Goal: Entertainment & Leisure: Consume media (video, audio)

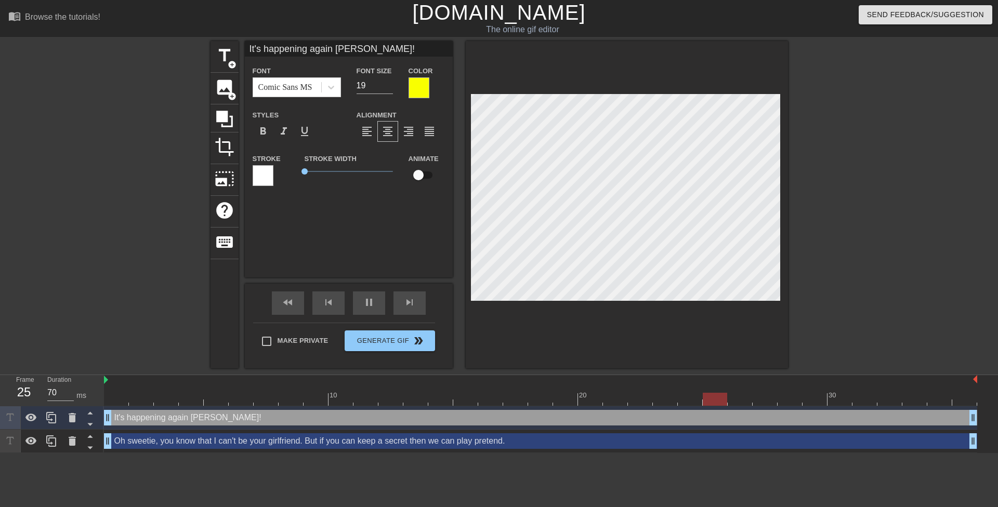
scroll to position [2, 8]
type input "60"
type input "It's happening again Mrs. Hilton!"
type textarea "It's happening again Mrs. Hilton!"
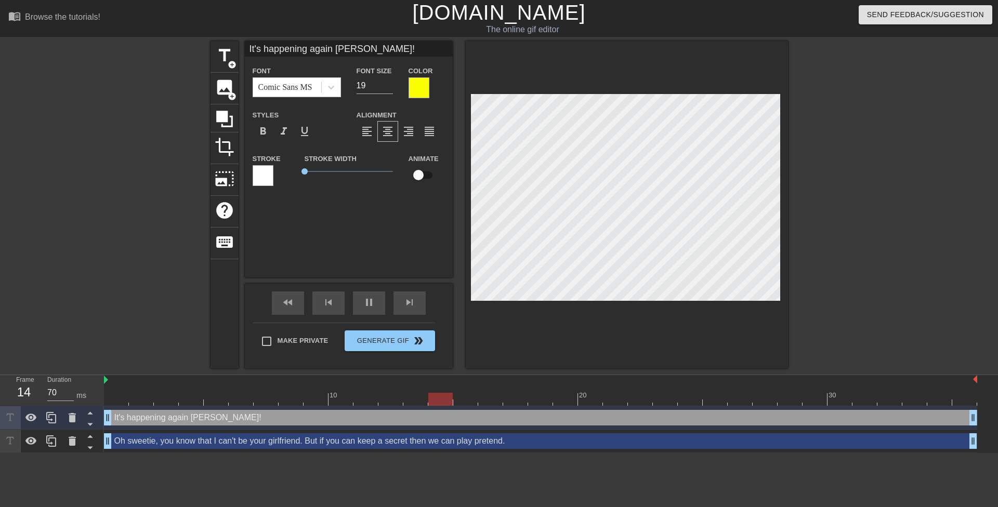
type input "60"
type input "It's happening again Mrs. Hilton!R"
type textarea "It's happening again Mrs. Hilton! R"
type input "70"
type input "It's happening again Mrs. Hilton!Ri"
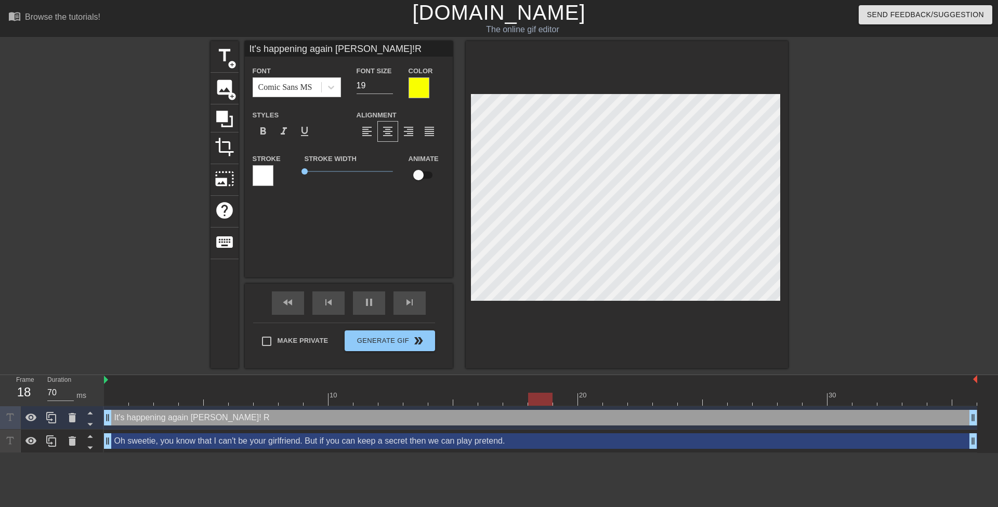
type textarea "It's happening again Mrs. Hilton! Ri"
type input "70"
type input "It's happening again Mrs. Hilton!Rig"
type textarea "It's happening again Mrs. Hilton! Rig"
type input "It's happening again Mrs. Hilton!Righ"
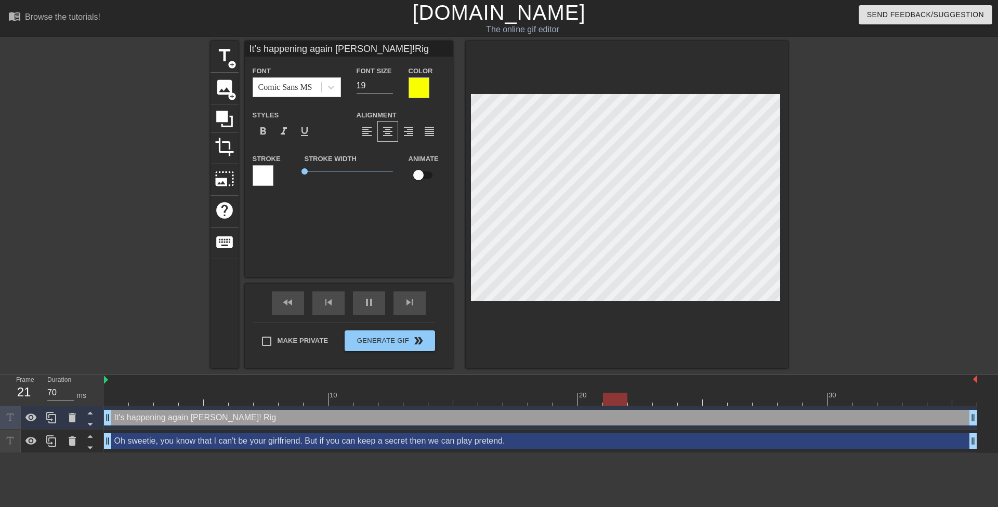
type textarea "It's happening again Mrs. Hilton! Righ"
type input "70"
type input "It's happening again Mrs. Hilton!Right"
type textarea "It's happening again Mrs. Hilton! Right"
type input "It's happening again Mrs. Hilton!Right"
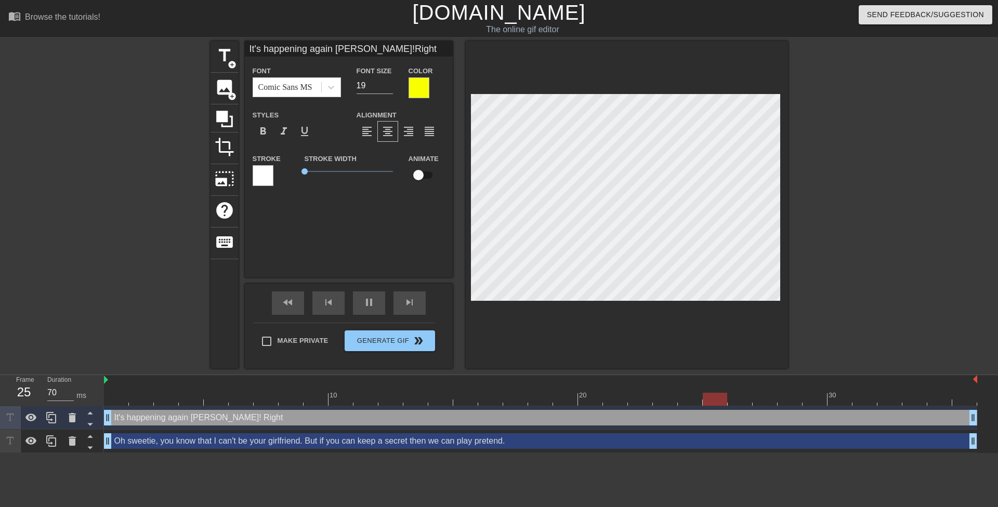
type textarea "It's happening again Mrs. Hilton! Right"
type input "70"
type input "It's happening again Mrs. Hilton!Right i"
type textarea "It's happening again Mrs. Hilton! Right i"
type input "It's happening again Mrs. Hilton!Right in"
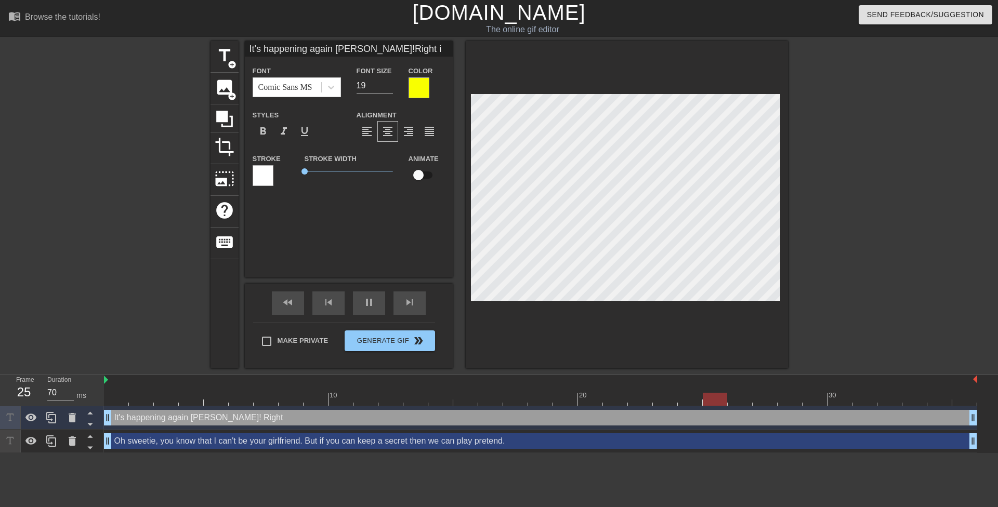
type textarea "It's happening again Mrs. Hilton! Right in"
type input "It's happening again Mrs. Hilton!Right ins"
type textarea "It's happening again Mrs. Hilton! Right ins"
type input "70"
type input "It's happening again Mrs. Hilton!Right insi"
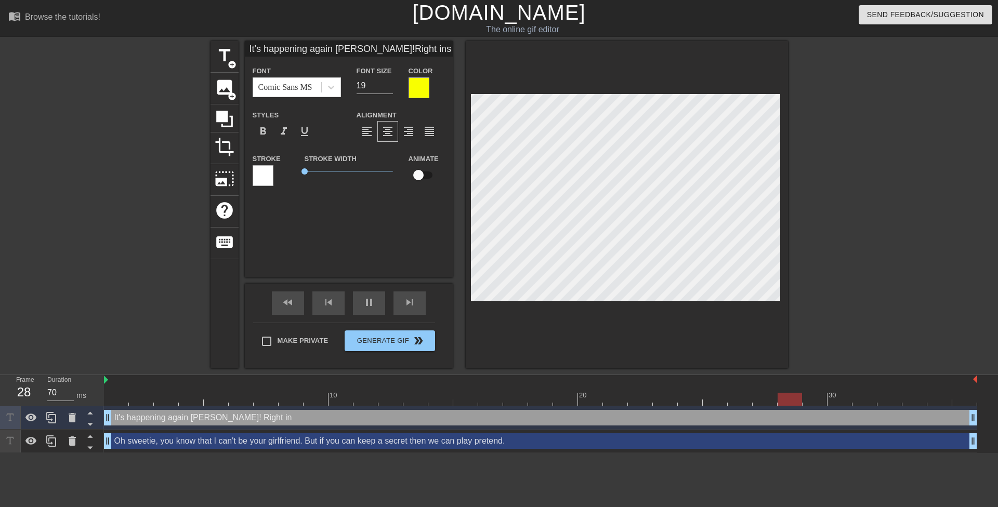
type textarea "It's happening again Mrs. Hilton! Right insi"
type input "It's happening again Mrs. Hilton!Right insid"
type textarea "It's happening again Mrs. Hilton! Right insid"
type input "60"
type input "It's happening again Mrs. Hilton!Right inside"
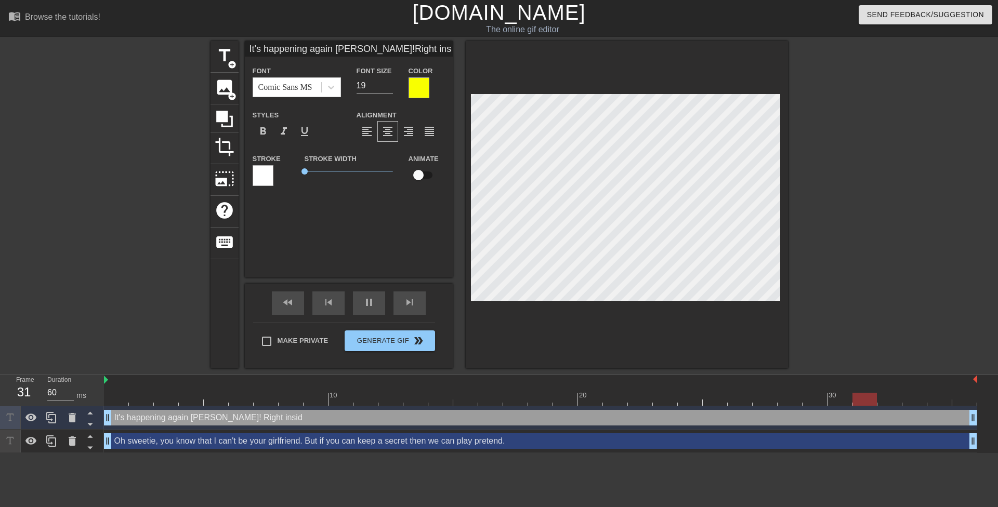
type textarea "It's happening again Mrs. Hilton! Right inside"
type input "60"
type input "It's happening again Mrs. Hilton!Right inside"
type textarea "It's happening again Mrs. Hilton! Right inside"
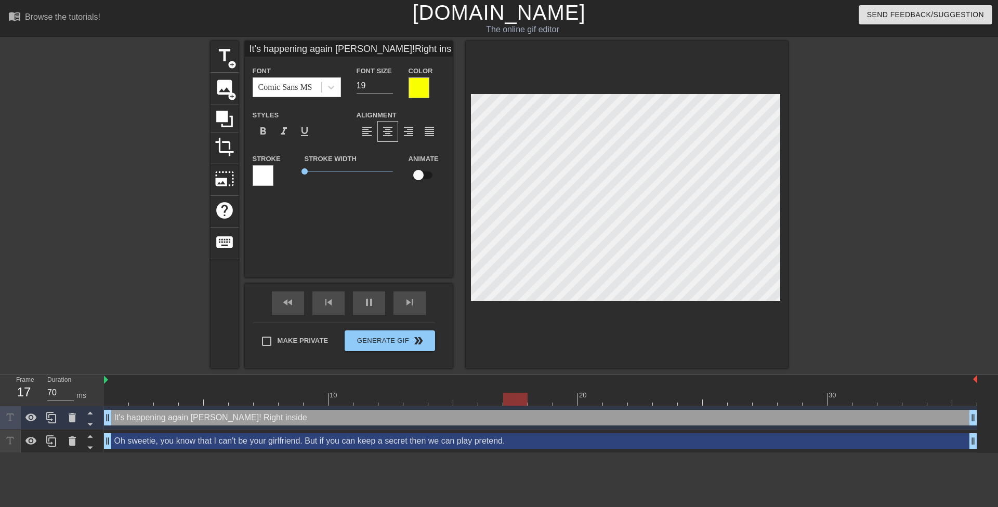
type input "60"
type input "It's happening again Mrs. Hilton!Right inside y"
type textarea "It's happening again Mrs. Hilton! Right inside y"
type input "70"
type input "It's happening again Mrs. Hilton!Right inside yo"
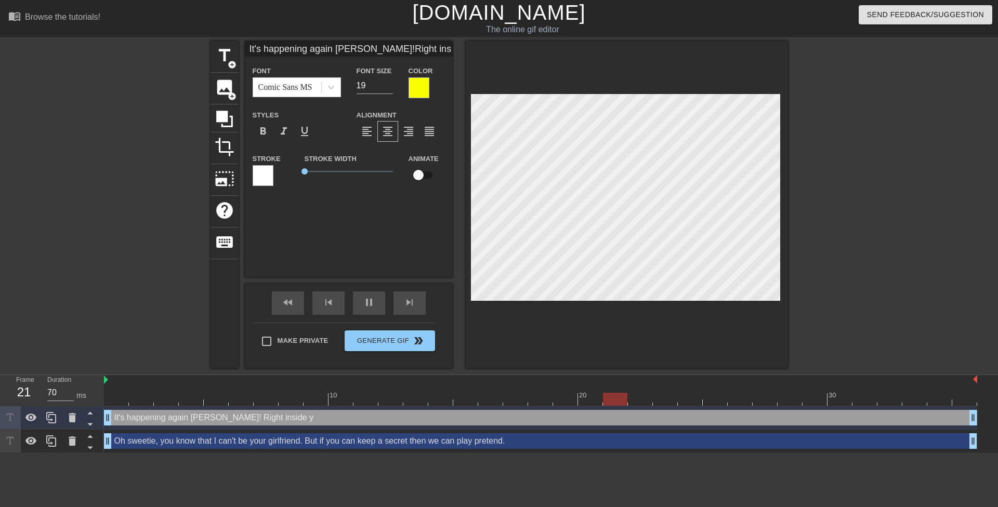
type textarea "It's happening again Mrs. Hilton! Right inside yo"
type input "70"
type input "It's happening again Mrs. Hilton!Right inside you"
type textarea "It's happening again Mrs. Hilton! Right inside you"
type input "60"
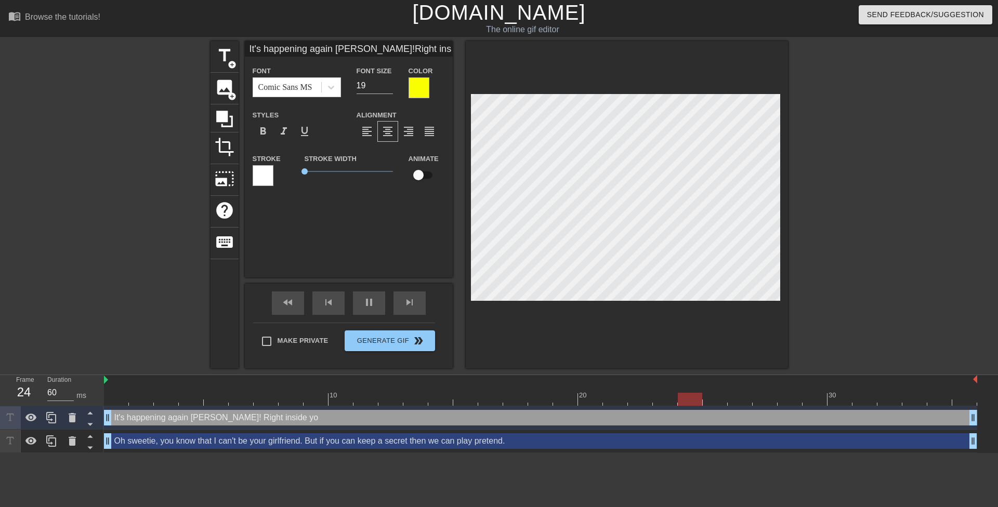
type input "It's happening again Mrs. Hilton!Right inside your"
type textarea "It's happening again Mrs. Hilton! Right inside your"
type input "70"
type input "It's happening again Mrs. Hilton!Right inside your"
type textarea "It's happening again Mrs. Hilton! Right inside your"
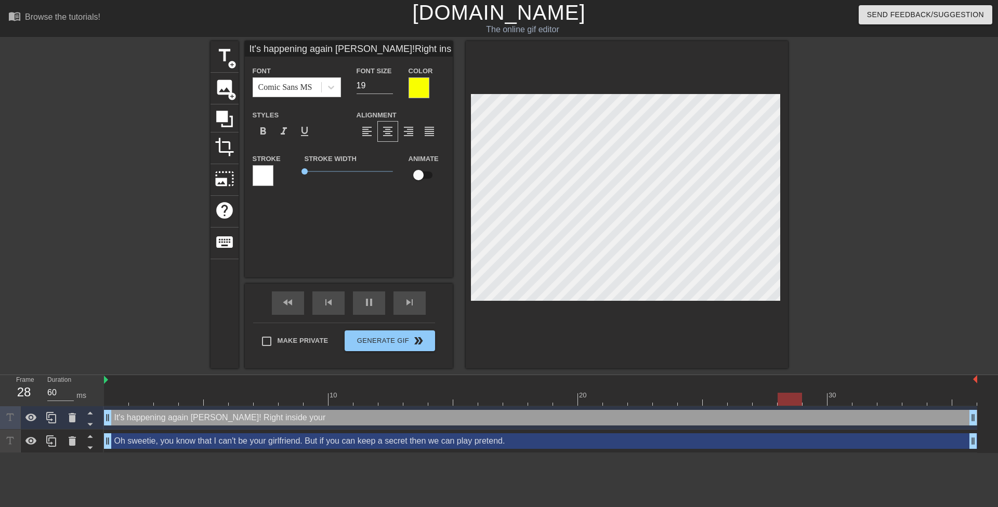
type input "70"
type input "It's happening again Mrs. Hilton!Right inside your h"
type textarea "It's happening again Mrs. Hilton! Right inside your h"
type input "It's happening again Mrs. Hilton!Right inside your ho"
type textarea "It's happening again Mrs. Hilton! Right inside your ho"
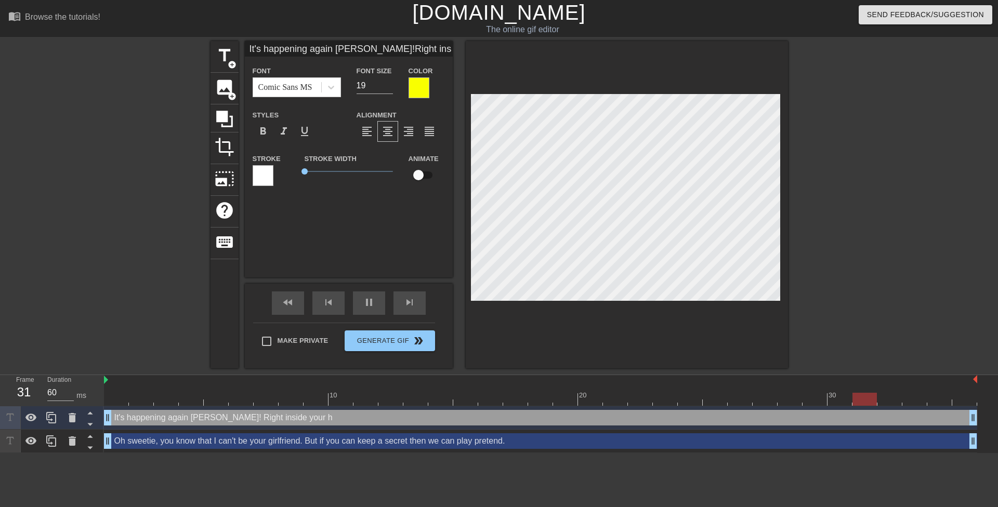
type input "70"
type input "It's happening again Mrs. Hilton!Right inside your hol"
type textarea "It's happening again Mrs. Hilton! Right inside your hol"
type input "It's happening again Mrs. Hilton!Right inside your hole"
type textarea "It's happening again Mrs. Hilton! Right inside your hole"
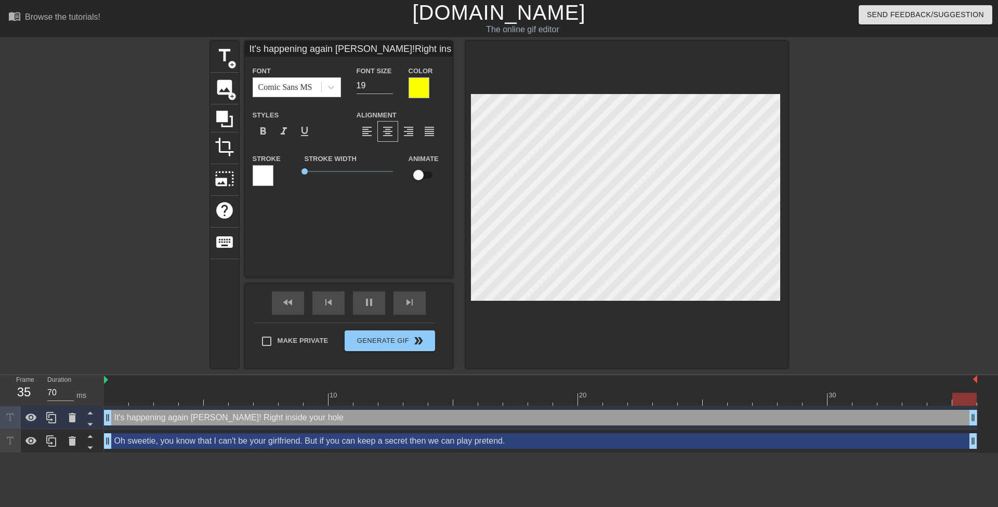
type input "It's happening again Mrs. Hilton!Right inside your hole,"
type textarea "It's happening again Mrs. Hilton! Right inside your hole,"
type input "70"
type input "It's happening again Mrs. Hilton!Right inside your hole,"
type textarea "It's happening again Mrs. Hilton! Right inside your hole,"
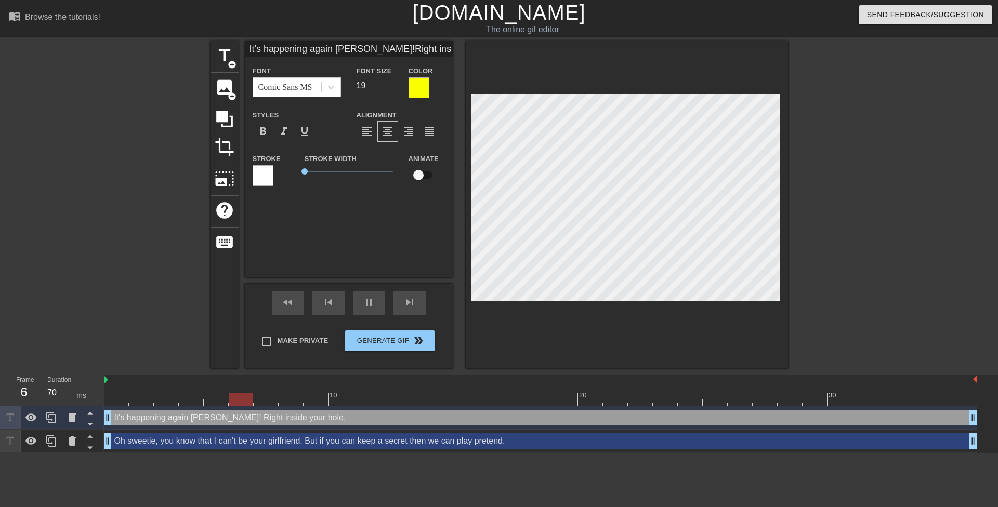
type input "60"
type input "It's happening again Mrs. Hilton!Right inside your hole, j"
type textarea "It's happening again Mrs. Hilton! Right inside your hole, j"
type input "70"
type input "It's happening again Mrs. Hilton!Right inside your hole, ju"
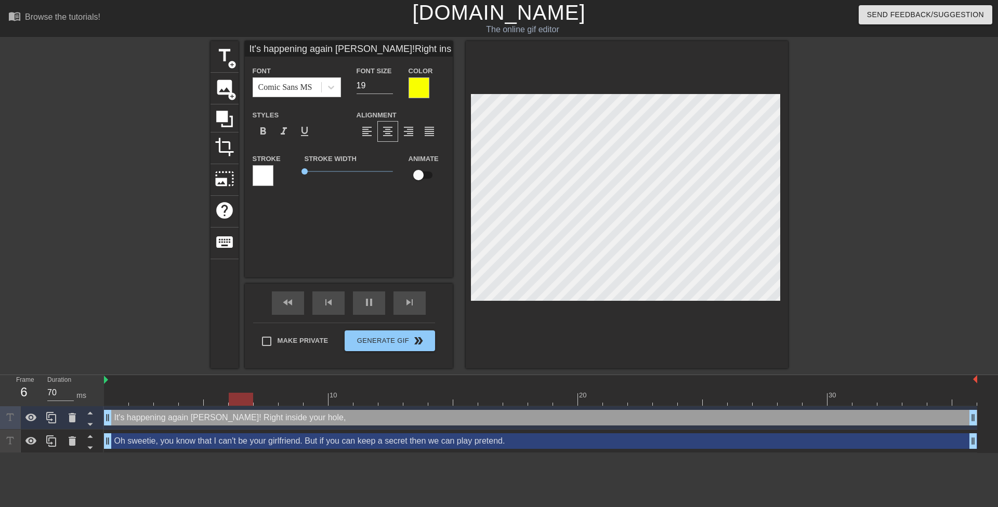
type textarea "It's happening again Mrs. Hilton! Right inside your hole, ju"
type input "70"
type input "It's happening again Mrs. Hilton!Right inside your hole, jus"
type textarea "It's happening again Mrs. Hilton! Right inside your hole, jus"
type input "It's happening again Mrs. Hilton!Right inside your hole, just"
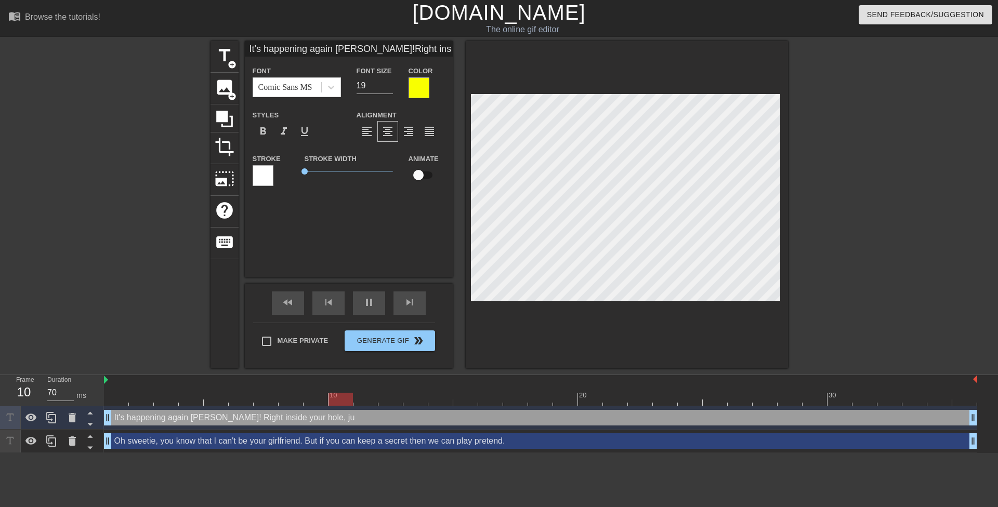
type textarea "It's happening again Mrs. Hilton! Right inside your hole, just"
type input "60"
type input "It's happening again Mrs. Hilton!Right inside your hole, just"
type textarea "It's happening again Mrs. Hilton! Right inside your hole, just"
type input "70"
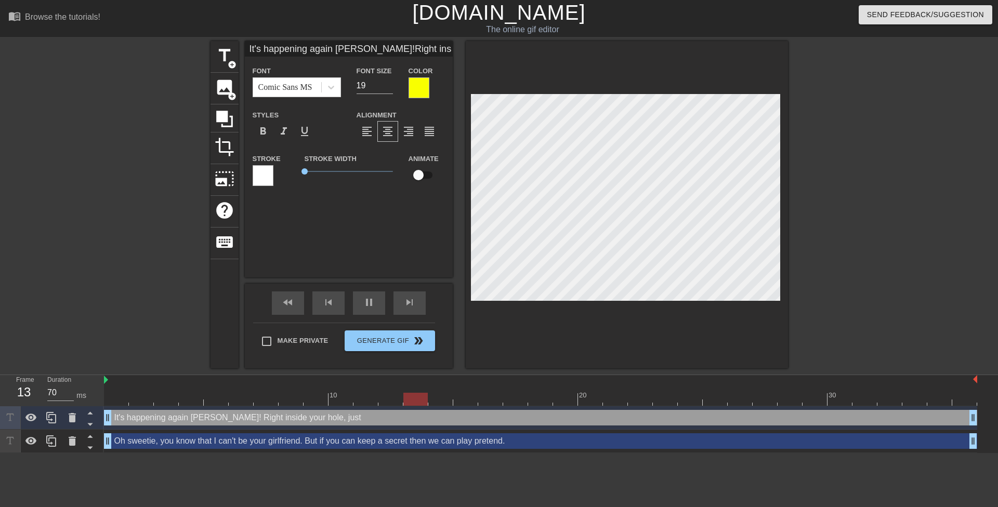
type input "It's happening again Mrs. Hilton!Right inside your hole, just l"
type textarea "It's happening again Mrs. Hilton! Right inside your hole, just l"
type input "70"
type input "It's happening again Mrs. Hilton!Right inside your hole, just li"
type textarea "It's happening again Mrs. Hilton! Right inside your hole, just li"
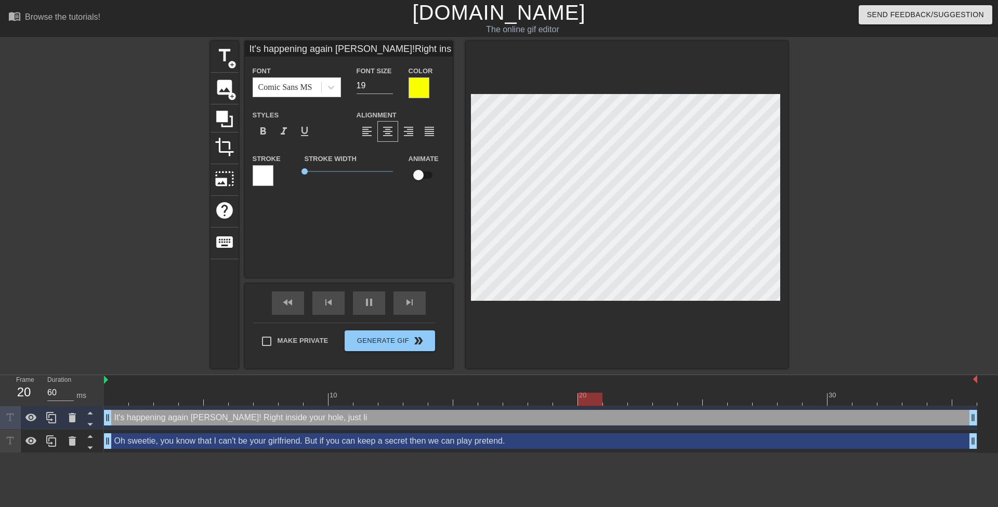
type input "70"
type input "It's happening again Mrs. Hilton!Right inside your hole, just lik"
type textarea "It's happening again Mrs. Hilton! Right inside your hole, just lik"
type input "It's happening again Mrs. Hilton!Right inside your hole, just like"
type textarea "It's happening again Mrs. Hilton! Right inside your hole, just like"
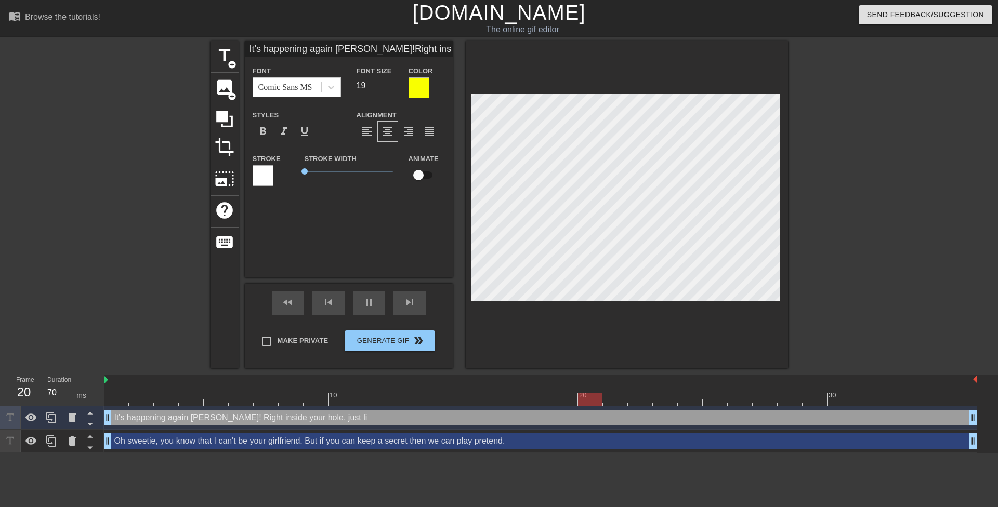
type input "60"
type input "It's happening again Mrs. Hilton!Right inside your hole, just like"
type textarea "It's happening again Mrs. Hilton! Right inside your hole, just like"
type input "70"
type input "It's happening again Mrs. Hilton!Right inside your hole, just like y"
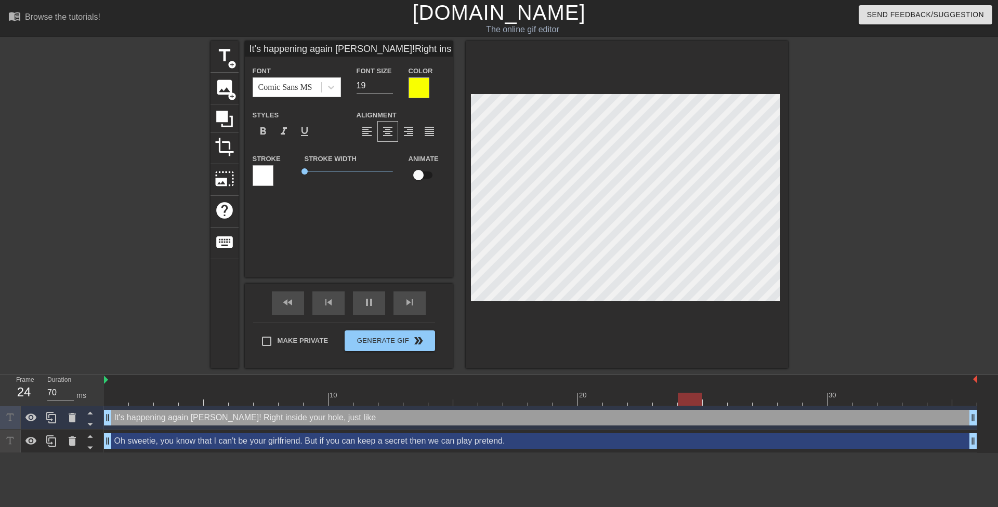
type textarea "It's happening again Mrs. Hilton! Right inside your hole, just like y"
type input "60"
type input "It's happening again Mrs. Hilton!Right inside your hole, just like yo"
type textarea "It's happening again Mrs. Hilton! Right inside your hole, just like yo"
type input "70"
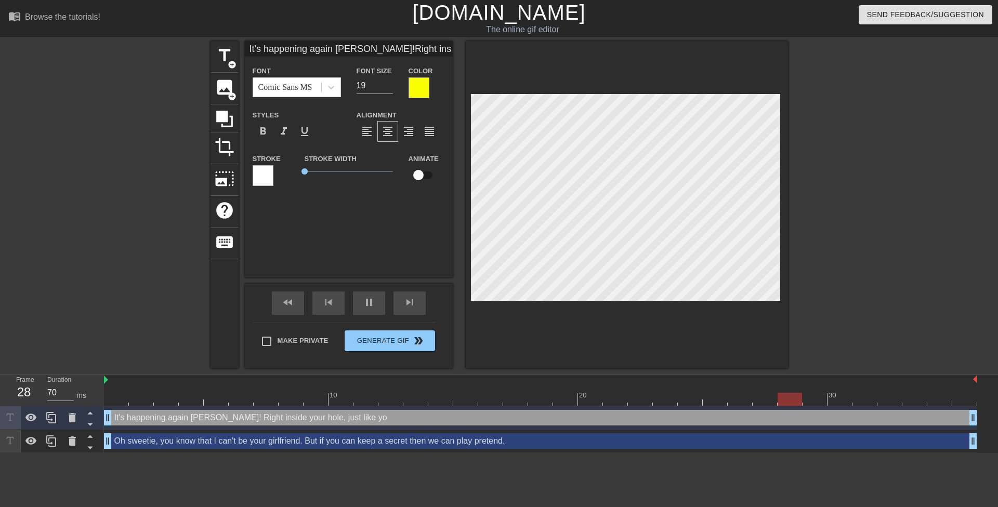
type input "It's happening again Mrs. Hilton!Right inside your hole, just like you"
type textarea "It's happening again Mrs. Hilton! Right inside your hole, just like you"
type input "60"
type input "It's happening again Mrs. Hilton!Right inside your hole, just like you"
type textarea "It's happening again Mrs. Hilton! Right inside your hole, just like you"
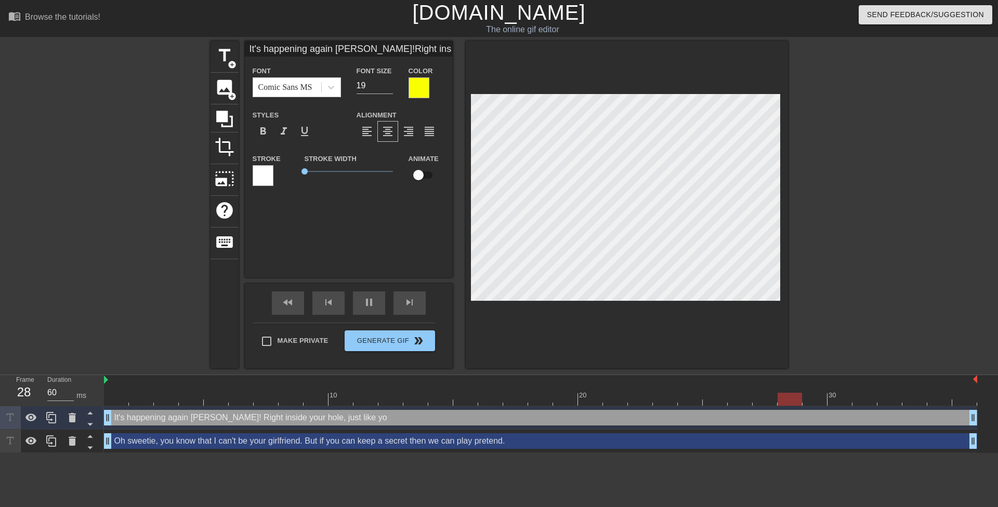
type input "70"
type input "It's happening again Mrs. Hilton!Right inside your hole, just like you a"
type textarea "It's happening again Mrs. Hilton! Right inside your hole, just like you a"
type input "60"
type input "It's happening again Mrs. Hilton!Right inside your hole, just like you as"
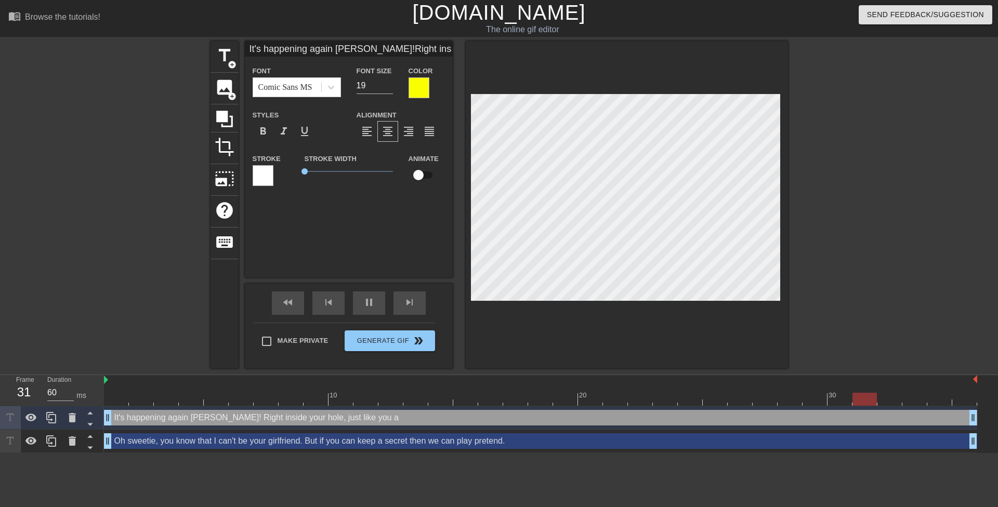
type textarea "It's happening again Mrs. Hilton! Right inside your hole, just like you as"
type input "70"
type input "It's happening again Mrs. Hilton!Right inside your hole, just like you ask"
type textarea "It's happening again Mrs. Hilton! Right inside your hole, just like you ask"
type input "It's happening again Mrs. Hilton!Right inside your hole, just like you aske"
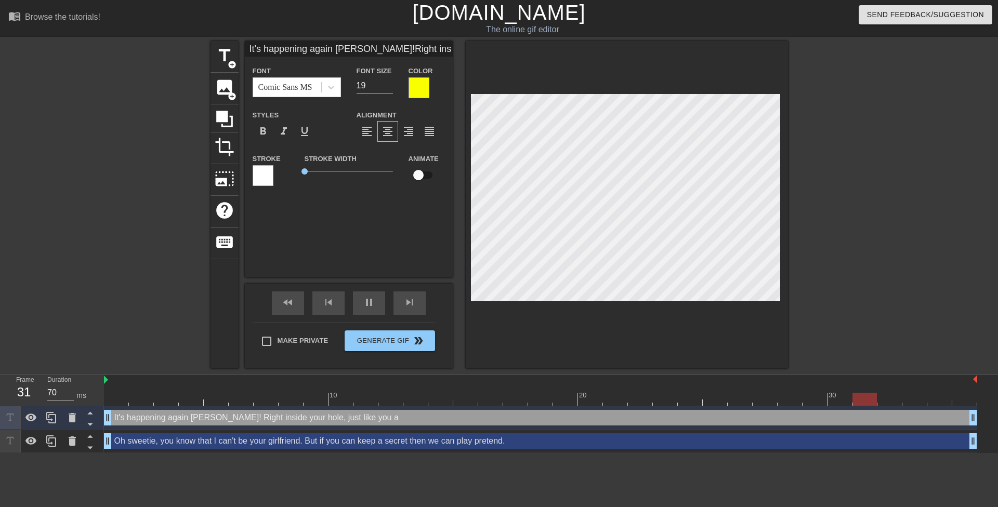
type textarea "It's happening again Mrs. Hilton! Right inside your hole, just like you aske"
type input "It's happening again Mrs. Hilton!Right inside your hole, just like you asked"
type textarea "It's happening again Mrs. Hilton! Right inside your hole, just like you asked"
type input "60"
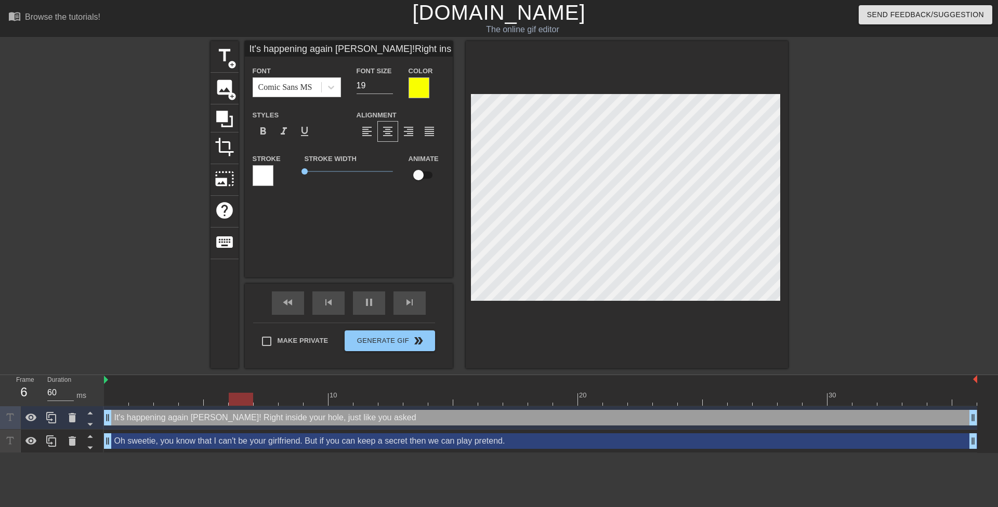
type input "It's happening again Mrs. Hilton!Right inside your hole, just like you asked!"
type textarea "It's happening again Mrs. Hilton! Right inside your hole, just like you asked!"
type input "70"
type textarea "It's happening again Mrs. Hilton! Right inside your hole, just like you asked!"
type input "70"
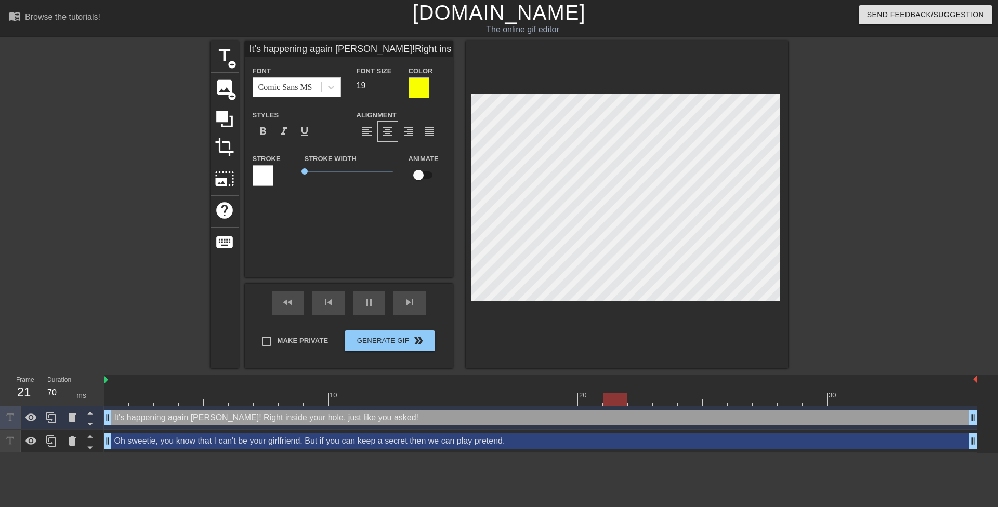
type input "It's happening again Mrs. Hilton!Right d your hole, just like you asked!"
type textarea "It's happening again Mrs. Hilton! Right d your hole, just like you asked!"
type input "60"
type input "It's happening again Mrs. Hilton!Right do your hole, just like you asked!"
type textarea "It's happening again Mrs. Hilton! Right do your hole, just like you asked!"
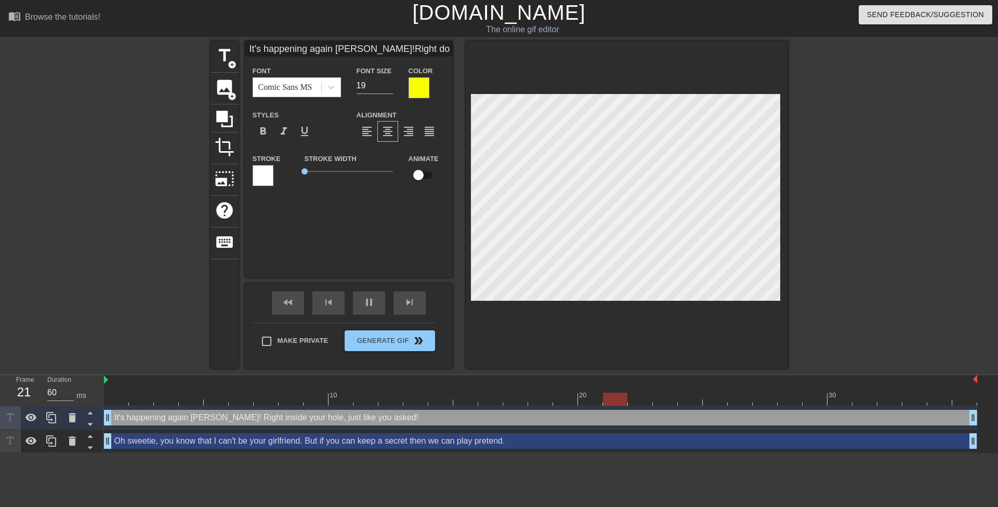
type input "70"
type textarea "It's happening again Mrs. Hilton! Right dow your hole, just like you asked!"
type input "It's happening again Mrs. Hilton!Right dow your hole, just like you asked!"
type input "60"
type input "It's happening again Mrs. Hilton!Right down your hole, just like you asked!"
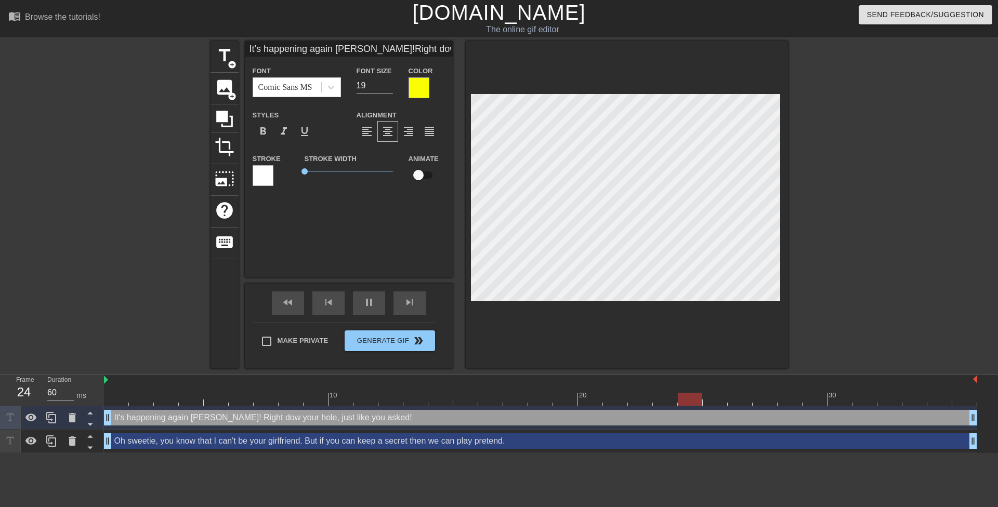
type textarea "It's happening again Mrs. Hilton! Right down your hole, just like you asked!"
type input "70"
type textarea "It's happening again Mrs. Hilton! Right down your hole, just like you asked!"
click at [846, 266] on div "title add_circle image add_circle crop photo_size_select_large help keyboard It…" at bounding box center [499, 205] width 998 height 328
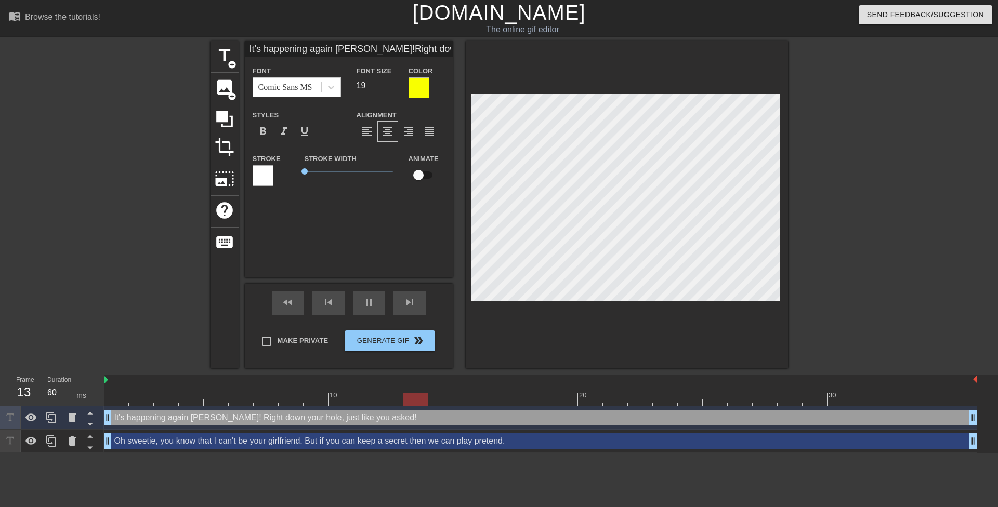
type input "70"
type input "It's happening again Mrs. Hilton!Right down your hole,"
type textarea "It's happening again Mrs. Hilton! Right down your hole,"
type input "60"
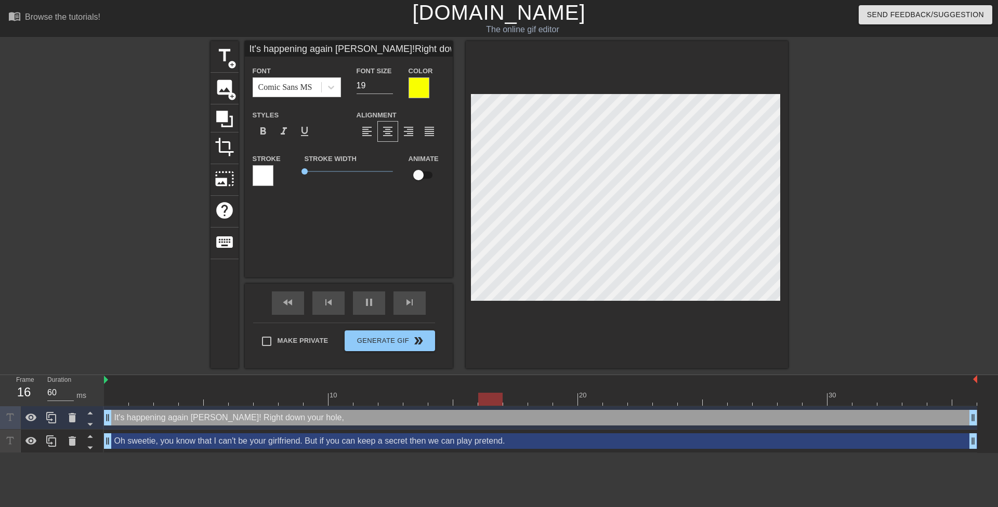
type input "It's happening again Mrs. Hilton!Right down your hole,"
type textarea "It's happening again Mrs. Hilton! Right down your hole,"
type input "70"
type input "It's happening again Mrs. Hilton!Right down your hole"
type textarea "It's happening again Mrs. Hilton! Right down your hole"
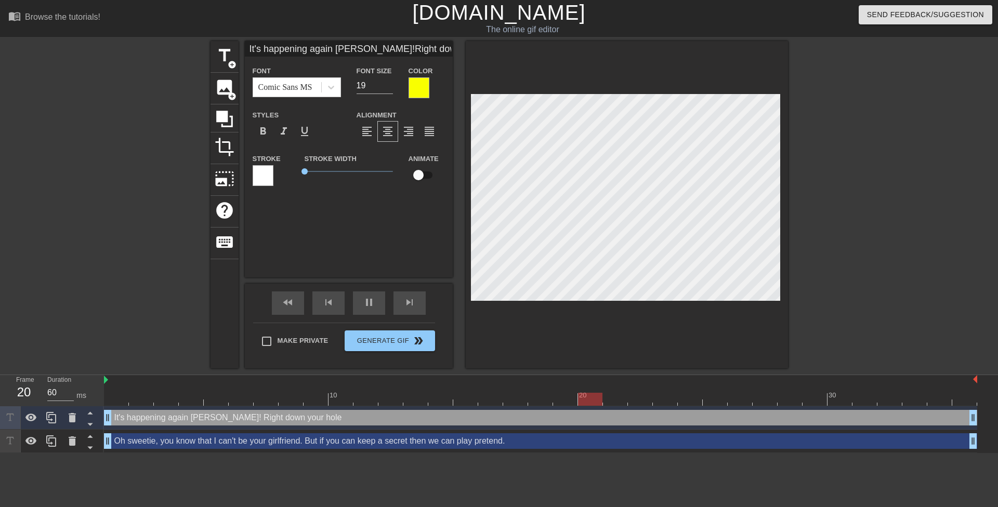
type input "70"
type input "It's happening again Mrs. Hilton!Right down your hol"
type textarea "It's happening again Mrs. Hilton! Right down your hol"
type input "60"
type input "It's happening again Mrs. Hilton!Right down your ho"
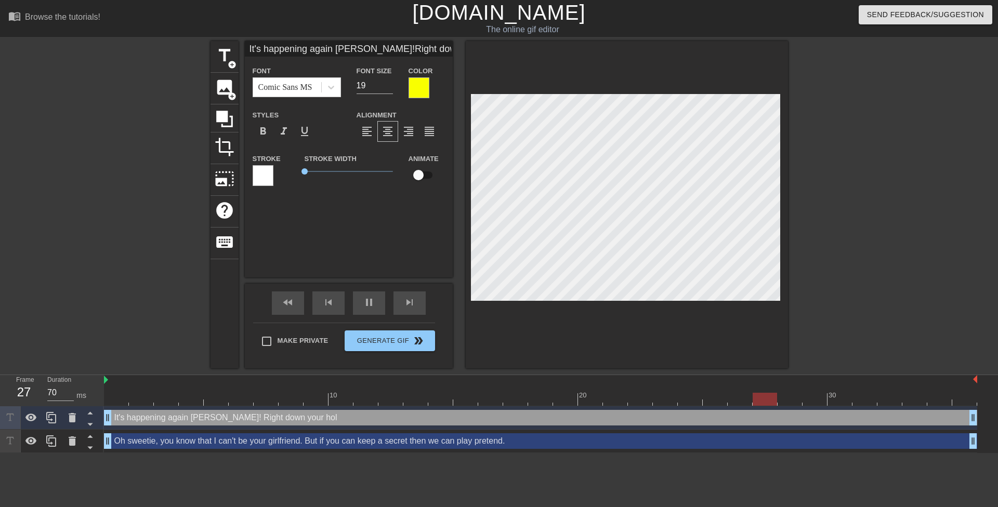
type textarea "It's happening again Mrs. Hilton! Right down your ho"
type input "It's happening again Mrs. Hilton!Right down your h"
type textarea "It's happening again Mrs. Hilton! Right down your h"
type input "70"
type input "It's happening again Mrs. Hilton!Right down your"
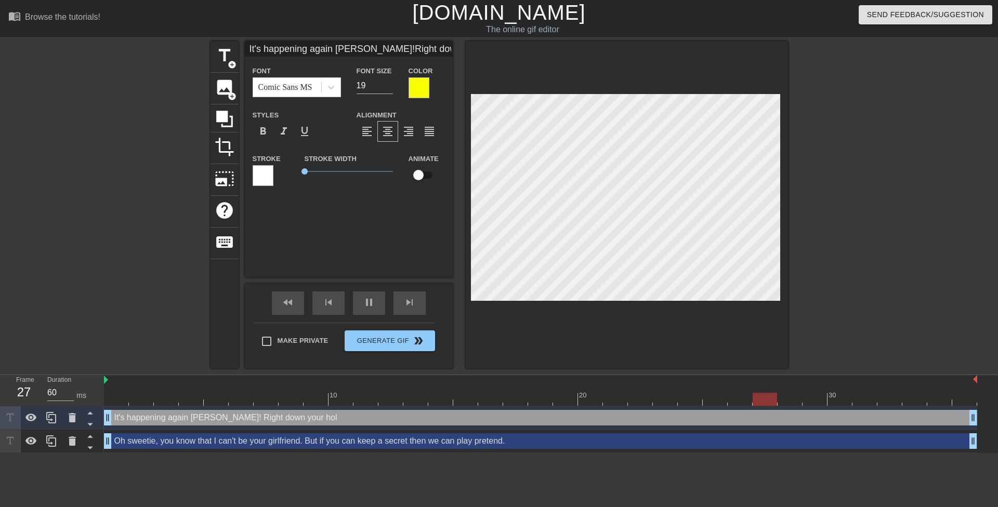
type textarea "It's happening again Mrs. Hilton! Right down your"
type input "It's happening again Mrs. Hilton!Right down your"
type textarea "It's happening again Mrs. Hilton! Right down your"
type input "It's happening again Mrs. Hilton!Right down you"
type textarea "It's happening again Mrs. Hilton! Right down you"
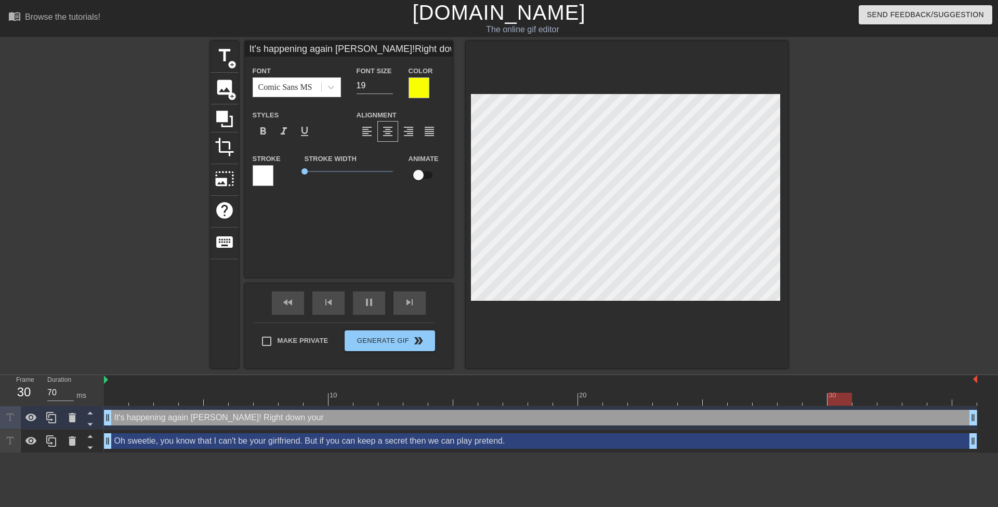
type input "It's happening again Mrs. Hilton!Right down yo"
type textarea "It's happening again Mrs. Hilton! Right down yo"
type input "It's happening again Mrs. Hilton!Right down y"
type textarea "It's happening again Mrs. Hilton! Right down y"
type input "60"
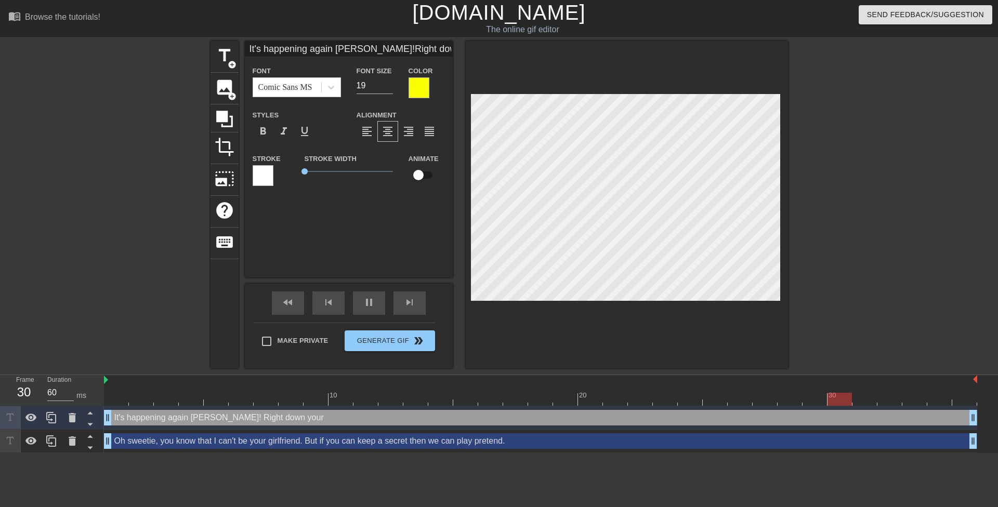
type input "It's happening again Mrs. Hilton!Right down"
type textarea "It's happening again Mrs. Hilton! Right down"
type input "It's happening again Mrs. Hilton!Right down"
type textarea "It's happening again Mrs. Hilton! Right down"
type input "70"
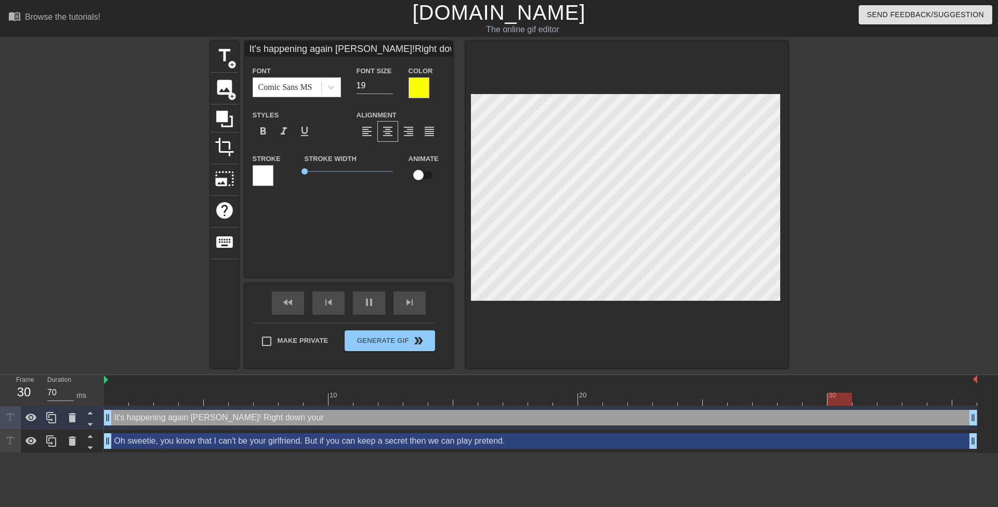
type input "It's happening again Mrs. Hilton!Right dow"
type textarea "It's happening again Mrs. Hilton! Right dow"
type input "It's happening again Mrs. Hilton!Right do"
type textarea "It's happening again Mrs. Hilton! Right do"
type input "It's happening again Mrs. Hilton!Right d"
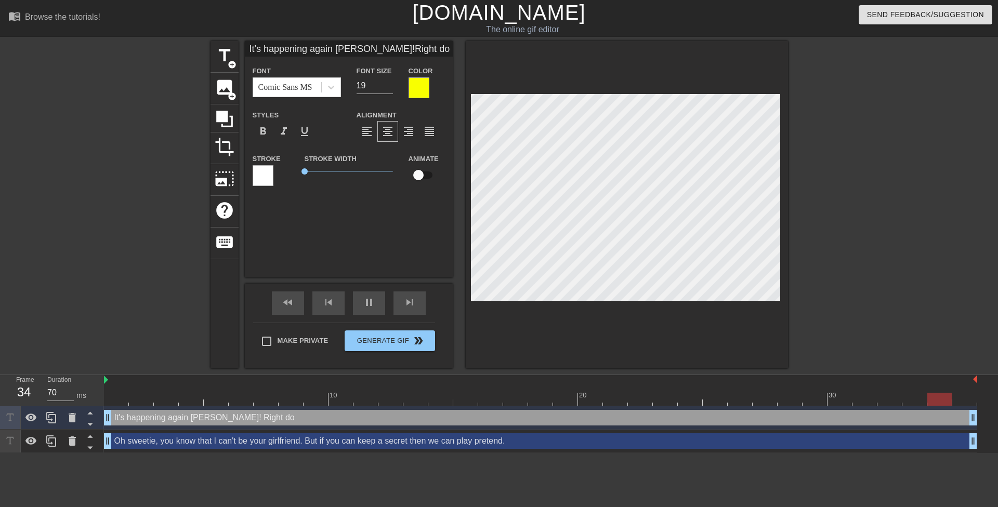
type textarea "It's happening again Mrs. Hilton! Right d"
type input "It's happening again Mrs. Hilton!Right"
type textarea "It's happening again Mrs. Hilton! Right"
type input "It's happening again Mrs. Hilton!Right"
type textarea "It's happening again Mrs. Hilton! Right"
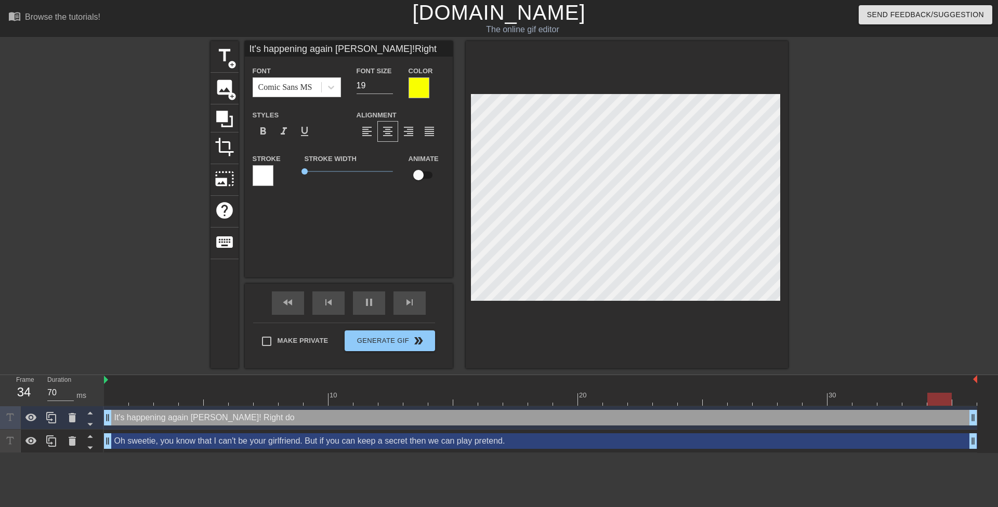
type input "It's happening again Mrs. Hilton!Righ"
type textarea "It's happening again Mrs. Hilton! Righ"
type input "It's happening again Mrs. Hilton!Rig"
type textarea "It's happening again Mrs. Hilton! Rig"
type input "It's happening again Mrs. Hilton!Ri"
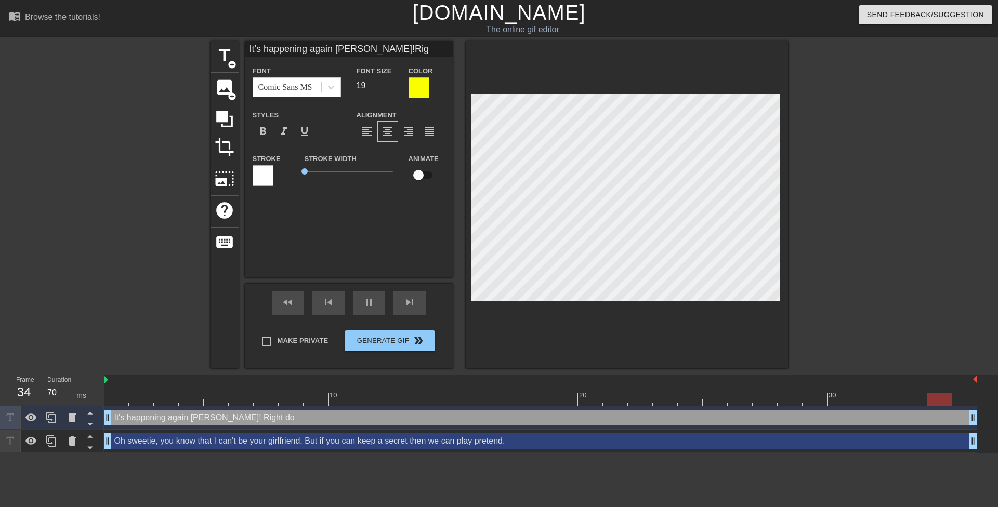
type textarea "It's happening again Mrs. Hilton! Ri"
type input "It's happening again Mrs. Hilton!R"
type textarea "It's happening again Mrs. Hilton! R"
type input "60"
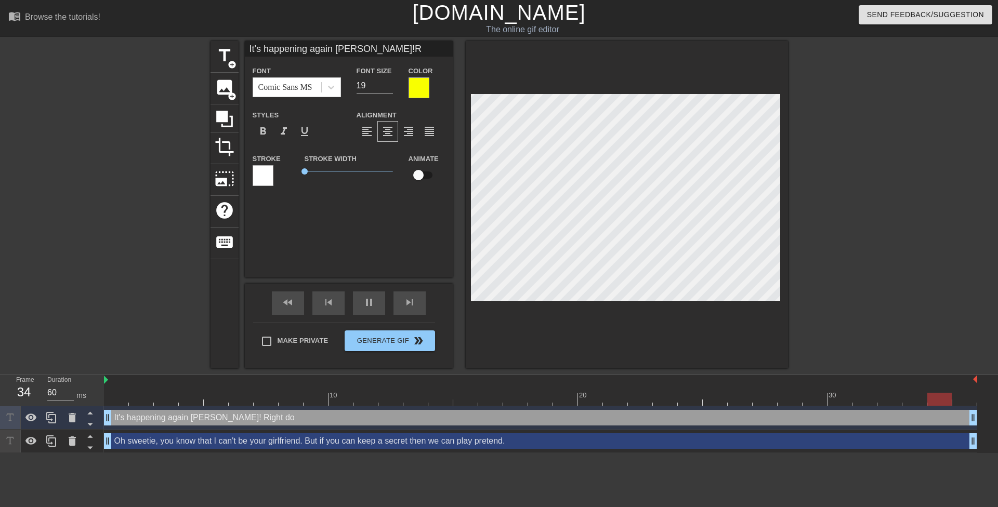
type input "It's happening again Mrs. Hilton!"
type textarea "It's happening again Mrs. Hilton!"
type input "70"
type input "It's happening again Mrs. Hilton!I"
type textarea "It's happening again Mrs. Hilton! I"
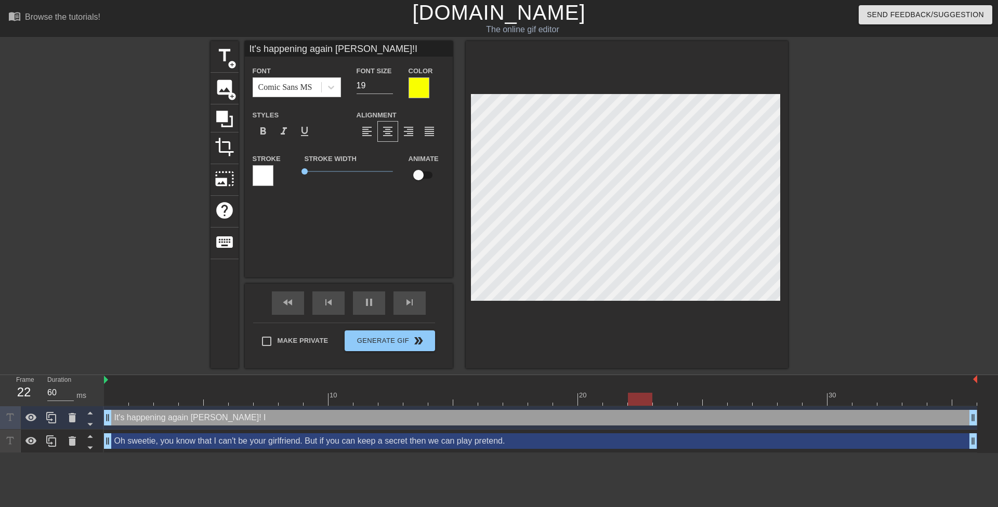
type input "70"
type input "It's happening again Mrs. Hilton!I'"
type textarea "It's happening again Mrs. Hilton! I'"
click at [882, 269] on div at bounding box center [879, 197] width 156 height 312
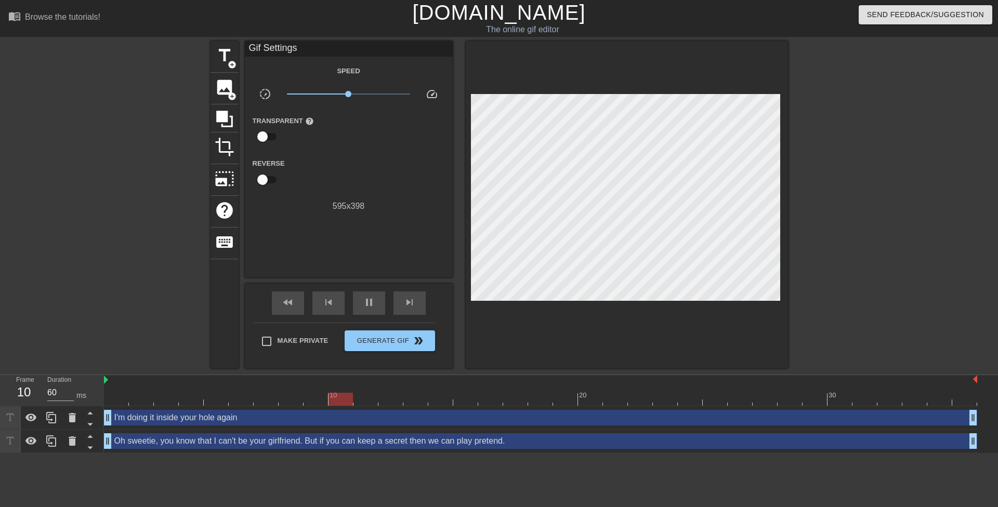
click at [855, 265] on div at bounding box center [879, 197] width 156 height 312
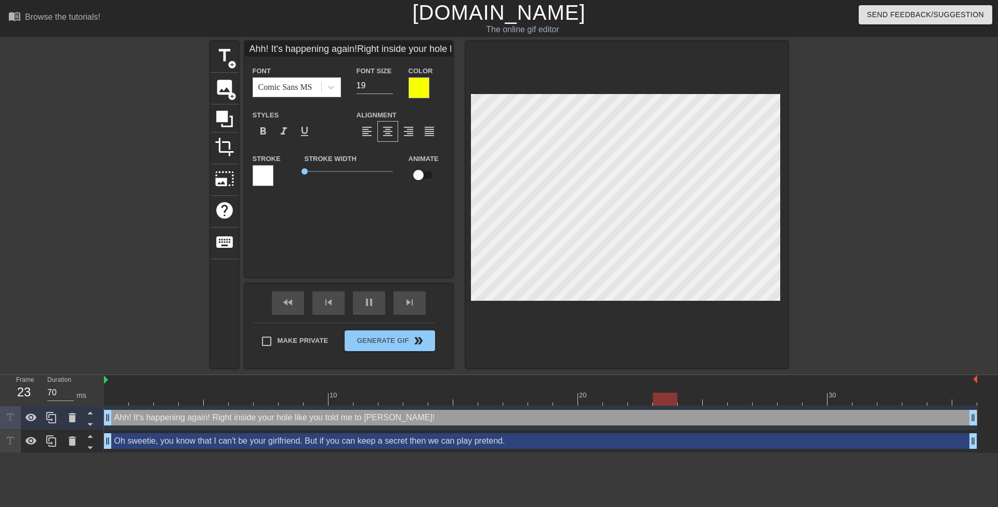
scroll to position [3, 6]
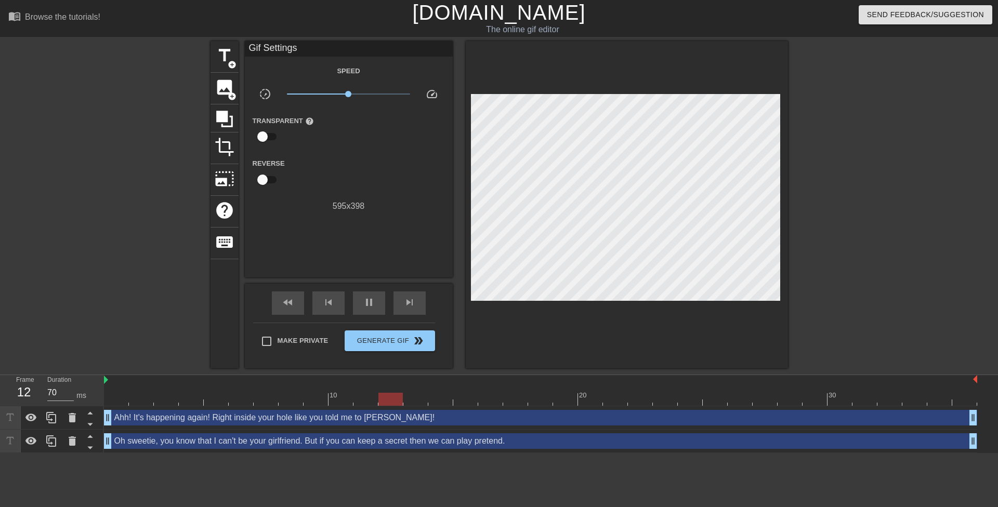
drag, startPoint x: 891, startPoint y: 276, endPoint x: 803, endPoint y: 270, distance: 88.1
click at [888, 276] on div at bounding box center [879, 197] width 156 height 312
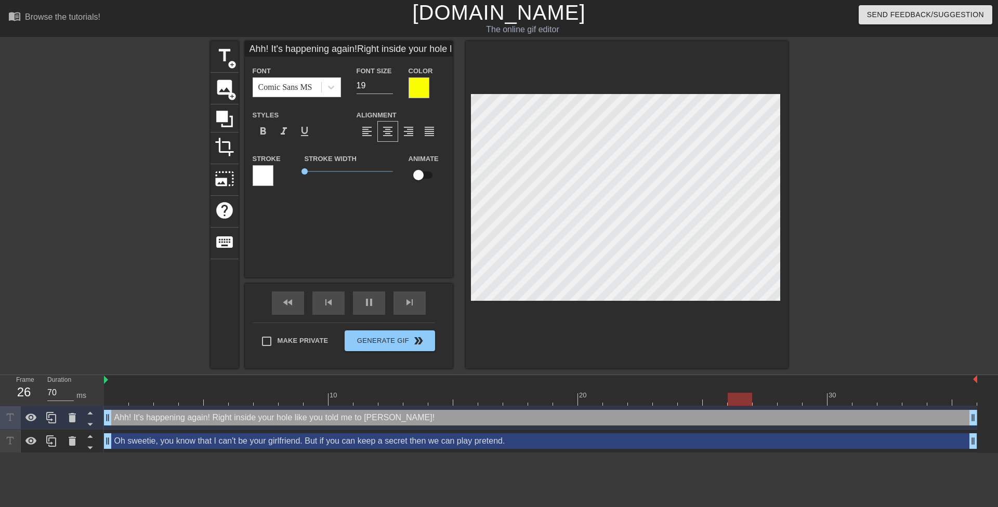
click at [845, 274] on div at bounding box center [879, 197] width 156 height 312
click at [869, 279] on div at bounding box center [879, 197] width 156 height 312
click at [874, 250] on div at bounding box center [879, 197] width 156 height 312
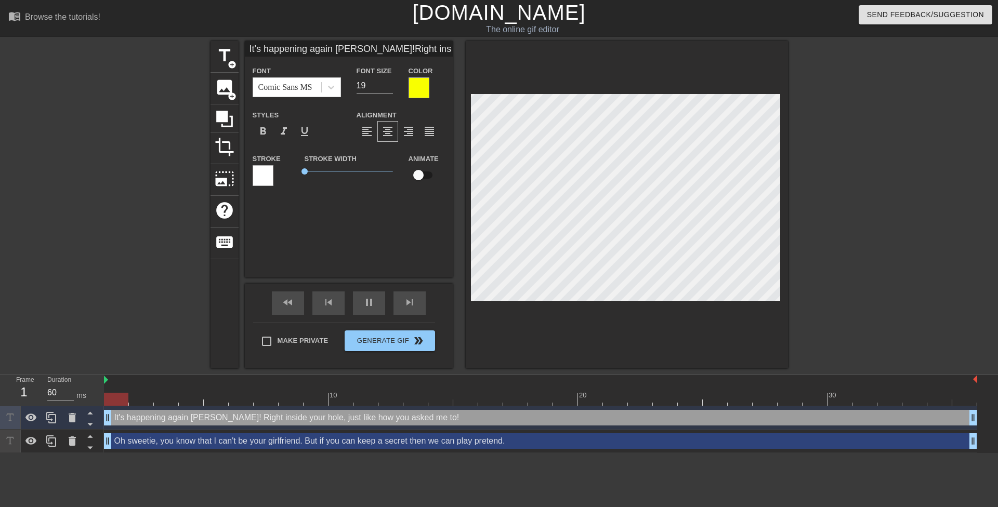
scroll to position [0, 0]
click at [871, 255] on div at bounding box center [879, 197] width 156 height 312
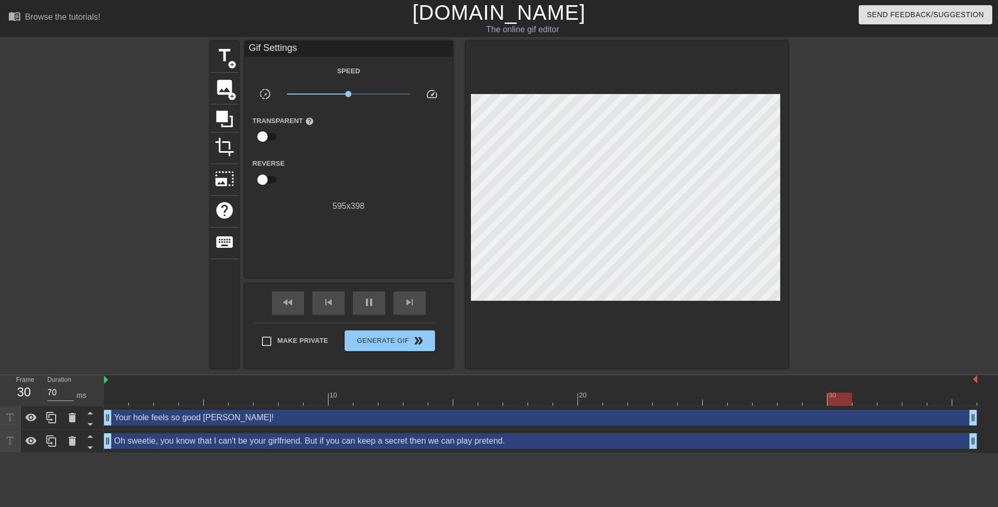
click at [821, 297] on div at bounding box center [879, 197] width 156 height 312
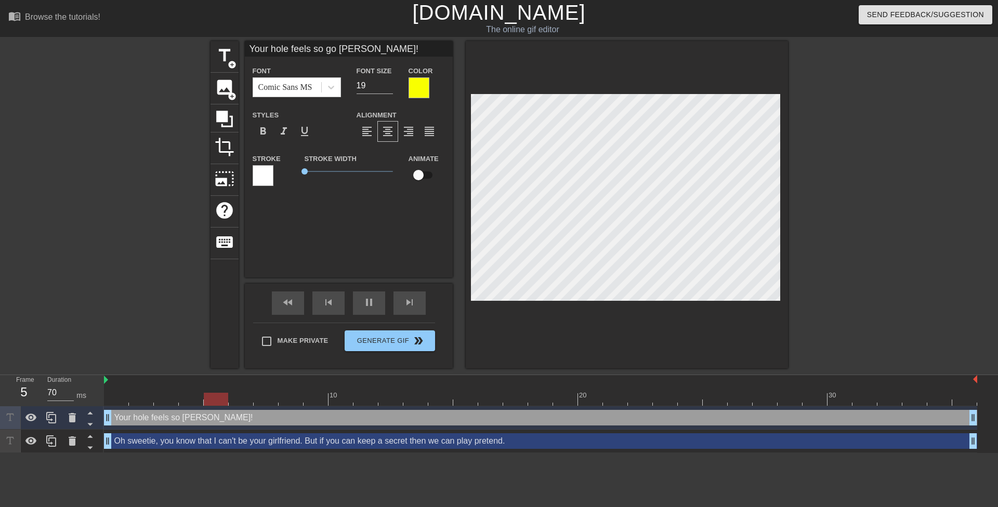
scroll to position [2, 6]
click at [800, 243] on div "title add_circle image add_circle crop photo_size_select_large help keyboard Yo…" at bounding box center [499, 205] width 998 height 328
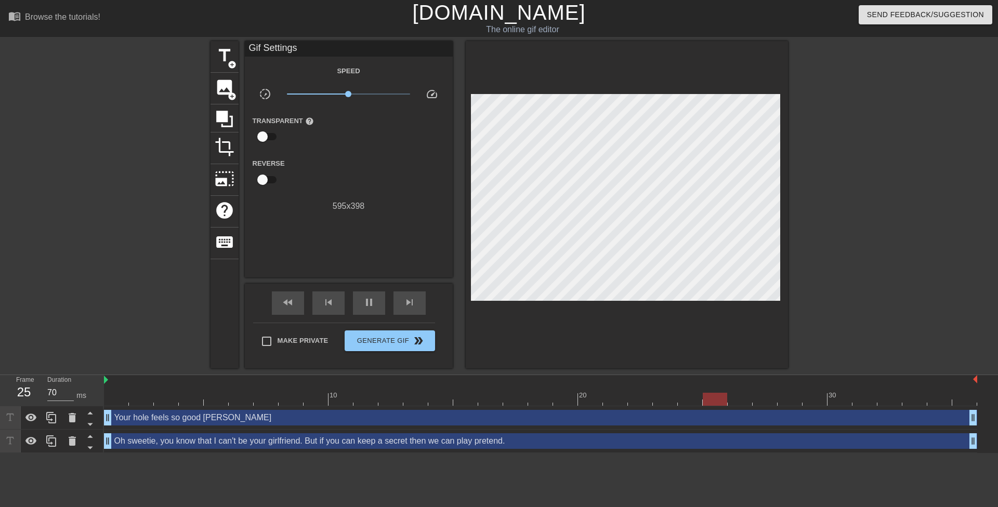
click at [810, 252] on div at bounding box center [879, 197] width 156 height 312
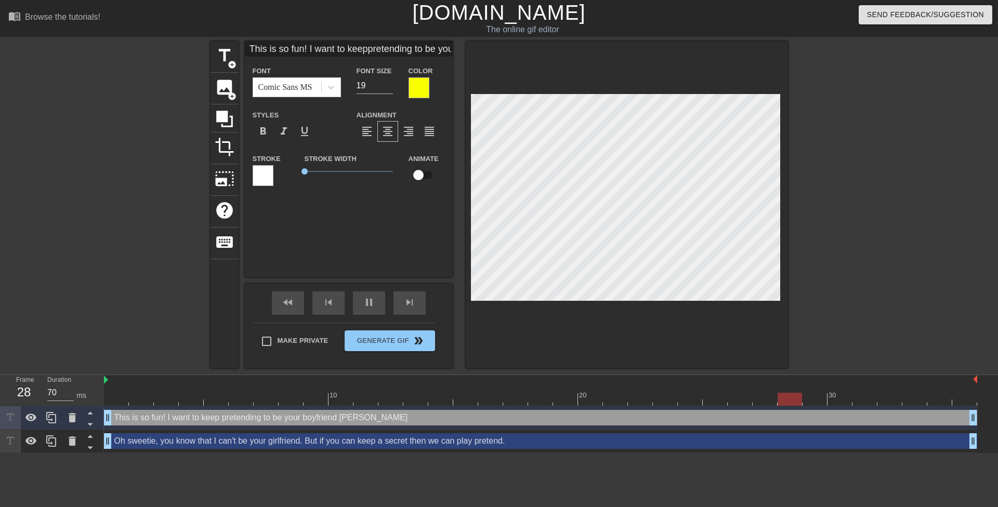
scroll to position [3, 3]
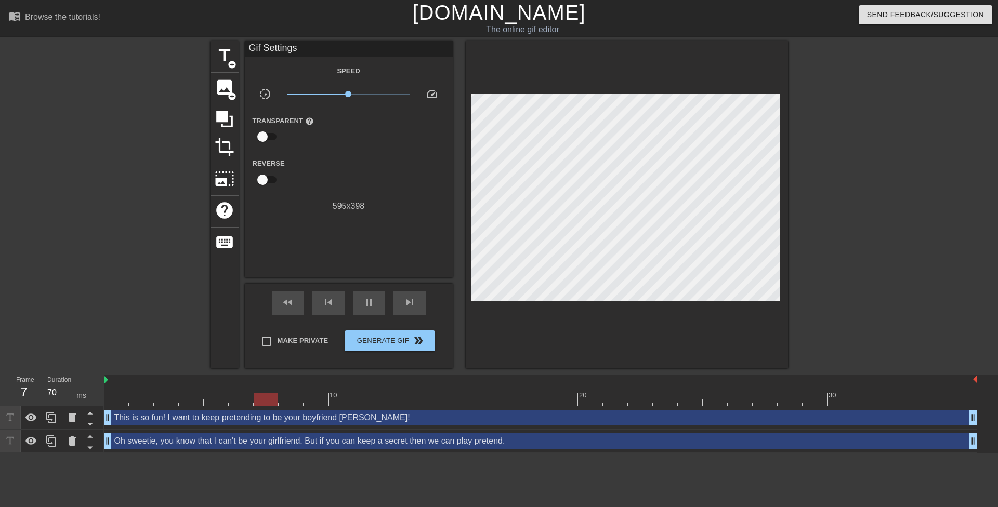
drag, startPoint x: 857, startPoint y: 274, endPoint x: 786, endPoint y: 268, distance: 70.9
click at [856, 273] on div at bounding box center [879, 197] width 156 height 312
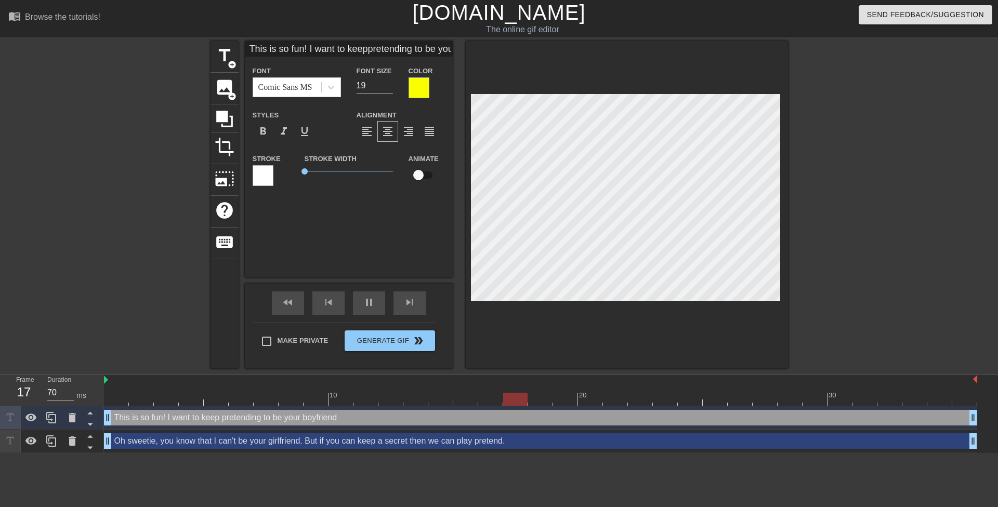
scroll to position [3, 8]
paste textarea "Mrs. Hilton!"
click at [826, 278] on div at bounding box center [879, 197] width 156 height 312
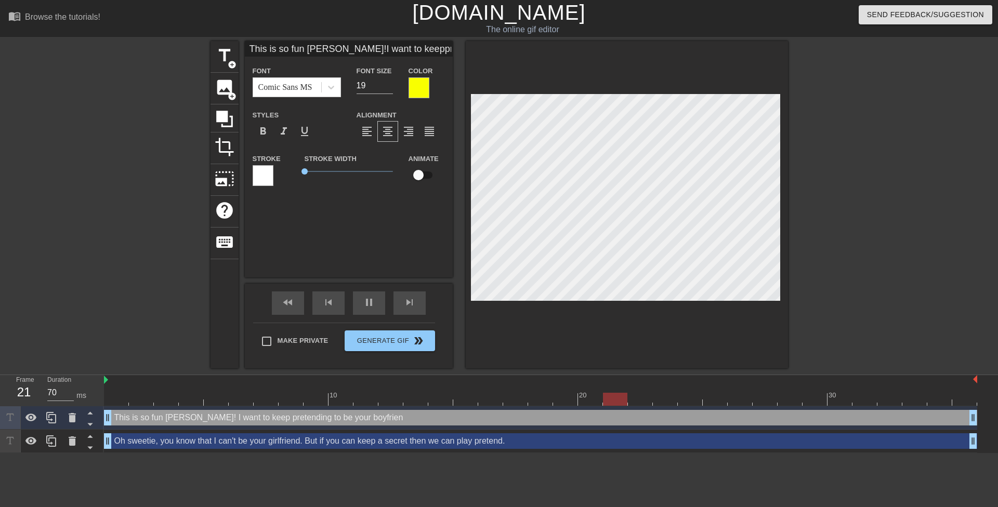
click at [813, 271] on div at bounding box center [879, 197] width 156 height 312
click at [828, 281] on div at bounding box center [879, 197] width 156 height 312
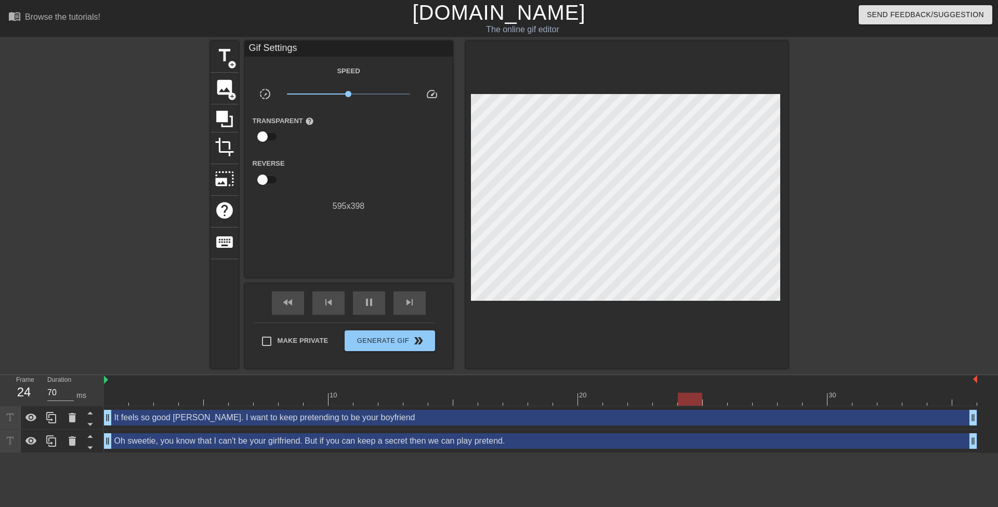
click at [841, 270] on div at bounding box center [879, 197] width 156 height 312
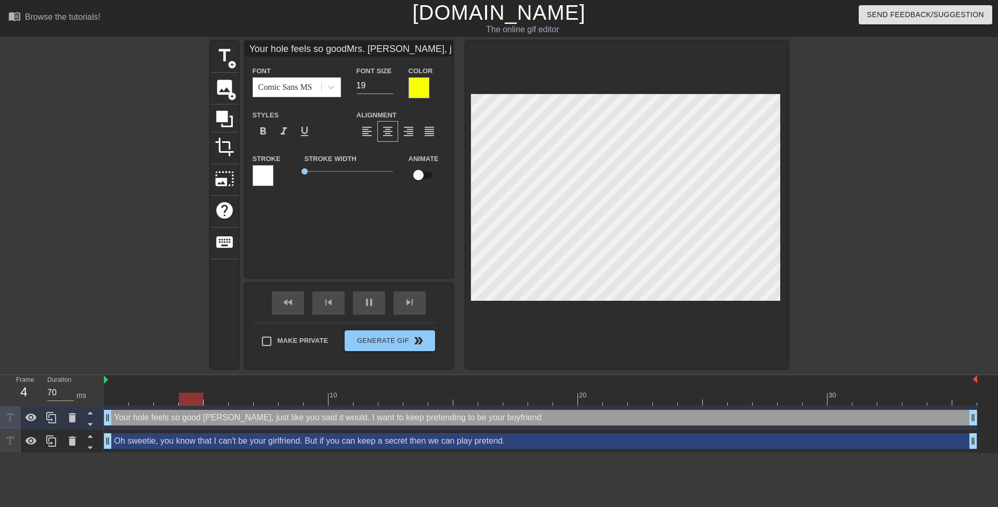
scroll to position [4, 2]
click at [840, 293] on div at bounding box center [879, 197] width 156 height 312
click at [836, 270] on div at bounding box center [879, 197] width 156 height 312
paste textarea "Mrs. Hilton"
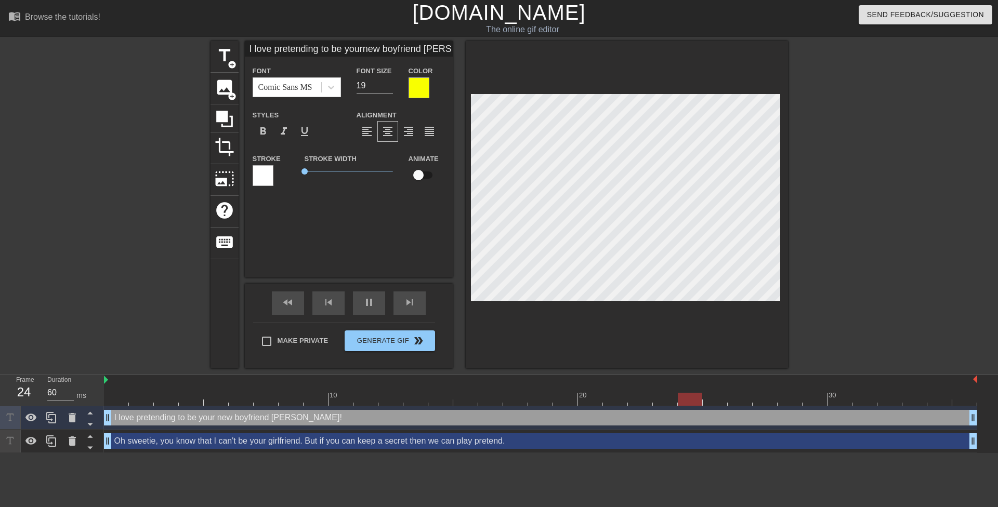
scroll to position [2, 2]
click at [810, 271] on div at bounding box center [879, 197] width 156 height 312
click at [883, 263] on div at bounding box center [879, 197] width 156 height 312
click at [835, 277] on div at bounding box center [879, 197] width 156 height 312
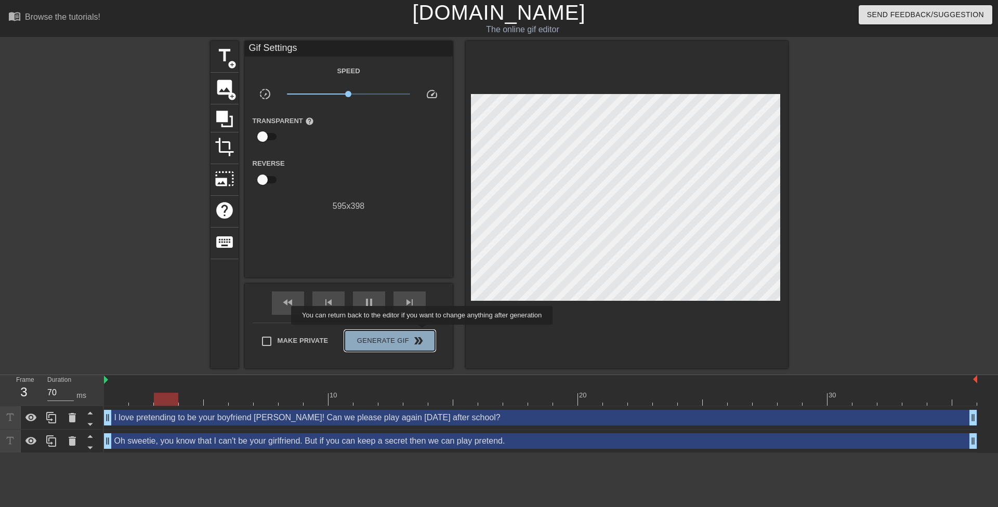
click at [423, 332] on button "Generate Gif double_arrow" at bounding box center [390, 341] width 90 height 21
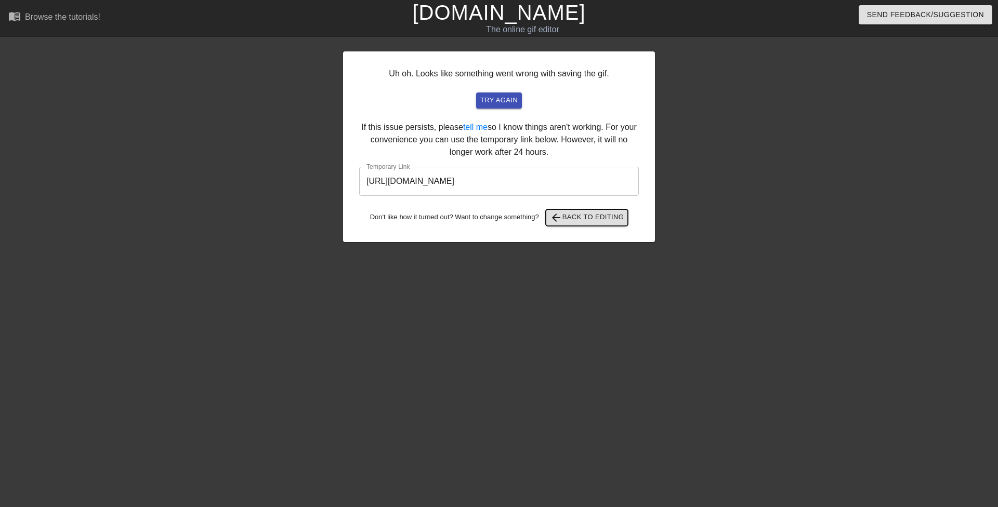
click at [569, 217] on span "arrow_back Back to Editing" at bounding box center [587, 218] width 74 height 12
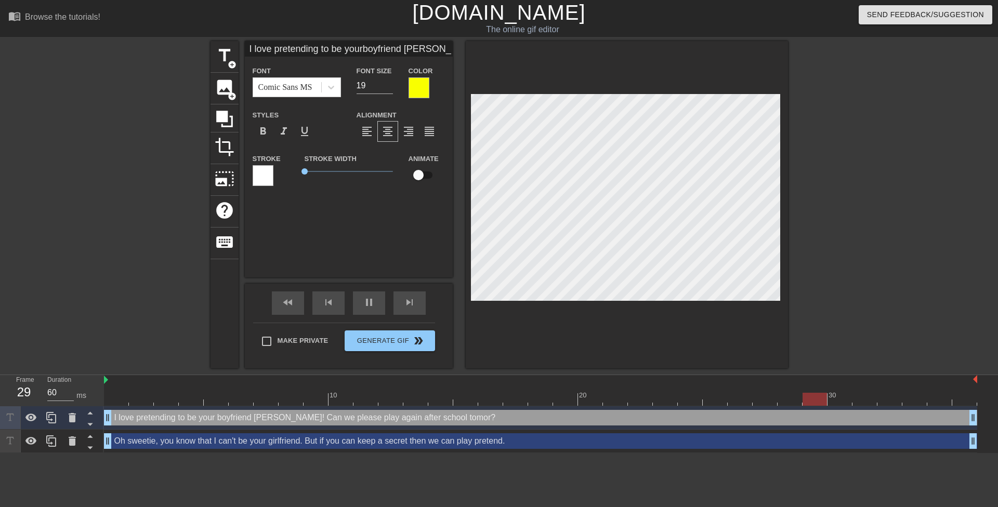
scroll to position [4, 5]
click at [864, 267] on div at bounding box center [879, 197] width 156 height 312
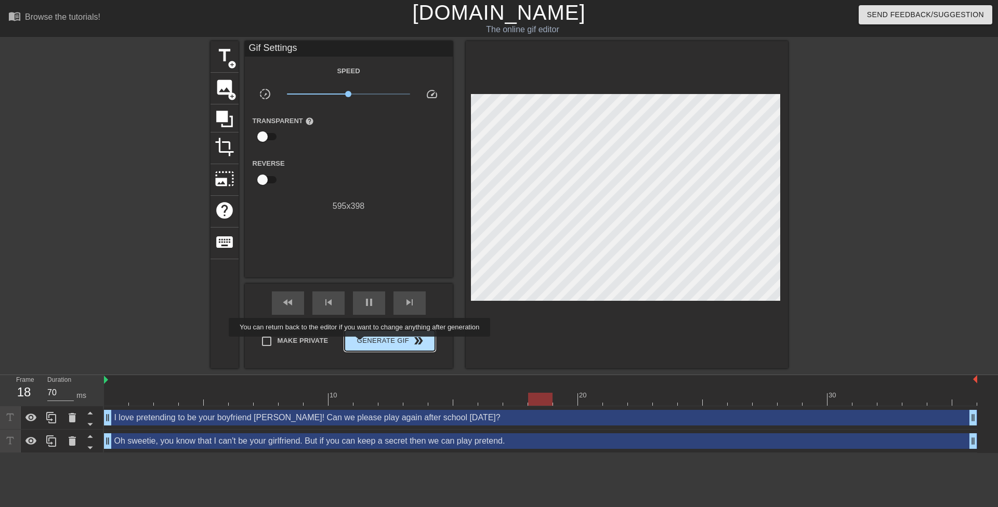
click at [363, 344] on span "Generate Gif double_arrow" at bounding box center [390, 341] width 82 height 12
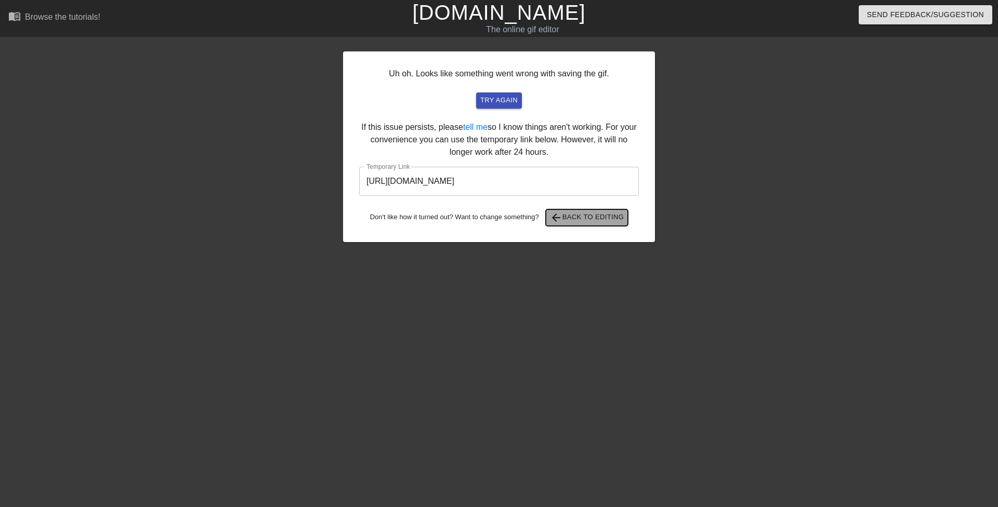
click at [566, 223] on span "arrow_back Back to Editing" at bounding box center [587, 218] width 74 height 12
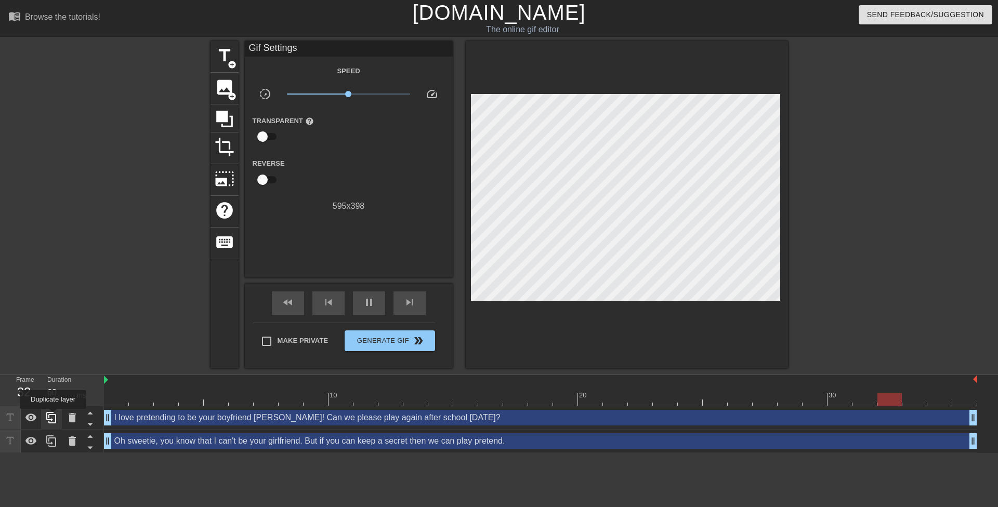
click at [54, 416] on icon at bounding box center [51, 418] width 12 height 12
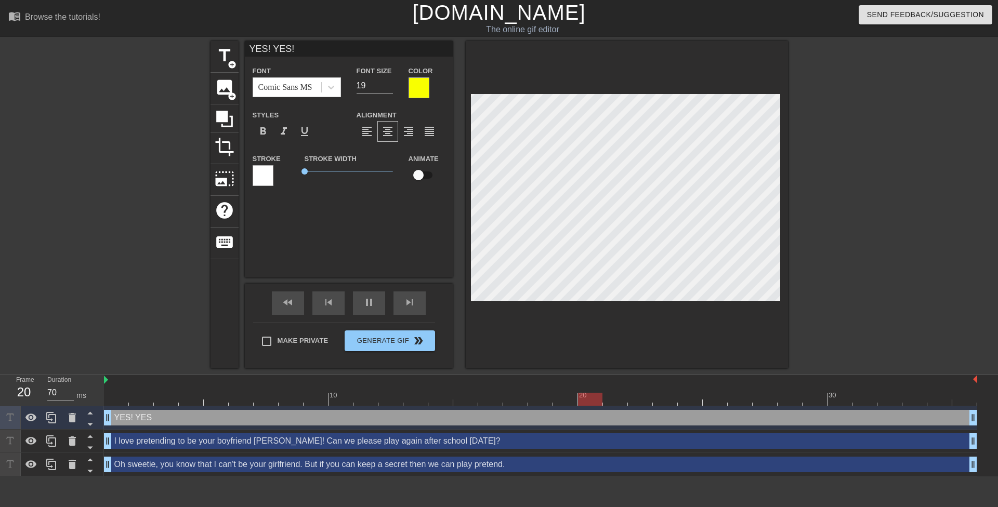
scroll to position [1, 3]
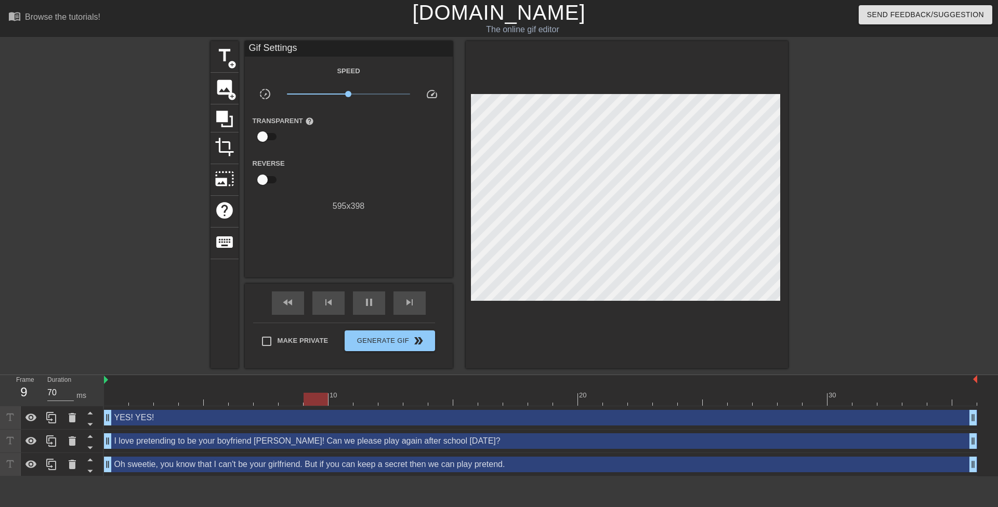
drag, startPoint x: 836, startPoint y: 159, endPoint x: 788, endPoint y: 159, distance: 47.8
click at [837, 158] on div at bounding box center [879, 197] width 156 height 312
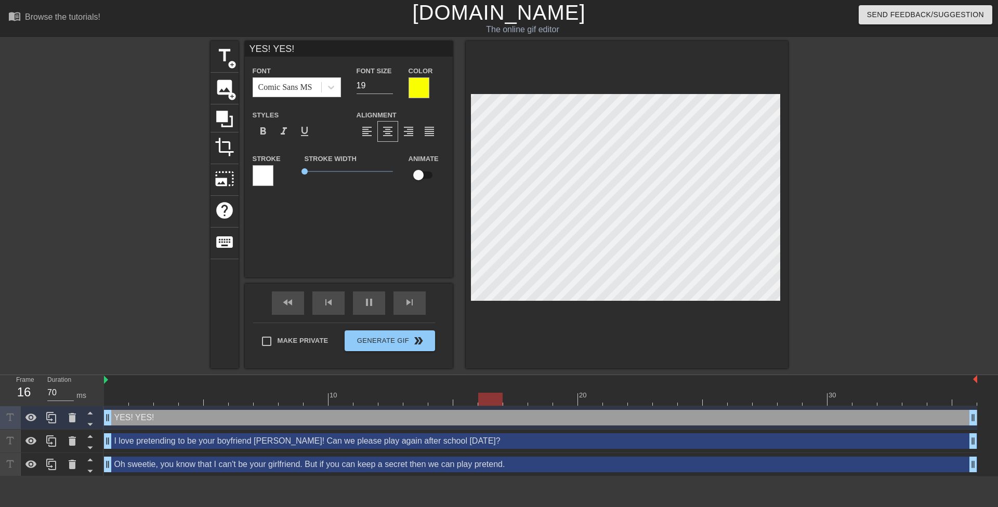
click at [903, 151] on div at bounding box center [879, 197] width 156 height 312
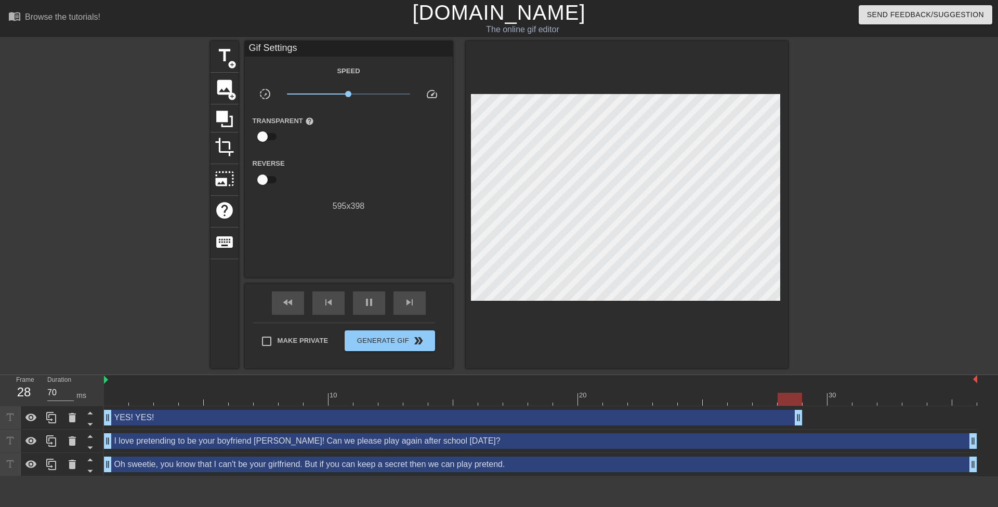
drag, startPoint x: 970, startPoint y: 416, endPoint x: 736, endPoint y: 420, distance: 233.5
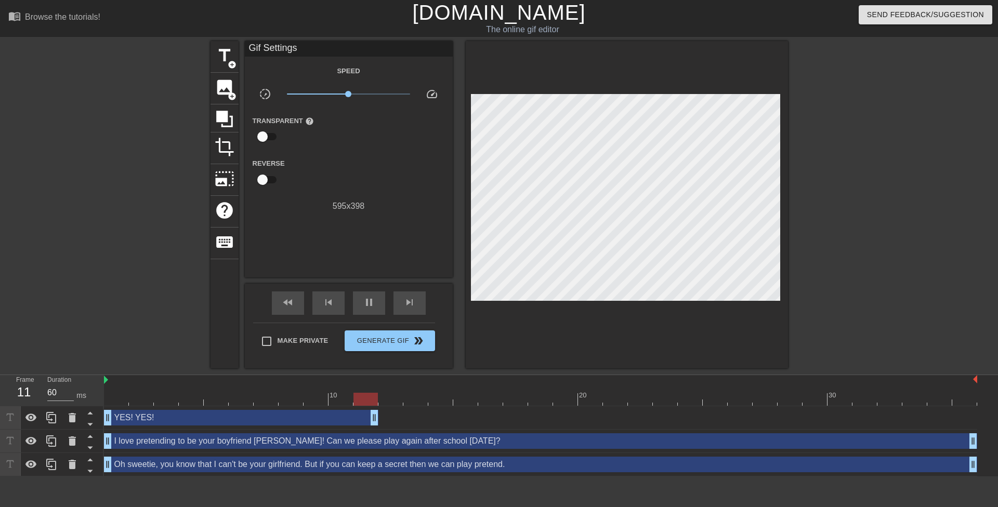
drag, startPoint x: 748, startPoint y: 420, endPoint x: 288, endPoint y: 433, distance: 460.3
click at [288, 433] on div "YES! YES! drag_handle drag_handle I love pretending to be your boyfriend Mrs. H…" at bounding box center [551, 442] width 894 height 70
click at [245, 421] on div "YES! YES! drag_handle drag_handle" at bounding box center [204, 418] width 200 height 16
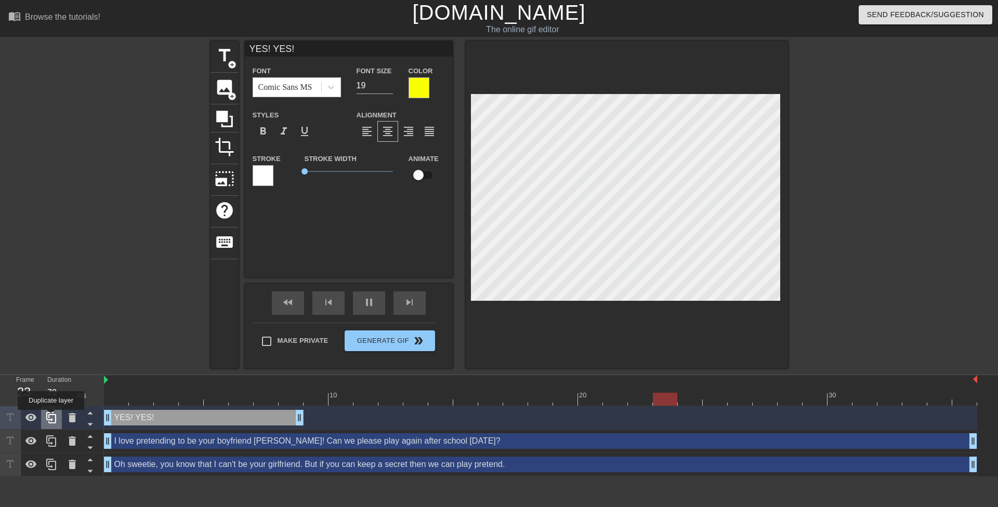
click at [51, 417] on icon at bounding box center [51, 418] width 12 height 12
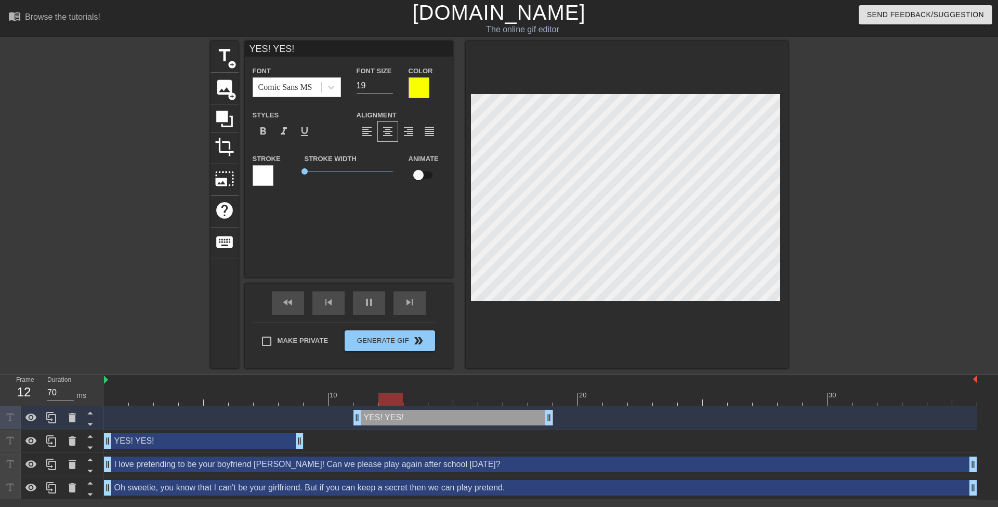
drag, startPoint x: 193, startPoint y: 419, endPoint x: 447, endPoint y: 420, distance: 254.2
click at [447, 420] on div "YES! YES! drag_handle drag_handle" at bounding box center [454, 418] width 200 height 16
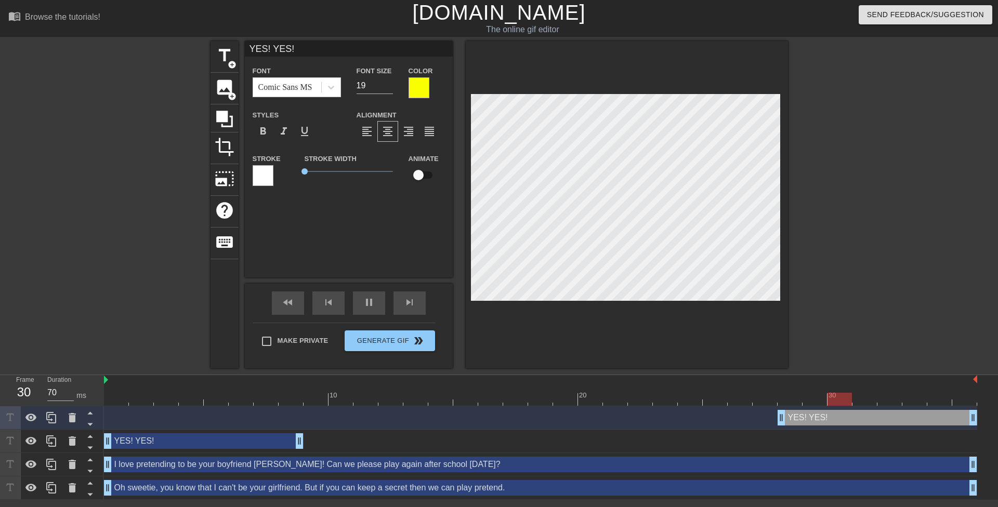
drag, startPoint x: 473, startPoint y: 418, endPoint x: 861, endPoint y: 410, distance: 388.5
click at [861, 410] on div "YES! YES! drag_handle drag_handle" at bounding box center [878, 418] width 200 height 16
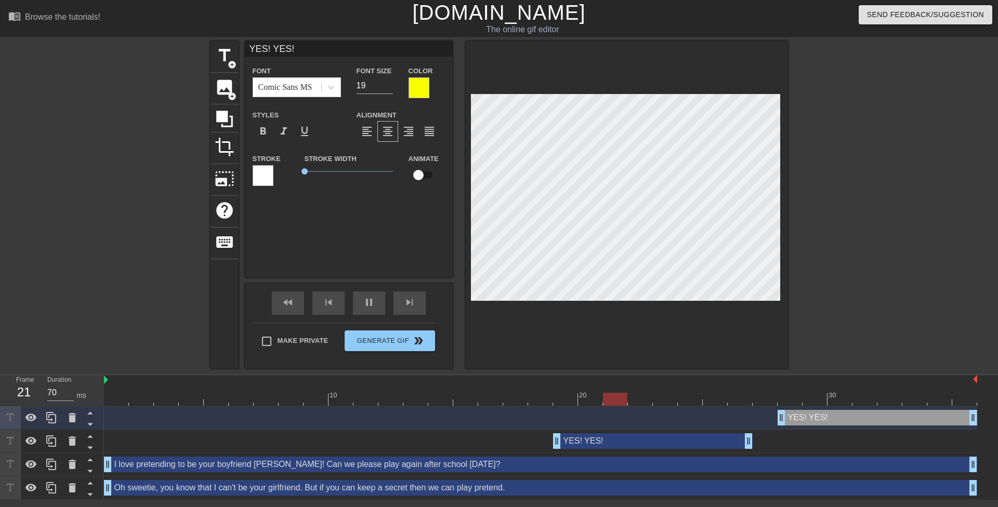
drag, startPoint x: 284, startPoint y: 443, endPoint x: 718, endPoint y: 429, distance: 434.4
click at [718, 429] on div "YES! YES! drag_handle drag_handle YES! YES! drag_handle drag_handle I love pret…" at bounding box center [551, 454] width 894 height 94
click at [690, 441] on div "YES! YES! drag_handle drag_handle" at bounding box center [653, 442] width 200 height 16
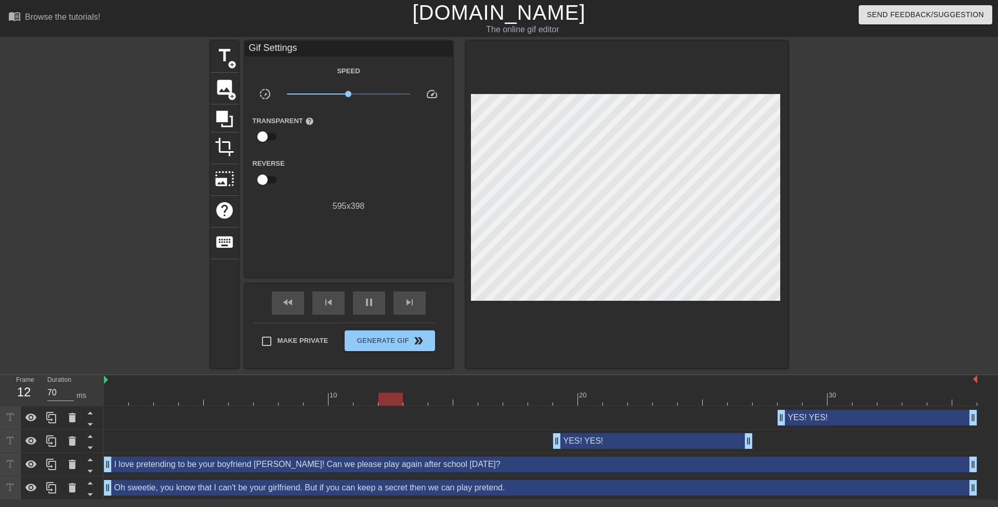
click at [855, 116] on div at bounding box center [879, 197] width 156 height 312
click at [421, 353] on div "Make Private Generate Gif double_arrow" at bounding box center [344, 343] width 182 height 41
click at [417, 340] on span "double_arrow" at bounding box center [418, 341] width 12 height 12
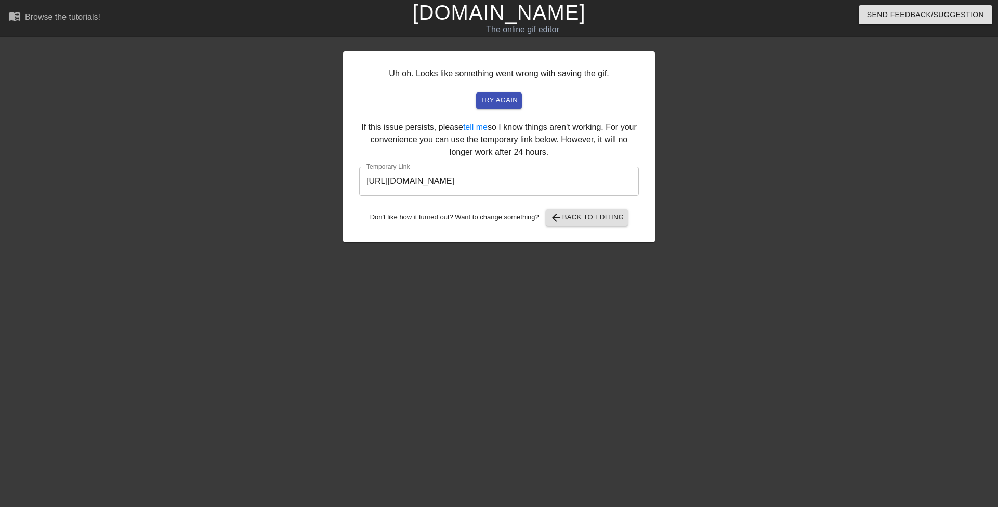
click at [420, 189] on input "https://www.gifntext.com/temp_generations/P4Z8hWdD.gif" at bounding box center [499, 181] width 280 height 29
click at [418, 188] on input "https://www.gifntext.com/temp_generations/P4Z8hWdD.gif" at bounding box center [499, 181] width 280 height 29
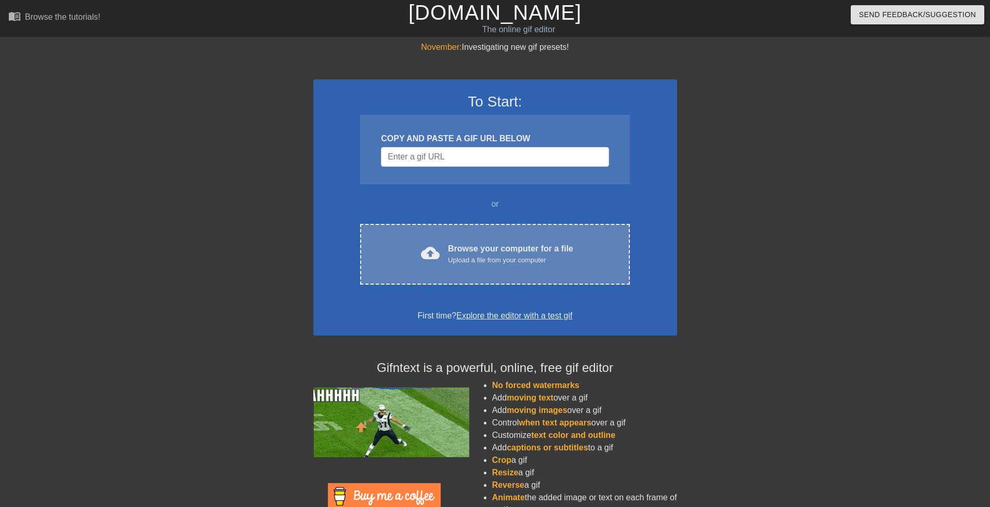
click at [453, 242] on div "cloud_upload Browse your computer for a file Upload a file from your computer C…" at bounding box center [494, 254] width 269 height 61
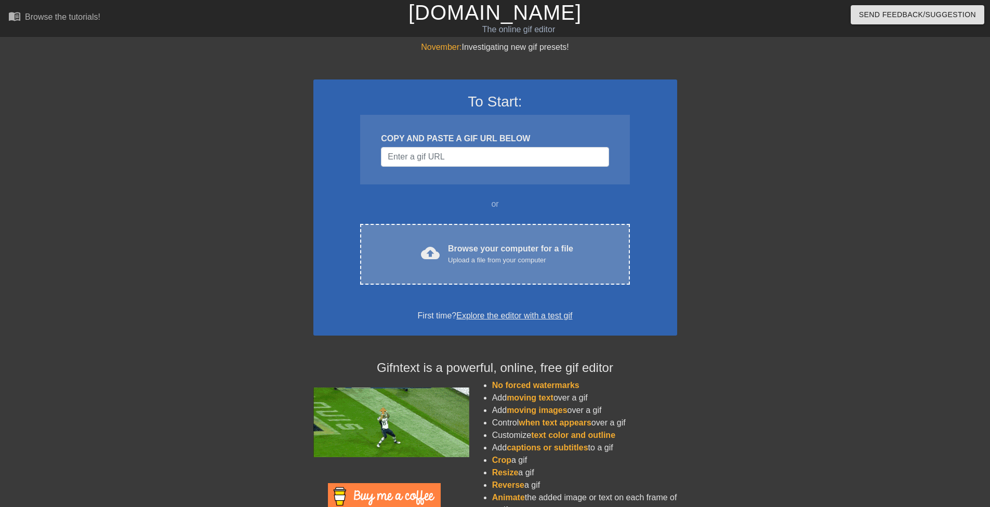
click at [446, 248] on div "cloud_upload Browse your computer for a file Upload a file from your computer" at bounding box center [495, 254] width 226 height 23
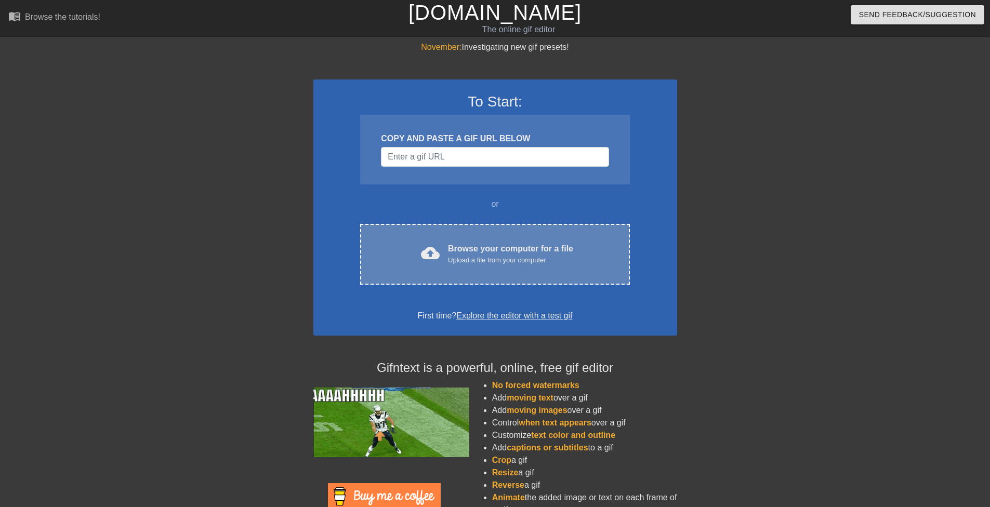
click at [437, 236] on div "cloud_upload Browse your computer for a file Upload a file from your computer C…" at bounding box center [494, 254] width 269 height 61
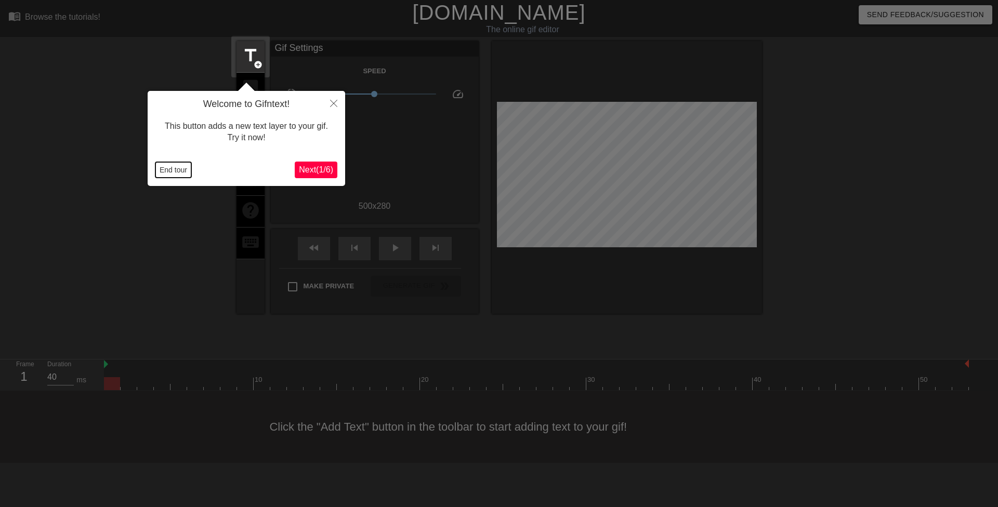
click at [172, 166] on button "End tour" at bounding box center [173, 170] width 36 height 16
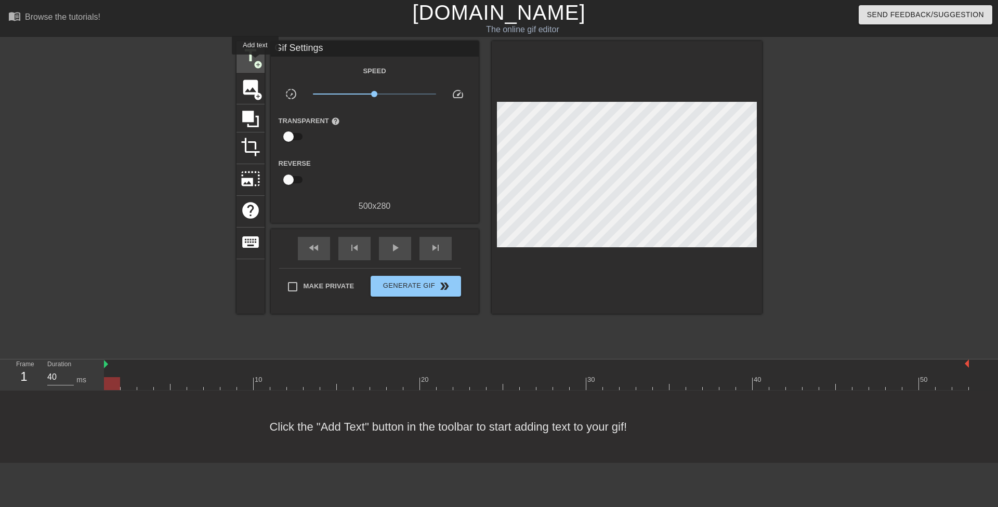
click at [255, 62] on span "add_circle" at bounding box center [258, 64] width 9 height 9
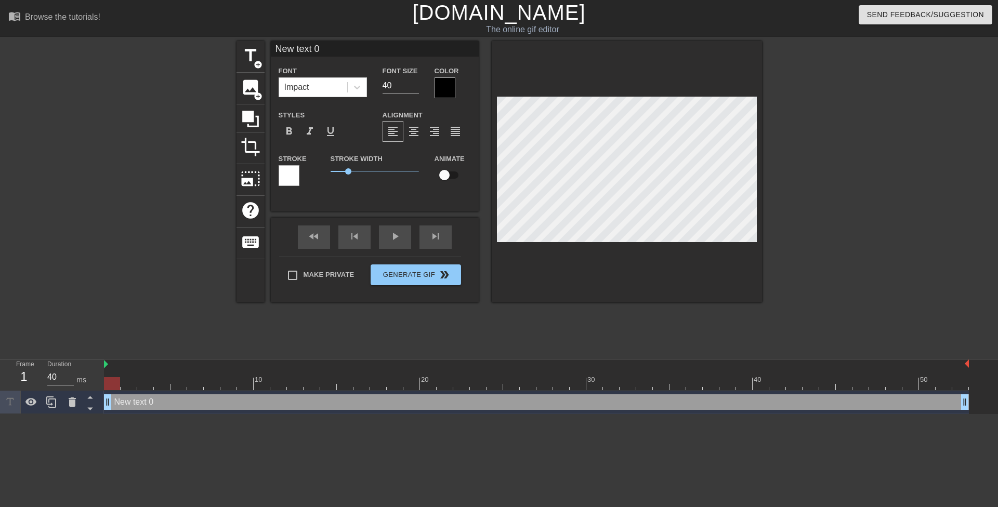
drag, startPoint x: 356, startPoint y: 88, endPoint x: 354, endPoint y: 99, distance: 11.1
click at [356, 88] on icon at bounding box center [357, 88] width 6 height 4
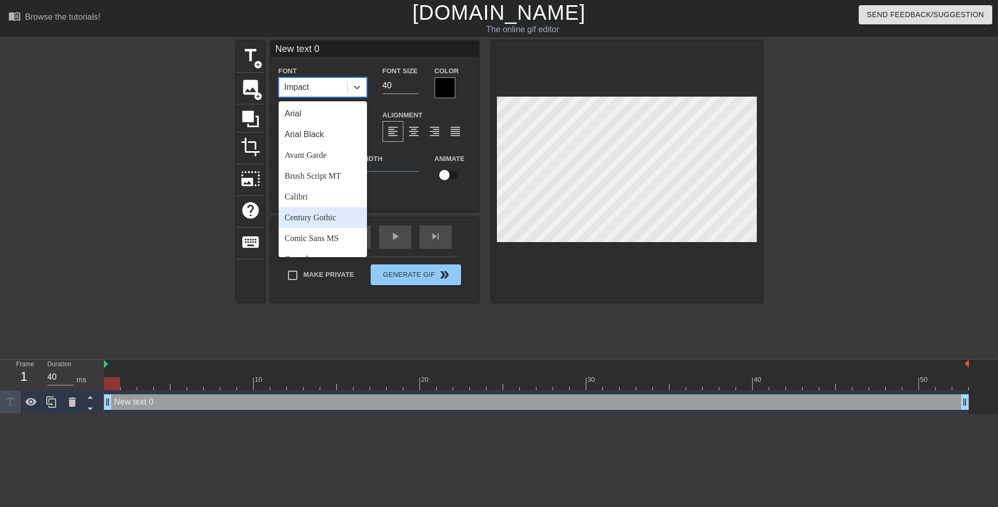
click at [332, 236] on div "Comic Sans MS" at bounding box center [323, 238] width 88 height 21
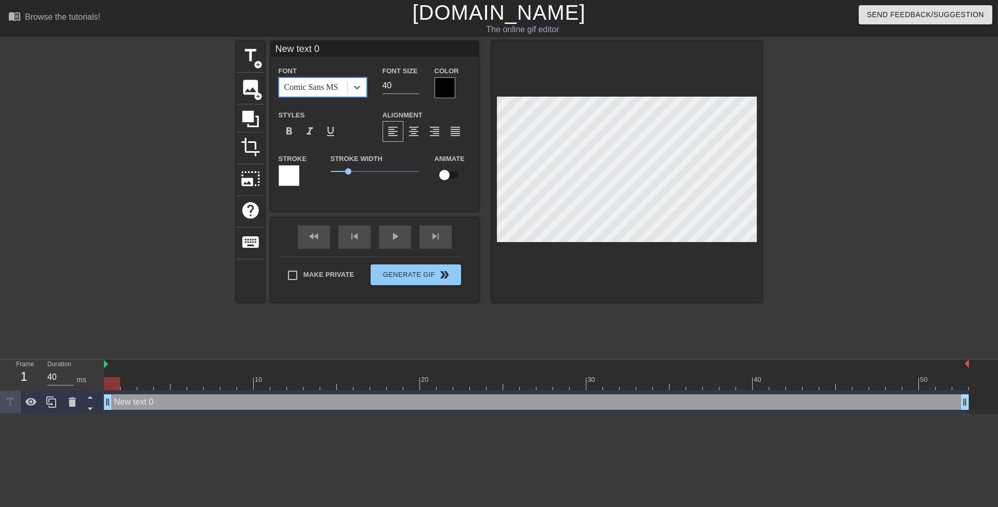
drag, startPoint x: 387, startPoint y: 87, endPoint x: 381, endPoint y: 84, distance: 7.0
click at [381, 84] on div "Font Size 40" at bounding box center [401, 81] width 52 height 34
type input "20"
drag, startPoint x: 347, startPoint y: 167, endPoint x: 303, endPoint y: 164, distance: 44.9
click at [305, 167] on div "Stroke Stroke Width 0 Animate" at bounding box center [375, 173] width 208 height 43
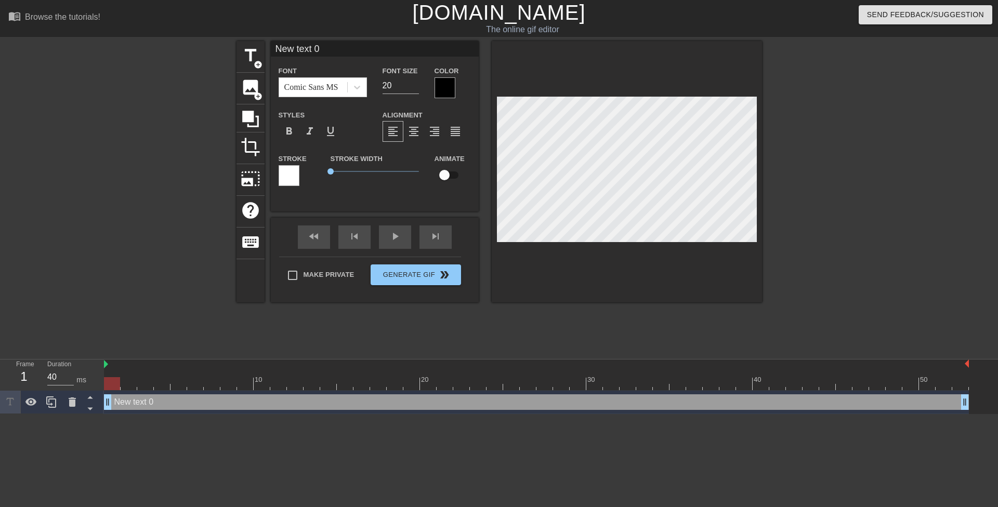
click at [445, 87] on div at bounding box center [445, 87] width 21 height 21
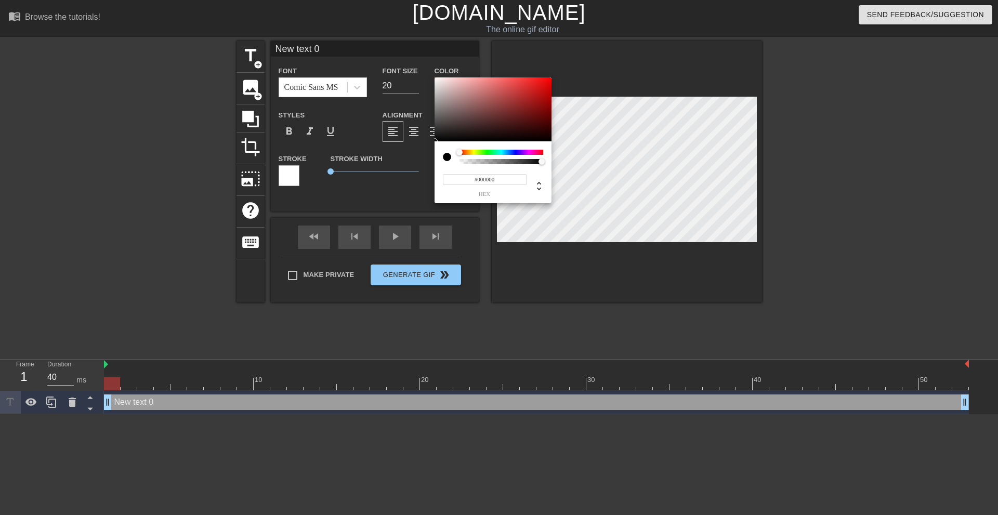
drag, startPoint x: 471, startPoint y: 151, endPoint x: 489, endPoint y: 144, distance: 19.8
click at [472, 151] on div at bounding box center [502, 152] width 84 height 5
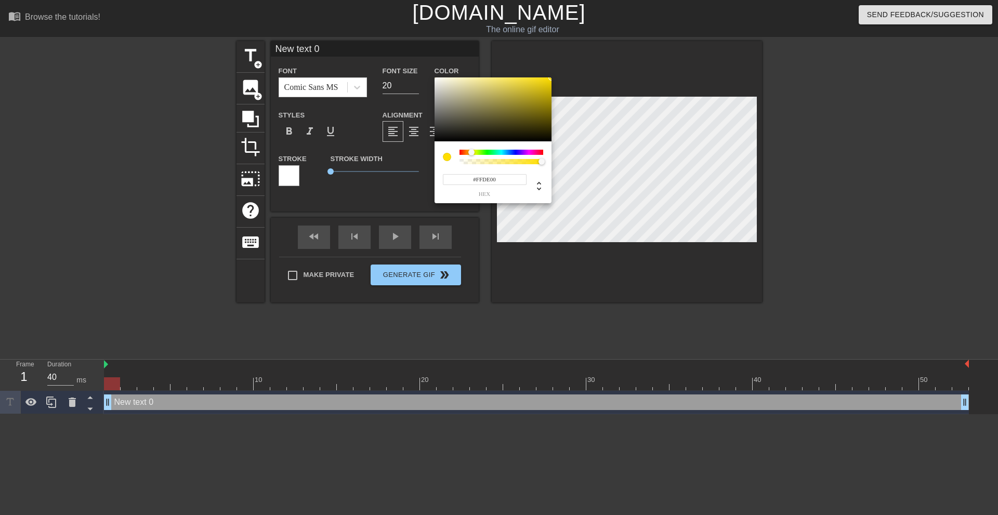
drag, startPoint x: 541, startPoint y: 90, endPoint x: 593, endPoint y: 54, distance: 62.7
click at [592, 54] on div "#FFDE00 hex" at bounding box center [499, 257] width 998 height 515
type input "#F9FF00"
click at [474, 152] on div at bounding box center [474, 152] width 6 height 6
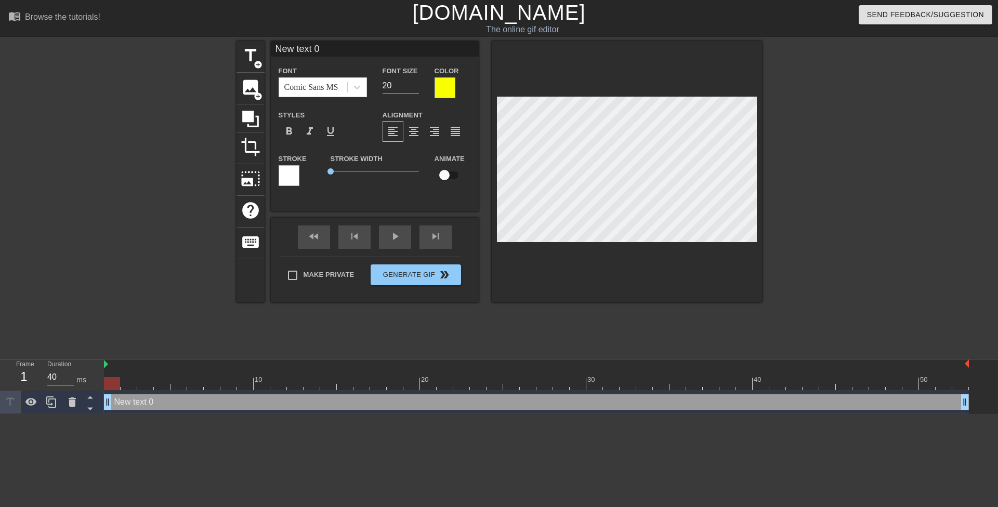
type input "It's happening again Mrs. Hilton! Right inside your hole, just like you asked m…"
type textarea "It's happening again Mrs. Hilton! Right inside your hole, just like you asked m…"
type input "It's happening again Mrs. Hilton!Right inside your hole, just like you asked me…"
type textarea "It's happening again Mrs. Hilton!Right inside your hole, just like you asked me…"
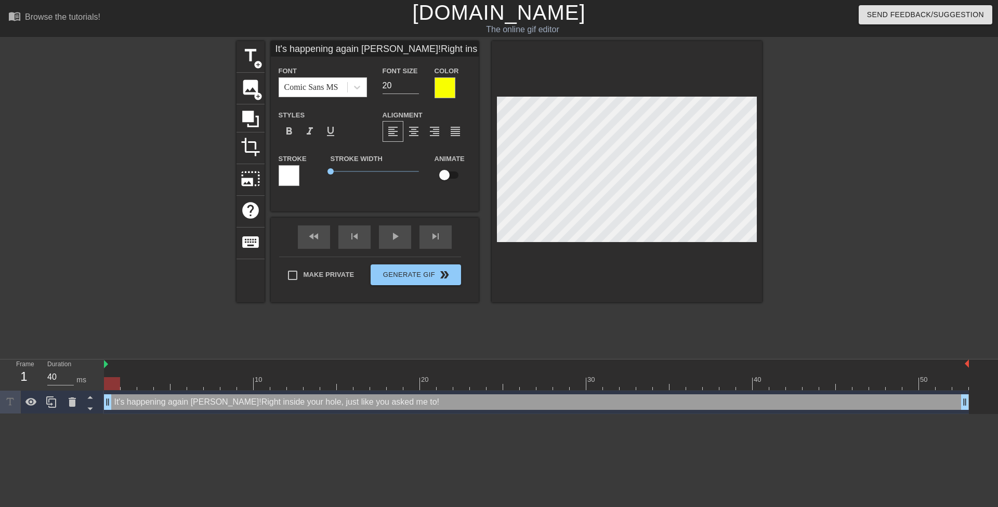
type input "It's happening again Mrs. Hilton!Right inside your hole, just like you asked me…"
type textarea "It's happening again Mrs. Hilton! Right inside your hole, just like you asked m…"
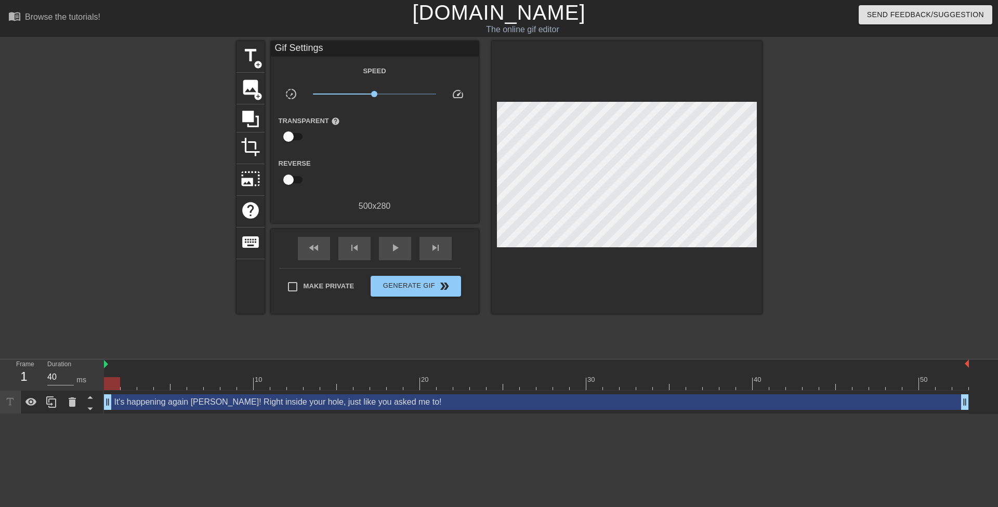
click at [804, 155] on div at bounding box center [853, 197] width 156 height 312
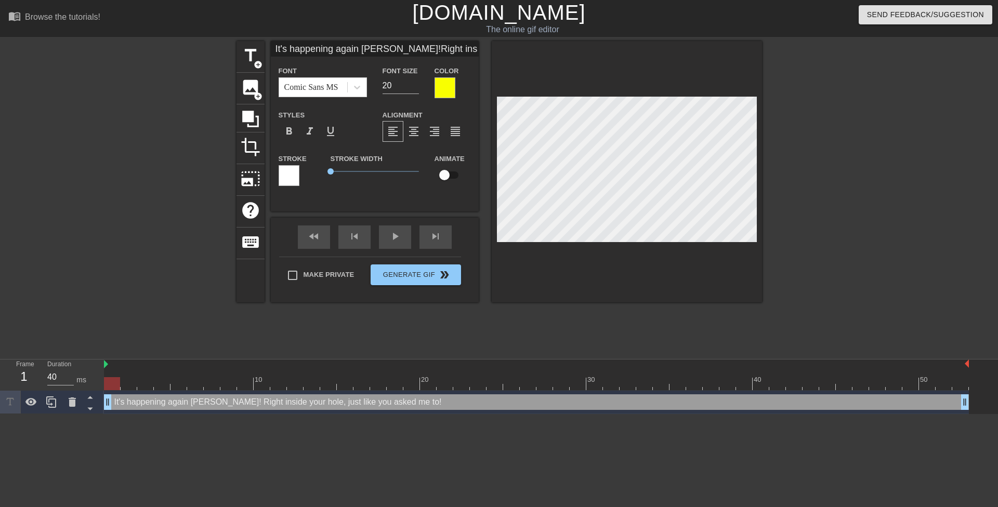
type input "It's happening again Mrs. Hilton!Right inside your hole, just likeyou asked me …"
type textarea "It's happening again Mrs. Hilton! Right inside your hole, just likeyou asked me…"
type input "It's happening again Mrs. Hilton!Right inside your hole, just likeyou asked me …"
type textarea "It's happening again Mrs. Hilton! Right inside your hole, just like you asked m…"
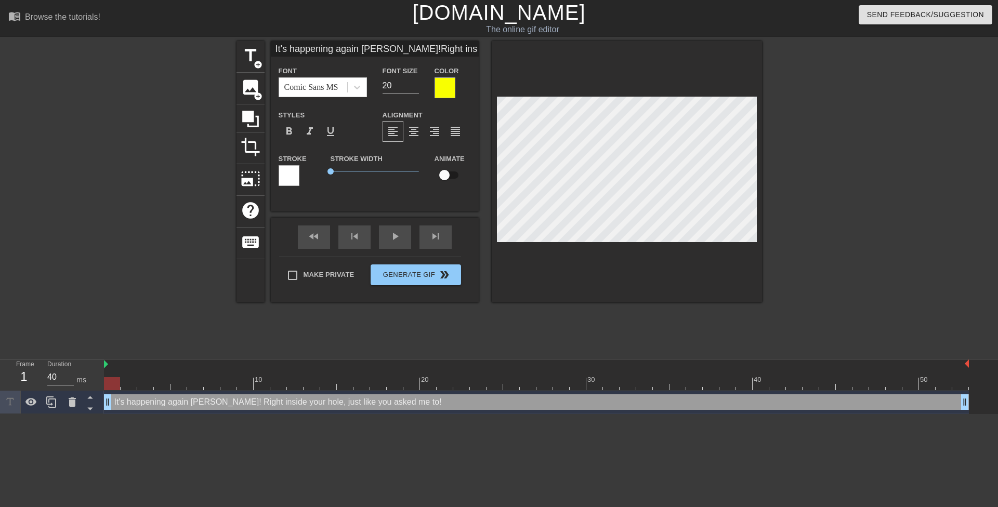
click at [803, 138] on div at bounding box center [853, 197] width 156 height 312
type input "It's happening again Mrs. Hilton!Right inside your hole, just likehyou asked me…"
type textarea "It's happening again Mrs. Hilton! Right inside your hole, just like hyou asked …"
type input "It's happening again Mrs. Hilton!Right inside your hole, just likehoyou asked m…"
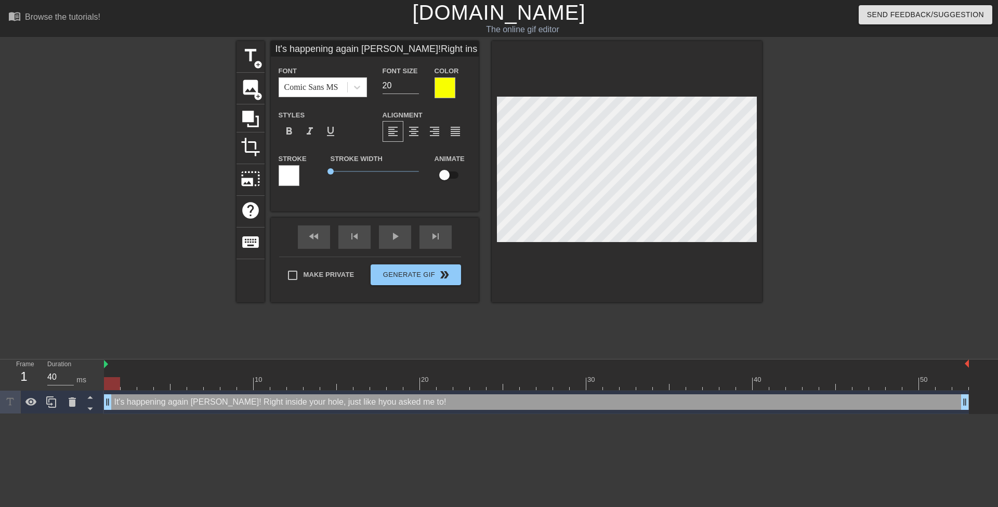
type textarea "It's happening again Mrs. Hilton! Right inside your hole, just like hoyou asked…"
type input "It's happening again Mrs. Hilton!Right inside your hole, just likehowyou asked …"
type textarea "It's happening again Mrs. Hilton! Right inside your hole, just like howyou aske…"
type input "It's happening again Mrs. Hilton!Right inside your hole, just likehow you asked…"
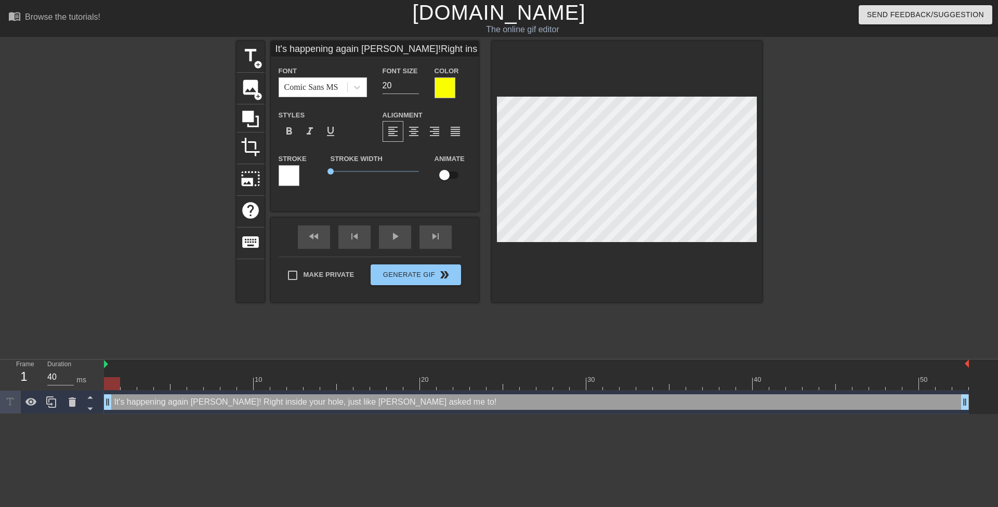
type textarea "It's happening again Mrs. Hilton! Right inside your hole, just like how you ask…"
click at [814, 148] on div at bounding box center [853, 197] width 156 height 312
click at [420, 127] on span "format_align_center" at bounding box center [414, 131] width 12 height 12
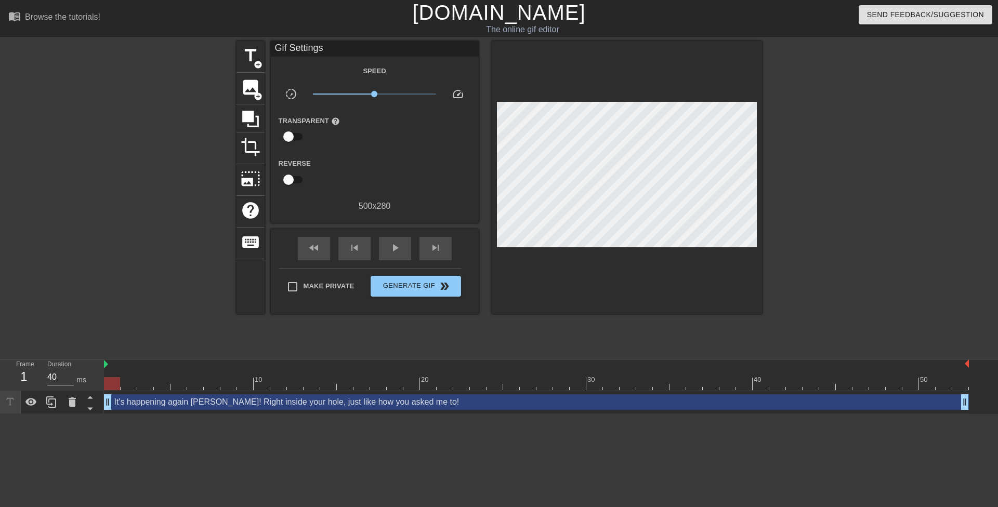
click at [805, 141] on div at bounding box center [853, 197] width 156 height 312
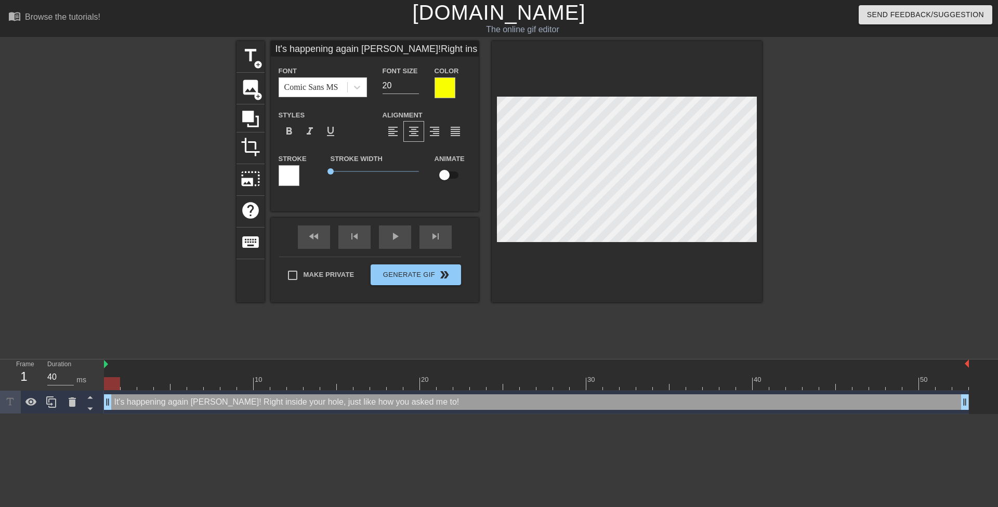
scroll to position [2, 1]
paste textarea "It's happening"
type input "It's happening again Mrs. Hilton!It's happeningRight inside your hole, just lik…"
type textarea "It's happening again Mrs. Hilton! It's happeningRight inside your hole, just li…"
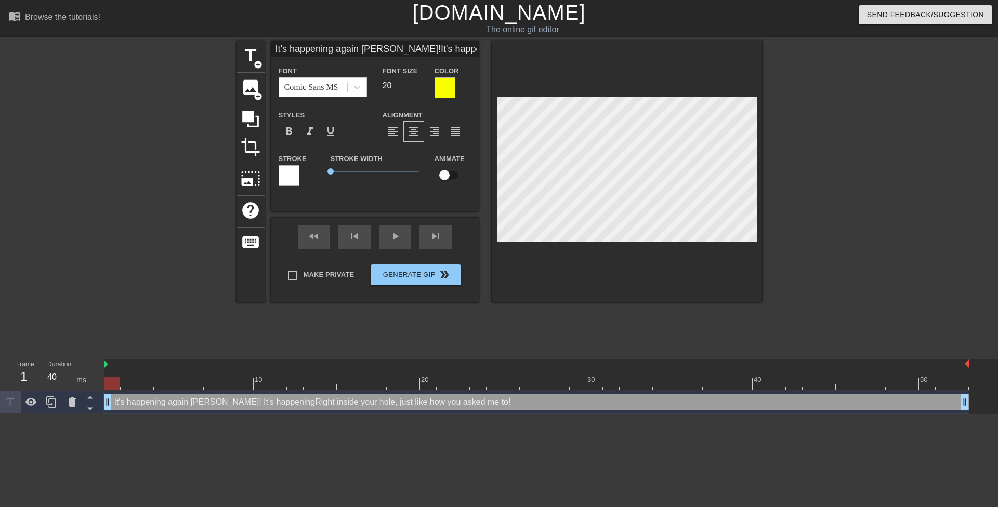
type input "It's happening again Mrs. Hilton!It's happening Right inside your hole, just li…"
type textarea "It's happening again Mrs. Hilton! It's happening Right inside your hole, just l…"
type input "It's happening again Mrs. Hilton!It's happening right inside your hole, just li…"
type textarea "It's happening again Mrs. Hilton! It's happening right inside your hole, just l…"
type input "It's happening again Mrs. Hilton!It's happening right inside your hole,just lik…"
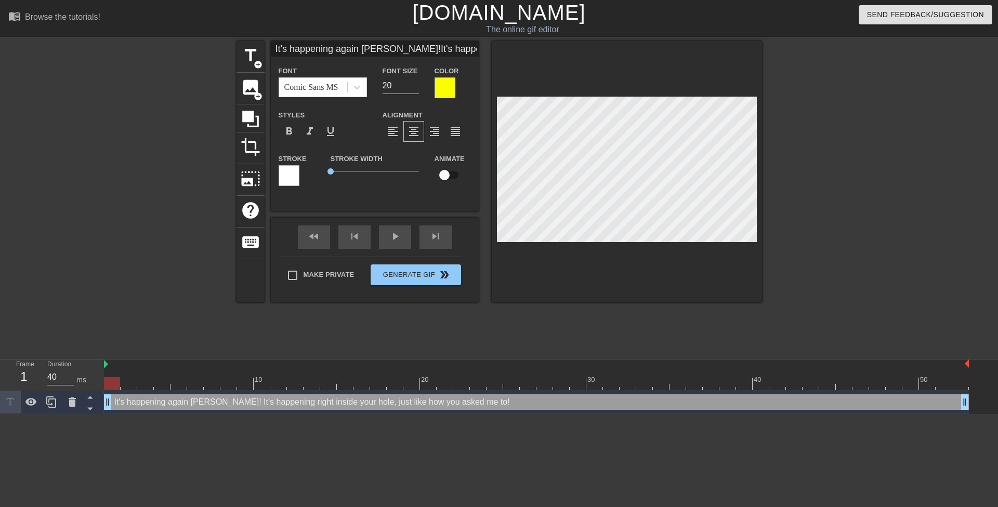
type textarea "It's happening again Mrs. Hilton! It's happening right inside your hole,just li…"
type input "It's happening again Mrs. Hilton!It's happening right inside your hole,just lik…"
type textarea "It's happening again Mrs. Hilton! It's happening right inside your hole, just l…"
click at [833, 124] on div at bounding box center [853, 197] width 156 height 312
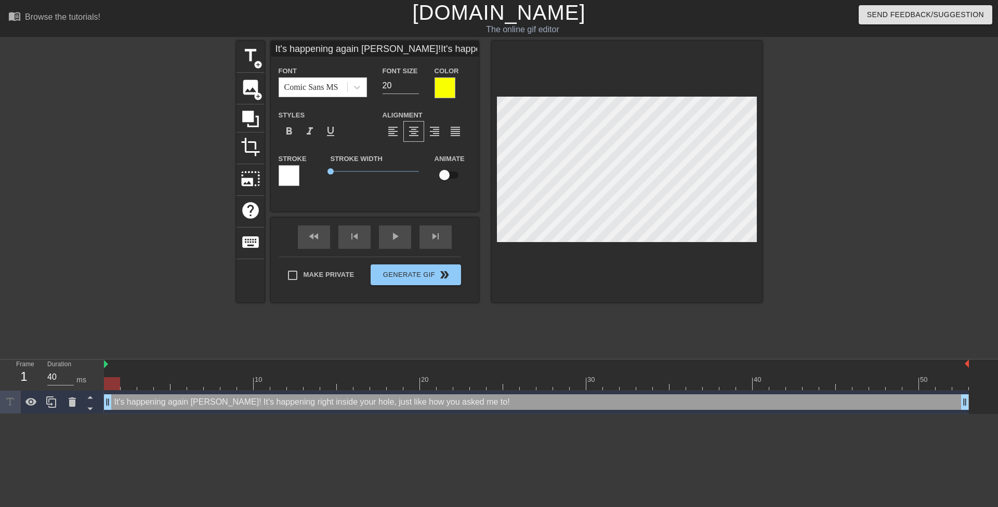
type input "It's happening again Mrs. Hilton!It's happening right inside your hole,just lik…"
type textarea "It's happening again Mrs. Hilton! It's happening right inside your hole, just l…"
type input "It's happening again Mrs. Hilton!It's happening right inside your hole,just lik…"
type textarea "It's happening again Mrs. Hilton! It's happening right inside your hole, just l…"
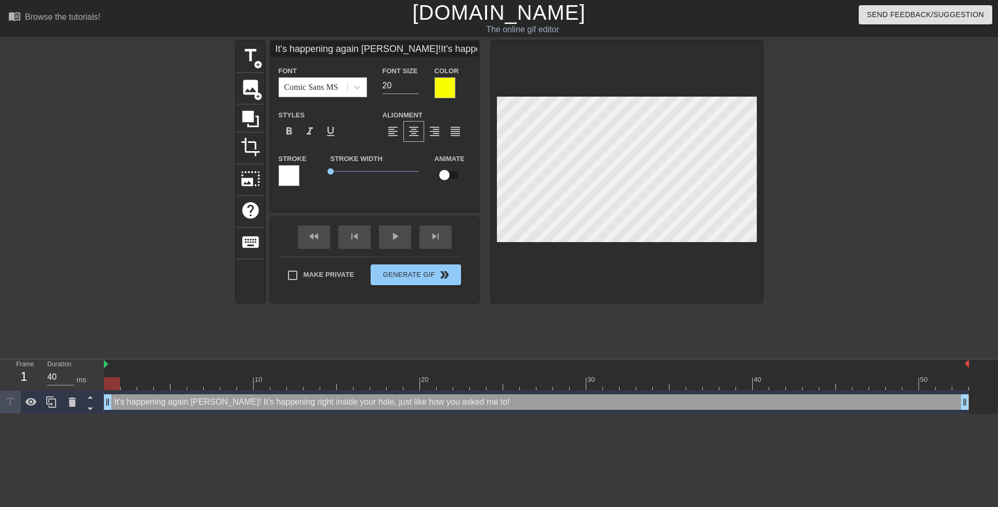
type input "It's happening again Mrs. Hilton!It's happening right inside your hole,just lik…"
type textarea "It's happening again Mrs. Hilton! It's happening right inside your hole, just l…"
type input "It's happening again Mrs. Hilton!It's happening right inside your hole,just lik…"
type textarea "It's happening again Mrs. Hilton! It's happening right inside your hole, just l…"
type input "It's happening again Mrs. Hilton!It's happening right inside your hole,just lik…"
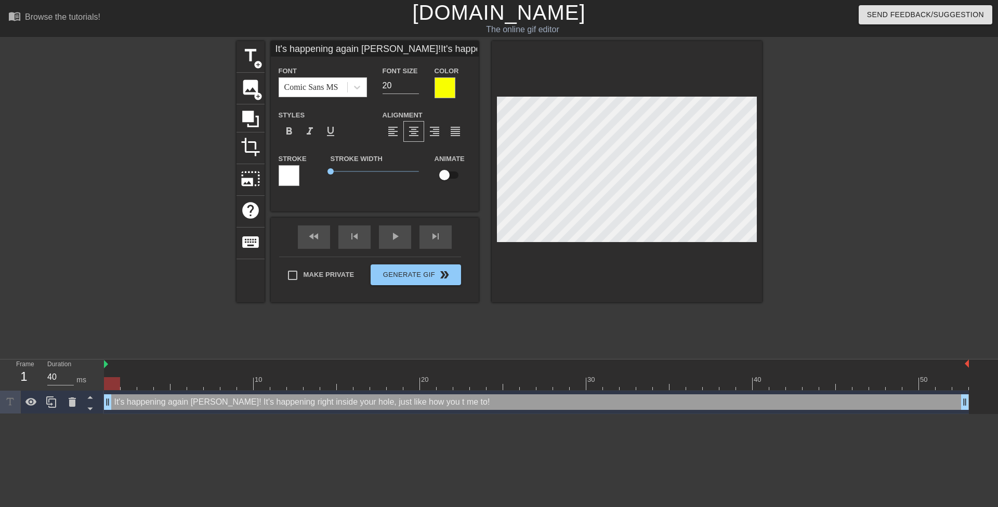
type textarea "It's happening again Mrs. Hilton! It's happening right inside your hole, just l…"
type input "It's happening again Mrs. Hilton!It's happening right inside your hole,just lik…"
type textarea "It's happening again Mrs. Hilton! It's happening right inside your hole, just l…"
click at [845, 163] on div at bounding box center [853, 197] width 156 height 312
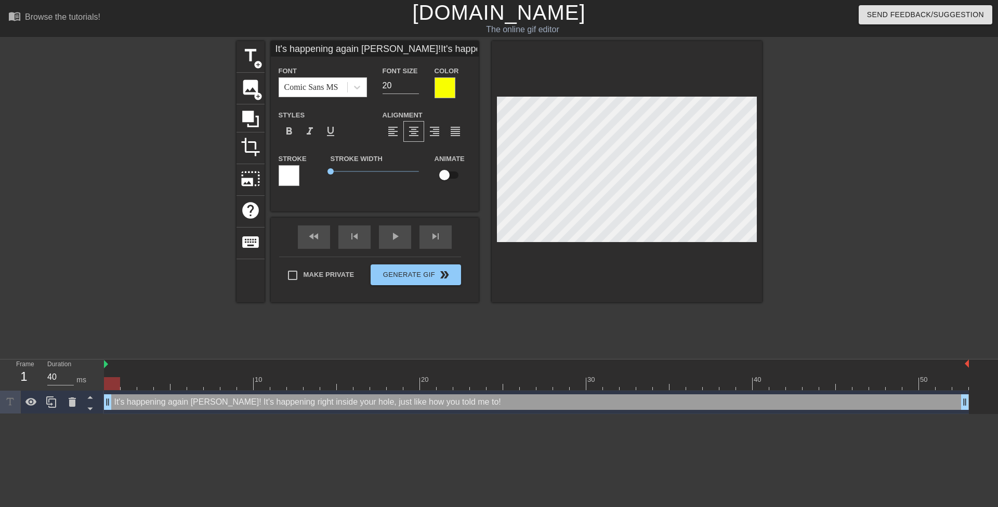
scroll to position [2, 1]
type input "It's happening again Mrs. Hilton!It's happening right inside yourhole,just like…"
type textarea "It's happening again Mrs. Hilton! It's happening right inside yourhole, just li…"
type input "It's happening again Mrs. Hilton!It's happening right inside yourhole,just like…"
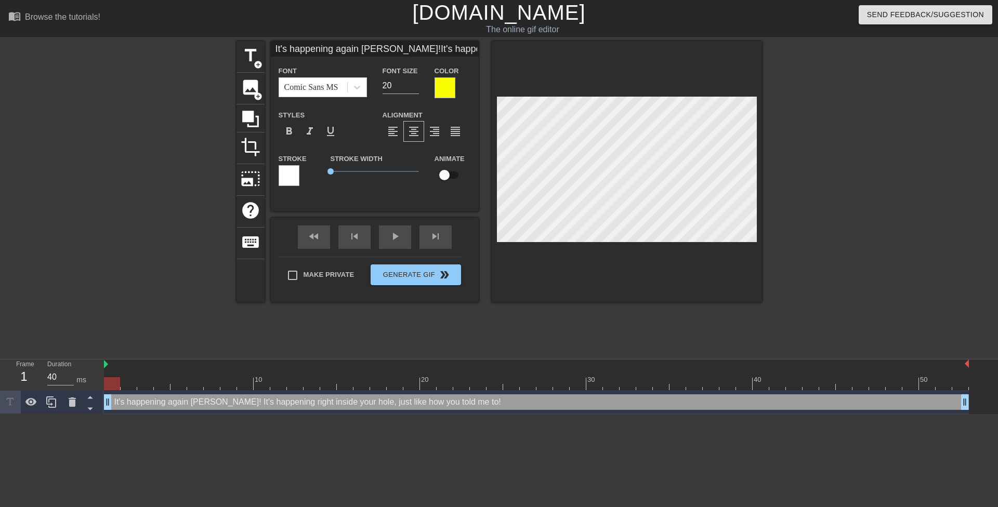
type textarea "It's happening again Mrs. Hilton! It's happening right inside your hole, just l…"
type input "It's happening again Mrs. Hilton!It's happening right inside yourhole,just like…"
type textarea "It's happening again Mrs. Hilton! It's happening right inside your hole,just li…"
type input "It's happening again Mrs. Hilton!It's happening right inside yourhole, just lik…"
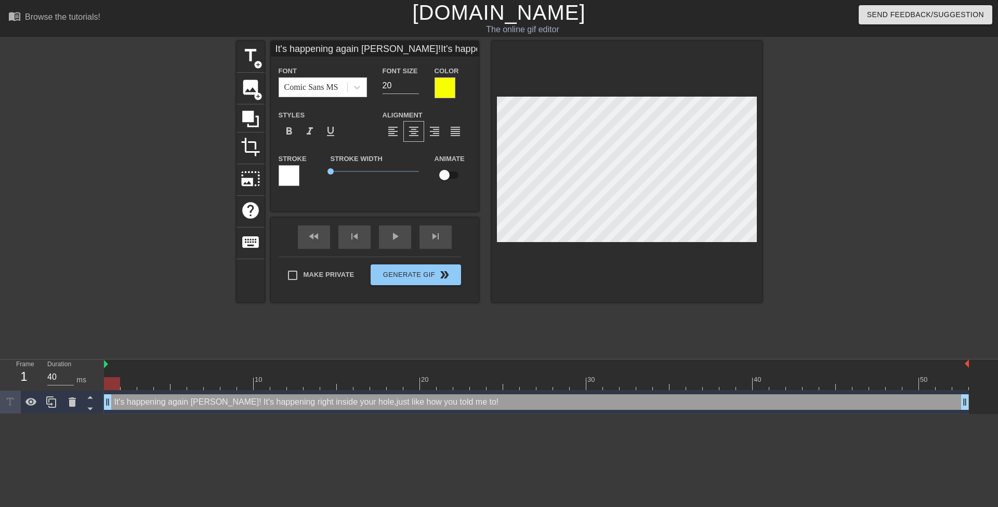
type textarea "It's happening again Mrs. Hilton! It's happening right inside your hole, just l…"
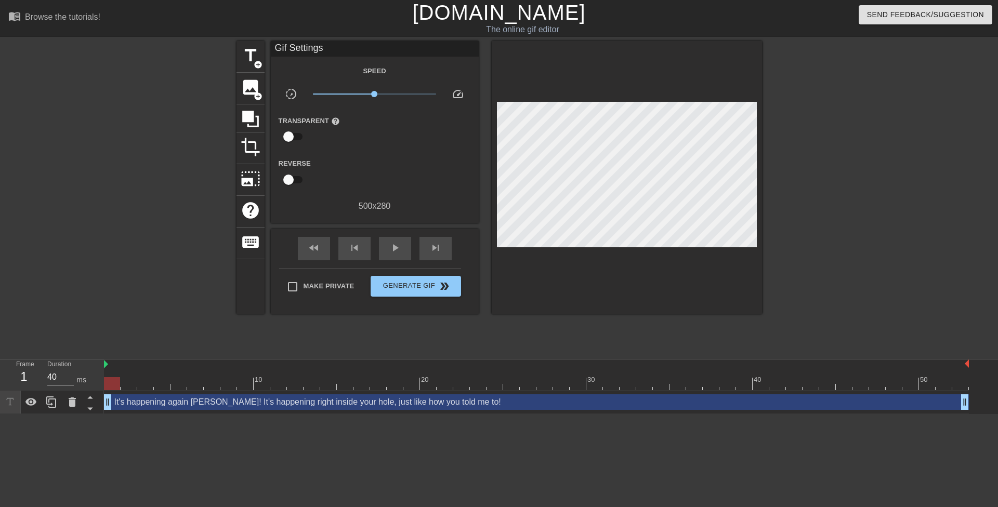
click at [875, 163] on div at bounding box center [853, 197] width 156 height 312
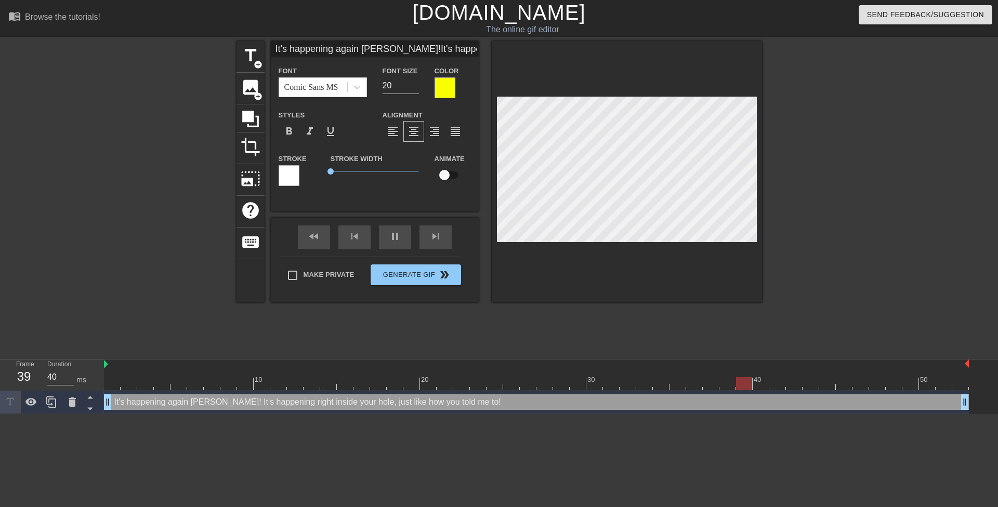
scroll to position [3, 7]
click at [829, 142] on div at bounding box center [853, 197] width 156 height 312
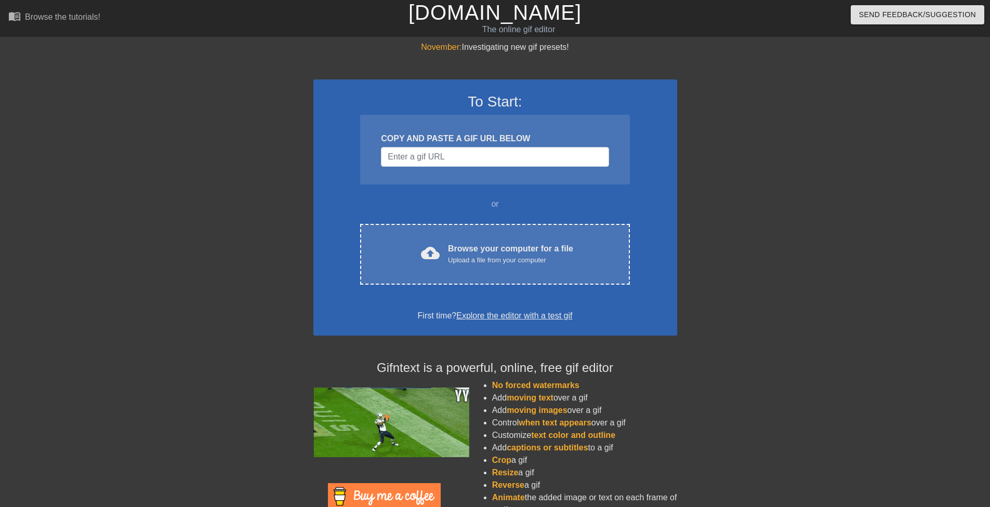
click at [451, 222] on div "To Start: COPY AND PASTE A GIF URL BELOW or cloud_upload Browse your computer f…" at bounding box center [496, 208] width 364 height 256
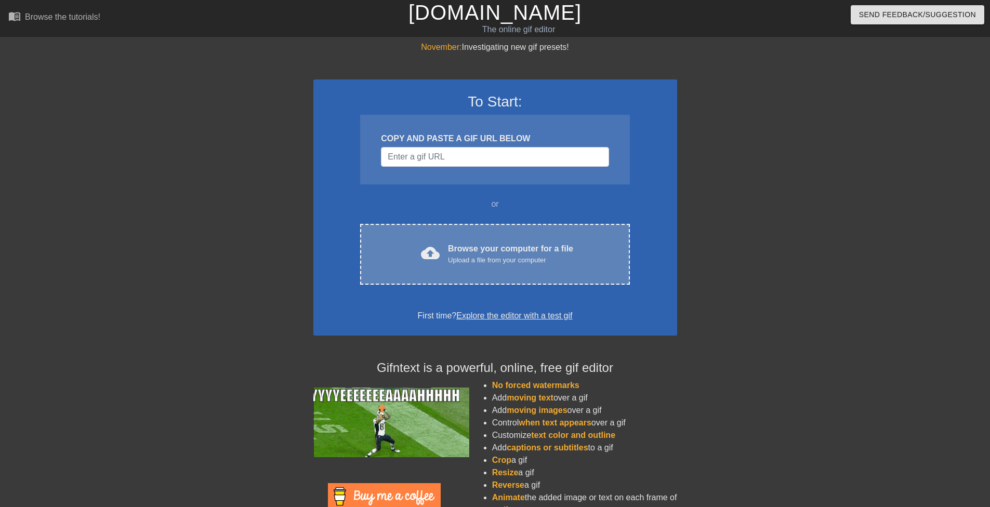
click at [459, 249] on div "Browse your computer for a file Upload a file from your computer" at bounding box center [510, 254] width 125 height 23
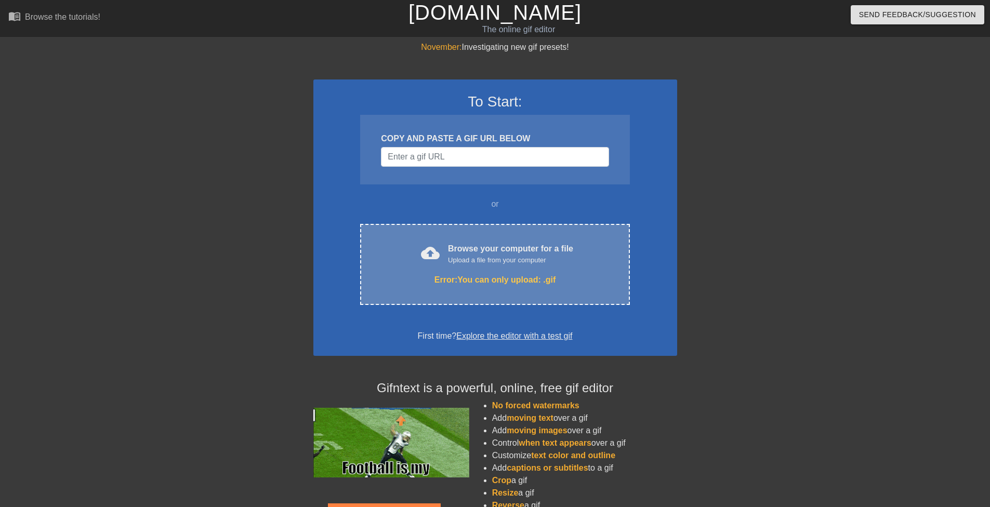
click at [445, 268] on div "cloud_upload Browse your computer for a file Upload a file from your computer E…" at bounding box center [494, 264] width 269 height 81
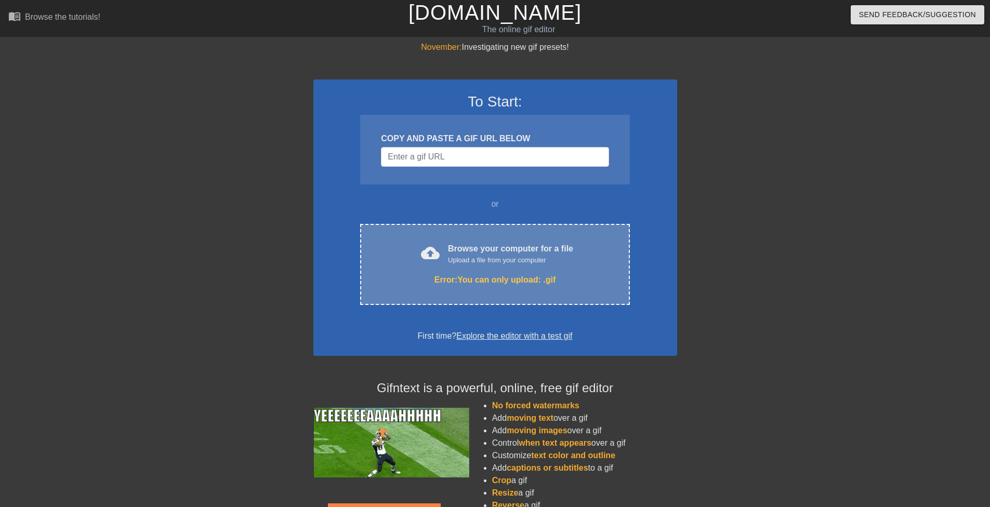
click at [487, 246] on div "Browse your computer for a file Upload a file from your computer" at bounding box center [510, 254] width 125 height 23
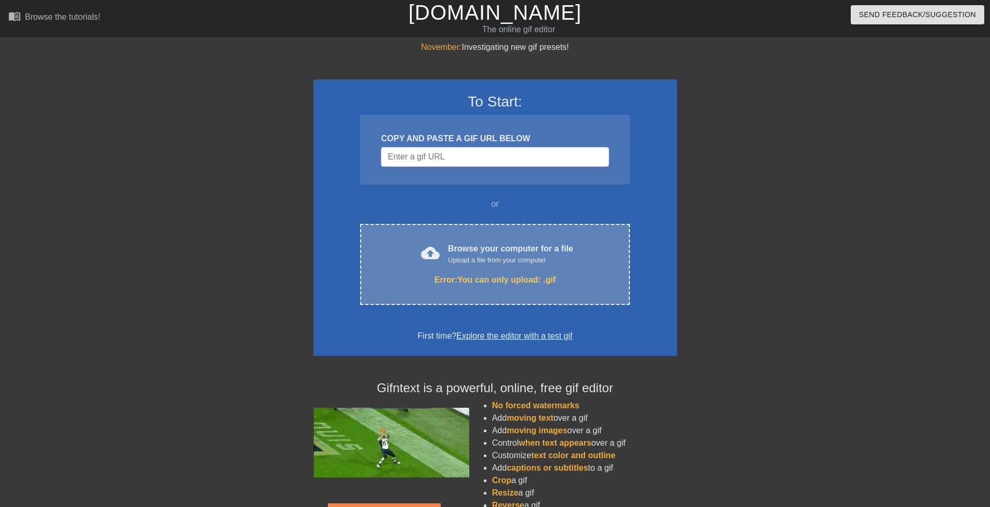
click at [510, 239] on div "cloud_upload Browse your computer for a file Upload a file from your computer E…" at bounding box center [494, 264] width 269 height 81
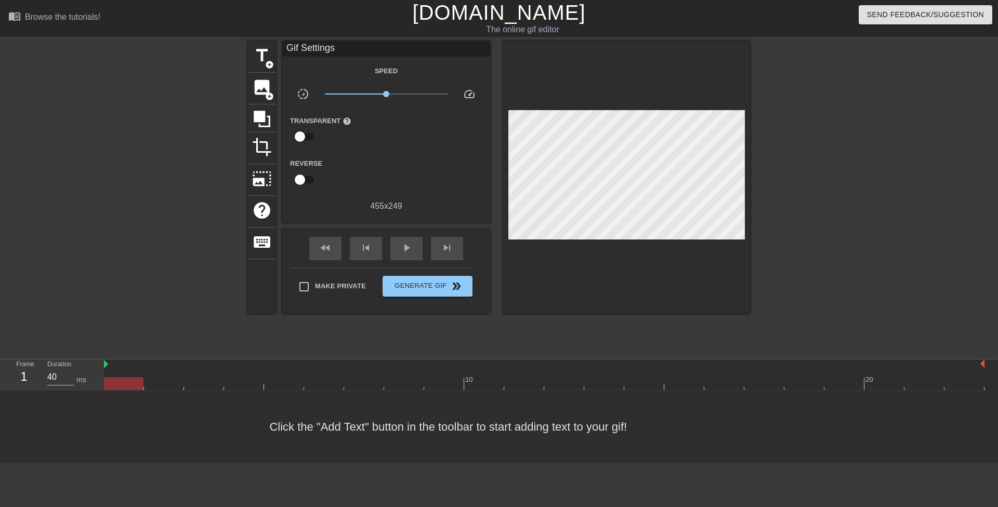
drag, startPoint x: 356, startPoint y: 284, endPoint x: 757, endPoint y: 193, distance: 411.1
click at [757, 193] on div "title add_circle image add_circle crop photo_size_select_large help keyboard Gi…" at bounding box center [499, 197] width 998 height 312
click at [265, 53] on span "title" at bounding box center [262, 56] width 20 height 20
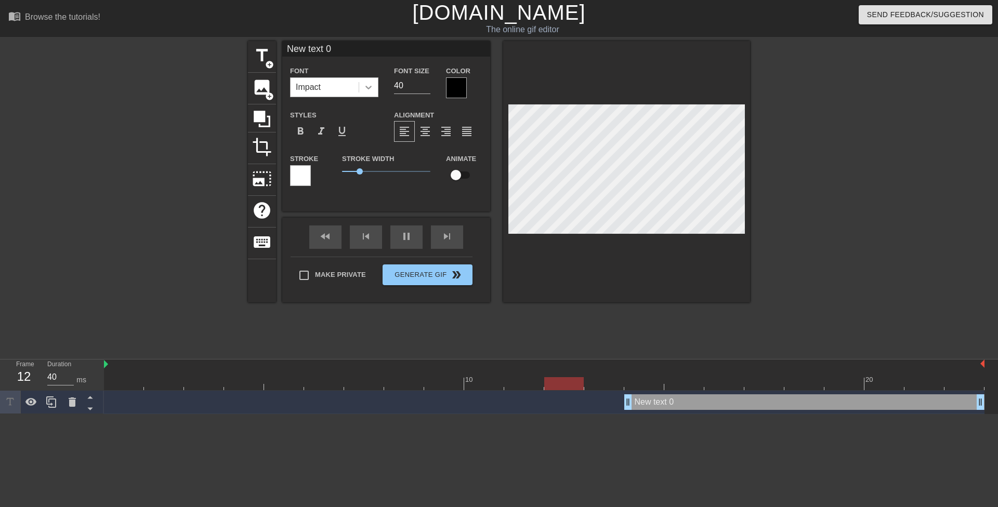
click at [371, 89] on icon at bounding box center [368, 87] width 10 height 10
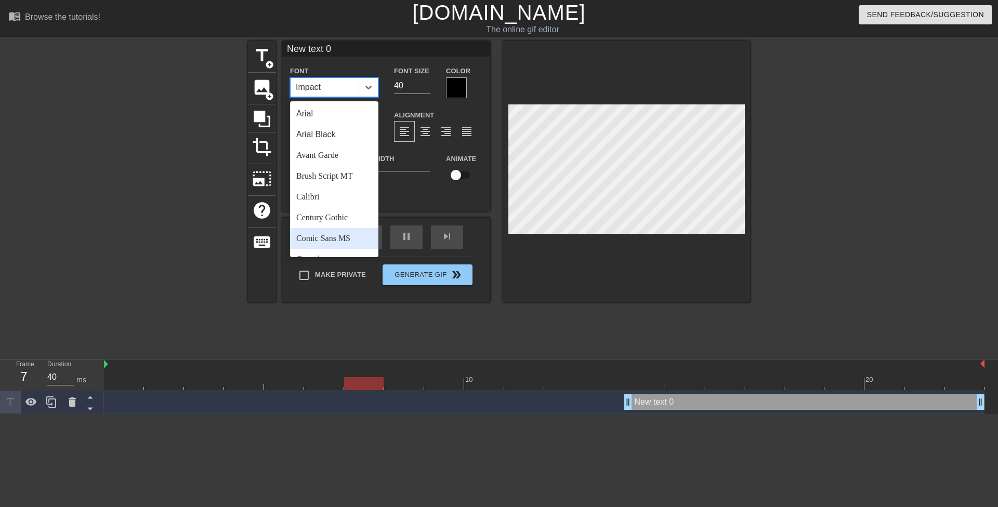
click at [349, 239] on div "Comic Sans MS" at bounding box center [334, 238] width 88 height 21
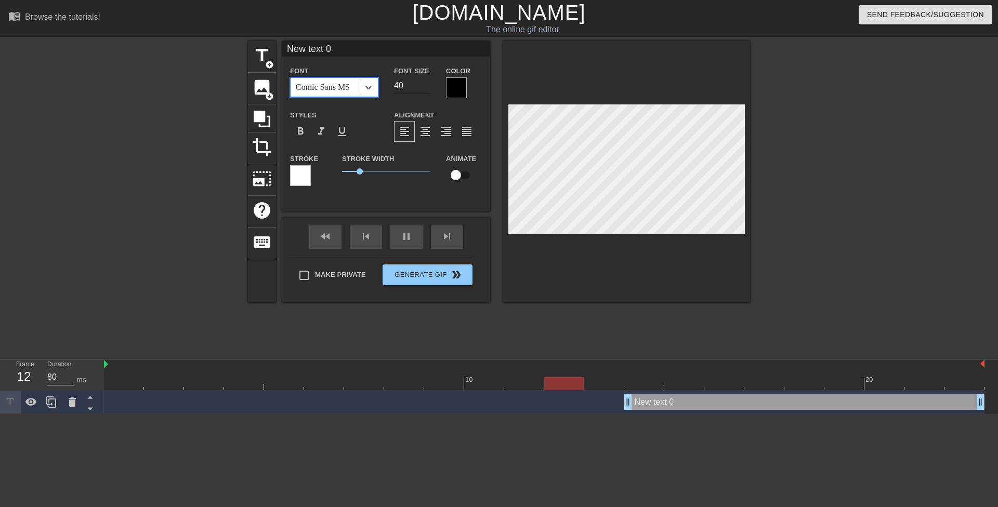
type input "40"
drag, startPoint x: 399, startPoint y: 85, endPoint x: 393, endPoint y: 83, distance: 6.6
click at [393, 83] on div "Font Size 40" at bounding box center [412, 81] width 52 height 34
type input "20"
type input "40"
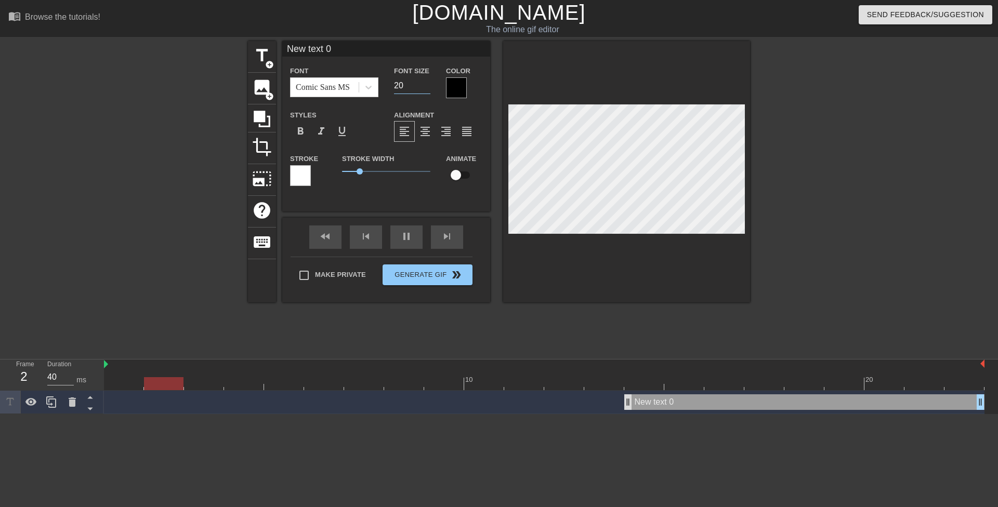
type input "20"
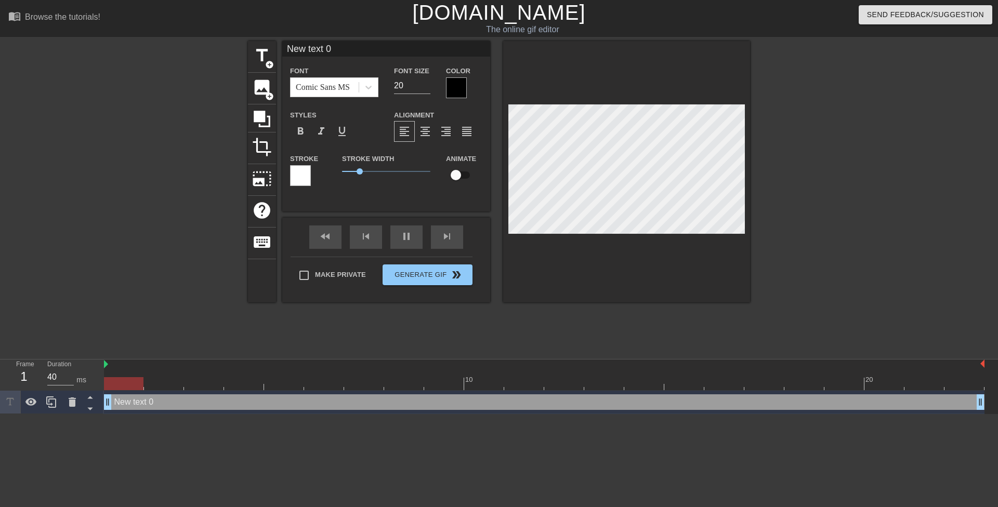
drag, startPoint x: 626, startPoint y: 402, endPoint x: 0, endPoint y: 376, distance: 626.5
click at [0, 376] on div "Frame 1 Duration 40 ms 10 20 New text 0 drag_handle drag_handle" at bounding box center [499, 387] width 998 height 55
drag, startPoint x: 399, startPoint y: 85, endPoint x: 393, endPoint y: 83, distance: 6.8
click at [393, 83] on div "Font Size 20" at bounding box center [412, 81] width 52 height 34
drag, startPoint x: 359, startPoint y: 171, endPoint x: 336, endPoint y: 166, distance: 22.8
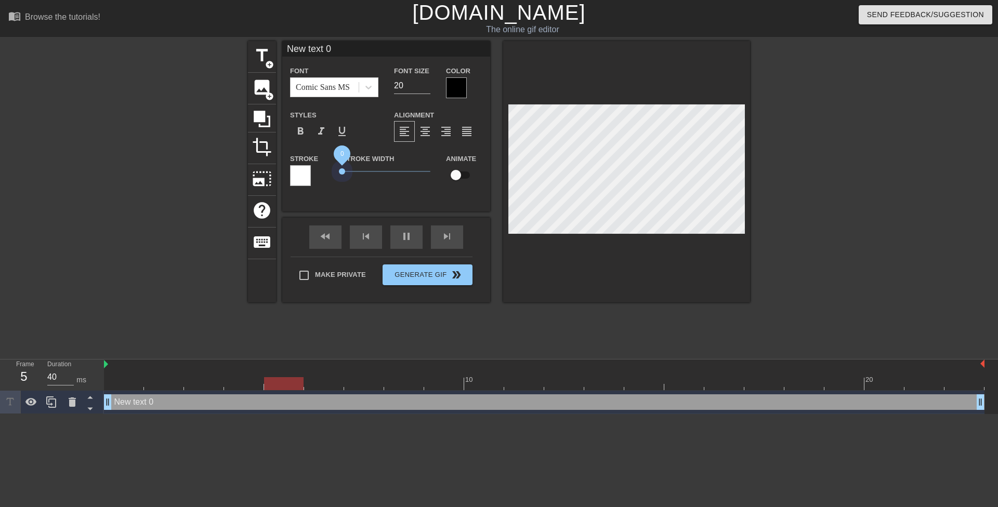
click at [318, 176] on div "Stroke Stroke Width 0 Animate" at bounding box center [386, 173] width 208 height 43
click at [456, 89] on div at bounding box center [456, 87] width 21 height 21
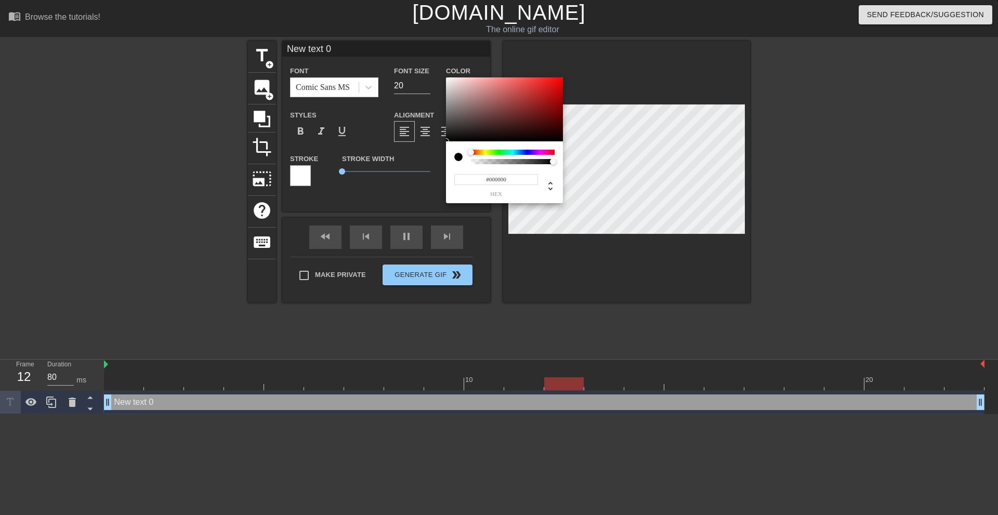
type input "40"
click at [484, 153] on div at bounding box center [513, 152] width 84 height 5
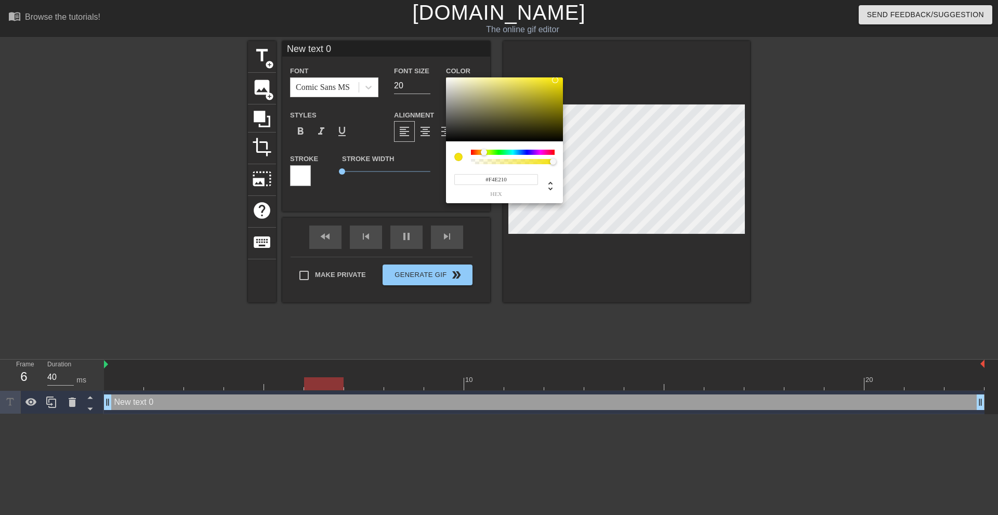
type input "#FFEB00"
drag, startPoint x: 550, startPoint y: 84, endPoint x: 607, endPoint y: 47, distance: 68.4
click at [607, 47] on div "#FFEB00 hex" at bounding box center [499, 257] width 998 height 515
type input "80"
type input "#FFEE00"
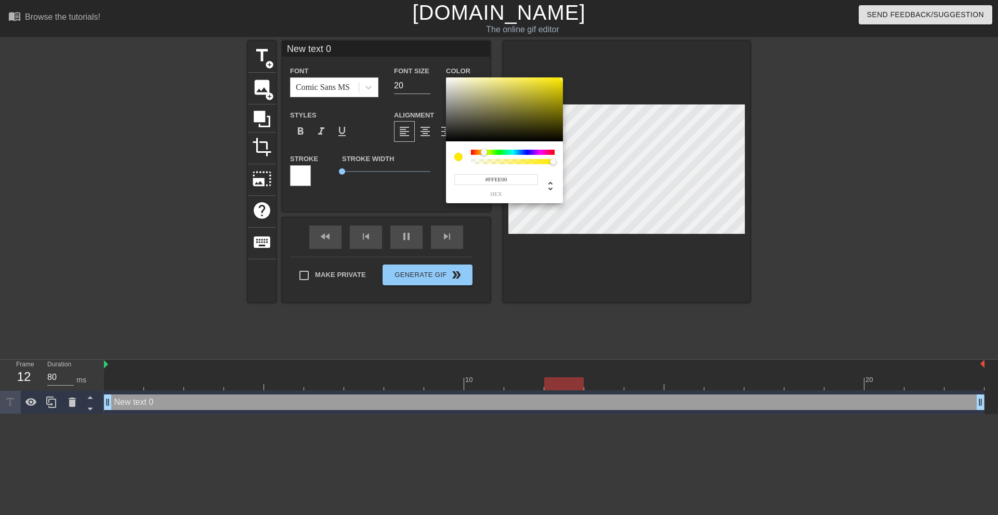
type input "40"
type input "#FFD100"
type input "80"
type input "#FFE400"
type input "40"
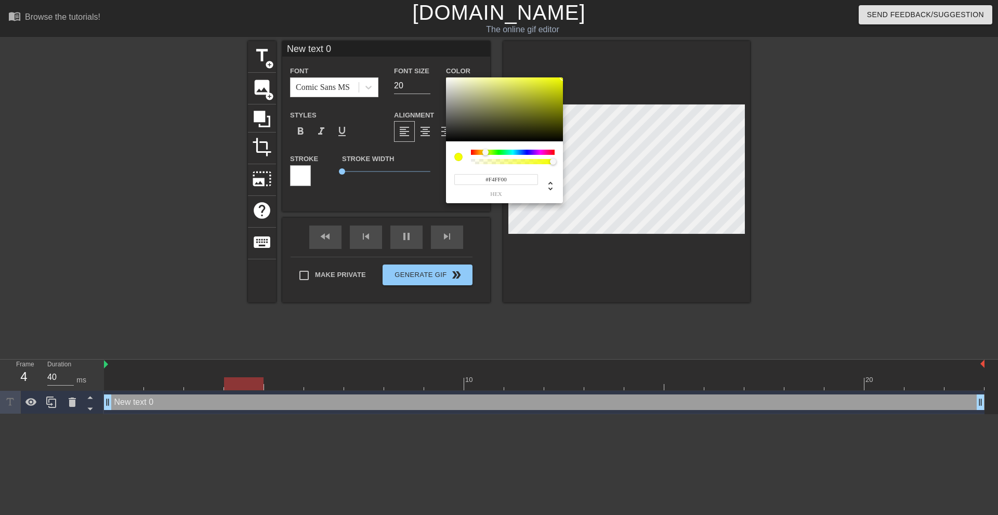
type input "#EAFF00"
type input "80"
type input "#E1FF00"
type input "40"
type input "#FFEE00"
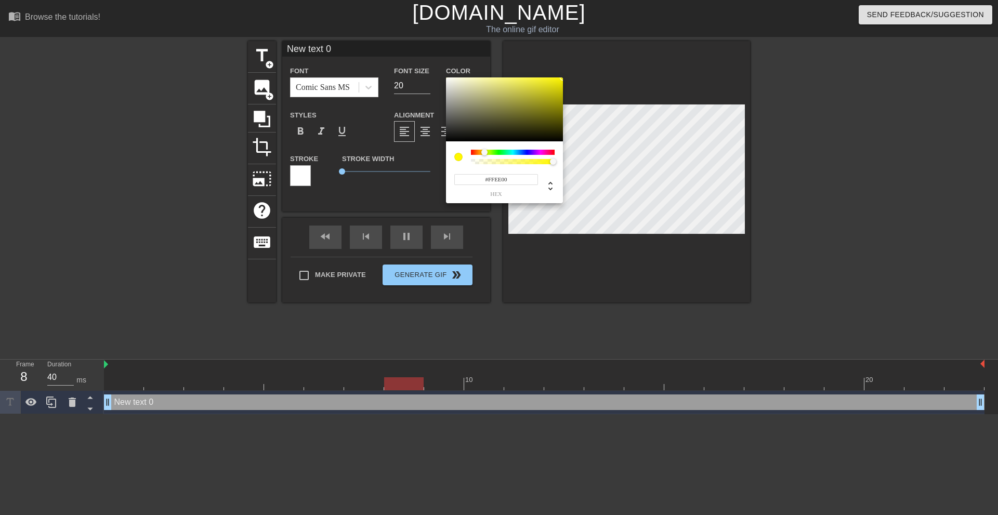
type input "80"
type input "#FFE400"
type input "40"
type input "#FFBE00"
type input "80"
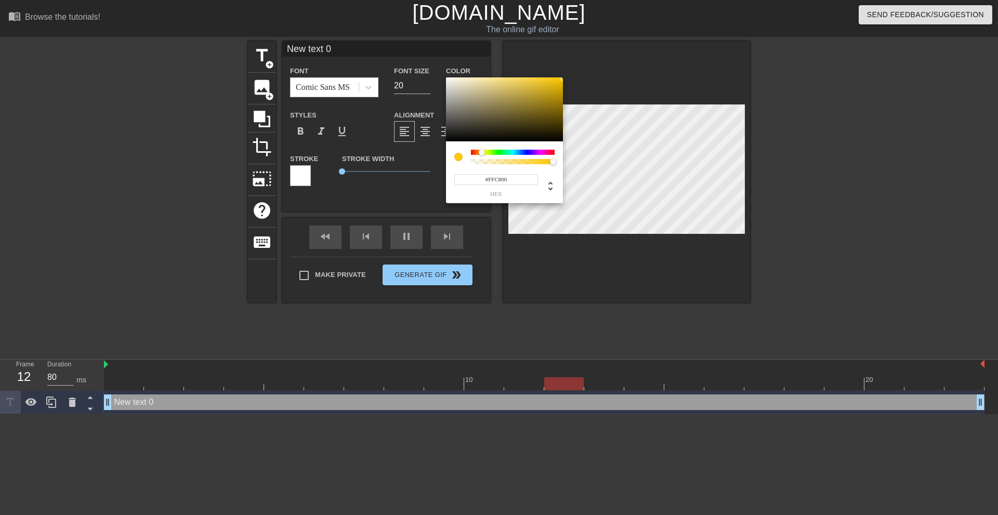
type input "#FFD100"
type input "40"
click at [483, 150] on div at bounding box center [483, 152] width 6 height 6
type input "#FFD800"
drag, startPoint x: 507, startPoint y: 131, endPoint x: 622, endPoint y: 35, distance: 149.2
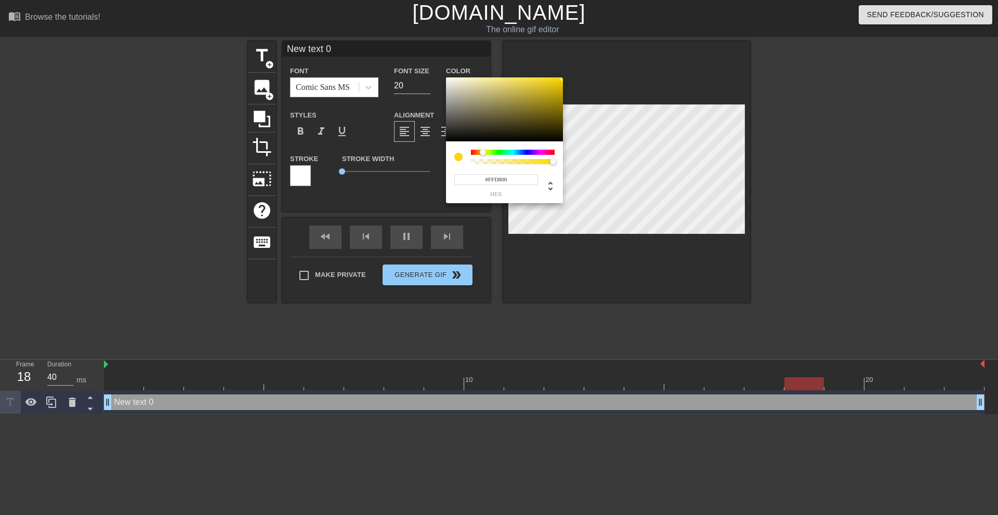
click at [620, 36] on div "#FFD800 hex" at bounding box center [499, 257] width 998 height 515
type input "40"
type input "#F4FF00"
type input "40"
type input "#F4FF00"
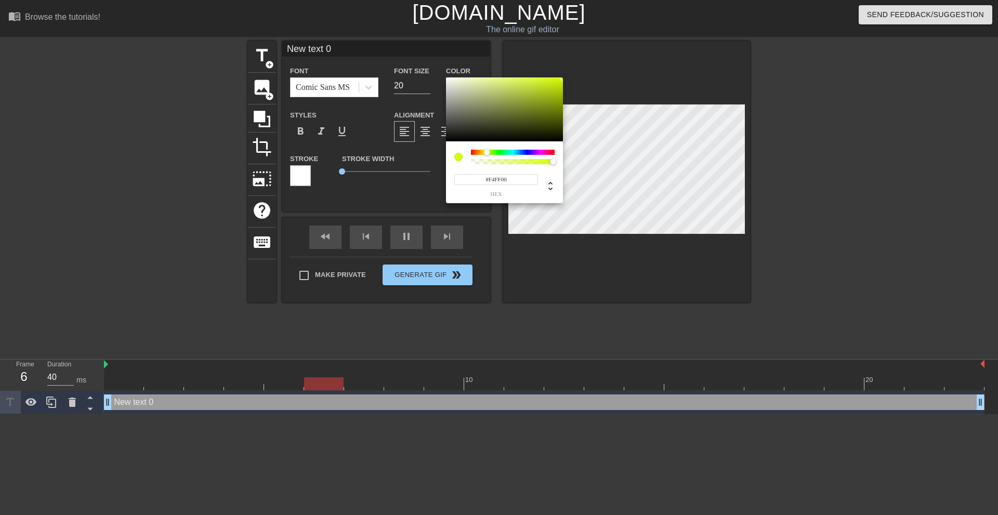
type input "80"
type input "#FDFF00"
type input "40"
type input "#FFF700"
type input "40"
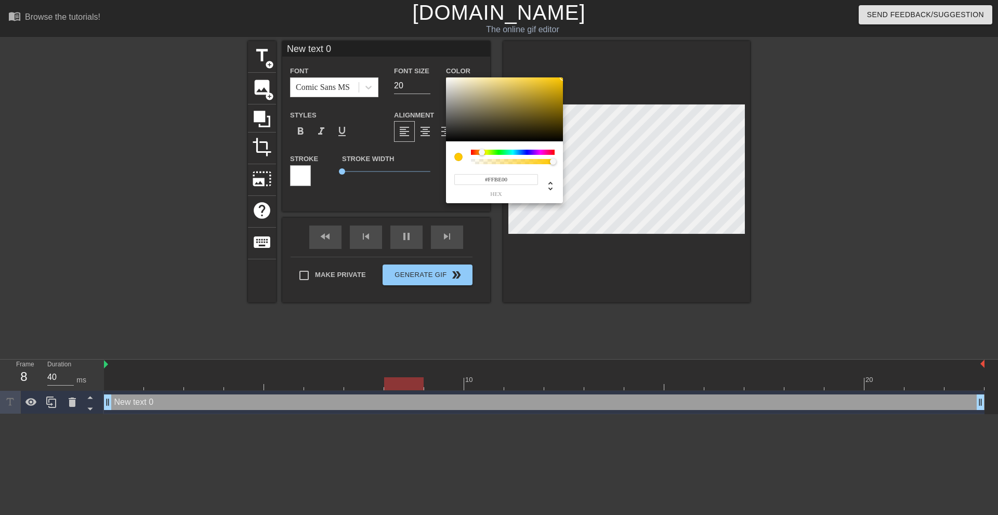
type input "#FFB500"
type input "40"
type input "#EAFF00"
type input "40"
type input "#D7FF00"
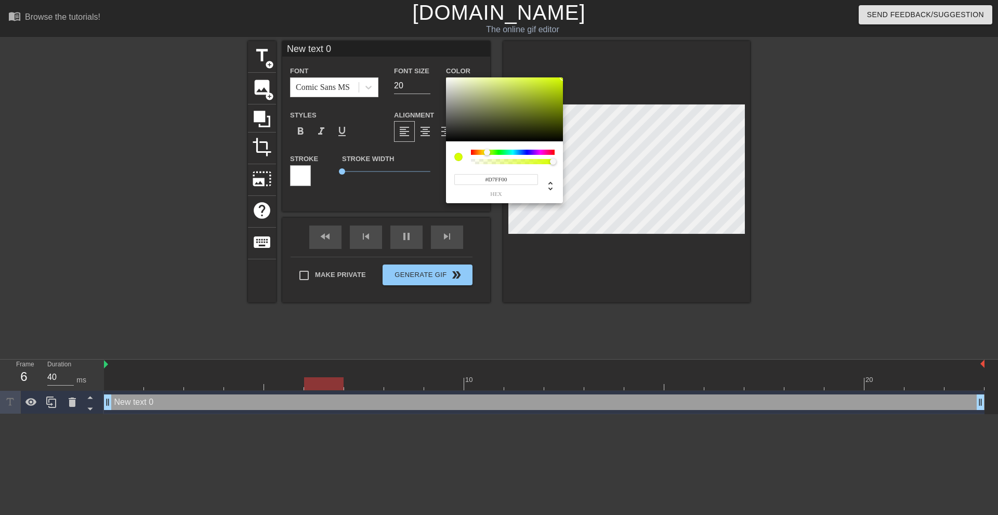
type input "80"
type input "#CEFF00"
type input "40"
type input "#C4FF00"
drag, startPoint x: 482, startPoint y: 153, endPoint x: 488, endPoint y: 152, distance: 5.7
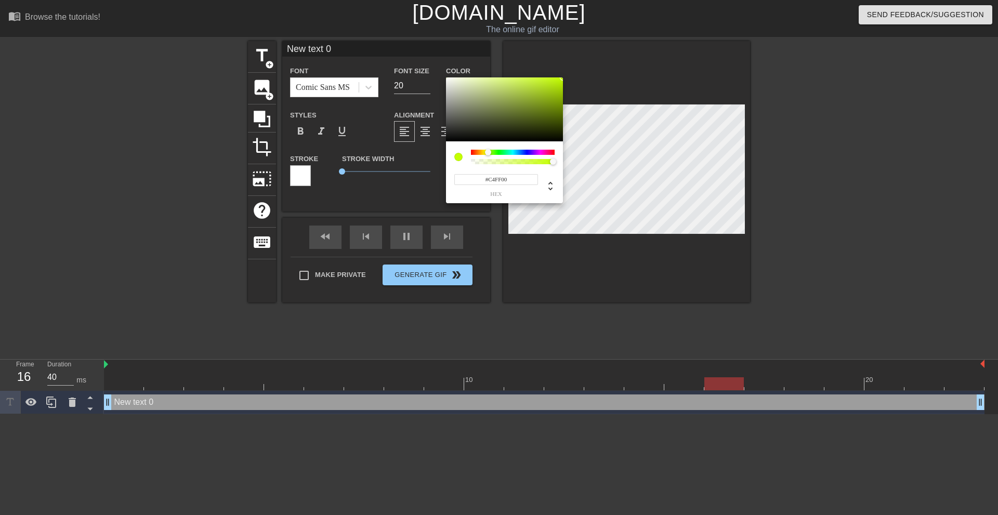
click at [488, 152] on div at bounding box center [488, 152] width 6 height 6
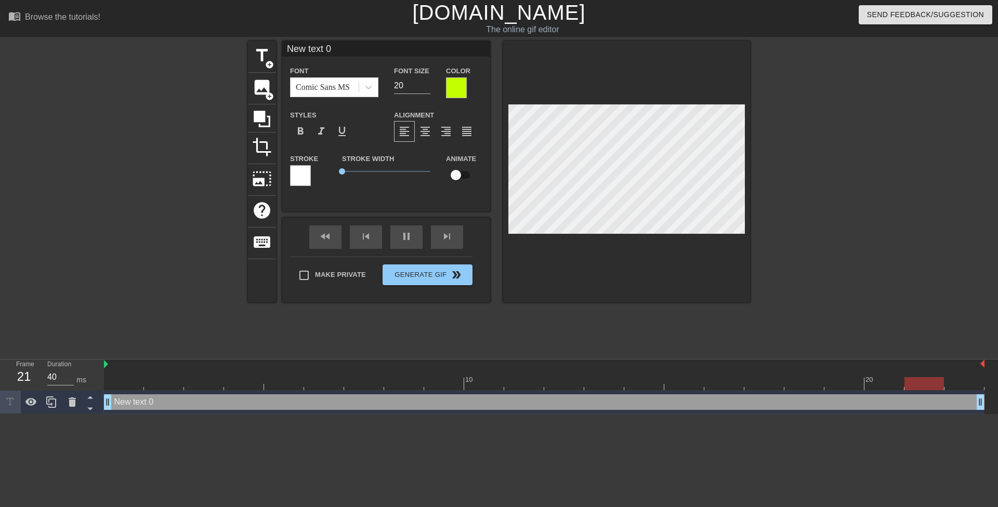
click at [461, 87] on div at bounding box center [456, 87] width 21 height 21
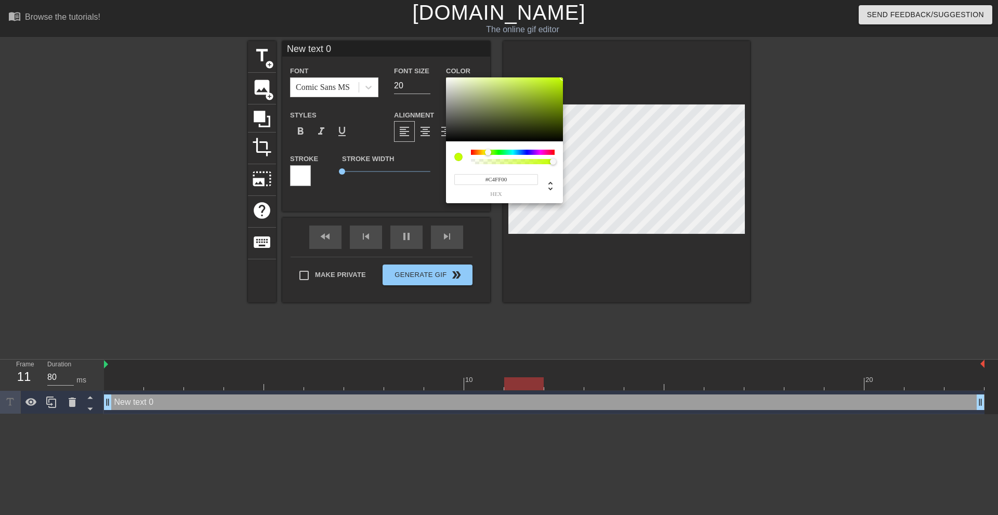
type input "40"
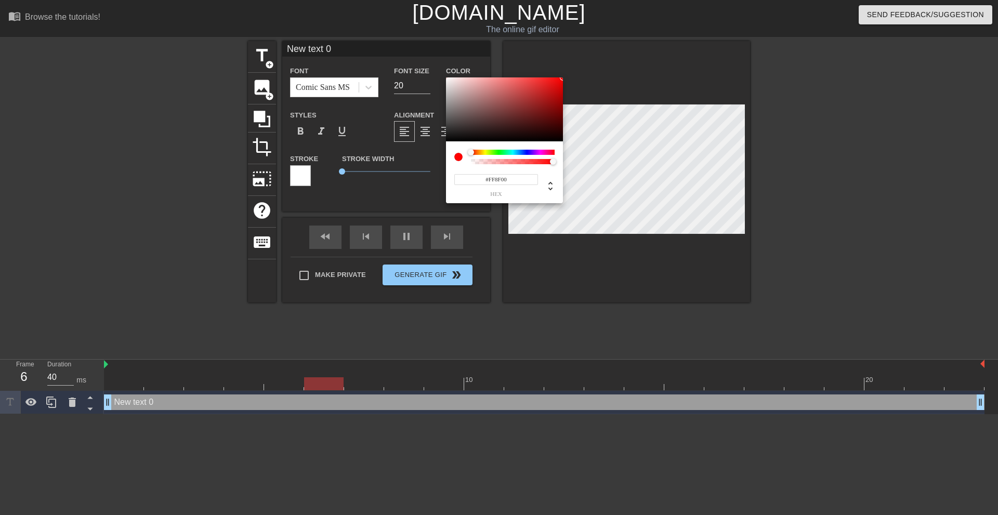
type input "#FF8500"
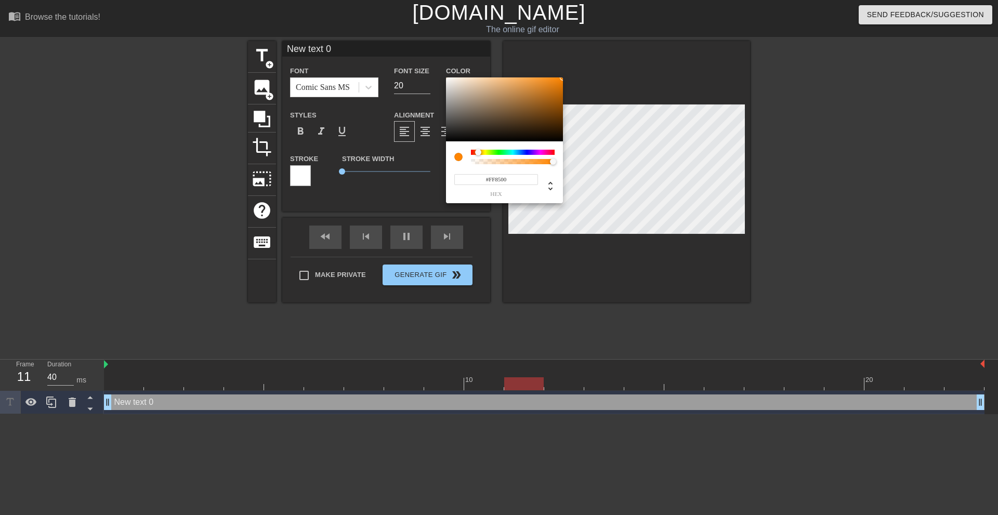
drag, startPoint x: 488, startPoint y: 153, endPoint x: 478, endPoint y: 151, distance: 10.0
click at [478, 151] on div at bounding box center [478, 152] width 6 height 6
type input "40"
type input "#F07100"
type input "80"
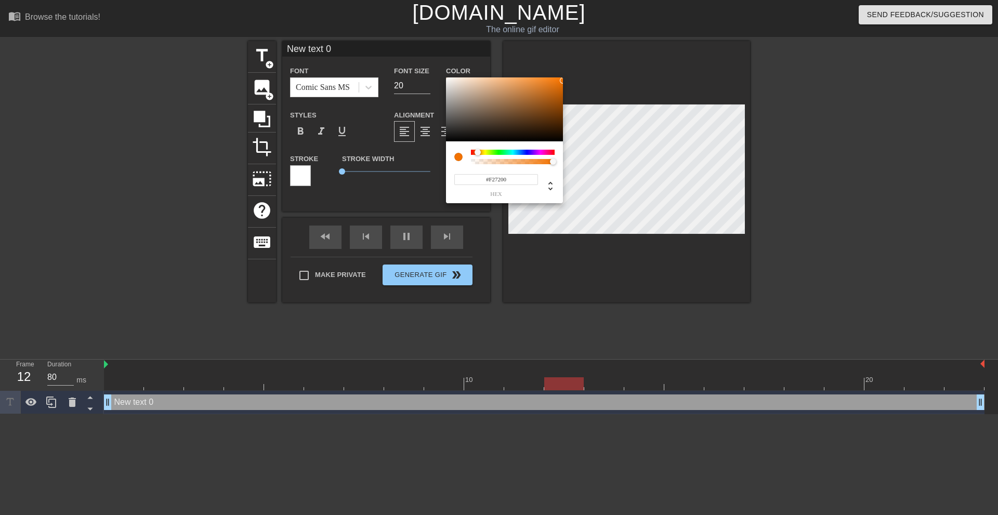
type input "#F87500"
type input "40"
type input "#FF7800"
drag, startPoint x: 513, startPoint y: 99, endPoint x: 571, endPoint y: 66, distance: 67.1
click at [571, 66] on div "#FF7800 hex" at bounding box center [499, 257] width 998 height 515
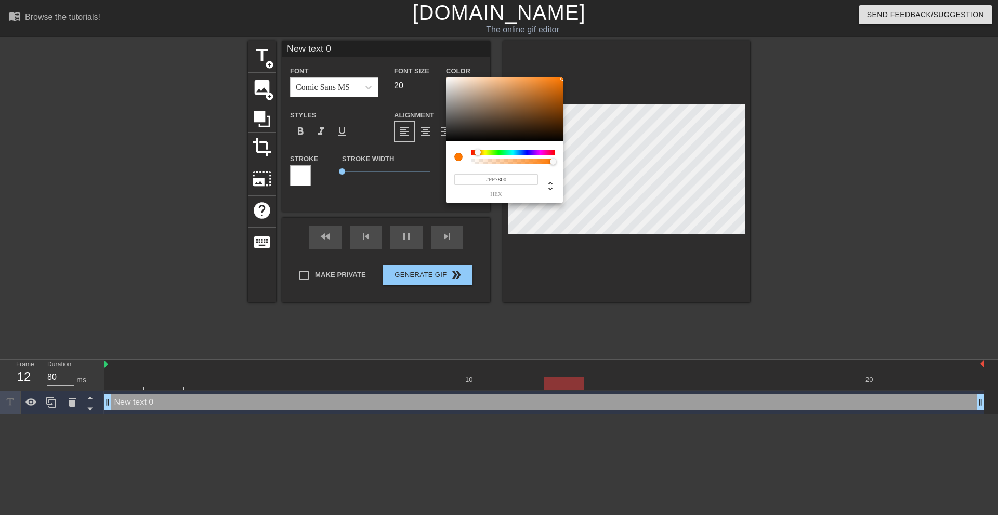
type input "40"
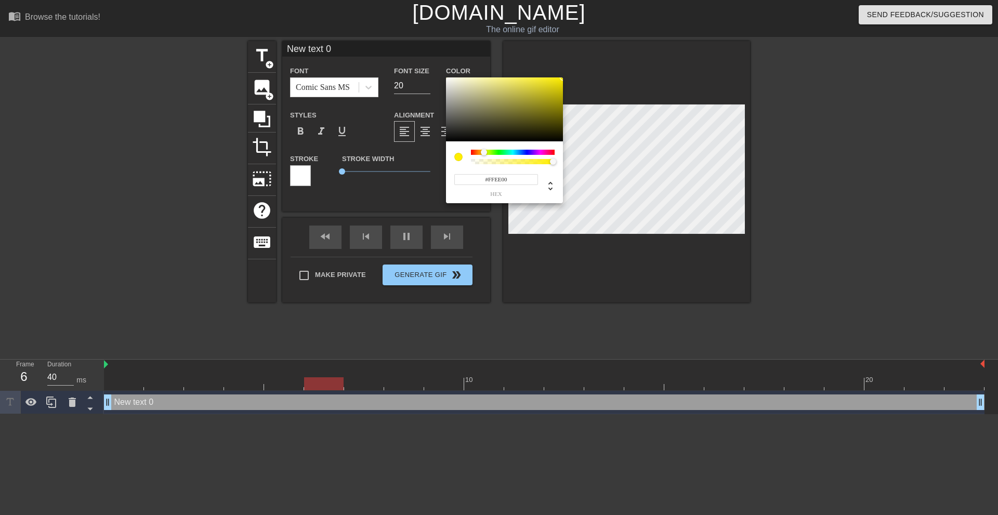
type input "#FFF700"
type input "40"
type input "#F4FF00"
type input "80"
type input "#FDFF00"
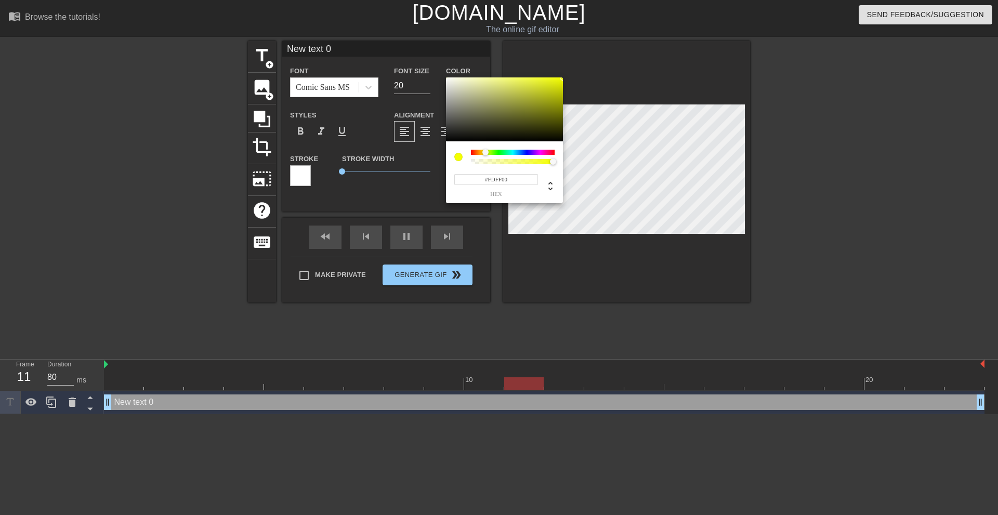
type input "40"
drag, startPoint x: 477, startPoint y: 153, endPoint x: 485, endPoint y: 153, distance: 7.8
click at [485, 153] on div at bounding box center [485, 152] width 6 height 6
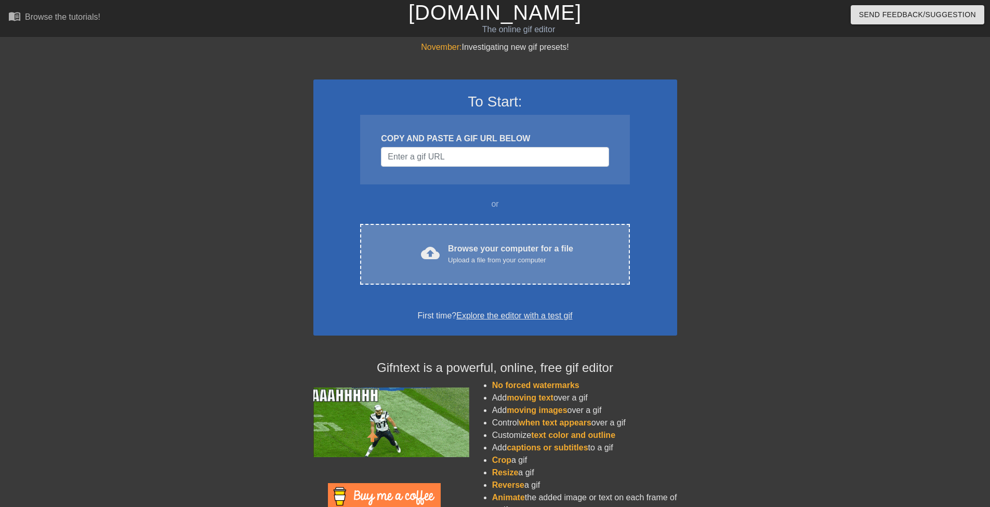
click at [482, 242] on div "cloud_upload Browse your computer for a file Upload a file from your computer C…" at bounding box center [494, 254] width 269 height 61
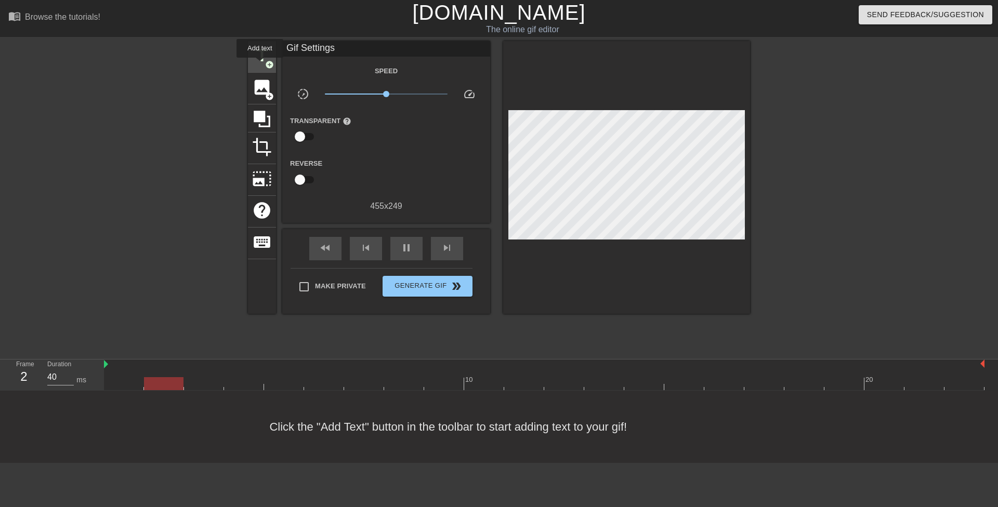
click at [260, 60] on span "title" at bounding box center [262, 56] width 20 height 20
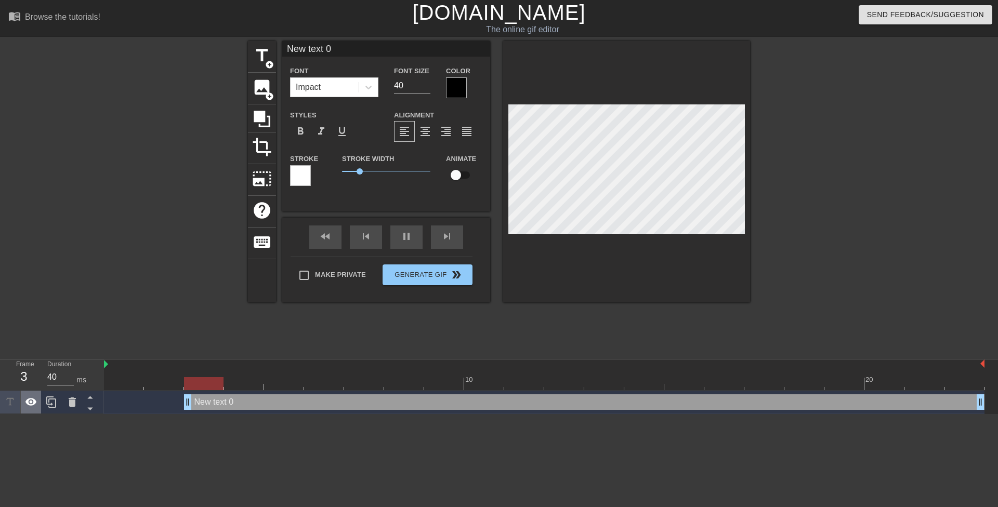
drag, startPoint x: 306, startPoint y: 399, endPoint x: 31, endPoint y: 398, distance: 274.5
click at [20, 402] on div "Frame 3 Duration 40 ms 10 20 New text 0 drag_handle drag_handle" at bounding box center [499, 387] width 998 height 55
drag, startPoint x: 358, startPoint y: 172, endPoint x: 314, endPoint y: 148, distance: 50.5
click at [318, 165] on div "Stroke Stroke Width 0.9 Animate" at bounding box center [386, 173] width 208 height 43
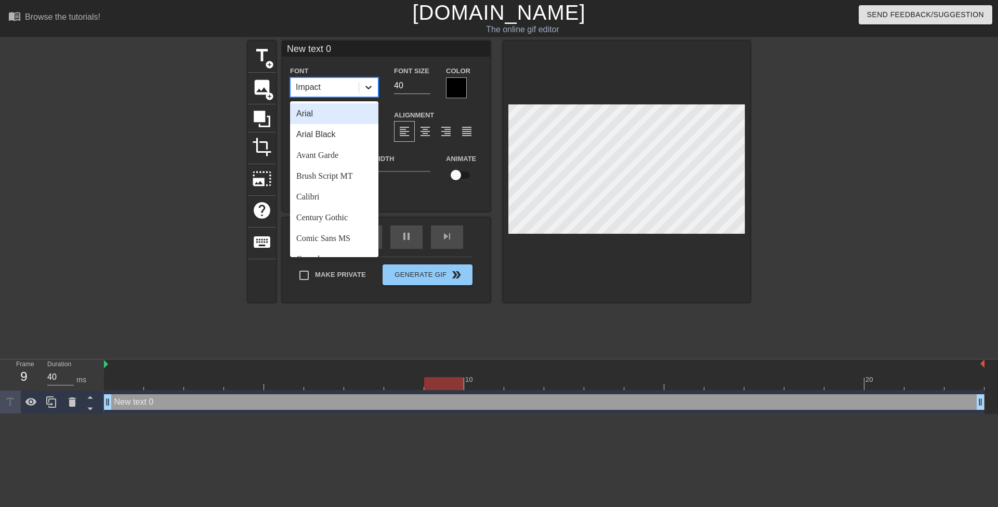
click at [373, 88] on icon at bounding box center [368, 87] width 10 height 10
click at [349, 231] on div "Comic Sans MS" at bounding box center [334, 238] width 88 height 21
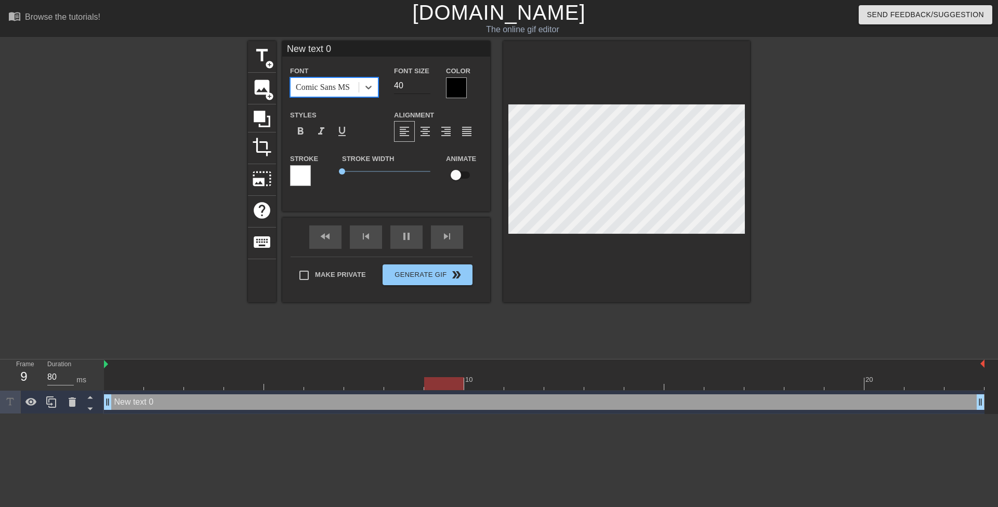
type input "40"
drag, startPoint x: 399, startPoint y: 86, endPoint x: 390, endPoint y: 83, distance: 8.7
click at [390, 83] on div "Font Size 40" at bounding box center [412, 81] width 52 height 34
type input "20"
type input "40"
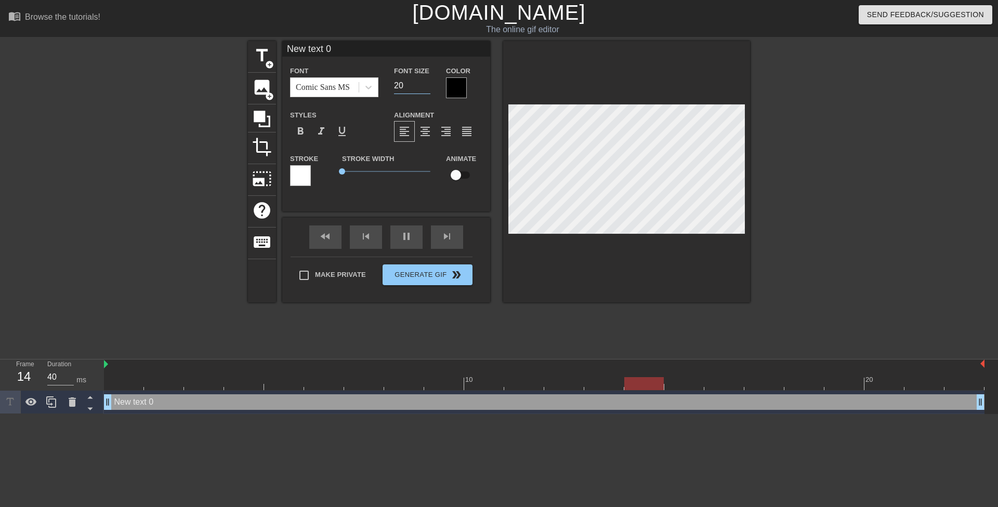
type input "20"
click at [453, 88] on div at bounding box center [456, 87] width 21 height 21
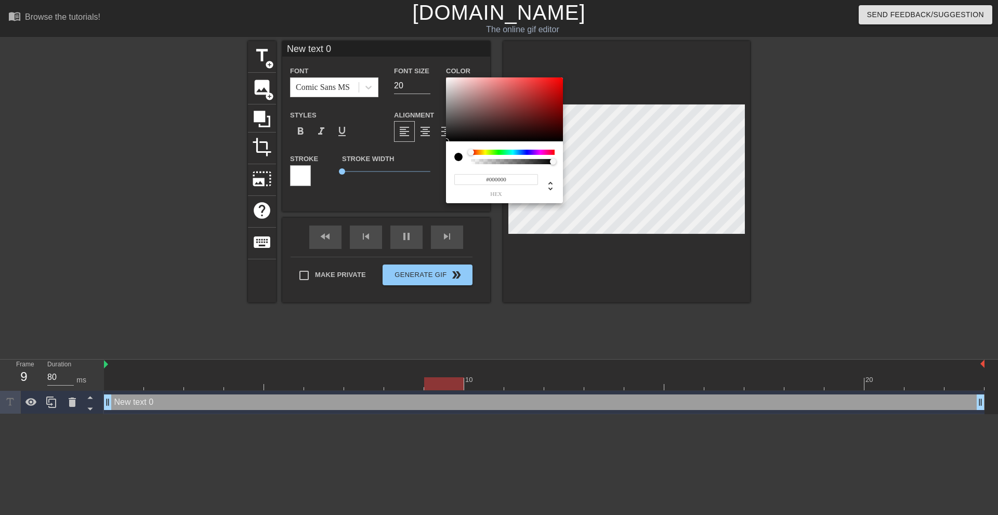
type input "40"
click at [484, 153] on div at bounding box center [513, 152] width 84 height 5
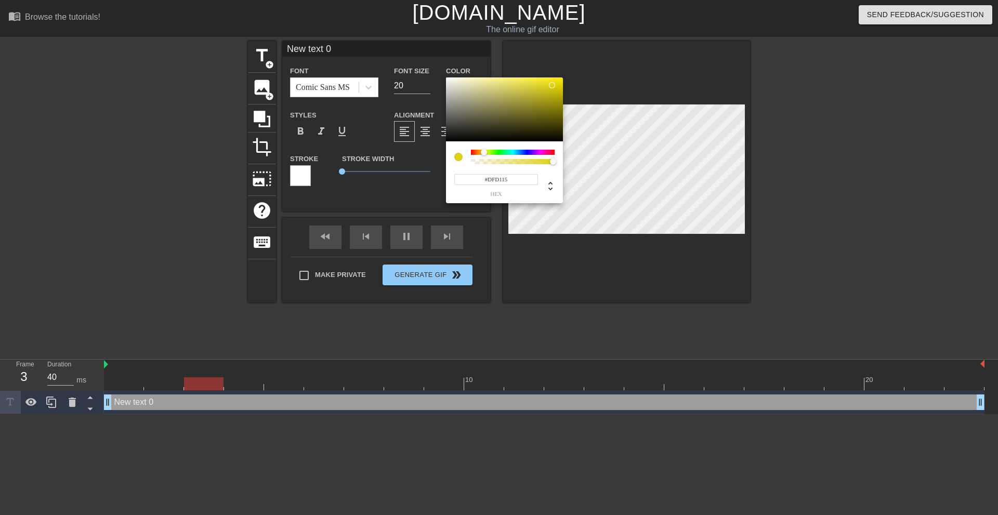
type input "#FFED00"
drag, startPoint x: 562, startPoint y: 77, endPoint x: 599, endPoint y: 44, distance: 49.7
click at [599, 45] on div "#FFED00 hex" at bounding box center [499, 257] width 998 height 515
type input "40"
type input "#FFF700"
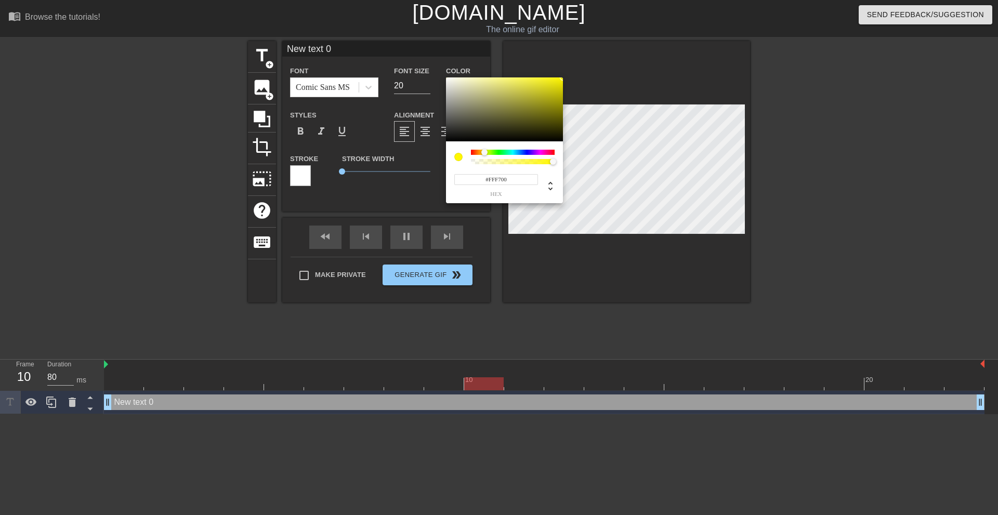
type input "40"
type input "#F4FF00"
type input "80"
type input "#FDFF00"
type input "40"
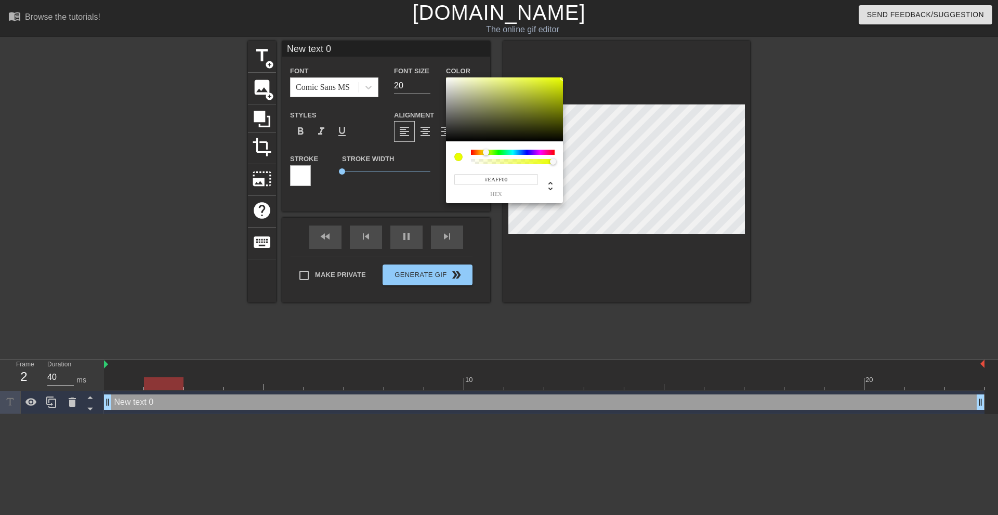
type input "#E1FF00"
type input "80"
type input "#F4FF00"
type input "40"
type input "#FFF700"
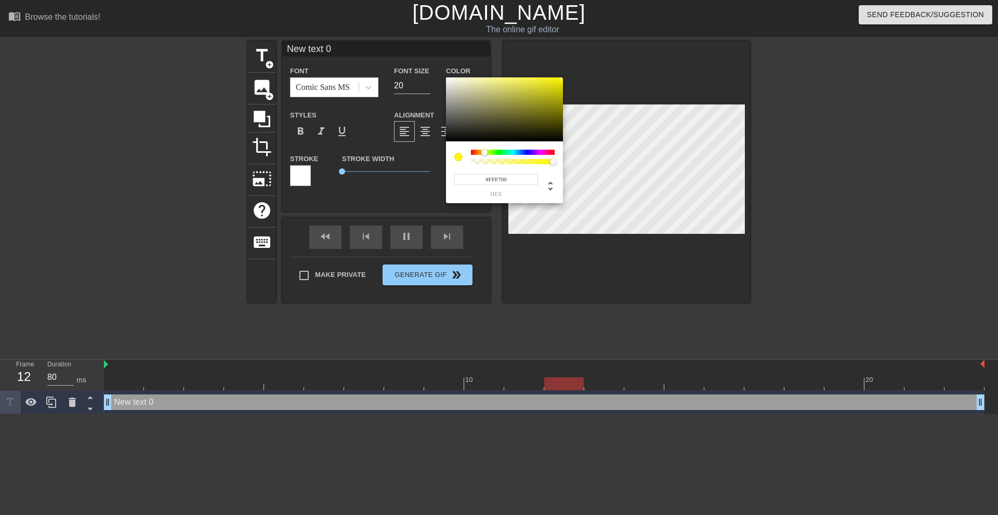
type input "40"
type input "#FFDB00"
type input "80"
type input "#FFE400"
type input "40"
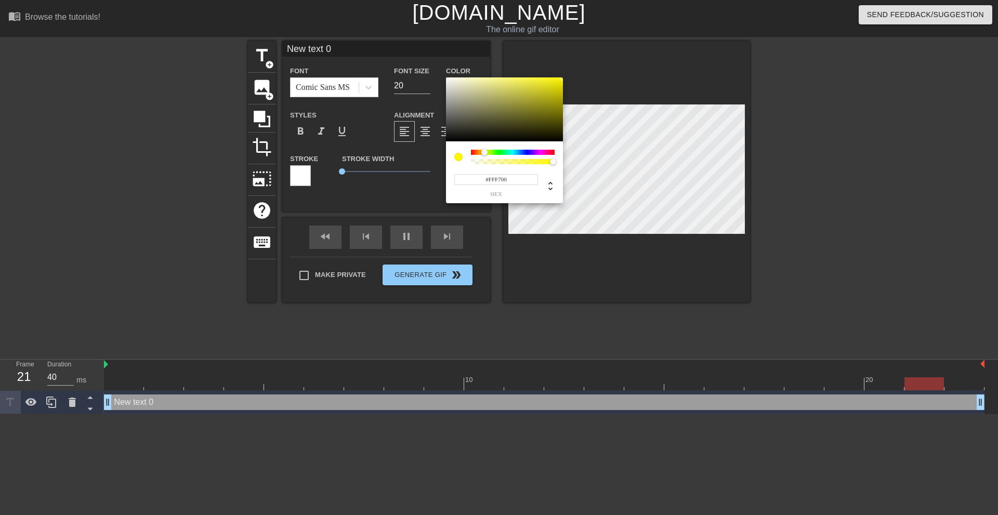
type input "#FDFF00"
type input "80"
type input "#F4FF00"
click at [486, 152] on div at bounding box center [485, 152] width 6 height 6
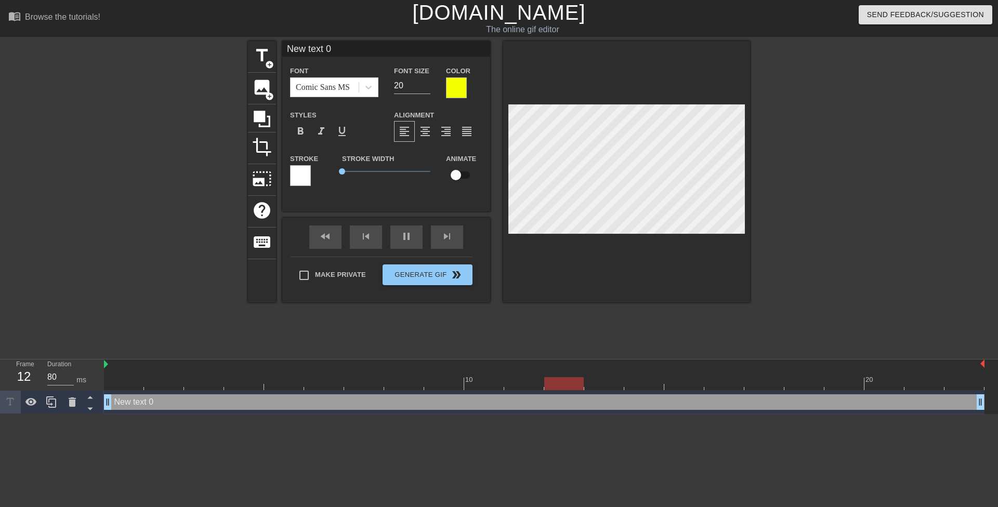
type input "40"
click at [426, 88] on input "19" at bounding box center [412, 85] width 36 height 17
type input "18"
click at [426, 88] on input "18" at bounding box center [412, 85] width 36 height 17
type input "40"
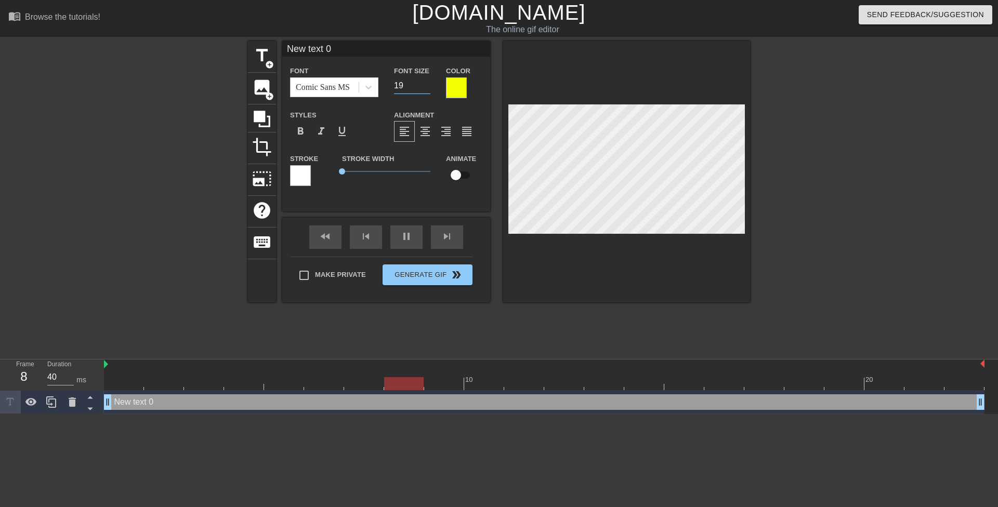
type input "19"
click at [429, 81] on input "19" at bounding box center [412, 85] width 36 height 17
type input "40"
type input "5"
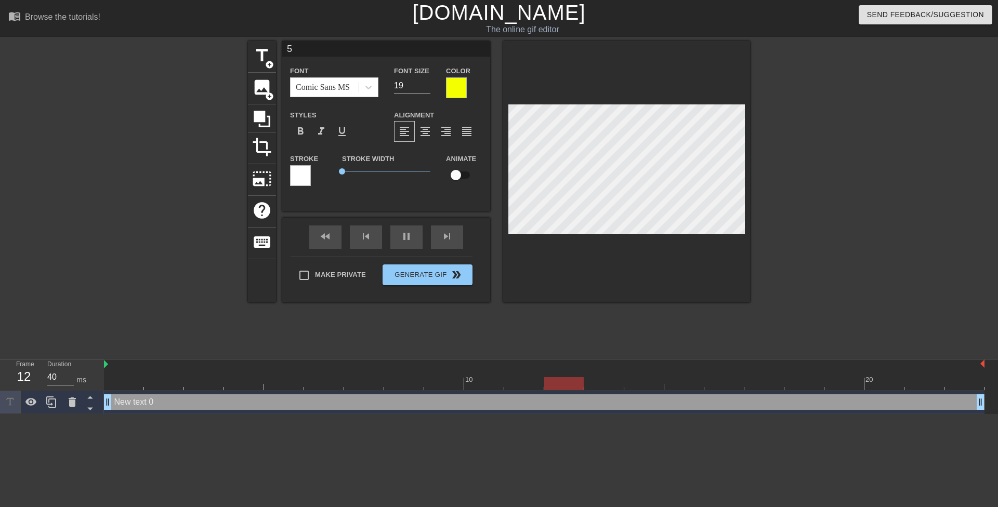
type textarea "5"
type input "5"
type textarea "5"
type input "40"
type input "5 m"
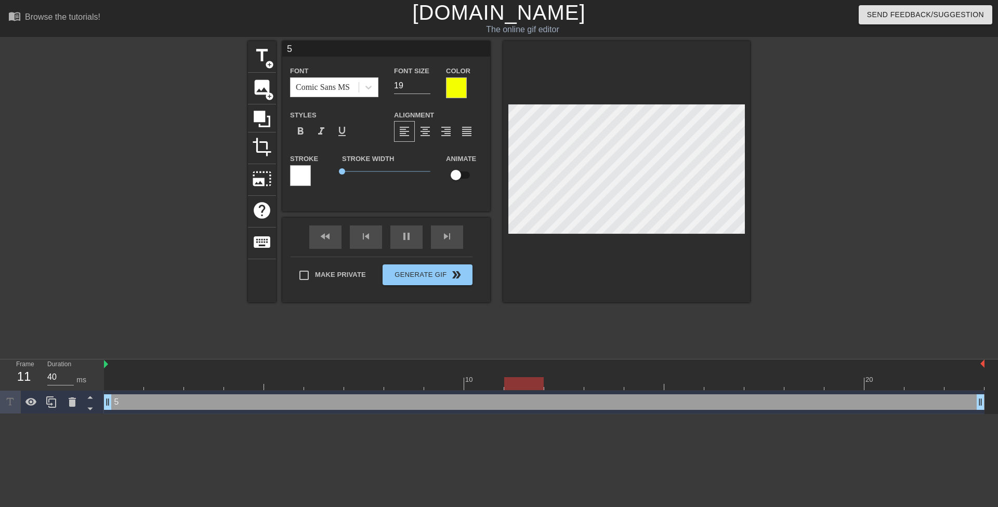
type textarea "5 m"
type input "5 mi"
type textarea "5 mi"
type input "5 min"
type textarea "5 min"
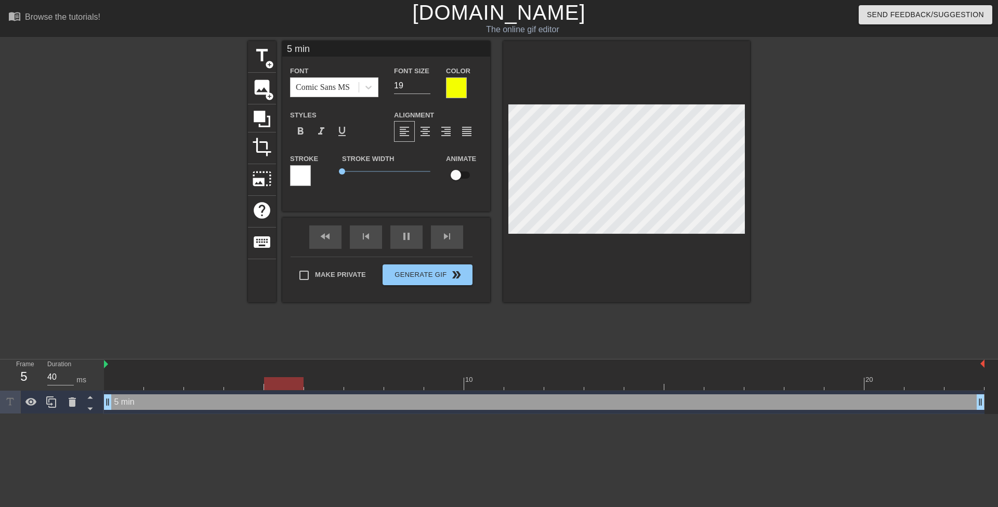
type input "5 minu"
type textarea "5 minu"
type input "40"
type input "5 minut"
type textarea "5 minut"
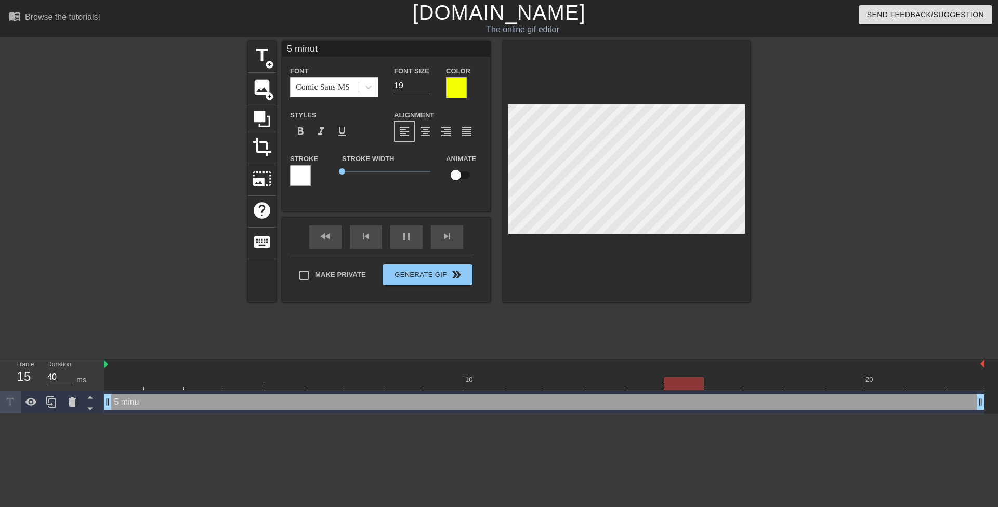
type input "5 minute"
type textarea "5 minute"
type input "5 minutes"
type textarea "5 minutes"
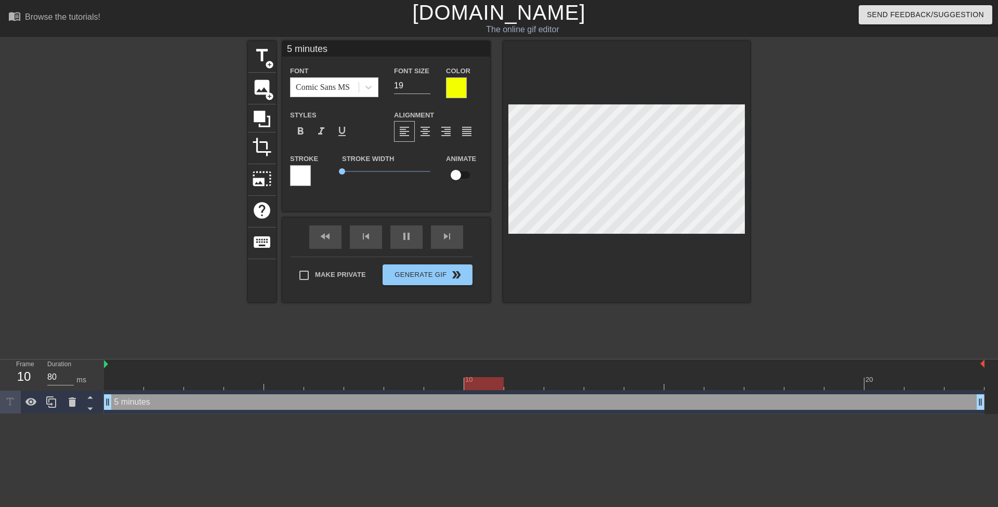
type input "40"
type input "5 minutes."
type textarea "5 minutes."
type input "40"
type input "5 minutes."
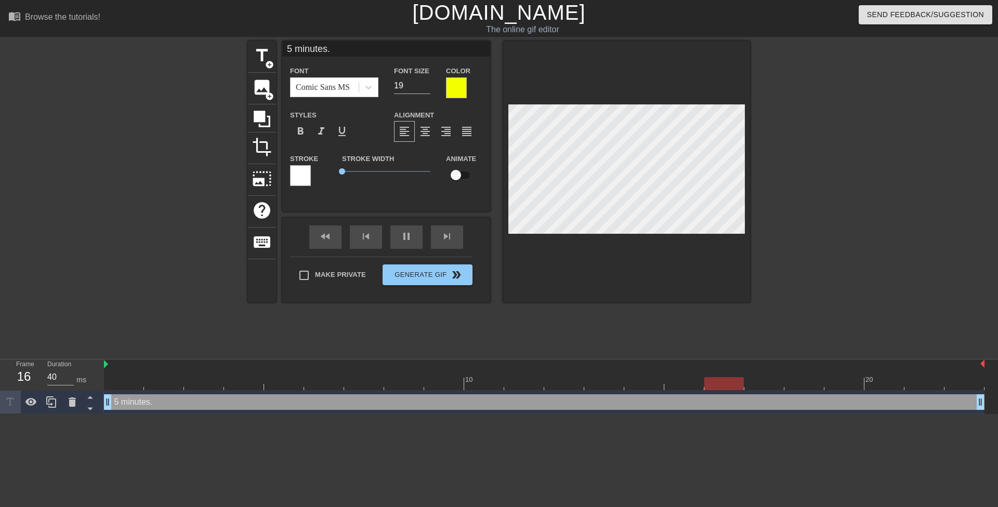
type textarea "5 minutes."
type input "5 minutes."
type textarea "5 minutes."
type input "40"
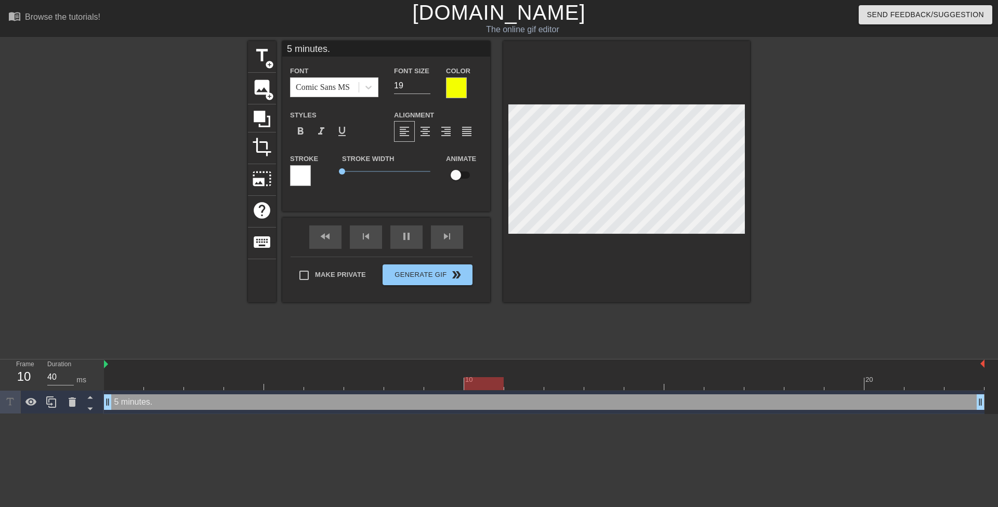
type input "5 minutes."
type textarea "5 minutes."
type input "40"
type input "5 minutes.T"
type textarea "5 minutes. T"
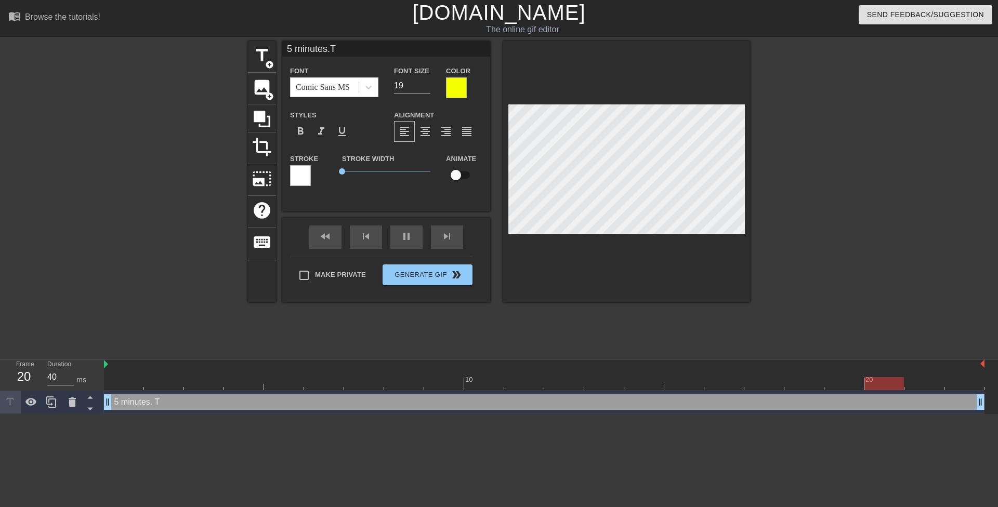
type input "5 minutes.Th"
type textarea "5 minutes. Th"
type input "5 minutes.Tha"
type textarea "5 minutes. Tha"
type input "5 minutes.That"
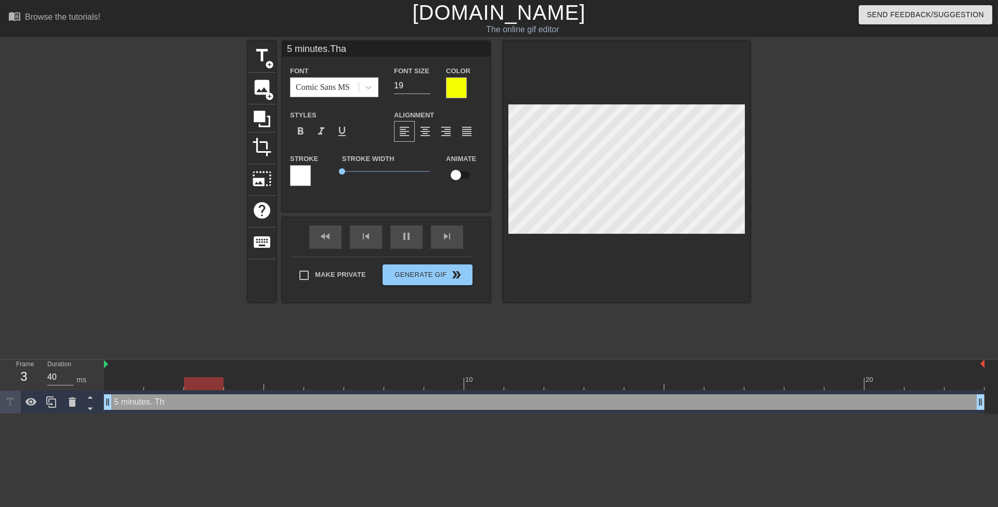
type textarea "5 minutes. That"
type input "40"
type input "5 minutes.That'"
type textarea "5 minutes. That'"
type input "5 minutes.That's"
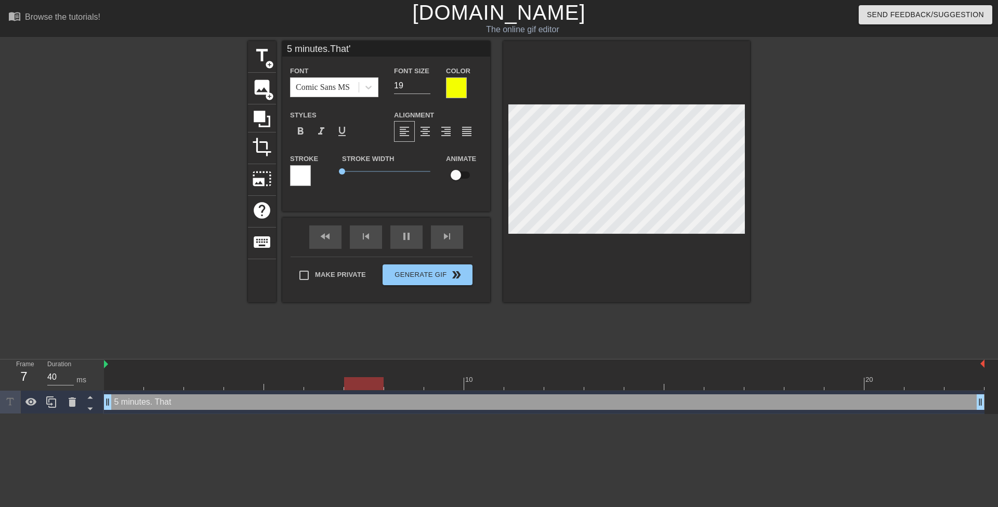
type textarea "5 minutes. That's"
type input "5 minutes.That's"
type textarea "5 minutes. That's"
type input "40"
type input "5 minutes.That's h"
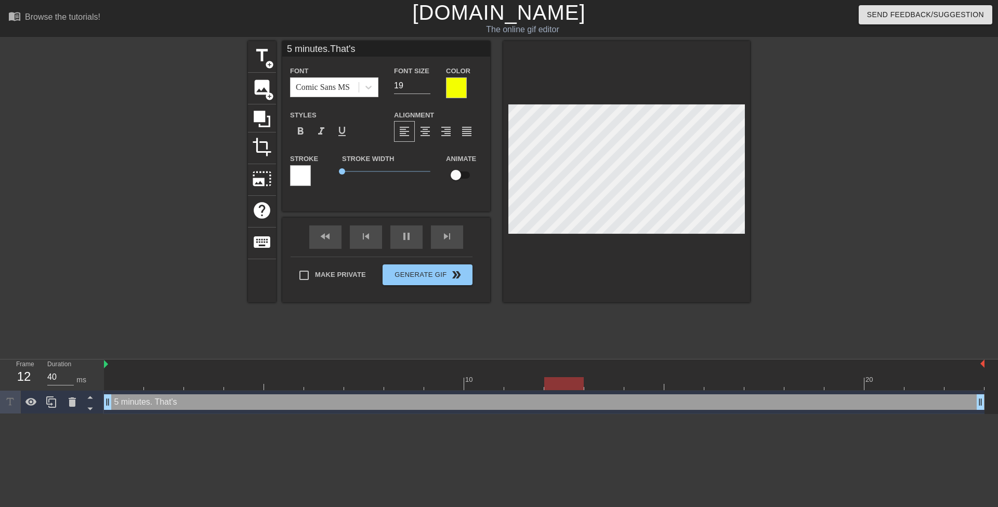
type textarea "5 minutes. That's h"
type input "5 minutes.That's ho"
type textarea "5 minutes. That's ho"
type input "5 minutes.That's how"
type textarea "5 minutes. That's how"
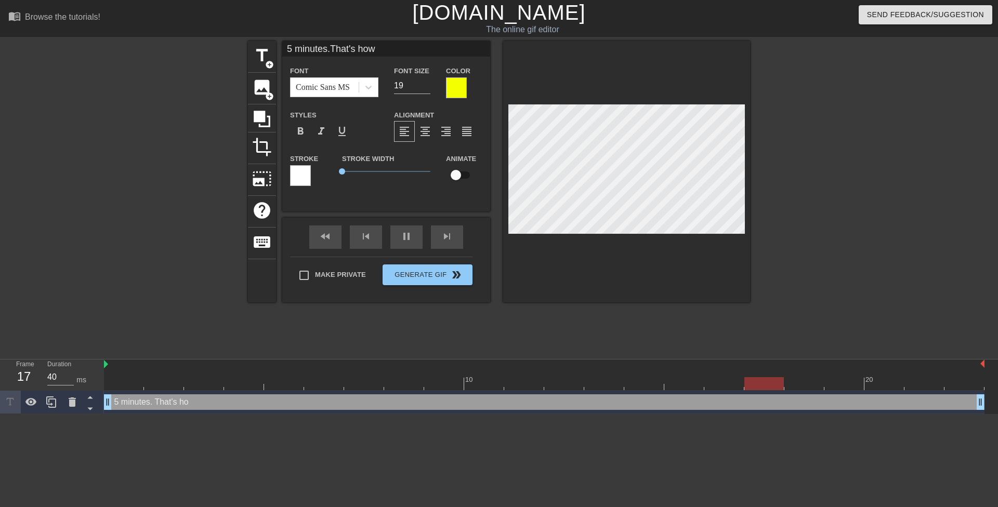
type input "5 minutes.That's how"
type textarea "5 minutes. That's how"
type input "5 minutes.That's how l"
type textarea "5 minutes. That's how l"
type input "5 minutes.That's how lo"
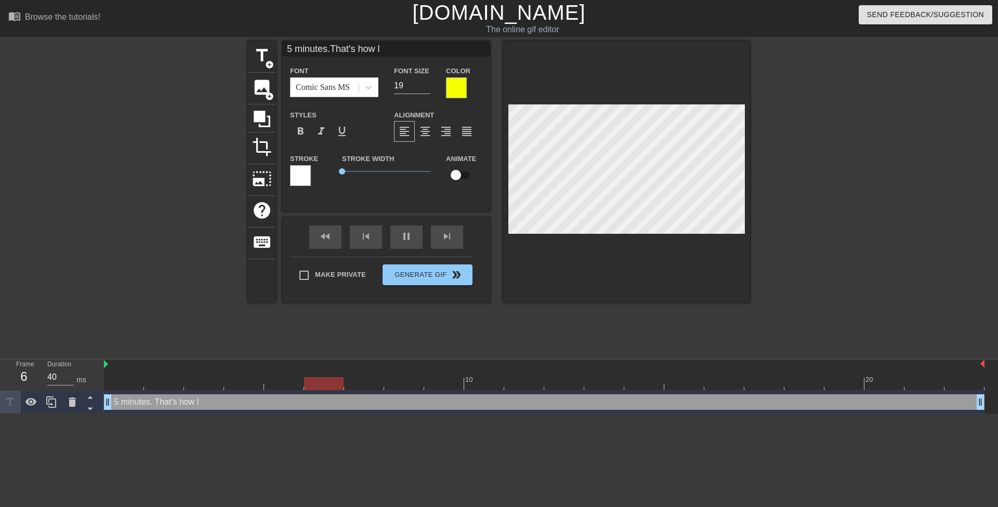
type textarea "5 minutes. That's how lo"
type input "80"
type input "5 minutes.That's how lon"
type textarea "5 minutes. That's how lon"
type input "40"
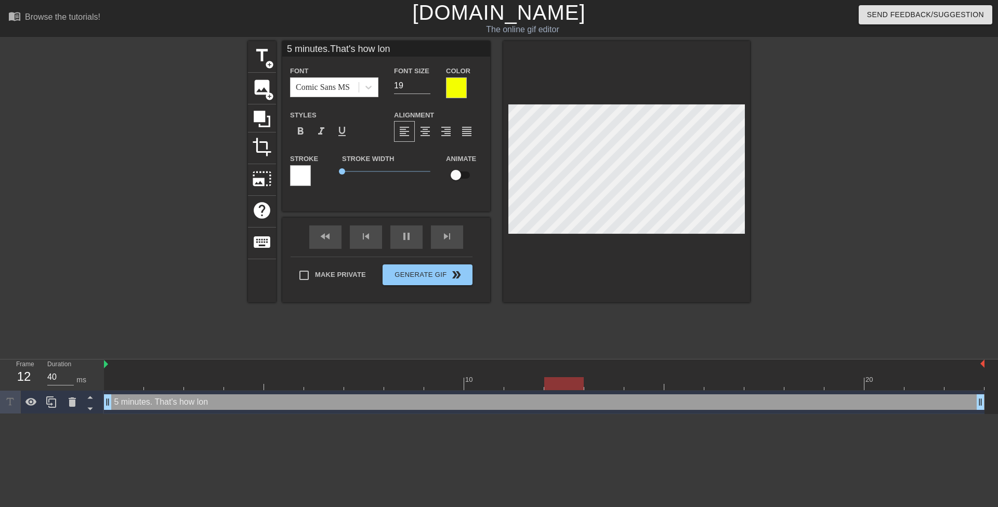
type textarea "5 minutes. That's how long"
type input "5 minutes.That's how long"
type textarea "5 minutes. That's how long"
type input "5 minutes.That's how longi"
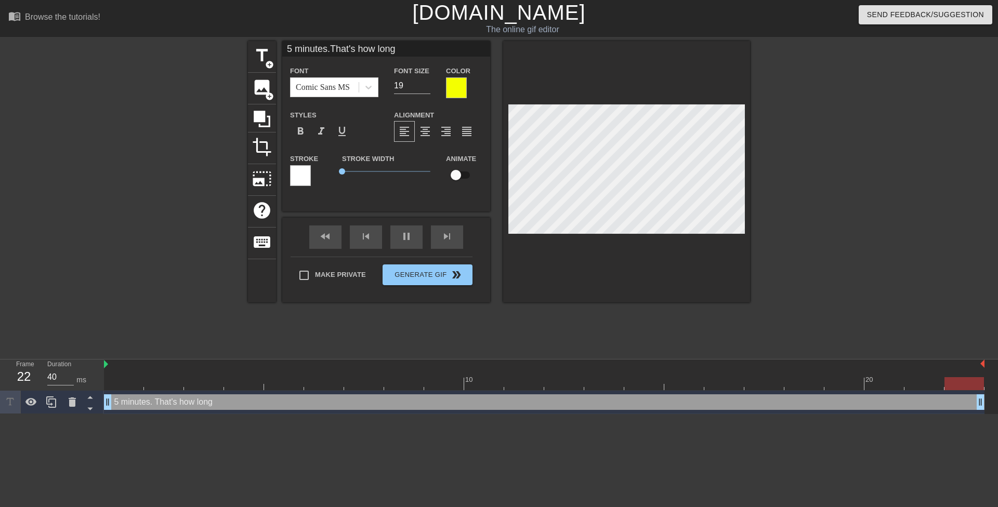
type textarea "5 minutes. That's how long i"
type input "5 minutes.That's how longit"
type textarea "5 minutes. That's how long it"
type input "5 minutes.That's how longit"
type textarea "5 minutes. That's how long it"
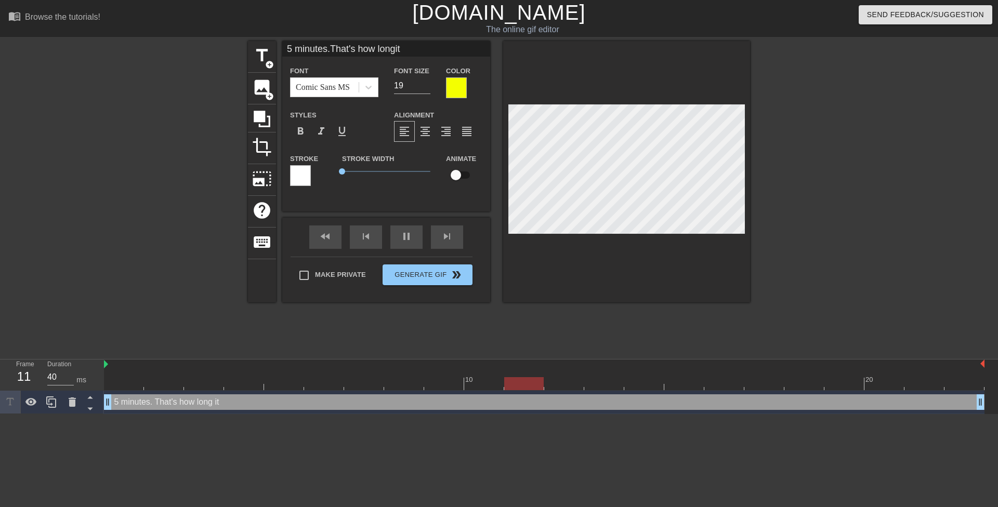
type input "80"
type input "5 minutes.That's how longit t"
type textarea "5 minutes. That's how long it t"
type input "40"
type input "5 minutes.That's how longit to"
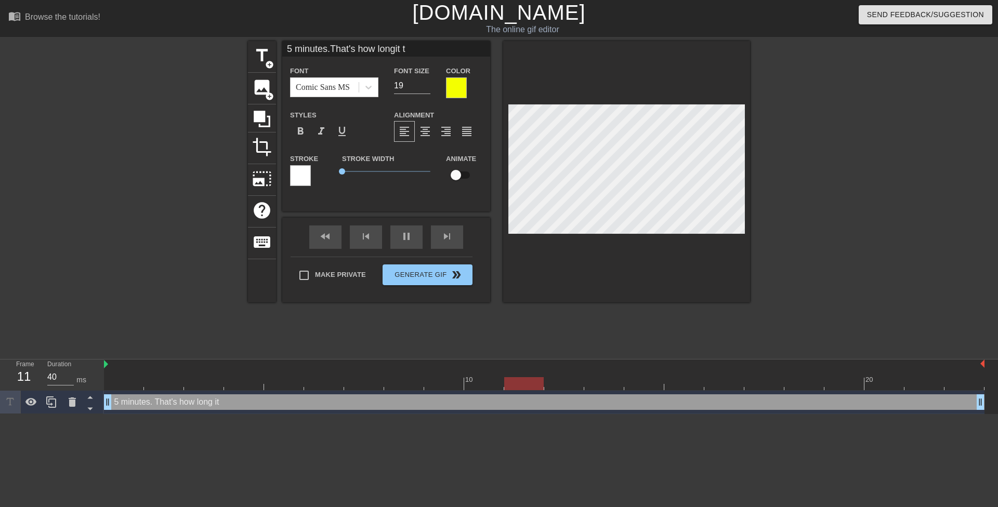
type textarea "5 minutes. That's how long it to"
type input "5 minutes.That's how longit too"
type textarea "5 minutes. That's how long it too"
type input "5 minutes.That's how longit took"
type textarea "5 minutes. That's how long it took"
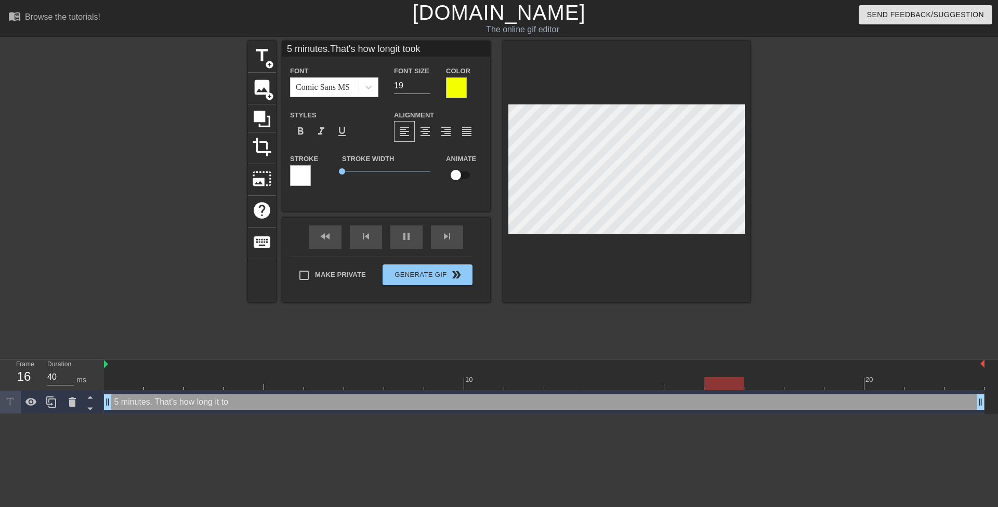
type input "5 minutes.That's how longit took"
type textarea "5 minutes. That's how long it took"
type input "5 minutes.That's how longit took t"
type textarea "5 minutes. That's how long it took t"
type input "5 minutes.That's how longit took th"
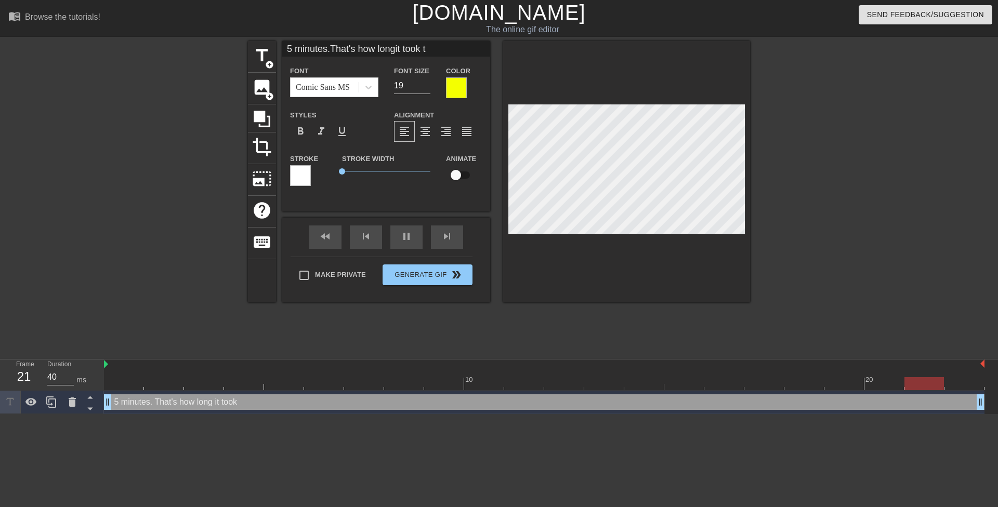
type textarea "5 minutes. That's how long it took th"
type input "5 minutes.That's how longit took the"
type textarea "5 minutes. That's how long it took the"
type input "5 minutes.That's how longit took the"
type textarea "5 minutes. That's how long it took the"
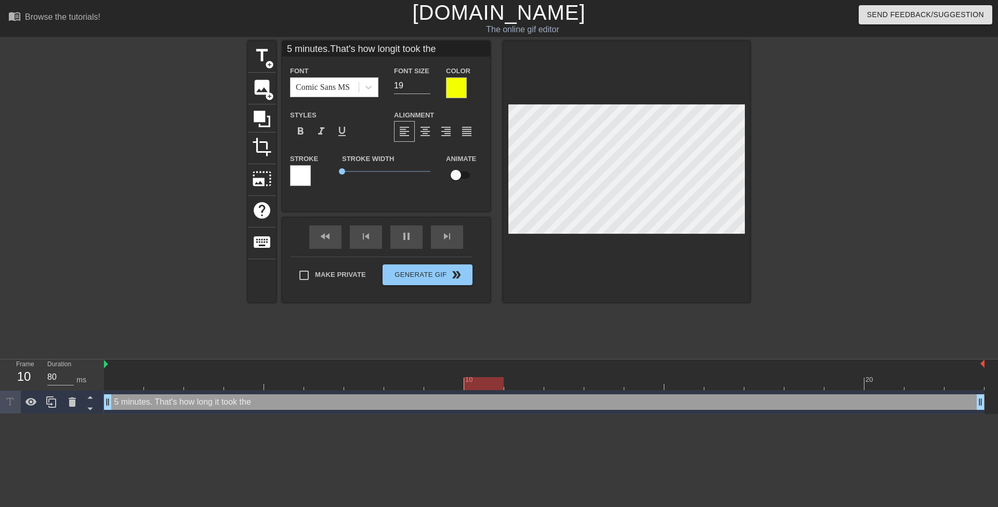
type input "40"
type input "5 minutes.That's how longit took the t"
type textarea "5 minutes. That's how long it took the t"
type input "5 minutes.That's how longit took the te"
type textarea "5 minutes. That's how long it took the te"
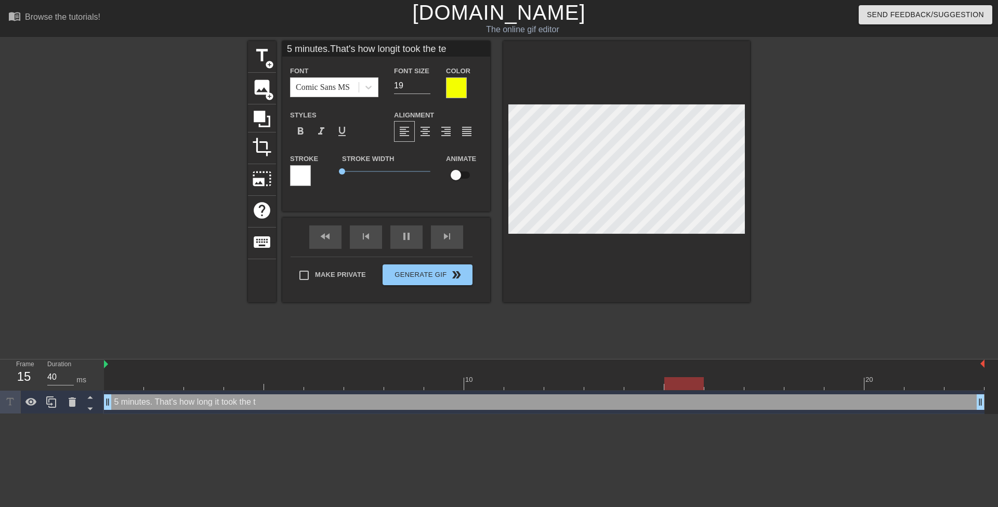
type input "5 minutes.That's how longit took the tee"
type textarea "5 minutes. That's how long it took the tee"
type input "5 minutes.That's how longit took the teen"
type textarea "5 minutes. That's how long it took the teen"
type input "5 minutes.That's how longit took the teen"
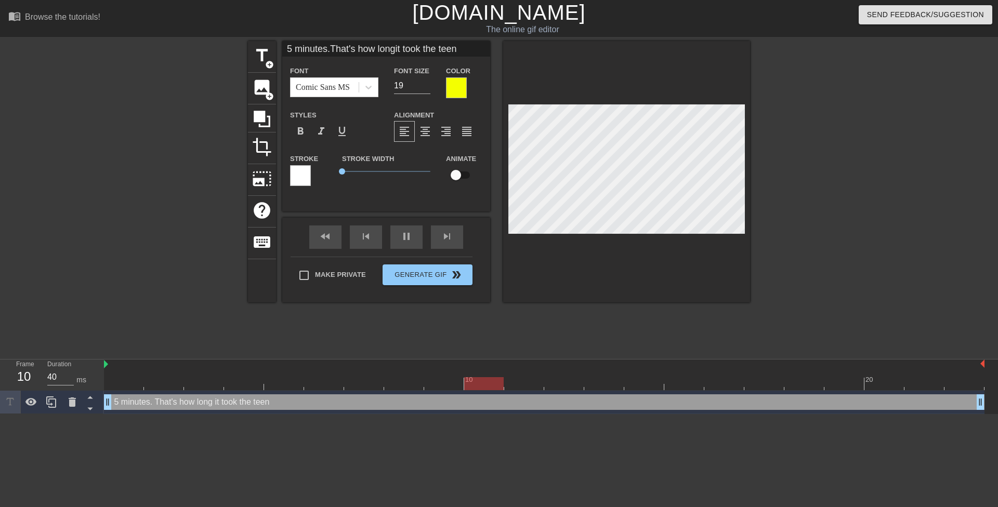
type textarea "5 minutes. That's how long it took the teen"
type input "80"
type input "5 minutes.That's how longit took the teent"
type textarea "5 minutes. That's how long it took the teen t"
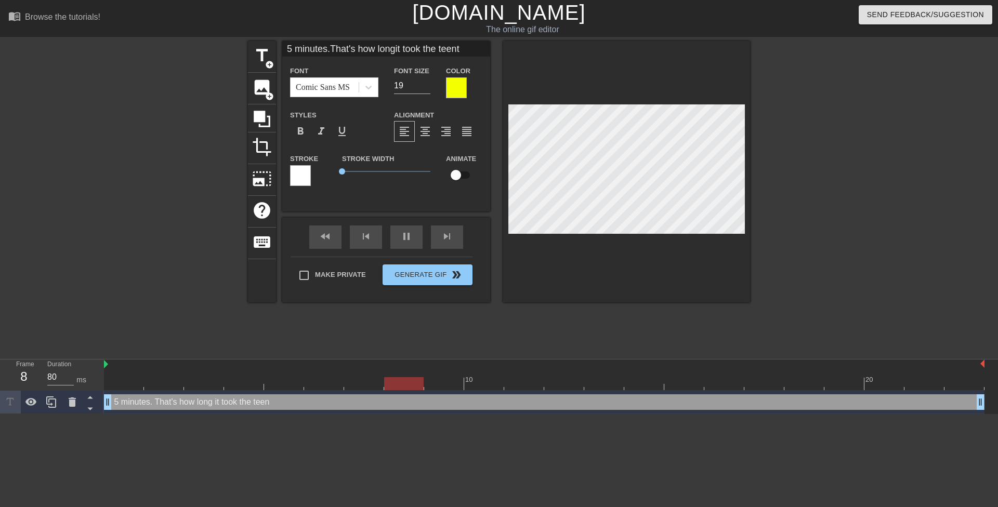
type input "40"
type input "5 minutes.That's how longit took the teento"
type textarea "5 minutes. That's how long it took the teen to"
type input "5 minutes.That's how longit took the teento"
type textarea "5 minutes. That's how long it took the teen to"
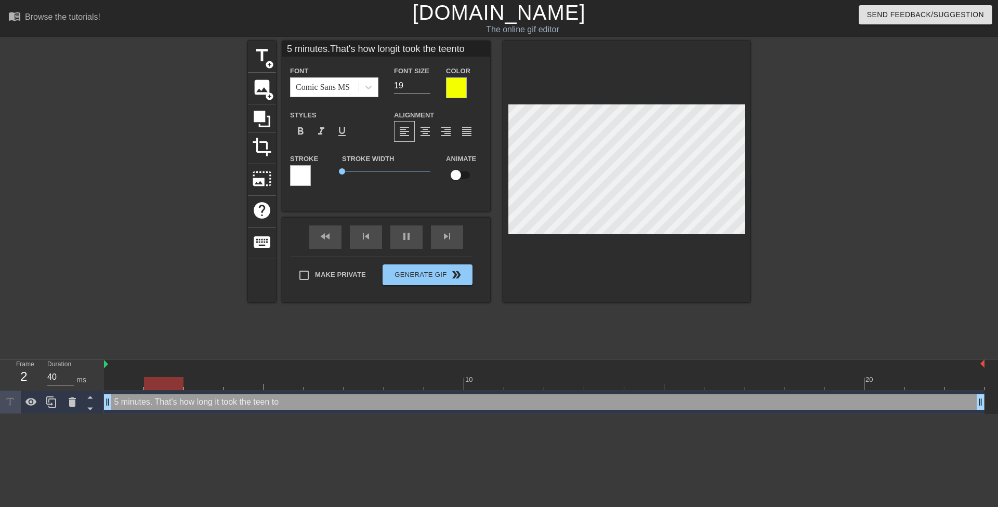
type input "5 minutes.That's how longit took the teento m"
type textarea "5 minutes. That's how long it took the teen to m"
type input "5 minutes.That's how longit took the teento ma"
type textarea "5 minutes. That's how long it took the teen to ma"
type input "5 minutes.That's how longit took the teento mak"
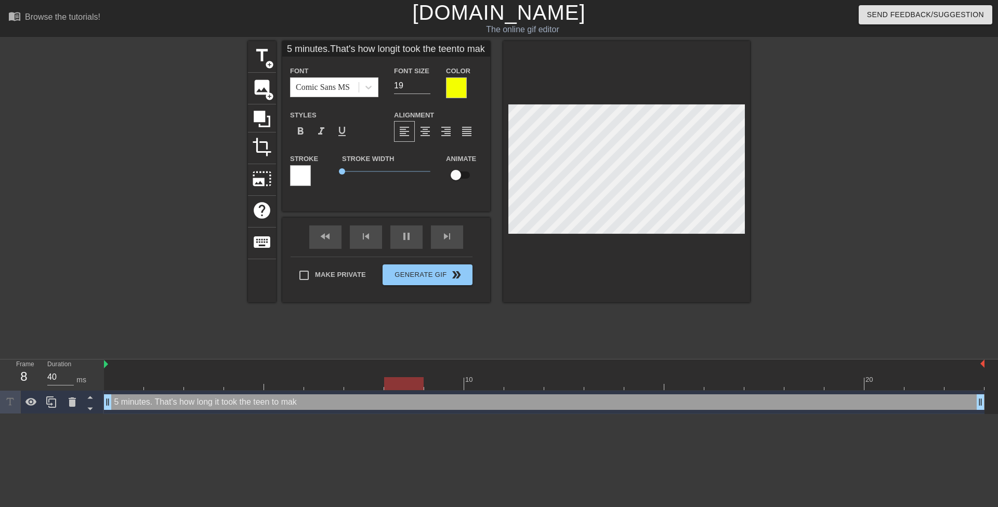
type textarea "5 minutes. That's how long it took the teen to make"
type input "5 minutes.That's how longit took the teento make"
type textarea "5 minutes. That's how long it took the teen to make"
type input "40"
type input "5 minutes.That's how longit took the teento make h"
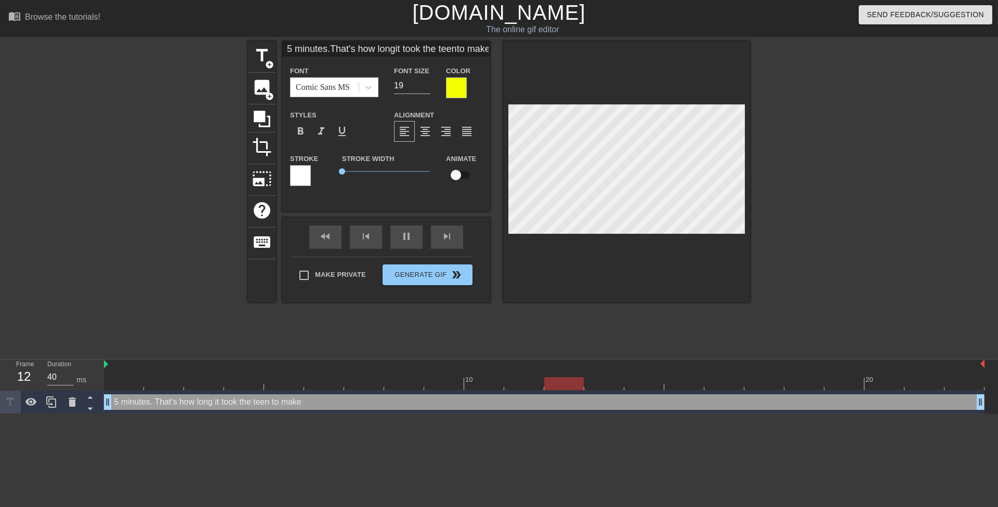
type textarea "5 minutes. That's how long it took the teen to make h"
type input "5 minutes.That's how longit took the teento make hi"
type textarea "5 minutes. That's how long it took the teen to make his"
type input "5 minutes.That's how longit took the teento make his"
type textarea "5 minutes. That's how long it took the teen to make his"
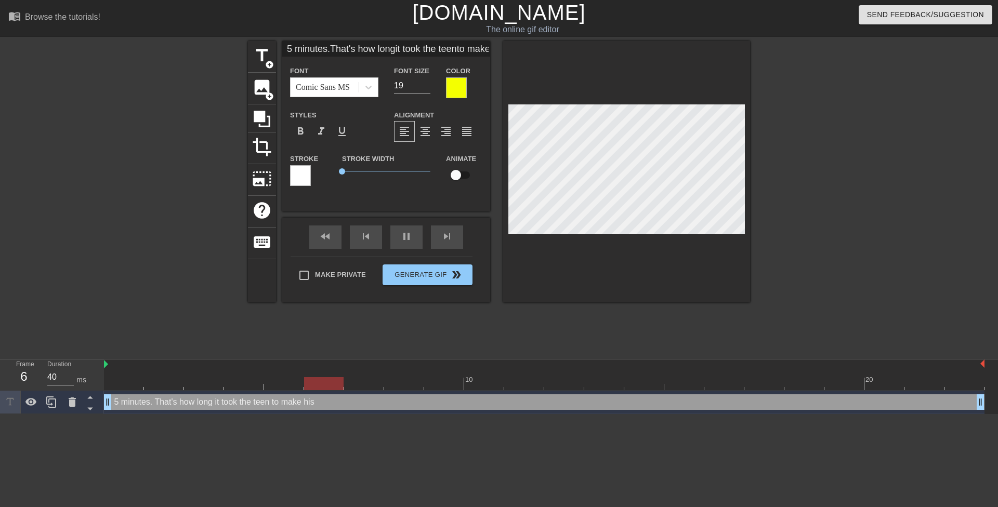
type input "5 minutes.That's how longit took the teento make his t"
type textarea "5 minutes. That's how long it took the teen to make his t"
type input "80"
type input "5 minutes.That's how longit took the teento make his te"
type textarea "5 minutes. That's how long it took the teen to make his te"
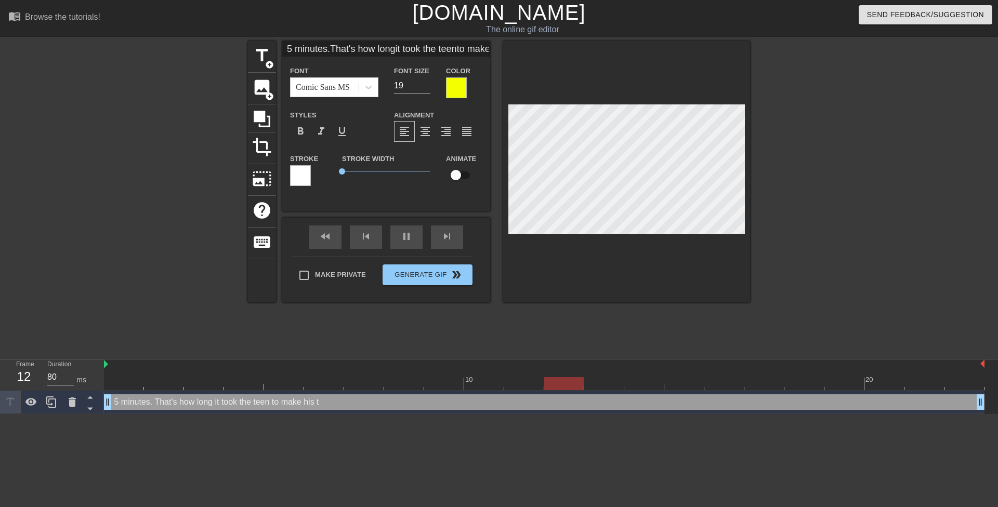
type input "5 minutes.That's how longit took the teento make his tea"
type textarea "5 minutes. That's how long it took the teen to make his tea"
type input "40"
type input "5 minutes.That's how longit took the teento make his teac"
type textarea "5 minutes. That's how long it took the teen to make his teac"
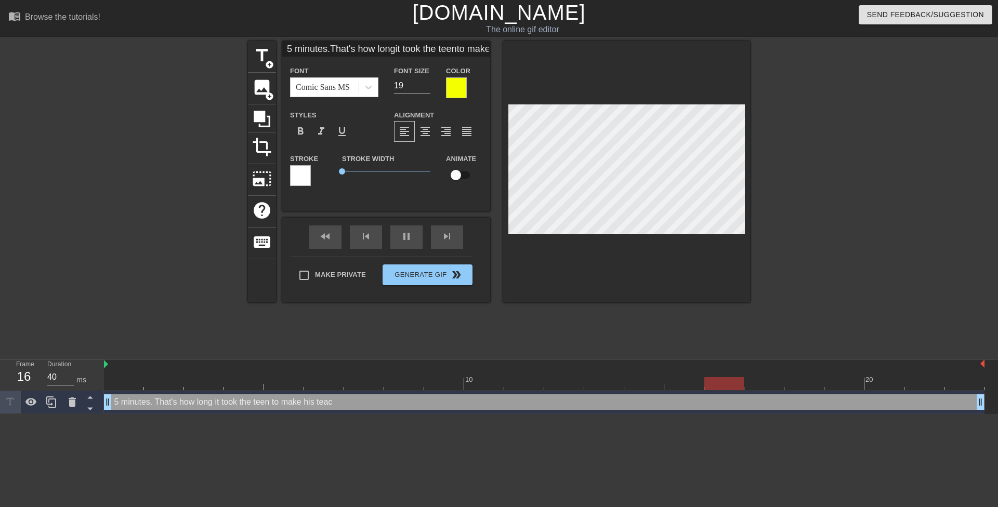
type input "5 minutes.That's how longit took the teento make his teach"
type textarea "5 minutes. That's how long it took the teen to make his teach"
type input "5 minutes.That's how longit took the teento make his teache"
type textarea "5 minutes. That's how long it took the teen to make his teache"
type input "5 minutes.That's how longit took the teento make his teacher"
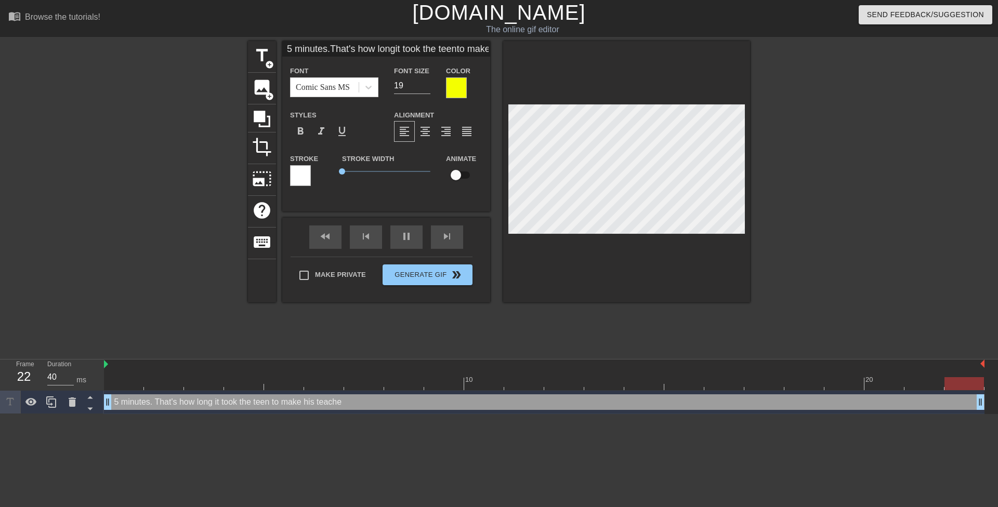
type textarea "5 minutes. That's how long it took the teen to make his teacher"
type input "5 minutes.That's how longit took the teento make his teacher"
type textarea "5 minutes. That's how long it took the teen to make his teacher"
type input "40"
paste textarea "squirt all over her wedding vows"
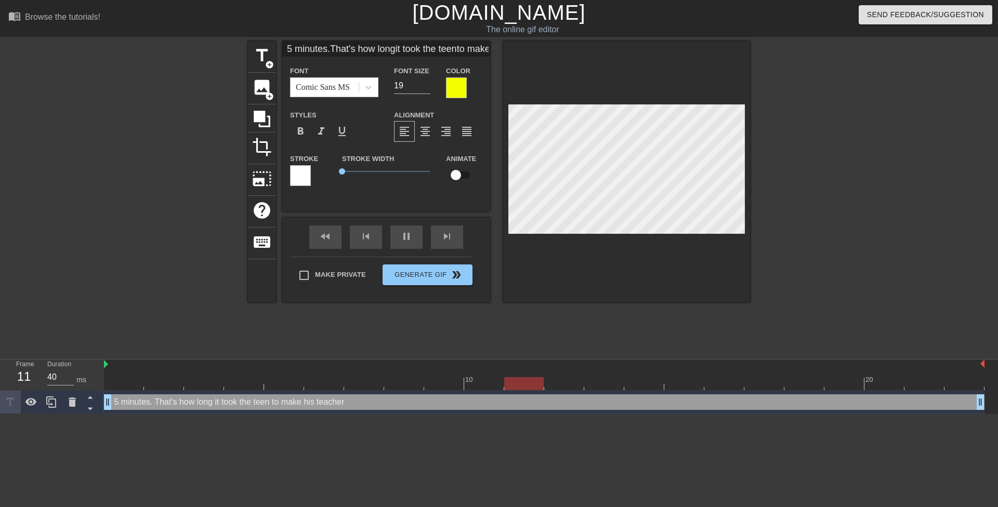
type input "5 minutes.That's how longit took the teento make his teachersquirt all over her…"
type textarea "5 minutes. That's how long it took the teen to make his teacher squirt all over…"
click at [805, 215] on div at bounding box center [841, 197] width 156 height 312
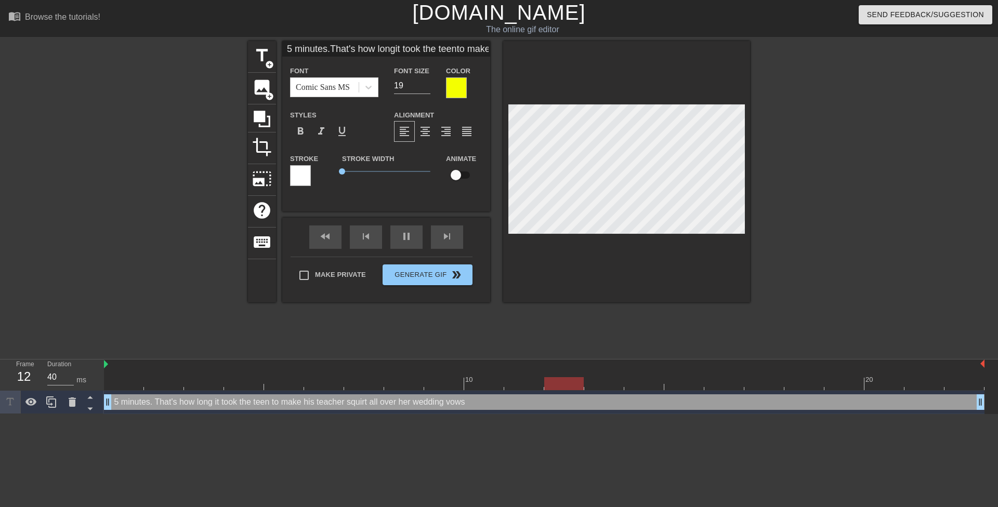
click at [508, 200] on div at bounding box center [626, 172] width 247 height 262
type input "80"
type input "5 minutes.That's how longit took the teento make his teachersquirt all over her…"
type textarea "5 minutes.That's how long it took the teen to make his teacher squirt all over …"
type input "40"
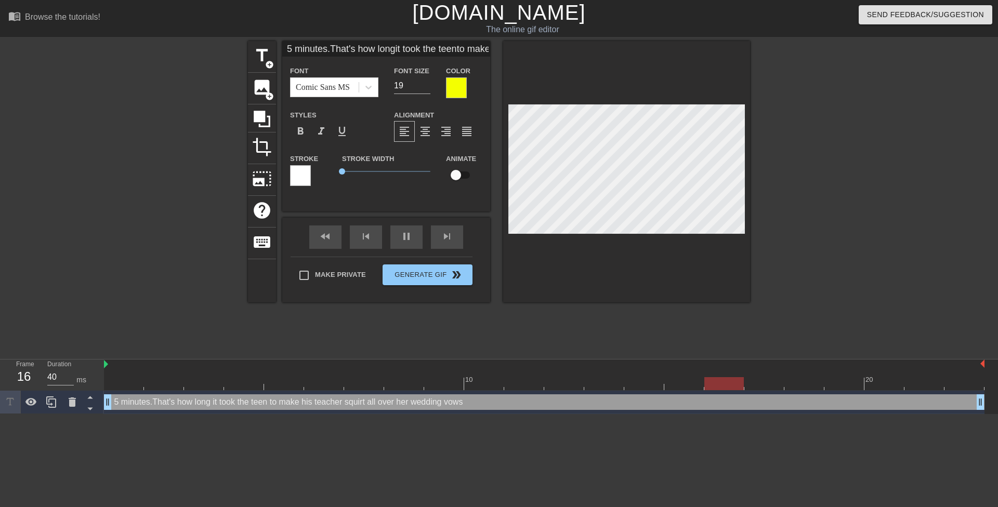
type input "5 minutes. That's how longit took the teento make his teachersquirt all over he…"
type textarea "5 minutes. That's how long it took the teen to make his teacher squirt all over…"
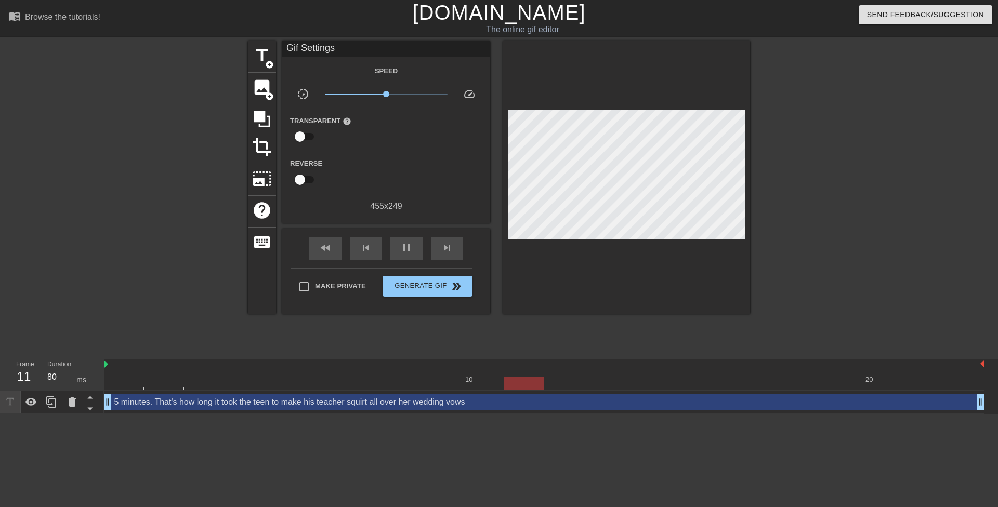
click at [790, 196] on div at bounding box center [841, 197] width 156 height 312
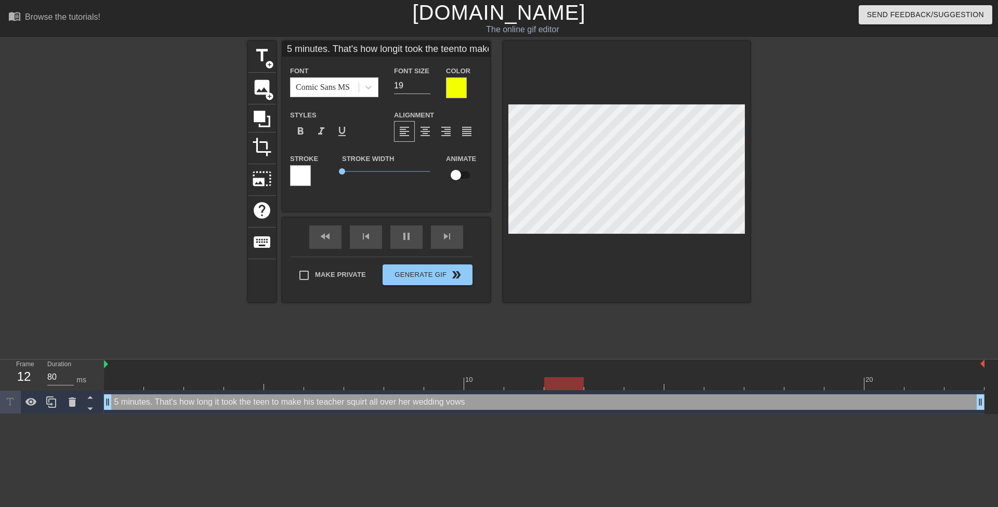
type input "40"
type input "5 minutes. That'show longit took the teento make his teachersquirt all over her…"
type textarea "5 minutes. That'show long it took the teen to make his teacher squirt all over …"
type input "5 minutes. That'show longit took the teento make his teachersquirt all over her…"
type textarea "5 minutes. That's how long it took the teen to make his teacher squirt all over…"
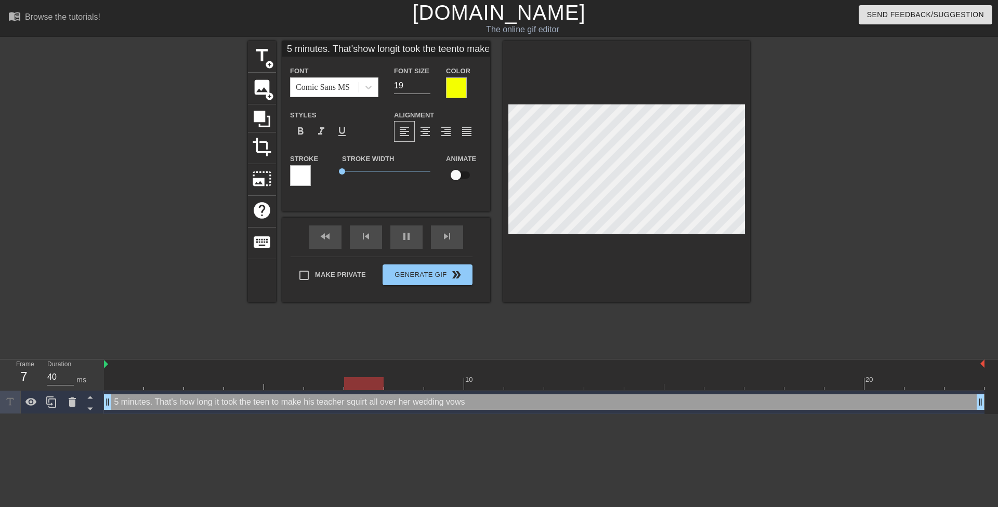
scroll to position [2, 2]
type input "40"
type textarea "5 minutes. That's how long it took the teen to make his teacher squirt all over…"
type input "40"
type input "5 minutes. That'show longit took the teento make his teachersquirt all over her…"
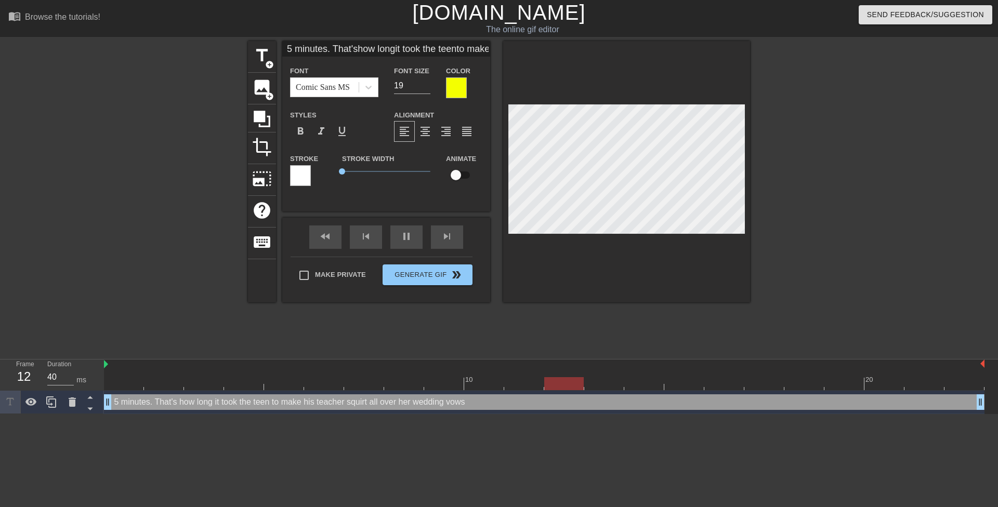
type textarea "5 minutes. That's how longit took the teen to make his teacher squirt all over …"
type input "5 minutes. That'show long it took the teento make his teachersquirt all over he…"
type textarea "5 minutes. That's how long it took the teen to make his teacher squirt all over…"
type input "40"
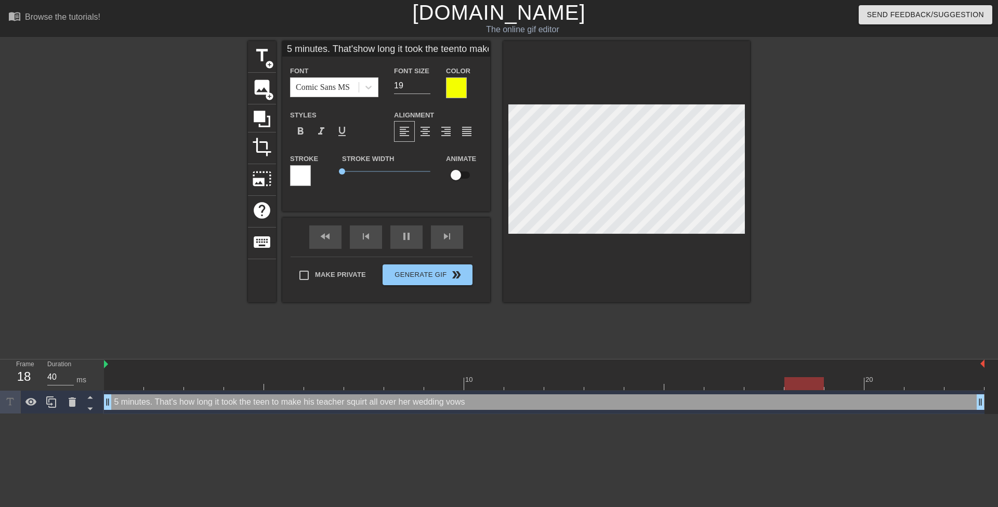
type textarea "5 minutes. That's how long it took the teen to make his teacher squirt all over…"
type input "40"
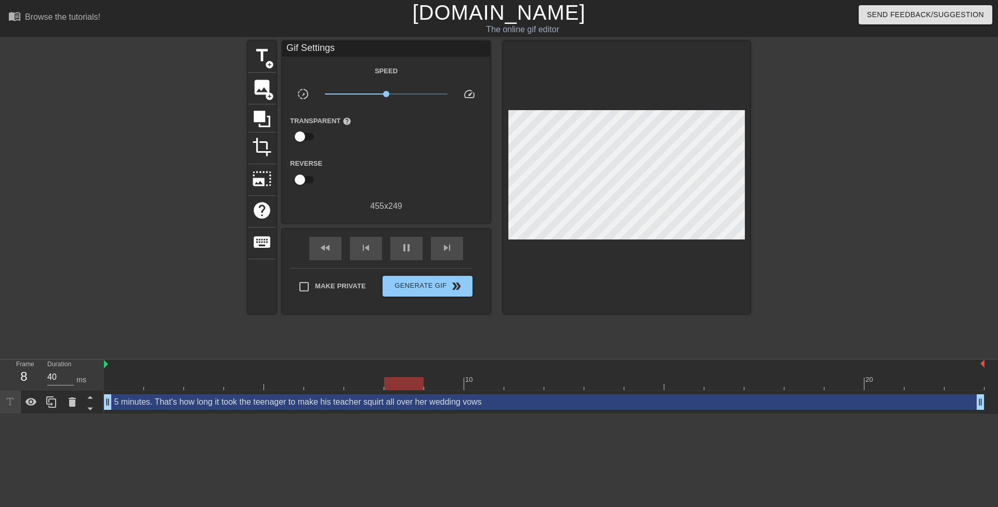
click at [821, 204] on div at bounding box center [841, 197] width 156 height 312
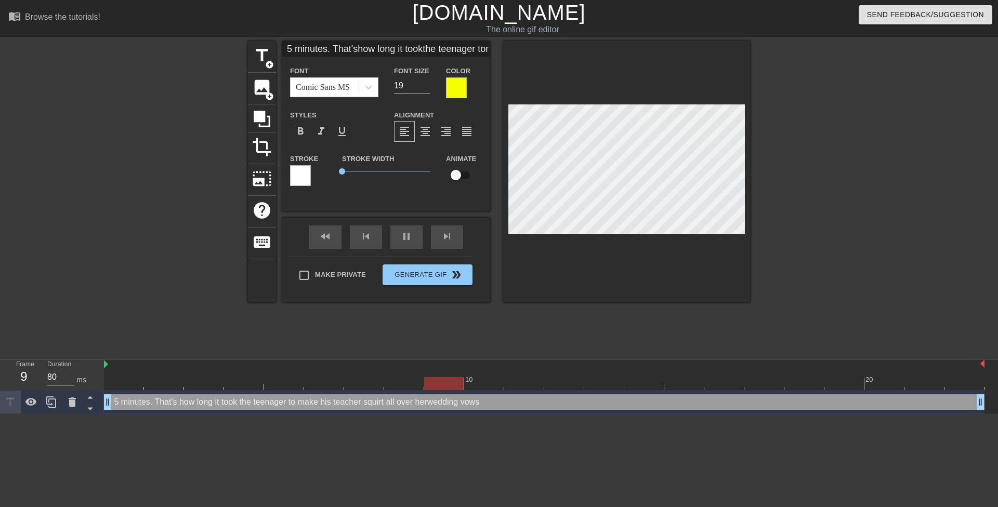
scroll to position [5, 2]
click at [781, 217] on div at bounding box center [841, 197] width 156 height 312
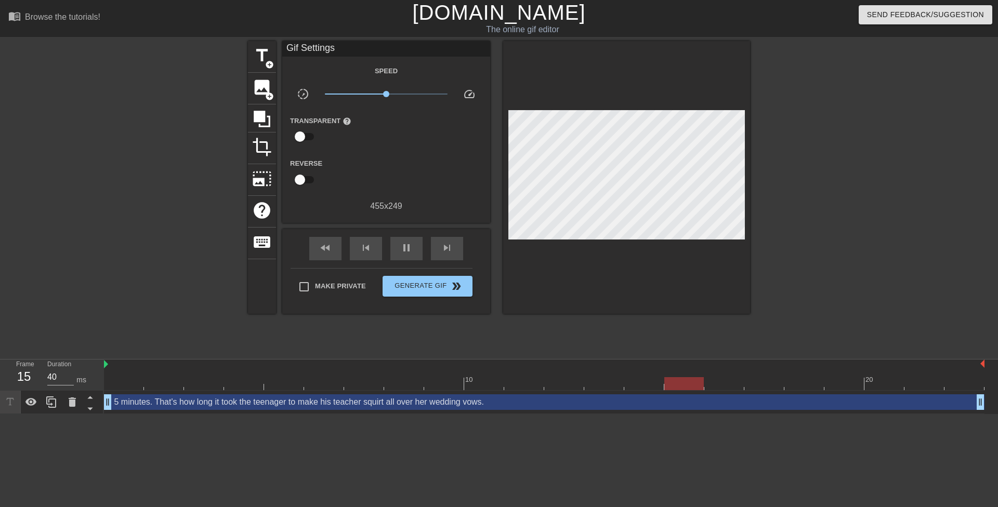
click at [817, 204] on div at bounding box center [841, 197] width 156 height 312
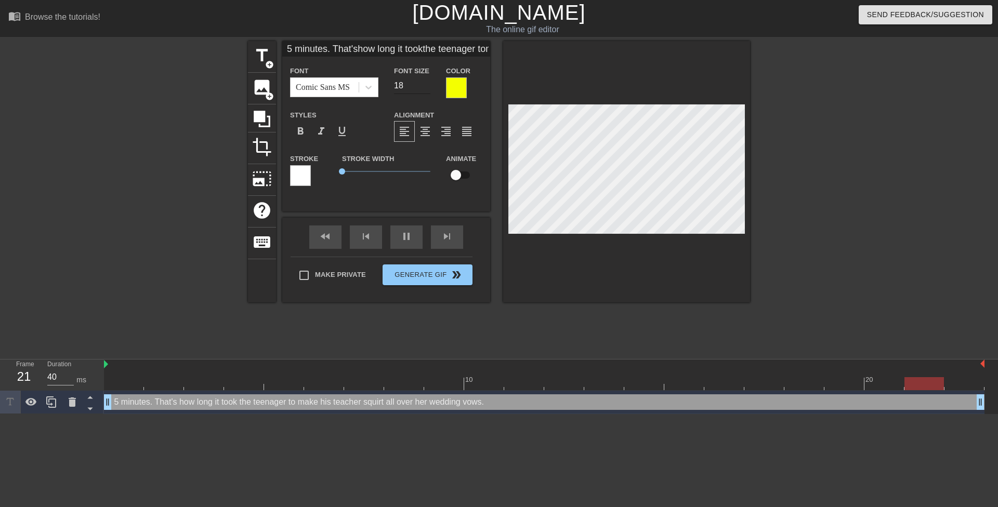
click at [425, 87] on input "18" at bounding box center [412, 85] width 36 height 17
click at [837, 176] on div at bounding box center [841, 197] width 156 height 312
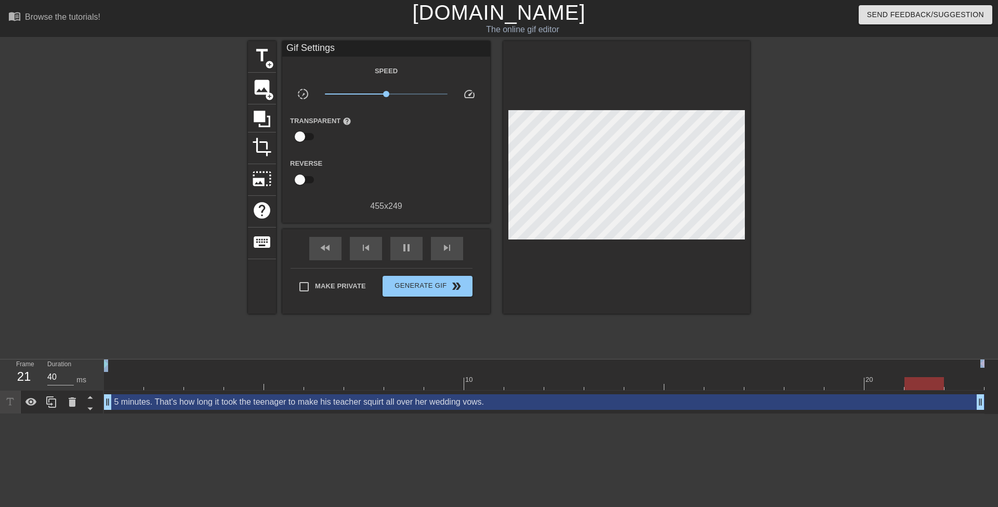
drag, startPoint x: 669, startPoint y: 361, endPoint x: 584, endPoint y: 394, distance: 91.2
click at [590, 393] on div "menu_book Browse the tutorials! Gifntext.com The online gif editor Send Feedbac…" at bounding box center [499, 207] width 998 height 414
click at [454, 293] on button "Generate Gif double_arrow" at bounding box center [428, 286] width 90 height 21
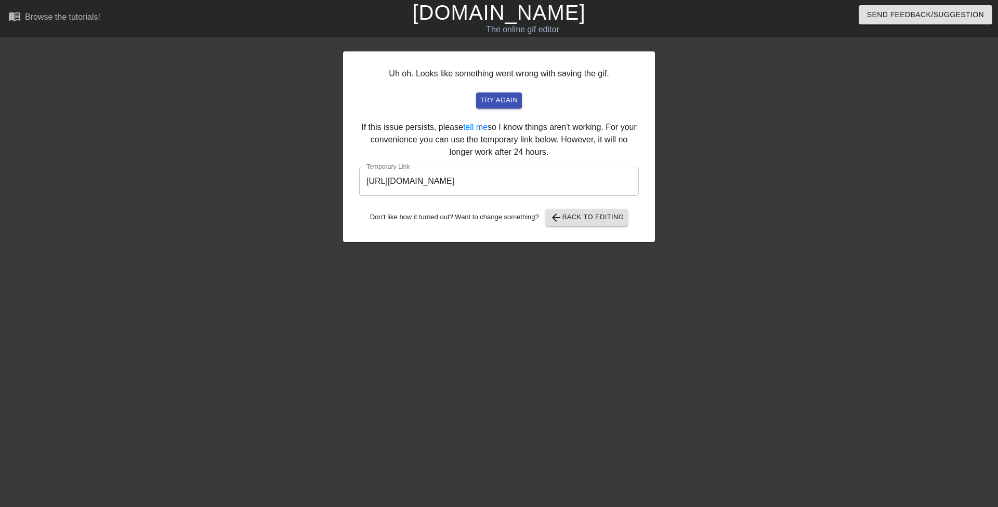
click at [457, 187] on input "https://www.gifntext.com/temp_generations/c5LbAwhm.gif" at bounding box center [499, 181] width 280 height 29
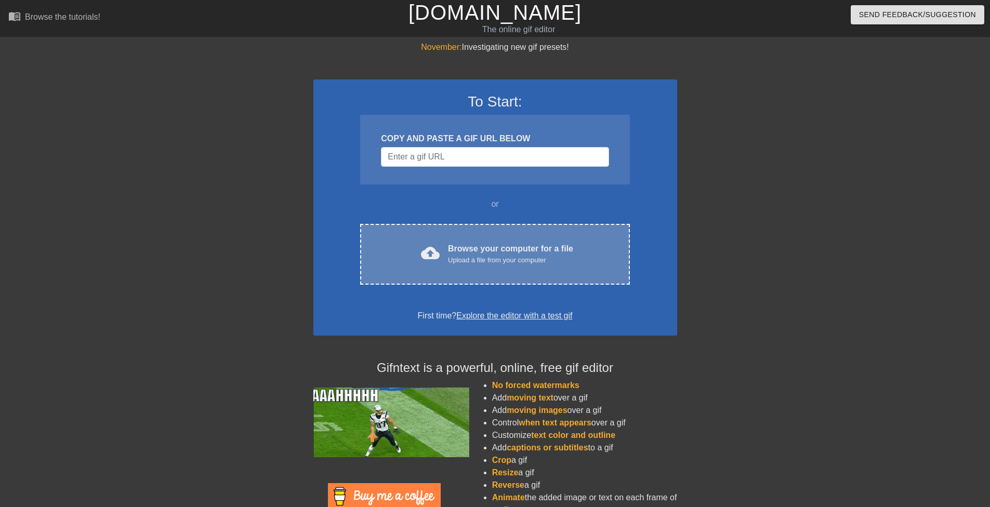
click at [466, 247] on div "Browse your computer for a file Upload a file from your computer" at bounding box center [510, 254] width 125 height 23
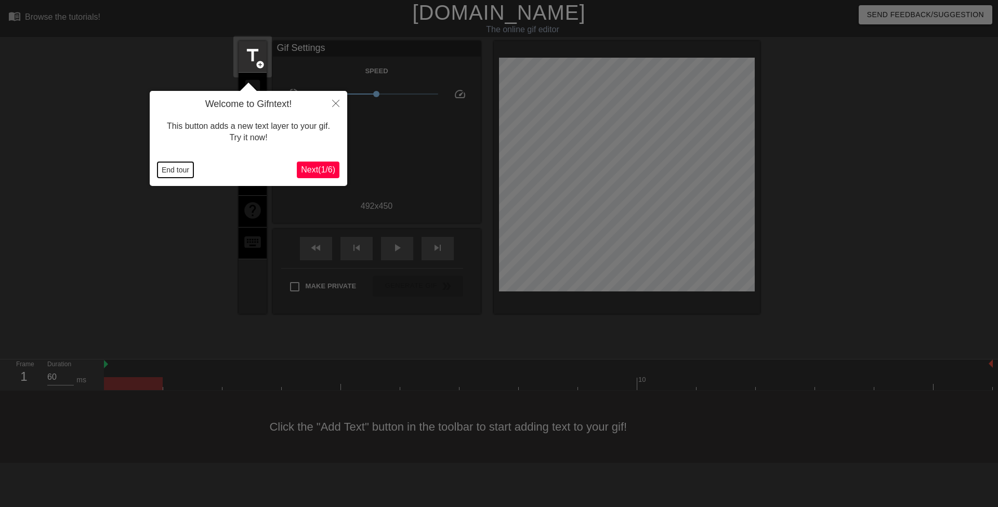
click at [179, 169] on button "End tour" at bounding box center [176, 170] width 36 height 16
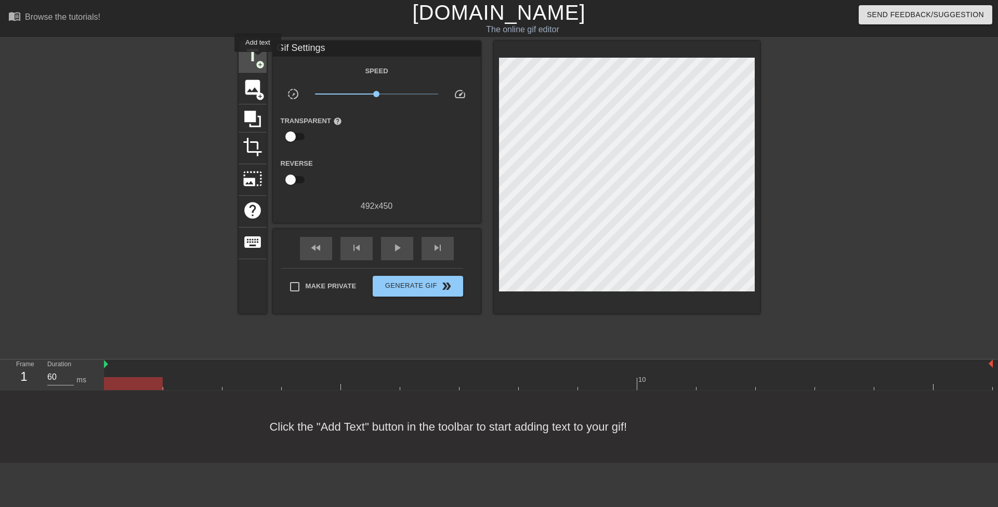
click at [256, 57] on span "title" at bounding box center [253, 56] width 20 height 20
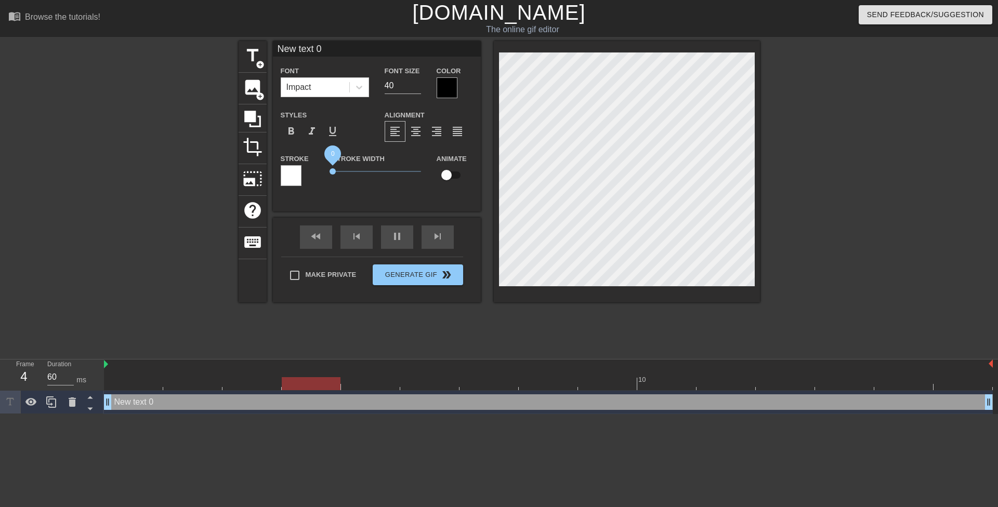
drag, startPoint x: 352, startPoint y: 169, endPoint x: 300, endPoint y: 168, distance: 52.0
click at [300, 168] on div "Stroke Stroke Width 0 Animate" at bounding box center [377, 173] width 208 height 43
click at [362, 85] on icon at bounding box center [359, 87] width 10 height 10
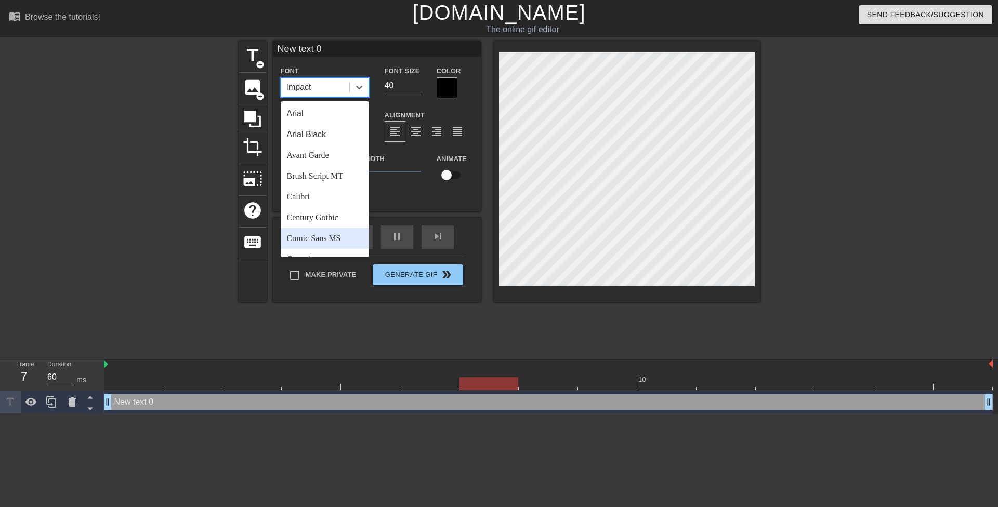
click at [335, 235] on div "Comic Sans MS" at bounding box center [325, 238] width 88 height 21
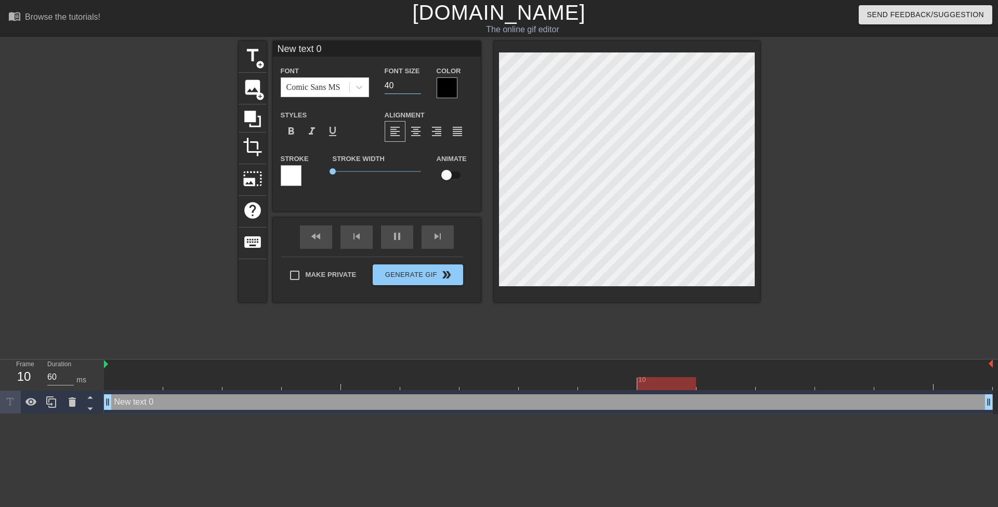
drag, startPoint x: 386, startPoint y: 85, endPoint x: 381, endPoint y: 83, distance: 5.4
click at [381, 83] on div "Font Size 40" at bounding box center [403, 81] width 52 height 34
type input "60"
type input "220"
type input "100"
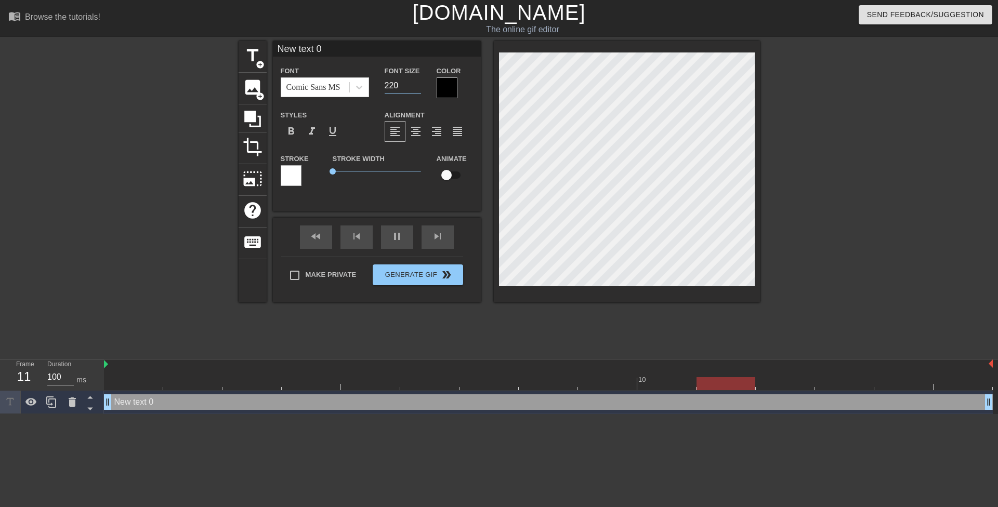
type input "20"
type input "60"
type input "20"
click at [444, 93] on div at bounding box center [447, 87] width 21 height 21
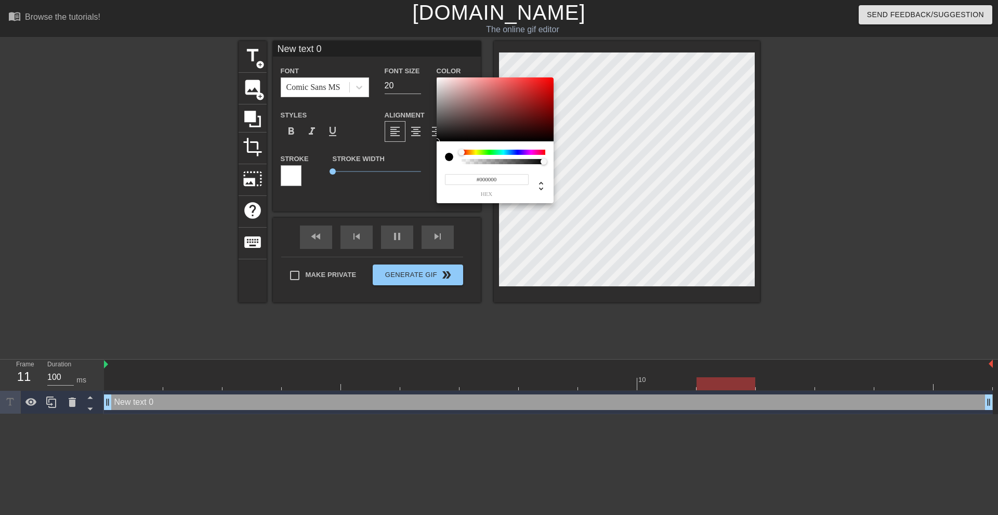
click at [477, 152] on div at bounding box center [504, 152] width 84 height 5
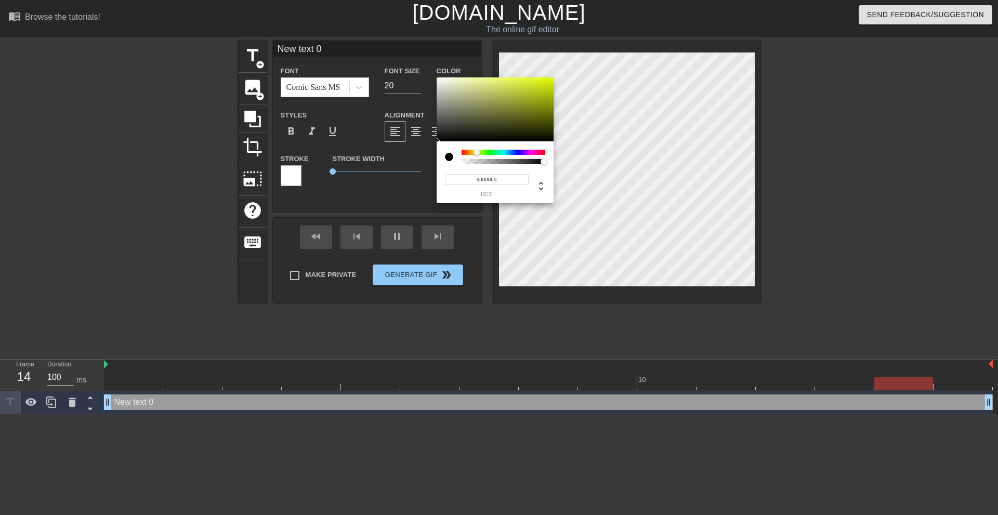
type input "60"
type input "#E2FF00"
drag, startPoint x: 517, startPoint y: 106, endPoint x: 580, endPoint y: 66, distance: 74.6
click at [580, 66] on div "#E2FF00 hex" at bounding box center [499, 257] width 998 height 515
type input "60"
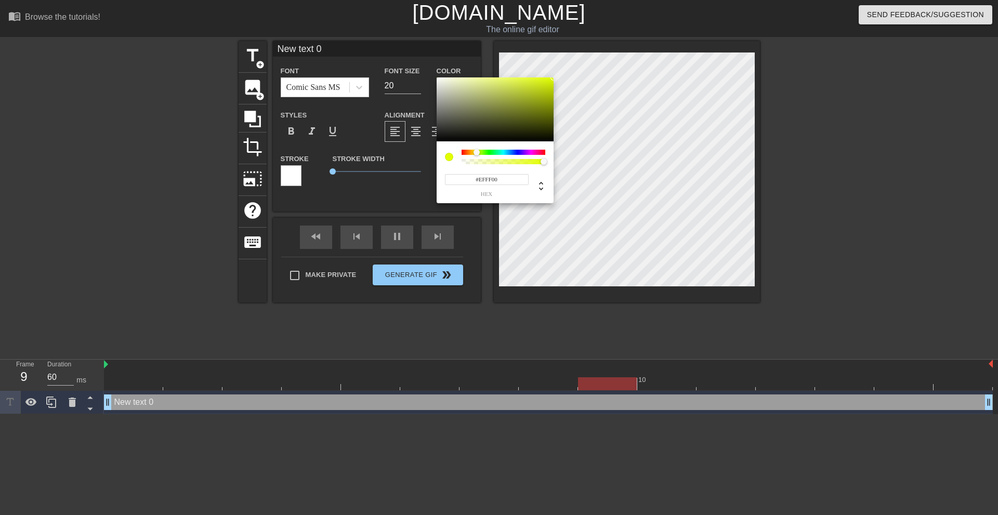
type input "#F9FF00"
type input "100"
type input "#FFF200"
type input "60"
type input "#DCFF00"
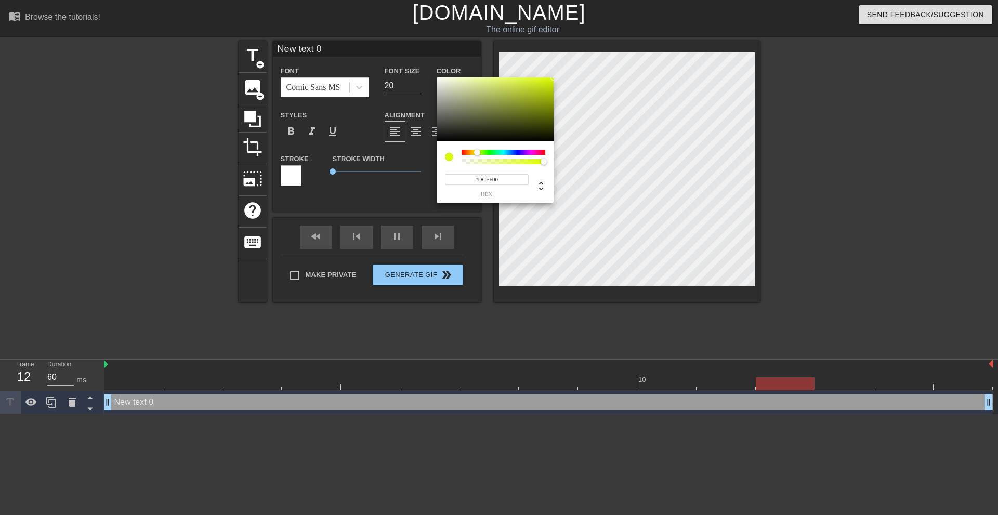
type input "100"
type input "#EFFF00"
type input "60"
type input "#F9FF00"
click at [476, 152] on div at bounding box center [476, 152] width 6 height 6
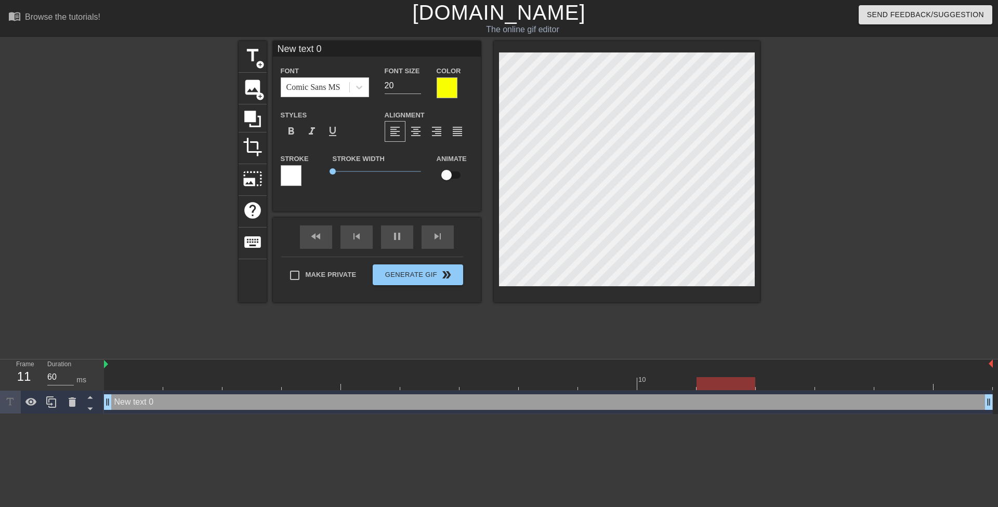
type input "100"
type input "After school tutoring with your math teacher"
type textarea "After school tutoring with your math teacher"
type input "60"
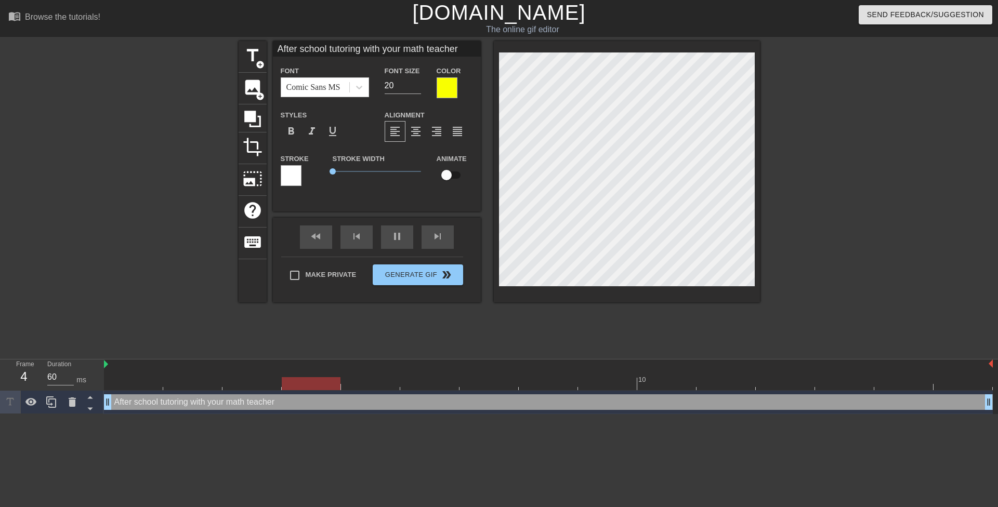
type textarea "After school tutoring with your math teacher"
type input "100"
type input "21"
type input "60"
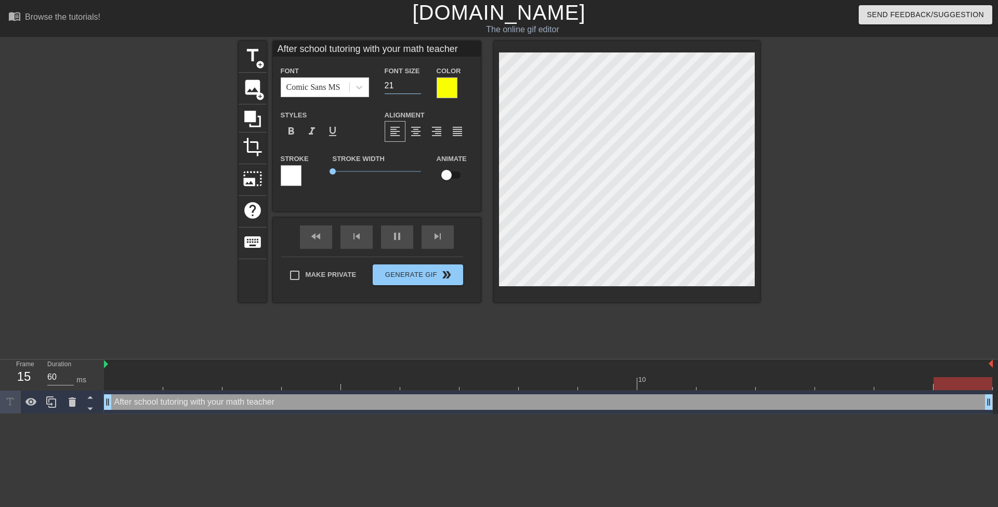
type input "21"
click at [417, 81] on input "21" at bounding box center [403, 85] width 36 height 17
type input "100"
type input "22"
click at [417, 81] on input "22" at bounding box center [403, 85] width 36 height 17
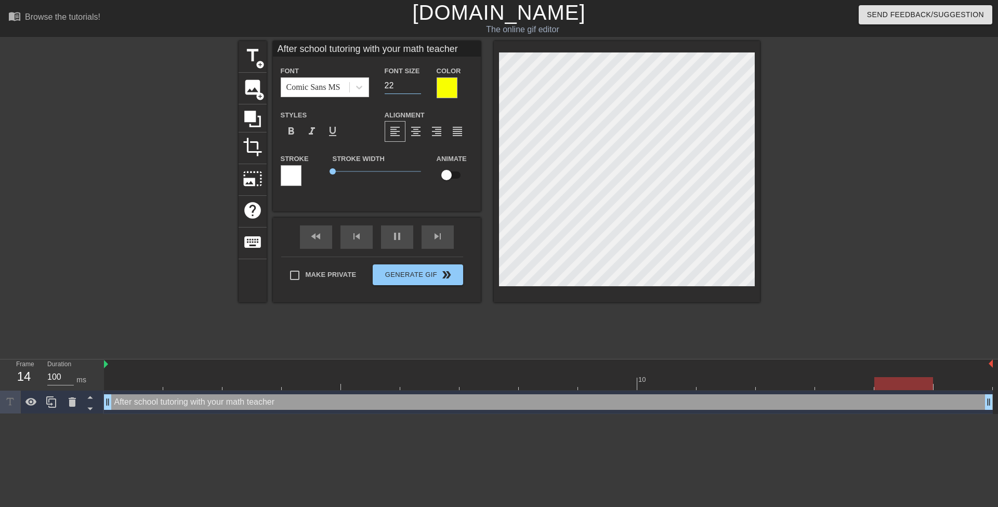
type input "60"
click at [417, 81] on input "23" at bounding box center [403, 85] width 36 height 17
type input "24"
click at [417, 81] on input "24" at bounding box center [403, 85] width 36 height 17
type input "100"
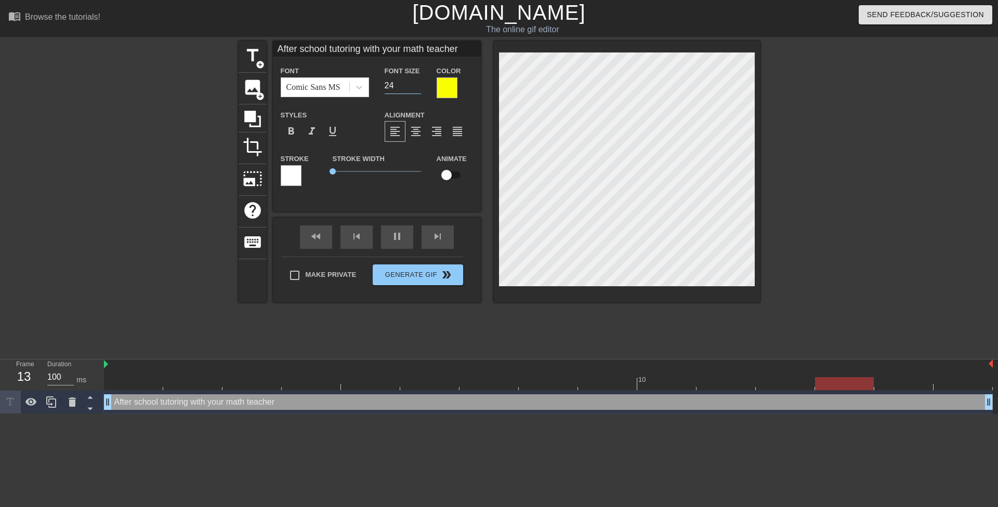
type input "25"
type input "60"
type input "25"
click at [417, 81] on input "25" at bounding box center [403, 85] width 36 height 17
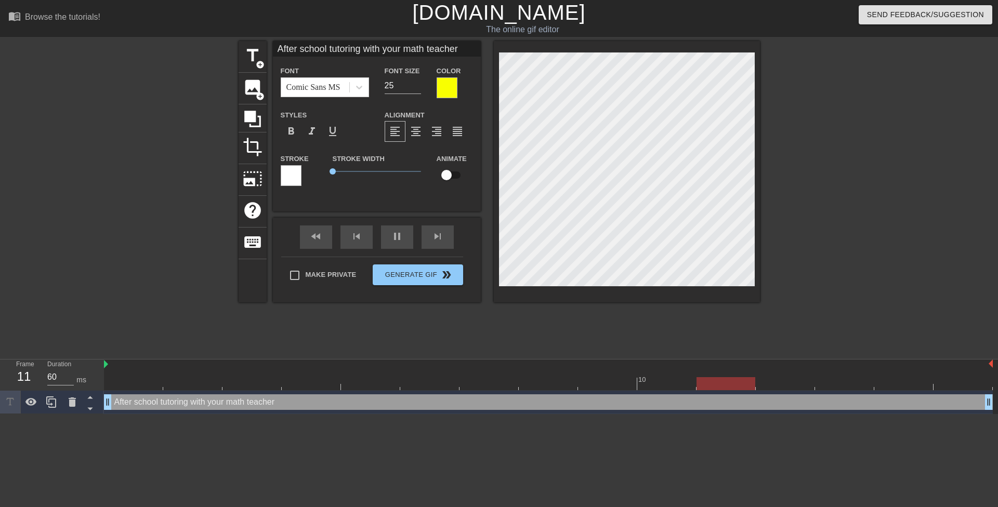
type input "100"
type textarea "After school tutoringwith your math teacher"
type input "After school tutoringwith your math teacher"
type textarea "After school tutoring with your math teacher"
type input "After school tutoringwith your math teacher"
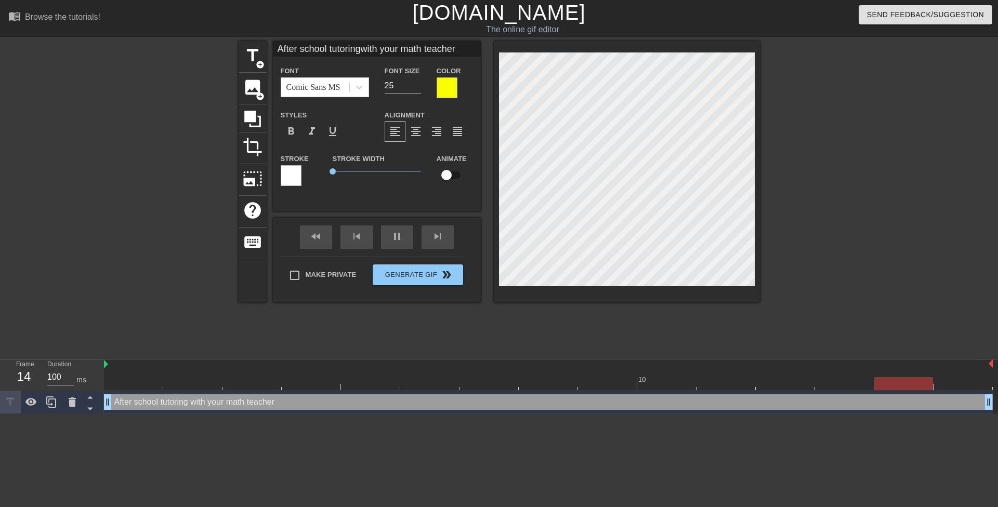
scroll to position [2, 2]
click at [803, 177] on div at bounding box center [851, 197] width 156 height 312
click at [424, 128] on div "format_align_center" at bounding box center [416, 131] width 21 height 21
click at [808, 238] on div at bounding box center [851, 197] width 156 height 312
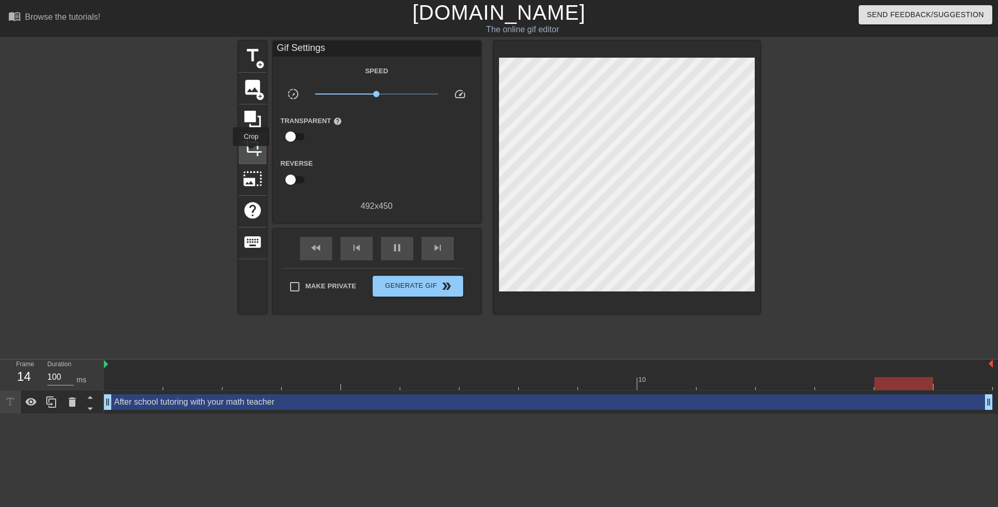
click at [252, 152] on span "crop" at bounding box center [253, 147] width 20 height 20
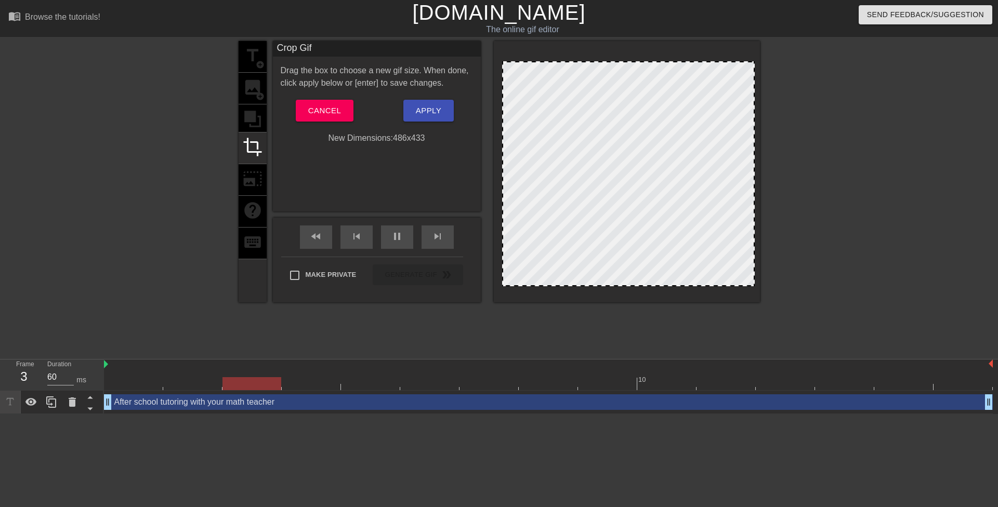
drag, startPoint x: 501, startPoint y: 55, endPoint x: 504, endPoint y: 63, distance: 9.4
click at [422, 111] on span "Apply" at bounding box center [428, 111] width 25 height 14
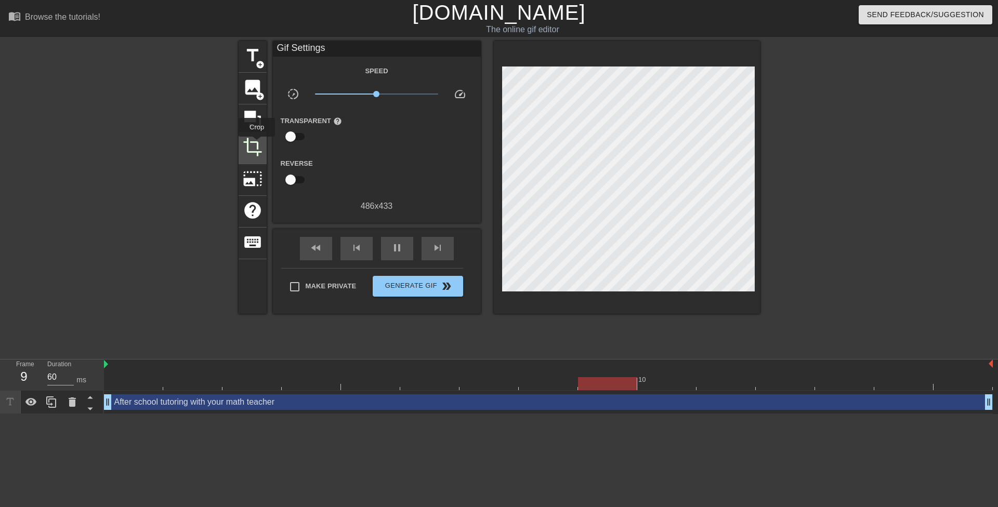
click at [257, 144] on span "crop" at bounding box center [253, 147] width 20 height 20
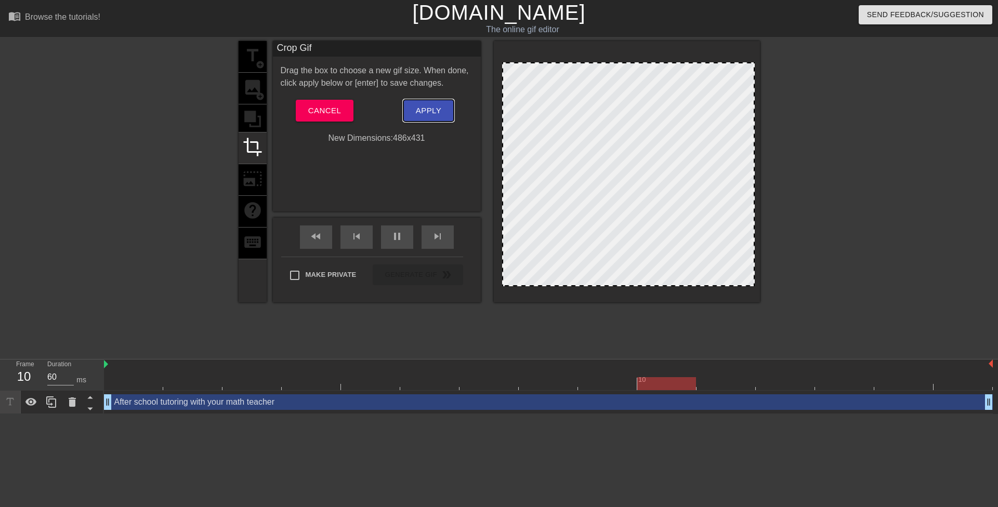
click at [424, 110] on span "Apply" at bounding box center [428, 111] width 25 height 14
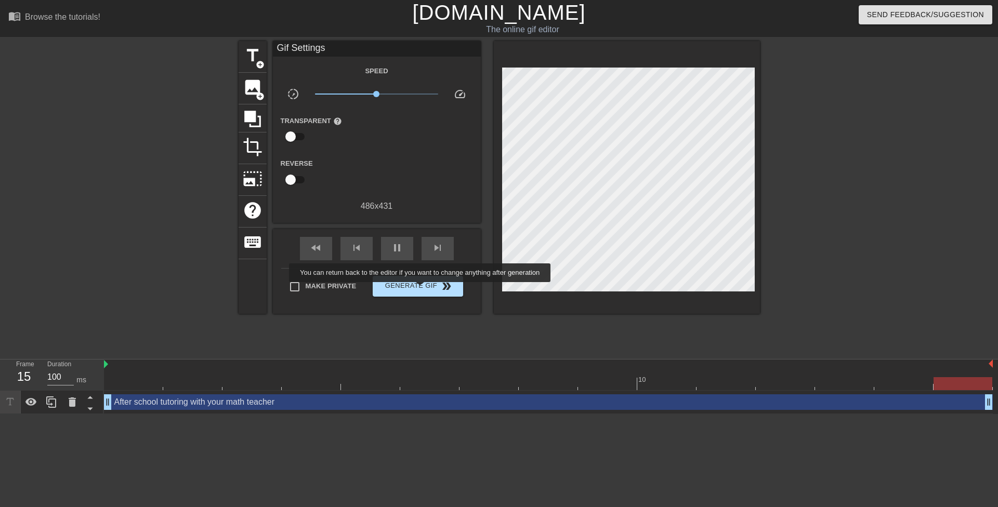
type input "60"
click at [421, 290] on span "Generate Gif double_arrow" at bounding box center [418, 286] width 82 height 12
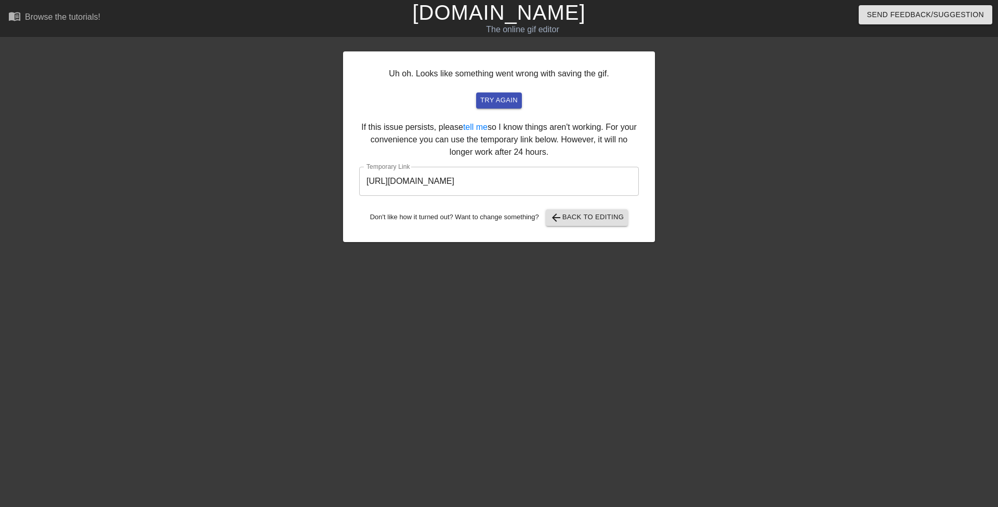
click at [514, 183] on input "[URL][DOMAIN_NAME]" at bounding box center [499, 181] width 280 height 29
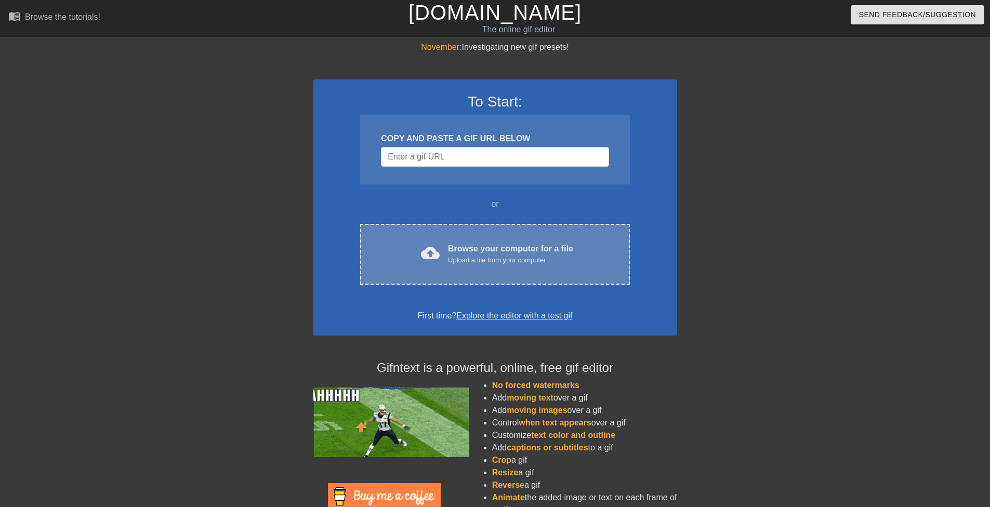
click at [537, 228] on div "cloud_upload Browse your computer for a file Upload a file from your computer C…" at bounding box center [494, 254] width 269 height 61
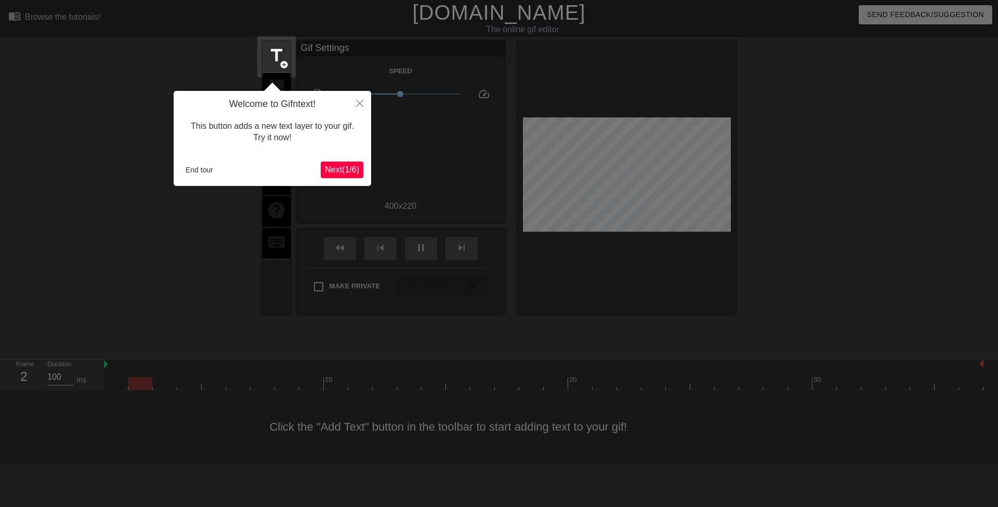
click button "Next ( 1 / 6 )" at bounding box center [342, 170] width 43 height 17
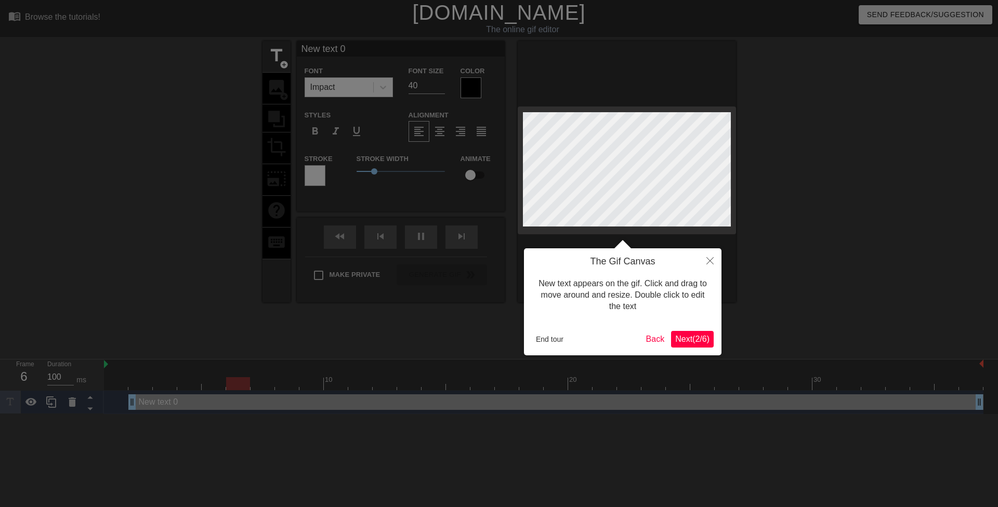
click button "Next ( 2 / 6 )" at bounding box center [692, 339] width 43 height 17
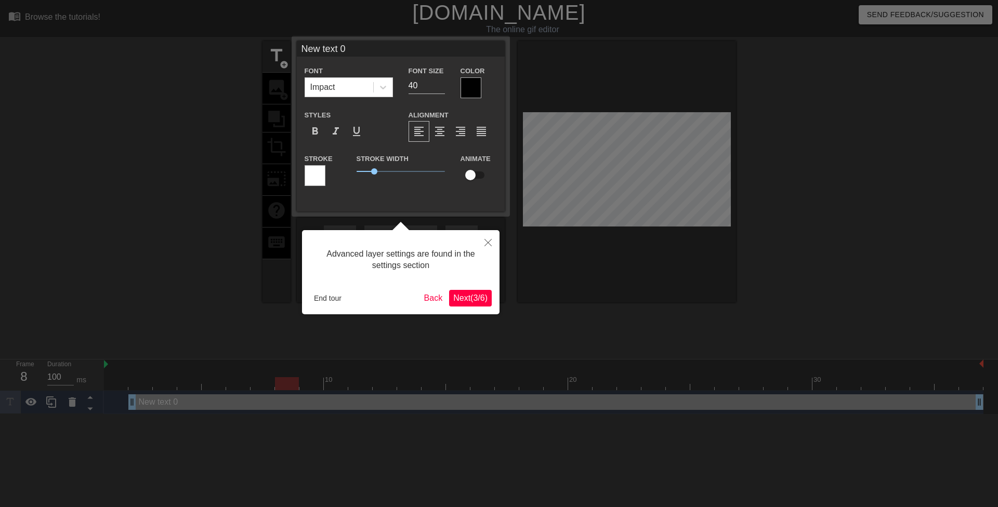
click button "Next ( 3 / 6 )" at bounding box center [470, 298] width 43 height 17
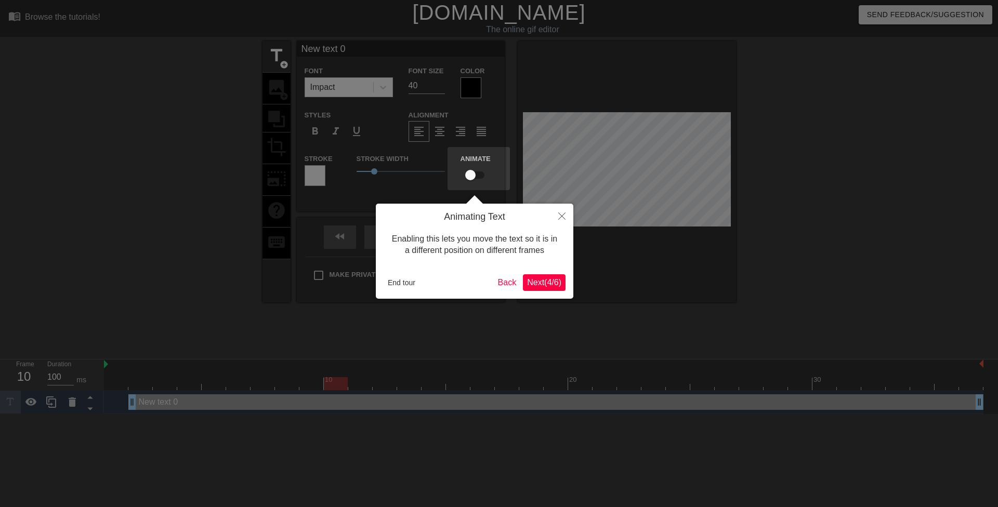
click button "Next ( 4 / 6 )" at bounding box center [544, 283] width 43 height 17
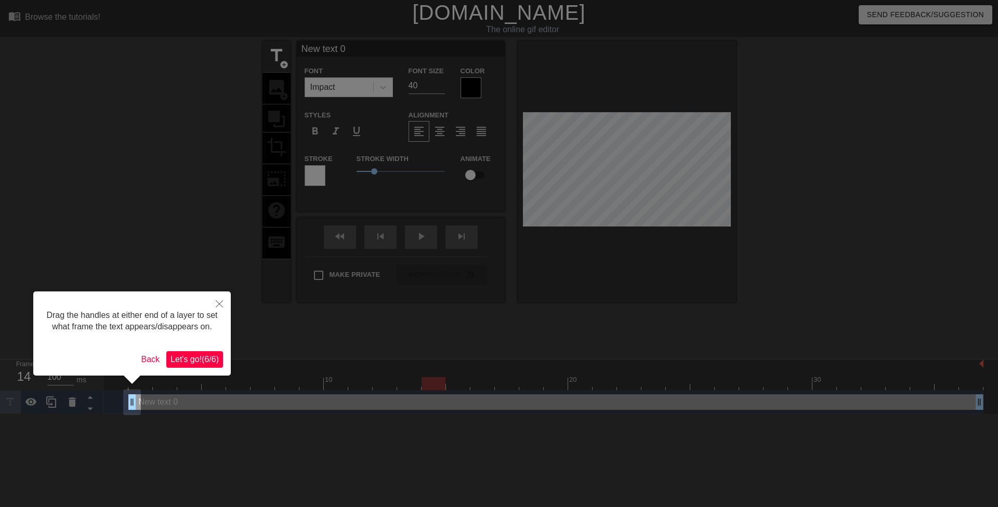
click button "Let's go! ( 6 / 6 )" at bounding box center [194, 359] width 57 height 17
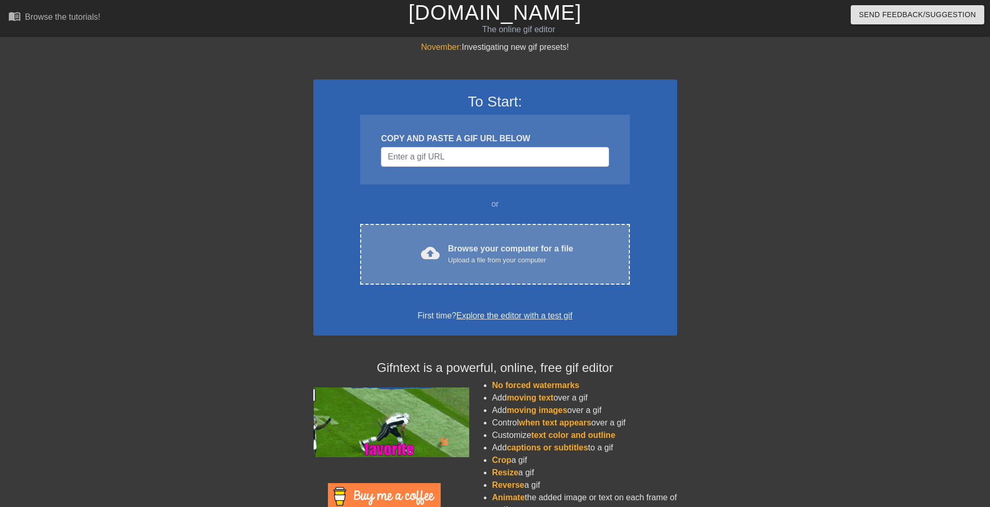
click at [500, 240] on div "cloud_upload Browse your computer for a file Upload a file from your computer C…" at bounding box center [494, 254] width 269 height 61
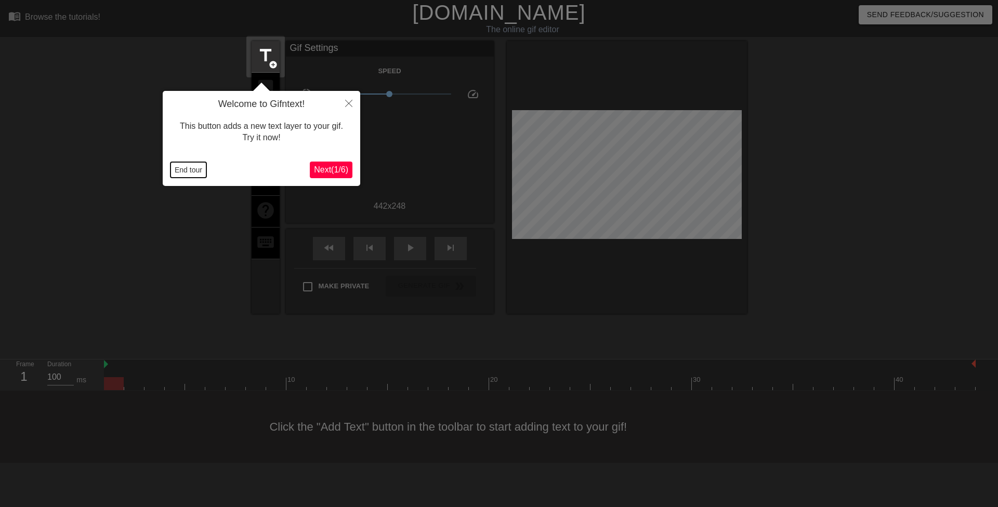
click at [188, 165] on button "End tour" at bounding box center [189, 170] width 36 height 16
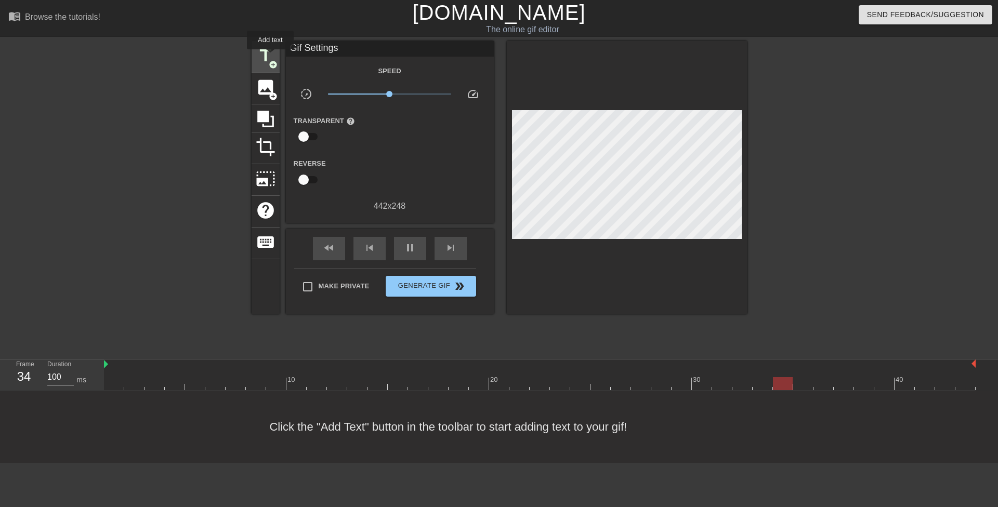
click at [270, 57] on span "title" at bounding box center [266, 56] width 20 height 20
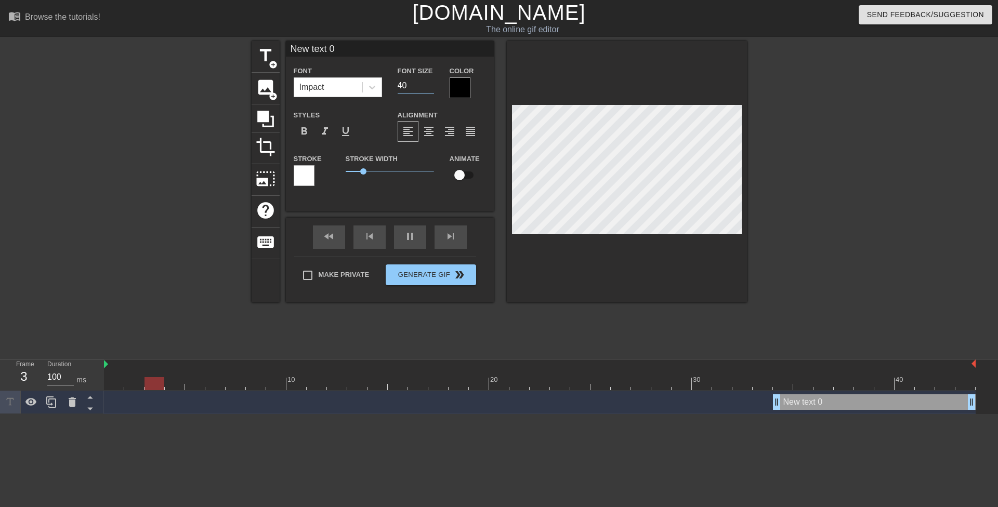
drag, startPoint x: 401, startPoint y: 84, endPoint x: 396, endPoint y: 82, distance: 6.1
click at [396, 82] on div "Font Size 40" at bounding box center [416, 81] width 52 height 34
type input "20"
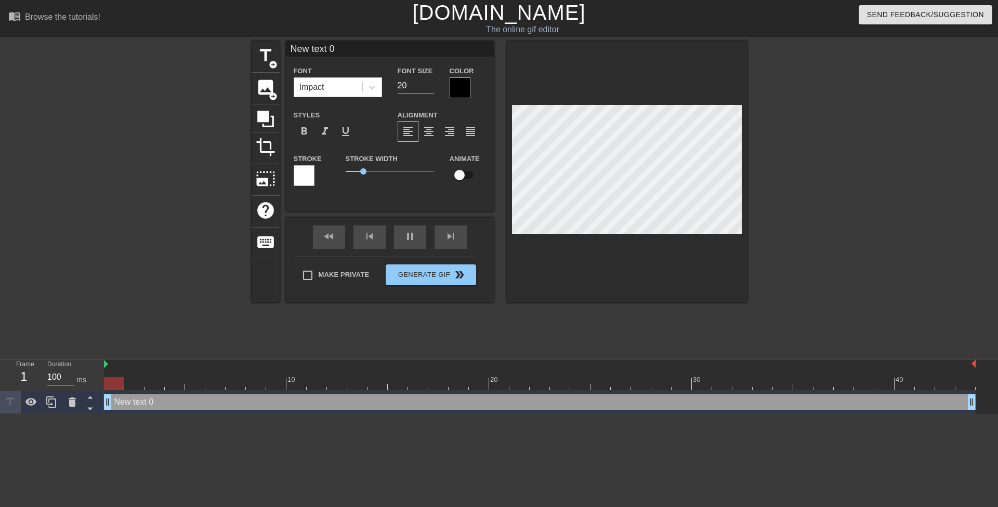
drag, startPoint x: 775, startPoint y: 403, endPoint x: 73, endPoint y: 367, distance: 703.4
click at [76, 367] on div "Frame 1 Duration 100 ms 10 20 30 40 New text 0 drag_handle drag_handle" at bounding box center [499, 387] width 998 height 55
click at [379, 88] on div at bounding box center [372, 87] width 19 height 19
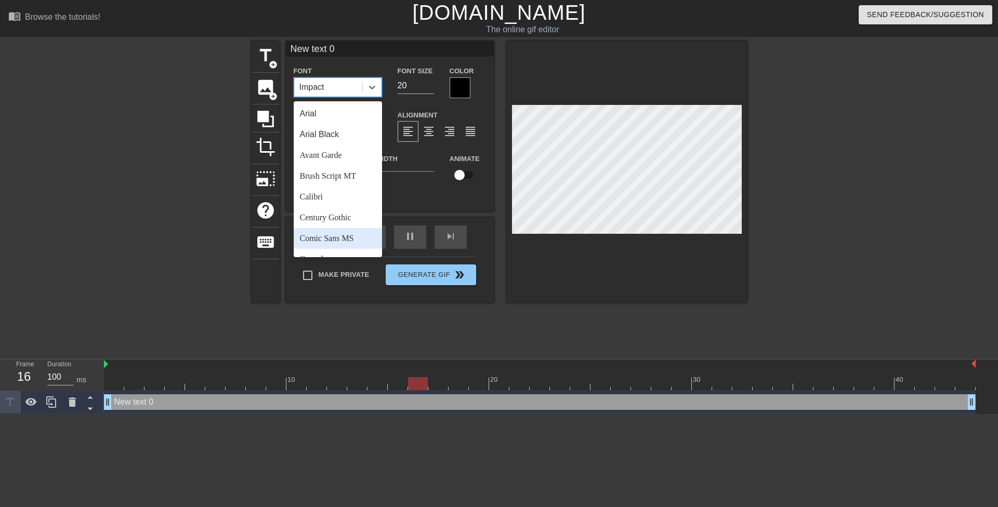
click at [341, 245] on div "Comic Sans MS" at bounding box center [338, 238] width 88 height 21
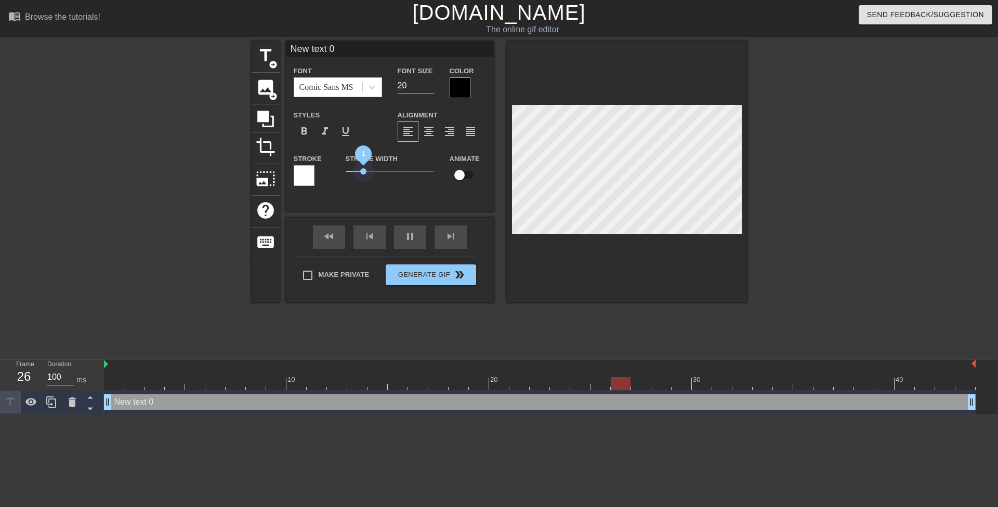
drag, startPoint x: 363, startPoint y: 171, endPoint x: 320, endPoint y: 168, distance: 43.3
click at [320, 168] on div "Stroke Stroke Width 1 Animate" at bounding box center [390, 173] width 208 height 43
click at [460, 91] on div at bounding box center [460, 87] width 21 height 21
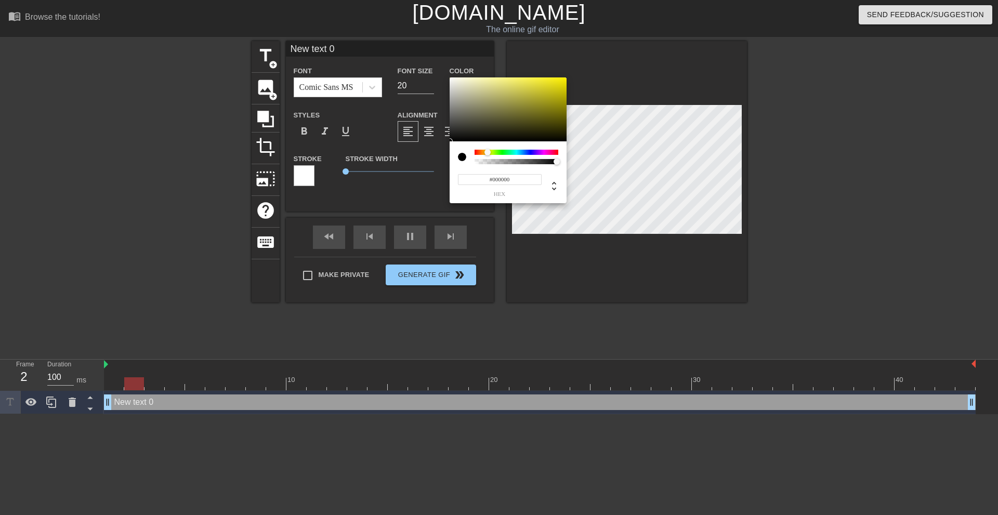
click at [488, 151] on div at bounding box center [517, 152] width 84 height 5
drag, startPoint x: 547, startPoint y: 86, endPoint x: 605, endPoint y: 46, distance: 69.8
click at [604, 46] on div "#FFF300 hex" at bounding box center [499, 257] width 998 height 515
type input "#F9FF00"
click at [489, 153] on div at bounding box center [489, 152] width 6 height 6
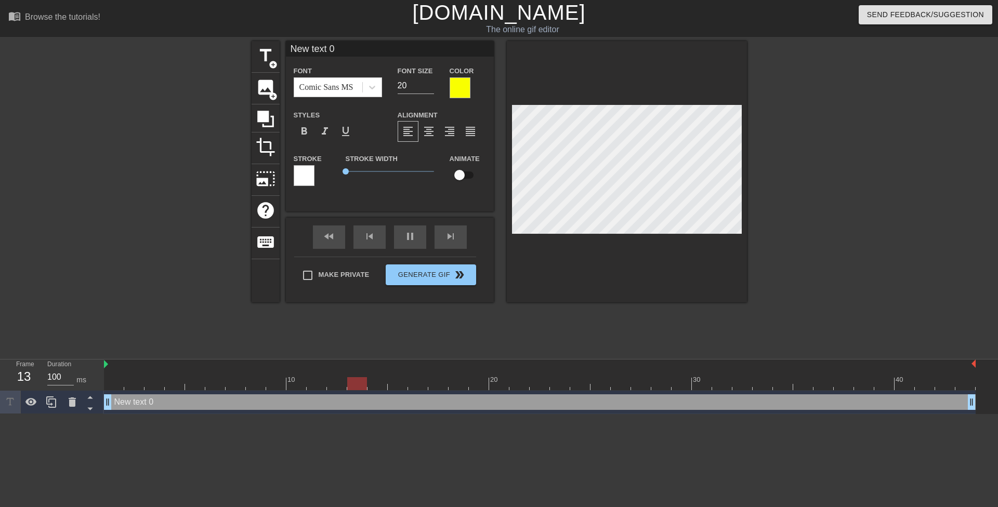
paste textarea "How to end your middle school teaching career."
type input "How to end your middle school teaching career."
type textarea "How to end your middle school teaching career."
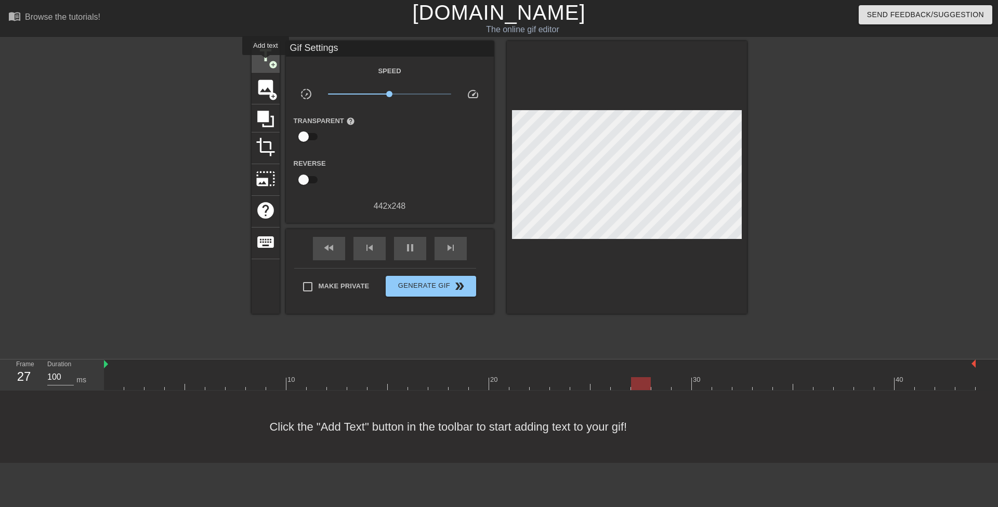
click at [266, 62] on span "title" at bounding box center [266, 56] width 20 height 20
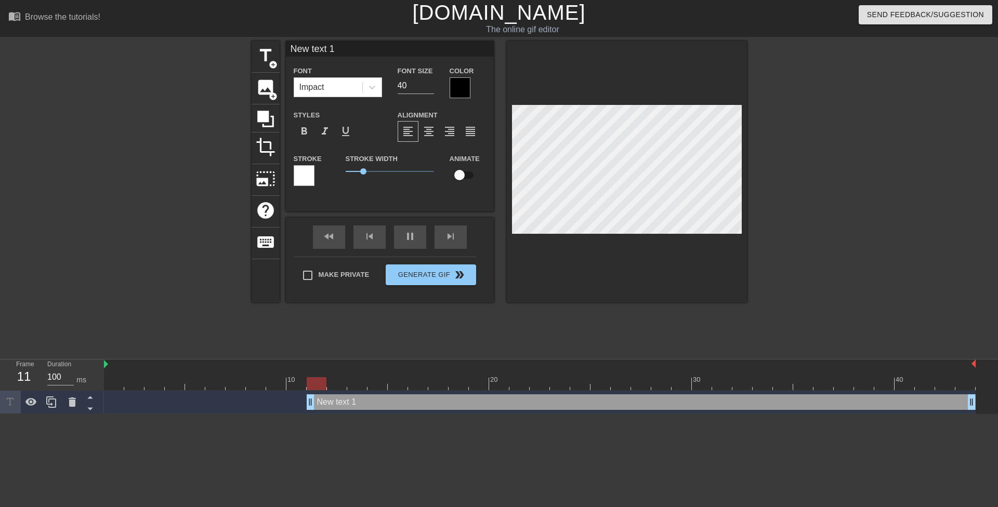
drag, startPoint x: 633, startPoint y: 402, endPoint x: 0, endPoint y: 368, distance: 634.2
click at [0, 368] on div "Frame 11 Duration 100 ms 10 20 30 40 New text 1 drag_handle drag_handle" at bounding box center [499, 387] width 998 height 55
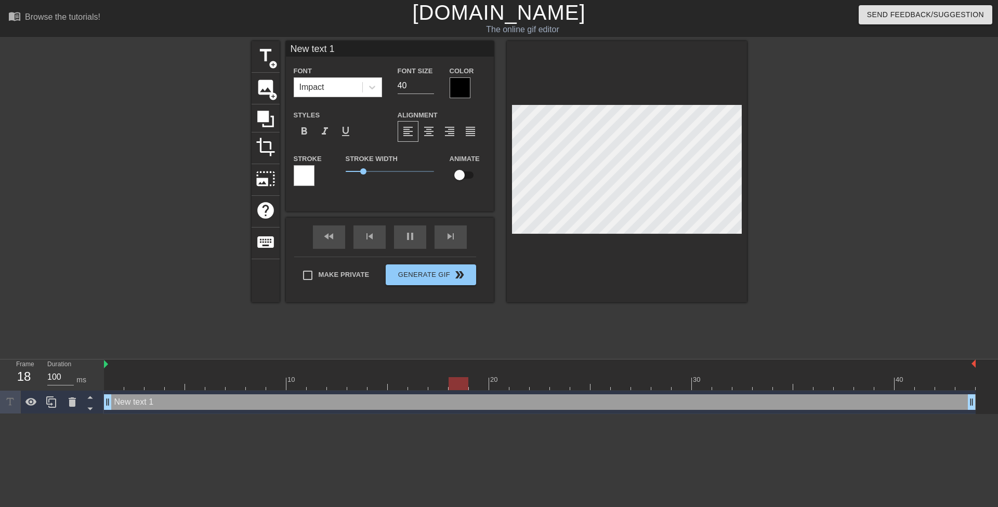
type input "How to end your middle school teaching career."
type textarea "How to end your middle school teaching career."
drag, startPoint x: 403, startPoint y: 85, endPoint x: 395, endPoint y: 84, distance: 8.5
click at [395, 84] on div "Font Size 40" at bounding box center [416, 81] width 52 height 34
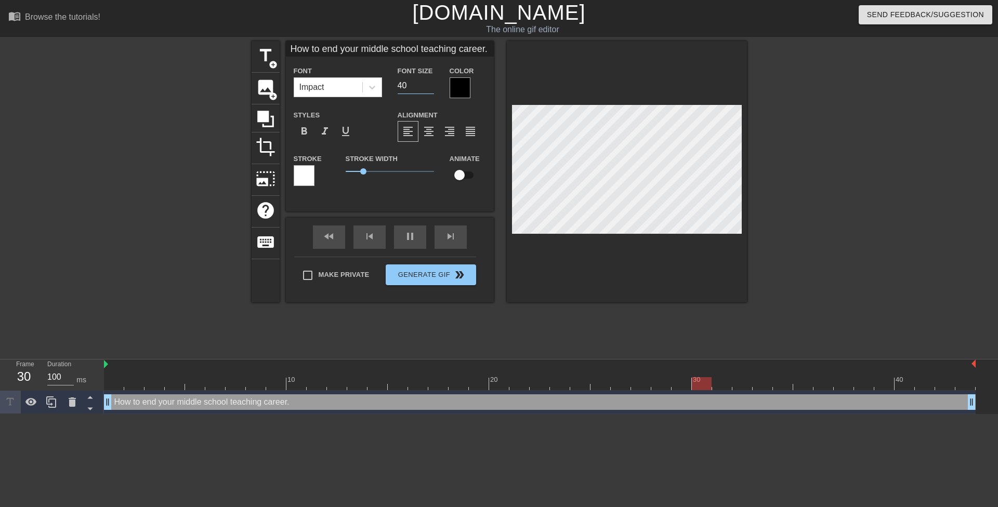
type input "How to end your middle school teaching career."
type input "20"
drag, startPoint x: 357, startPoint y: 172, endPoint x: 321, endPoint y: 168, distance: 36.1
click at [322, 169] on div "Stroke Stroke Width 1 Animate" at bounding box center [390, 173] width 208 height 43
click at [370, 88] on icon at bounding box center [372, 87] width 10 height 10
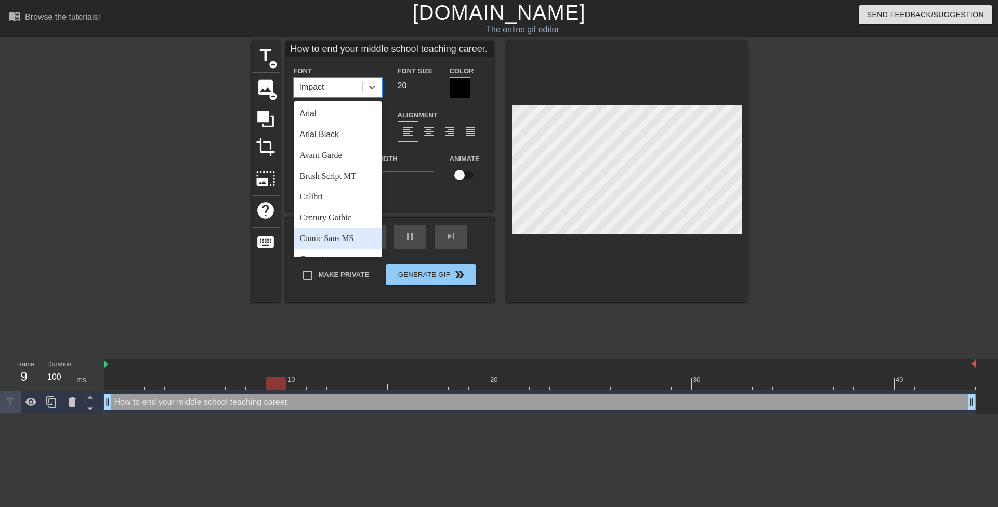
click at [345, 236] on div "Comic Sans MS" at bounding box center [338, 238] width 88 height 21
type input "How to end your middle school teaching career."
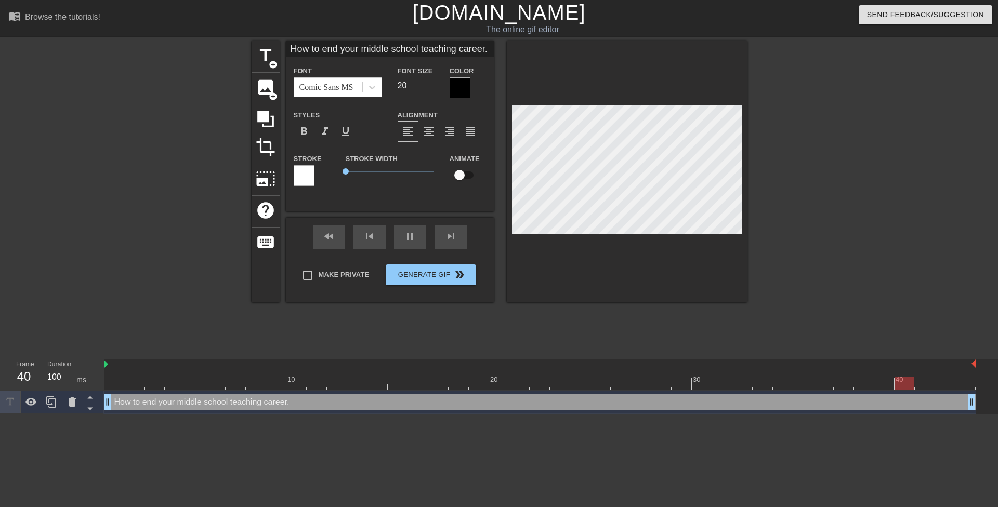
scroll to position [2, 11]
type textarea "How to end your middle school teaching career."
type input "19"
click at [428, 88] on input "19" at bounding box center [416, 85] width 36 height 17
click at [463, 89] on div at bounding box center [460, 87] width 21 height 21
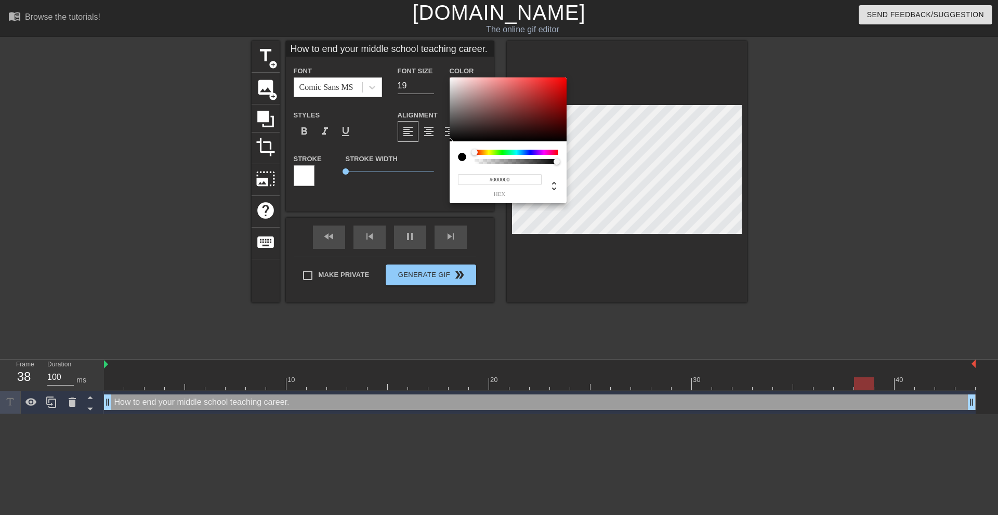
click at [487, 151] on div at bounding box center [517, 152] width 84 height 5
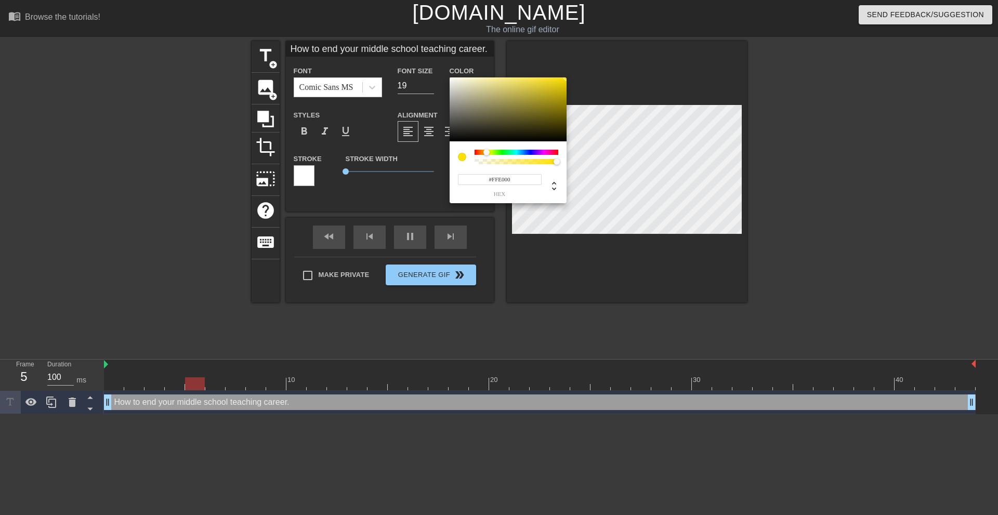
drag, startPoint x: 554, startPoint y: 88, endPoint x: 608, endPoint y: 49, distance: 65.9
click at [608, 49] on div "#FFE000 hex" at bounding box center [499, 257] width 998 height 515
type input "#F9FF00"
click at [489, 152] on div at bounding box center [489, 152] width 6 height 6
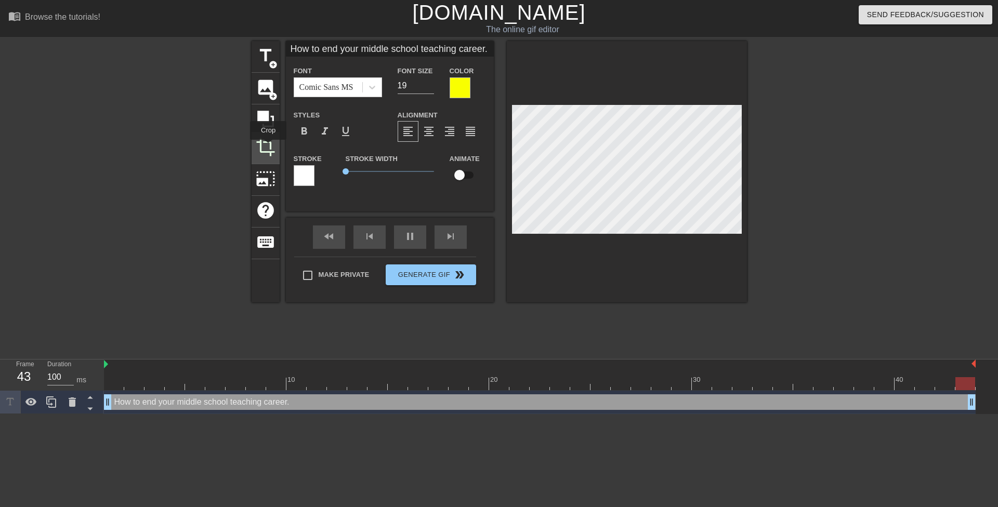
click at [268, 147] on span "crop" at bounding box center [266, 147] width 20 height 20
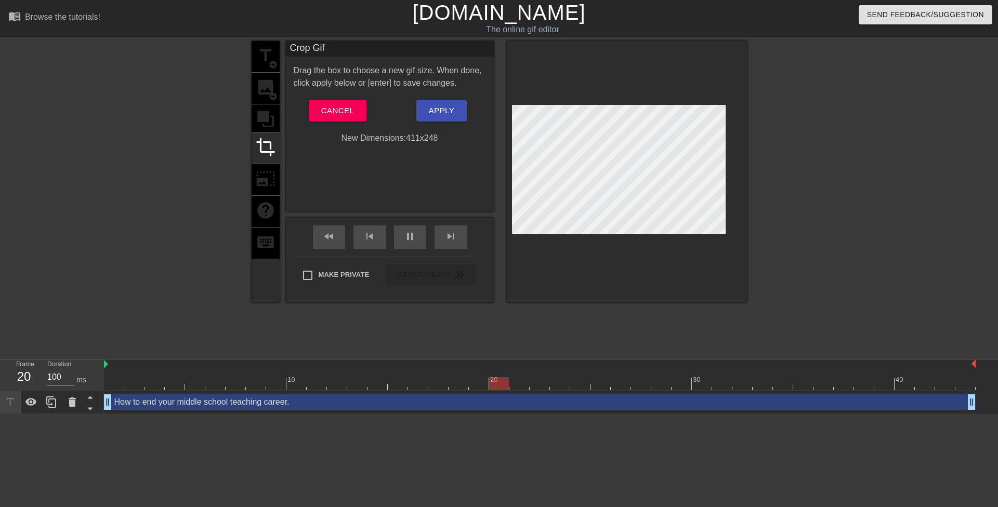
drag, startPoint x: 740, startPoint y: 151, endPoint x: 724, endPoint y: 151, distance: 16.1
click at [437, 112] on span "Apply" at bounding box center [441, 111] width 25 height 14
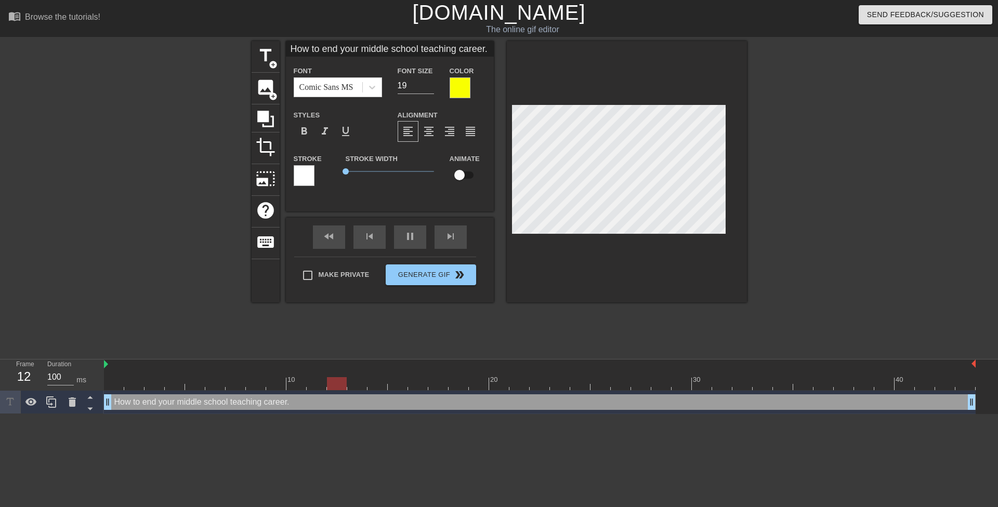
scroll to position [2, 7]
type input "How to end yourmiddle school teaching career."
type textarea "How to end yourmiddle school teaching career."
type input "How to end yourmiddle school teaching career."
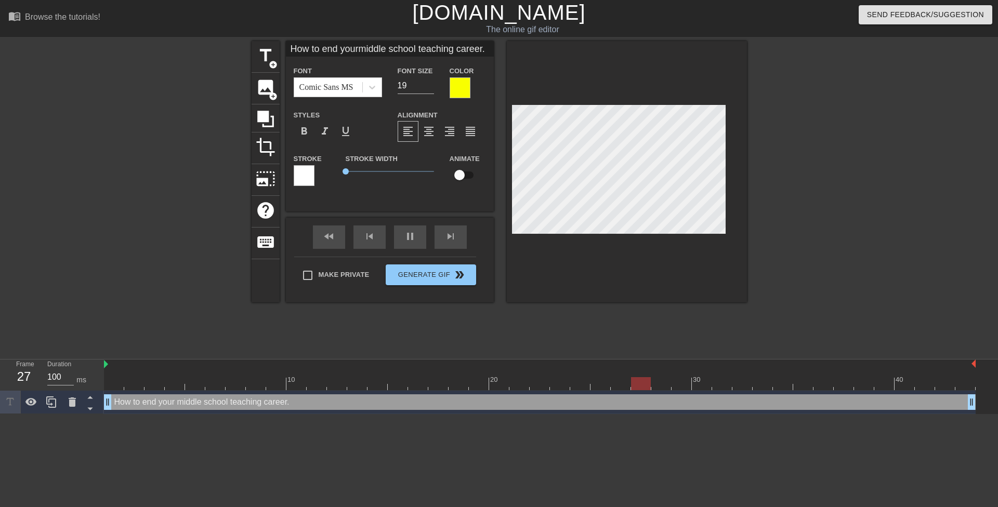
type textarea "How to end your middle school teaching career."
type input "How to end yourmiddle schoolteaching career."
type textarea "How to end your middle schoolteaching career."
type input "How to end yourmiddle schoolteaching career."
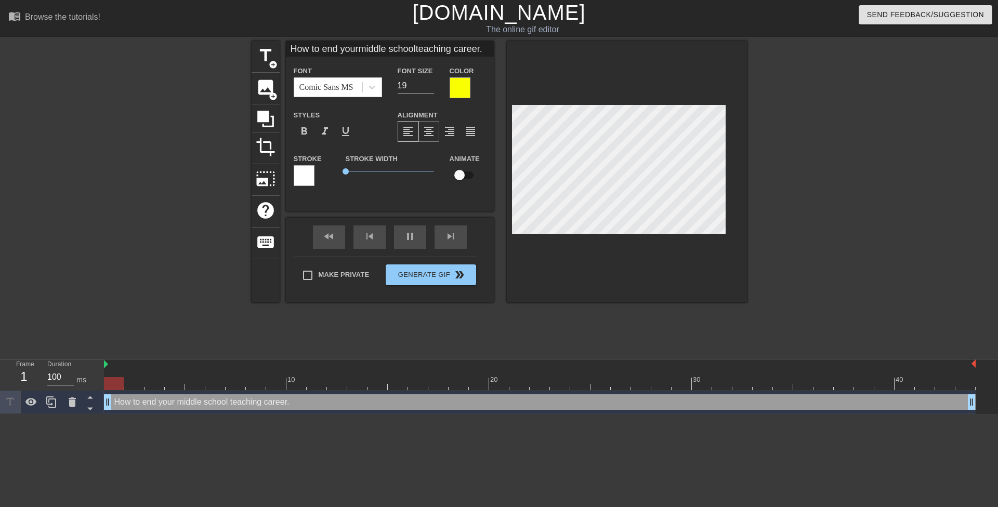
type textarea "How to end your middle school teaching career."
click at [430, 136] on span "format_align_center" at bounding box center [429, 131] width 12 height 12
drag, startPoint x: 796, startPoint y: 197, endPoint x: 790, endPoint y: 196, distance: 5.7
click at [795, 197] on div at bounding box center [838, 197] width 156 height 312
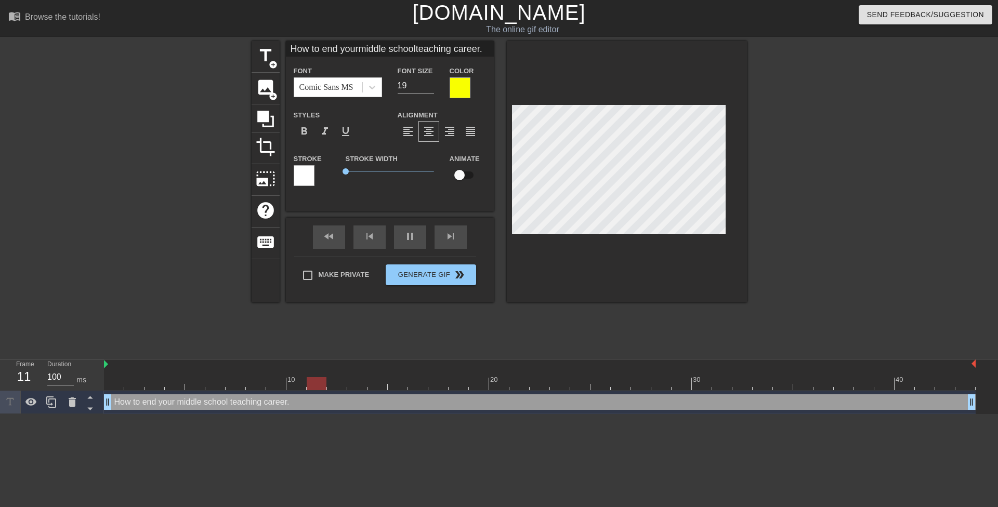
type input "How to end yourmiddle schoolteaching career."
type textarea "How to end yourmiddle school teaching career."
type input "How to end youmiddle schoolteaching career."
type textarea "How to end youmiddle school teaching career."
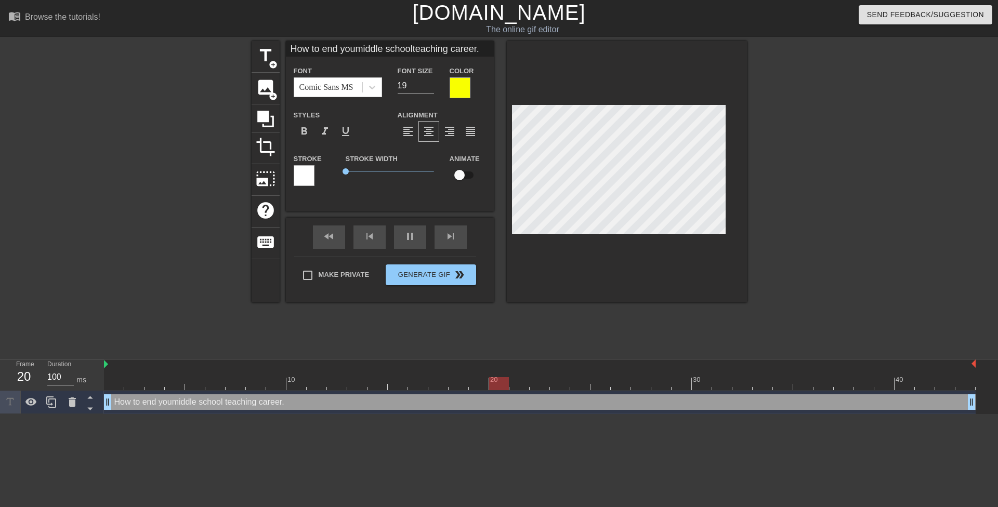
type input "How to end you middle schoolteaching career."
type textarea "How to end you middle school teaching career."
click at [800, 205] on div at bounding box center [838, 197] width 156 height 312
type input "How to end your middle schoolteaching career."
type textarea "How to end your middle school teaching career."
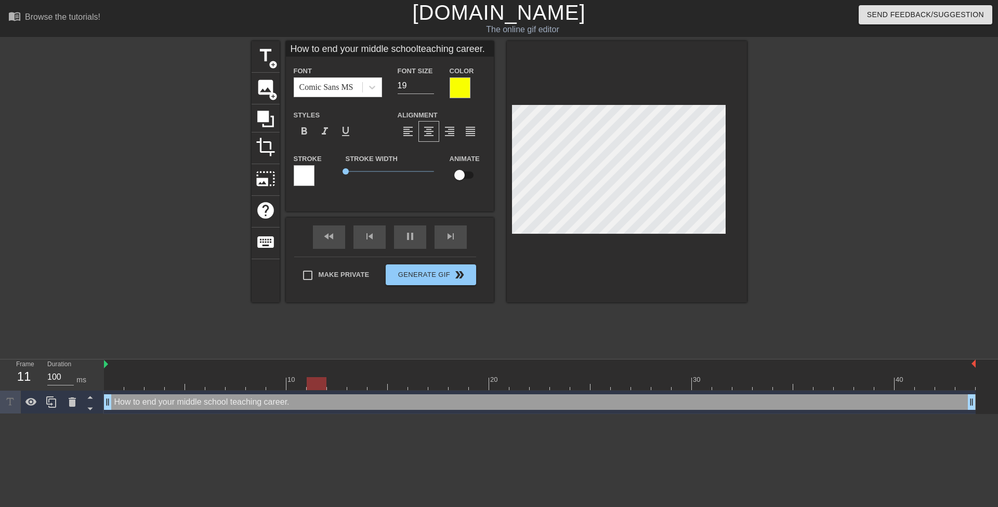
scroll to position [1, 5]
click at [774, 206] on div at bounding box center [838, 197] width 156 height 312
type input "How to end your middleschoolteaching career."
type textarea "How to end your middleschool teaching career."
type input "How to end your middleschoolteaching career."
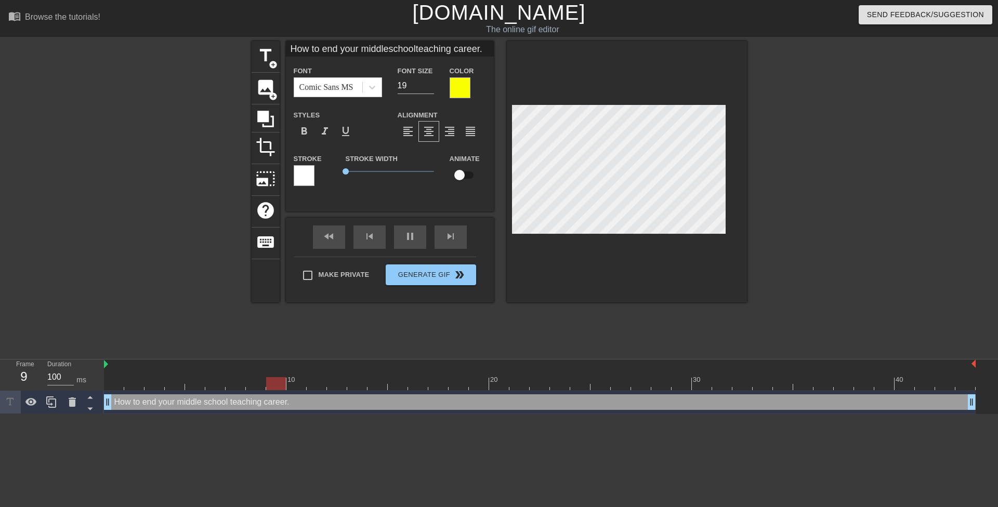
scroll to position [2, 2]
type textarea "How to end your middle school teaching career."
type input "How to end your middleschoolteaching career."
type textarea "How to end your middle schoolteaching career."
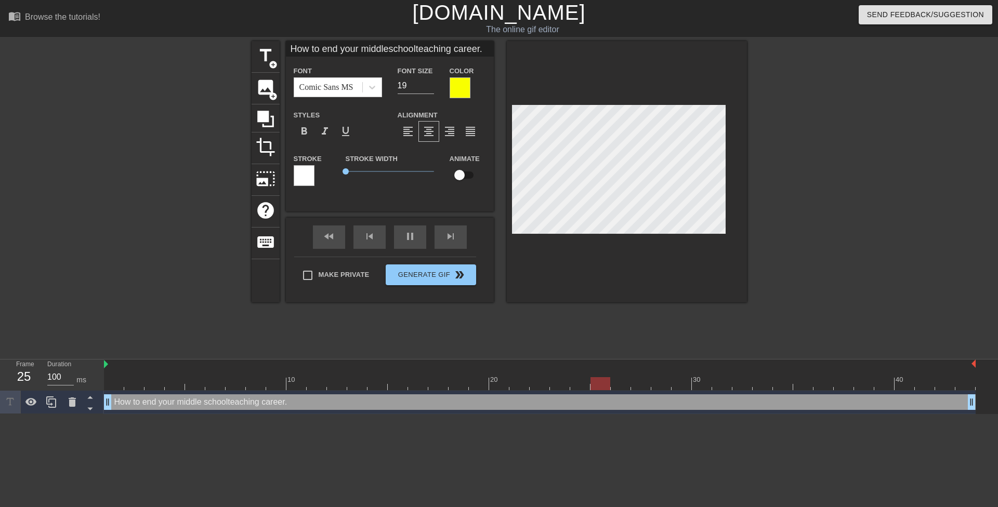
type input "How to end your middleschool teaching career."
type textarea "How to end your middle school teaching career."
click at [762, 203] on div at bounding box center [838, 197] width 156 height 312
click at [778, 200] on div at bounding box center [838, 197] width 156 height 312
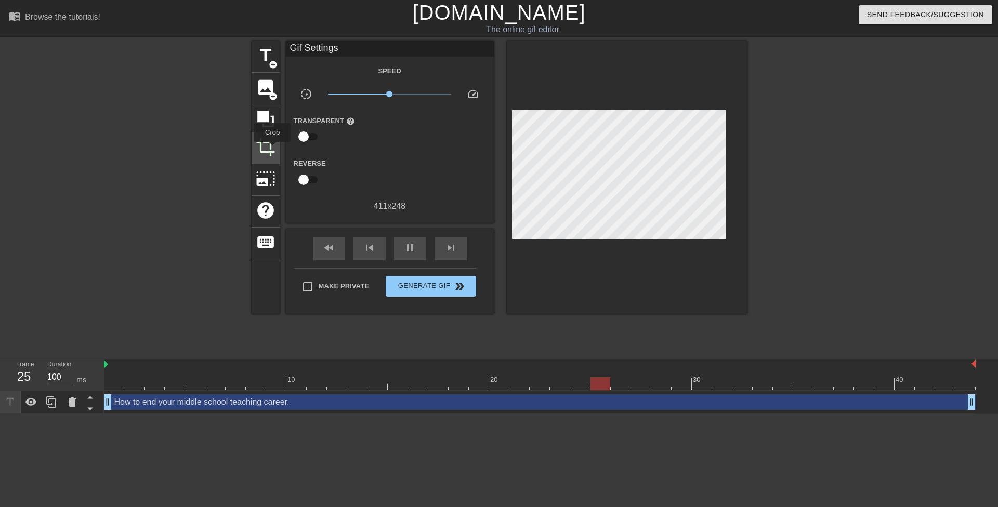
click at [271, 147] on span "crop" at bounding box center [266, 147] width 20 height 20
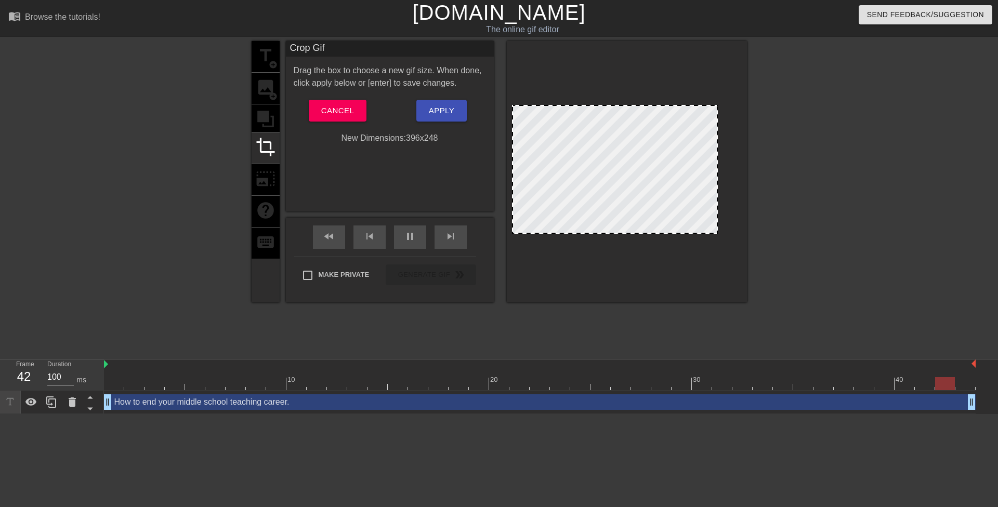
drag, startPoint x: 722, startPoint y: 157, endPoint x: 714, endPoint y: 158, distance: 7.8
click at [423, 109] on button "Apply" at bounding box center [441, 111] width 50 height 22
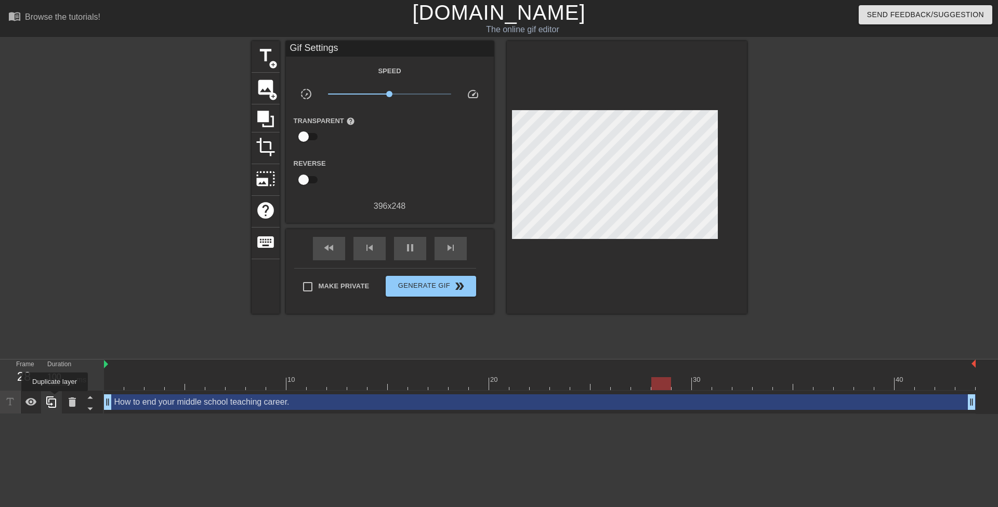
click at [50, 402] on icon at bounding box center [51, 402] width 12 height 12
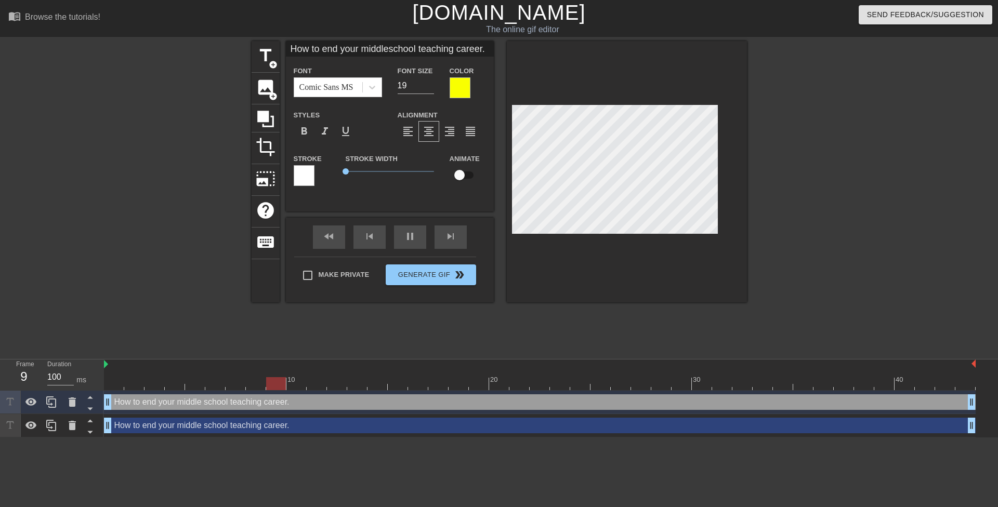
click at [223, 424] on div "How to end your middle school teaching career. drag_handle drag_handle" at bounding box center [540, 426] width 872 height 16
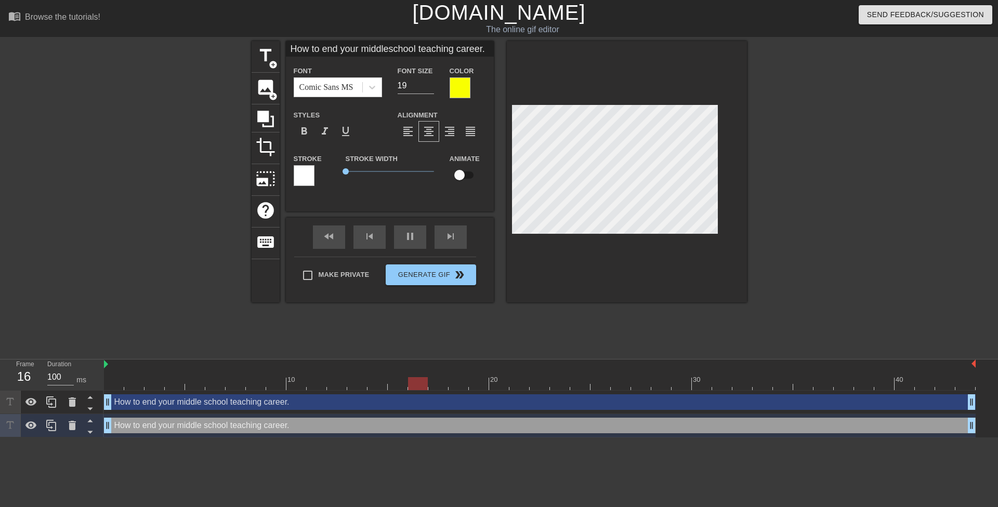
click at [306, 173] on div at bounding box center [304, 175] width 21 height 21
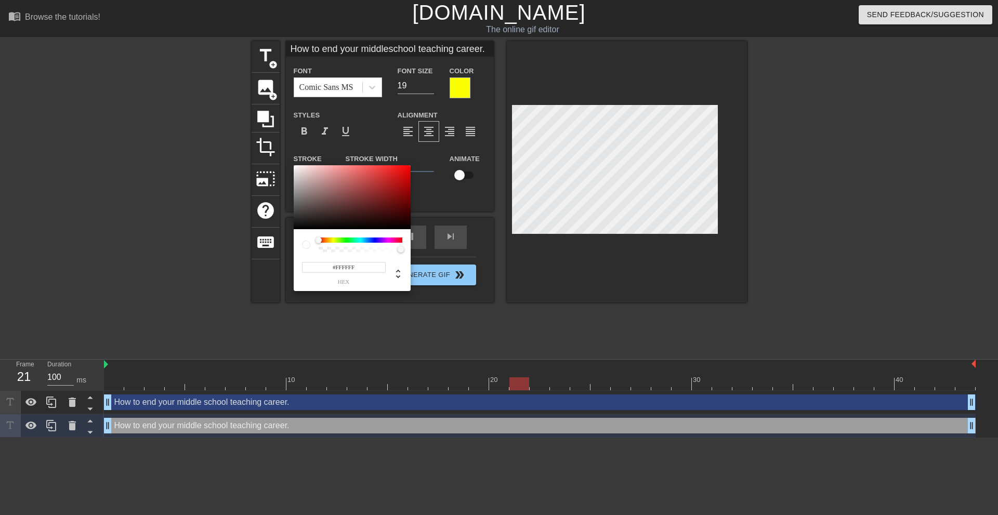
type input "How to end your middleschool teaching career."
type input "#3C3434"
type input "How to end your middleschool teaching career."
type input "#1D1B1B"
type input "How to end your middleschool teaching career."
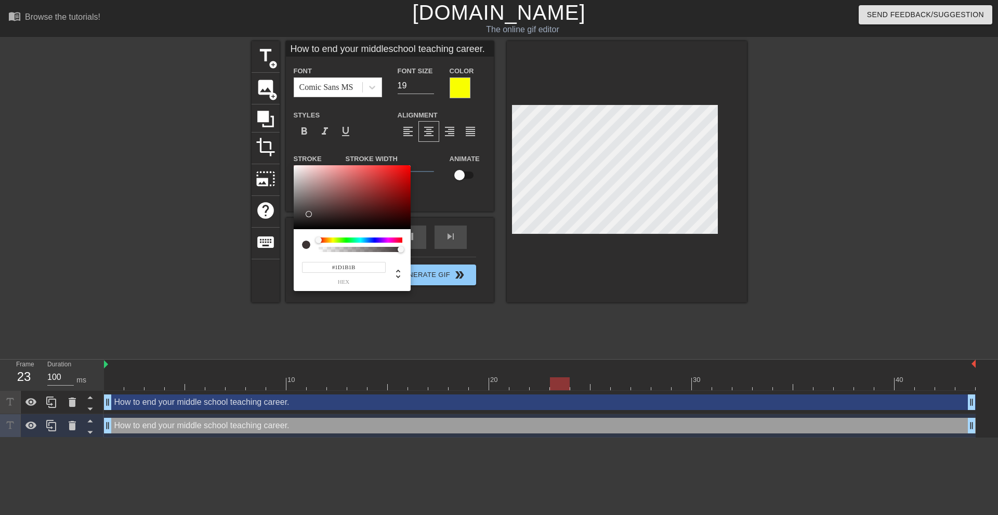
type input "#000000"
drag, startPoint x: 309, startPoint y: 216, endPoint x: 277, endPoint y: 249, distance: 45.2
click at [277, 249] on div "#000000 hex" at bounding box center [499, 257] width 998 height 515
type input "How to end your middleschool teaching career."
drag, startPoint x: 336, startPoint y: 421, endPoint x: 342, endPoint y: 422, distance: 5.9
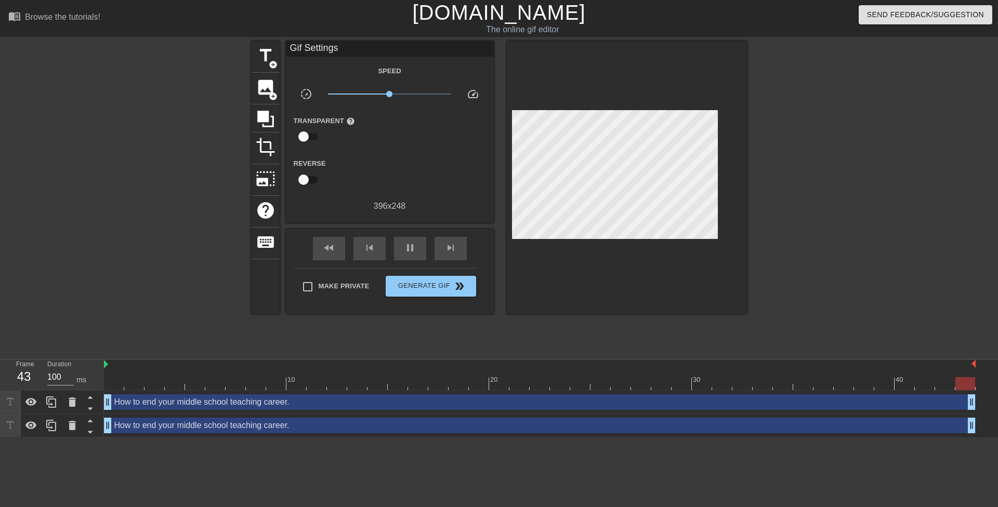
click at [346, 430] on div "How to end your middle school teaching career. drag_handle drag_handle" at bounding box center [540, 426] width 872 height 16
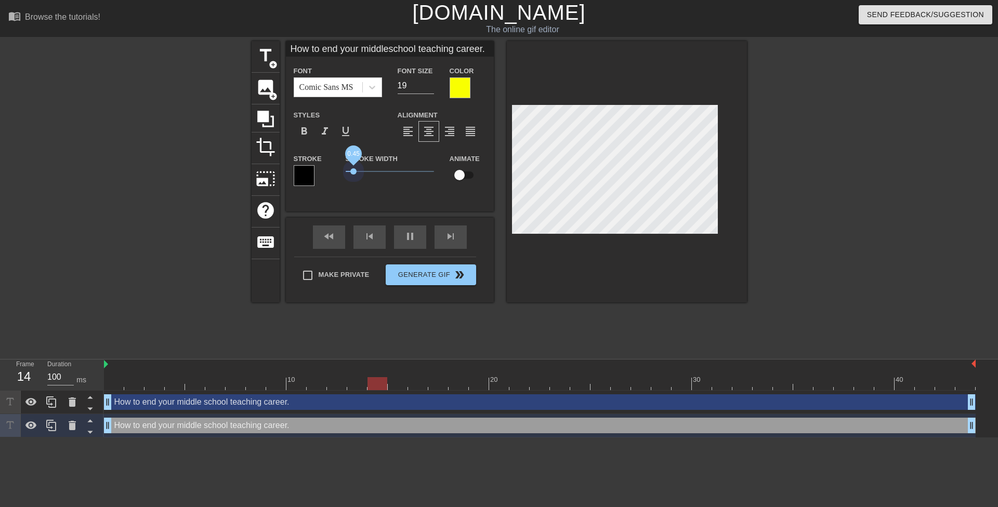
drag, startPoint x: 346, startPoint y: 173, endPoint x: 358, endPoint y: 175, distance: 11.6
click at [358, 175] on span "0.45" at bounding box center [390, 171] width 88 height 12
click at [457, 89] on div at bounding box center [460, 87] width 21 height 21
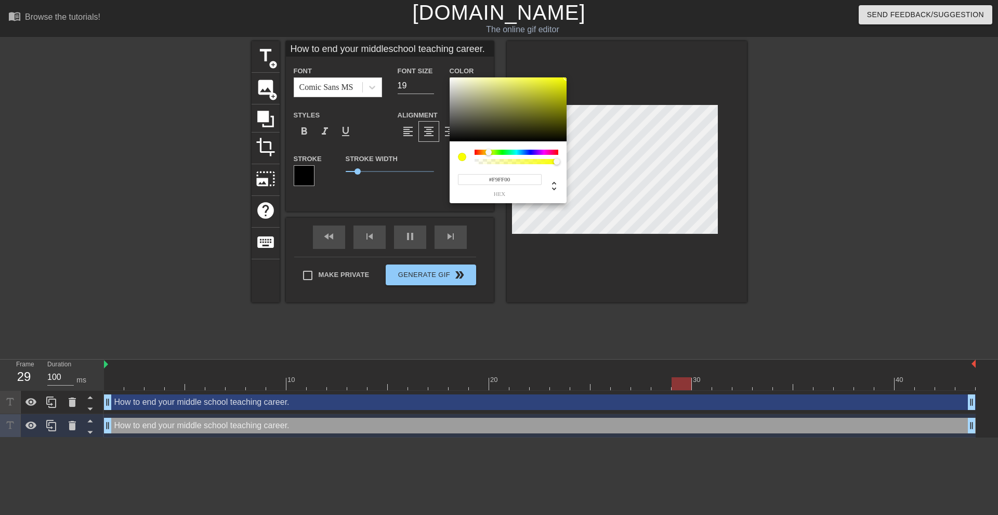
type input "How to end your middleschool teaching career."
type input "#2C2C26"
type input "How to end your middleschool teaching career."
type input "#090908"
type input "How to end your middleschool teaching career."
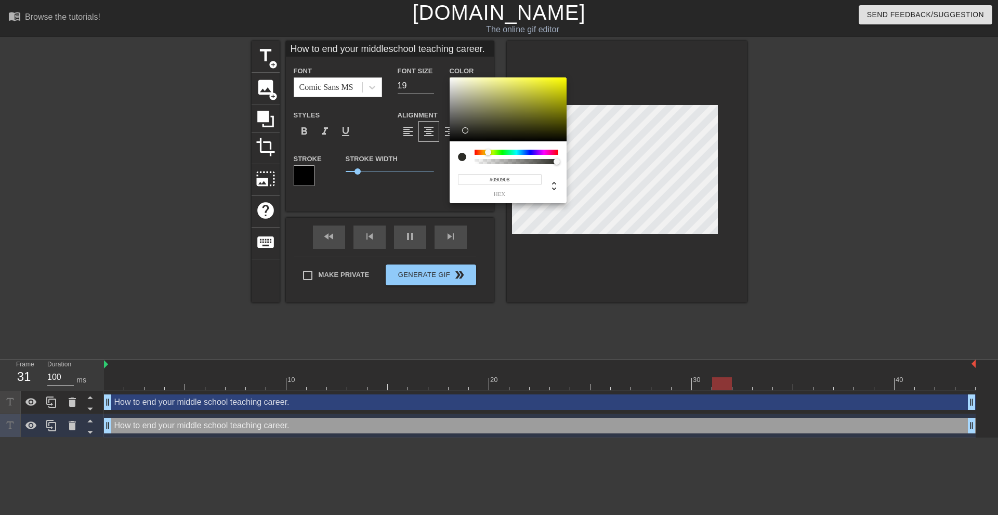
type input "#000000"
drag, startPoint x: 463, startPoint y: 132, endPoint x: 434, endPoint y: 166, distance: 45.7
click at [434, 166] on div "#000000 hex" at bounding box center [499, 257] width 998 height 515
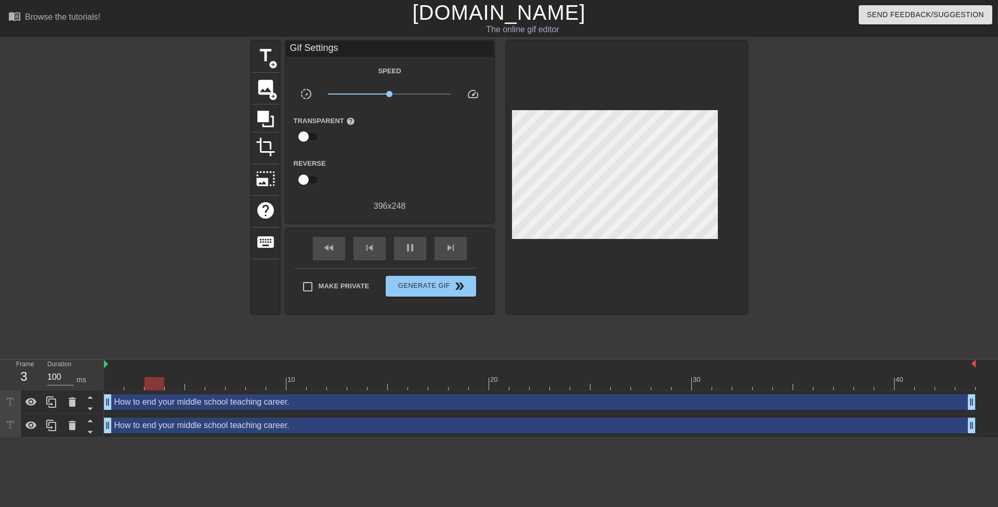
click at [398, 429] on div "How to end your middle school teaching career. drag_handle drag_handle" at bounding box center [540, 426] width 872 height 16
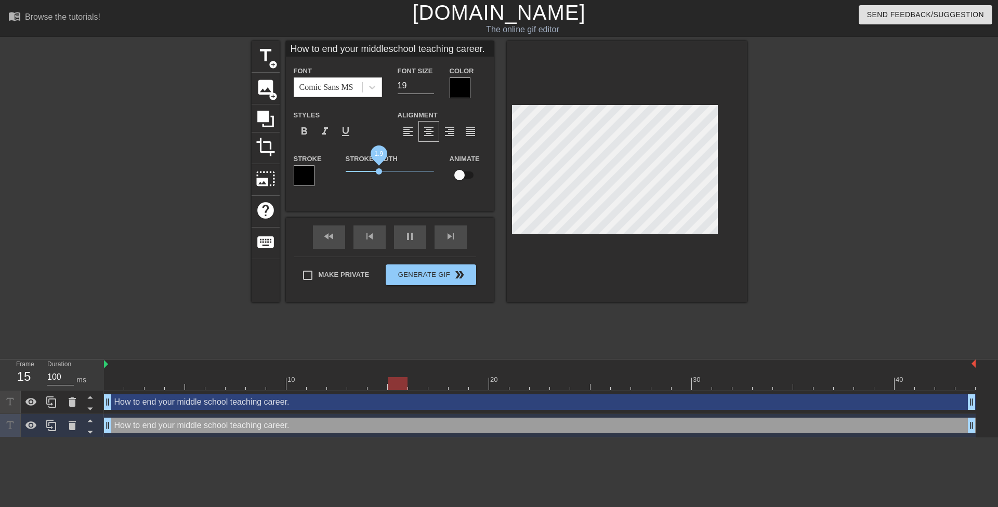
type input "How to end your middleschool teaching career."
drag, startPoint x: 360, startPoint y: 171, endPoint x: 403, endPoint y: 173, distance: 42.7
click at [403, 173] on span "3.25" at bounding box center [403, 171] width 6 height 6
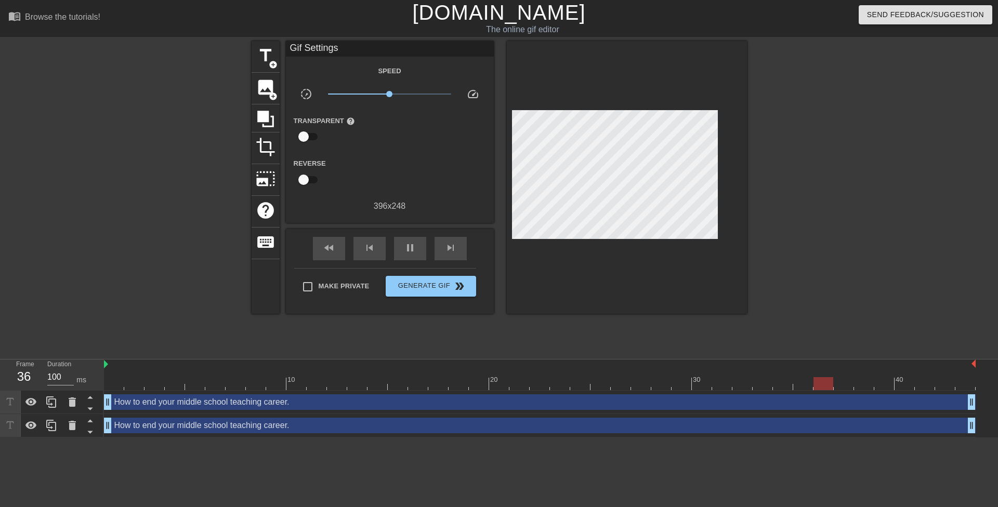
click at [851, 210] on div at bounding box center [838, 197] width 156 height 312
drag, startPoint x: 444, startPoint y: 284, endPoint x: 448, endPoint y: 280, distance: 5.9
click at [448, 280] on span "Generate Gif double_arrow" at bounding box center [431, 286] width 82 height 12
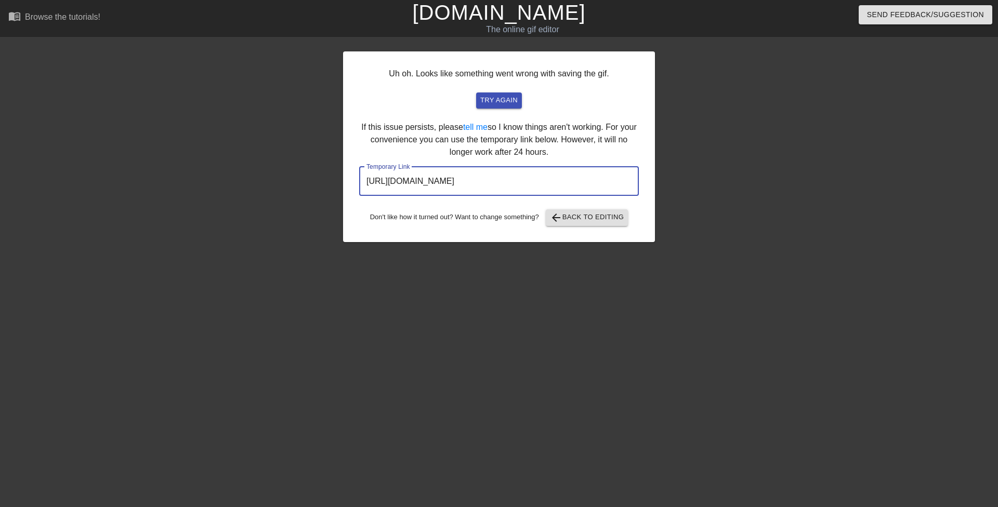
click at [420, 192] on input "https://www.gifntext.com/temp_generations/NLrIuxfO.gif" at bounding box center [499, 181] width 280 height 29
click at [417, 195] on input "https://www.gifntext.com/temp_generations/NLrIuxfO.gif" at bounding box center [499, 181] width 280 height 29
click at [416, 191] on input "https://www.gifntext.com/temp_generations/NLrIuxfO.gif" at bounding box center [499, 181] width 280 height 29
click at [414, 188] on input "https://www.gifntext.com/temp_generations/NLrIuxfO.gif" at bounding box center [499, 181] width 280 height 29
click at [413, 188] on input "https://www.gifntext.com/temp_generations/NLrIuxfO.gif" at bounding box center [499, 181] width 280 height 29
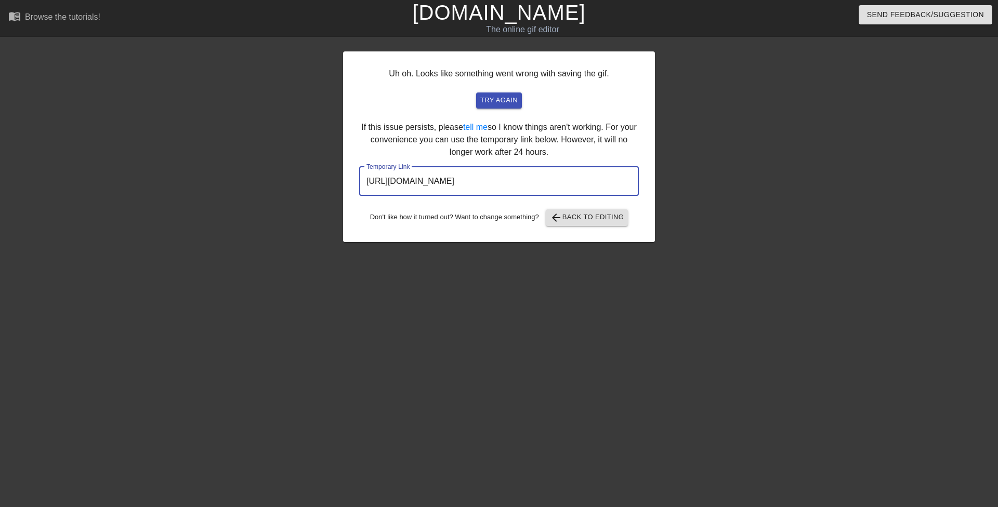
click at [412, 186] on input "https://www.gifntext.com/temp_generations/NLrIuxfO.gif" at bounding box center [499, 181] width 280 height 29
click at [411, 186] on input "https://www.gifntext.com/temp_generations/NLrIuxfO.gif" at bounding box center [499, 181] width 280 height 29
click at [409, 182] on input "https://www.gifntext.com/temp_generations/NLrIuxfO.gif" at bounding box center [499, 181] width 280 height 29
click at [409, 181] on input "https://www.gifntext.com/temp_generations/NLrIuxfO.gif" at bounding box center [499, 181] width 280 height 29
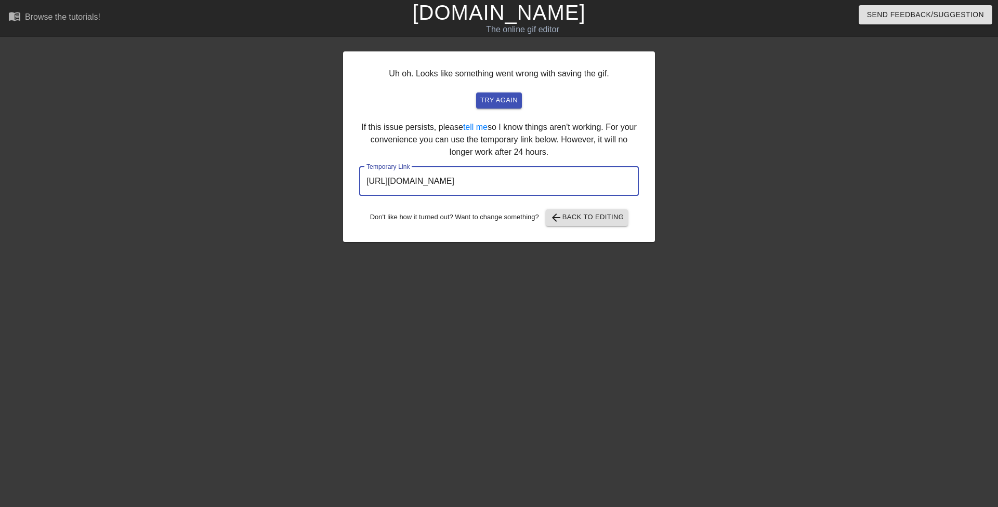
click at [409, 182] on input "https://www.gifntext.com/temp_generations/NLrIuxfO.gif" at bounding box center [499, 181] width 280 height 29
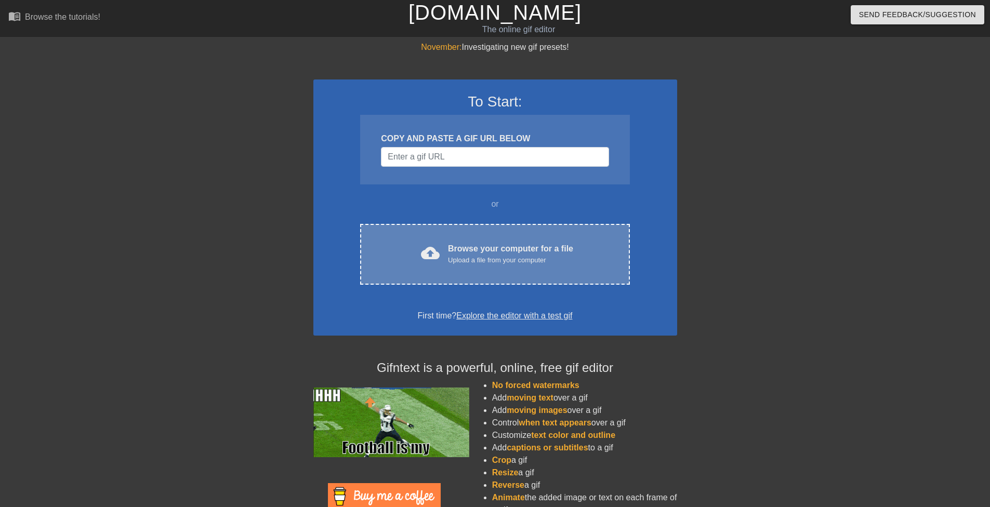
click at [483, 256] on div "Upload a file from your computer" at bounding box center [510, 260] width 125 height 10
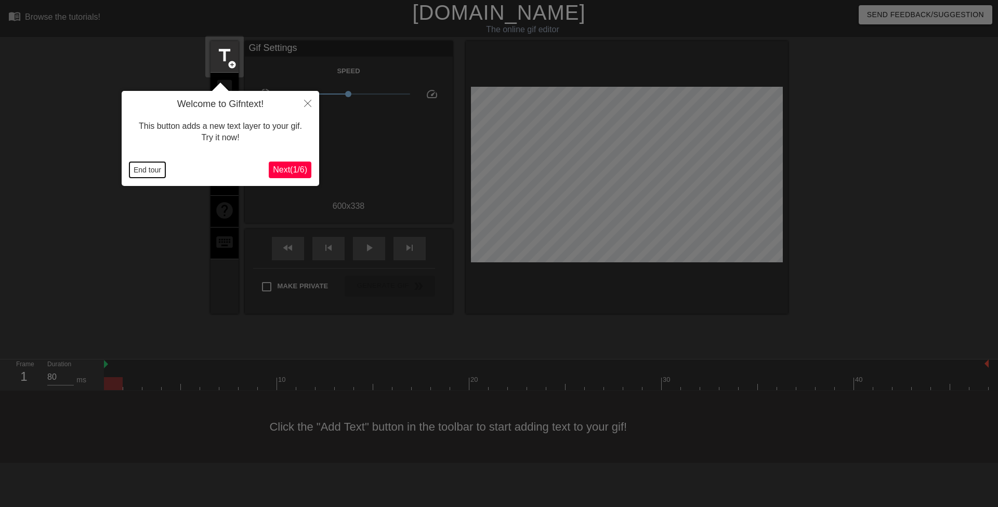
click at [153, 171] on button "End tour" at bounding box center [147, 170] width 36 height 16
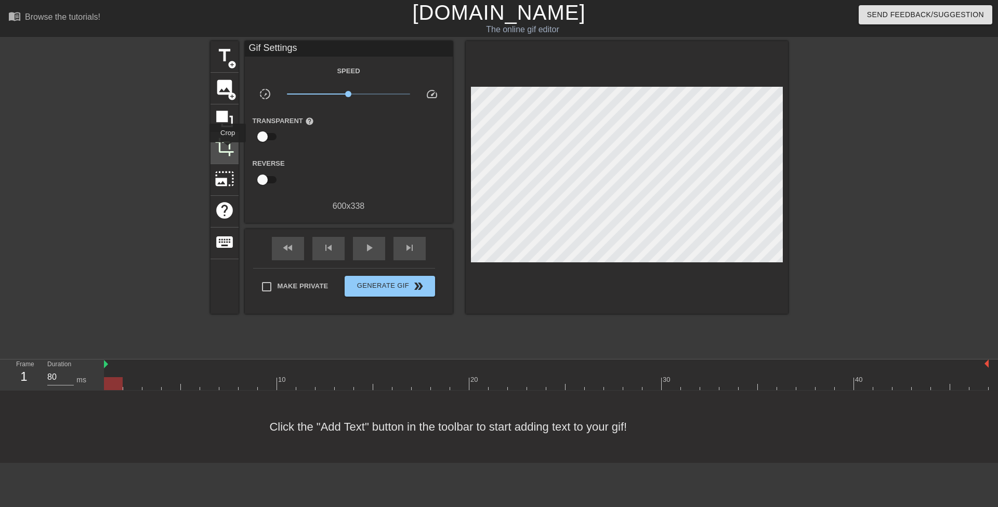
click at [226, 149] on span "crop" at bounding box center [225, 147] width 20 height 20
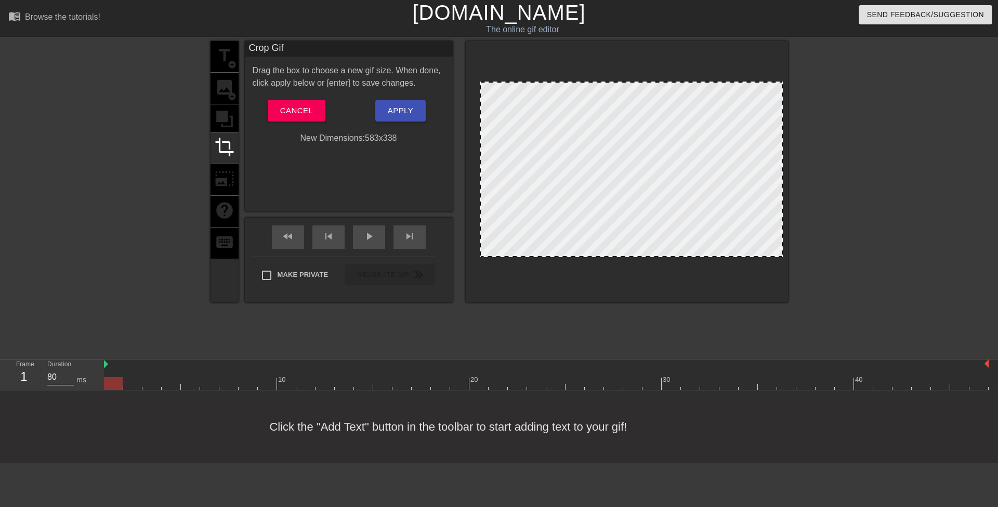
drag, startPoint x: 472, startPoint y: 157, endPoint x: 481, endPoint y: 157, distance: 8.8
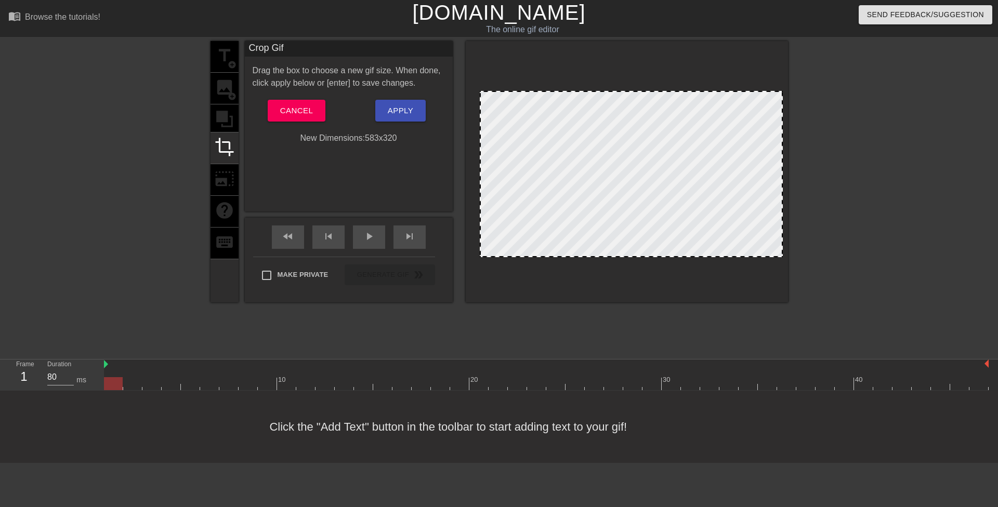
drag, startPoint x: 617, startPoint y: 84, endPoint x: 618, endPoint y: 93, distance: 9.4
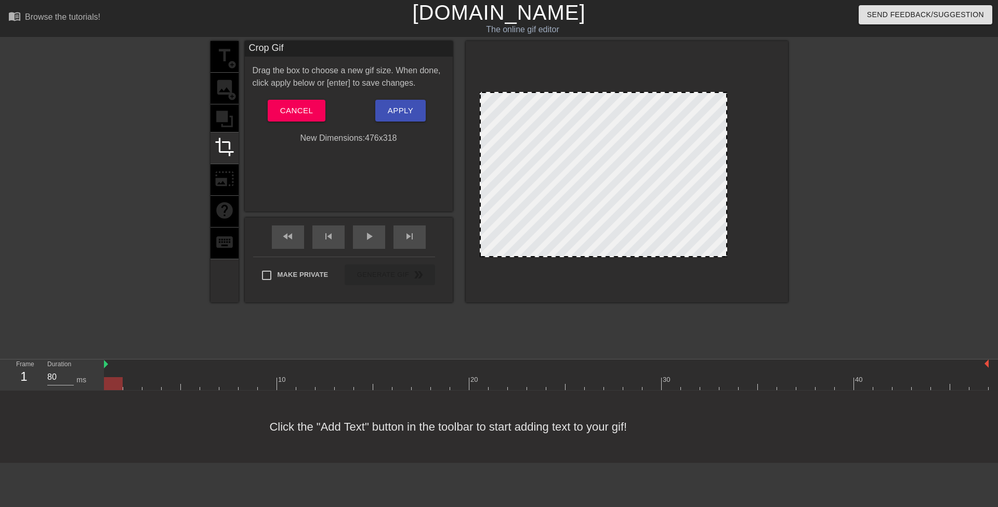
drag, startPoint x: 781, startPoint y: 145, endPoint x: 726, endPoint y: 145, distance: 55.6
click at [415, 106] on button "Apply" at bounding box center [400, 111] width 50 height 22
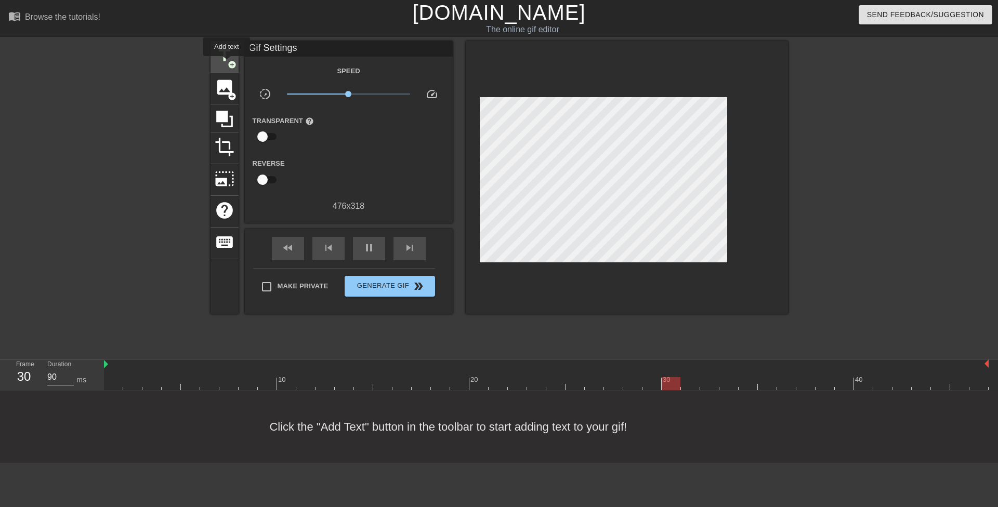
click at [227, 63] on span "title" at bounding box center [225, 56] width 20 height 20
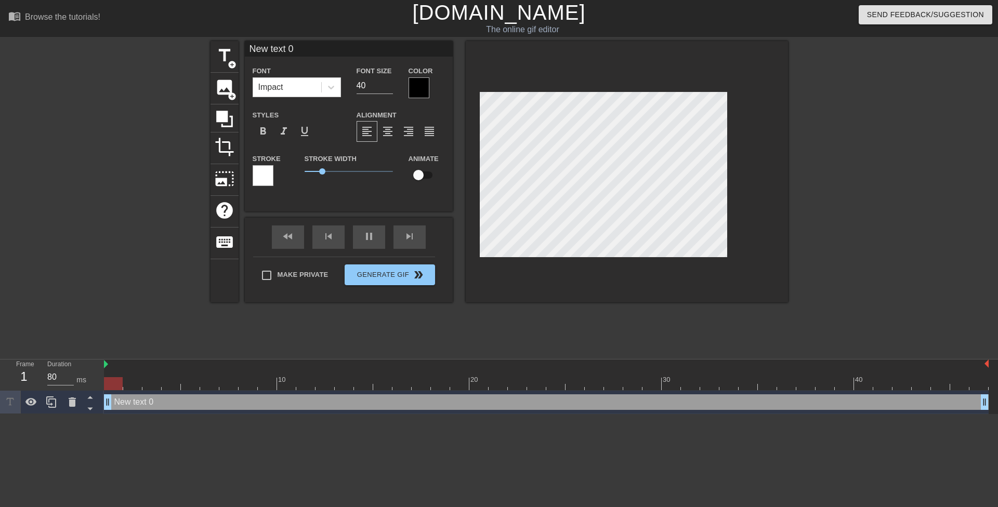
drag, startPoint x: 706, startPoint y: 399, endPoint x: 80, endPoint y: 384, distance: 626.2
click at [69, 390] on div "Frame 1 Duration 80 ms 10 20 30 40 New text 0 drag_handle drag_handle" at bounding box center [499, 387] width 998 height 55
click at [332, 88] on icon at bounding box center [331, 88] width 6 height 4
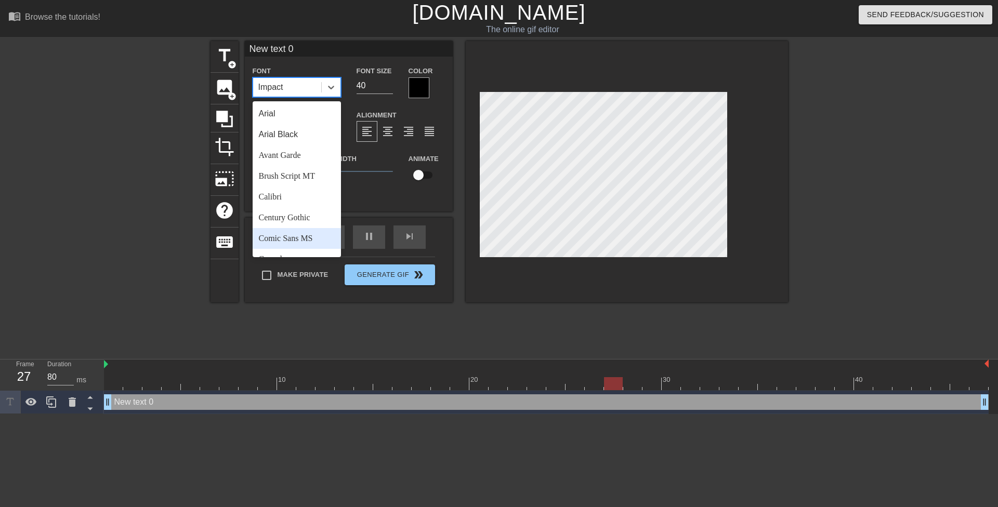
drag, startPoint x: 308, startPoint y: 238, endPoint x: 302, endPoint y: 231, distance: 8.9
click at [307, 238] on div "Comic Sans MS" at bounding box center [297, 238] width 88 height 21
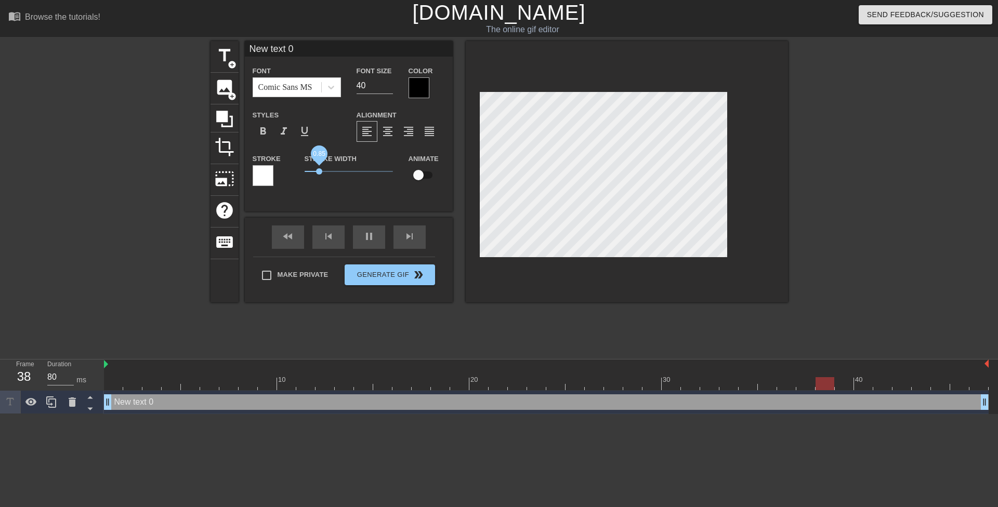
drag, startPoint x: 322, startPoint y: 172, endPoint x: 288, endPoint y: 163, distance: 34.9
click at [292, 174] on div "Stroke Stroke Width 0.85 Animate" at bounding box center [349, 173] width 208 height 43
click at [355, 85] on div "Font Size 40" at bounding box center [375, 81] width 52 height 34
type input "80"
type input "20"
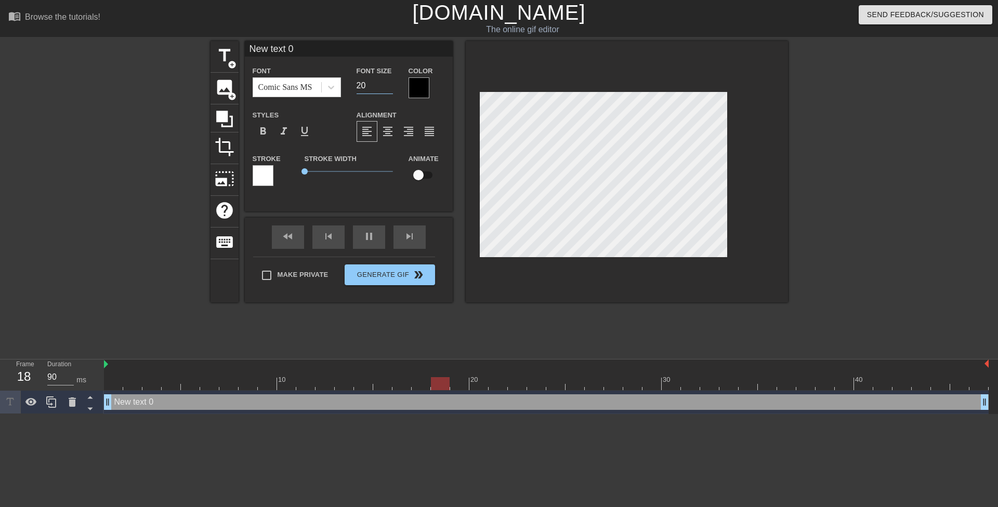
type input "80"
type input "20"
click at [409, 86] on div at bounding box center [419, 87] width 21 height 21
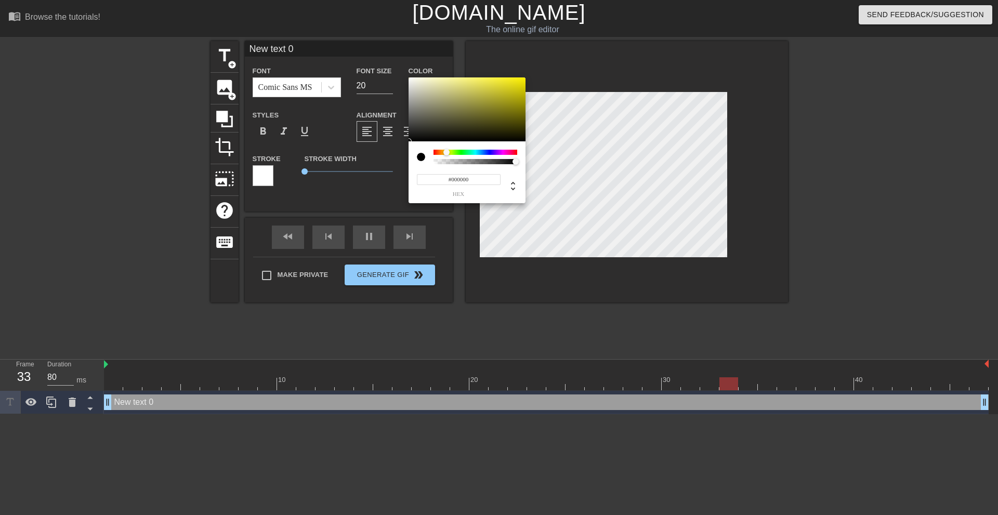
click at [446, 150] on div at bounding box center [476, 152] width 84 height 5
type input "80"
type input "#ACA024"
type input "90"
type input "#FFE800"
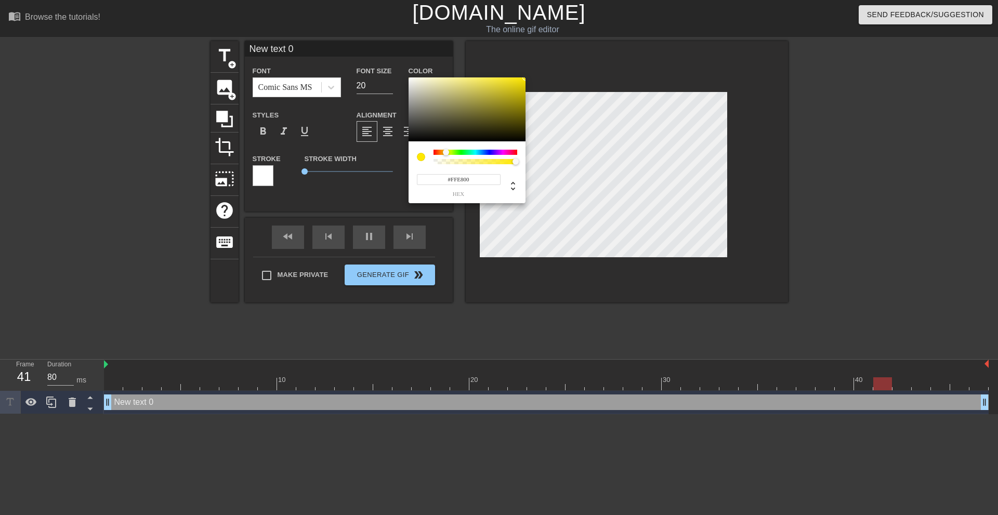
drag, startPoint x: 527, startPoint y: 79, endPoint x: 539, endPoint y: 72, distance: 14.4
click at [563, 49] on div "#FFE800 hex" at bounding box center [499, 257] width 998 height 515
type input "90"
type input "#FFF200"
type input "80"
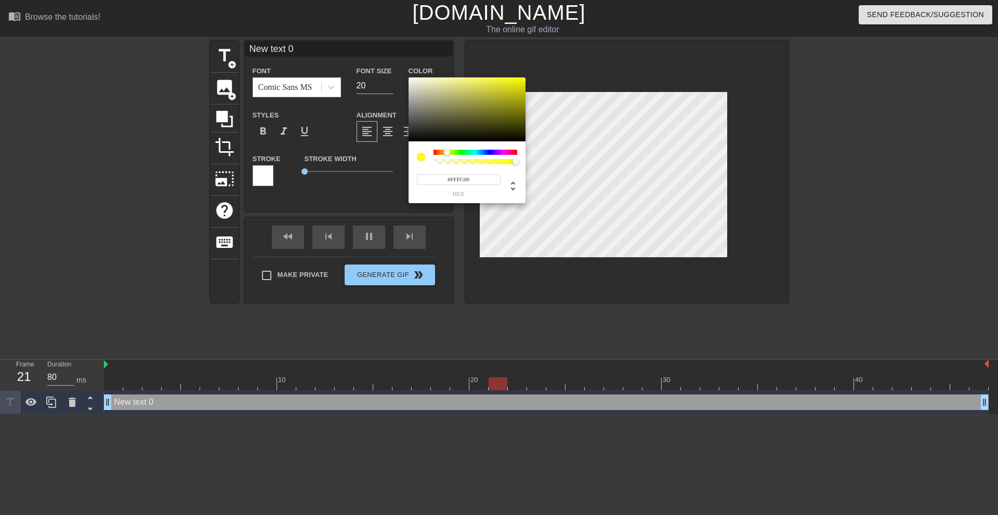
type input "#F9FF00"
click at [448, 151] on div at bounding box center [448, 152] width 6 height 6
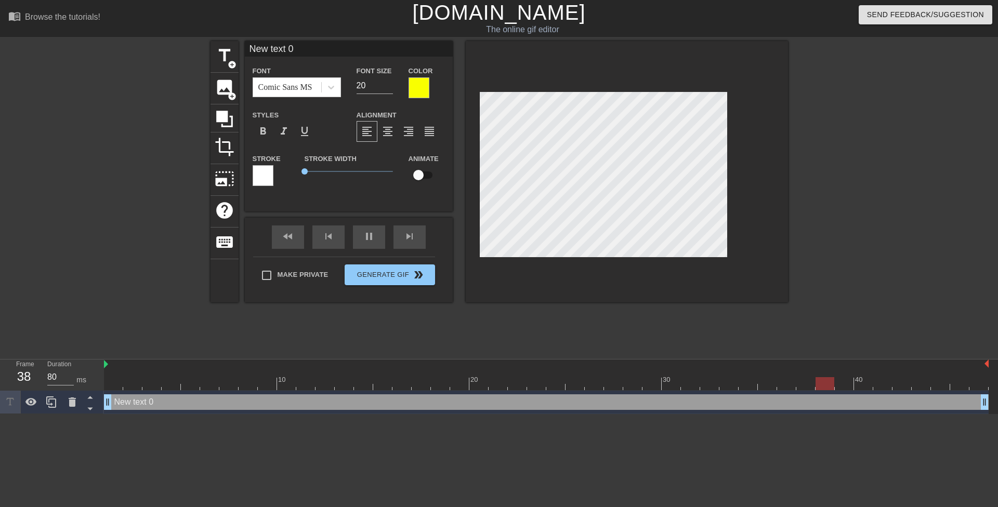
scroll to position [1, 2]
type input "80"
type input "H"
type textarea "H"
type input "80"
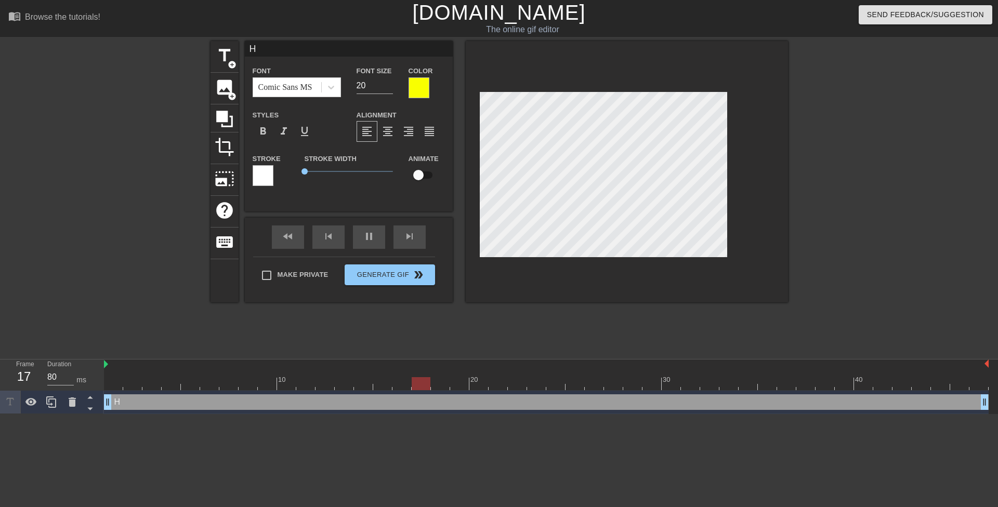
type input "Ho"
type textarea "Ho"
type input "Hol"
type textarea "Hol"
type input "90"
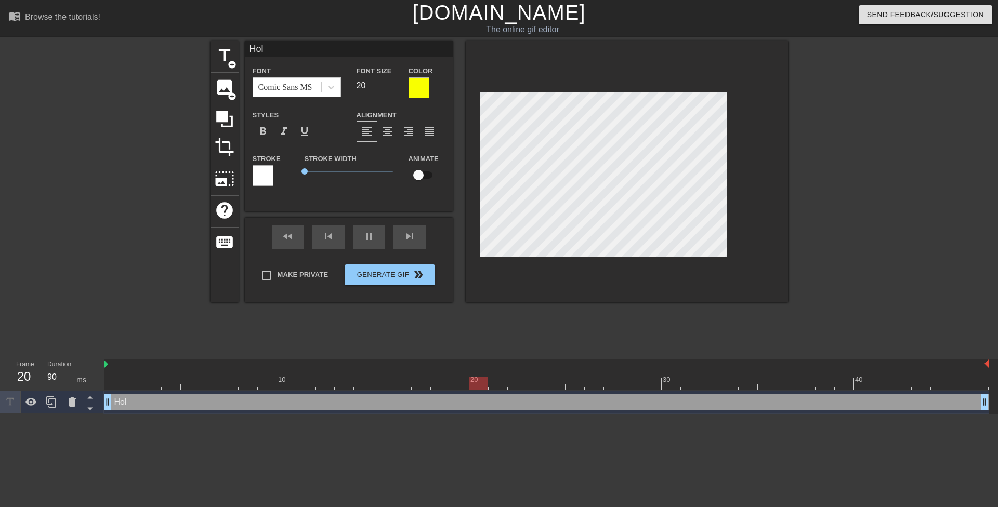
type input "Holy"
type textarea "Holy"
type input "80"
type input "Holy"
type textarea "Holy"
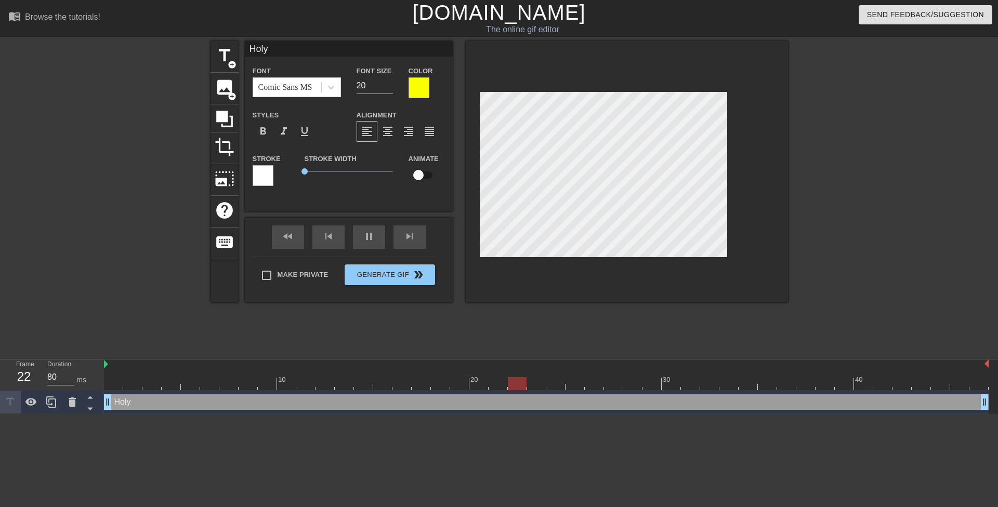
type input "90"
type input "Holy s"
type textarea "Holy s"
type input "80"
type input "Holy sh"
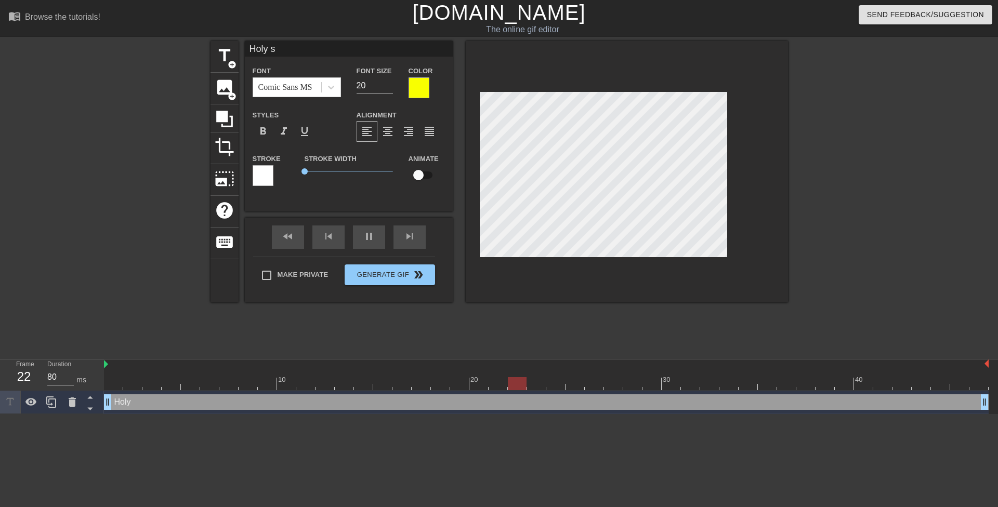
type textarea "Holy sh"
type input "[DEMOGRAPHIC_DATA]"
type textarea "[DEMOGRAPHIC_DATA]"
type input "90"
type input "Holy shit"
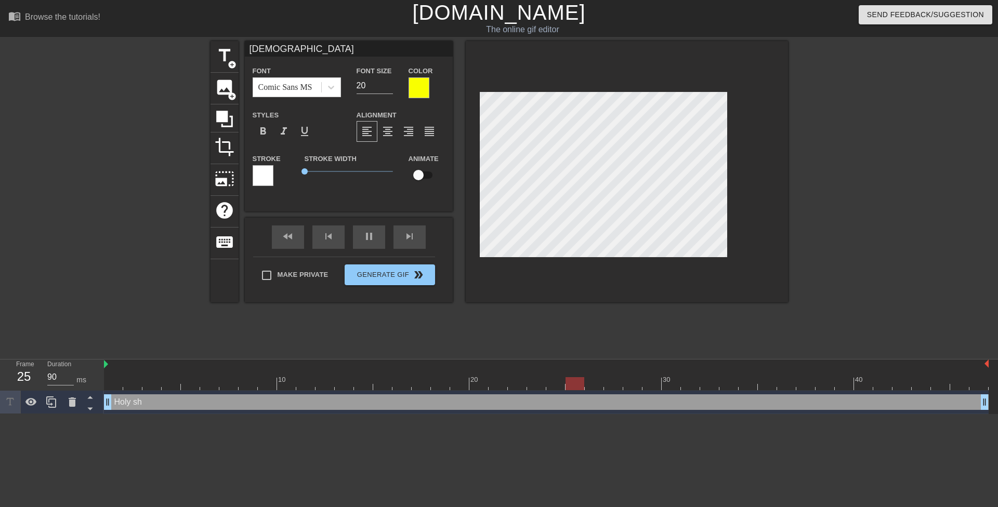
type textarea "Holy shit"
type input "80"
type input "Holy shit!"
type textarea "Holy shit!"
type input "80"
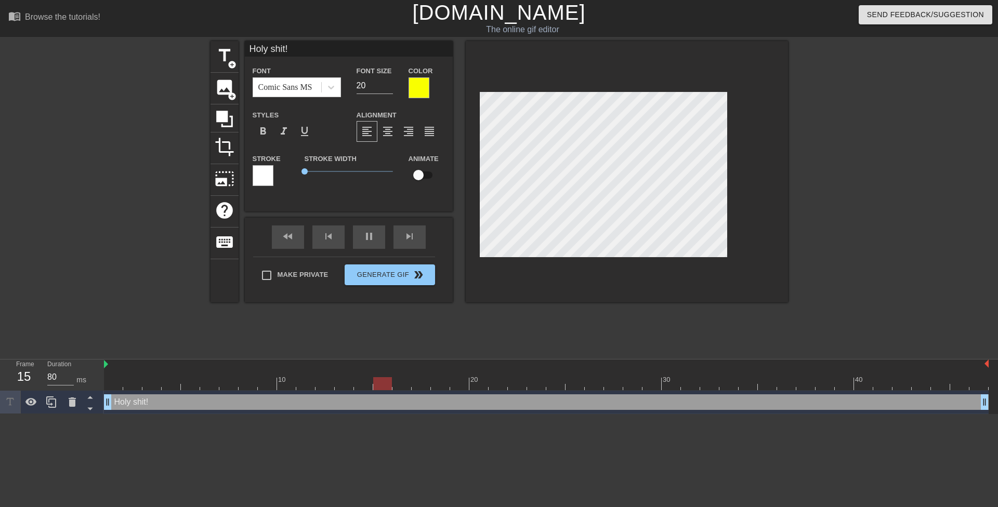
type input "Holy shit!"
type textarea "Holy shit!"
type input "80"
type textarea "Holy shit!"
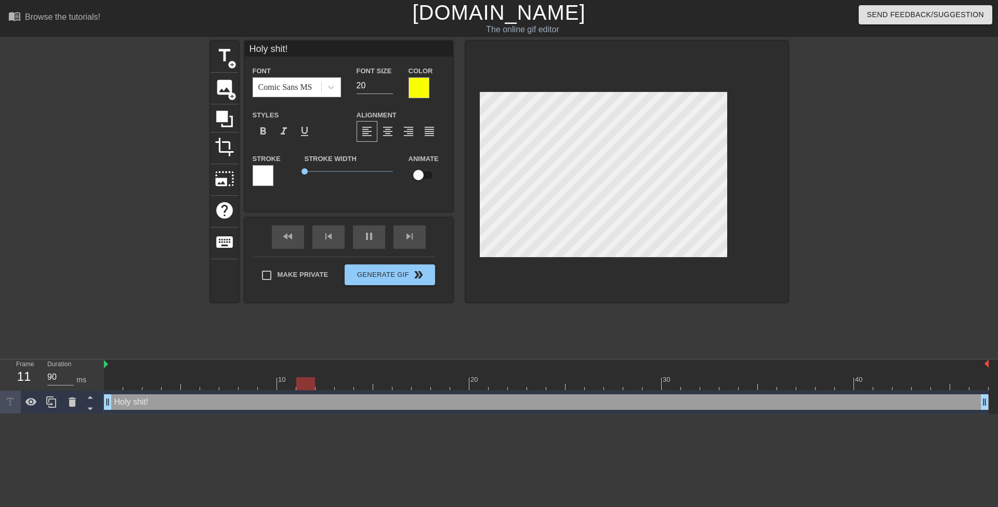
type input "80"
type input "Holy shit!"
type textarea "Holy shit!"
type input "80"
type input "Holy shit! A"
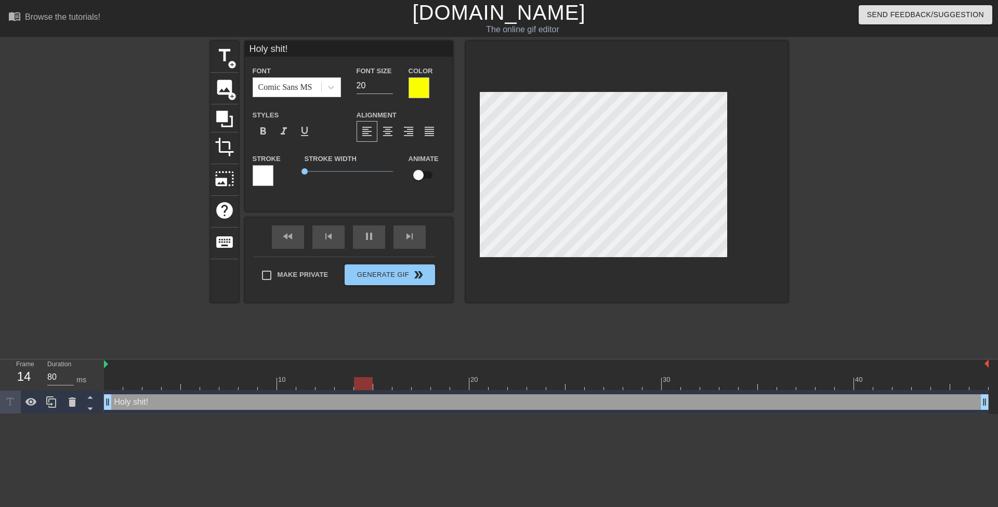
type textarea "Holy shit! A"
type input "90"
type input "Holy shit! An"
type textarea "Holy shit! An"
type input "80"
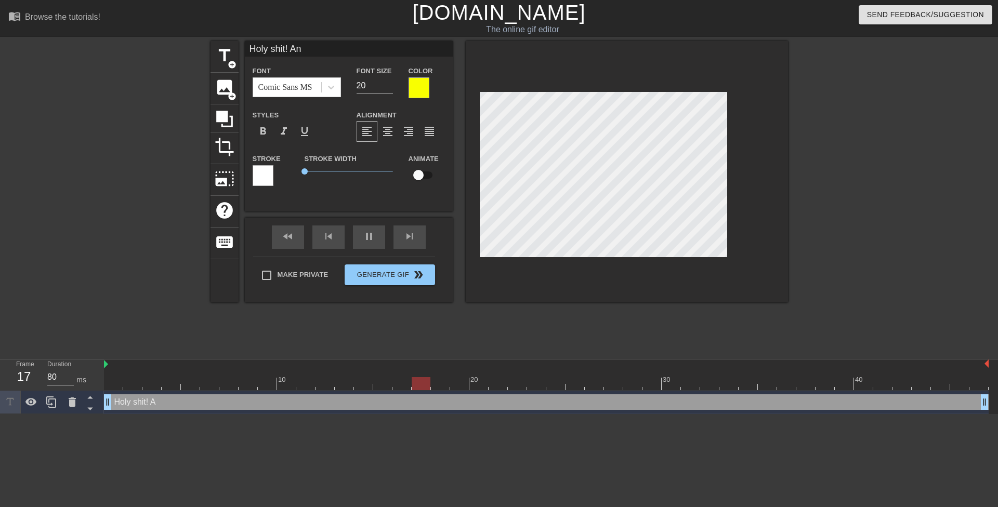
type input "Holy shit! And"
type textarea "Holy shit! And"
type input "90"
type input "Holy shit! And"
type textarea "Holy shit! And"
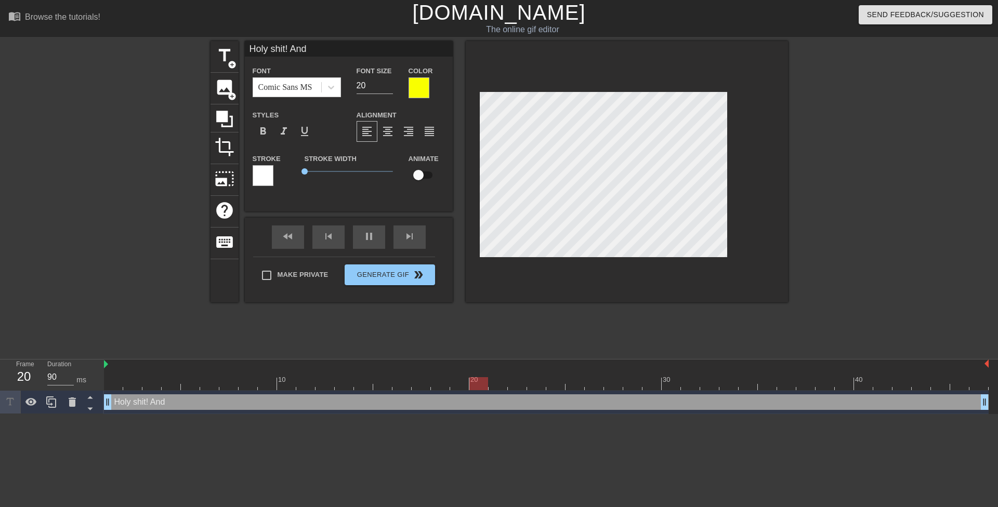
type input "80"
type input "Holy shit! And y"
type textarea "Holy shit! And y"
type input "90"
type input "Holy shit! And yo"
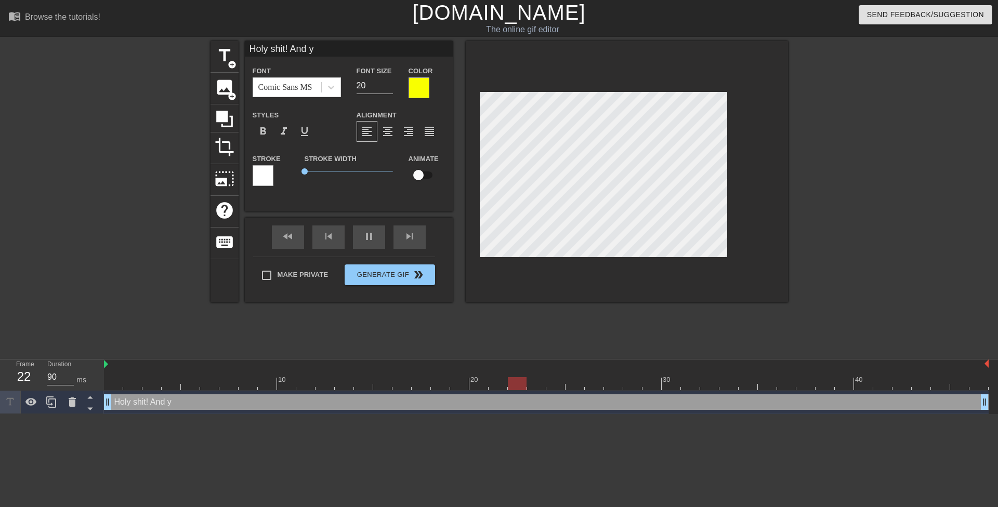
type textarea "Holy shit! And yo"
type input "80"
type input "Holy shit! And you"
type textarea "Holy shit! And you"
type input "90"
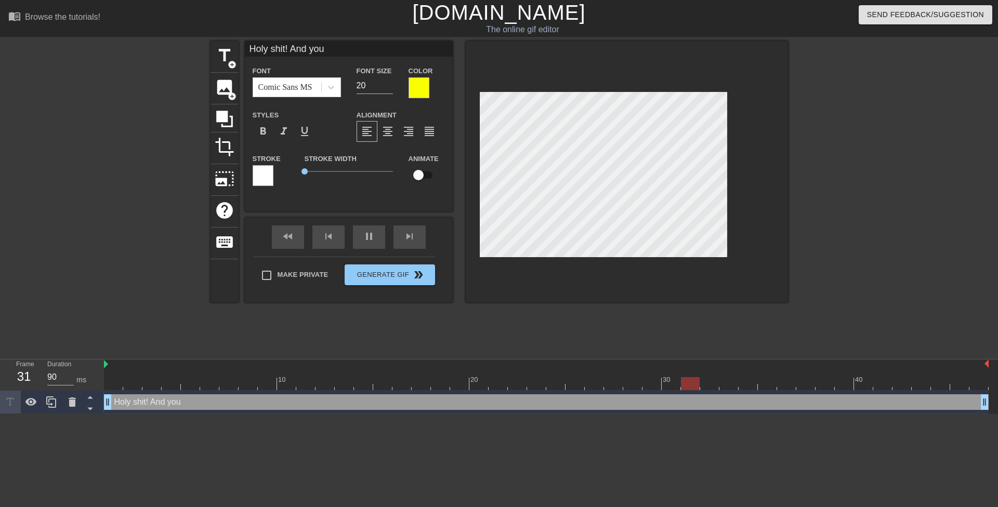
type input "Holy shit! And you'"
type textarea "Holy shit! And you'"
type input "80"
type input "Holy shit! And you'r"
type textarea "Holy shit! And you'r"
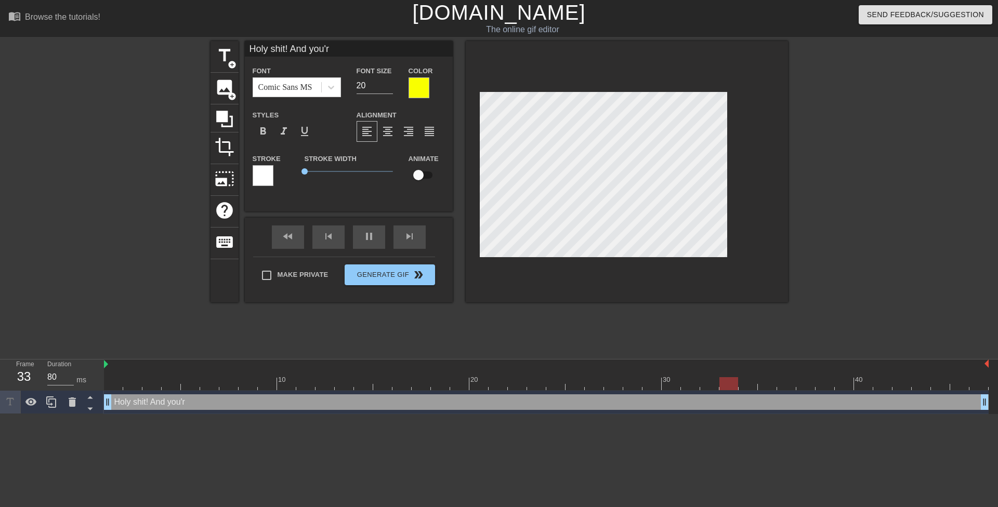
type input "Holy shit! And you're"
type textarea "Holy shit! And you're"
type input "80"
type input "Holy shit! And you're"
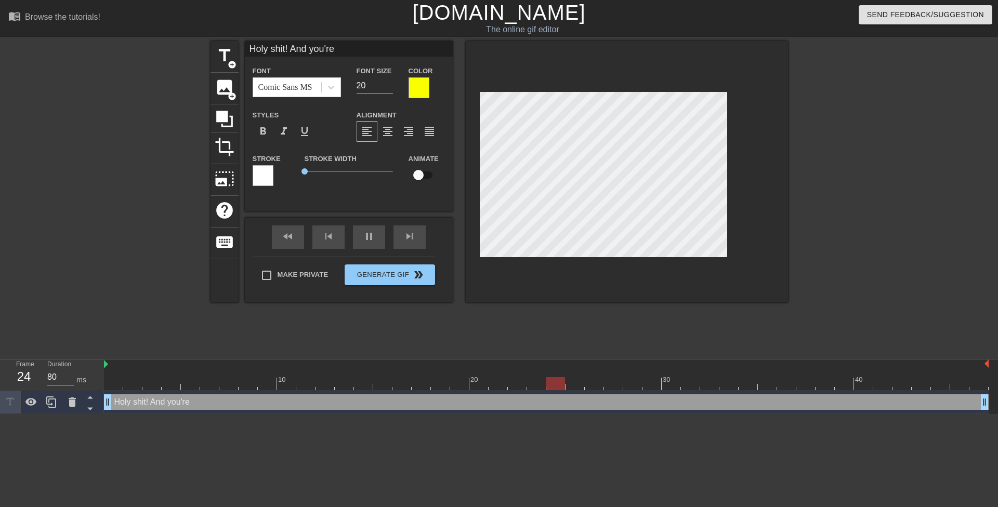
type textarea "Holy shit! And you're"
type input "80"
type input "Holy shit! And you'res"
type textarea "Holy shit! And you're s"
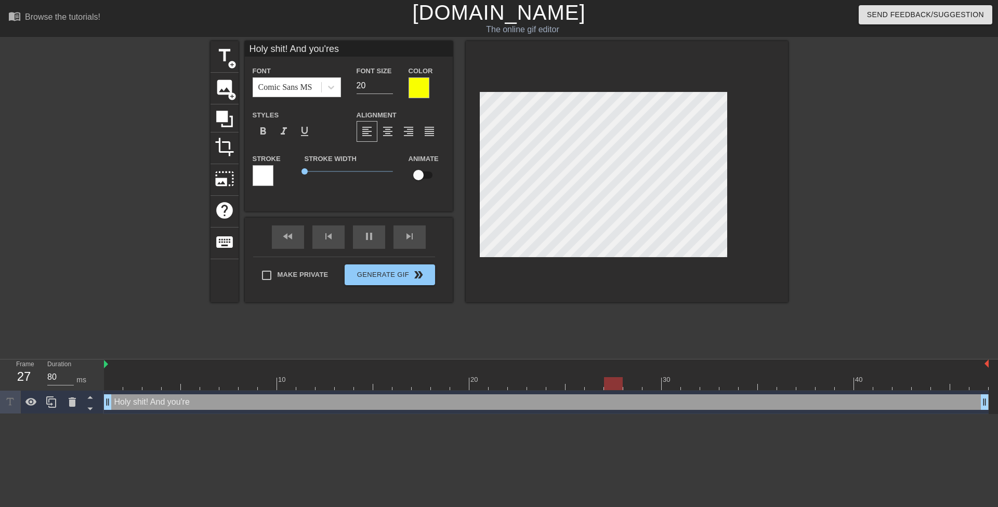
type input "Holy shit! And you'rest"
type textarea "Holy shit! And you're st"
type input "90"
type input "Holy shit! And you'resti"
type textarea "Holy shit! And you're sti"
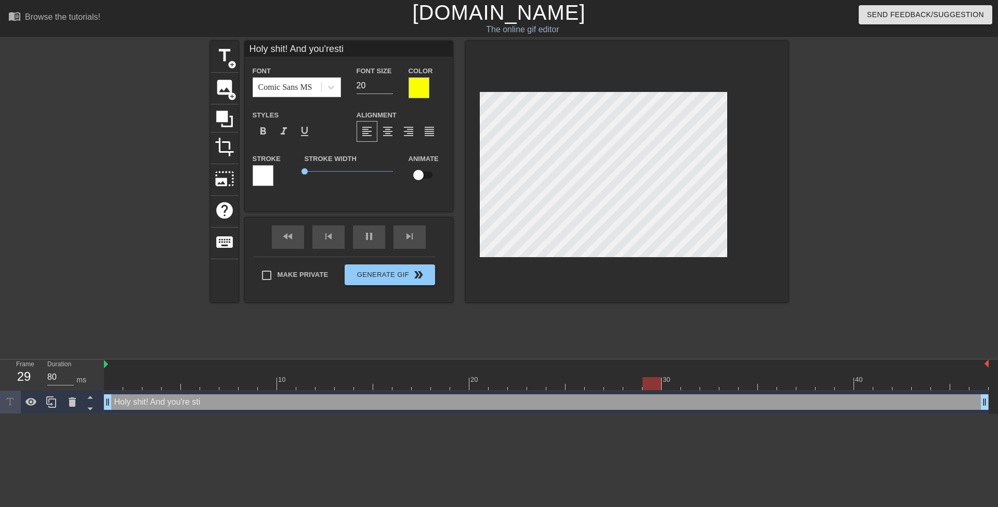
type input "90"
type input "Holy shit! And you'restil"
type textarea "Holy shit! And you're stil"
type input "80"
type input "Holy shit! And you'restill"
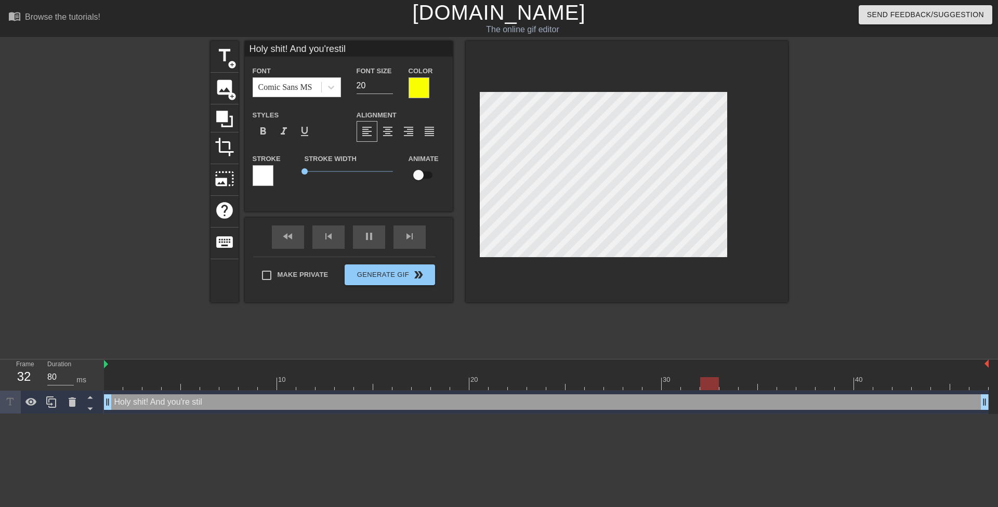
type textarea "Holy shit! And you're still"
type input "90"
type input "Holy shit! And you'restill"
type textarea "Holy shit! And you're still"
type input "80"
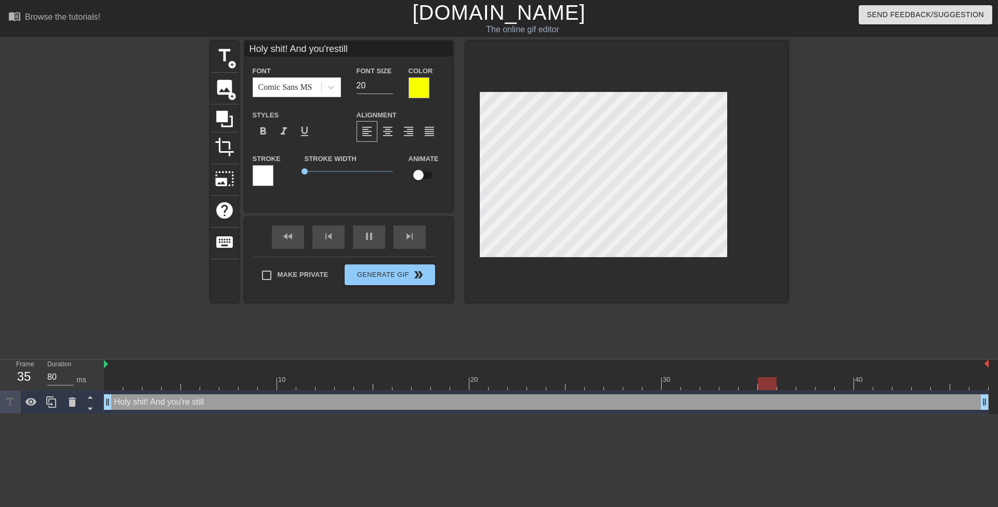
type input "Holy shit! And you'restill i"
type textarea "Holy shit! And you're still i"
type input "Holy shit! And you'restill in"
type textarea "Holy shit! And you're still in"
type input "90"
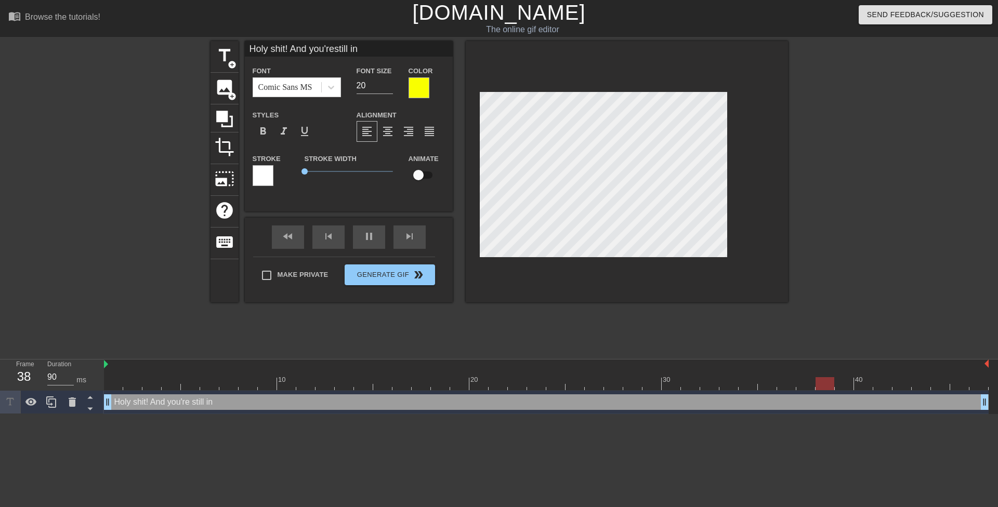
type input "Holy shit! And you'restill in"
type textarea "Holy shit! And you're still in"
type input "80"
type input "Holy shit! And you'restill in h"
type textarea "Holy shit! And you're still in h"
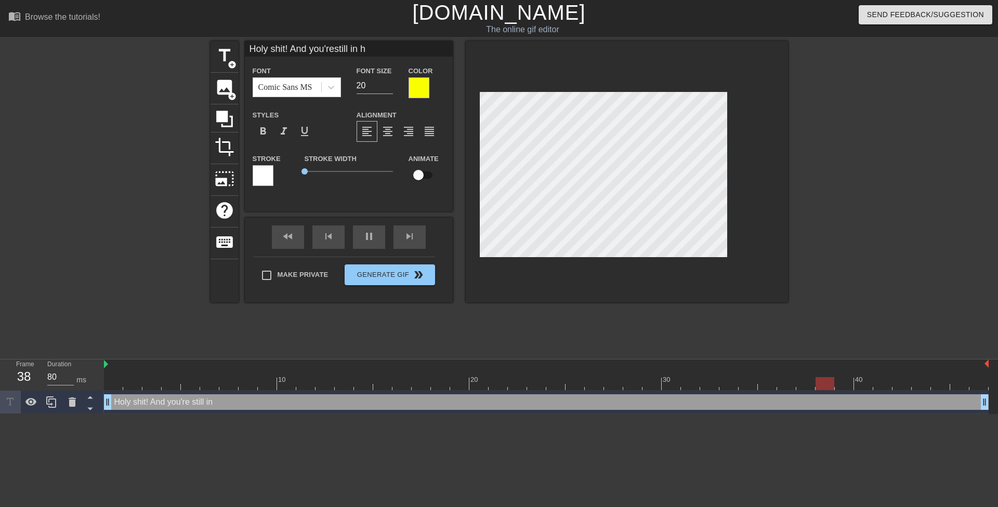
type input "90"
type input "Holy shit! And you'restill in hi"
type textarea "Holy shit! And you're still in hi"
type input "80"
type input "Holy shit! And you'restill in hig"
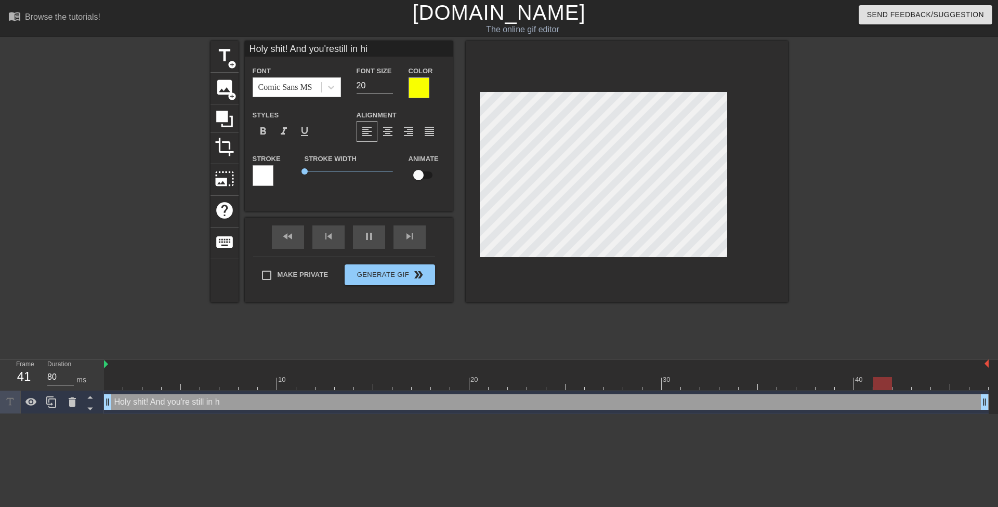
type textarea "Holy shit! And you're still in hig"
type input "Holy shit! And you'restill in high"
type textarea "Holy shit! And you're still in high"
type input "90"
type input "Holy shit! And you'restill in high"
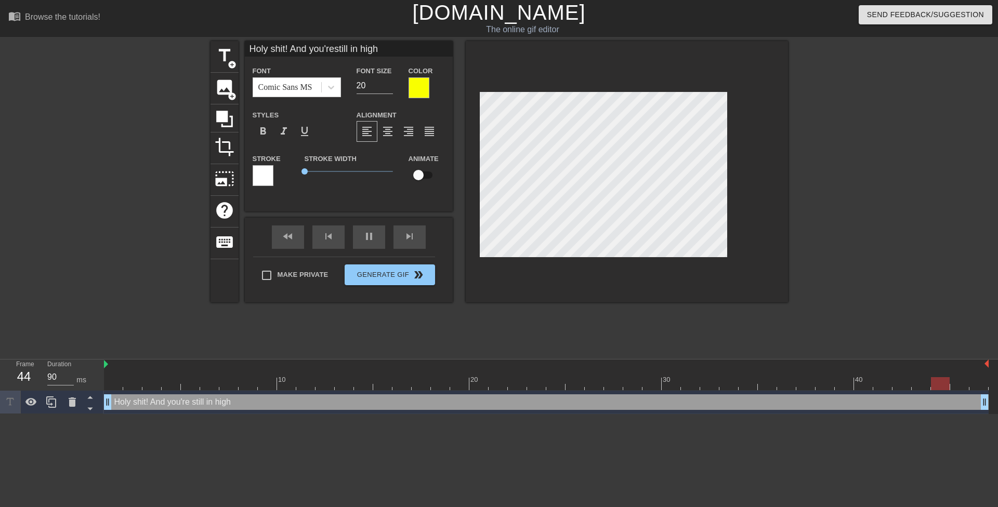
type textarea "Holy shit! And you're still in high"
type input "80"
type input "Holy shit! And you'restill in high s"
type textarea "Holy shit! And you're still in high s"
type input "Holy shit! And you'restill in high sc"
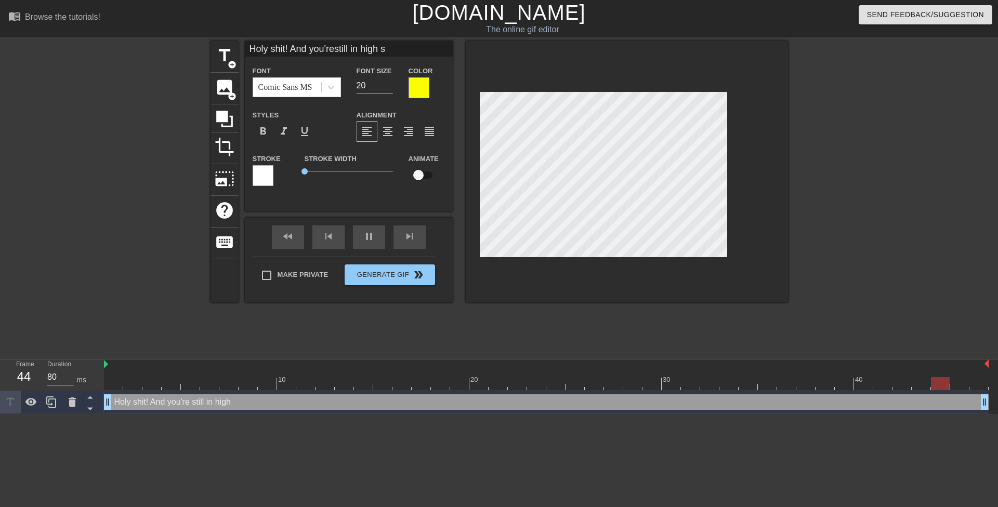
type textarea "Holy shit! And you're still in high sc"
type input "90"
type input "Holy shit! And you'restill in high sch"
type textarea "Holy shit! And you're still in high sch"
type input "80"
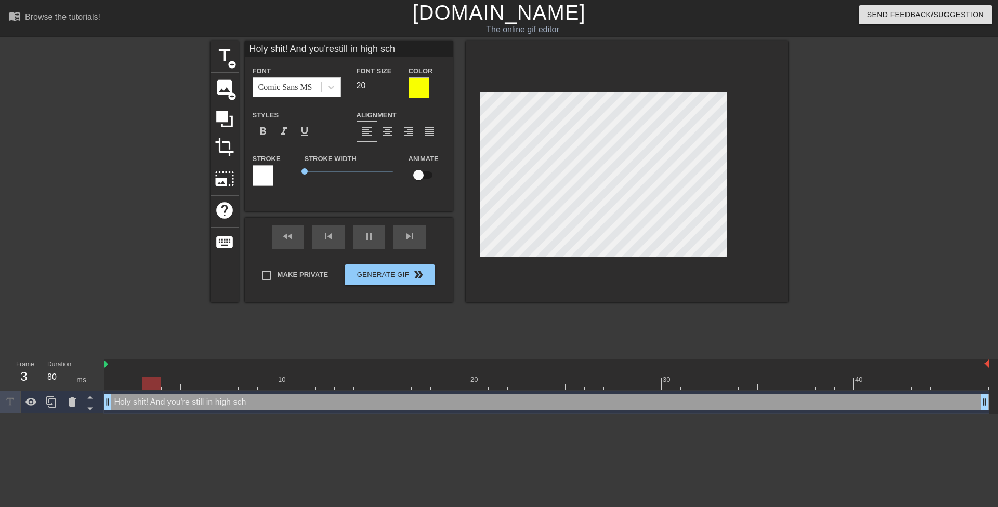
type input "Holy shit! And you'restill in high scho"
type textarea "Holy shit! And you're still in high scho"
type input "90"
type input "Holy shit! And you'restill in high schoo"
type textarea "Holy shit! And you're still in high schoo"
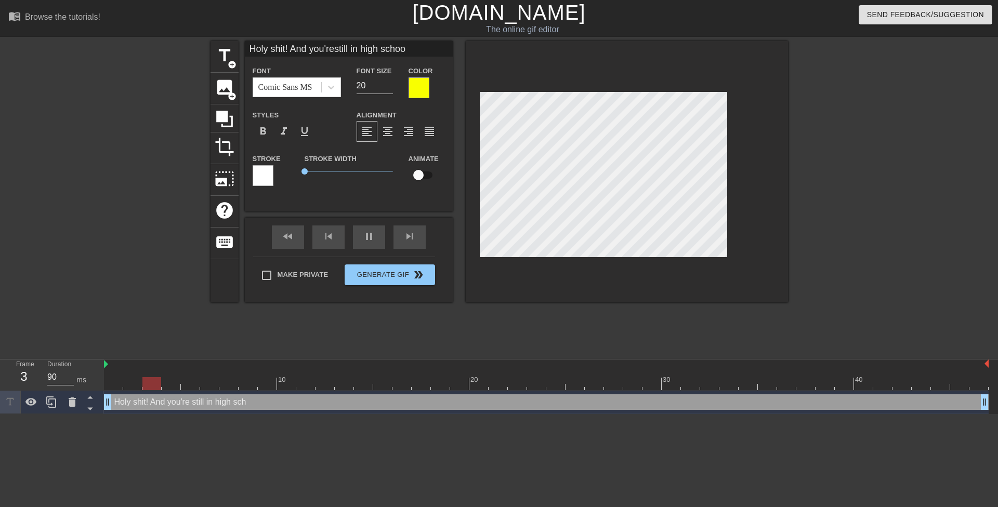
type input "80"
type input "Holy shit! And you'restill in high school"
type textarea "Holy shit! And you're still in high school"
type input "80"
type input "Holy shit! And you'restill in high school?"
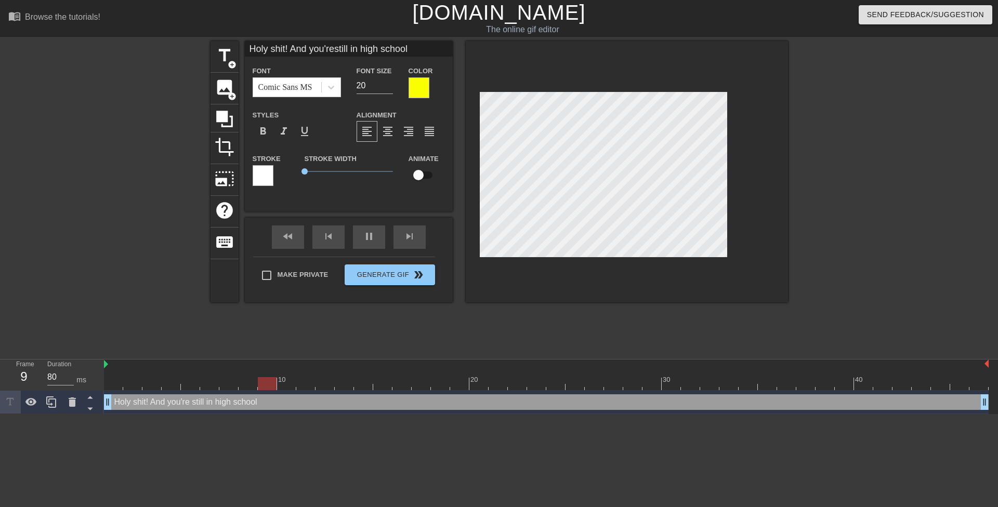
type textarea "Holy shit! And you're still in high school?"
type input "80"
type input "Holy shit! And you'restill in high school?"
type textarea "Holy shit! And you're still in high school?"
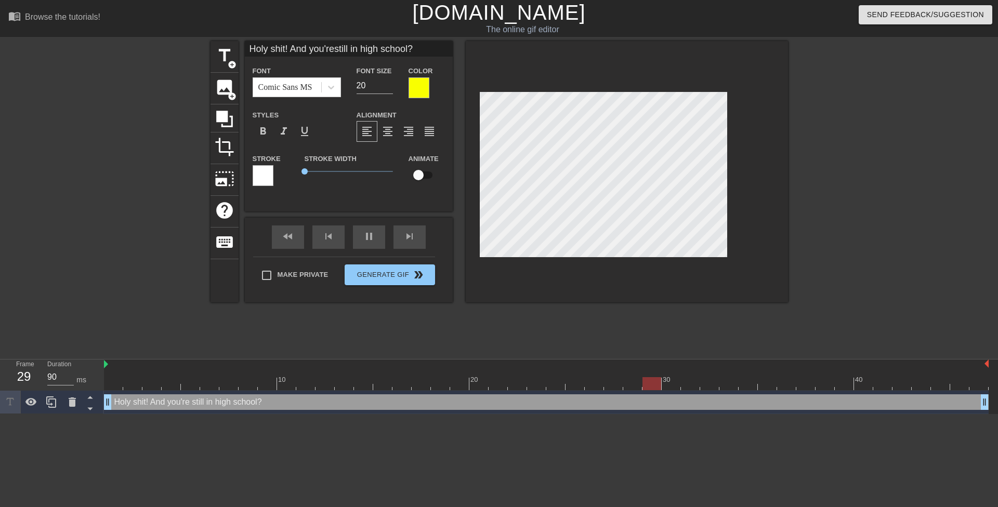
type input "80"
type textarea "Holy shit! And you're still in high school?"
type input "80"
paste textarea "How old are you again?"
type input "Holy shit! And you'restill in high school?How old are you again?"
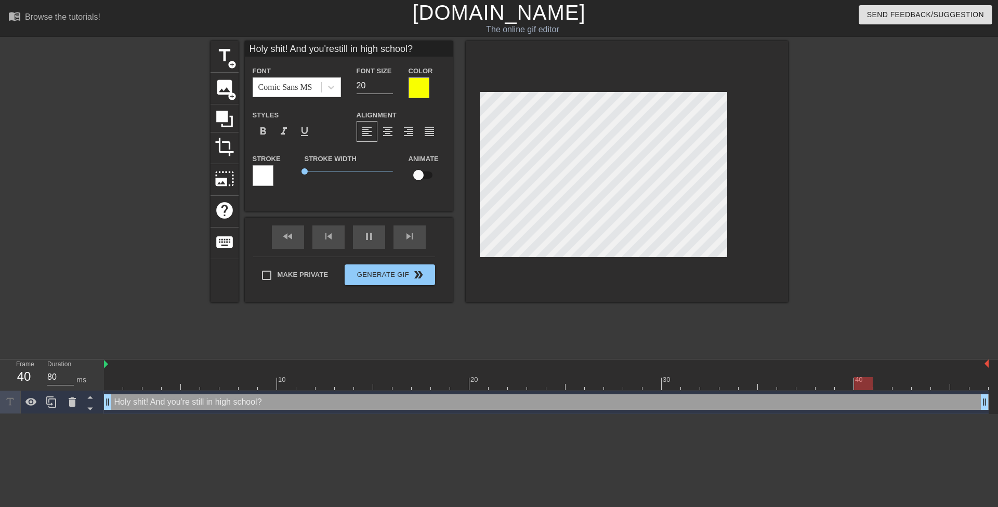
type textarea "Holy shit! And you're still in high school? How old are you again?"
type input "90"
type input "Holy shit! [PERSON_NAME] in high school?How old are you again?"
type textarea "Holy shit! [PERSON_NAME]'re still in high school? How old are you again?"
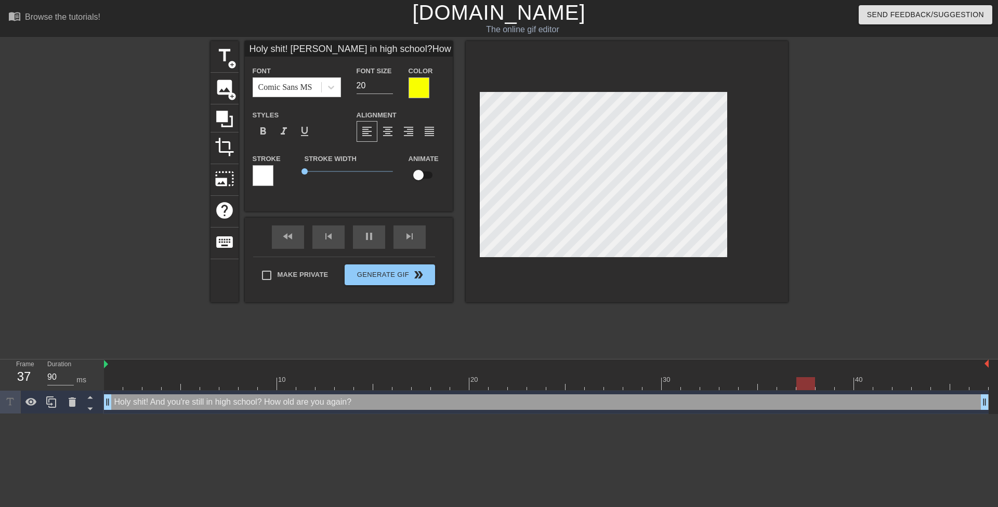
type input "80"
type input "Holy shit! [PERSON_NAME] in high school?How old are you again?"
type textarea "Holy shit! And you're still in high school? How old are you again?"
type input "80"
type textarea "Holy shit! And you're still in high school? How old are you again?"
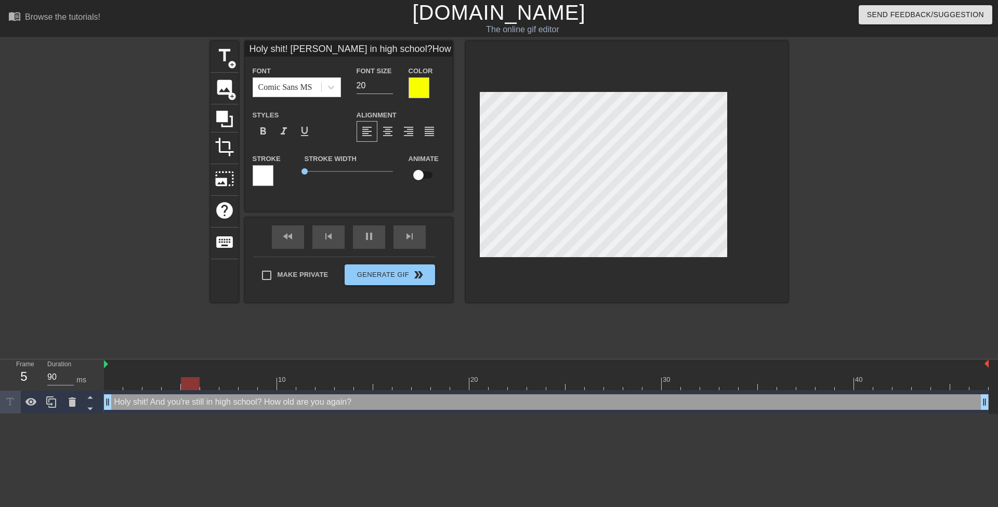
type input "80"
type input "Holy shit! [PERSON_NAME] in high school?How old are you again?"
type textarea "Holy shit! And you'restill in high school? How old are you again?"
type input "80"
type input "Holy shit! [PERSON_NAME]'re still in high school?How old are you again?"
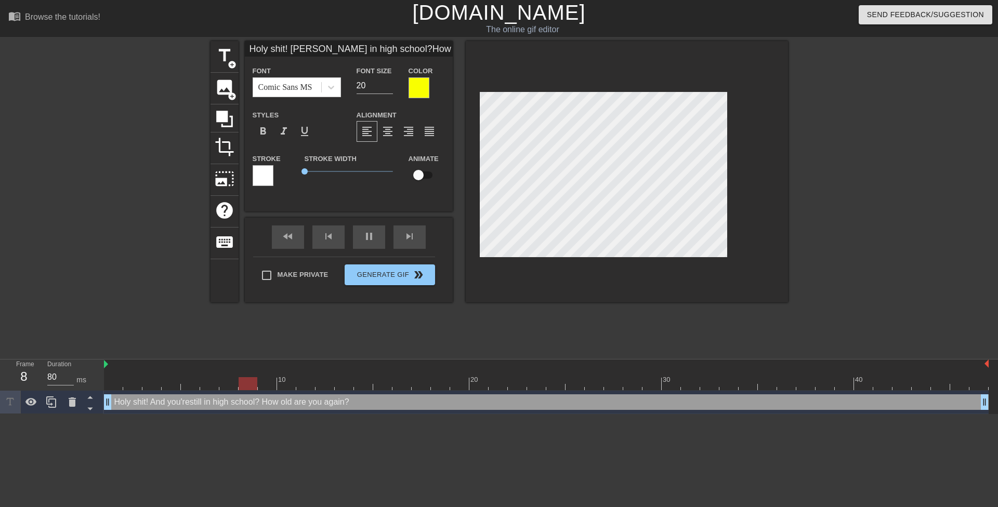
type textarea "Holy shit! And you're still in high school? How old are you again?"
type input "80"
type textarea "Holy shit! And you're still in high school? How old are you again?"
type input "90"
type input "Holy shit! [PERSON_NAME]'re still inhigh school?How old are you again?"
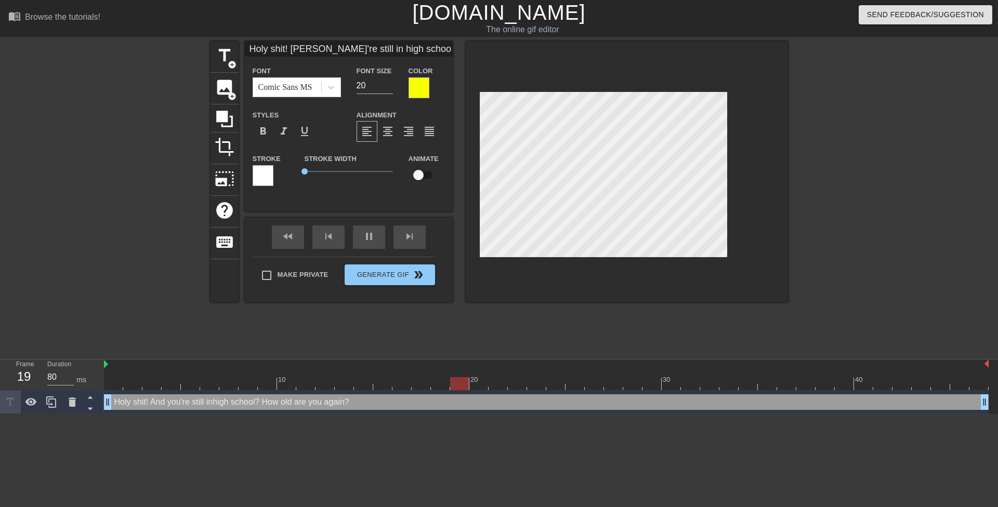
type textarea "Holy shit! And you're still inhigh school? How old are you again?"
type input "Holy shit! [PERSON_NAME]'re still inhigh school?How old are you again?"
type textarea "Holy shit! And you're still in high school? How old are you again?"
type input "80"
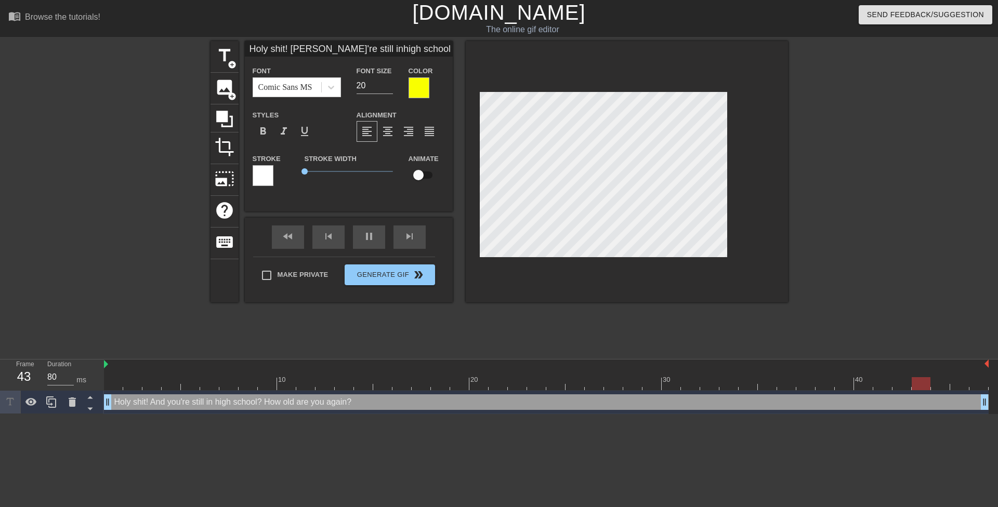
type textarea "Holy shit! And you're still in high school? How old areyou again?"
type input "Holy shit! [PERSON_NAME]'re still inhigh school?How old areyou again?"
type input "90"
type textarea "Holy shit! And you're still in high school? How old are you again?"
type input "Holy shit! [PERSON_NAME]'re still inhigh school?How old areyou again?"
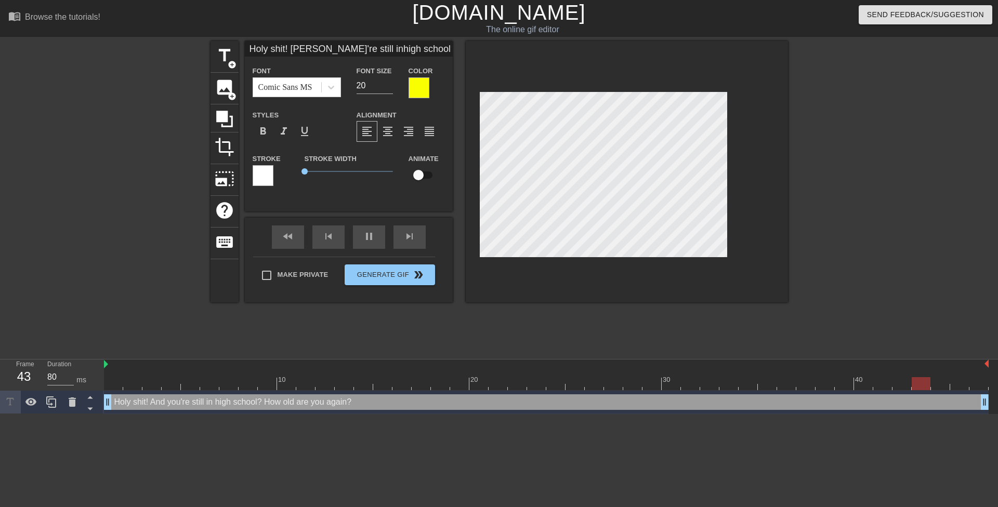
scroll to position [4, 2]
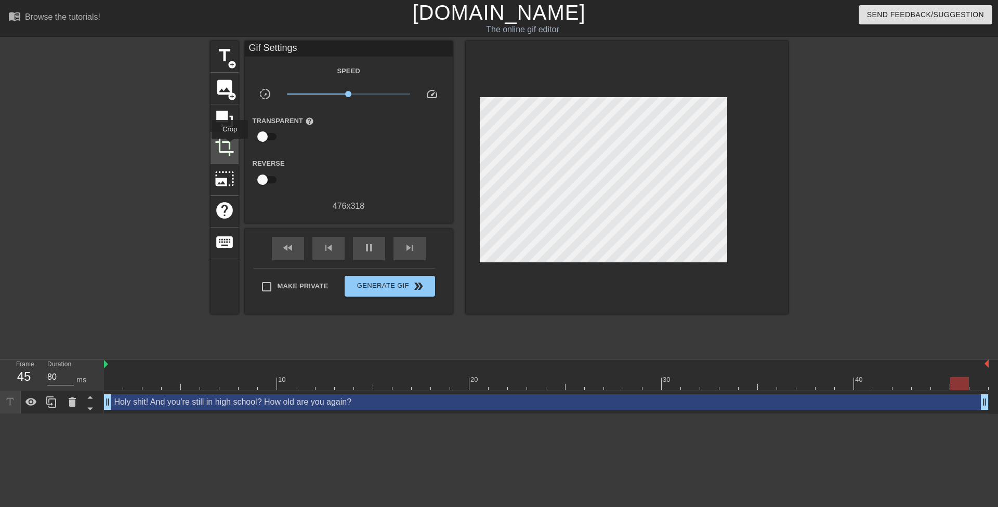
click at [230, 146] on span "crop" at bounding box center [225, 147] width 20 height 20
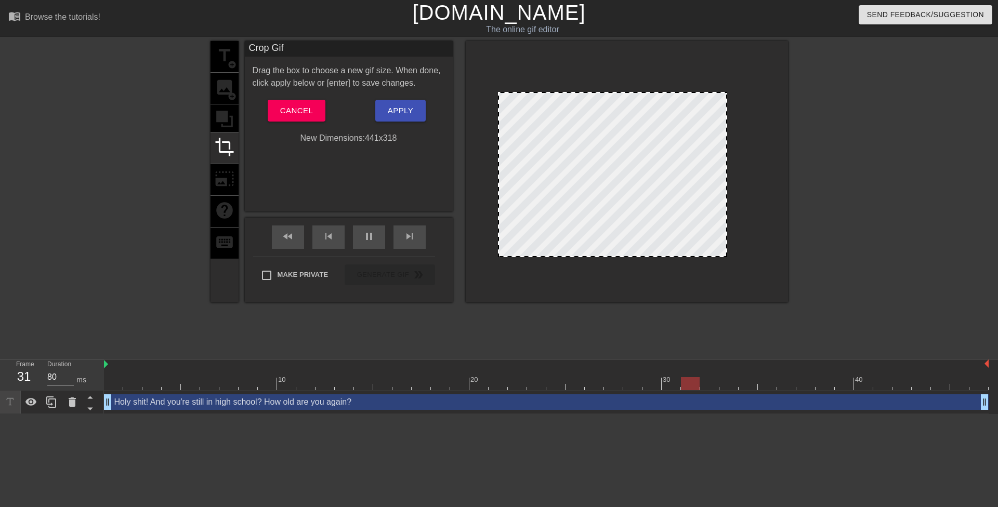
drag, startPoint x: 479, startPoint y: 165, endPoint x: 498, endPoint y: 167, distance: 18.4
click at [498, 167] on div at bounding box center [499, 174] width 5 height 163
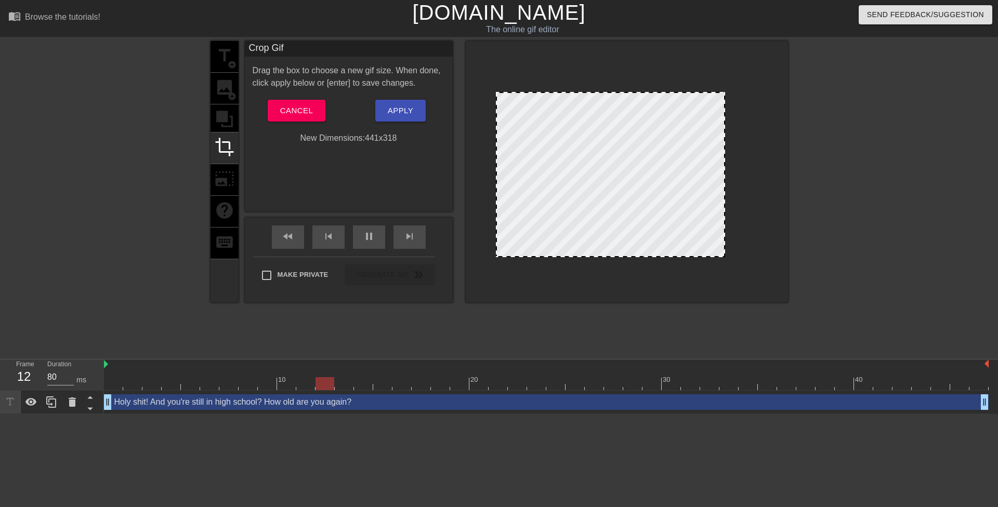
click at [531, 127] on div at bounding box center [610, 174] width 229 height 165
click at [392, 109] on span "Apply" at bounding box center [400, 111] width 25 height 14
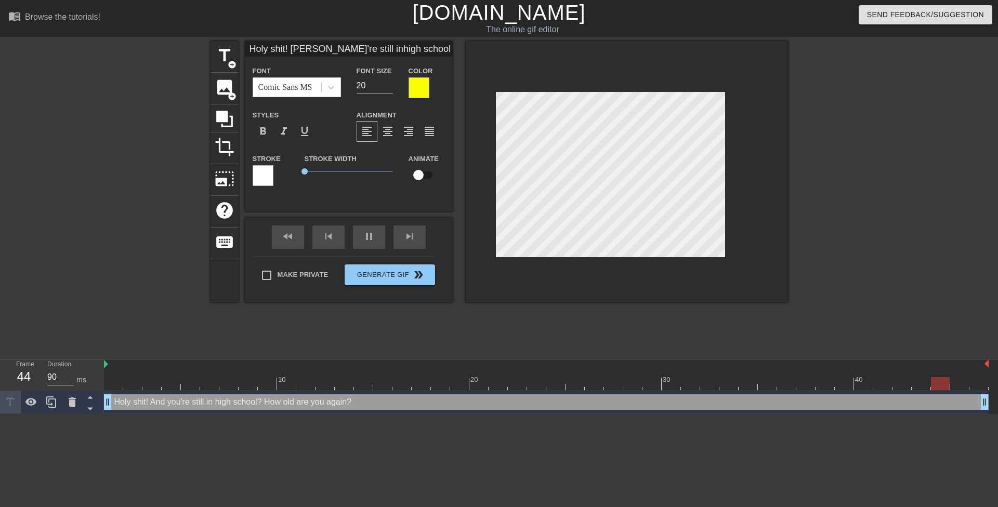
click at [421, 96] on div at bounding box center [419, 87] width 21 height 21
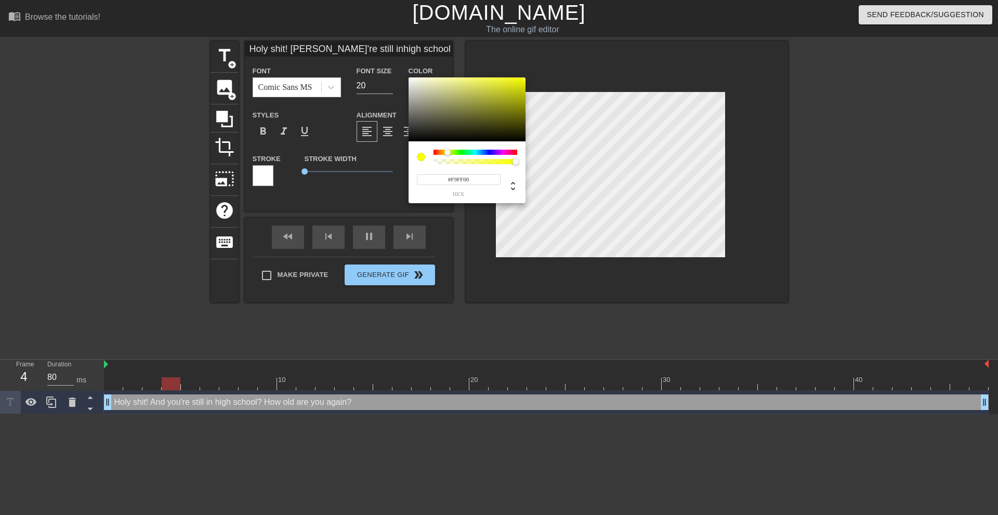
type input "90"
type input "Holy shit! [PERSON_NAME]'re still inhigh school?How old areyou again?"
type input "#555544"
type input "80"
type input "Holy shit! [PERSON_NAME]'re still inhigh school?How old areyou again?"
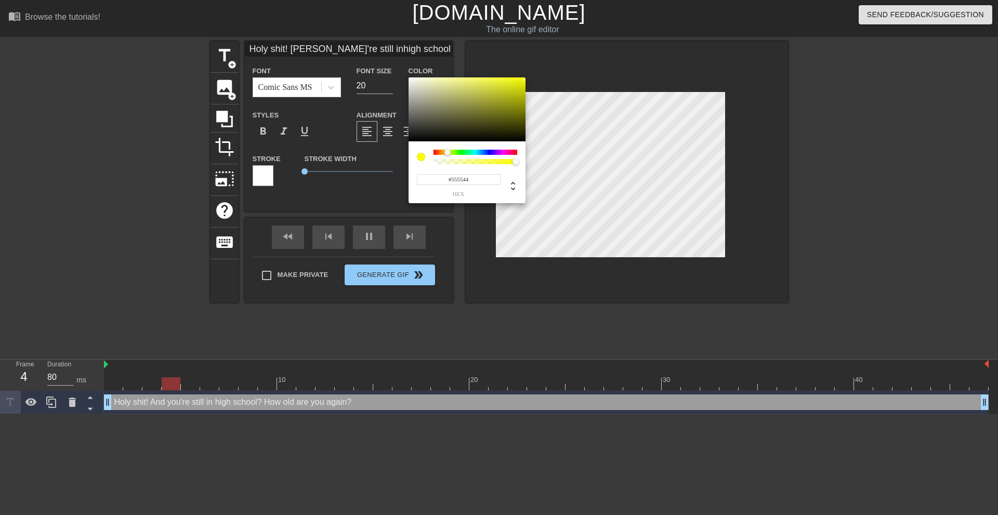
type input "#383830"
type input "Holy shit! [PERSON_NAME]'re still inhigh school?How old areyou again?"
type input "#000000"
type input "80"
type input "Holy shit! [PERSON_NAME]'re still inhigh school?How old areyou again?"
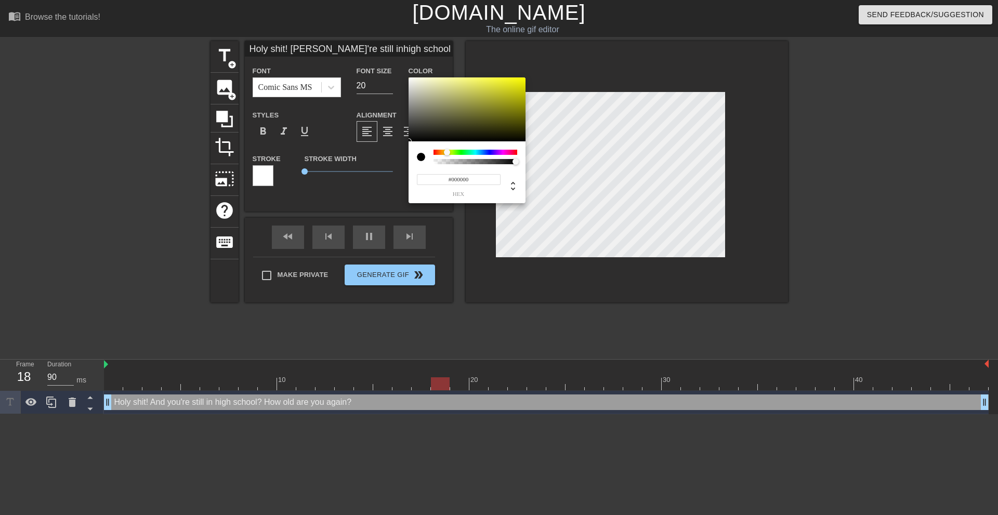
type input "#262620"
type input "Holy shit! [PERSON_NAME]'re still inhigh school?How old areyou again?"
type input "#8B8B4E"
type input "Holy shit! [PERSON_NAME]'re still inhigh school?How old areyou again?"
type input "#FCFC39"
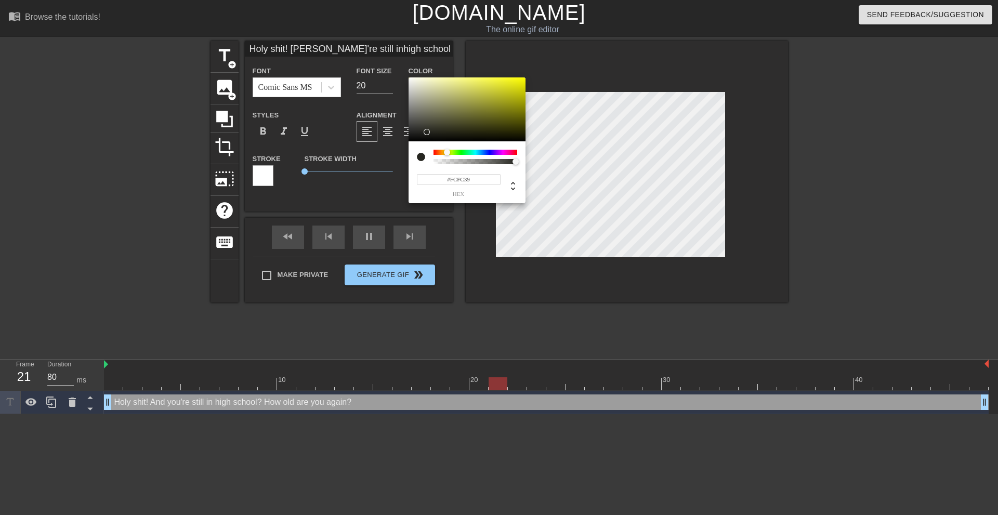
type input "Holy shit! [PERSON_NAME]'re still inhigh school?How old areyou again?"
type input "#FFFF06"
type input "90"
type input "Holy shit! [PERSON_NAME]'re still inhigh school?How old areyou again?"
type input "#FFFF00"
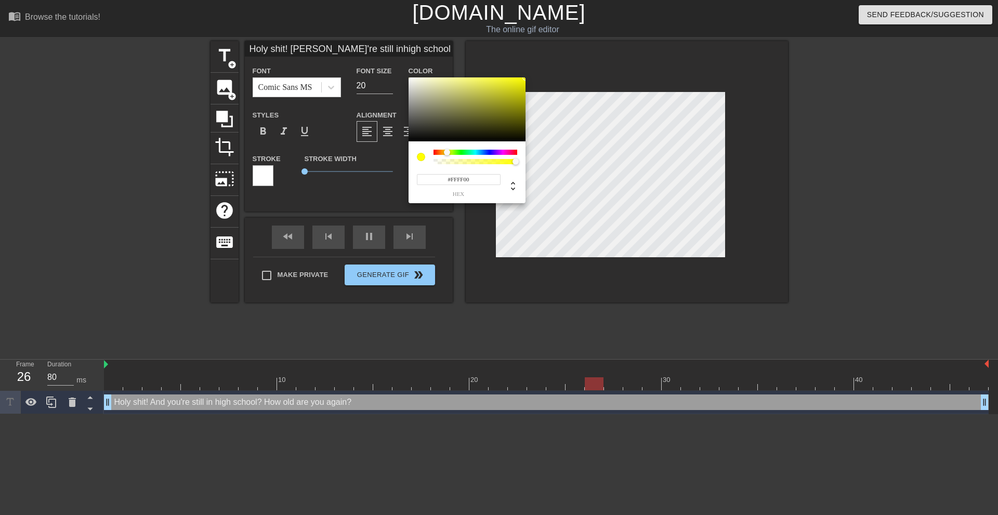
drag, startPoint x: 421, startPoint y: 131, endPoint x: 547, endPoint y: 53, distance: 148.0
click at [547, 53] on div "#FFFF00 hex" at bounding box center [499, 257] width 998 height 515
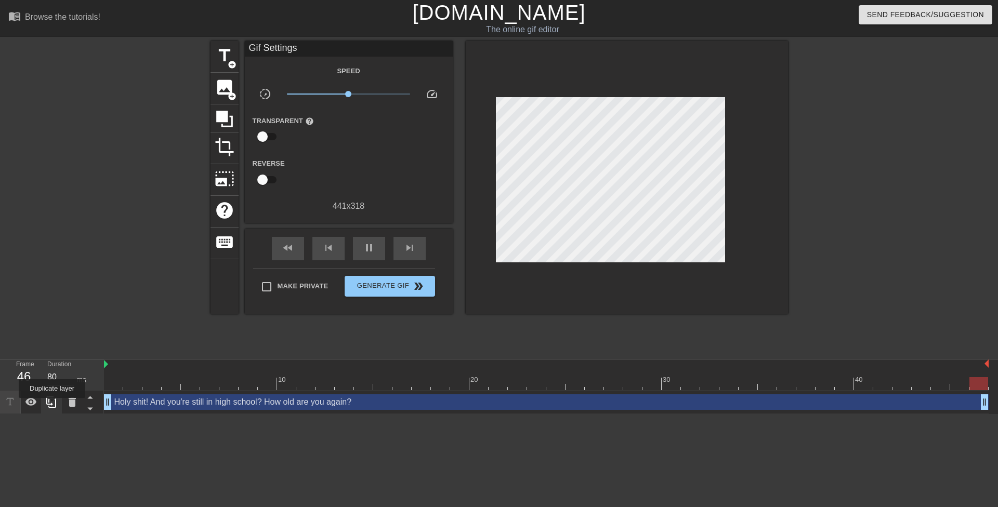
click at [52, 406] on icon at bounding box center [51, 402] width 10 height 11
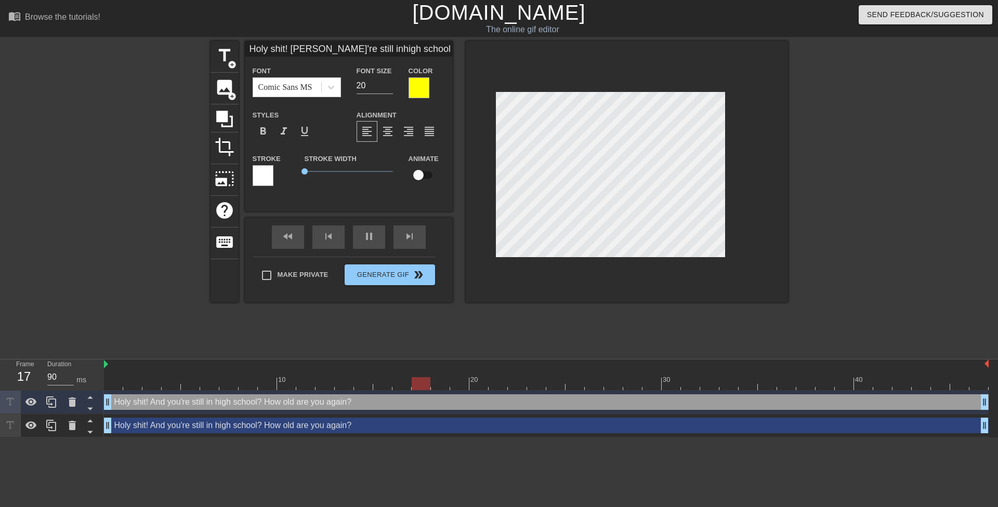
type input "80"
click at [200, 430] on div "Holy shit! And you're still in high school? How old are you again? drag_handle …" at bounding box center [546, 426] width 885 height 16
type input "Holy shit! Andyou're still inhigh school?How old areyou again?"
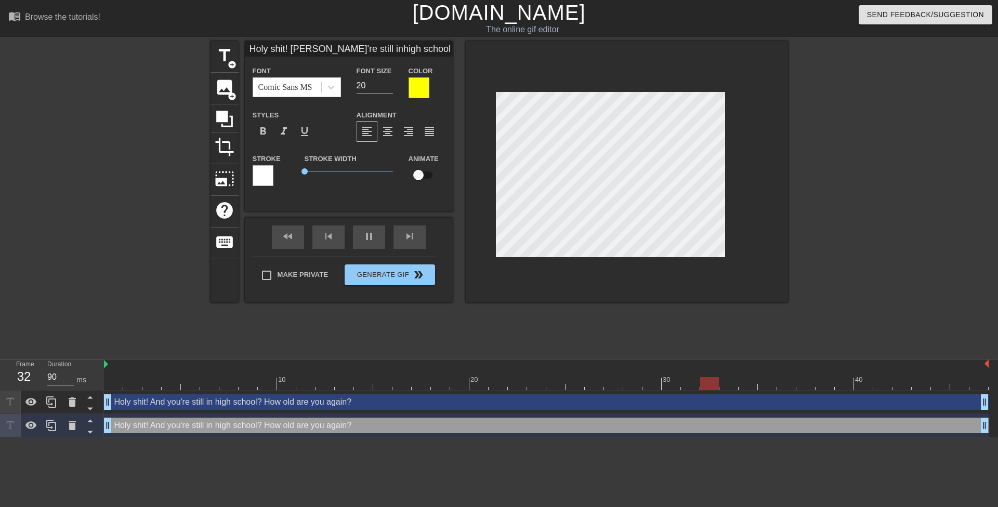
click at [417, 89] on div at bounding box center [419, 87] width 21 height 21
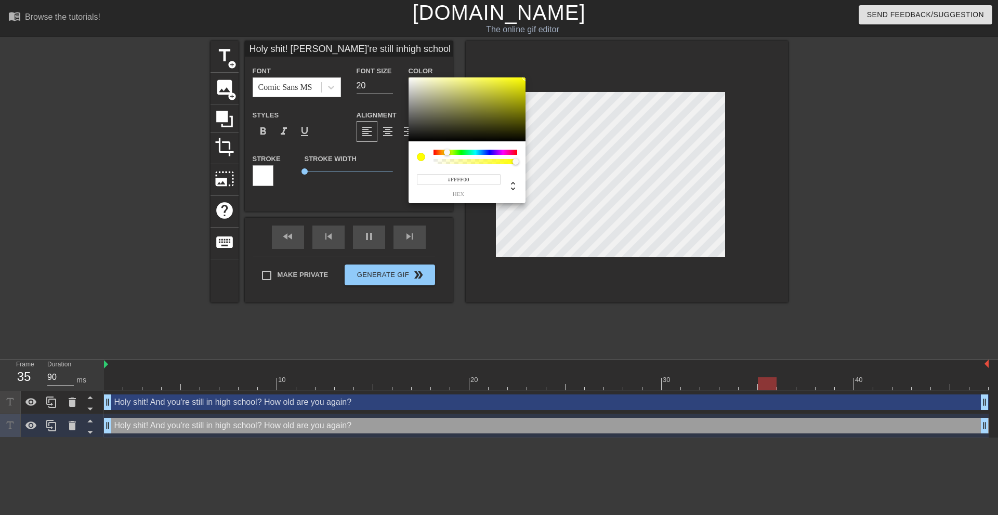
type input "80"
type input "Holy shit! Andyou're still inhigh school?How old areyou again?"
type input "#61615C"
type input "90"
drag, startPoint x: 414, startPoint y: 123, endPoint x: 370, endPoint y: 193, distance: 83.2
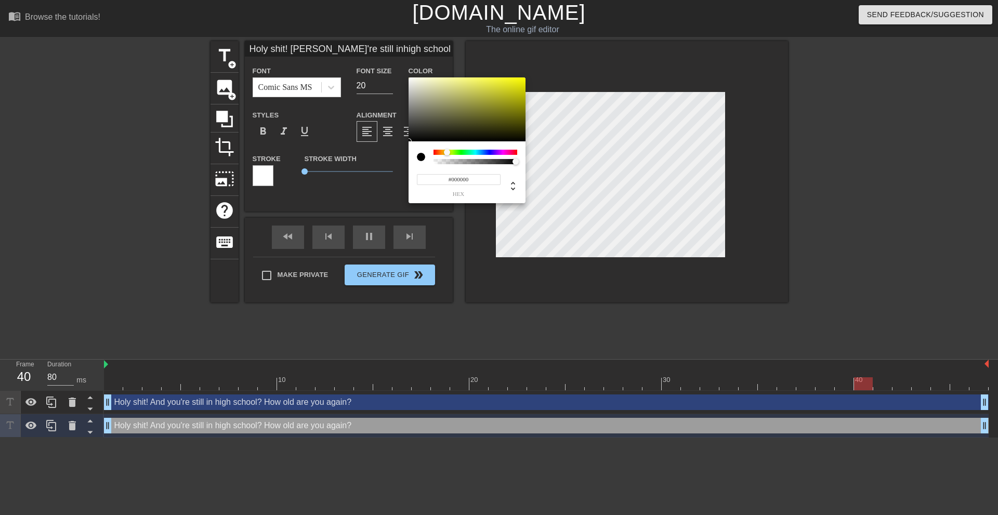
click at [370, 193] on div "#000000 hex" at bounding box center [499, 257] width 998 height 515
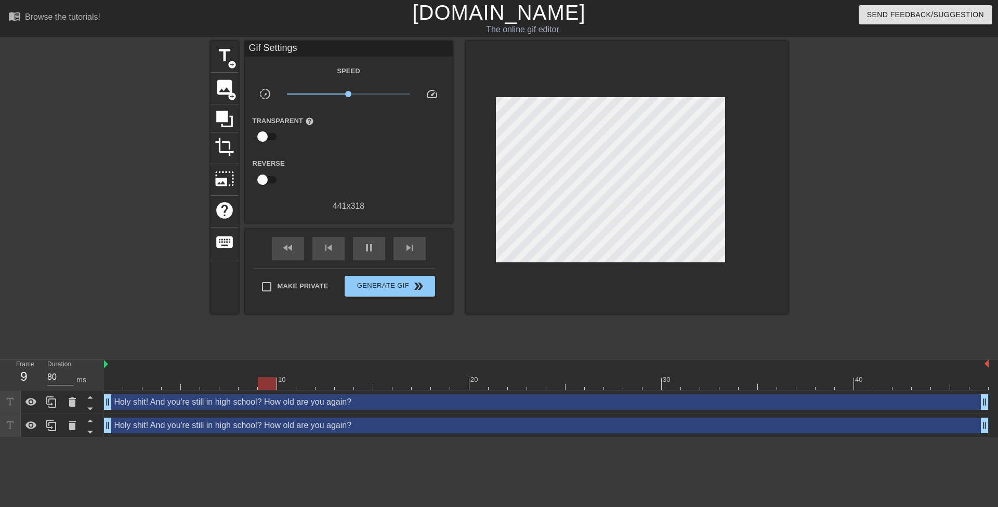
click at [409, 431] on div "Holy shit! And you're still in high school? How old are you again? drag_handle …" at bounding box center [546, 426] width 885 height 16
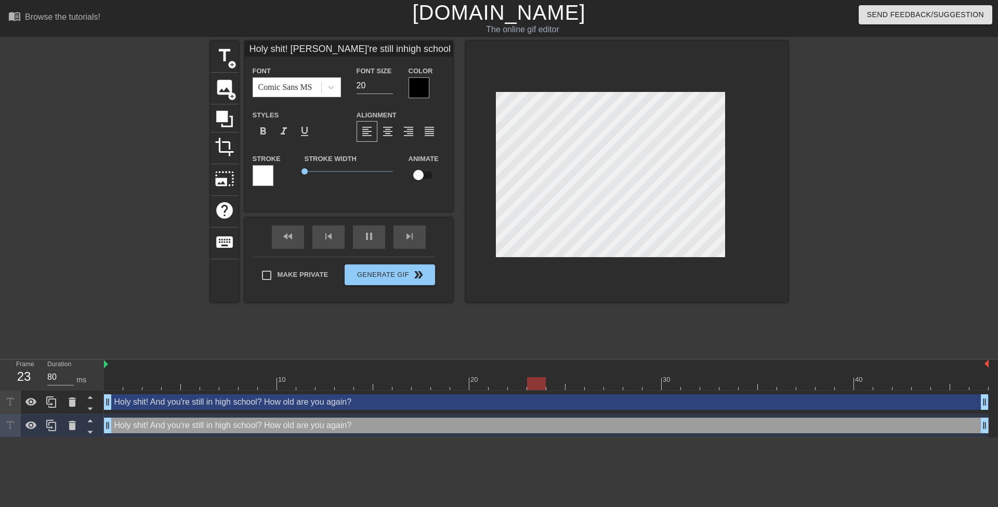
click at [272, 176] on div at bounding box center [263, 175] width 21 height 21
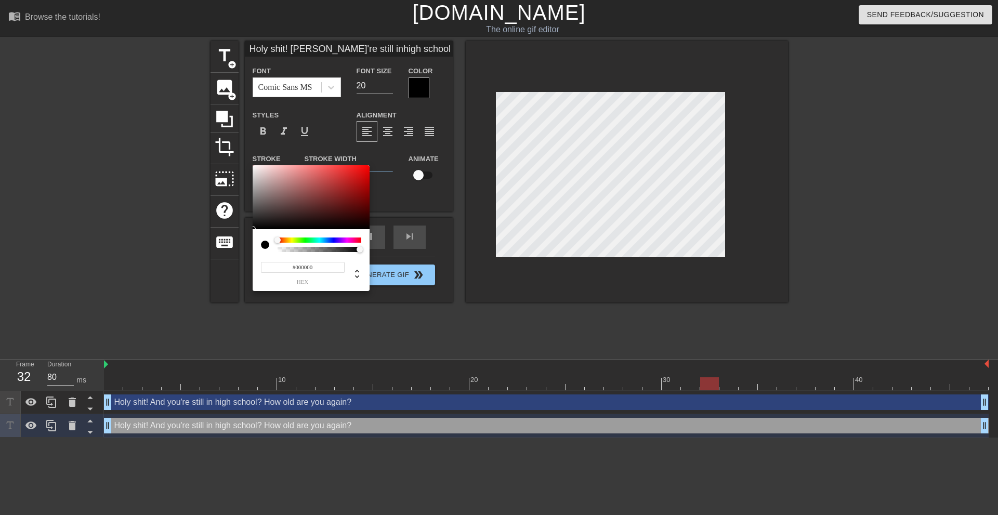
drag, startPoint x: 266, startPoint y: 216, endPoint x: 238, endPoint y: 297, distance: 85.3
click at [234, 283] on div "#000000 hex" at bounding box center [499, 257] width 998 height 515
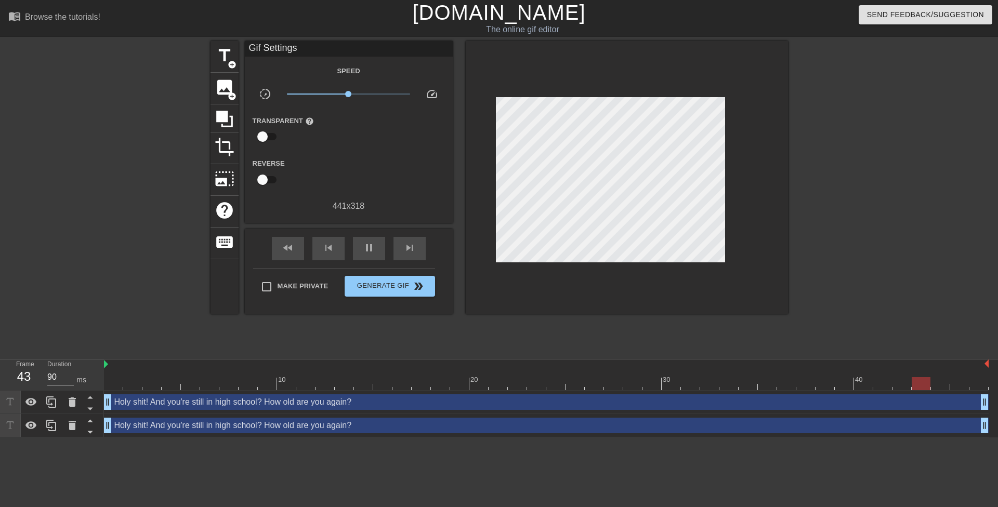
click at [367, 428] on div "Holy shit! And you're still in high school? How old are you again? drag_handle …" at bounding box center [546, 426] width 885 height 16
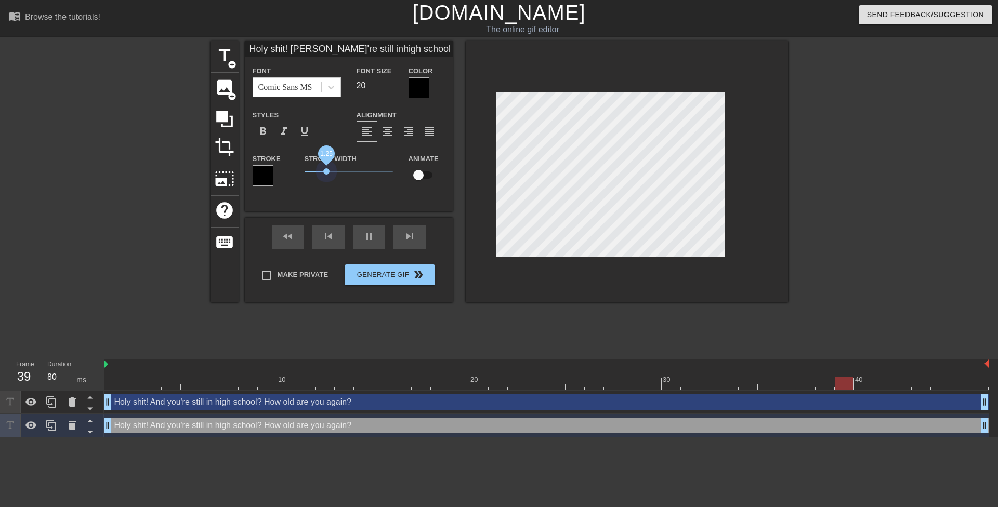
drag, startPoint x: 306, startPoint y: 172, endPoint x: 327, endPoint y: 168, distance: 20.7
click at [327, 168] on span "1.25" at bounding box center [326, 171] width 6 height 6
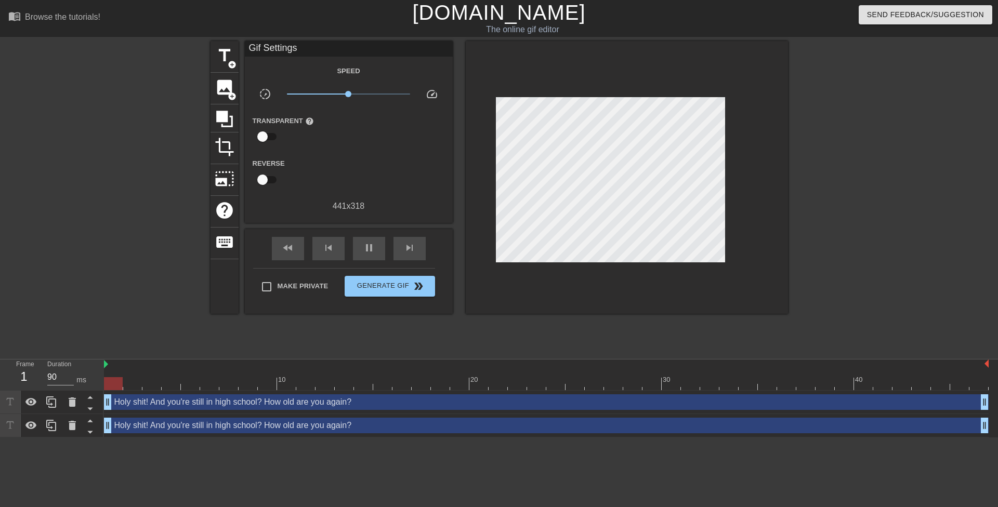
click at [511, 299] on div at bounding box center [627, 177] width 322 height 273
click at [425, 280] on span "double_arrow" at bounding box center [418, 286] width 12 height 12
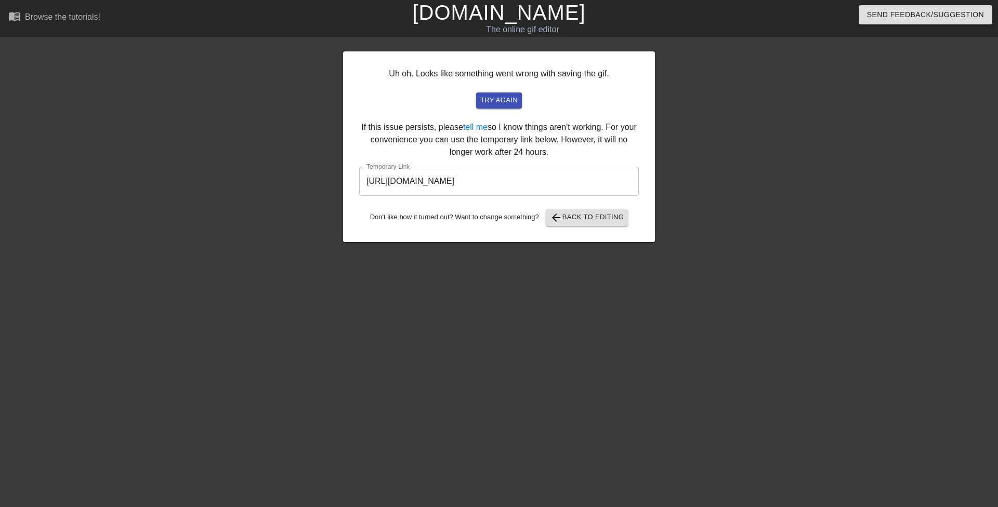
click at [437, 177] on input "https://www.gifntext.com/temp_generations/8PGTXgv4.gif" at bounding box center [499, 181] width 280 height 29
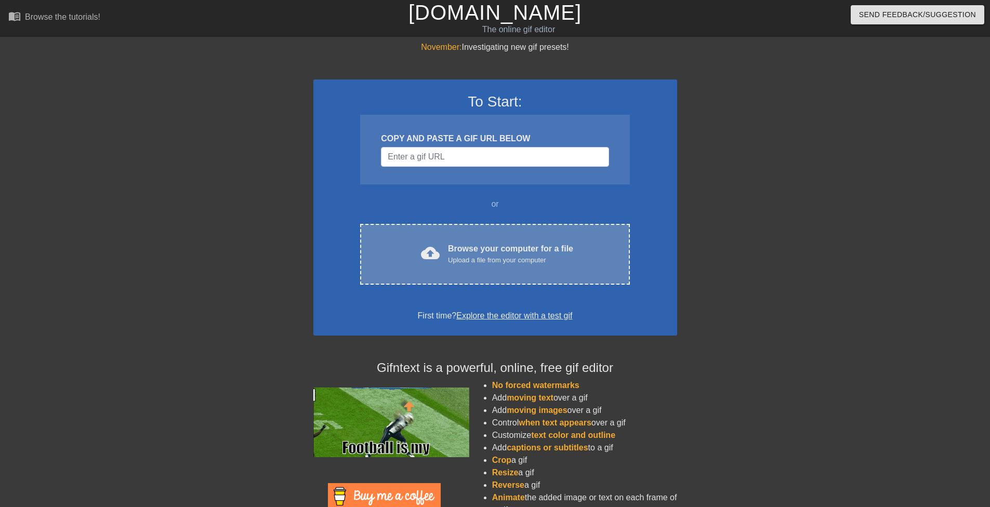
click at [526, 258] on div "Upload a file from your computer" at bounding box center [510, 260] width 125 height 10
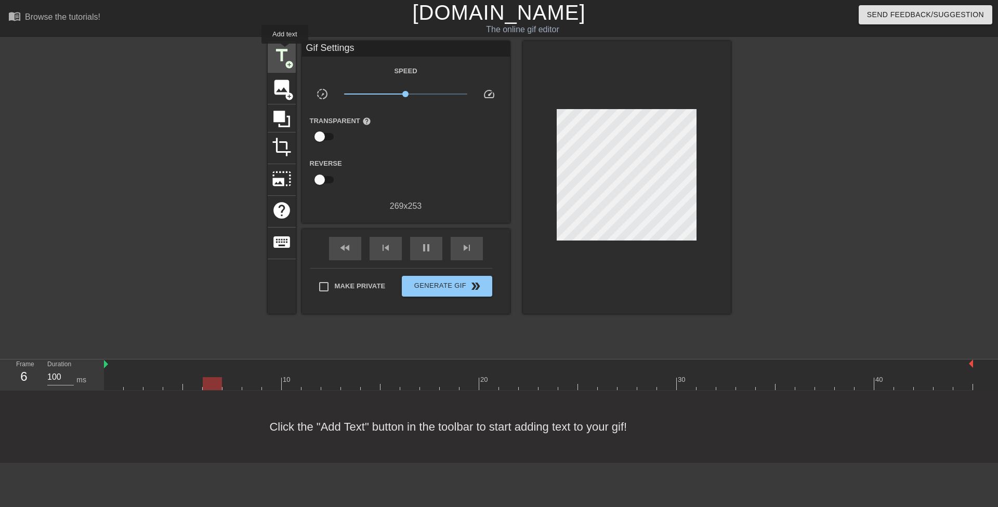
click at [285, 51] on span "title" at bounding box center [282, 56] width 20 height 20
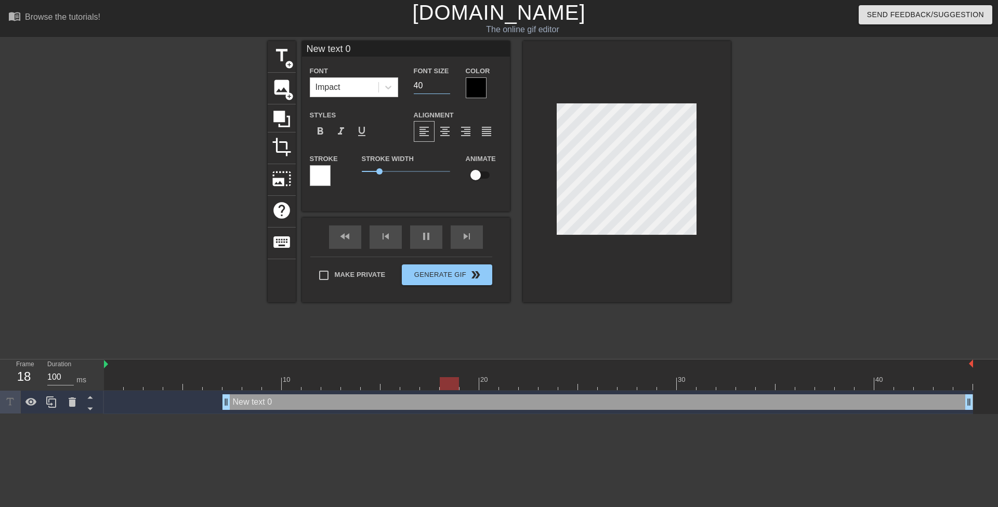
drag, startPoint x: 417, startPoint y: 86, endPoint x: 412, endPoint y: 84, distance: 5.4
click at [412, 84] on div "Font Size 40" at bounding box center [432, 81] width 52 height 34
type input "20"
drag, startPoint x: 381, startPoint y: 172, endPoint x: 345, endPoint y: 167, distance: 36.1
click at [343, 172] on div "Stroke Stroke Width 0 Animate" at bounding box center [406, 173] width 208 height 43
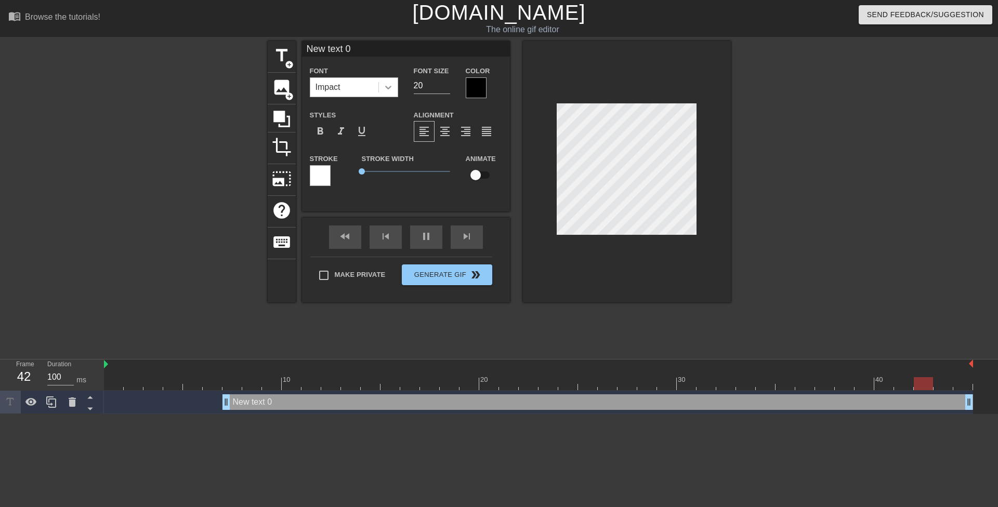
click at [388, 89] on icon at bounding box center [388, 87] width 10 height 10
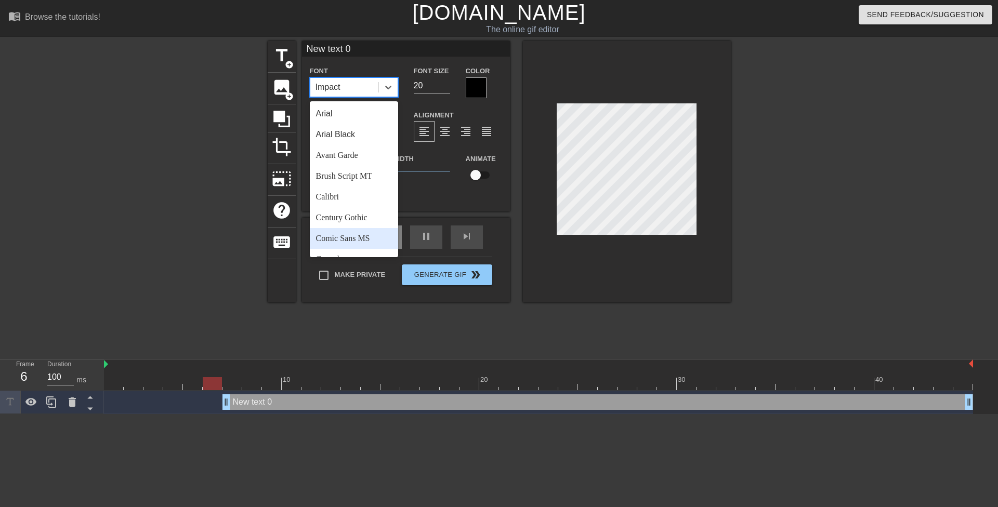
drag, startPoint x: 370, startPoint y: 238, endPoint x: 370, endPoint y: 227, distance: 10.9
click at [369, 238] on div "Comic Sans MS" at bounding box center [354, 238] width 88 height 21
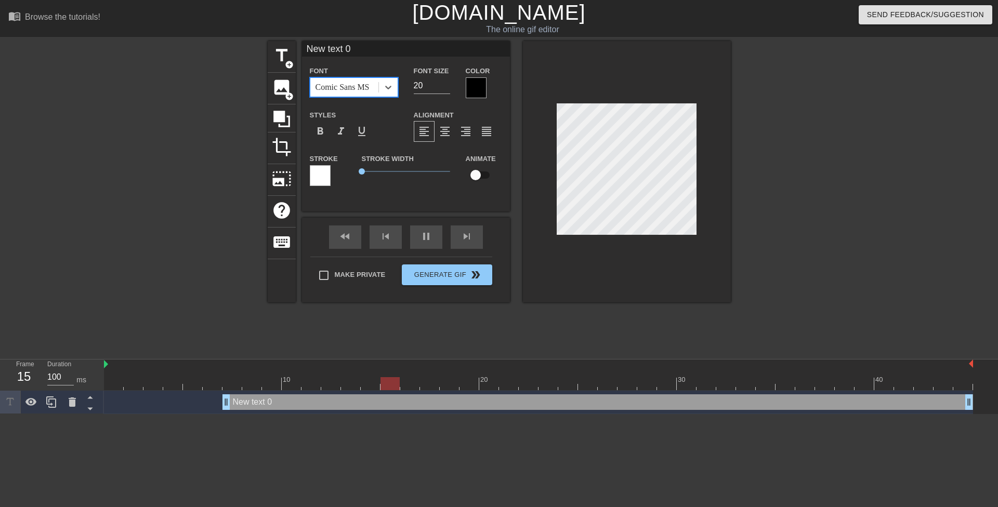
click at [477, 85] on div at bounding box center [476, 87] width 21 height 21
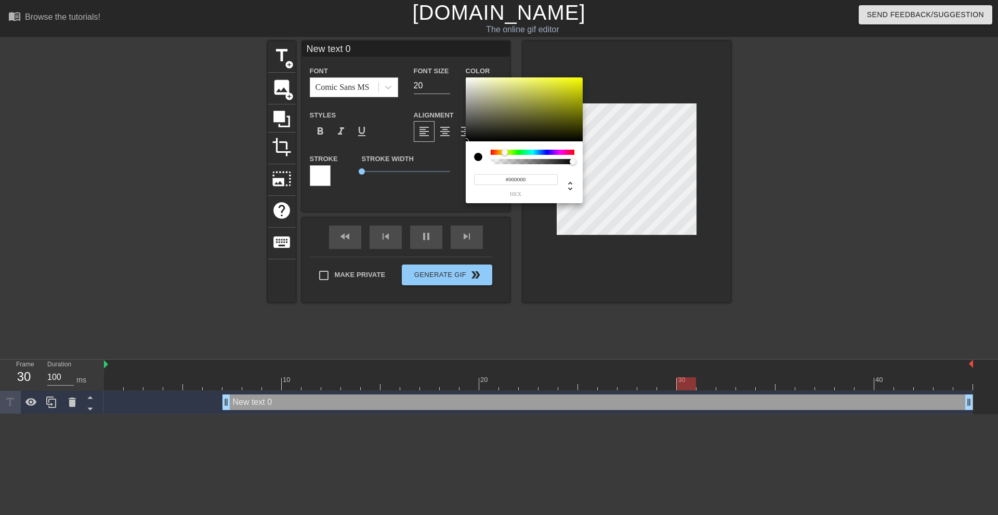
drag, startPoint x: 499, startPoint y: 151, endPoint x: 505, endPoint y: 151, distance: 6.3
click at [505, 151] on div at bounding box center [533, 152] width 84 height 5
drag, startPoint x: 533, startPoint y: 112, endPoint x: 627, endPoint y: 47, distance: 114.2
click at [626, 47] on div "#EFFF00 hex" at bounding box center [499, 257] width 998 height 515
type input "#F9FF00"
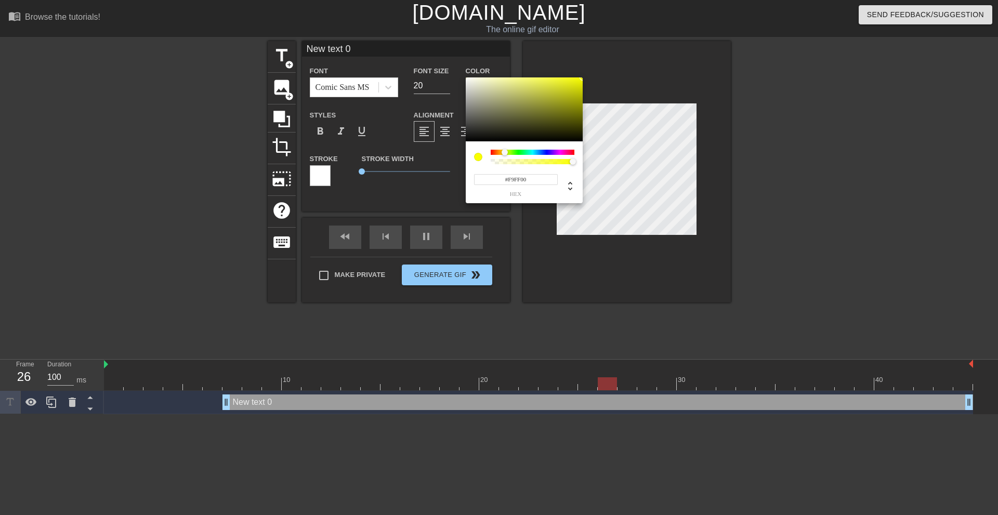
click at [505, 152] on div at bounding box center [505, 152] width 6 height 6
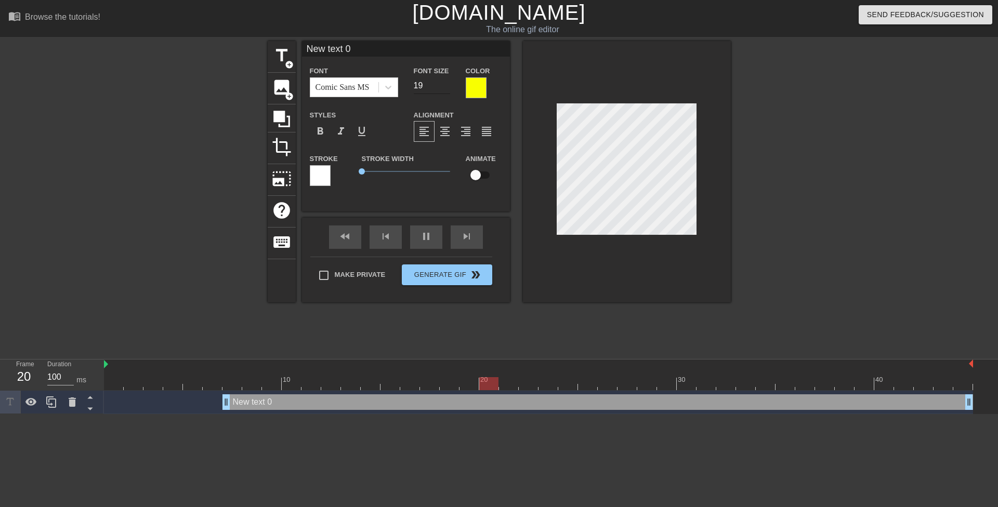
click at [446, 88] on input "19" at bounding box center [432, 85] width 36 height 17
type input "18"
click at [446, 88] on input "18" at bounding box center [432, 85] width 36 height 17
paste textarea "Don't worry about making a mess, I'll swallow it all before your parents get ba…"
type input "Don't worry about making a mess, I'll swallow it all before your parents get ba…"
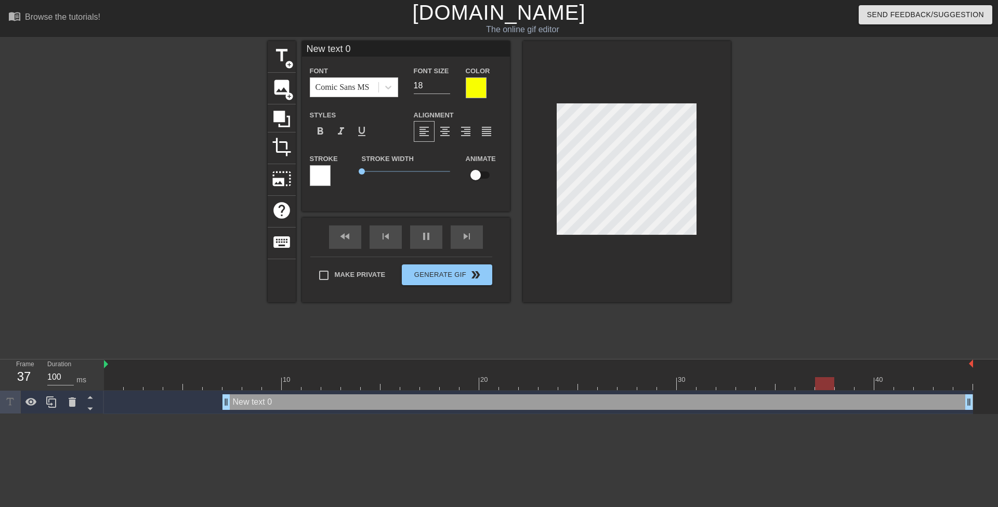
type textarea "Don't worry about making a mess, I'll swallow it all before your parents get ba…"
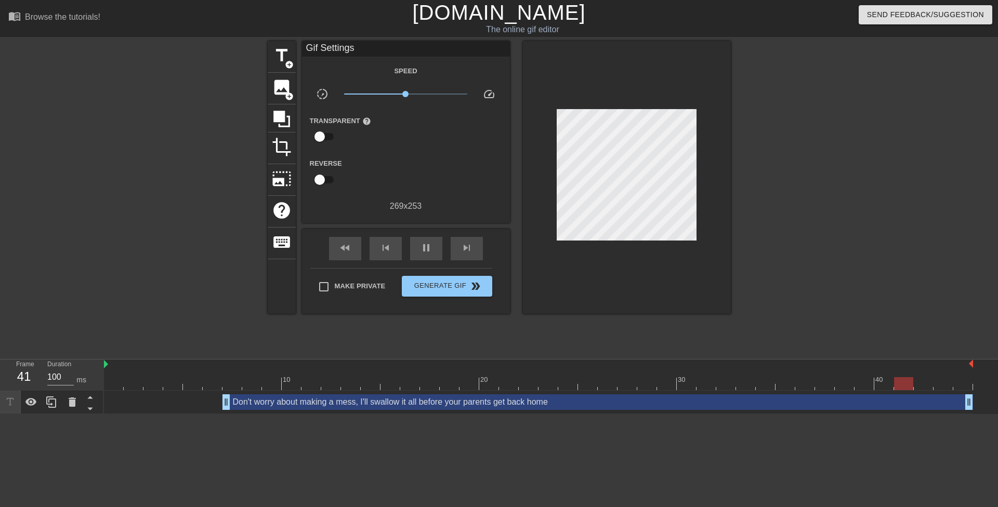
click at [747, 132] on div at bounding box center [822, 197] width 156 height 312
drag, startPoint x: 227, startPoint y: 402, endPoint x: 97, endPoint y: 389, distance: 130.6
click at [63, 401] on div "Frame 1 Duration 100 ms 10 20 30 40 Don't worry about making a mess, I'll swall…" at bounding box center [499, 387] width 998 height 55
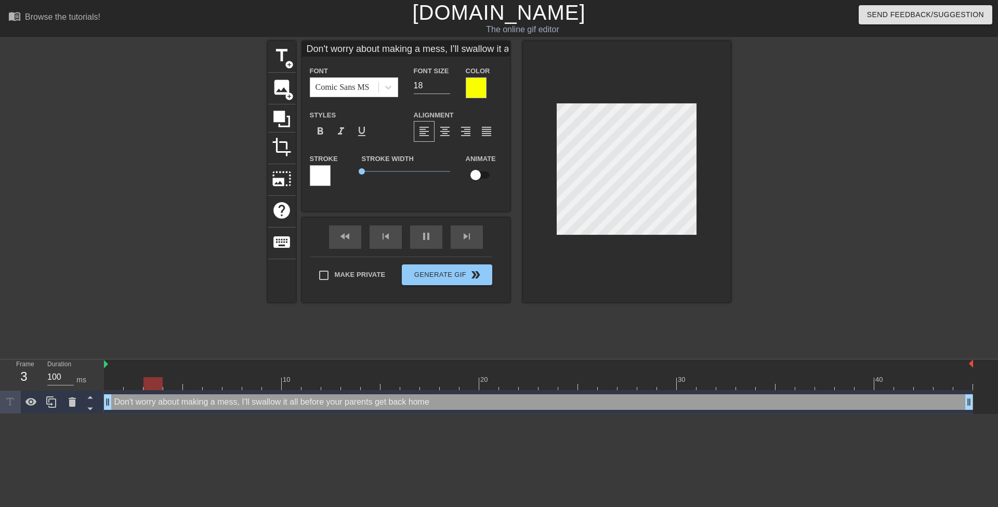
click at [769, 110] on div "title add_circle image add_circle crop photo_size_select_large help keyboard Do…" at bounding box center [499, 197] width 998 height 312
type input "Don't worry about making a mess, I'll swallow it all before your parents get ba…"
type input "17"
click at [447, 88] on input "17" at bounding box center [432, 85] width 36 height 17
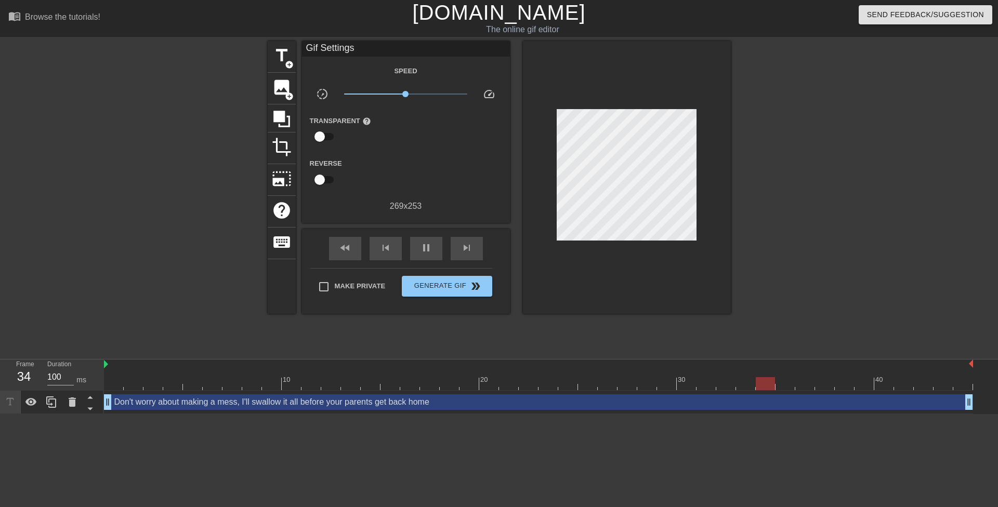
drag, startPoint x: 819, startPoint y: 129, endPoint x: 703, endPoint y: 129, distance: 115.9
click at [817, 129] on div at bounding box center [822, 197] width 156 height 312
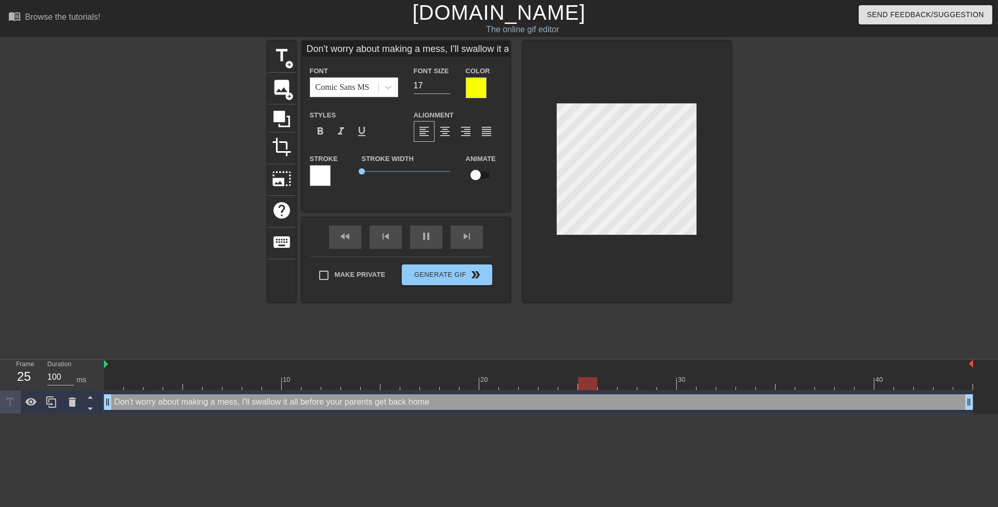
type input "Don't worry aboutmaking a mess, I'll swallow it all before your parents get bac…"
type textarea "Don't worry aboutmaking a mess, I'll swallow it all before your parents get bac…"
type input "Don't worry aboutmaking a mess, I'll swallow it all before your parents get bac…"
type textarea "Don't worry about making a mess, I'll swallow it all before your parents get ba…"
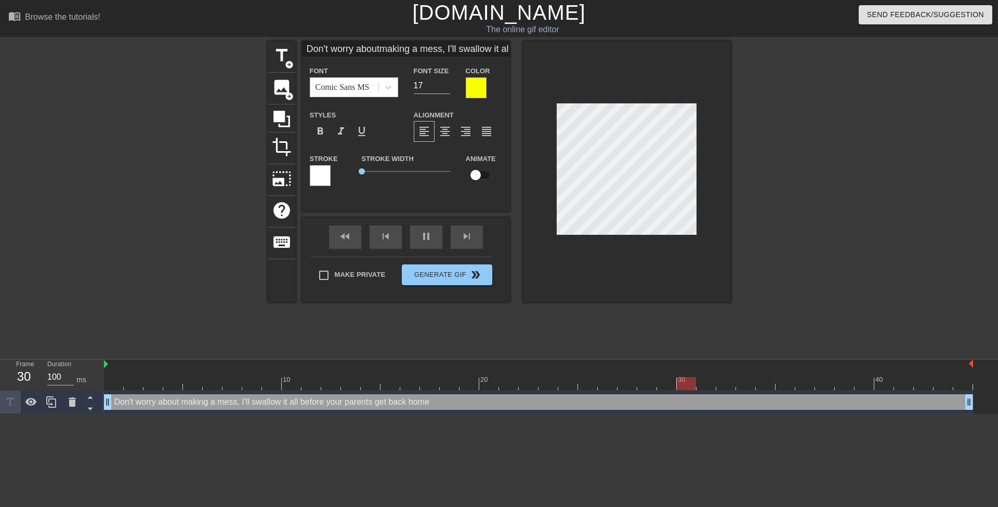
click at [788, 131] on div at bounding box center [822, 197] width 156 height 312
type input "Don't worry aboutmaking a mess, I'llswallow it all before your parents get back…"
type textarea "Don't worry about making a mess, I'llswallow it all before your parents get bac…"
type input "Don't worry aboutmaking a mess, I'llswallow it all before your parents get back…"
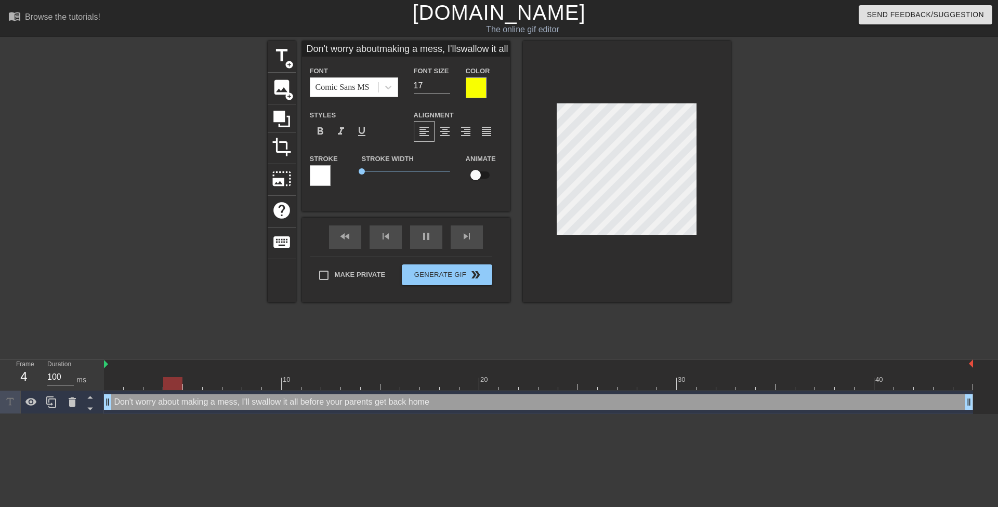
type textarea "Don't worry about making a mess, I'll swallow it all before your parents get ba…"
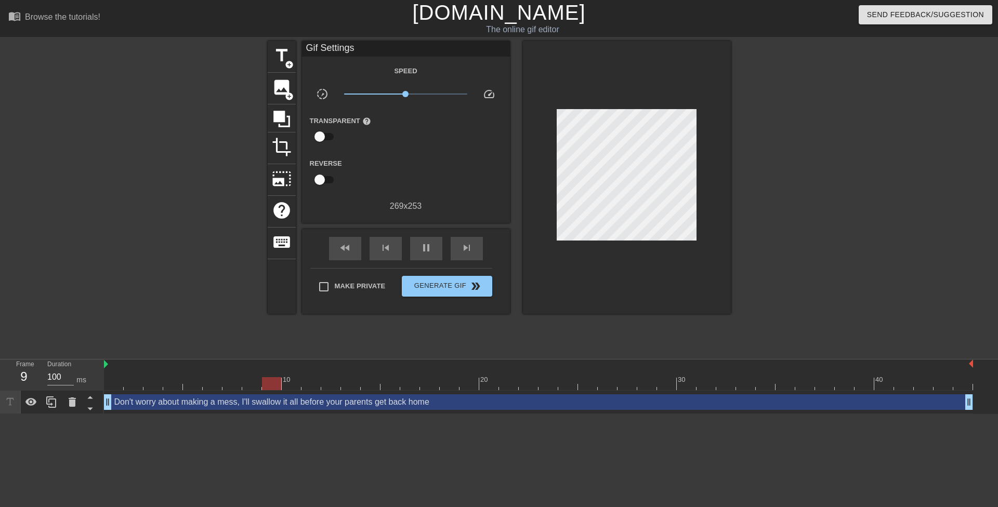
click at [787, 142] on div at bounding box center [822, 197] width 156 height 312
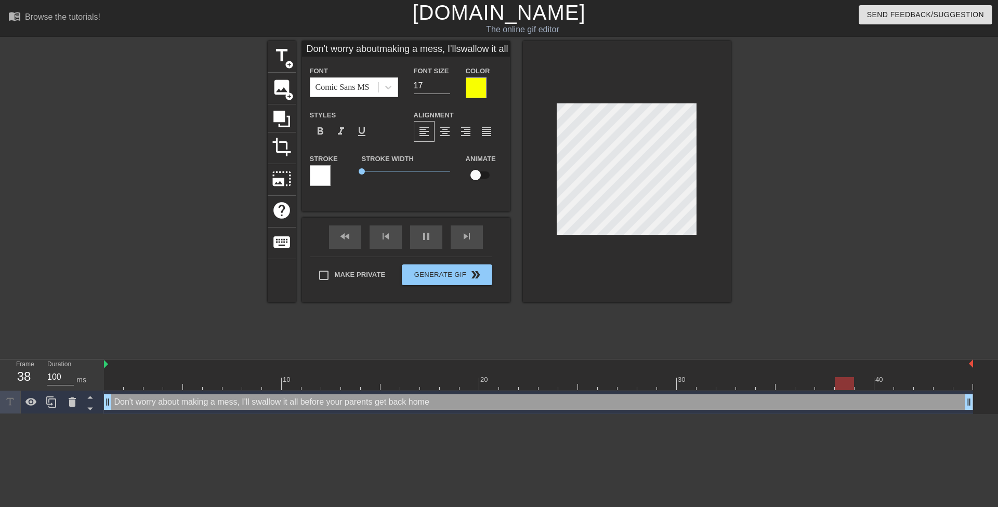
type input "Don't worry aboutmaking a mess, I'llswallow it allbefore your parents get back …"
type textarea "Don't worry about making a mess, I'll swallow it allbefore your parents get bac…"
type input "Don't worry aboutmaking a mess, I'llswallow it allbefore your parents get back …"
type textarea "Don't worry about making a mess, I'll swallow it all before your parents get ba…"
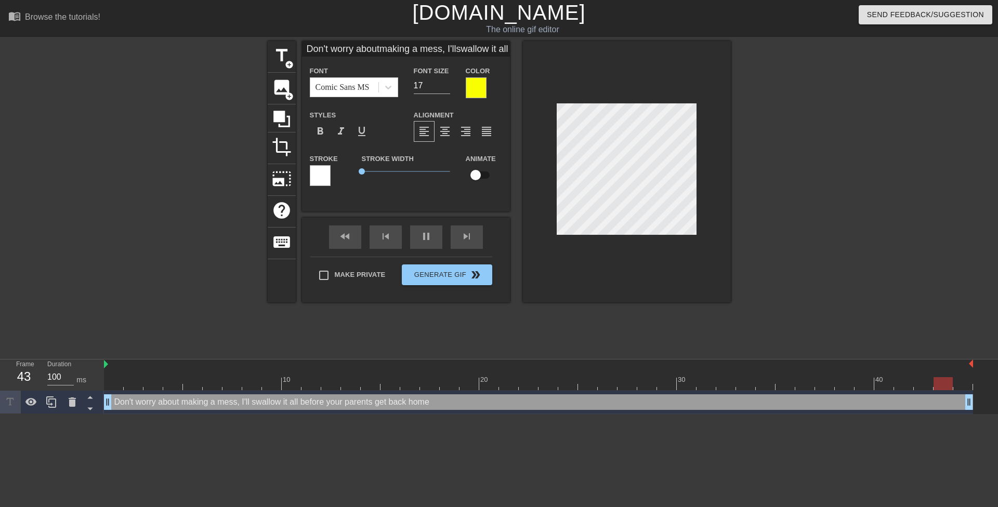
click at [765, 149] on div at bounding box center [822, 197] width 156 height 312
type input "Don't worry aboutmaking a mess, I'llswallow it allbefore yourparents get back h…"
type textarea "Don't worry about making a mess, I'll swallow it all before yourparents get bac…"
type input "Don't worry aboutmaking a mess, I'llswallow it allbefore yourparents get back h…"
type textarea "Don't worry about making a mess, I'll swallow it all before your parents get ba…"
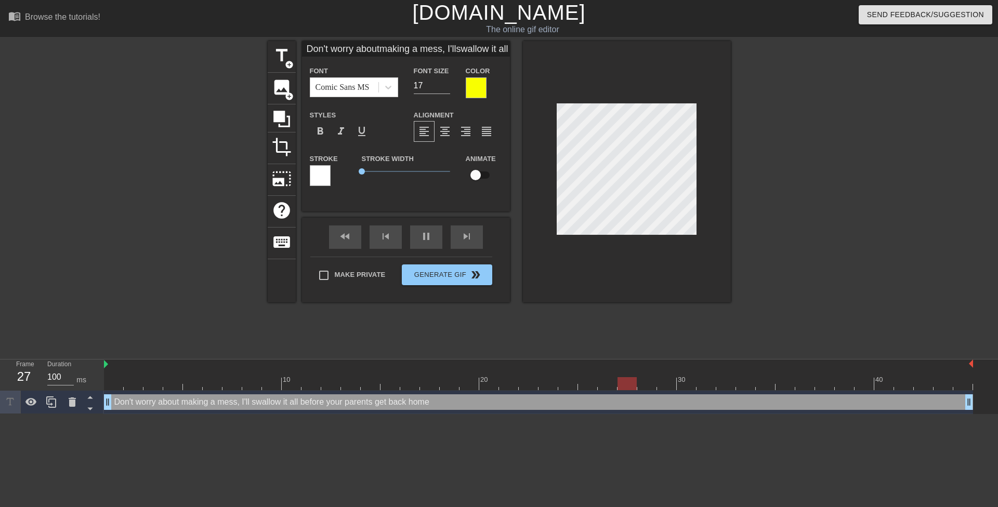
scroll to position [4, 2]
click at [758, 149] on div at bounding box center [822, 197] width 156 height 312
type input "Don't worry aboutmaking a mess, I'llswallow it allbefore yourparents getback ho…"
type textarea "Don't worry about making a mess, I'll swallow it all before your parents getbac…"
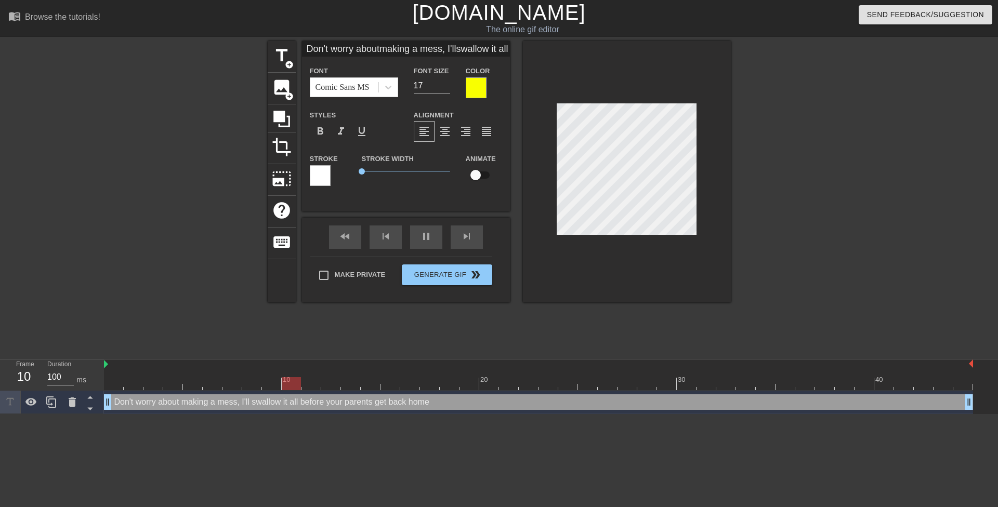
type input "Don't worry aboutmaking a mess, I'llswallow it allbefore yourparents getback ho…"
type textarea "Don't worry about making a mess, I'll swallow it all before your parents get ba…"
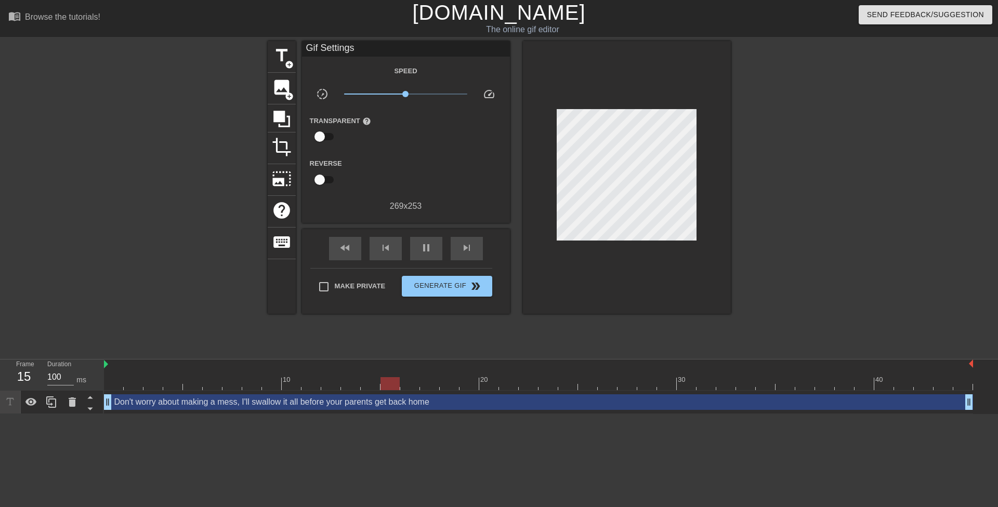
click at [755, 165] on div at bounding box center [822, 197] width 156 height 312
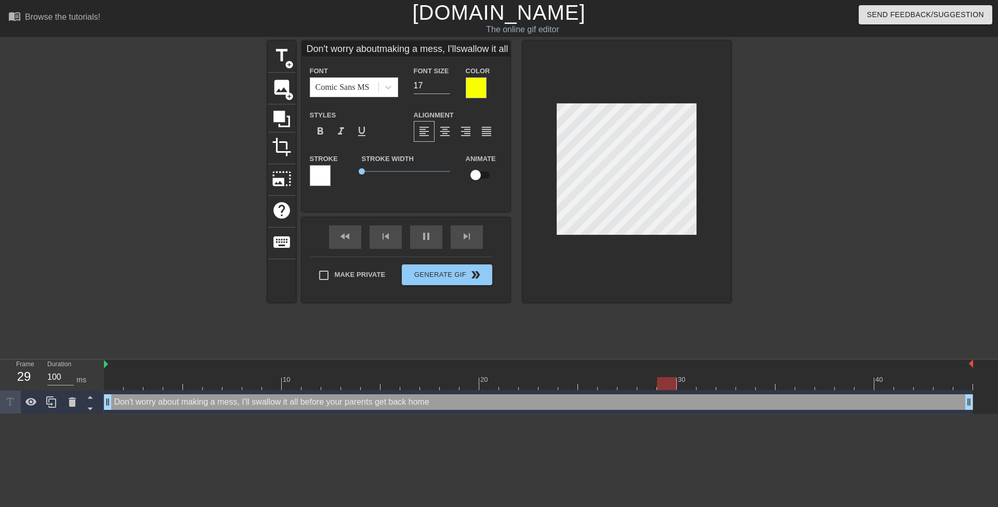
type input "Don't worry aboutmaking a mess, I'llswallow it allbefore yourparents getback ho…"
type textarea "Don't worry about making a mess, I'll swallow it all before your parents get ba…"
click at [760, 153] on div at bounding box center [822, 197] width 156 height 312
click at [763, 140] on div at bounding box center [822, 197] width 156 height 312
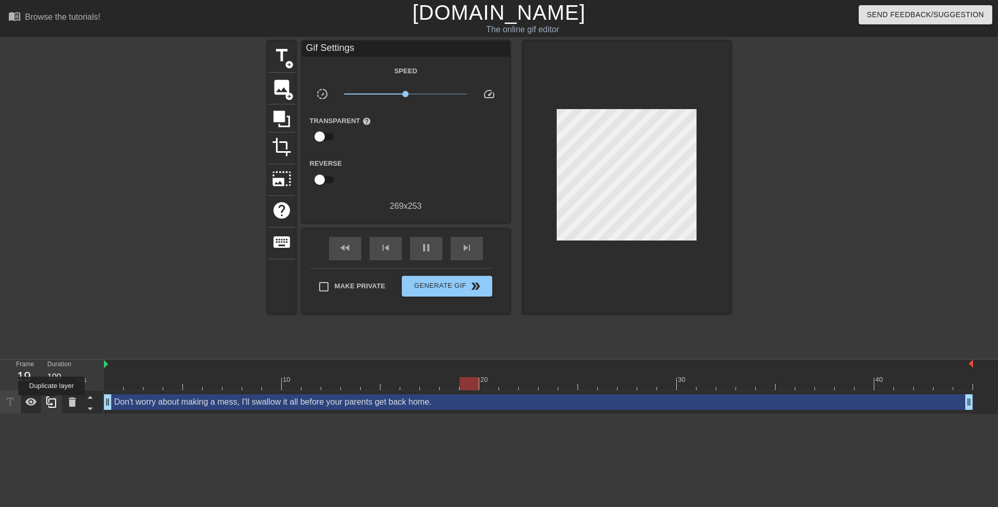
click at [51, 403] on icon at bounding box center [51, 402] width 12 height 12
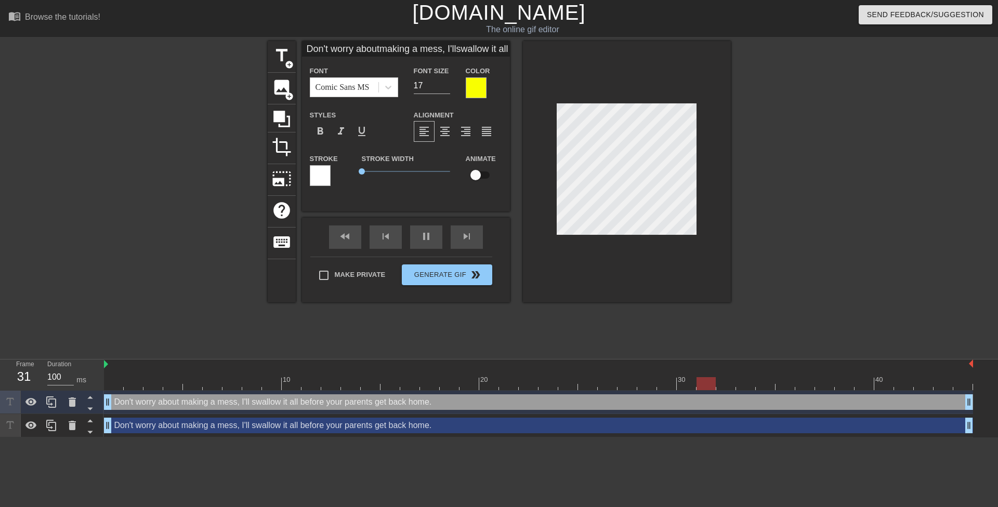
click at [139, 424] on div "Don't worry about making a mess, I'll swallow it all before your parents get ba…" at bounding box center [538, 426] width 869 height 16
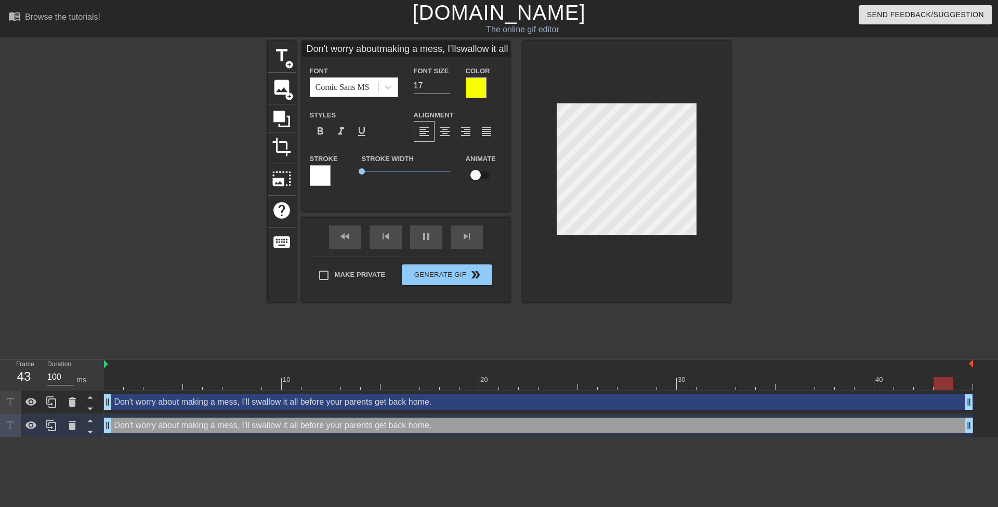
click at [482, 82] on div at bounding box center [476, 87] width 21 height 21
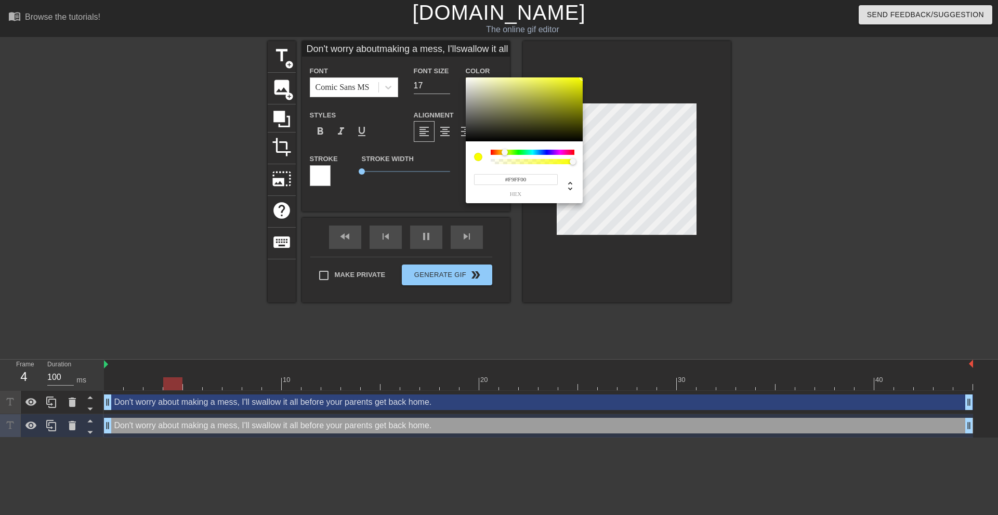
type input "Don't worry aboutmaking a mess, I'llswallow it allbefore yourparents getback ho…"
type input "#0D0D0C"
type input "Don't worry aboutmaking a mess, I'llswallow it allbefore yourparents getback ho…"
type input "#000000"
drag, startPoint x: 470, startPoint y: 145, endPoint x: 446, endPoint y: 165, distance: 31.8
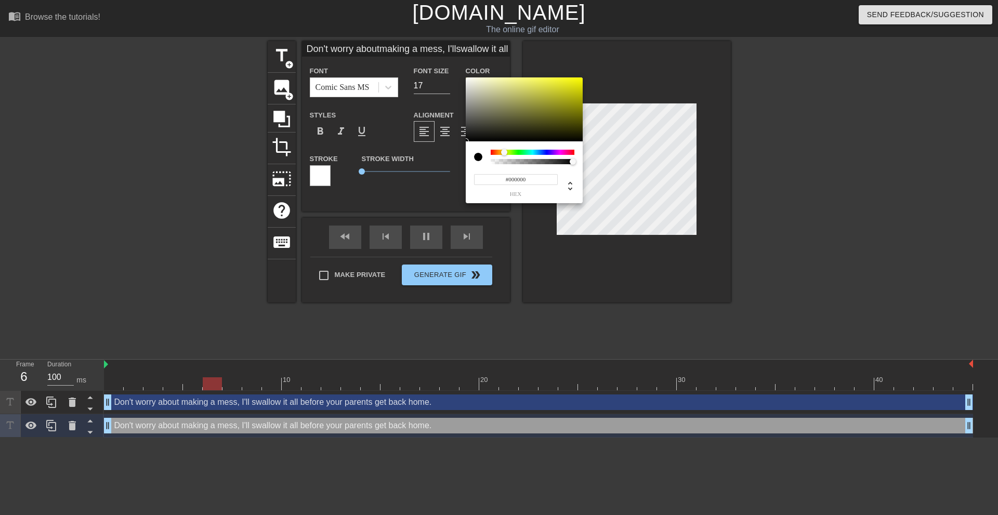
click at [446, 165] on div "#000000 hex" at bounding box center [499, 257] width 998 height 515
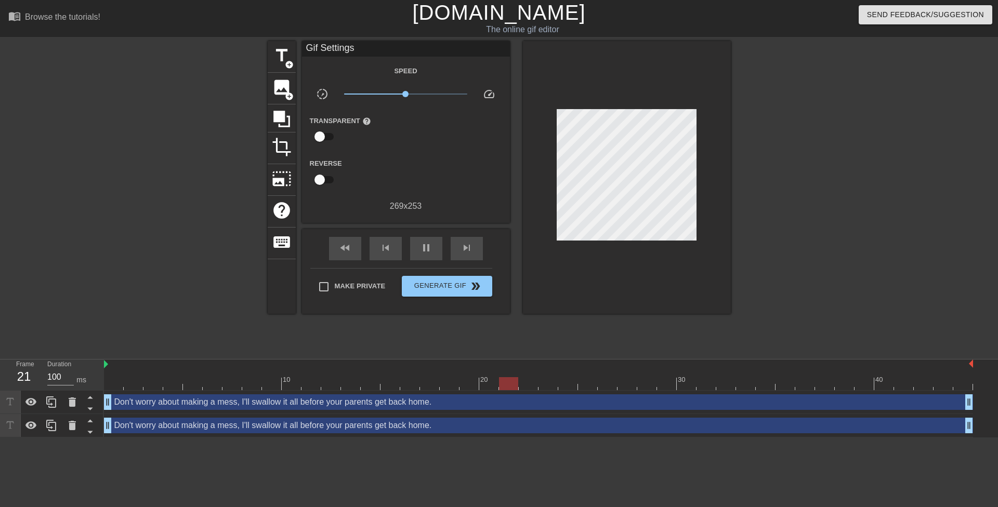
click at [259, 425] on div "Don't worry about making a mess, I'll swallow it all before your parents get ba…" at bounding box center [538, 426] width 869 height 16
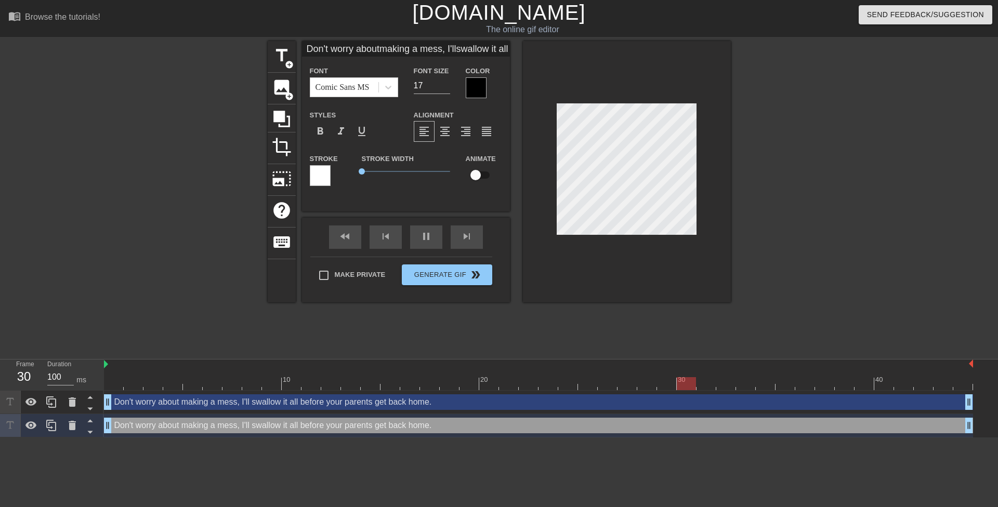
click at [327, 179] on div at bounding box center [320, 175] width 21 height 21
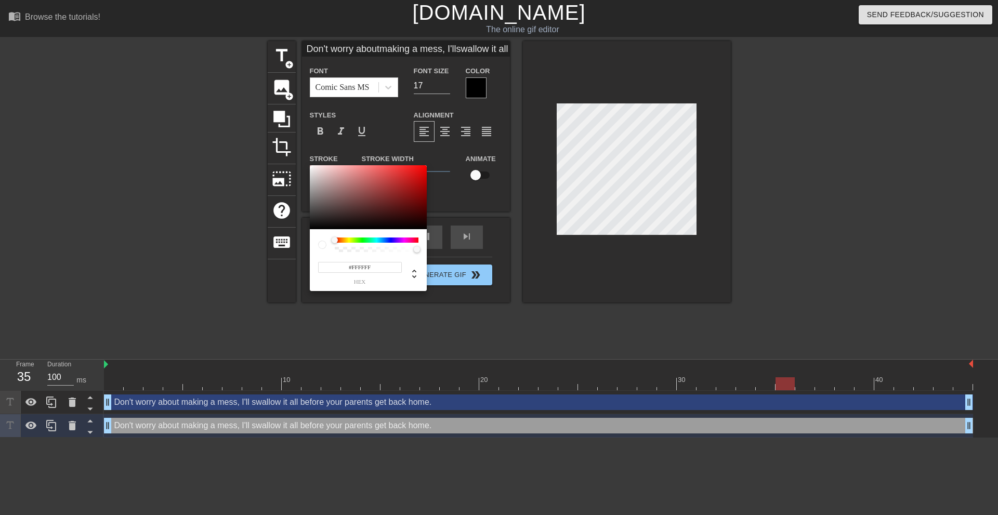
type input "Don't worry aboutmaking a mess, I'llswallow it allbefore yourparents getback ho…"
type input "#382C2C"
type input "Don't worry aboutmaking a mess, I'llswallow it allbefore yourparents getback ho…"
type input "#1D1919"
type input "Don't worry aboutmaking a mess, I'llswallow it allbefore yourparents getback ho…"
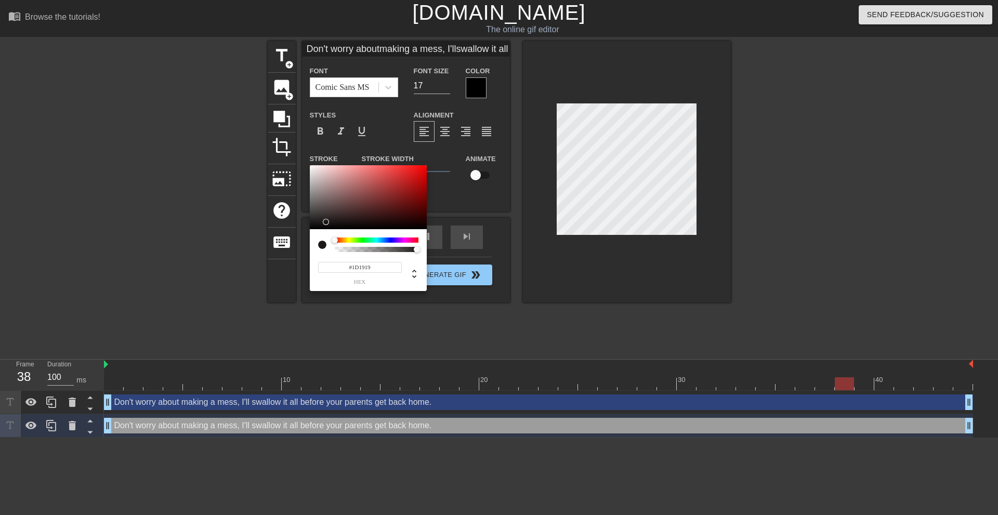
type input "#000000"
type input "Don't worry aboutmaking a mess, I'llswallow it allbefore yourparents getback ho…"
drag, startPoint x: 329, startPoint y: 220, endPoint x: 282, endPoint y: 256, distance: 59.3
click at [282, 256] on div "#000000 hex" at bounding box center [499, 257] width 998 height 515
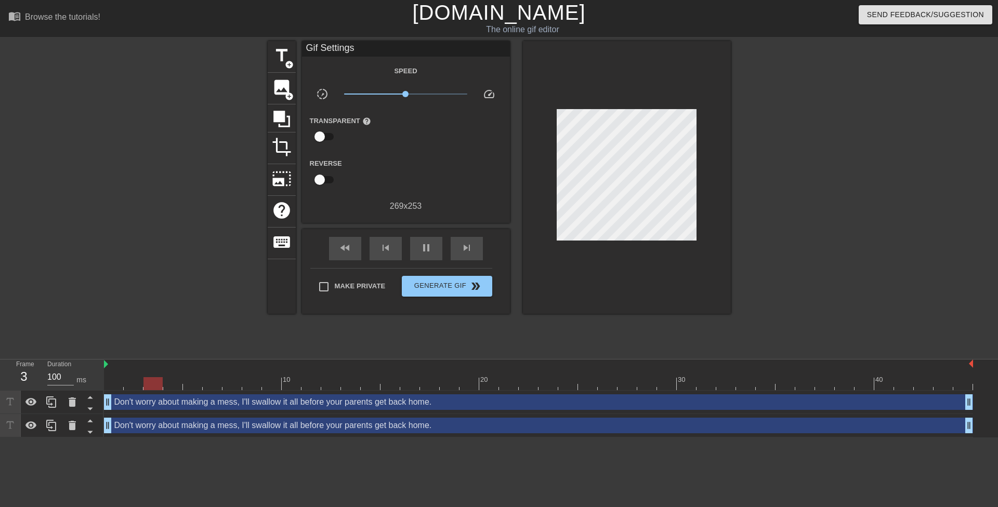
click at [302, 427] on div "Don't worry about making a mess, I'll swallow it all before your parents get ba…" at bounding box center [538, 426] width 869 height 16
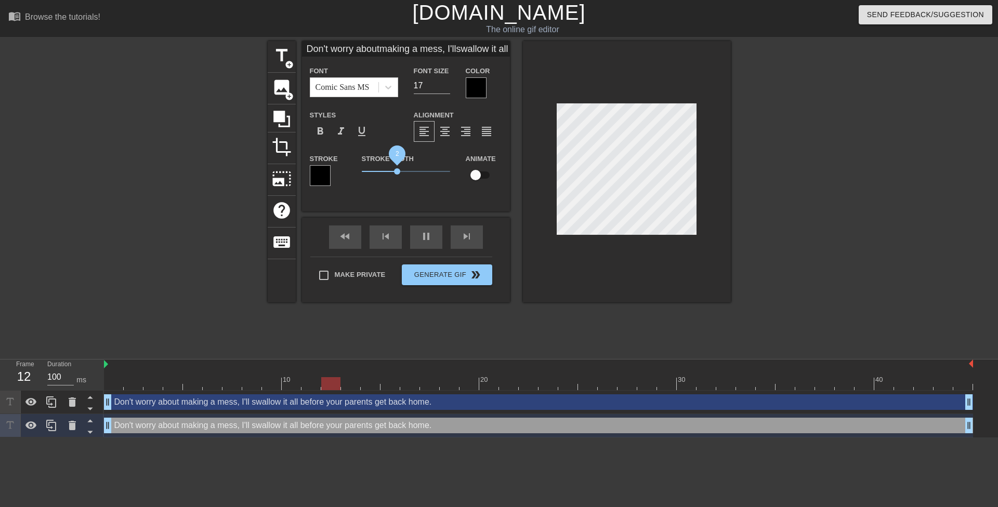
drag, startPoint x: 362, startPoint y: 171, endPoint x: 397, endPoint y: 175, distance: 34.6
click at [397, 175] on span "2" at bounding box center [406, 171] width 88 height 12
click at [400, 172] on span "2.15" at bounding box center [400, 171] width 6 height 6
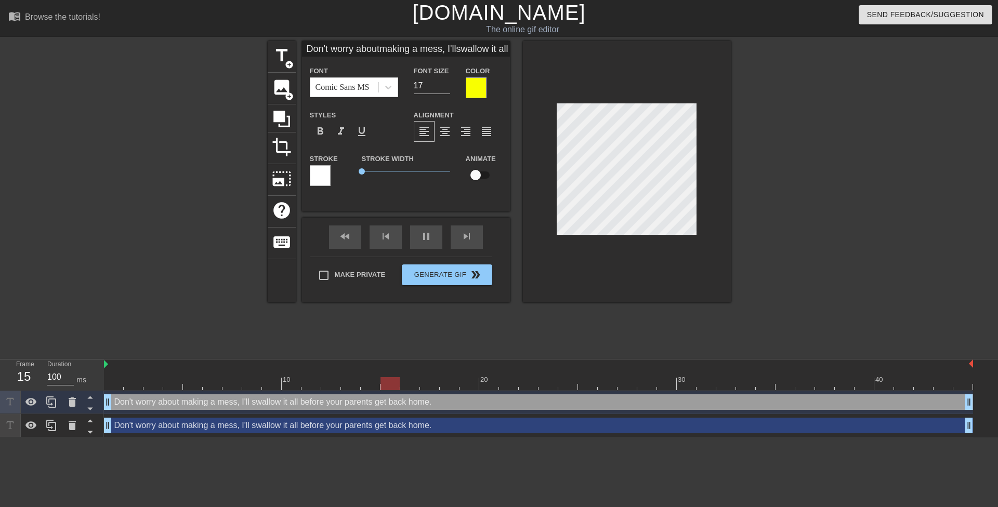
click at [605, 427] on div "Don't worry about making a mess, I'll swallow it all before your parents get ba…" at bounding box center [538, 426] width 869 height 16
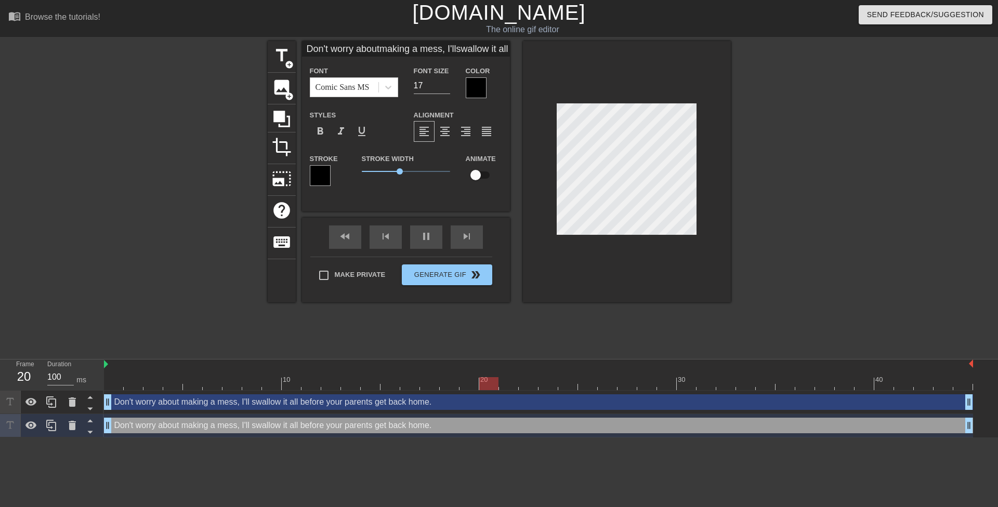
type input "Don't worry aboutmaking a mess, I'llswallow it allbefore yourparents getback ho…"
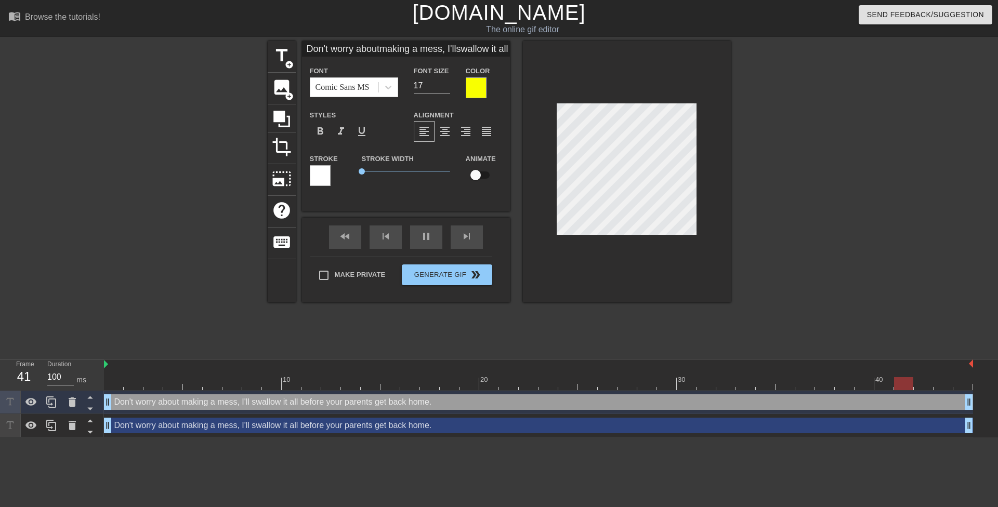
click at [781, 161] on div at bounding box center [822, 197] width 156 height 312
click at [802, 143] on div at bounding box center [822, 197] width 156 height 312
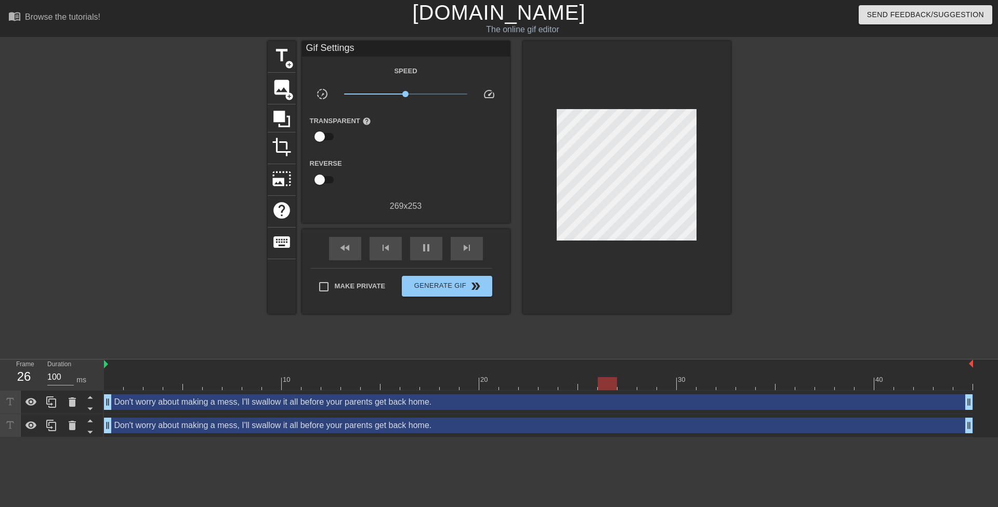
click at [767, 138] on div at bounding box center [822, 197] width 156 height 312
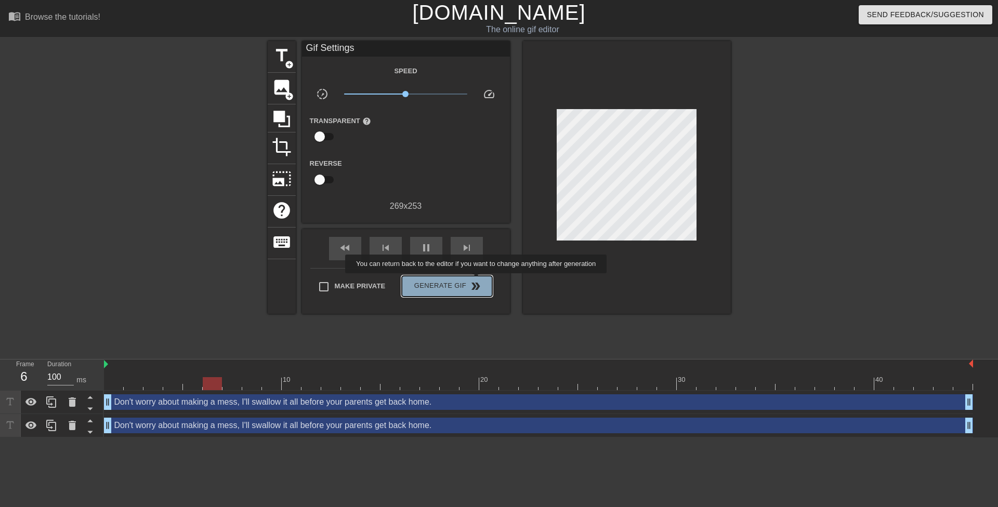
click at [477, 281] on span "double_arrow" at bounding box center [476, 286] width 12 height 12
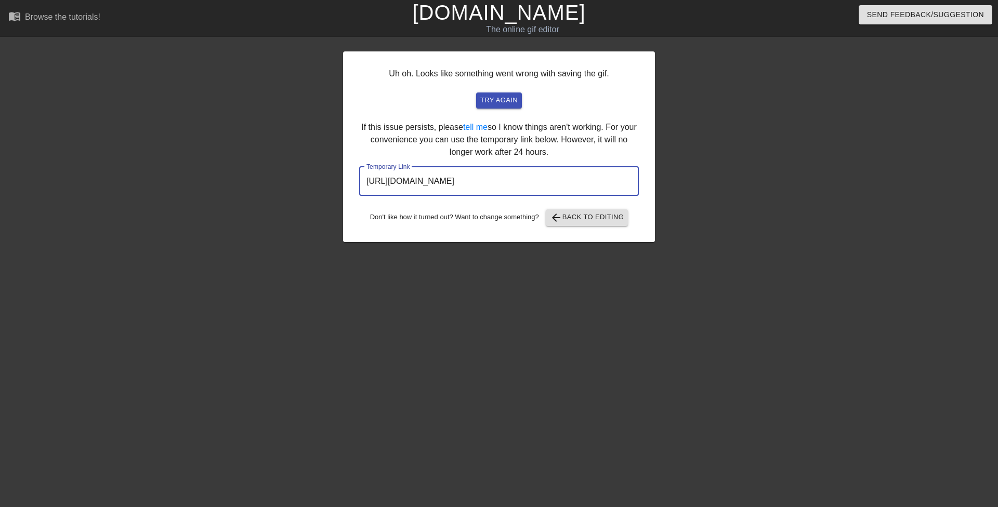
click at [490, 185] on input "https://www.gifntext.com/temp_generations/Fsa7Mjj1.gif" at bounding box center [499, 181] width 280 height 29
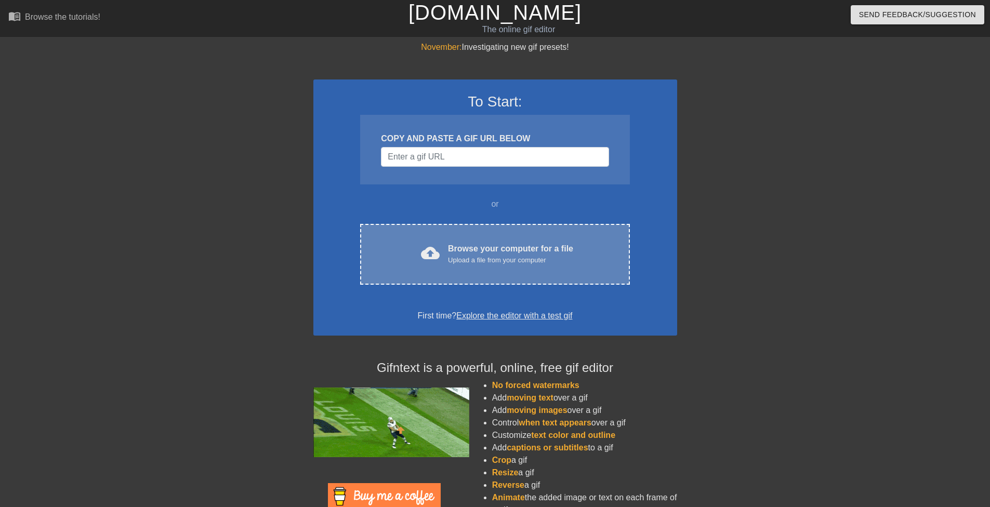
click at [480, 250] on div "Browse your computer for a file Upload a file from your computer" at bounding box center [510, 254] width 125 height 23
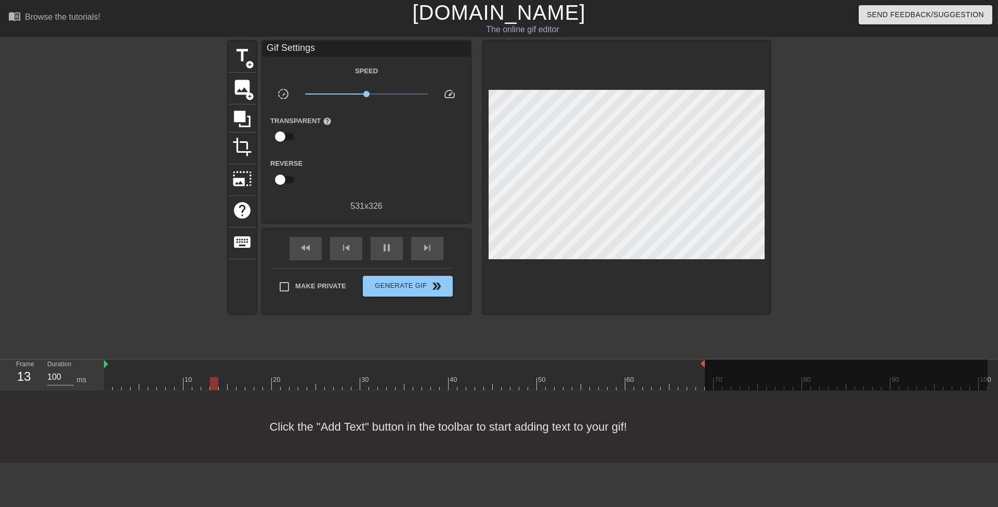
drag, startPoint x: 986, startPoint y: 362, endPoint x: 702, endPoint y: 371, distance: 284.0
click at [702, 371] on div "10 20 30 40 50 60 70 80 90 100" at bounding box center [546, 375] width 884 height 31
drag, startPoint x: 106, startPoint y: 364, endPoint x: 183, endPoint y: 367, distance: 77.5
click at [183, 367] on div "10 20 30 40 50 60 70 80 90 100" at bounding box center [546, 375] width 884 height 31
drag, startPoint x: 185, startPoint y: 364, endPoint x: 209, endPoint y: 368, distance: 24.7
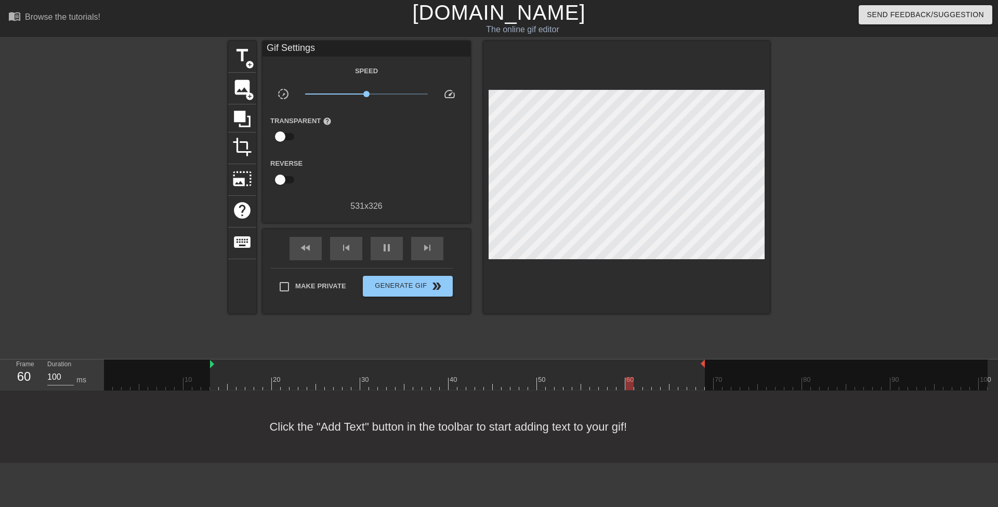
click at [209, 368] on div "10 20 30 40 50 60 70 80 90 100" at bounding box center [546, 375] width 884 height 31
click at [240, 150] on span "crop" at bounding box center [242, 147] width 20 height 20
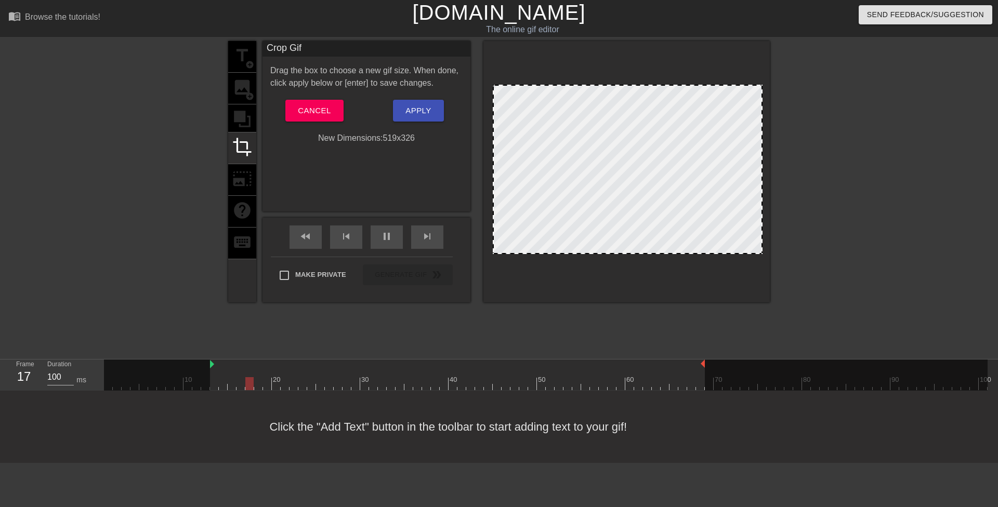
drag, startPoint x: 763, startPoint y: 161, endPoint x: 758, endPoint y: 160, distance: 5.4
click at [426, 110] on span "Apply" at bounding box center [418, 111] width 25 height 14
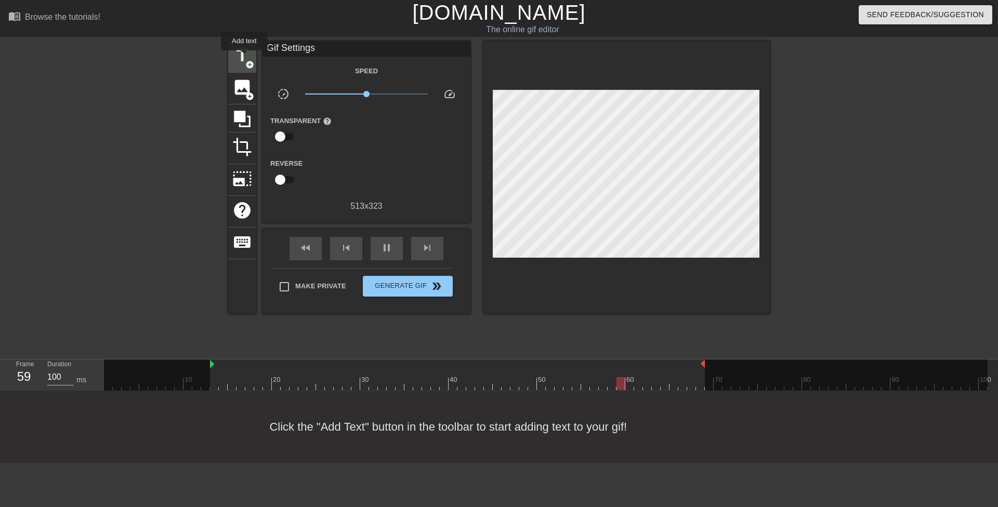
click at [244, 57] on span "title" at bounding box center [242, 56] width 20 height 20
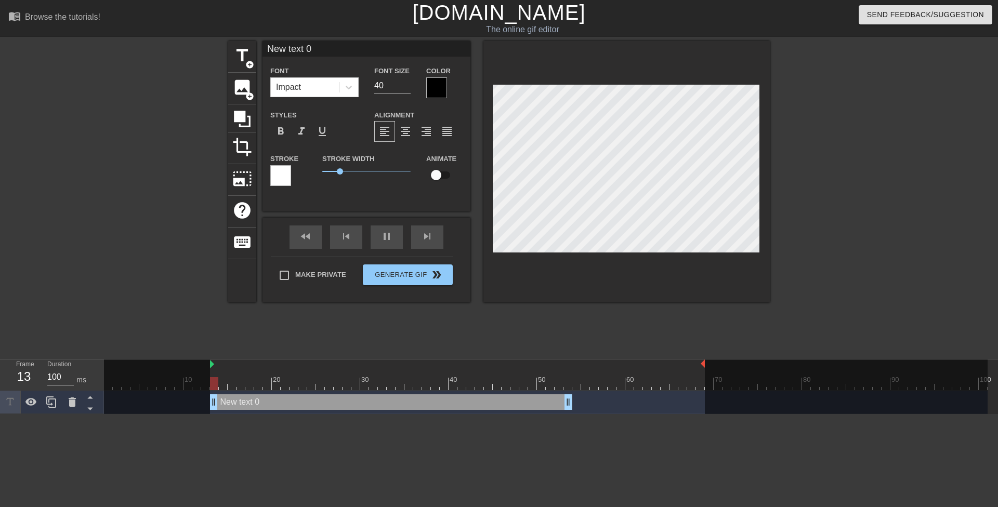
drag, startPoint x: 643, startPoint y: 403, endPoint x: 228, endPoint y: 390, distance: 415.1
click at [228, 390] on div "10 20 30 40 50 60 70 80 90 100 New text 0 drag_handle drag_handle" at bounding box center [551, 387] width 894 height 55
drag, startPoint x: 567, startPoint y: 401, endPoint x: 698, endPoint y: 395, distance: 130.7
click at [351, 80] on div at bounding box center [349, 87] width 19 height 19
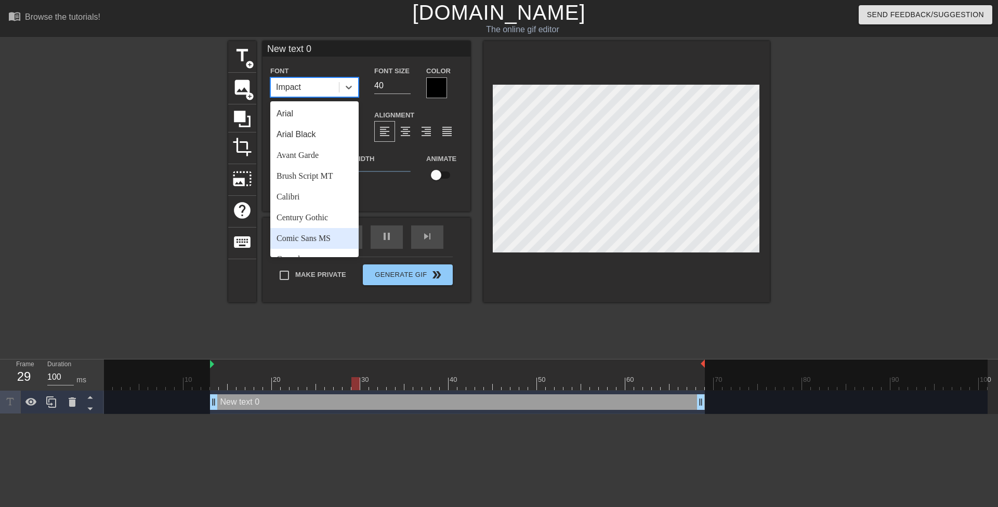
click at [337, 234] on div "Comic Sans MS" at bounding box center [314, 238] width 88 height 21
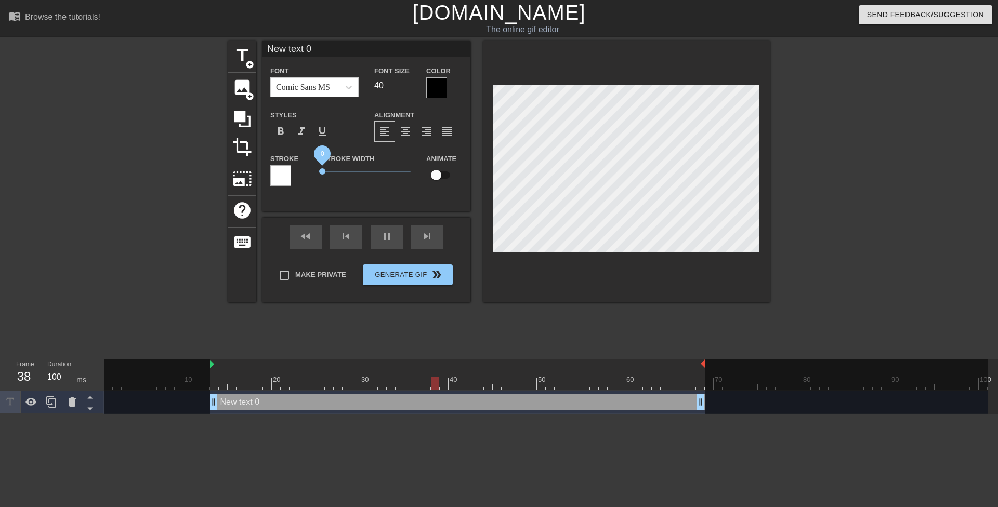
drag, startPoint x: 340, startPoint y: 169, endPoint x: 318, endPoint y: 156, distance: 25.2
click at [313, 167] on div "Stroke Stroke Width 0 Animate" at bounding box center [367, 173] width 208 height 43
drag, startPoint x: 379, startPoint y: 85, endPoint x: 373, endPoint y: 84, distance: 6.3
click at [373, 84] on div "Font Size 40" at bounding box center [393, 81] width 52 height 34
type input "20"
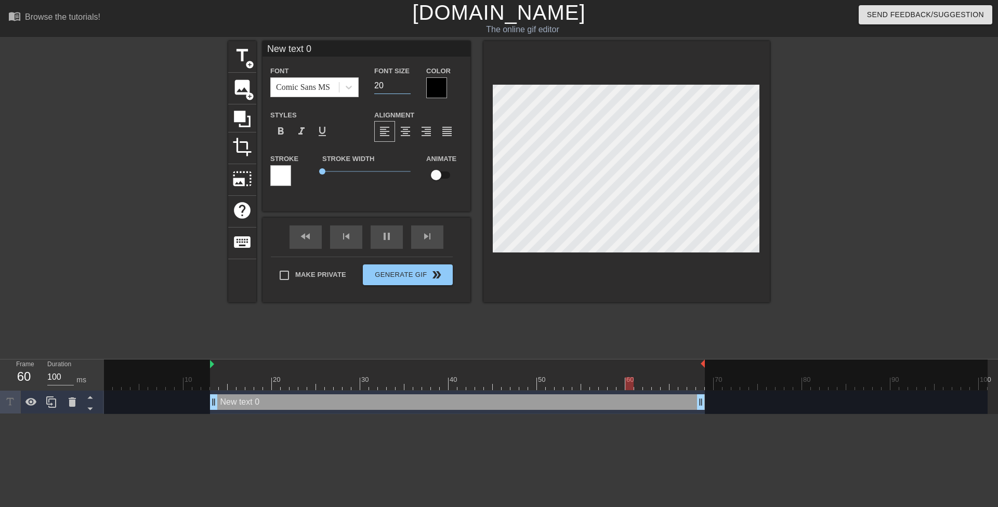
click at [434, 88] on div at bounding box center [436, 87] width 21 height 21
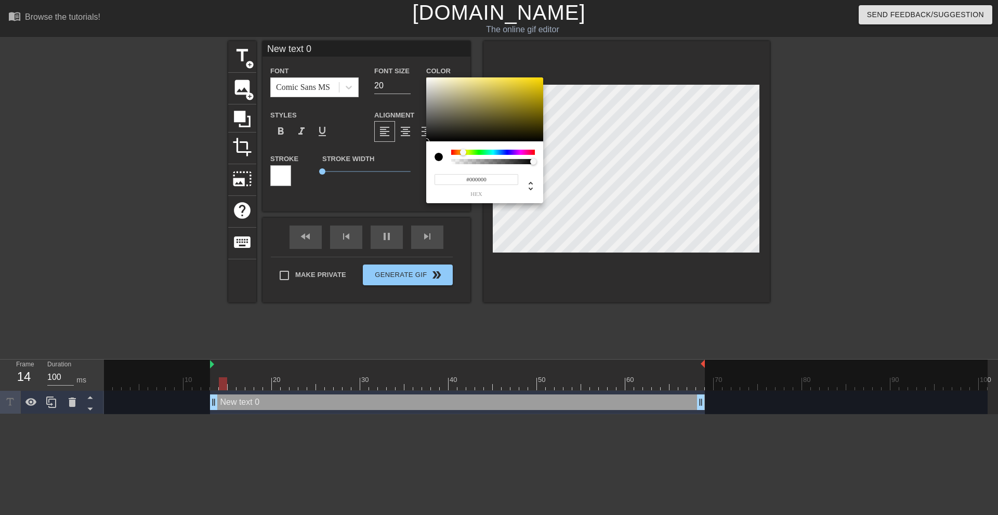
drag, startPoint x: 463, startPoint y: 153, endPoint x: 471, endPoint y: 140, distance: 15.2
click at [463, 153] on div at bounding box center [493, 152] width 84 height 5
drag, startPoint x: 503, startPoint y: 107, endPoint x: 588, endPoint y: 64, distance: 94.4
click at [603, 47] on div "#FFD100 hex" at bounding box center [499, 257] width 998 height 515
click at [466, 151] on div at bounding box center [466, 152] width 6 height 6
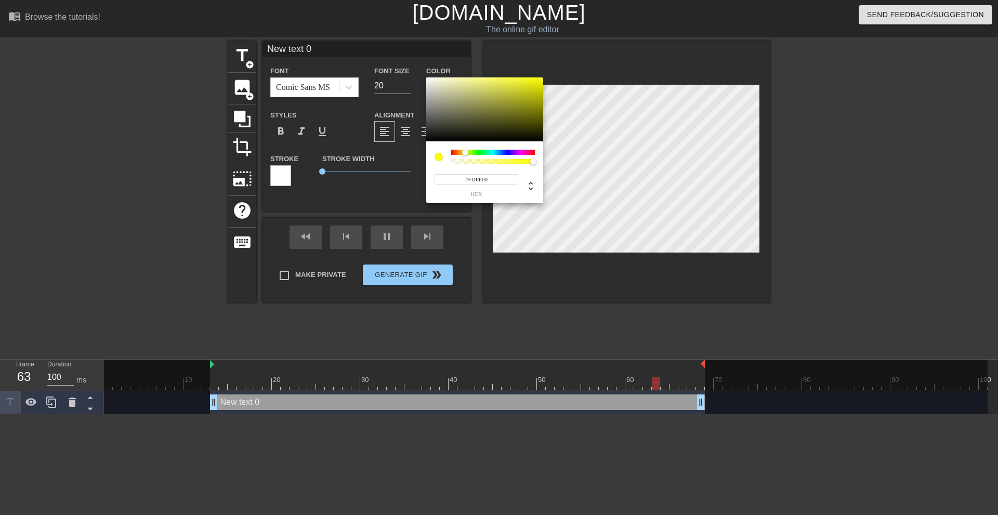
type input "#F4FF00"
click at [466, 153] on div at bounding box center [466, 152] width 6 height 6
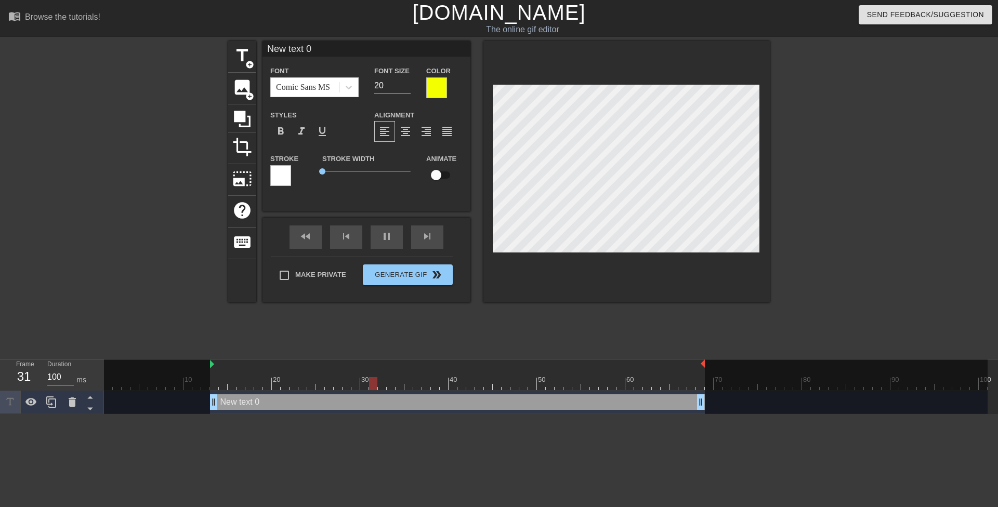
scroll to position [2, 2]
type input "O"
type textarea "O"
type input "Oh"
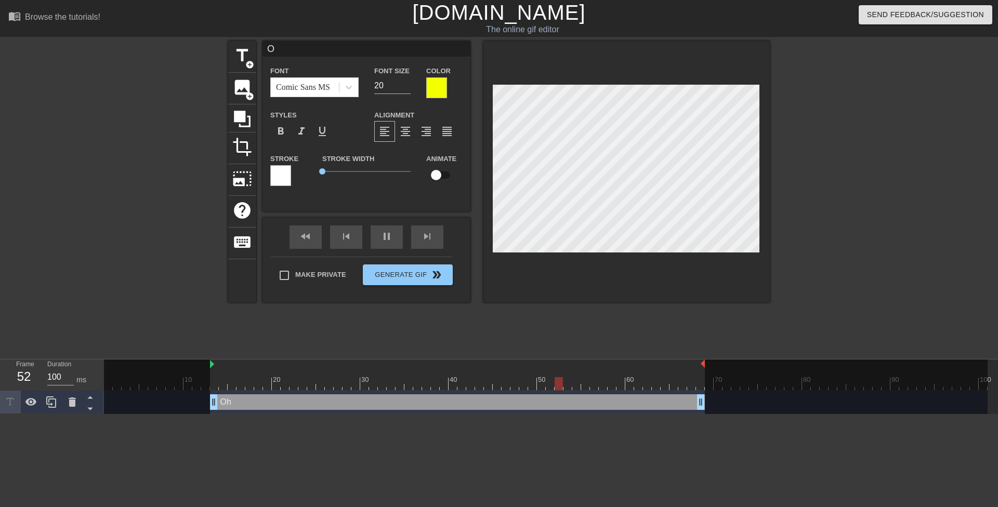
type textarea "Oh"
type input "Oh"
type textarea "Oh"
type input "Oh g"
type textarea "Oh g"
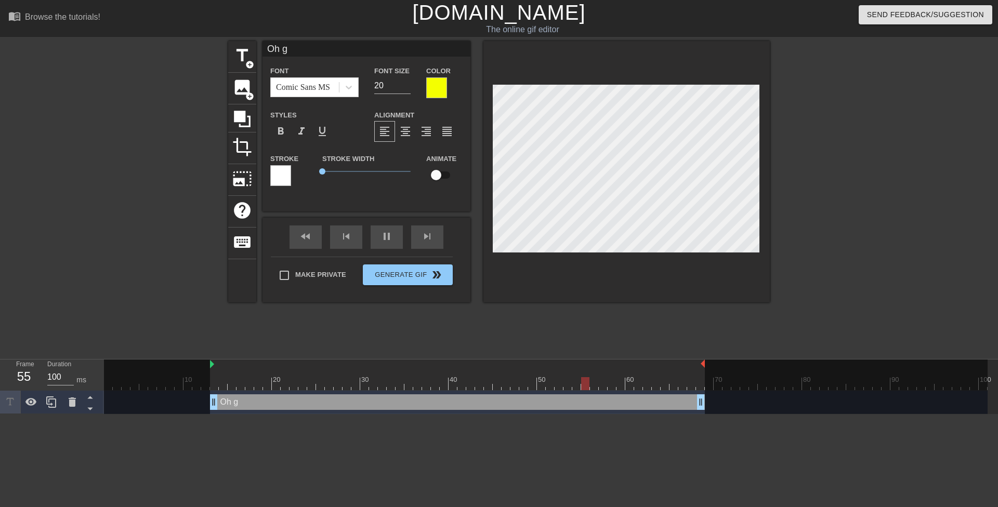
type input "Oh go"
type textarea "Oh go"
type input "Oh god"
type textarea "Oh god"
type input "Oh god,"
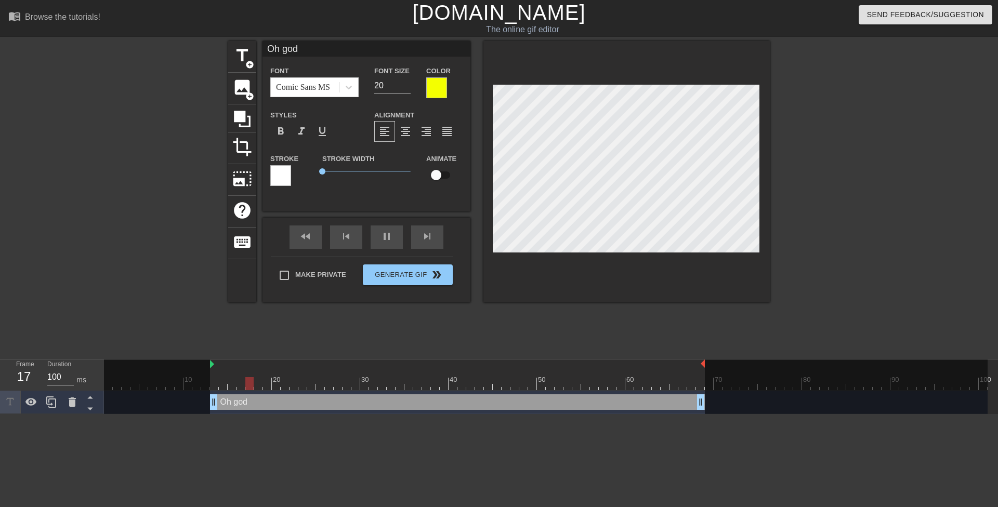
type textarea "Oh god,"
type input "Oh god,"
type textarea "Oh god,"
type input "I"
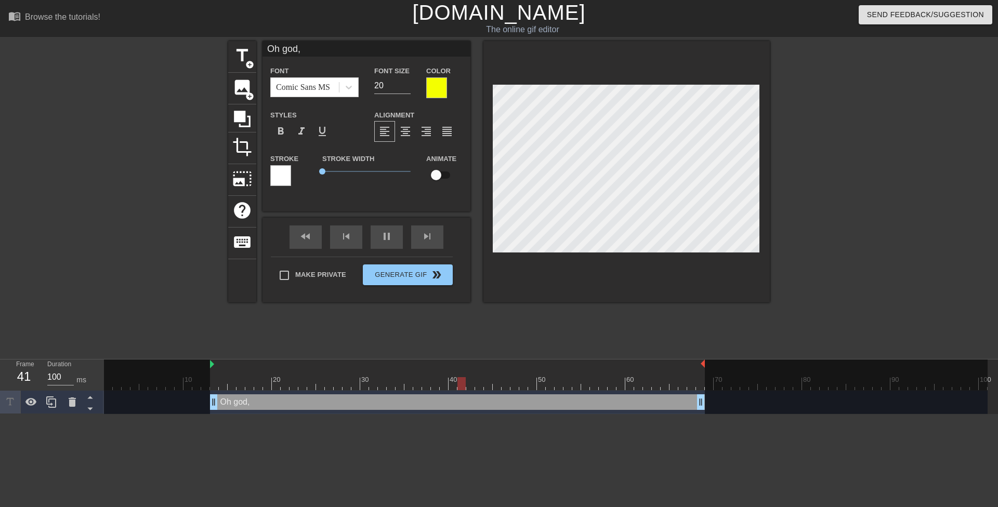
type textarea "I"
type input "I"
type textarea "I"
type input "I c"
type textarea "I c"
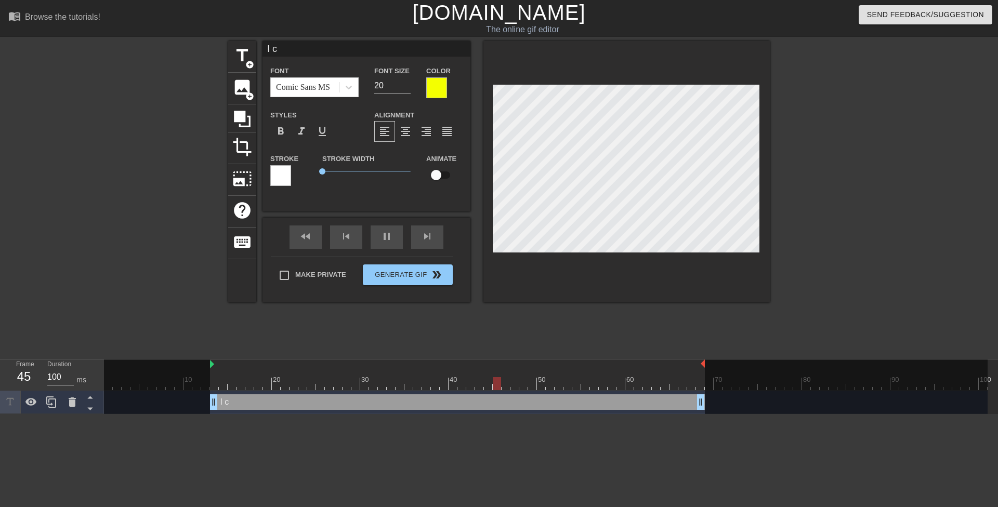
type input "I ca"
type textarea "I ca"
type input "I can"
type textarea "I can"
type input "I can'"
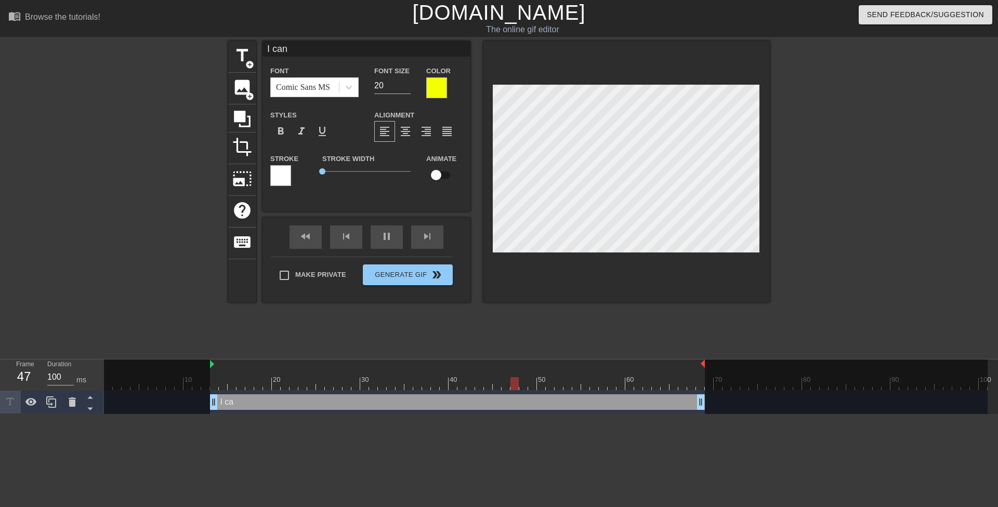
type textarea "I can'"
type input "I can't"
type textarea "I can't"
type input "I can't"
type textarea "I can't"
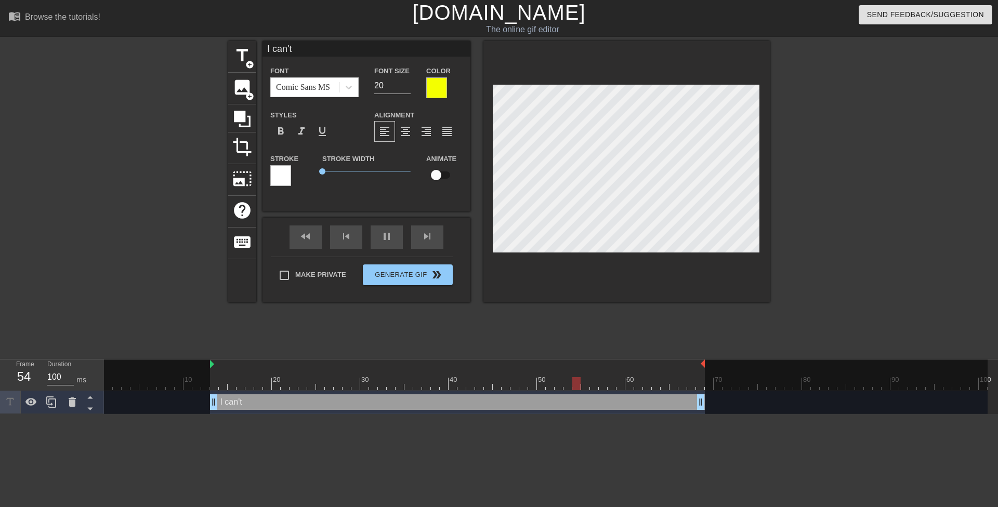
type input "I can't b"
type textarea "I can't b"
type input "I can't be"
type textarea "I can't be"
type input "I can't bel"
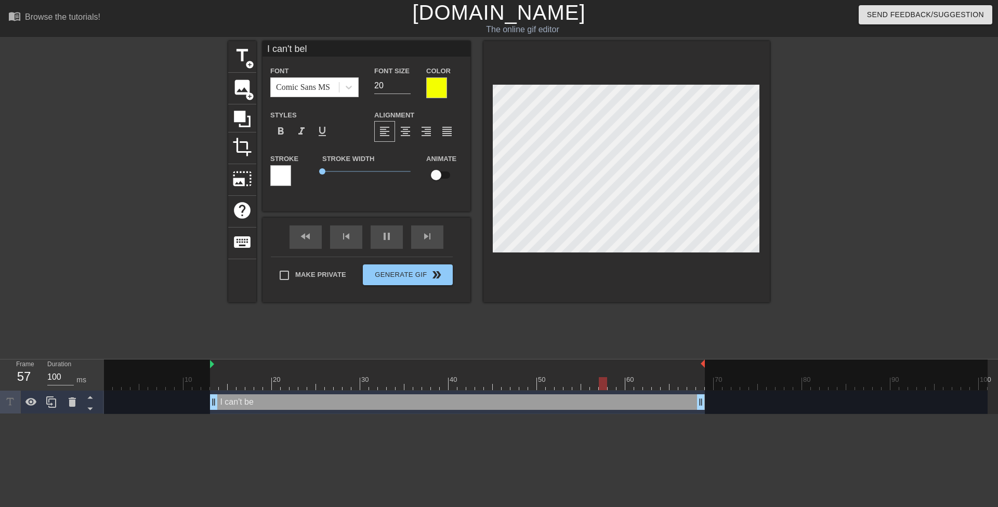
type textarea "I can't bel"
type input "I can't beli"
type textarea "I can't beli"
type input "I can't belie"
type textarea "I can't belie"
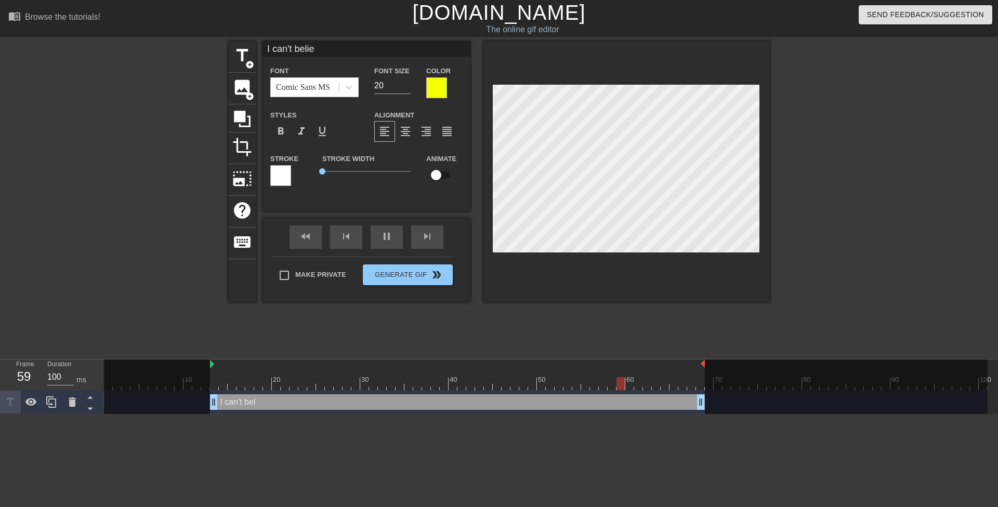
scroll to position [2, 3]
type input "I can't believ"
type textarea "I can't believ"
type input "I can't believe"
type textarea "I can't believe"
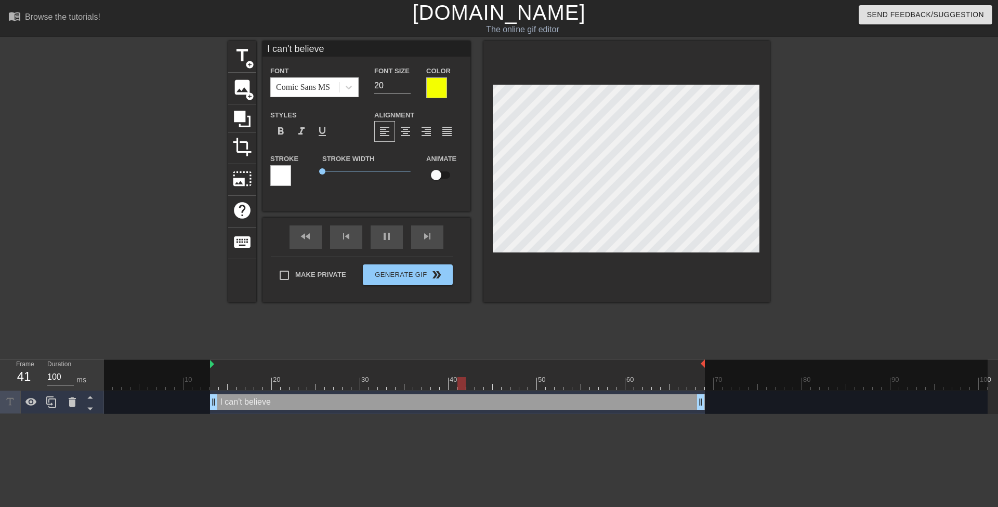
type input "I can't believe"
type textarea "I can't believe"
type input "I can't believe I"
type textarea "I can't believe I"
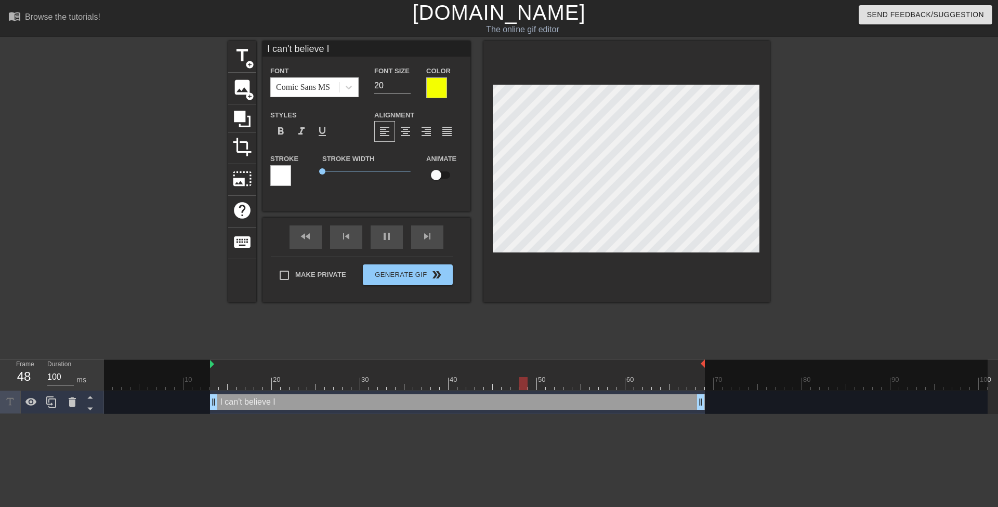
type input "I can't believe I'"
type textarea "I can't believe I'"
type input "I can't believe I'm"
type textarea "I can't believe I'm"
type input "21"
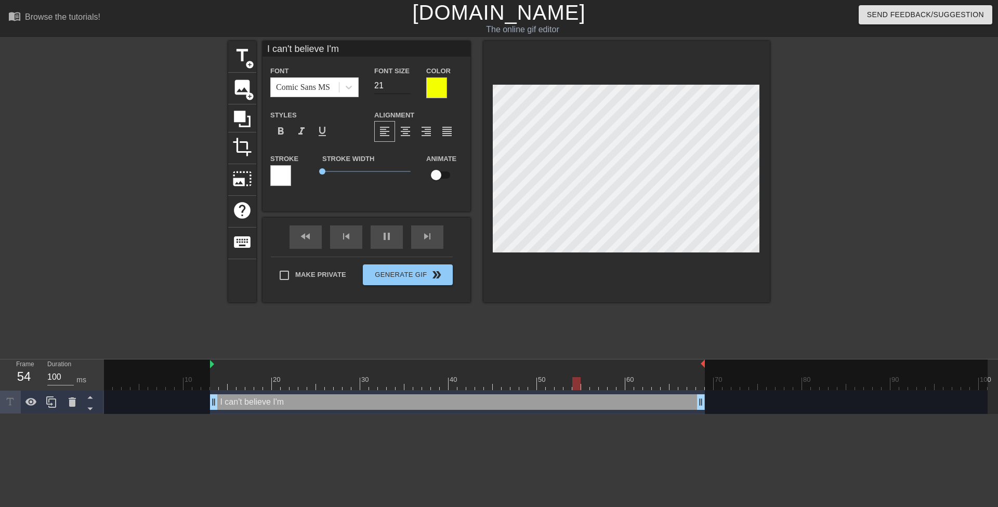
click at [406, 84] on input "21" at bounding box center [392, 85] width 36 height 17
click at [528, 66] on div at bounding box center [627, 172] width 286 height 262
type input "I can't believe I'm"
type textarea "I can't believe I'm"
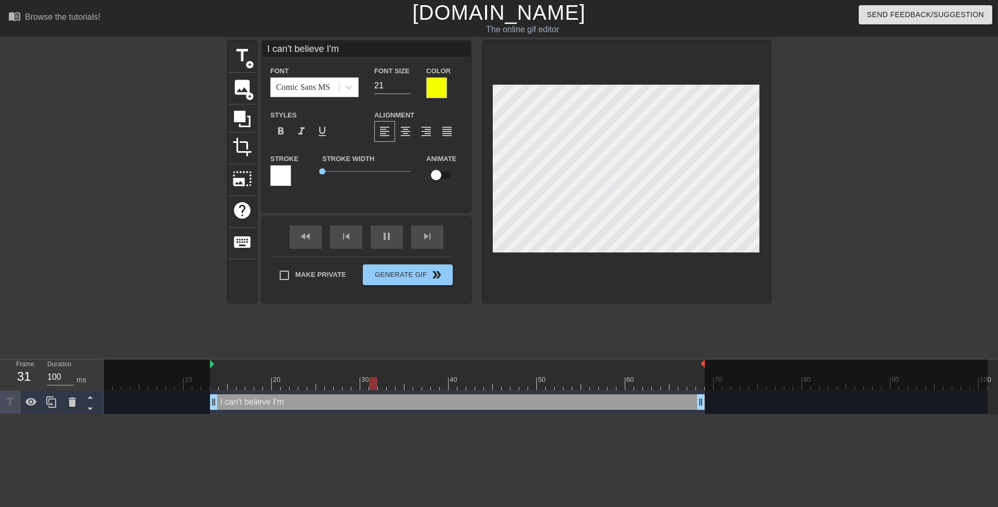
scroll to position [2, 1]
type input "I can't believe I'ml"
type textarea "I can't believe I'm le"
type input "I can't believe I'mlet"
type textarea "I can't believe I'm let"
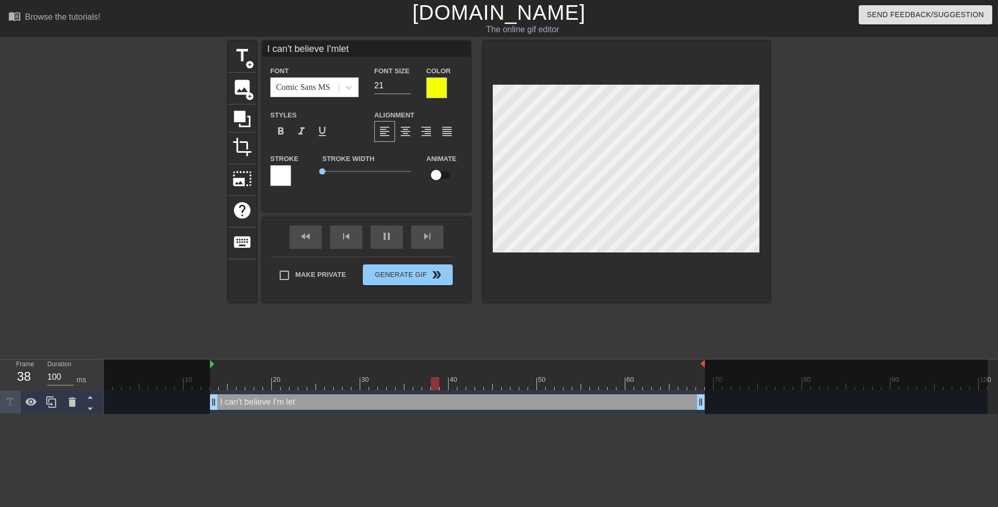
type input "I can't believe I'mlett"
type textarea "I can't believe I'm lett"
type input "I can't believe I'mletti"
type textarea "I can't believe I'm letti"
type input "I can't believe I'mlettin"
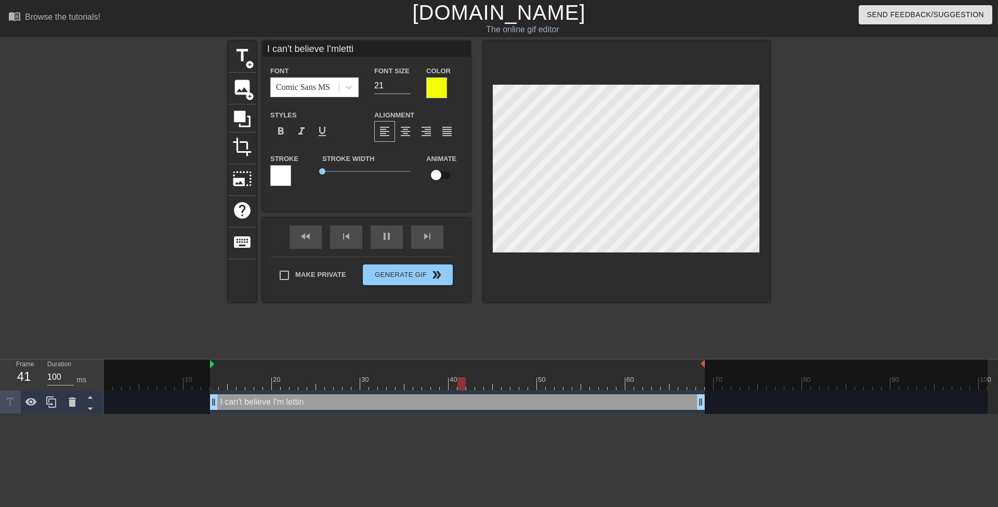
type textarea "I can't believe I'm lettin"
type input "I can't believe I'mletting"
type textarea "I can't believe I'm letting"
type input "I can't believe I'mletting t"
type textarea "I can't believe I'm letting th"
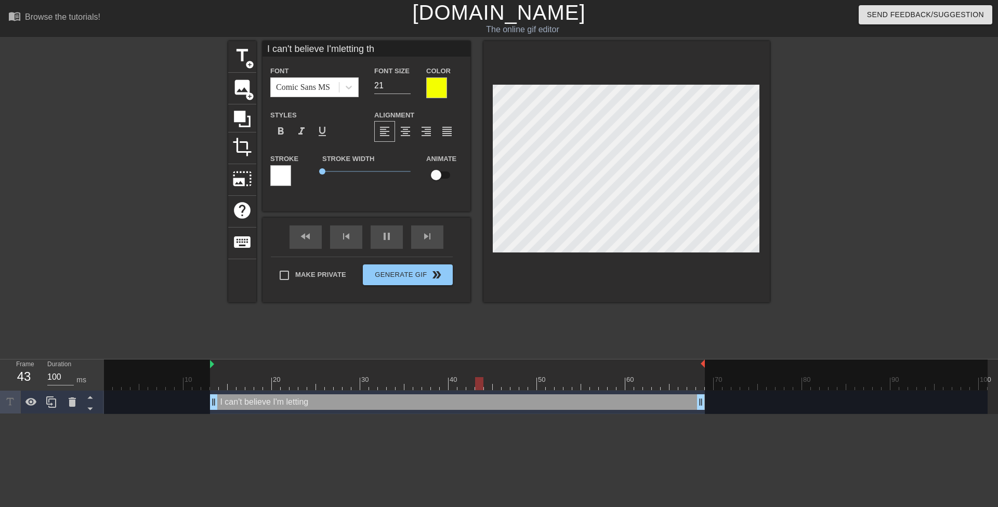
type input "I can't believe I'mletting thi"
type textarea "I can't believe I'm letting thi"
type input "I can't believe I'mletting this"
type textarea "I can't believe I'm letting this"
type input "I can't believe I'mletting this"
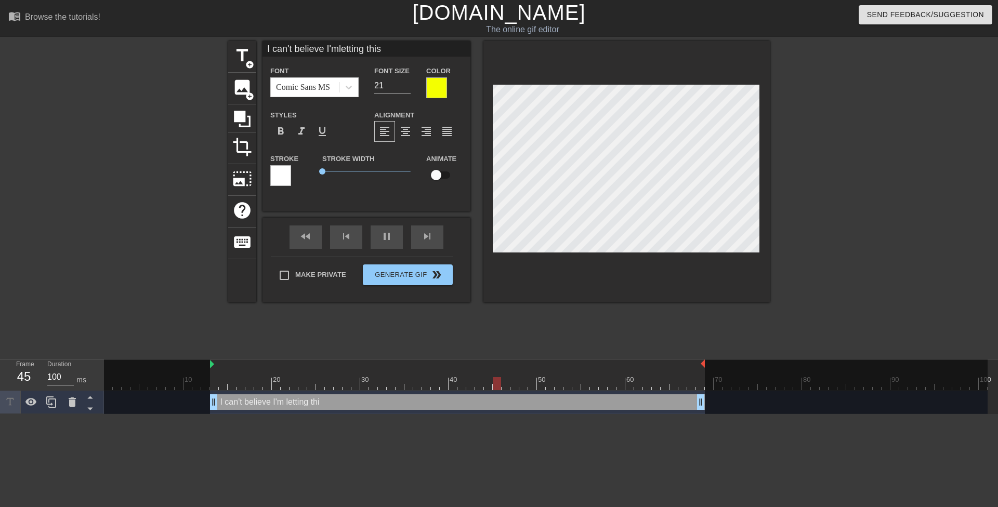
type textarea "I can't believe I'm letting this"
type input "I can't believe I'mletting this t"
type textarea "I can't believe I'm letting this t"
type input "I can't believe I'mletting this te"
type textarea "I can't believe I'm letting this te"
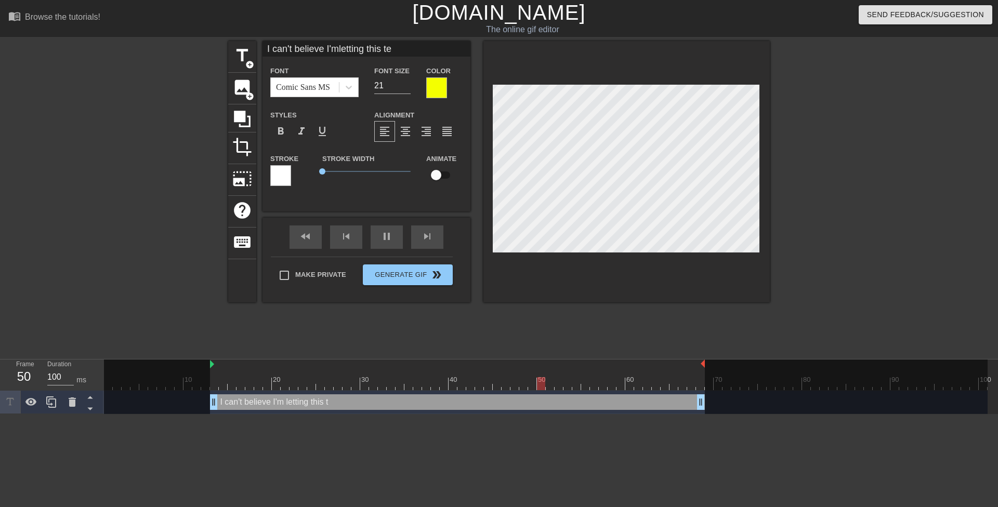
type input "I can't believe I'mletting this tee"
type textarea "I can't believe I'm letting this tee"
type input "I can't believe I'mletting this teen"
type textarea "I can't believe I'm letting this teen"
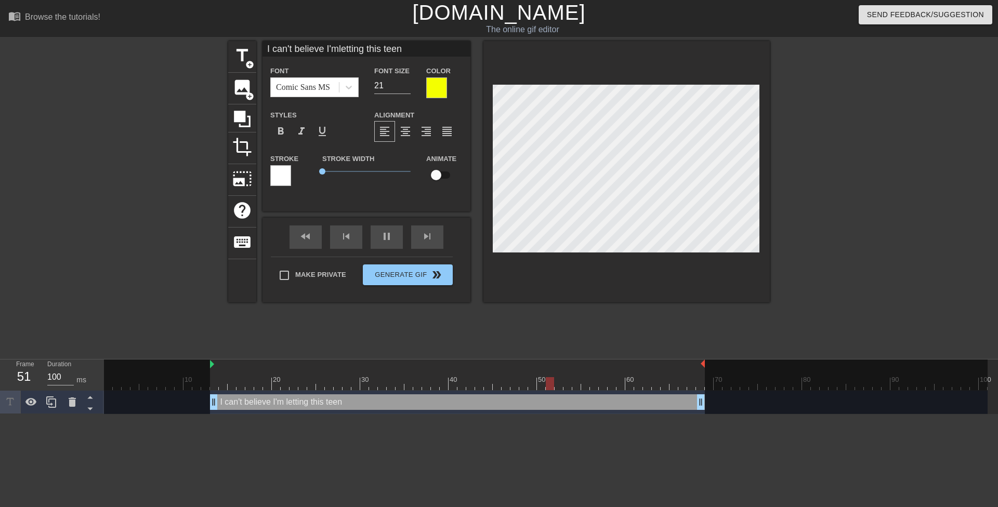
type input "I can't believe I'mletting this tee"
type textarea "I can't believe I'm letting this tee"
type input "I can't believe I'mletting this te"
type textarea "I can't believe I'm letting this te"
type input "I can't believe I'mletting this t"
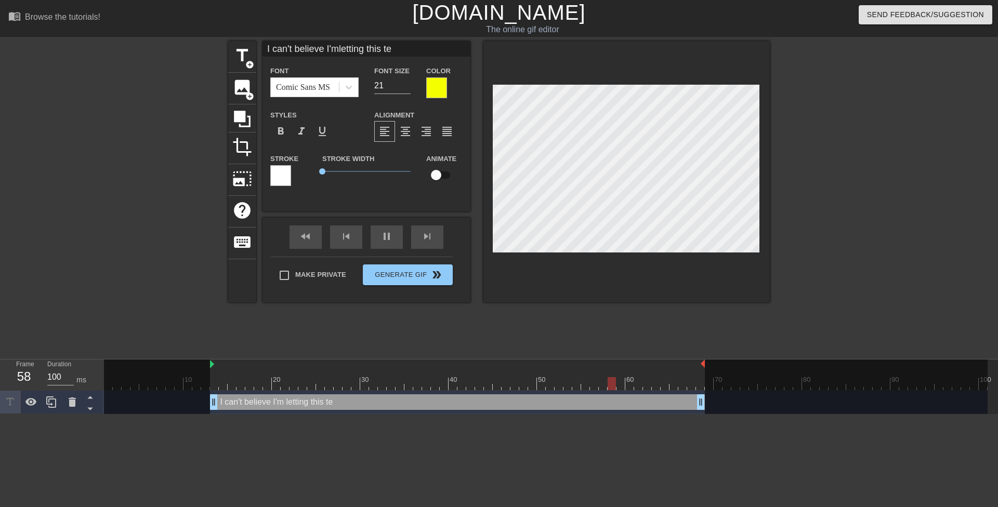
type textarea "I can't believe I'm letting this t"
type input "I can't believe I'mletting this"
type textarea "I can't believe I'm letting this"
type input "I can't believe I'mletting this"
type textarea "I can't believe I'm letting this"
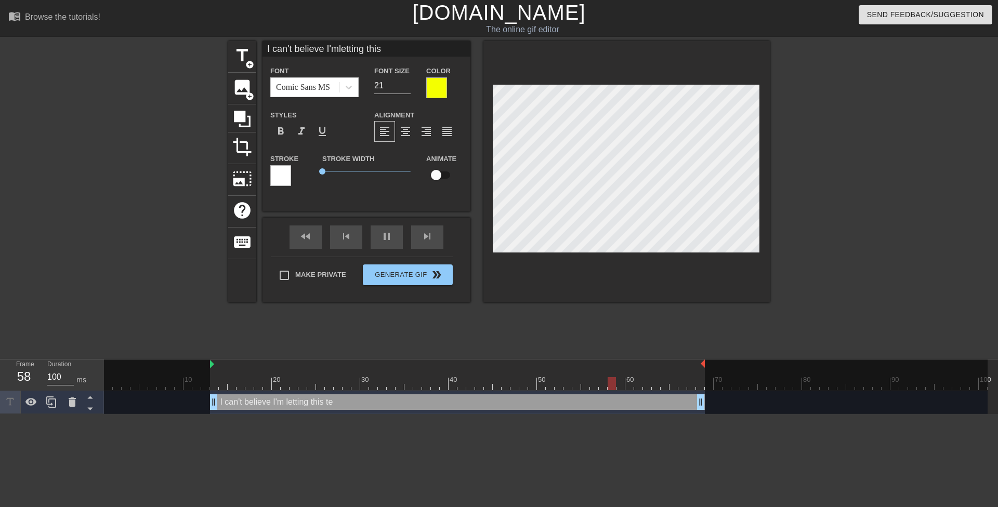
type input "I can't believe I'mletting thi"
type textarea "I can't believe I'm letting thi"
type input "I can't believe I'mletting th"
type textarea "I can't believe I'm letting th"
type input "I can't believe I'mletting t"
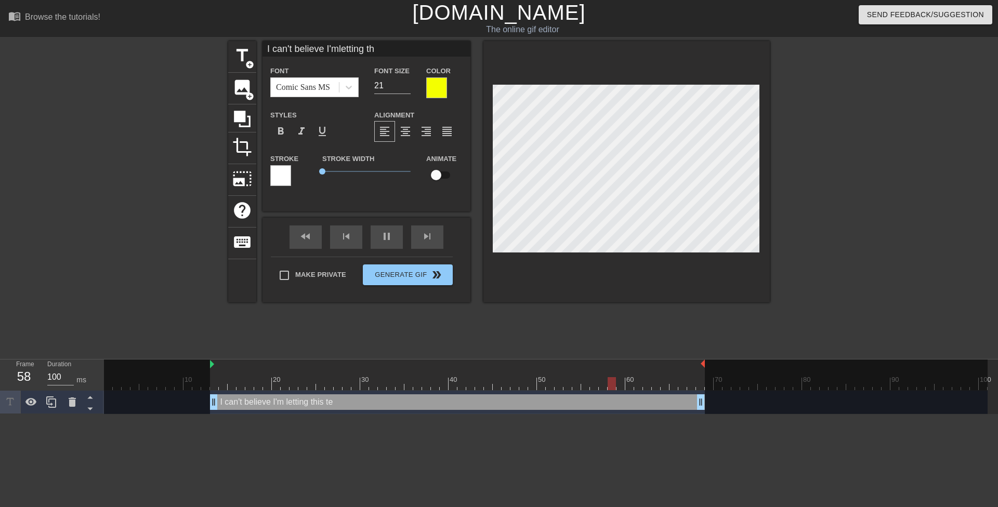
type textarea "I can't believe I'm letting t"
type input "I can't believe I'mletting"
type textarea "I can't believe I'm letting"
type input "I can't believe I'mletting"
type textarea "I can't believe I'm letting"
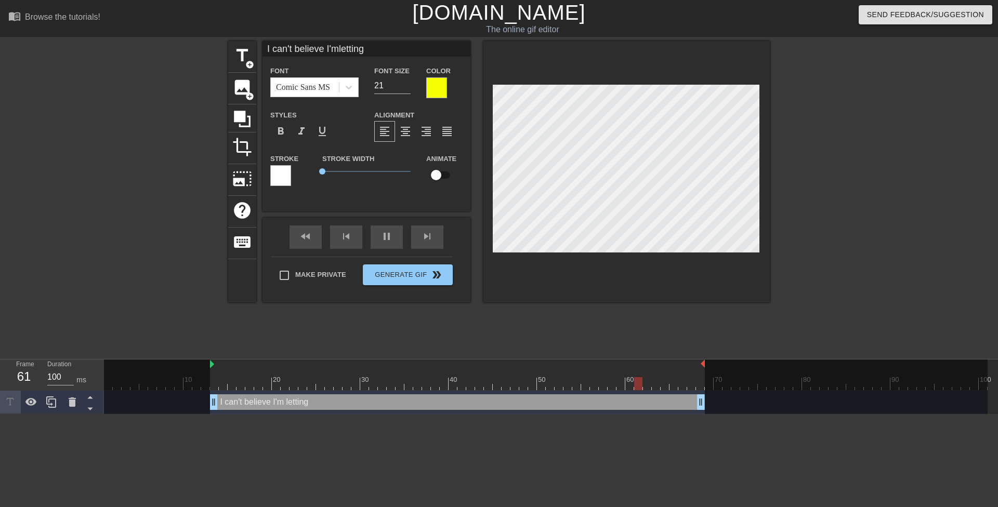
type input "I can't believe I'mlettin"
type textarea "I can't believe I'm lettin"
type input "I can't believe I'mletti"
type textarea "I can't believe I'm letti"
type input "I can't believe I'mlett"
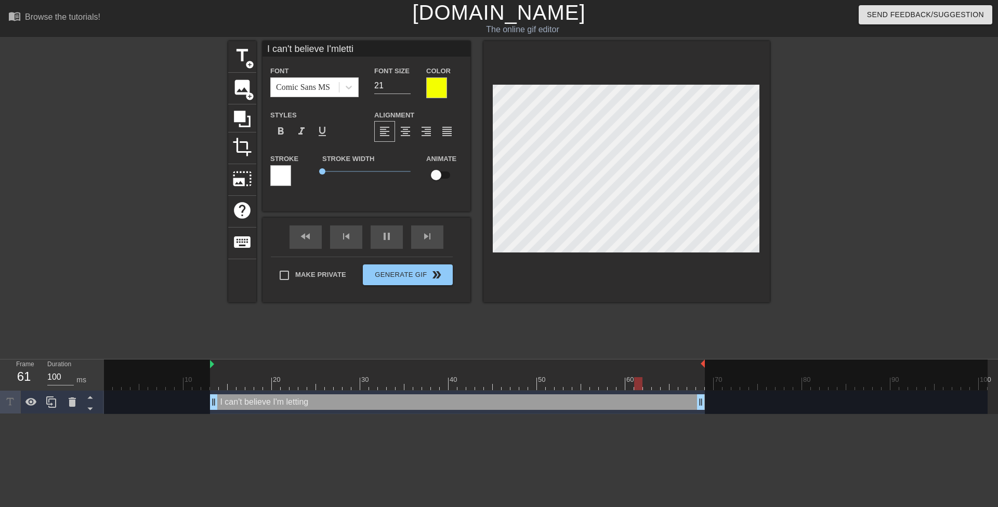
type textarea "I can't believe I'm lett"
type input "I can't believe I'mlet"
type textarea "I can't believe I'm let"
type input "I can't believe I'mle"
type textarea "I can't believe I'm le"
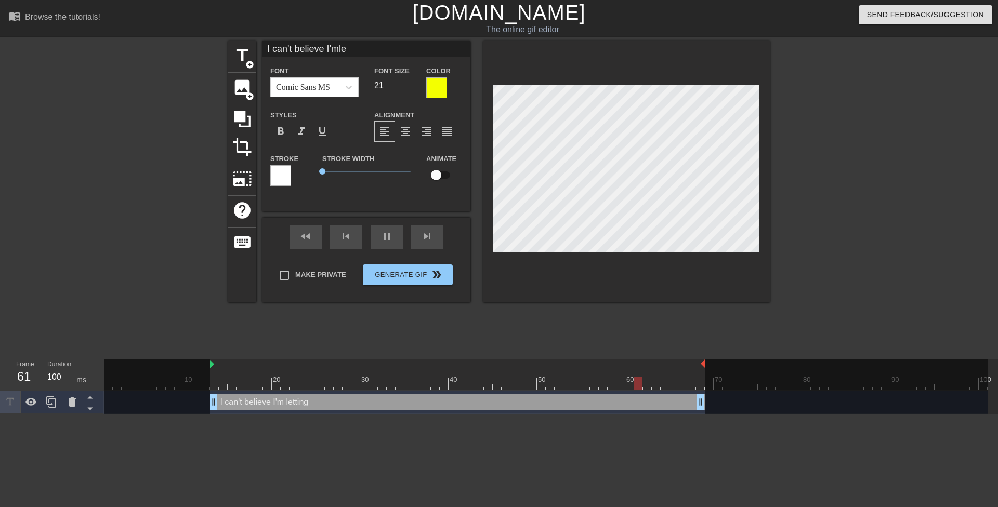
type input "I can't believe I'ml"
type textarea "I can't believe I'm l"
type input "I can't believe I'm"
type textarea "I can't believe I'm"
type input "I can't believe I'"
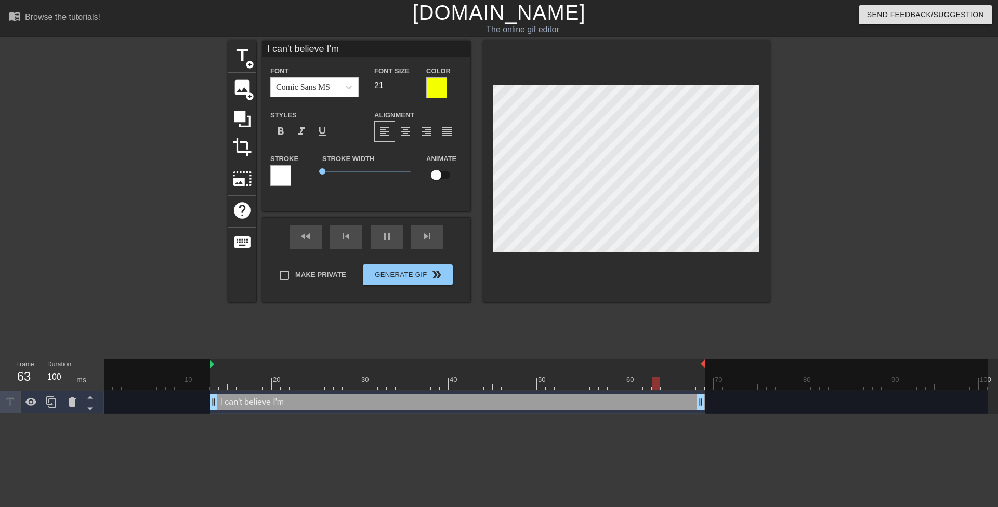
type textarea "I can't believe I'"
type input "I can't believe I"
type textarea "I can't believe I"
type input "I can't believe"
type textarea "I can't believe"
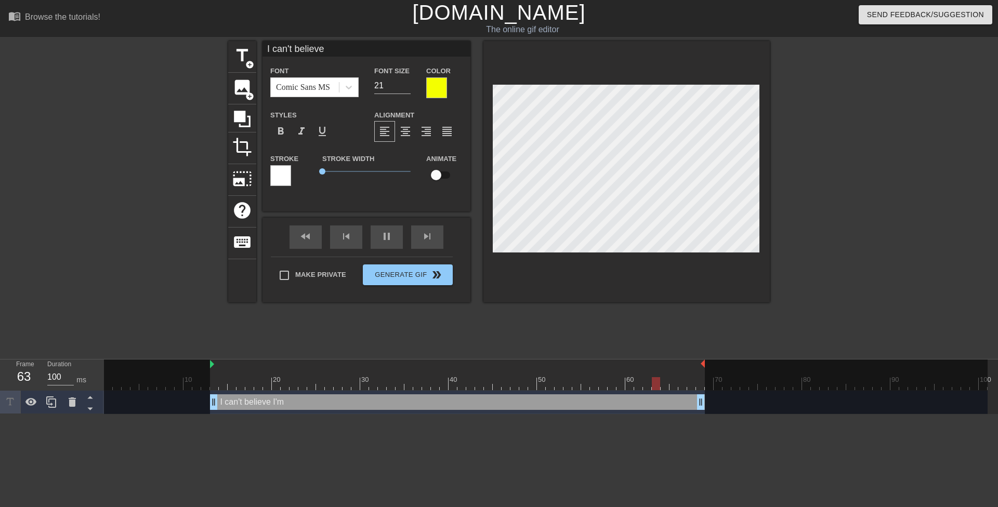
type input "I can't believe"
type textarea "I can't believe"
type input "I can't believ"
type textarea "I can't believ"
type input "I can't belie"
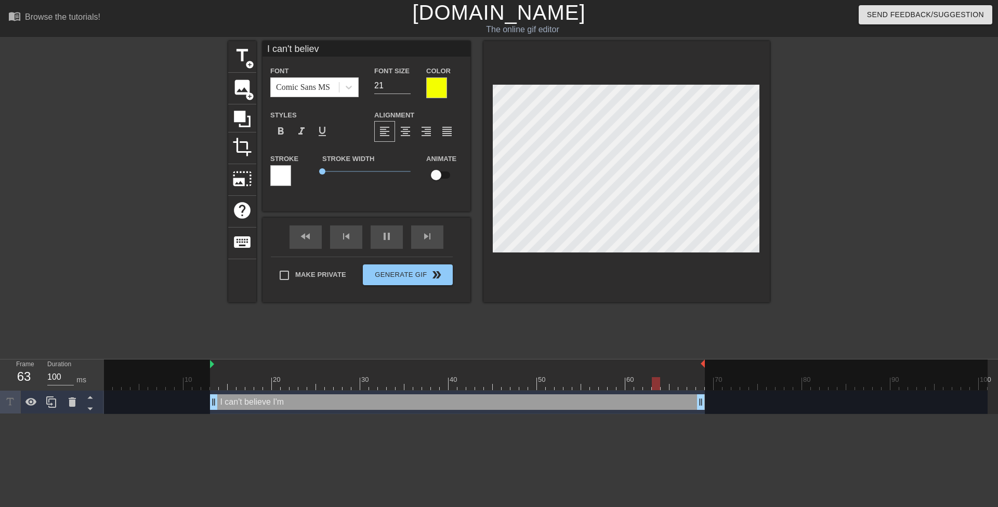
type textarea "I can't belie"
type input "I can't beli"
type textarea "I can't beli"
type input "I can't bel"
type textarea "I can't bel"
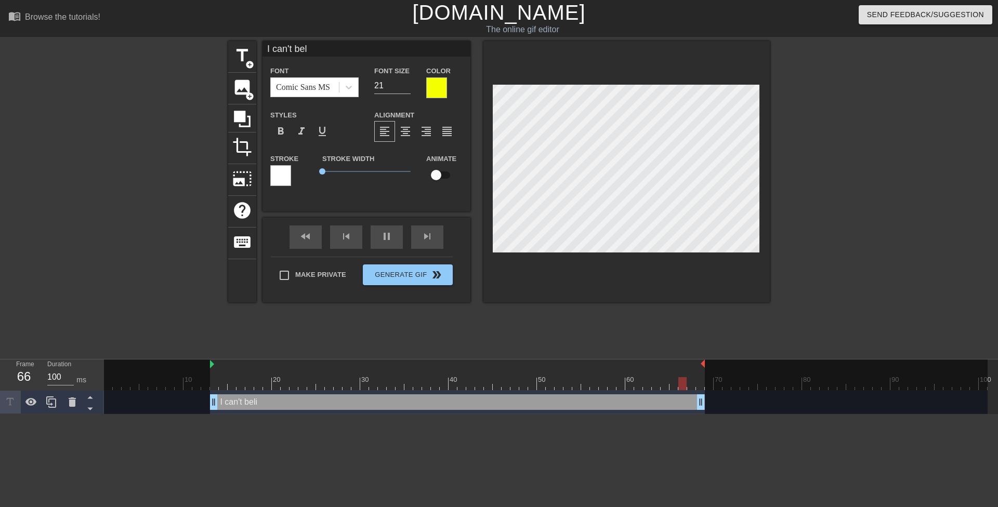
type input "I can't be"
type textarea "I can't be"
type input "I can't b"
type textarea "I can't b"
type input "I can't"
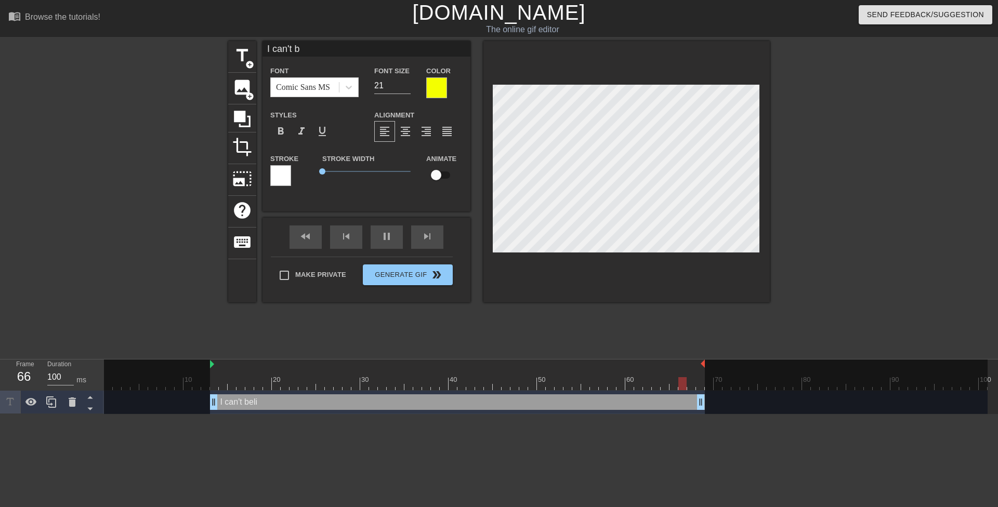
type textarea "I can't"
type input "I can't"
type textarea "I can't"
type input "I can'"
type textarea "I can'"
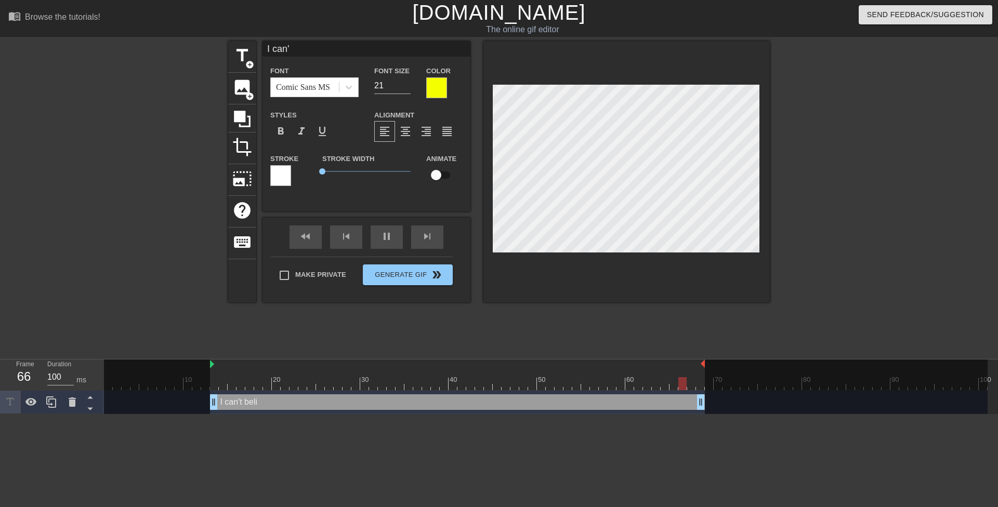
type input "I can"
type textarea "I can"
type input "I ca"
type textarea "I ca"
type input "I c"
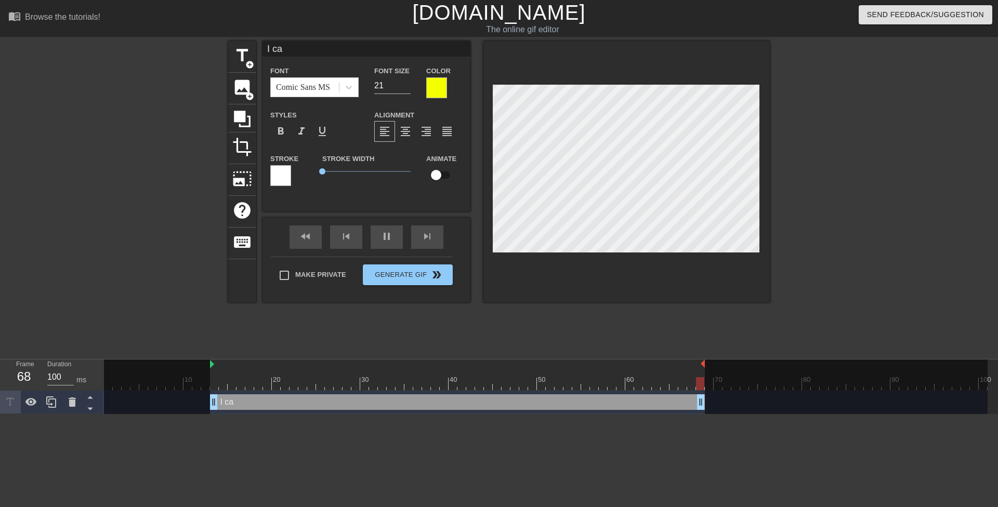
type textarea "I c"
type input "I"
type textarea "I"
type input "I"
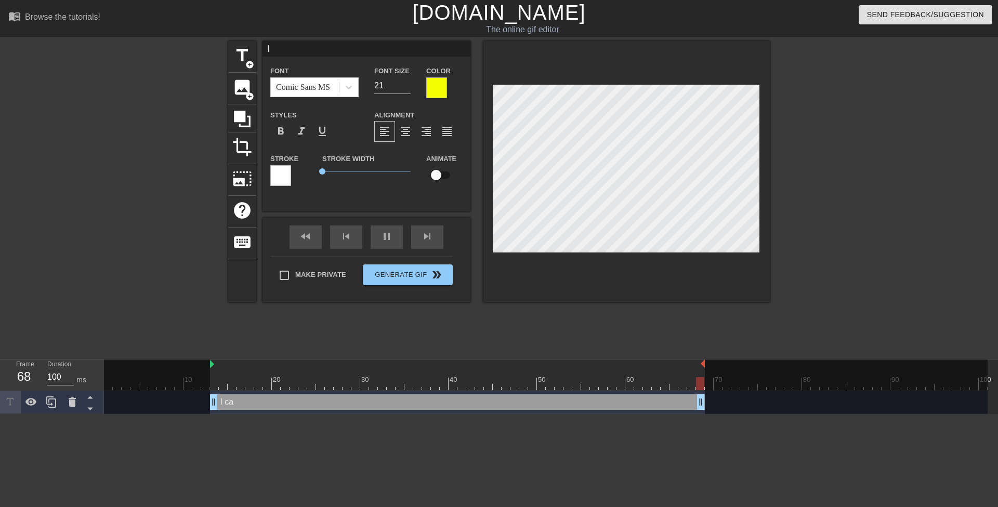
type textarea "I"
type input "I"
type textarea "I"
type input "O"
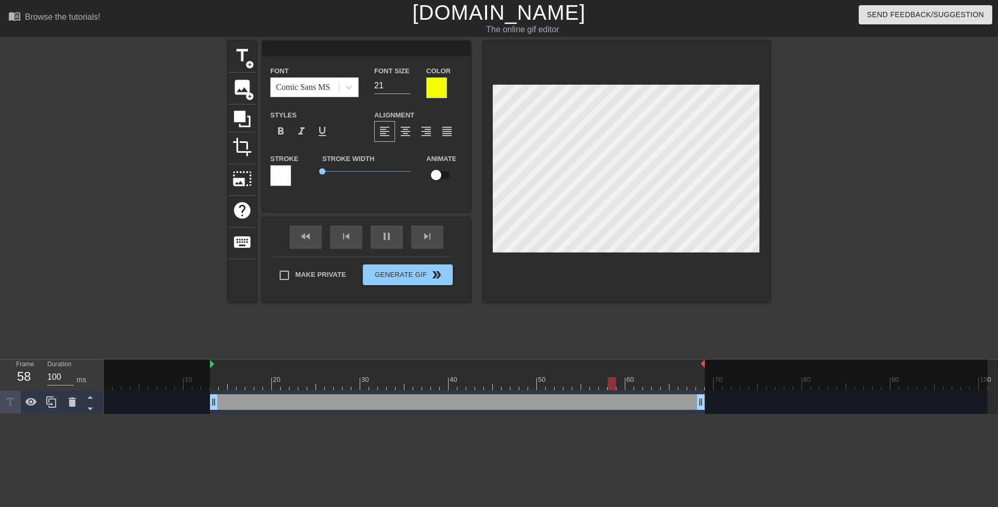
type textarea "O"
type input "Oh"
type textarea "Oh"
type input "Oh"
type textarea "Oh"
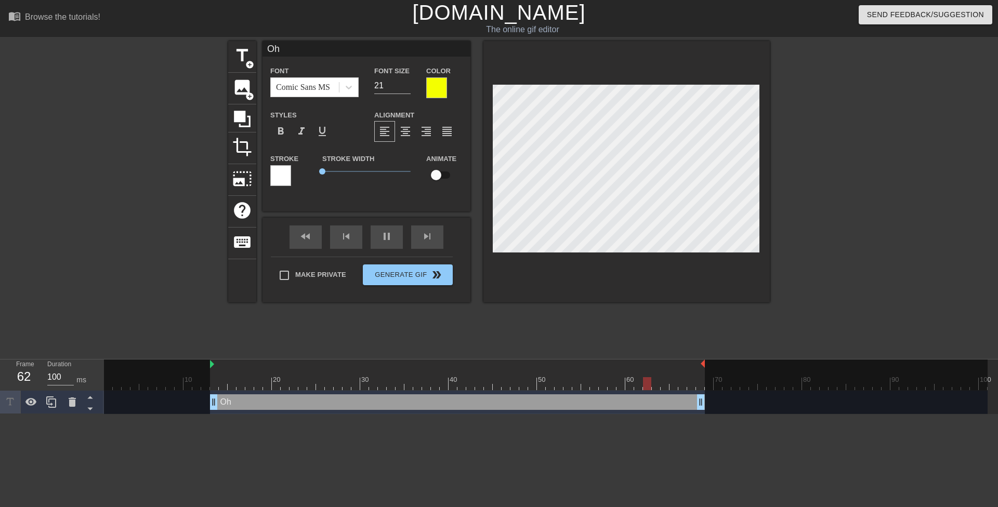
type input "Oh f"
type textarea "Oh f"
type input "Oh fu"
type textarea "Oh fu"
type input "Oh fuc"
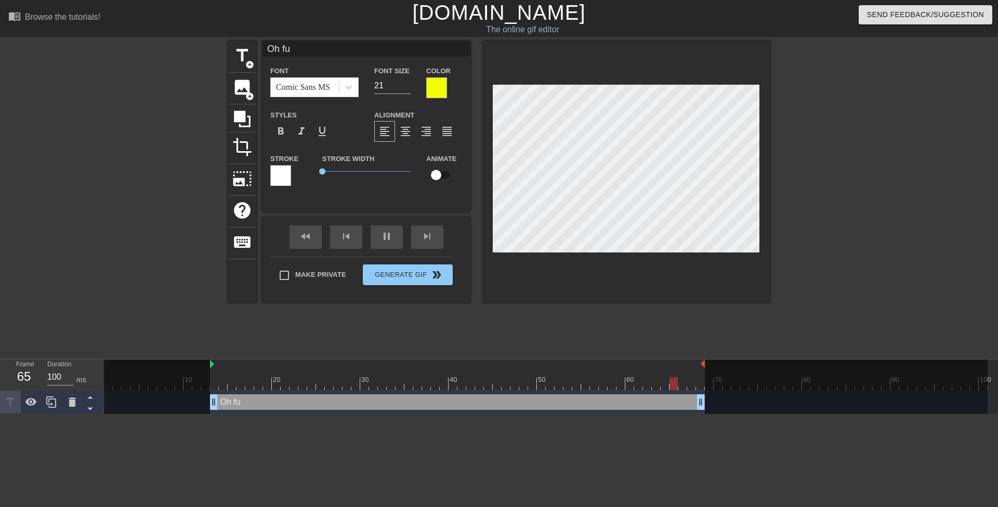
type textarea "Oh fuc"
type input "Oh fuck"
type textarea "Oh fuck"
type input "Oh fuck,"
type textarea "Oh fuck,"
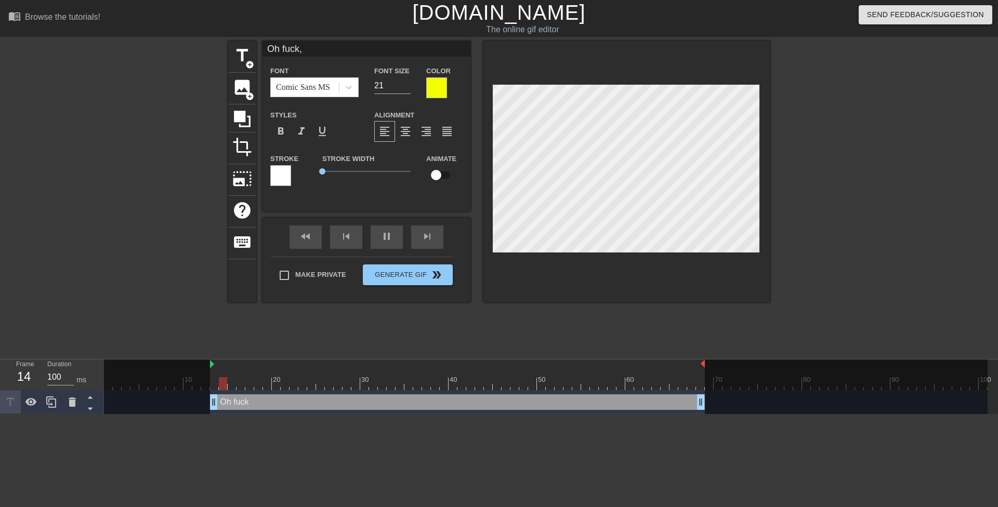
type input "Oh fuck,"
type textarea "Oh fuck,"
type input "Oh fuck, h"
type textarea "Oh fuck, h"
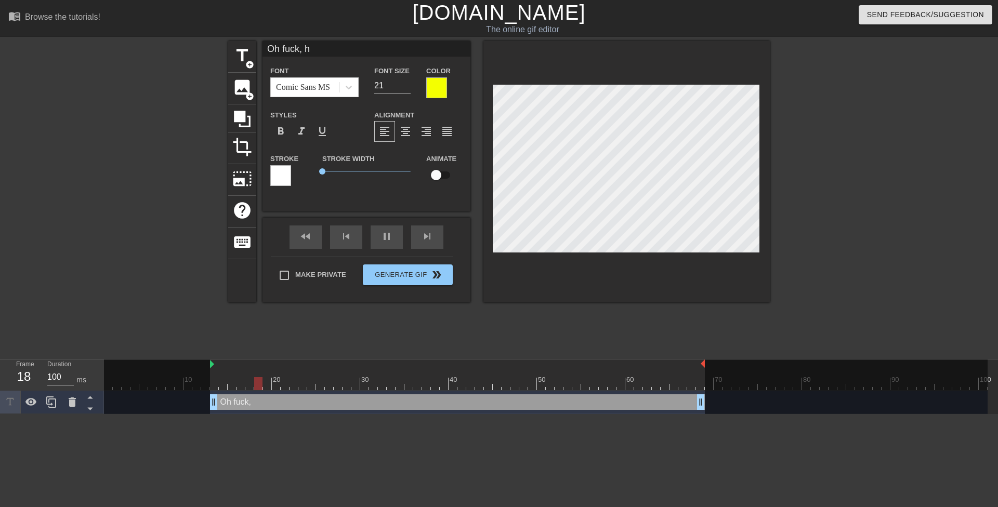
type input "Oh fuck, he"
type textarea "Oh fuck, he"
type input "Oh fuck, he'"
type textarea "Oh fuck, he'"
type input "Oh fuck, he's"
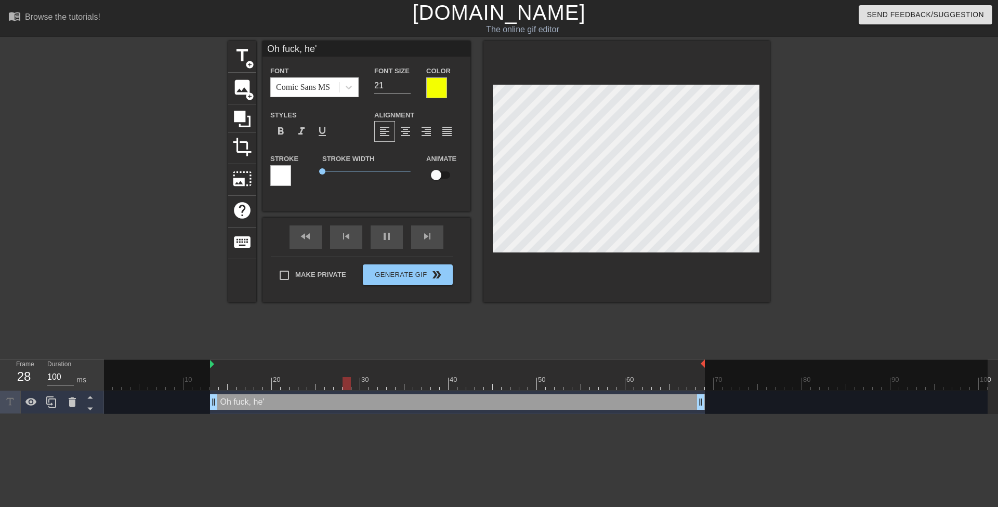
type textarea "Oh fuck, he's"
type input "Oh fuck, he's"
type textarea "Oh fuck, he's"
type input "Oh fuck, he's a"
type textarea "Oh fuck, he's a"
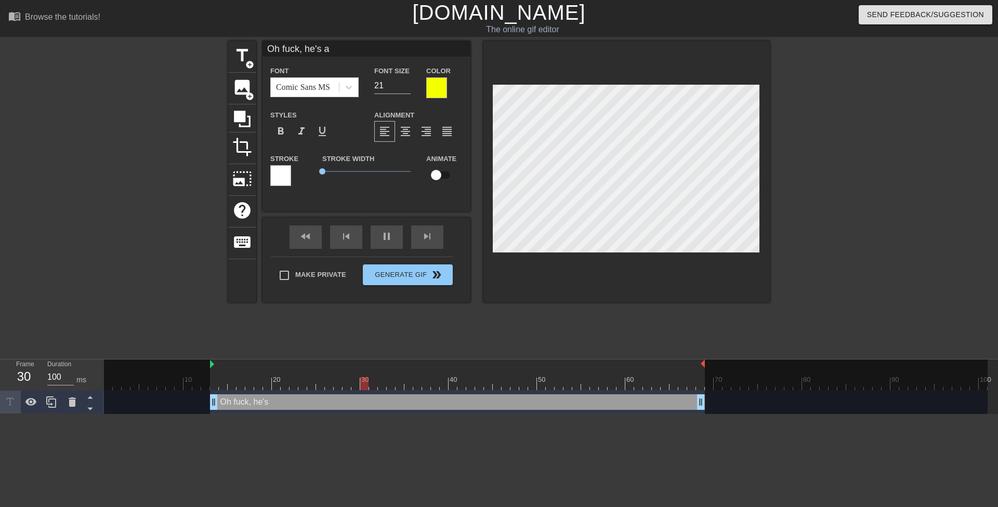
type input "Oh fuck, he's ac"
type textarea "Oh fuck, he's ac"
type input "Oh fuck, he's act"
type textarea "Oh fuck, he's act"
type input "Oh fuck, he's actu"
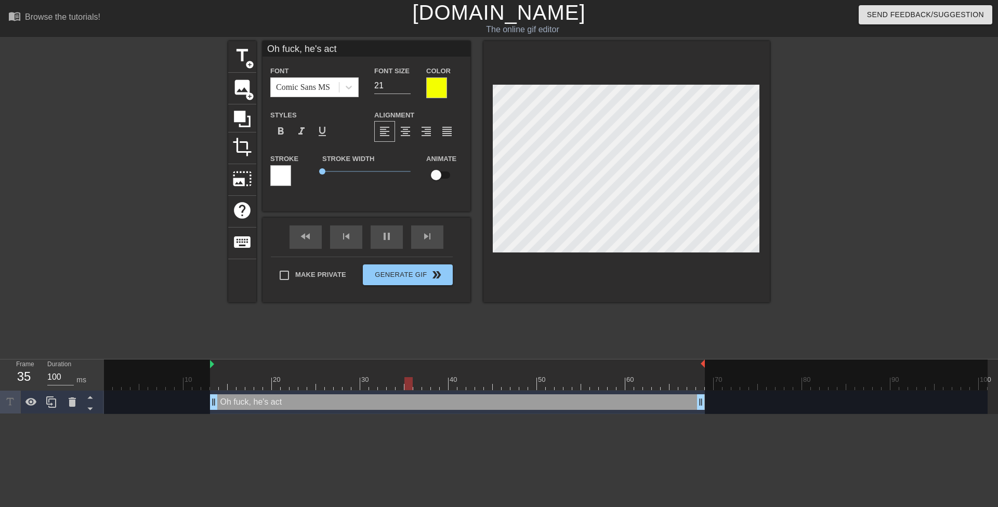
type textarea "Oh fuck, he's actu"
type input "Oh fuck, he's actua"
click at [438, 85] on div at bounding box center [436, 87] width 21 height 21
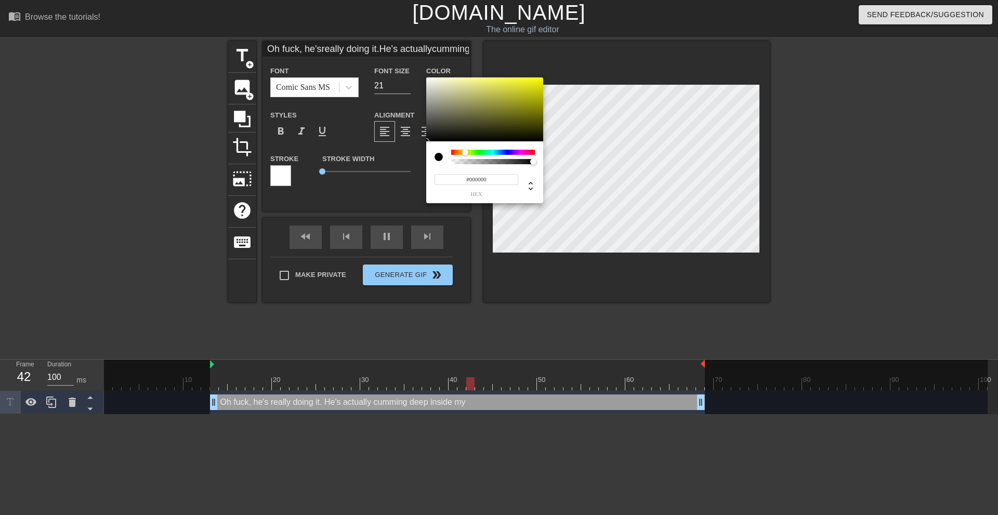
drag, startPoint x: 428, startPoint y: 143, endPoint x: 415, endPoint y: 169, distance: 29.3
click at [401, 163] on div "#000000 hex" at bounding box center [499, 257] width 998 height 515
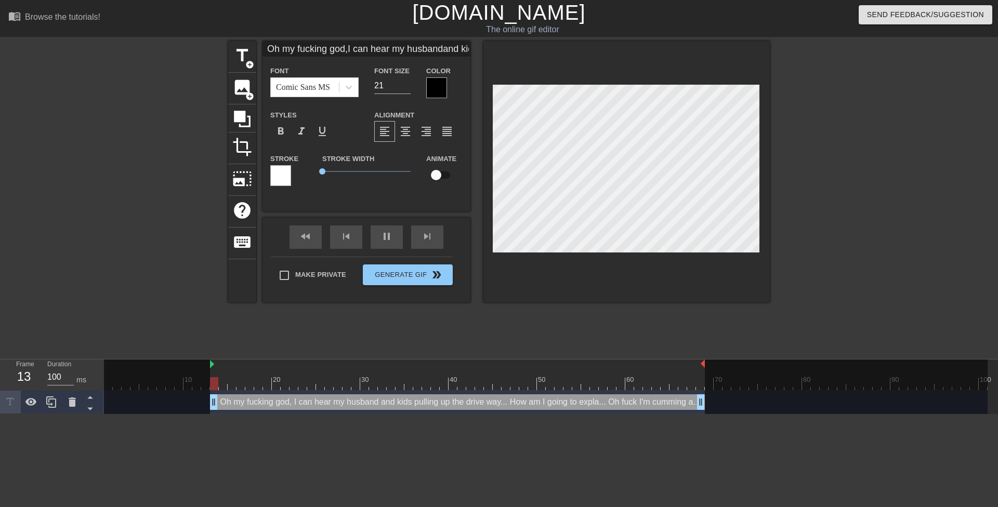
scroll to position [5, 4]
click at [896, 162] on div at bounding box center [861, 197] width 156 height 312
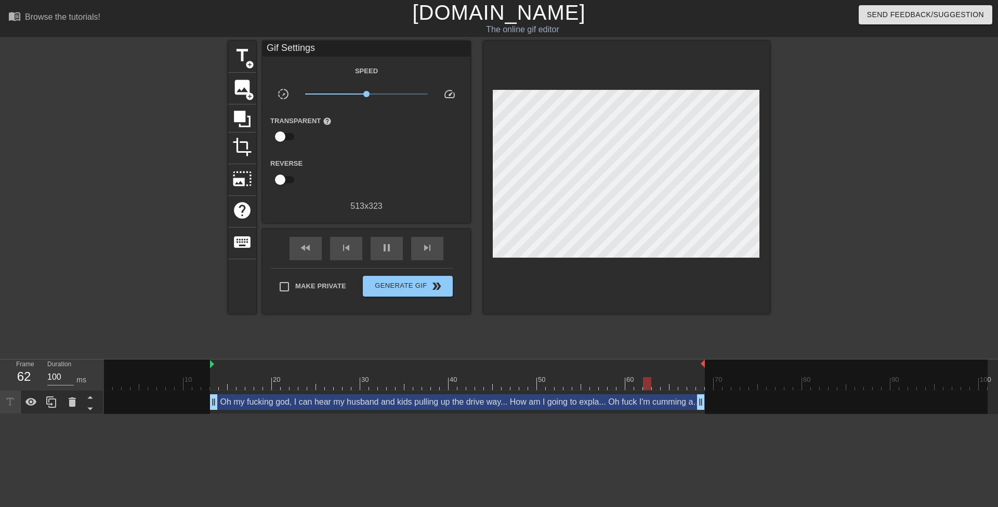
click at [841, 149] on div at bounding box center [861, 197] width 156 height 312
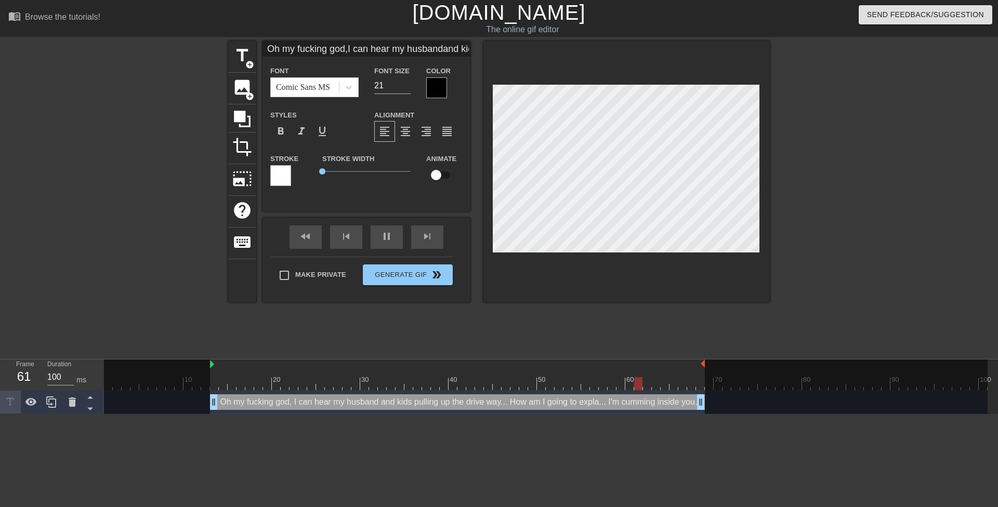
scroll to position [7, 4]
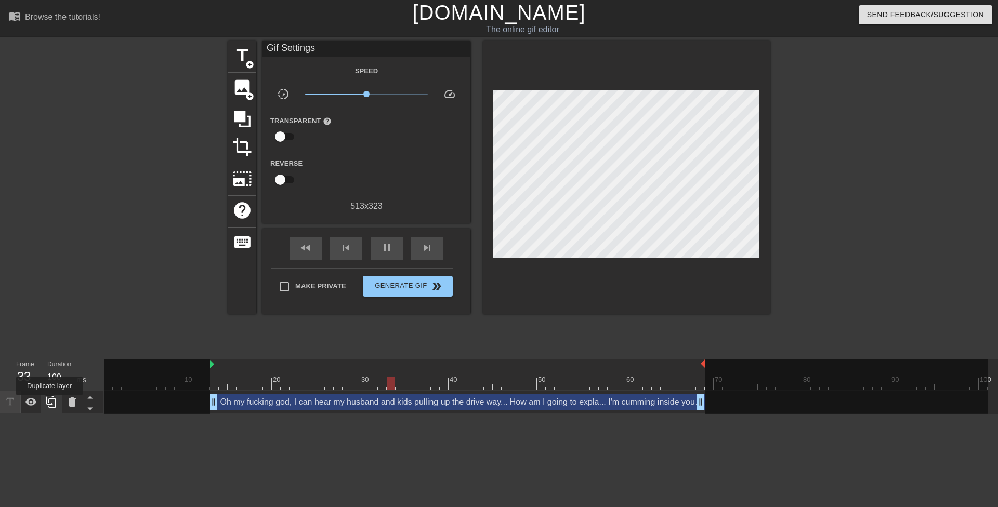
click at [49, 403] on icon at bounding box center [51, 402] width 10 height 11
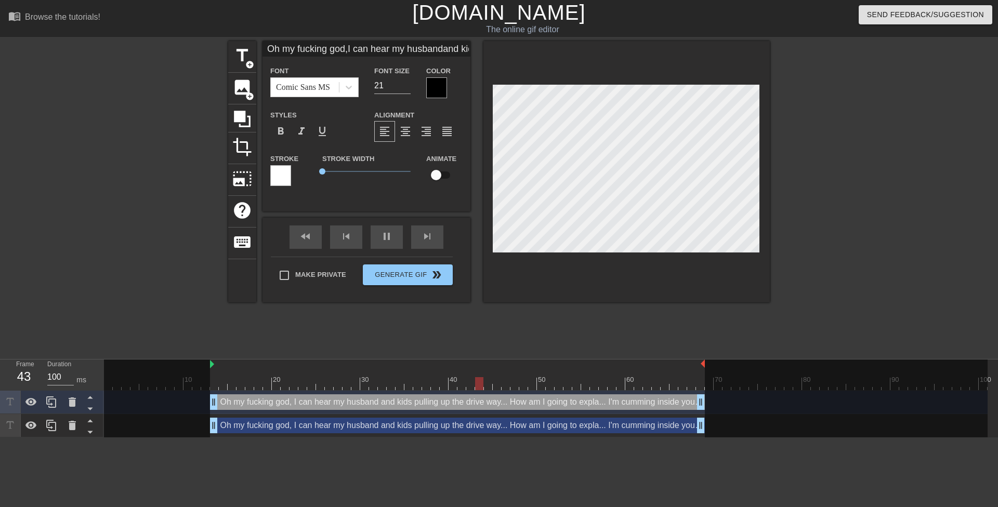
click at [234, 424] on div "Oh my fucking god, I can hear my husband and kids pulling up the drive way... H…" at bounding box center [457, 426] width 495 height 16
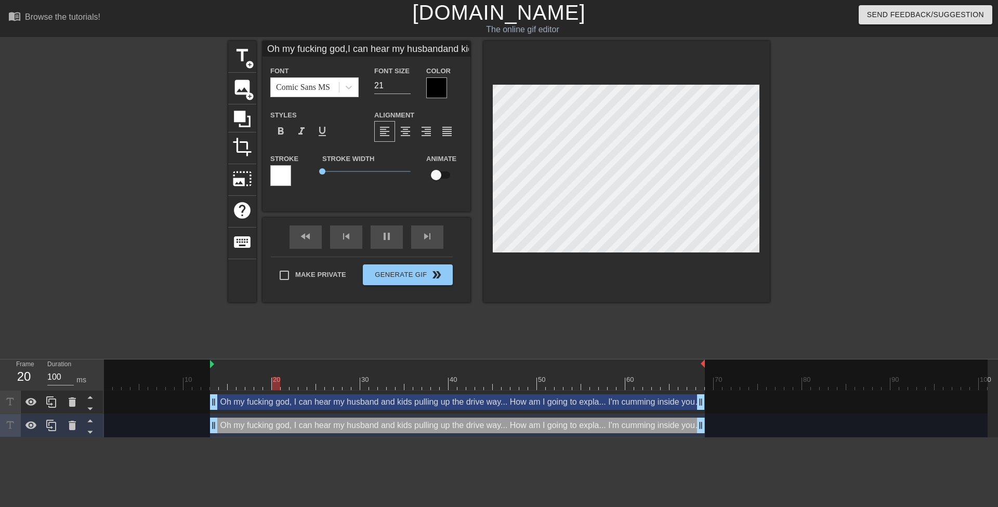
click at [403, 402] on div "Oh my fucking god, I can hear my husband and kids pulling up the drive way... H…" at bounding box center [457, 403] width 495 height 16
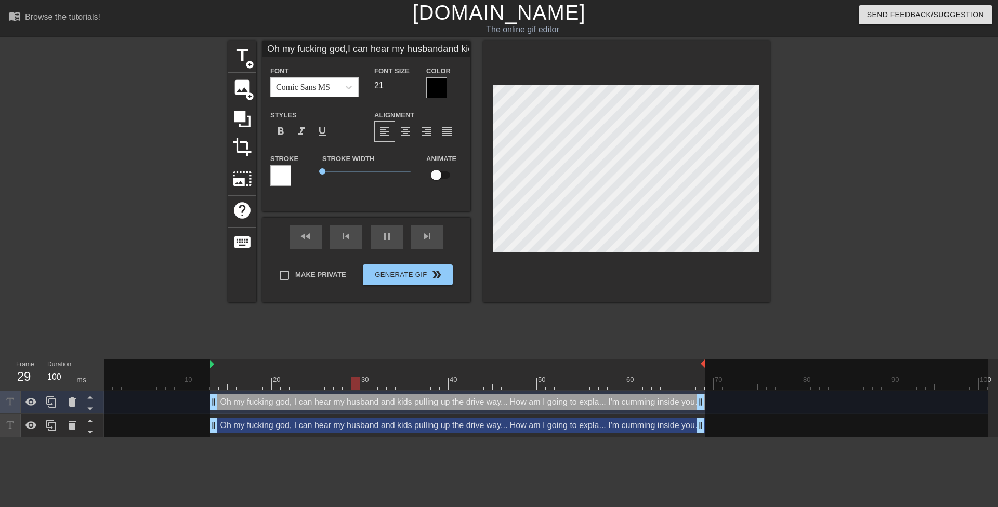
click at [437, 97] on div at bounding box center [436, 87] width 21 height 21
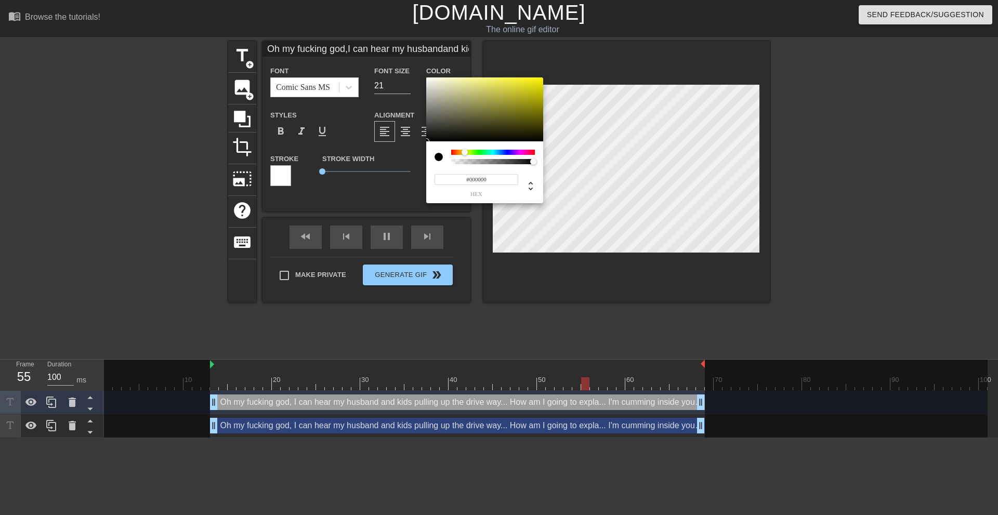
click at [465, 151] on div at bounding box center [493, 152] width 84 height 5
drag, startPoint x: 512, startPoint y: 97, endPoint x: 572, endPoint y: 49, distance: 76.7
click at [572, 49] on div "#FFF700 hex" at bounding box center [499, 257] width 998 height 515
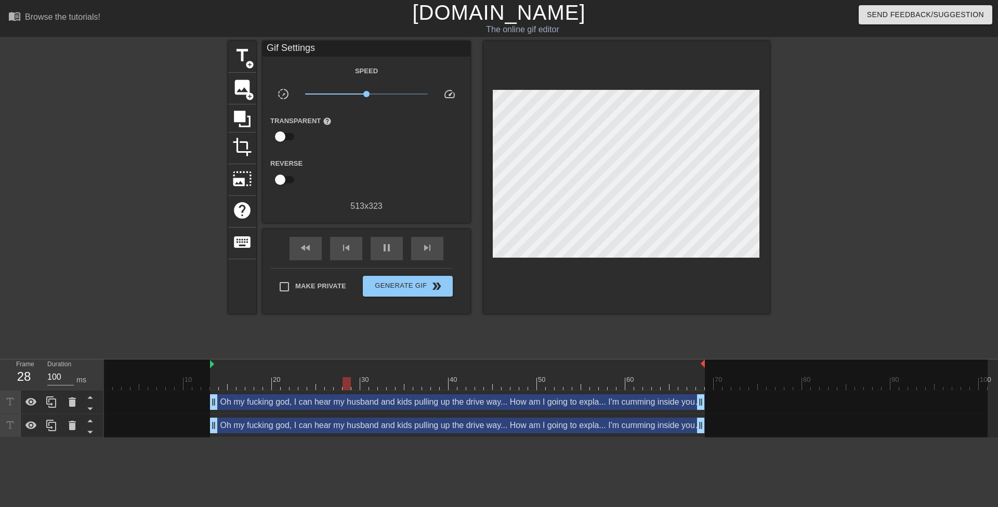
click at [410, 404] on div "Oh my fucking god, I can hear my husband and kids pulling up the drive way... H…" at bounding box center [457, 403] width 495 height 16
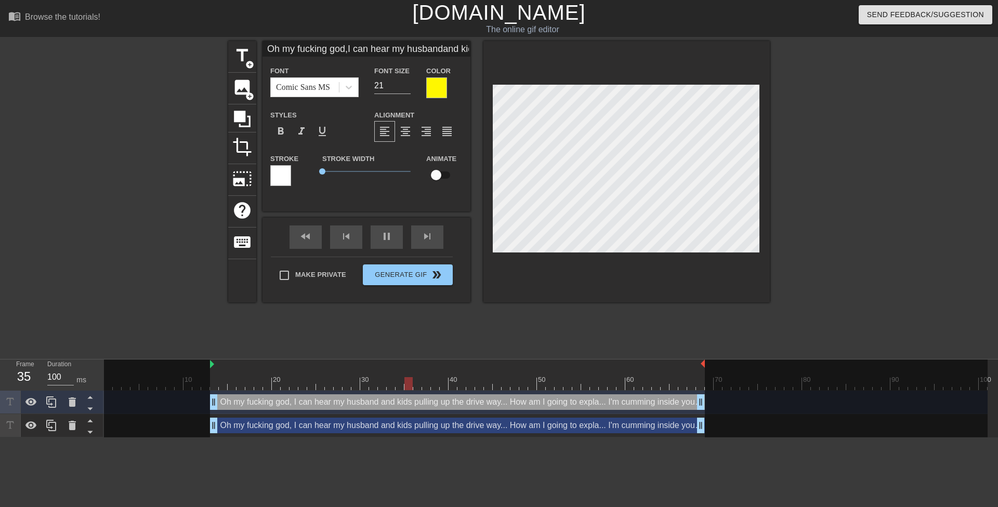
click at [398, 429] on div "Oh my fucking god, I can hear my husband and kids pulling up the drive way... H…" at bounding box center [457, 426] width 495 height 16
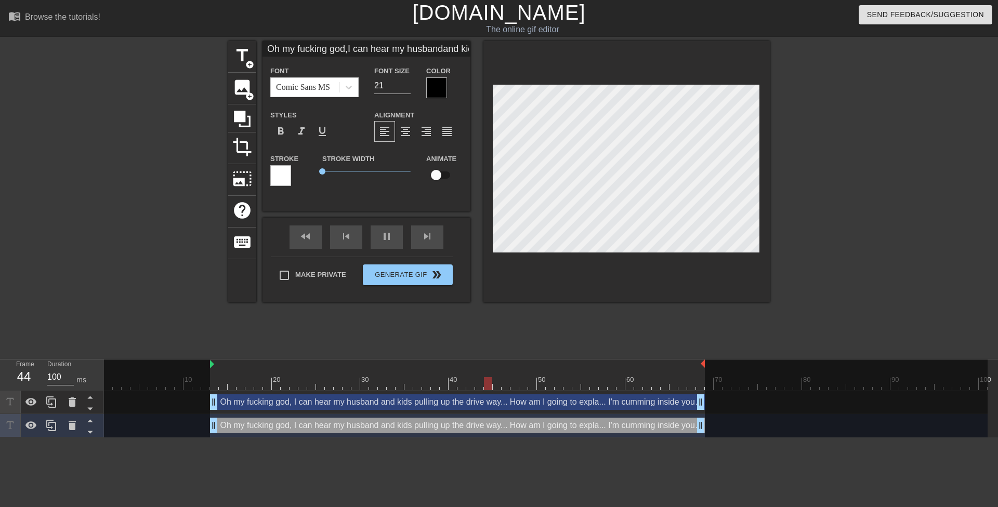
click at [289, 172] on div at bounding box center [280, 175] width 21 height 21
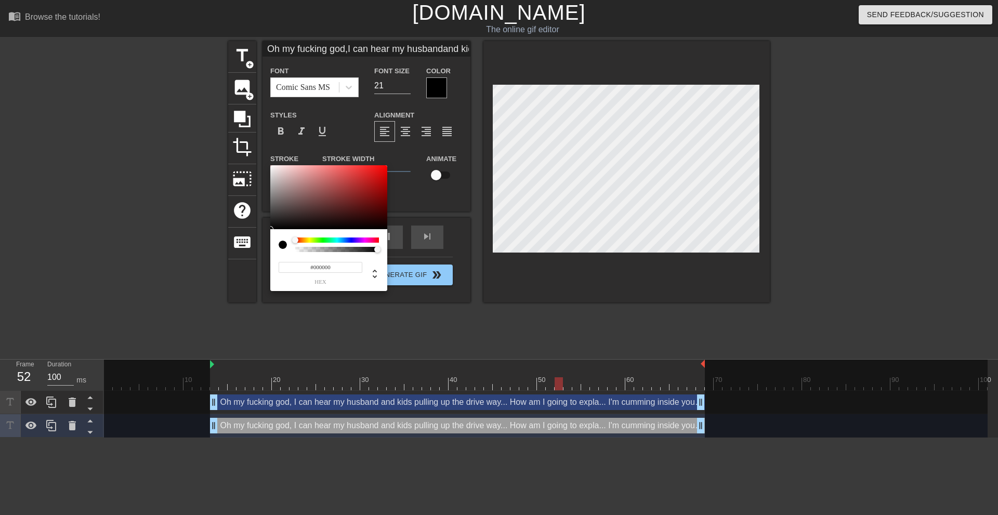
drag, startPoint x: 301, startPoint y: 193, endPoint x: 249, endPoint y: 265, distance: 88.9
click at [249, 264] on div "#000000 hex" at bounding box center [499, 257] width 998 height 515
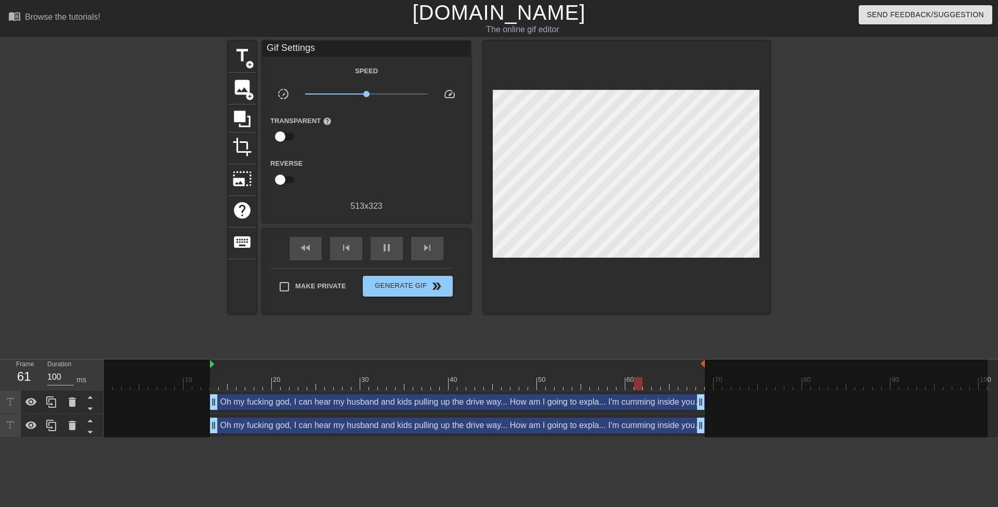
click at [406, 426] on div "Oh my fucking god, I can hear my husband and kids pulling up the drive way... H…" at bounding box center [457, 426] width 495 height 16
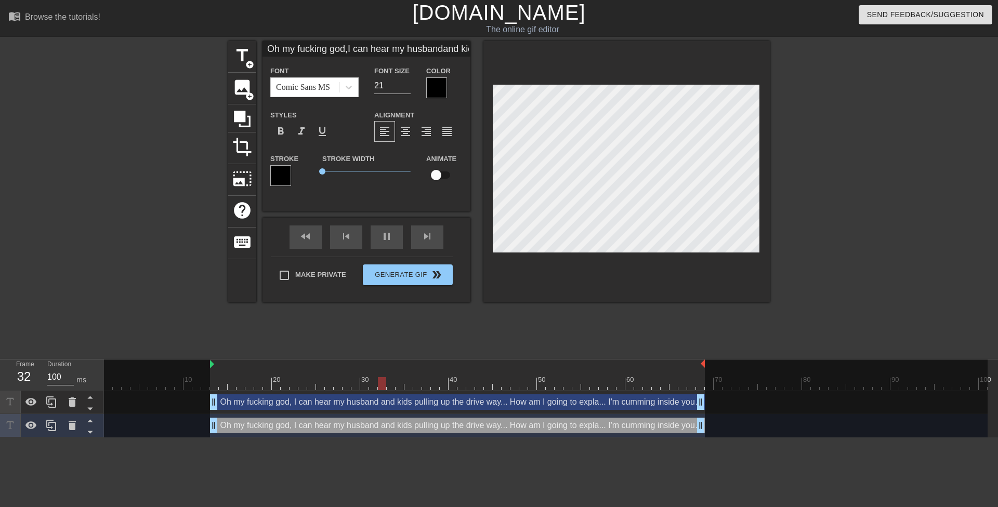
click at [236, 405] on div "Oh my fucking god, I can hear my husband and kids pulling up the drive way... H…" at bounding box center [457, 403] width 495 height 16
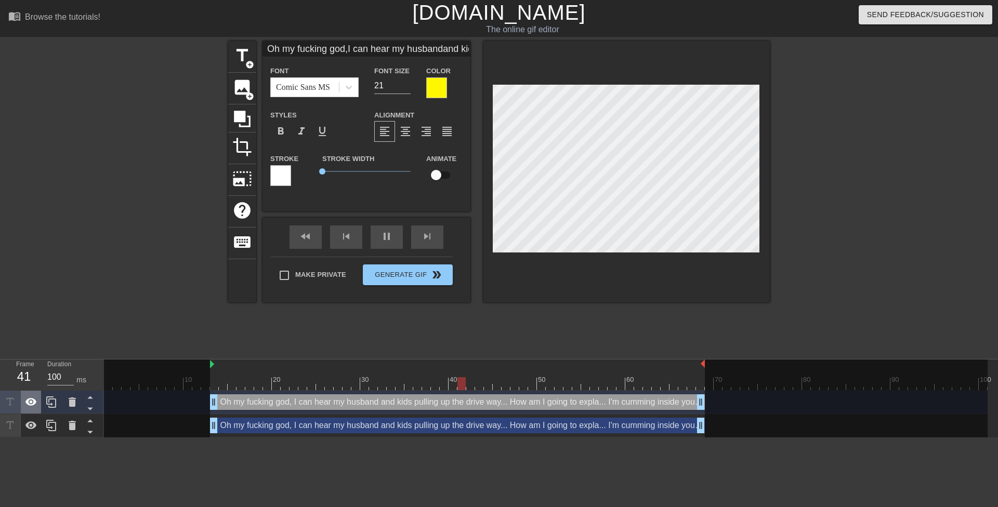
click at [34, 401] on icon at bounding box center [30, 402] width 11 height 8
click at [35, 401] on icon at bounding box center [31, 402] width 12 height 12
click at [255, 430] on div "Oh my fucking god, I can hear my husband and kids pulling up the drive way... H…" at bounding box center [457, 426] width 495 height 16
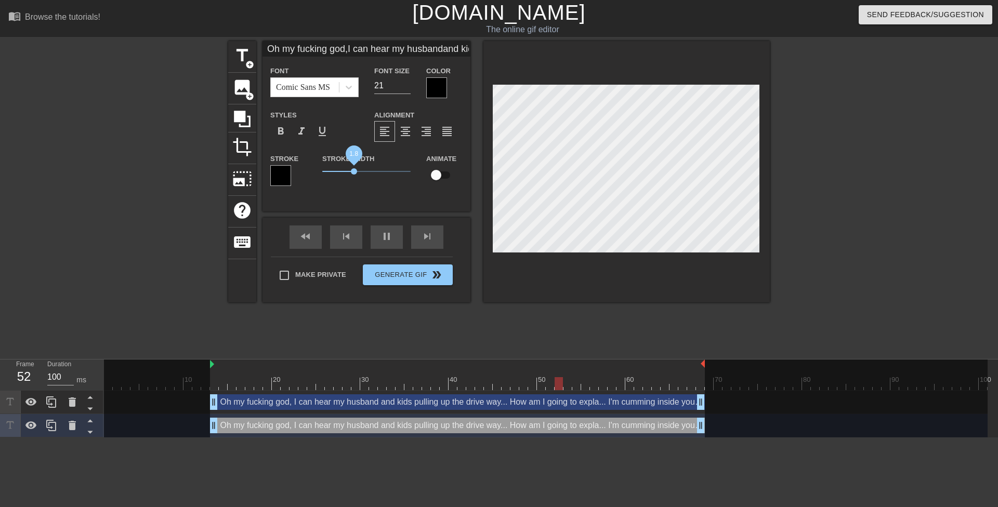
drag, startPoint x: 322, startPoint y: 172, endPoint x: 354, endPoint y: 176, distance: 32.0
click at [354, 176] on span "1.8" at bounding box center [366, 171] width 88 height 12
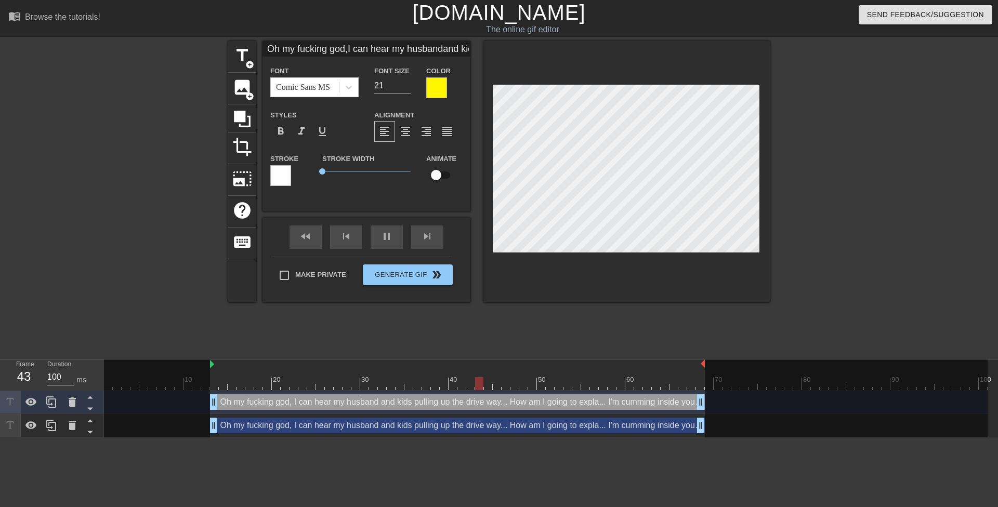
scroll to position [7, 4]
click at [435, 86] on div at bounding box center [436, 87] width 21 height 21
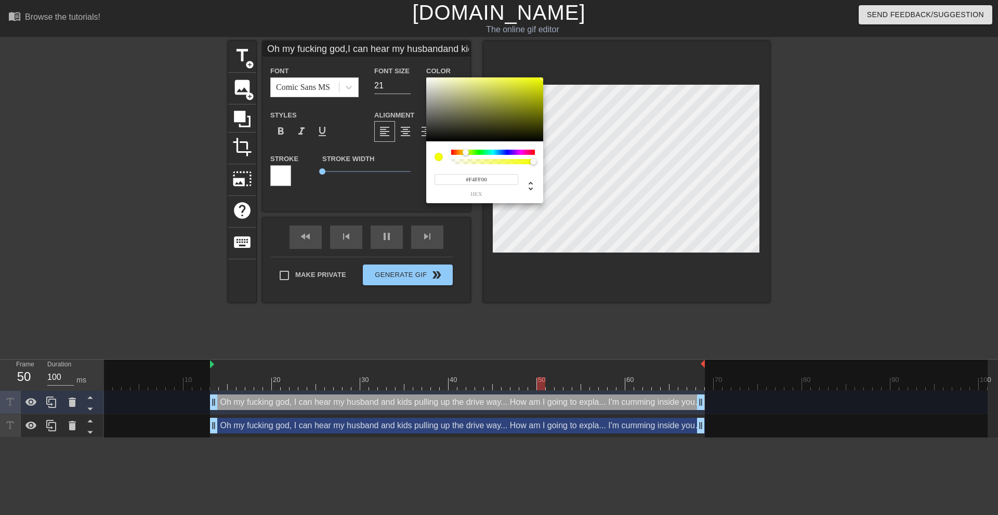
click at [466, 151] on div at bounding box center [466, 152] width 6 height 6
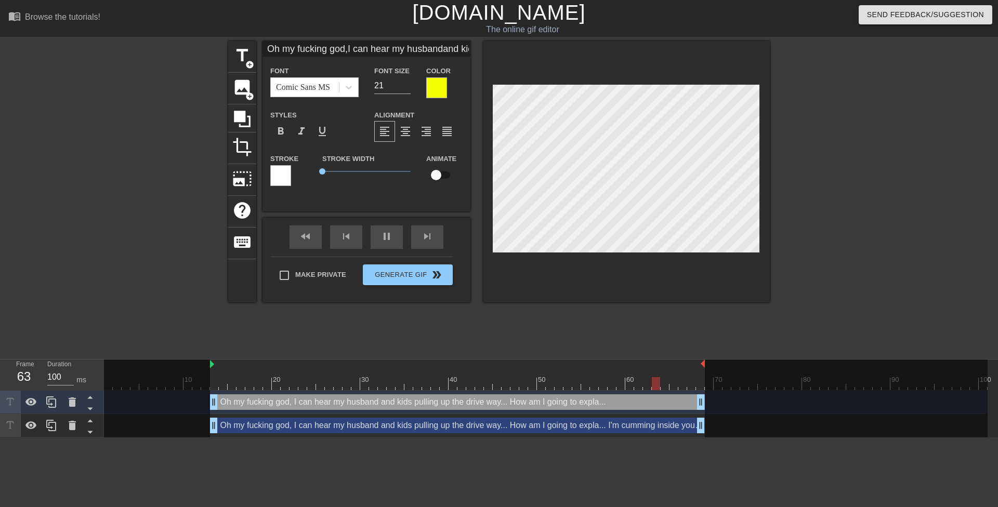
scroll to position [6, 2]
click at [537, 432] on div "Oh my fucking god, I can hear my husband and kids pulling up the drive way... H…" at bounding box center [457, 426] width 495 height 16
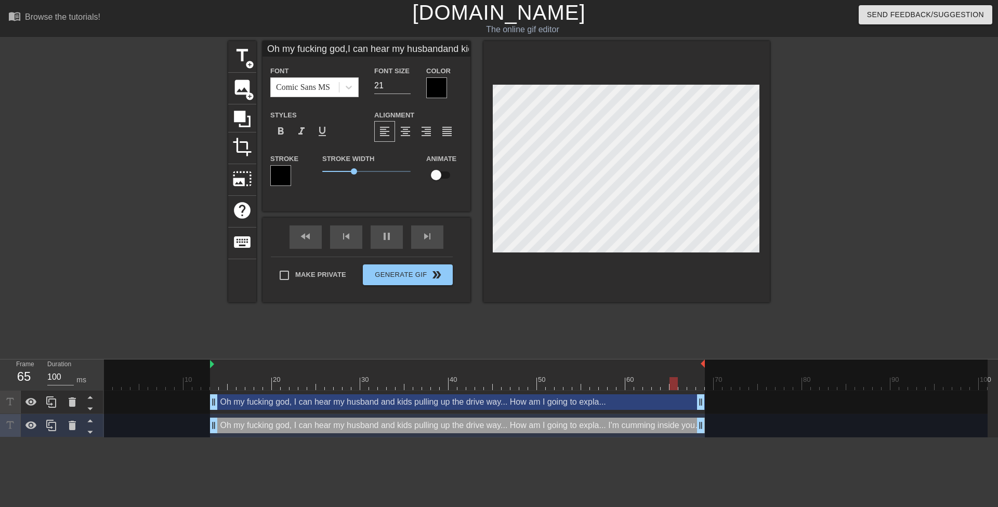
scroll to position [1, 2]
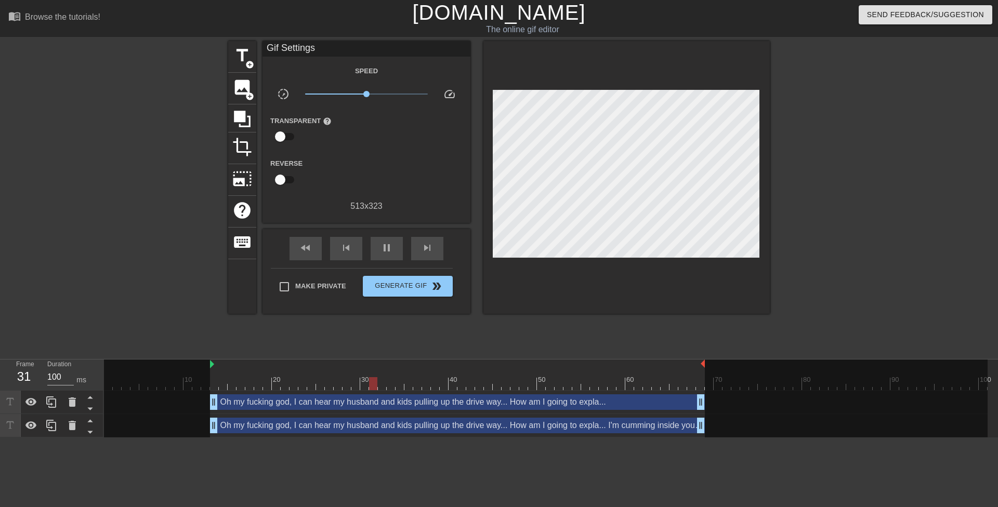
click at [274, 403] on div "Oh my fucking god, I can hear my husband and kids pulling up the drive way... H…" at bounding box center [457, 403] width 495 height 16
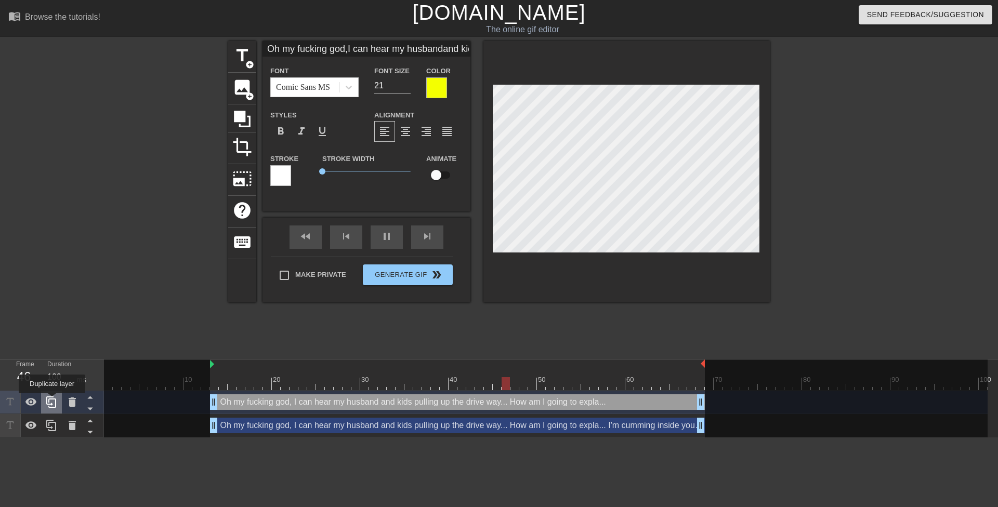
click at [52, 401] on icon at bounding box center [51, 402] width 12 height 12
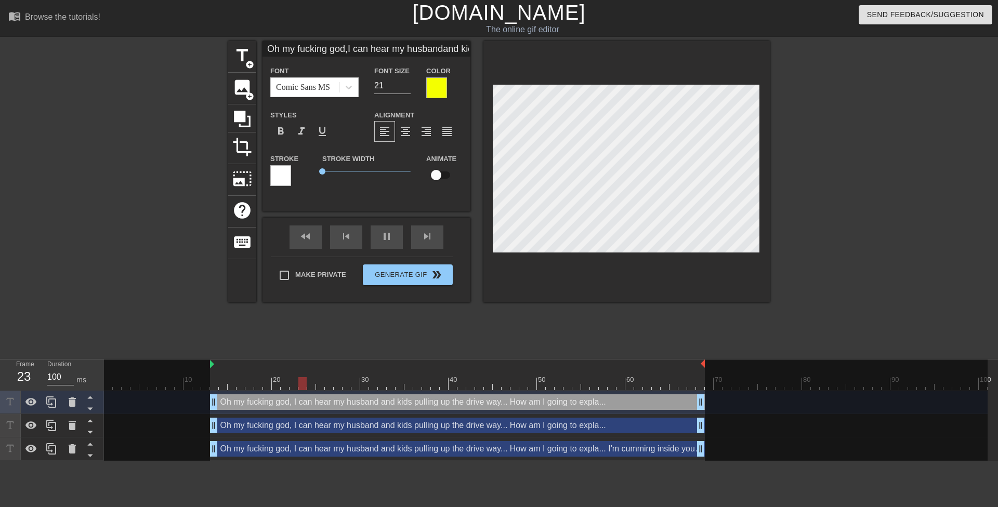
paste textarea "I'm cumming inside your pussy again Mrs. Anderson!"
click at [434, 89] on div at bounding box center [436, 87] width 21 height 21
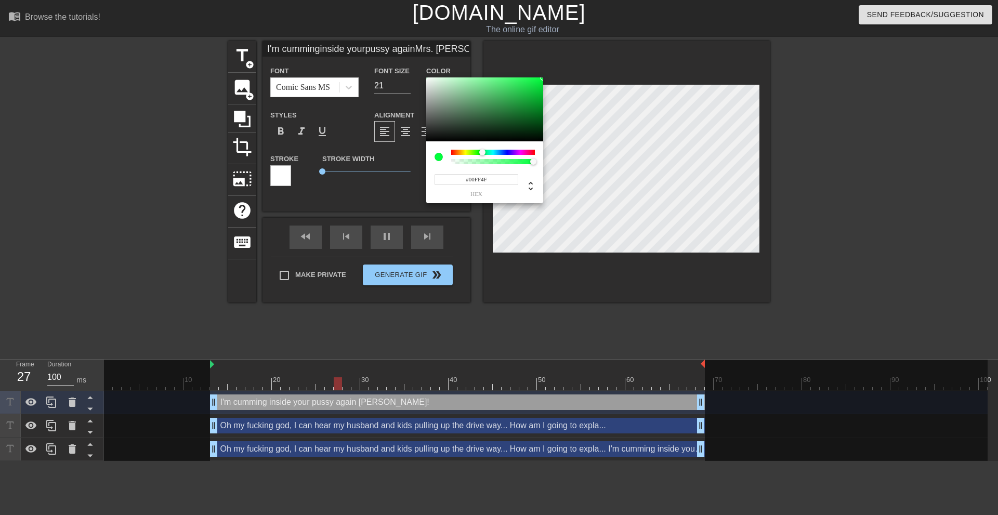
drag, startPoint x: 467, startPoint y: 153, endPoint x: 484, endPoint y: 152, distance: 16.6
click at [484, 152] on div at bounding box center [482, 152] width 6 height 6
drag, startPoint x: 503, startPoint y: 120, endPoint x: 542, endPoint y: 58, distance: 73.1
click at [542, 58] on div "#02FF53 hex" at bounding box center [499, 257] width 998 height 515
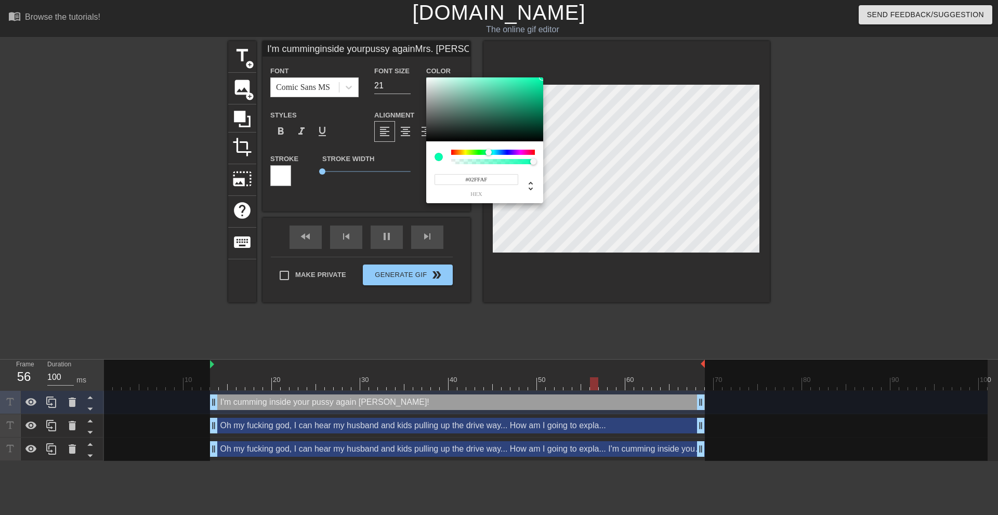
drag, startPoint x: 481, startPoint y: 153, endPoint x: 489, endPoint y: 153, distance: 7.8
click at [489, 153] on div at bounding box center [489, 152] width 6 height 6
drag, startPoint x: 533, startPoint y: 87, endPoint x: 556, endPoint y: 56, distance: 38.8
click at [556, 56] on div "#00FFB0 hex" at bounding box center [499, 257] width 998 height 515
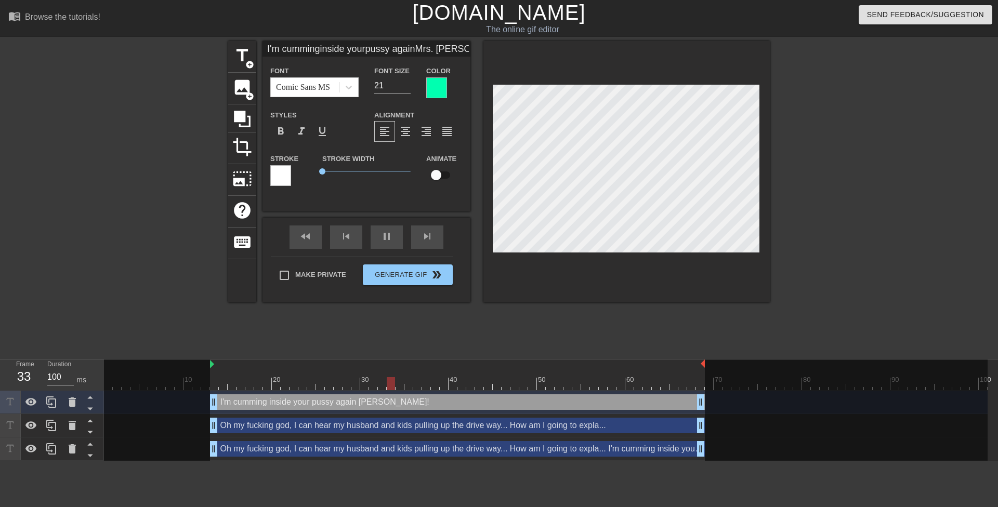
scroll to position [1, 2]
click at [433, 90] on div at bounding box center [436, 87] width 21 height 21
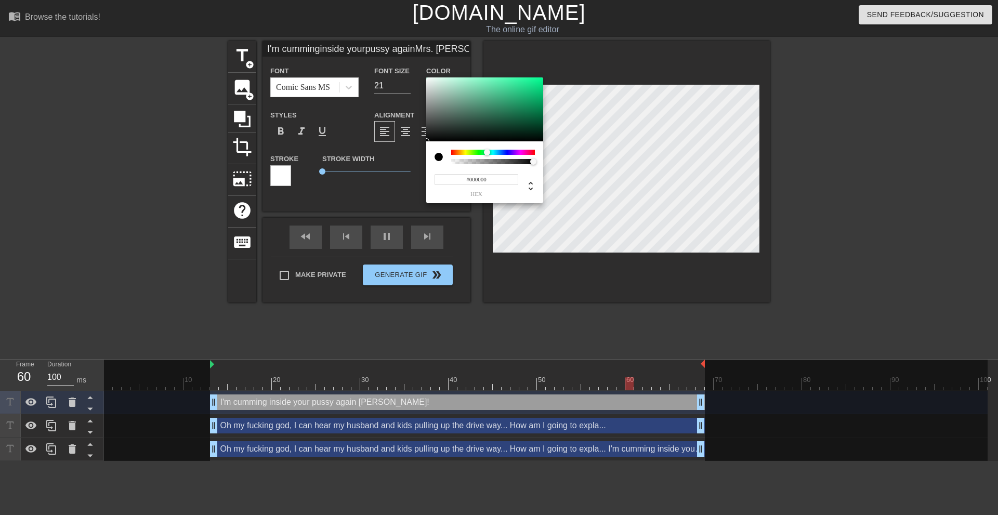
drag, startPoint x: 471, startPoint y: 121, endPoint x: 426, endPoint y: 149, distance: 52.8
click at [426, 149] on div "#000000 hex" at bounding box center [484, 140] width 117 height 126
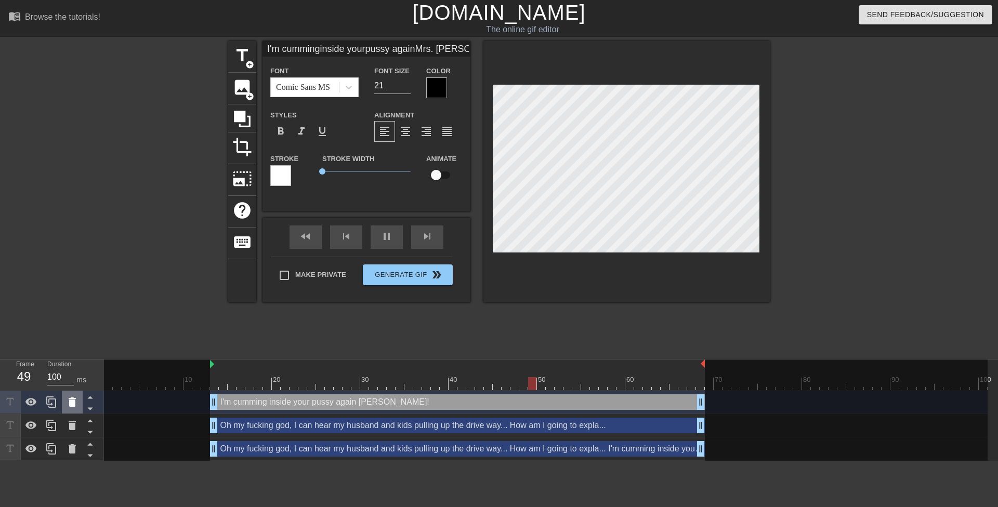
click at [72, 397] on icon at bounding box center [72, 402] width 12 height 12
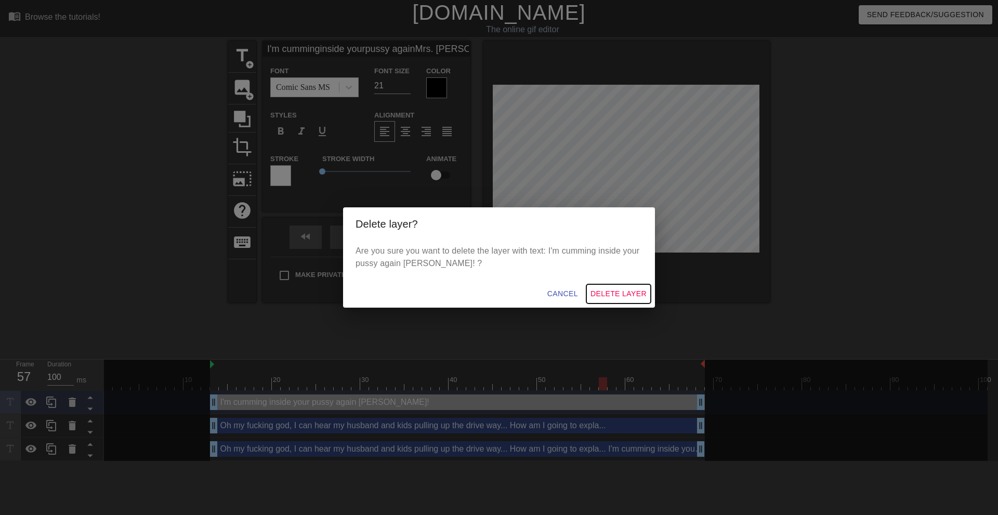
click at [609, 290] on span "Delete Layer" at bounding box center [619, 294] width 56 height 13
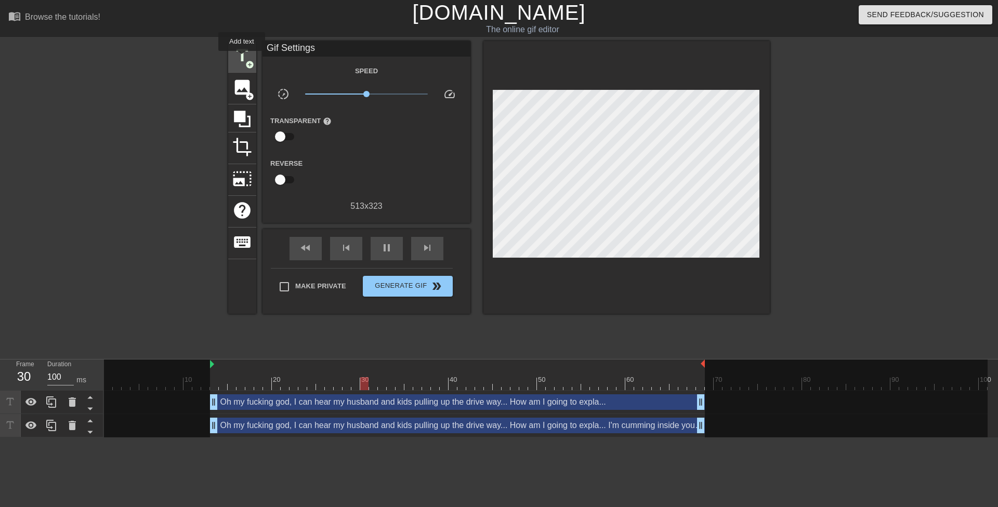
click at [242, 58] on span "title" at bounding box center [242, 56] width 20 height 20
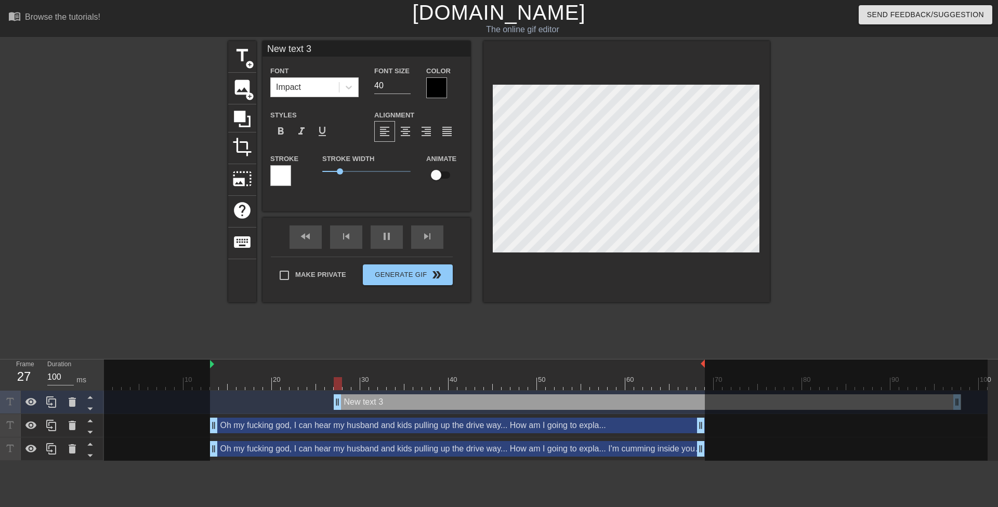
drag, startPoint x: 392, startPoint y: 406, endPoint x: 329, endPoint y: 413, distance: 63.3
click at [345, 416] on div "New text 3 drag_handle drag_handle Oh my fucking god, I can hear my husband and…" at bounding box center [551, 426] width 894 height 70
drag, startPoint x: 292, startPoint y: 401, endPoint x: 549, endPoint y: 407, distance: 256.9
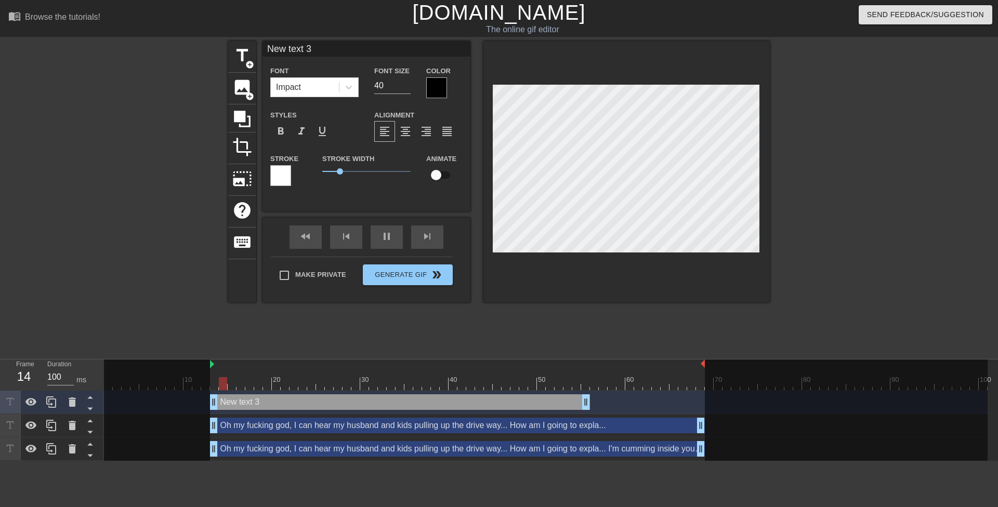
drag, startPoint x: 596, startPoint y: 408, endPoint x: 270, endPoint y: 410, distance: 326.5
click at [270, 410] on div "New text 3 drag_handle drag_handle" at bounding box center [546, 402] width 884 height 23
drag, startPoint x: 586, startPoint y: 403, endPoint x: 704, endPoint y: 401, distance: 117.5
click at [355, 424] on div "Oh my fucking god, I can hear my husband and kids pulling up the drive way... H…" at bounding box center [457, 426] width 495 height 16
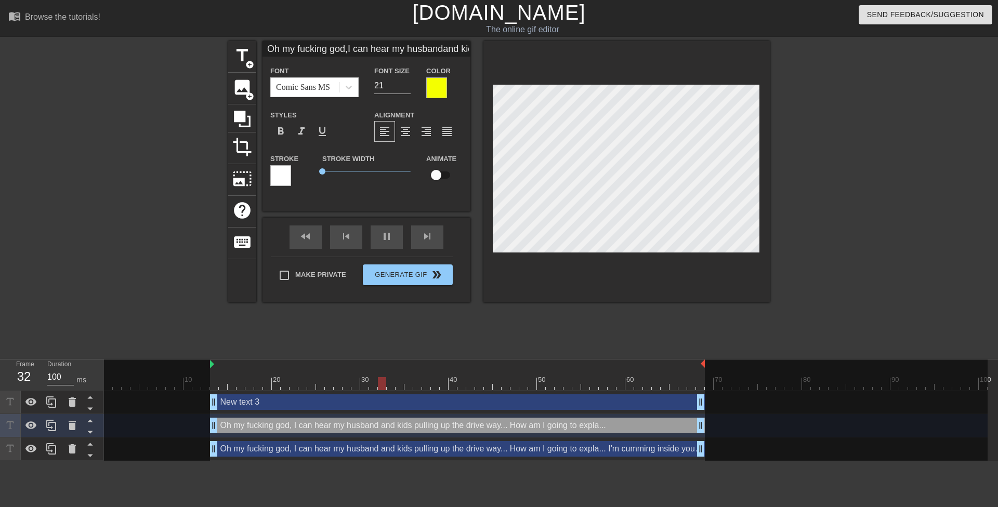
click at [348, 407] on div "New text 3 drag_handle drag_handle" at bounding box center [457, 403] width 495 height 16
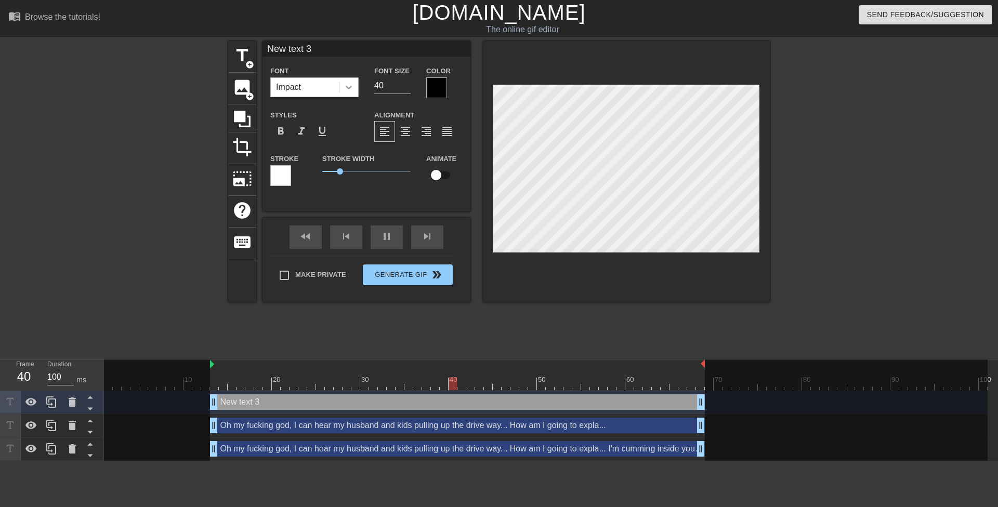
click at [350, 87] on icon at bounding box center [349, 88] width 6 height 4
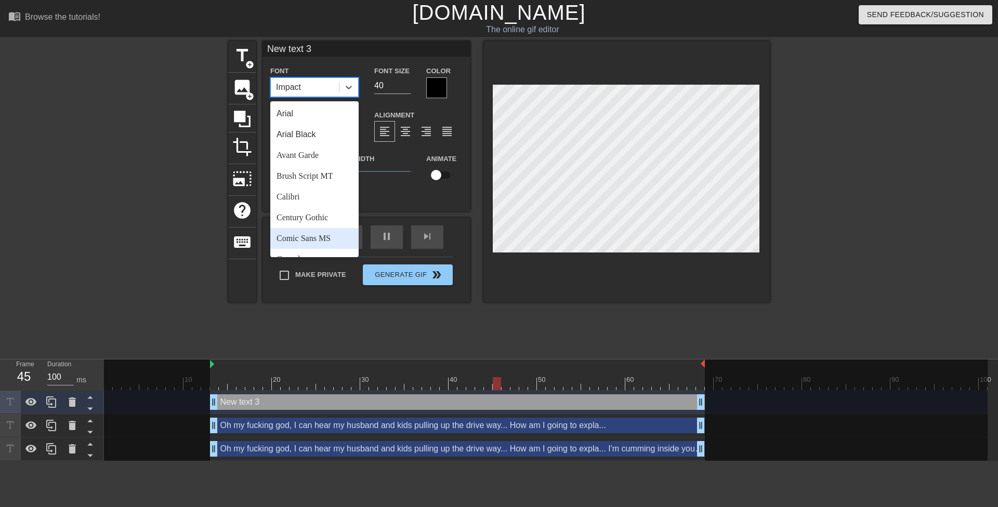
click at [320, 232] on div "Comic Sans MS" at bounding box center [314, 238] width 88 height 21
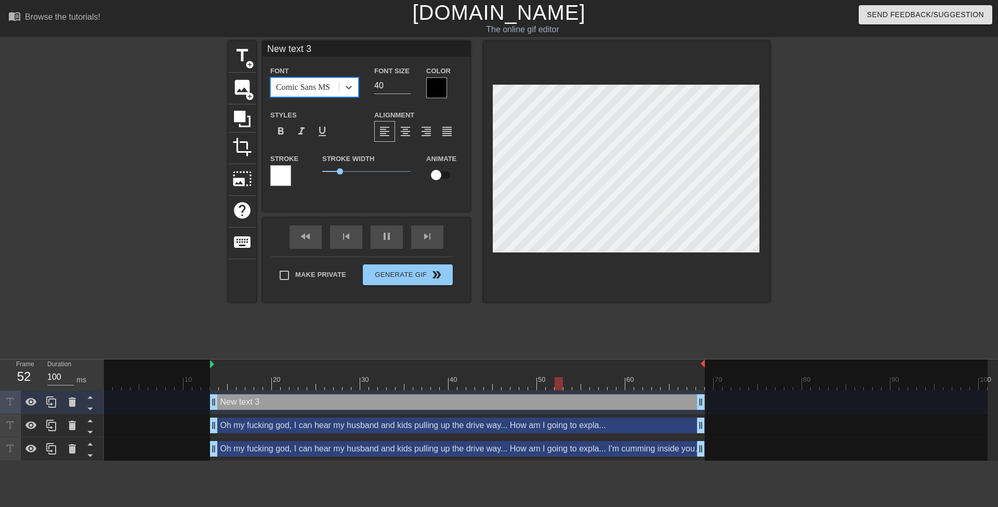
drag, startPoint x: 389, startPoint y: 86, endPoint x: 369, endPoint y: 89, distance: 20.0
click at [370, 89] on div "Font Size 40" at bounding box center [393, 81] width 52 height 34
drag, startPoint x: 337, startPoint y: 171, endPoint x: 297, endPoint y: 173, distance: 40.1
click at [303, 176] on div "Stroke Stroke Width 0.8 Animate" at bounding box center [367, 173] width 208 height 43
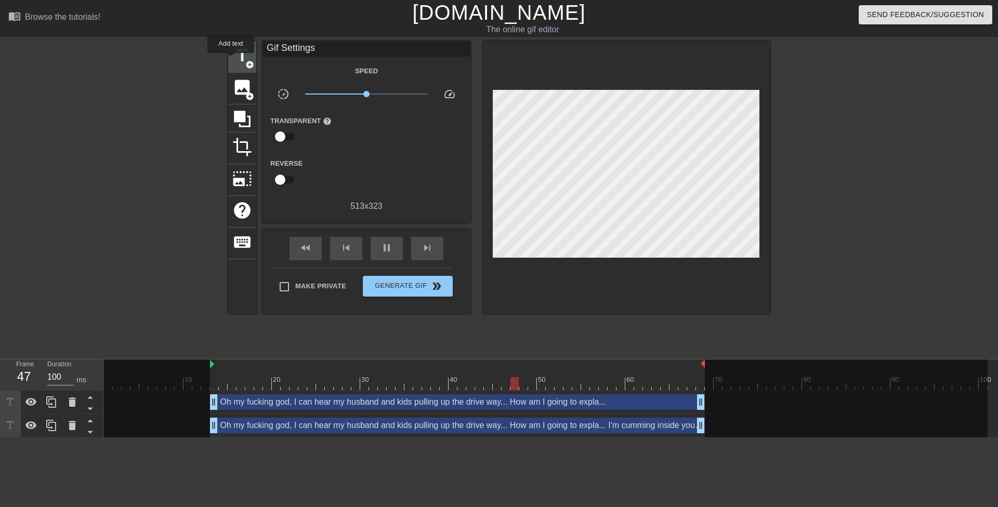
click at [237, 52] on span "title" at bounding box center [242, 56] width 20 height 20
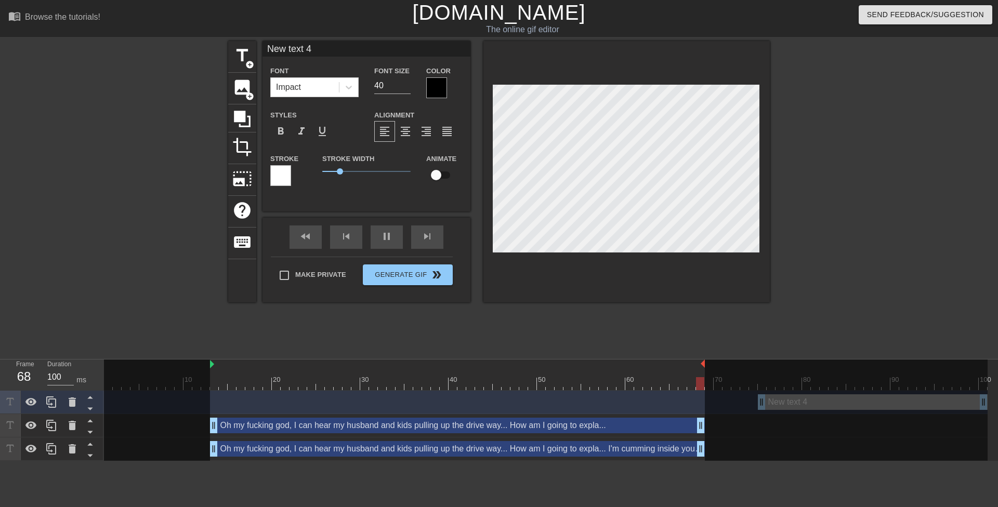
drag, startPoint x: 534, startPoint y: 406, endPoint x: 771, endPoint y: 406, distance: 237.1
click at [768, 406] on div "10 20 30 40 50 60 70 80 90 100 New text 4 drag_handle drag_handle Oh my fucking…" at bounding box center [551, 410] width 894 height 101
drag, startPoint x: 799, startPoint y: 407, endPoint x: 528, endPoint y: 419, distance: 271.2
click at [468, 420] on div "10 20 30 40 50 60 70 80 90 100 New text 4 drag_handle drag_handle Oh my fucking…" at bounding box center [551, 410] width 894 height 101
drag, startPoint x: 774, startPoint y: 401, endPoint x: 723, endPoint y: 405, distance: 51.1
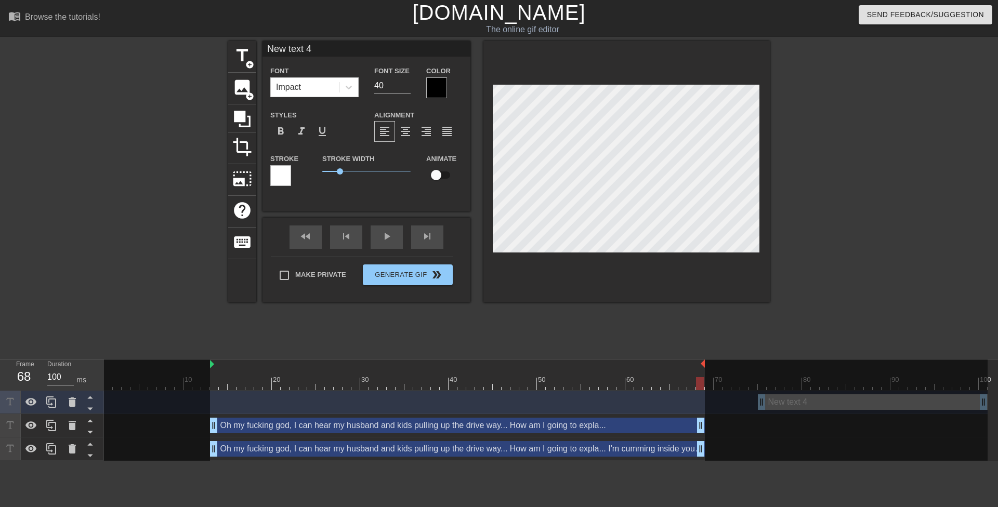
click at [723, 405] on div at bounding box center [846, 411] width 283 height 103
click at [76, 405] on icon at bounding box center [72, 402] width 12 height 12
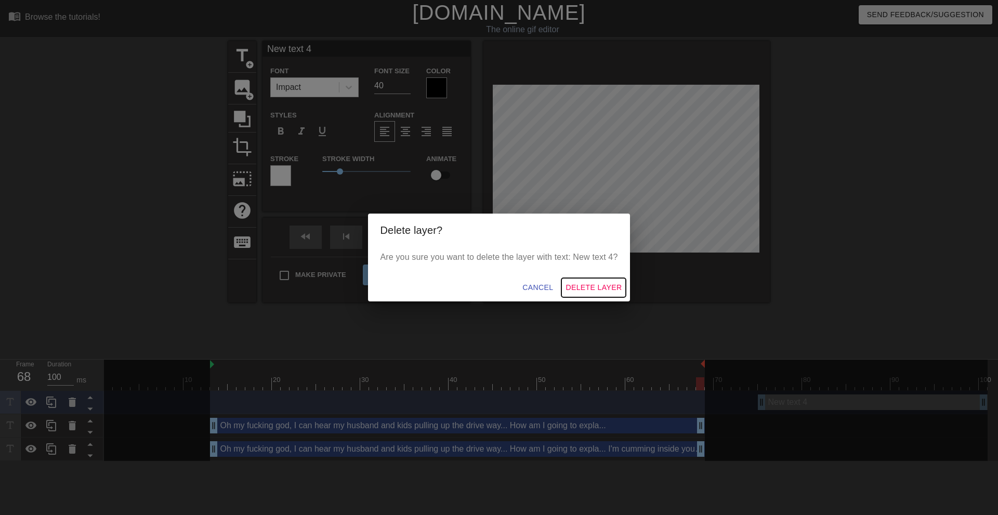
click at [571, 289] on span "Delete Layer" at bounding box center [594, 287] width 56 height 13
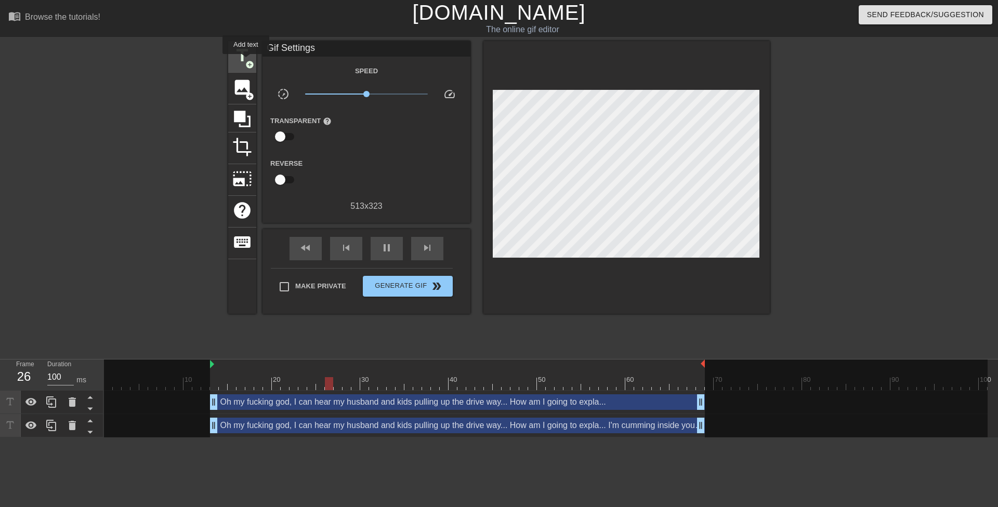
click at [246, 61] on span "add_circle" at bounding box center [249, 64] width 9 height 9
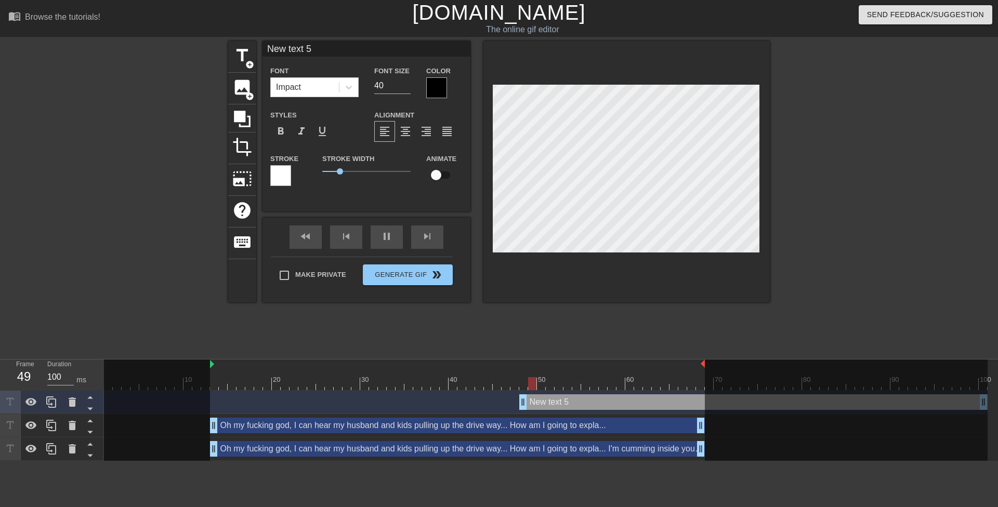
drag, startPoint x: 334, startPoint y: 401, endPoint x: 517, endPoint y: 403, distance: 182.5
click at [517, 403] on div "New text 5 drag_handle drag_handle" at bounding box center [546, 403] width 884 height 16
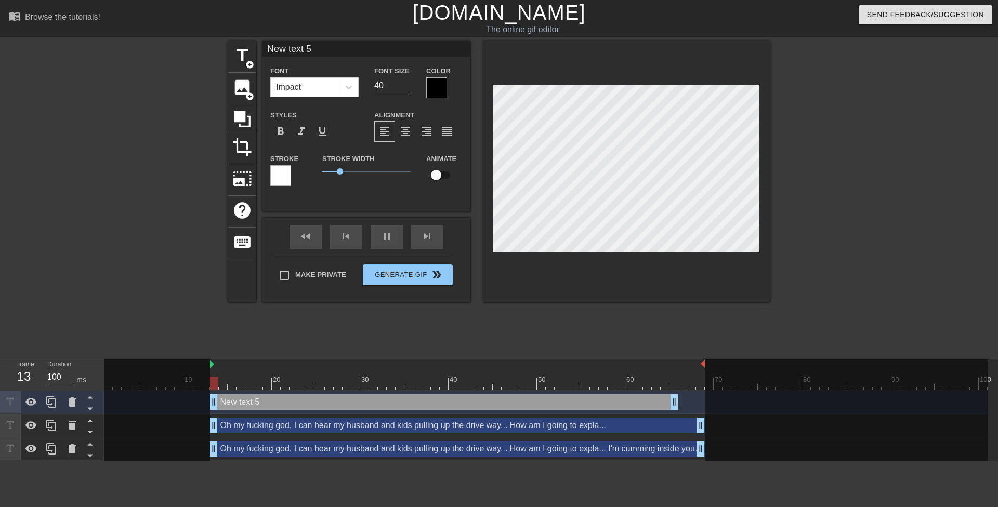
drag, startPoint x: 574, startPoint y: 400, endPoint x: 264, endPoint y: 408, distance: 310.0
click at [264, 408] on div "New text 5 drag_handle drag_handle" at bounding box center [444, 403] width 468 height 16
drag, startPoint x: 673, startPoint y: 401, endPoint x: 703, endPoint y: 400, distance: 30.7
click at [349, 87] on icon at bounding box center [349, 87] width 10 height 10
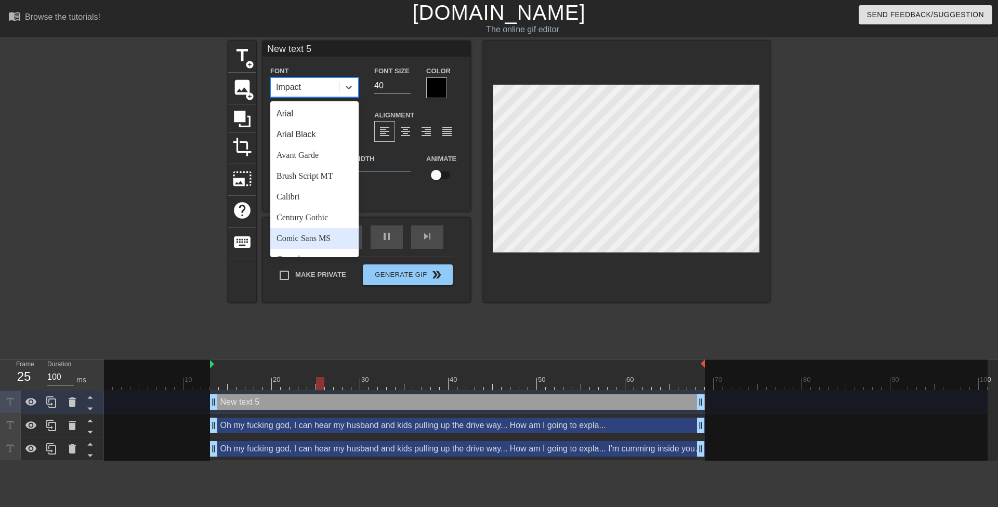
click at [321, 238] on div "Comic Sans MS" at bounding box center [314, 238] width 88 height 21
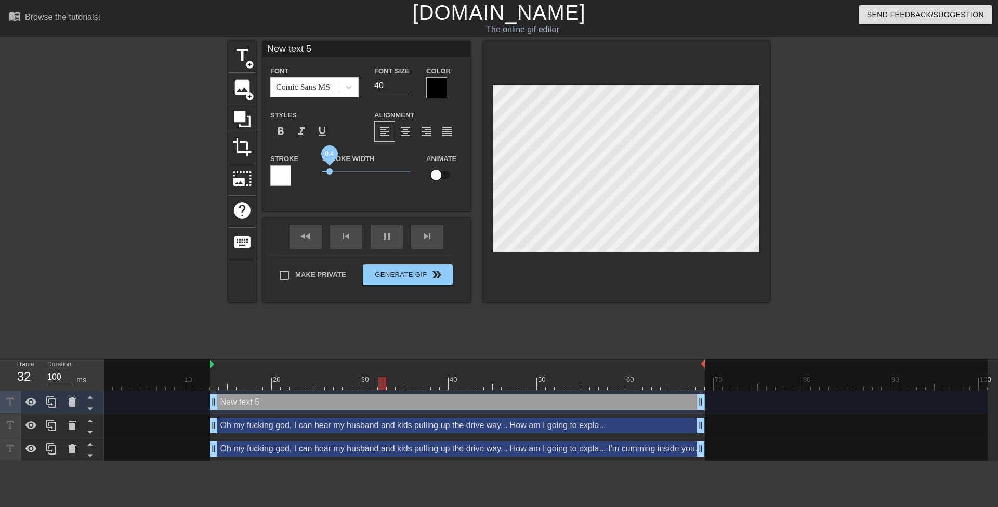
drag, startPoint x: 335, startPoint y: 173, endPoint x: 303, endPoint y: 166, distance: 33.0
click at [308, 168] on div "Stroke Stroke Width 0.4 Animate" at bounding box center [367, 173] width 208 height 43
drag, startPoint x: 389, startPoint y: 90, endPoint x: 353, endPoint y: 94, distance: 36.5
click at [353, 93] on div "Font Comic Sans MS Font Size 40 Color" at bounding box center [367, 81] width 208 height 34
click at [470, 427] on div "Oh my fucking god, I can hear my husband and kids pulling up the drive way... H…" at bounding box center [457, 426] width 495 height 16
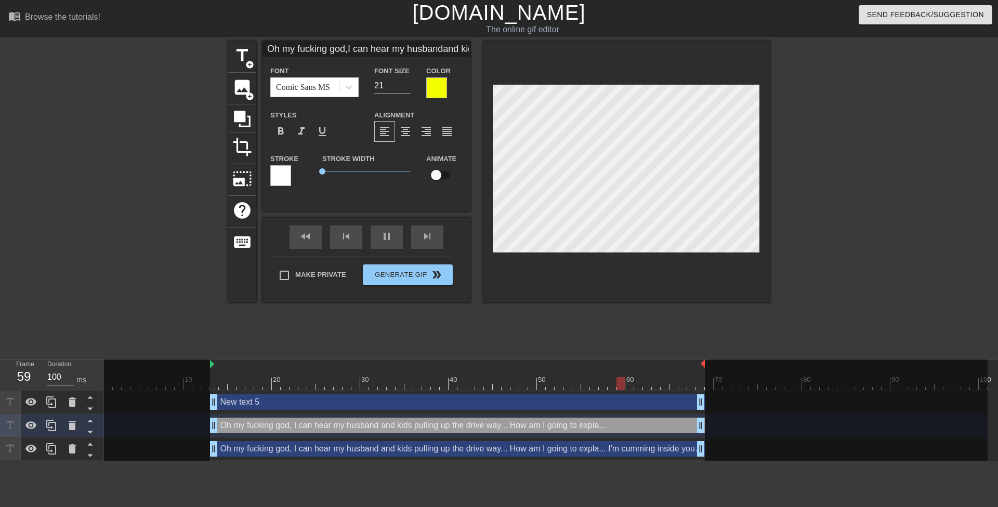
click at [451, 406] on div "New text 5 drag_handle drag_handle" at bounding box center [457, 403] width 495 height 16
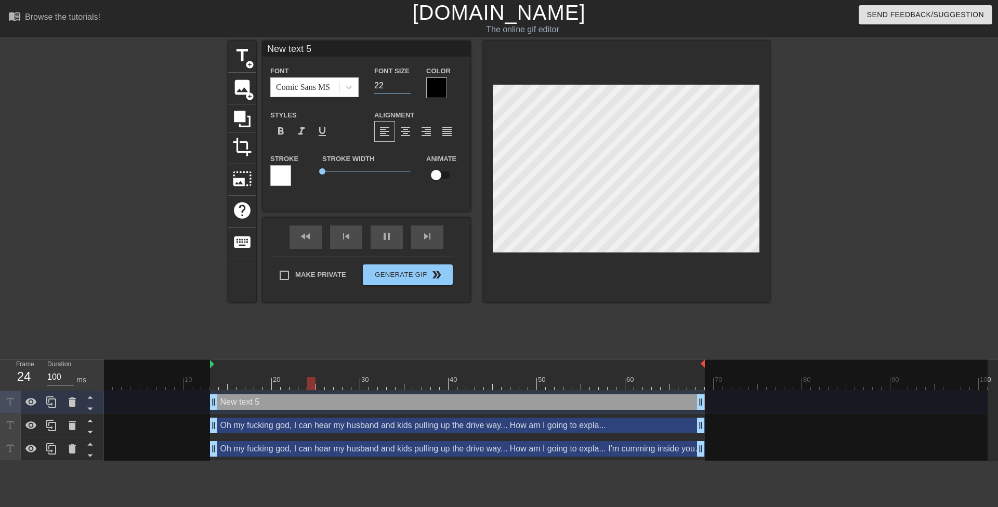
click at [406, 87] on input "22" at bounding box center [392, 85] width 36 height 17
click at [406, 87] on input "21" at bounding box center [392, 85] width 36 height 17
click at [432, 87] on div at bounding box center [436, 87] width 21 height 21
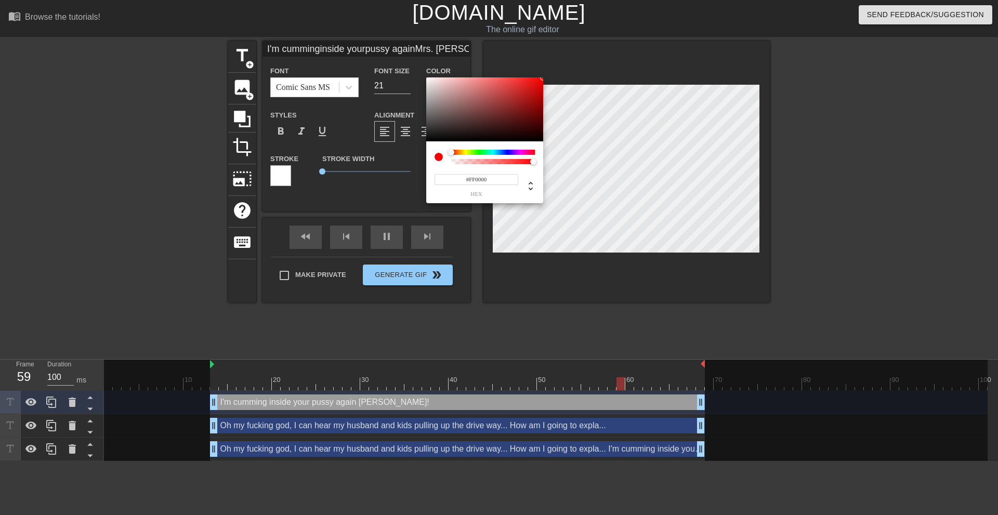
drag, startPoint x: 506, startPoint y: 107, endPoint x: 586, endPoint y: 73, distance: 87.1
click at [584, 44] on div "#FF0000 hex" at bounding box center [499, 257] width 998 height 515
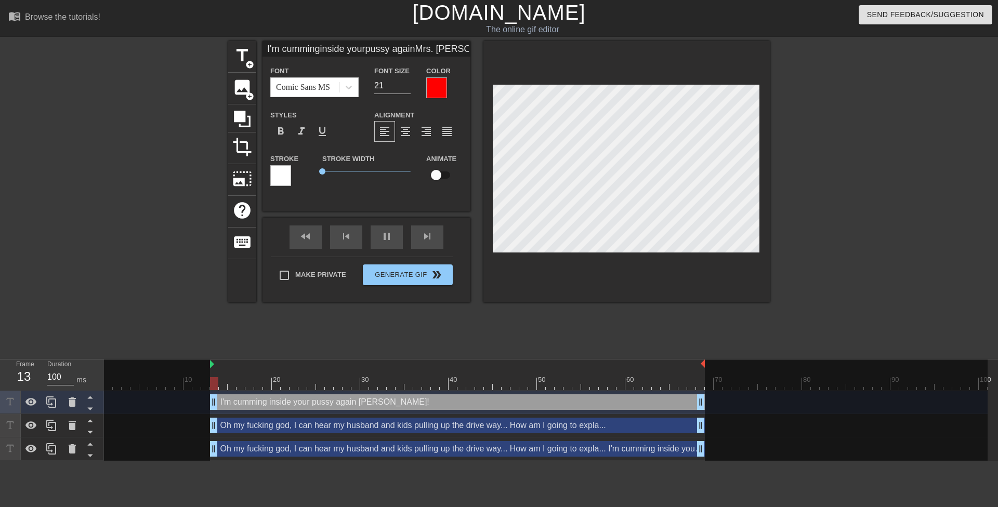
click at [441, 82] on div at bounding box center [436, 87] width 21 height 21
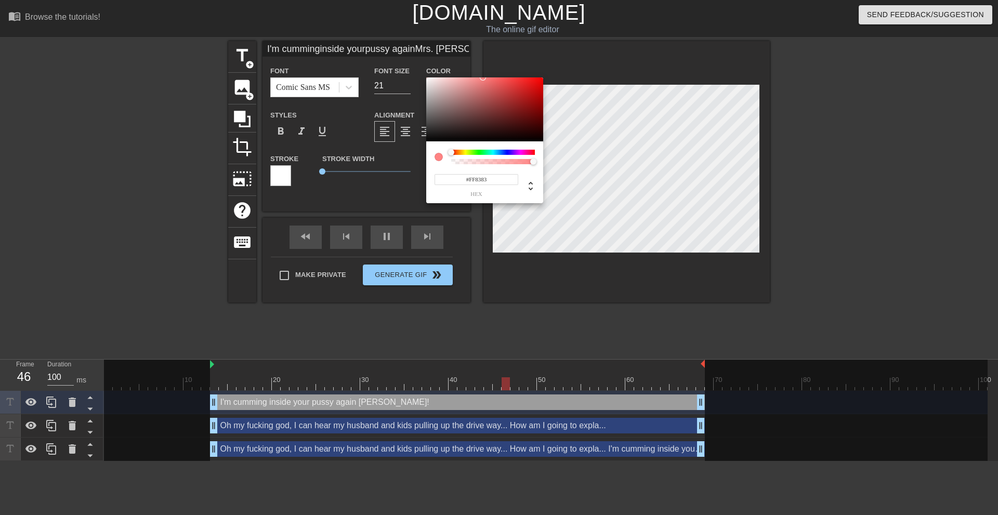
drag, startPoint x: 485, startPoint y: 112, endPoint x: 483, endPoint y: 66, distance: 46.3
click at [483, 66] on div "#FF8383 hex" at bounding box center [499, 257] width 998 height 515
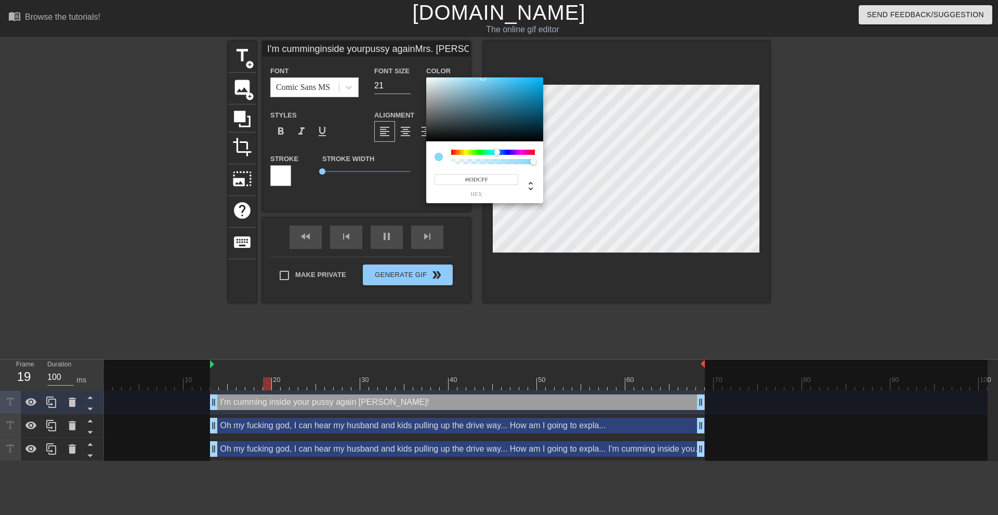
drag, startPoint x: 454, startPoint y: 150, endPoint x: 497, endPoint y: 153, distance: 43.2
click at [497, 153] on div at bounding box center [497, 152] width 6 height 6
drag, startPoint x: 508, startPoint y: 102, endPoint x: 462, endPoint y: 50, distance: 70.0
click at [462, 50] on div "#B2E9FF hex" at bounding box center [499, 257] width 998 height 515
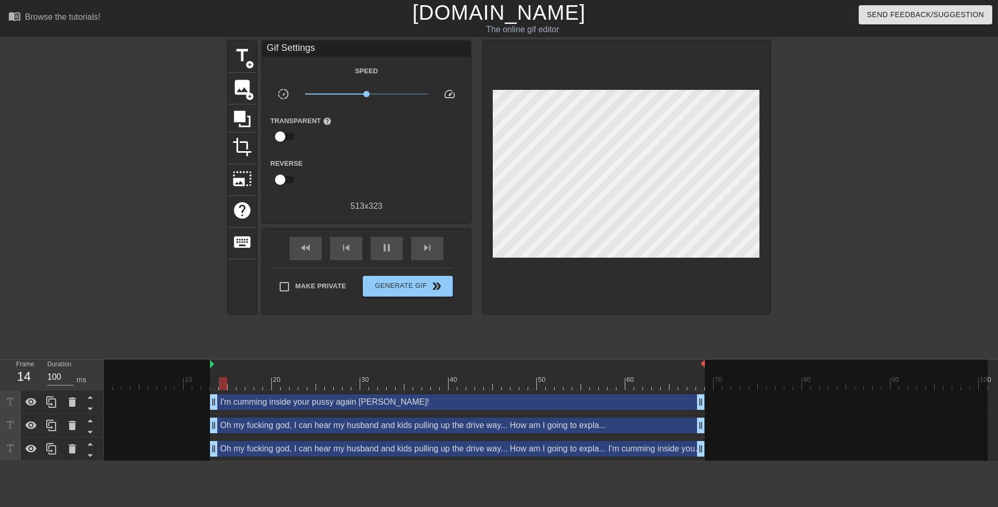
click at [508, 397] on div "I'm cumming inside your pussy again Mrs. Anderson! drag_handle drag_handle" at bounding box center [457, 403] width 495 height 16
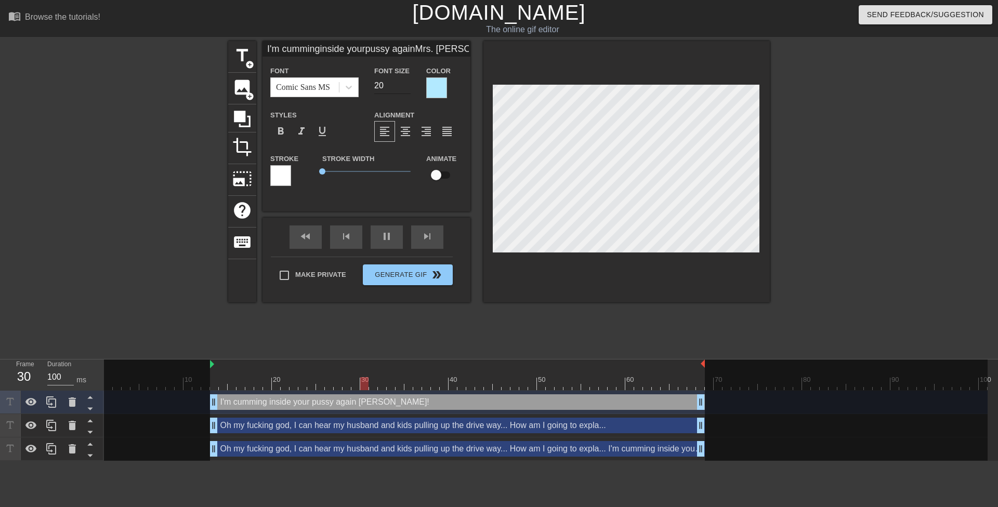
click at [407, 87] on input "20" at bounding box center [392, 85] width 36 height 17
click at [440, 431] on div "Oh my fucking god, I can hear my husband and kids pulling up the drive way... H…" at bounding box center [457, 426] width 495 height 16
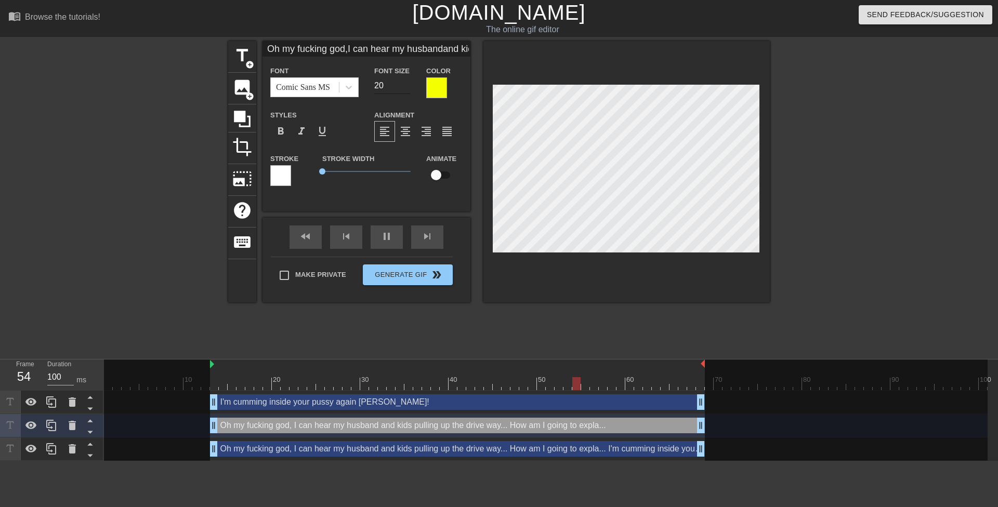
click at [407, 87] on input "20" at bounding box center [392, 85] width 36 height 17
click at [471, 450] on div "Oh my fucking god, I can hear my husband and kids pulling up the drive way... H…" at bounding box center [457, 449] width 495 height 16
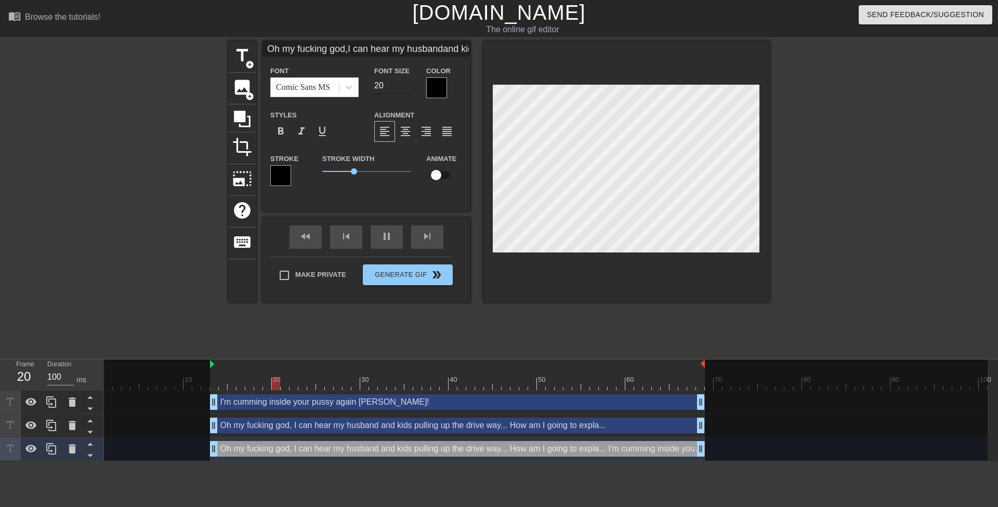
click at [406, 88] on input "20" at bounding box center [392, 85] width 36 height 17
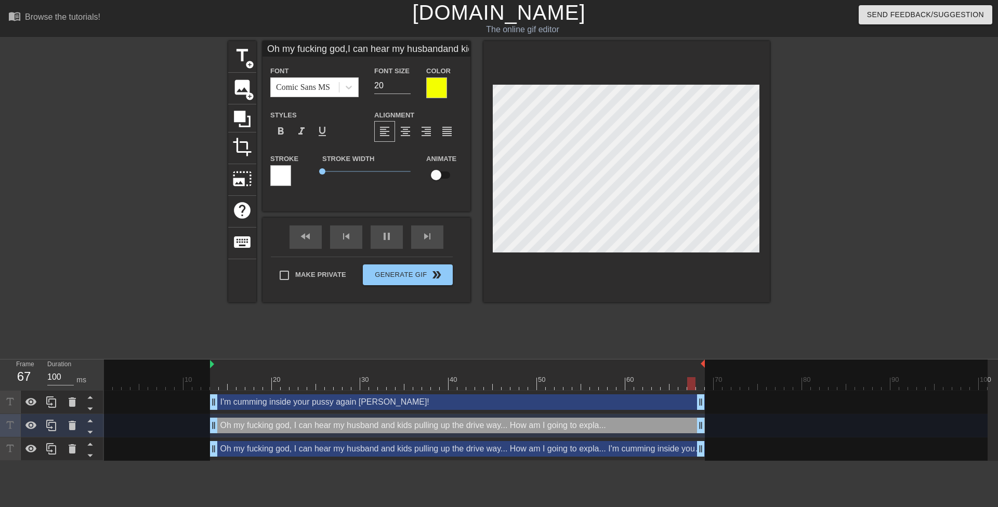
click at [603, 446] on div "Oh my fucking god, I can hear my husband and kids pulling up the drive way... H…" at bounding box center [457, 449] width 495 height 16
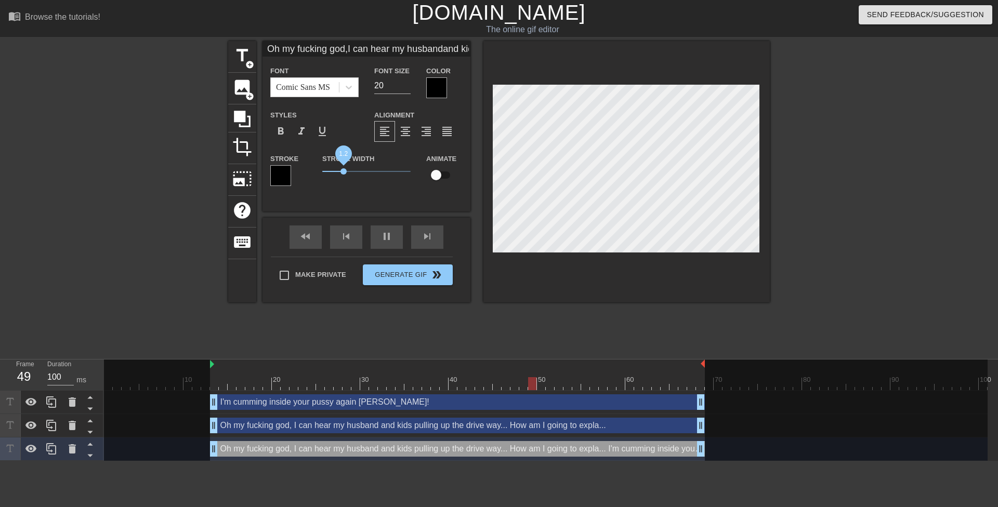
drag, startPoint x: 353, startPoint y: 172, endPoint x: 344, endPoint y: 169, distance: 9.6
click at [344, 169] on span "1.2" at bounding box center [344, 171] width 6 height 6
click at [457, 403] on div "I'm cumming inside your pussy again Mrs. Anderson! drag_handle drag_handle" at bounding box center [457, 403] width 495 height 16
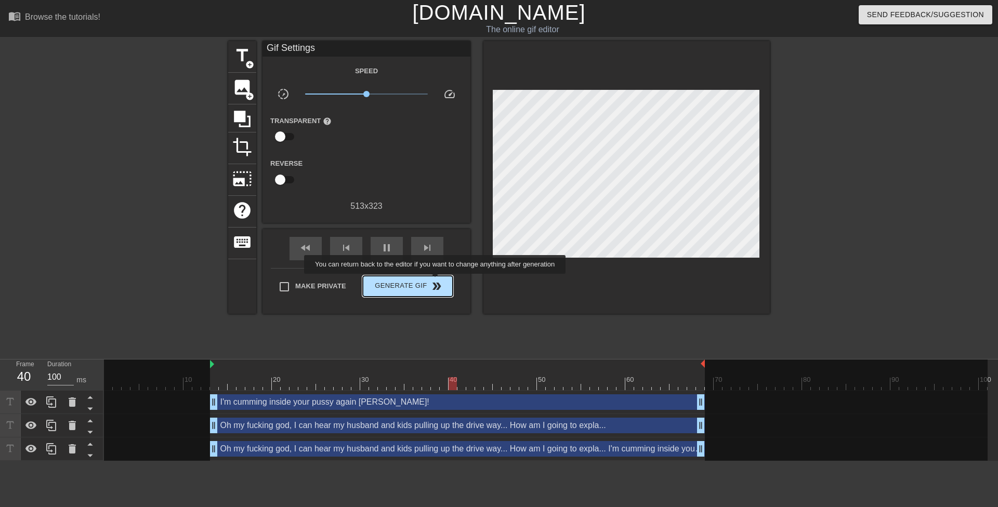
click at [436, 281] on span "double_arrow" at bounding box center [437, 286] width 12 height 12
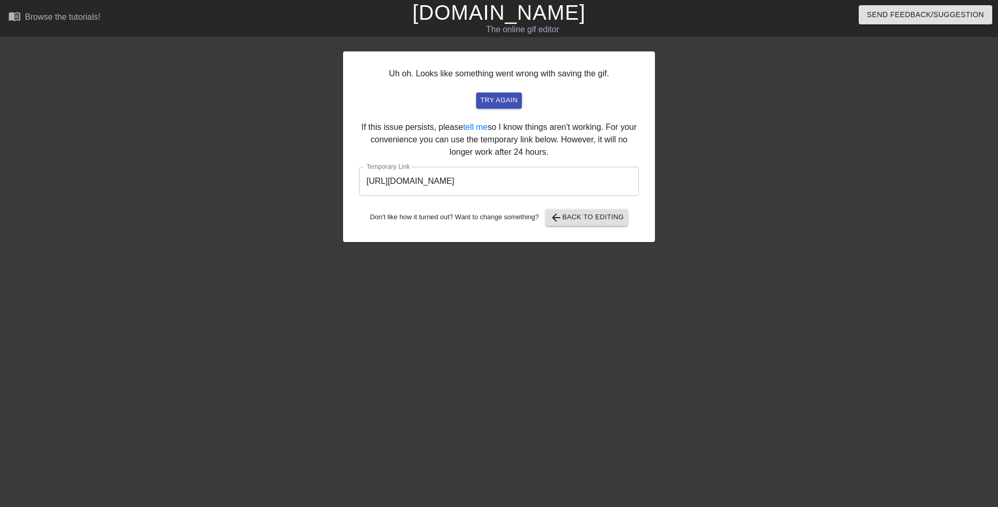
click at [574, 174] on input "https://www.gifntext.com/temp_generations/pltZip1P.gif" at bounding box center [499, 181] width 280 height 29
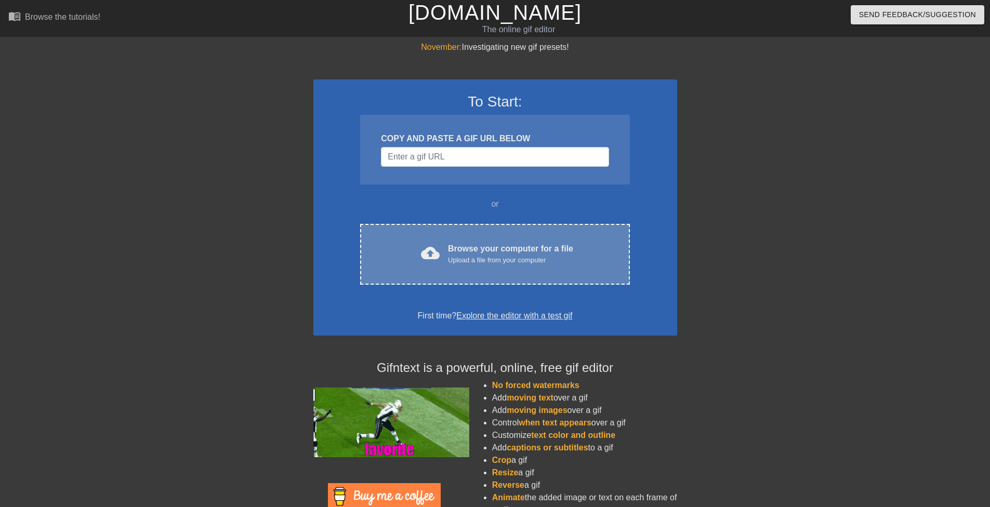
click at [475, 234] on div "cloud_upload Browse your computer for a file Upload a file from your computer C…" at bounding box center [494, 254] width 269 height 61
